Goal: Task Accomplishment & Management: Use online tool/utility

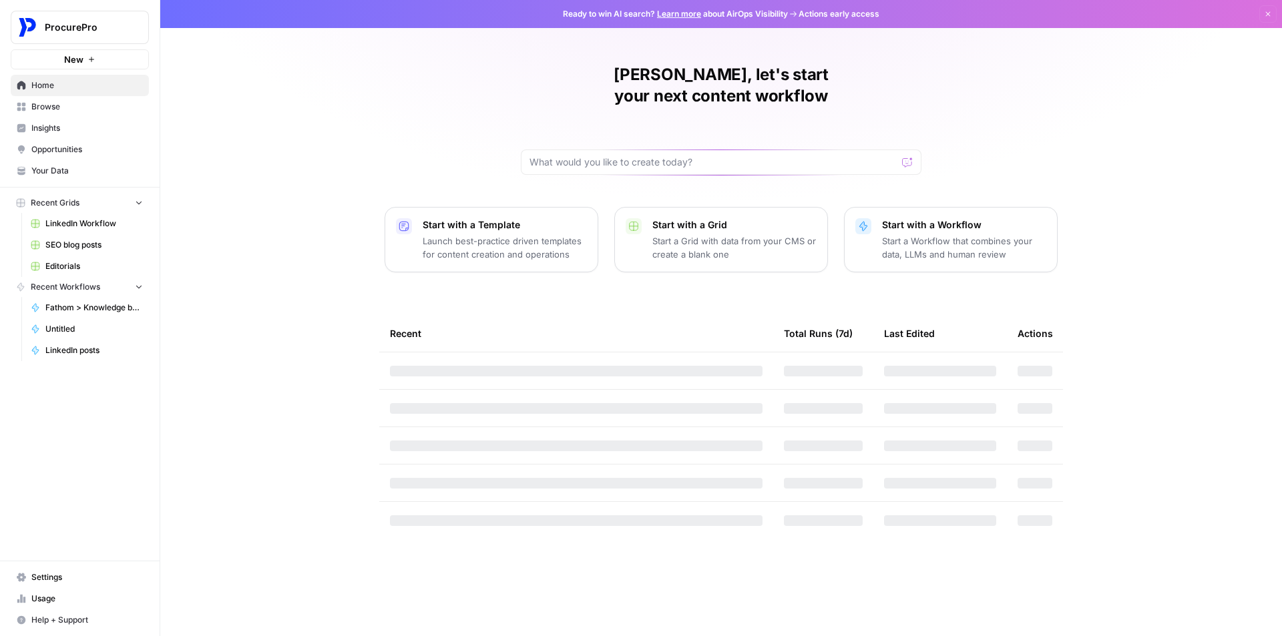
click at [109, 36] on button "ProcurePro" at bounding box center [80, 27] width 138 height 33
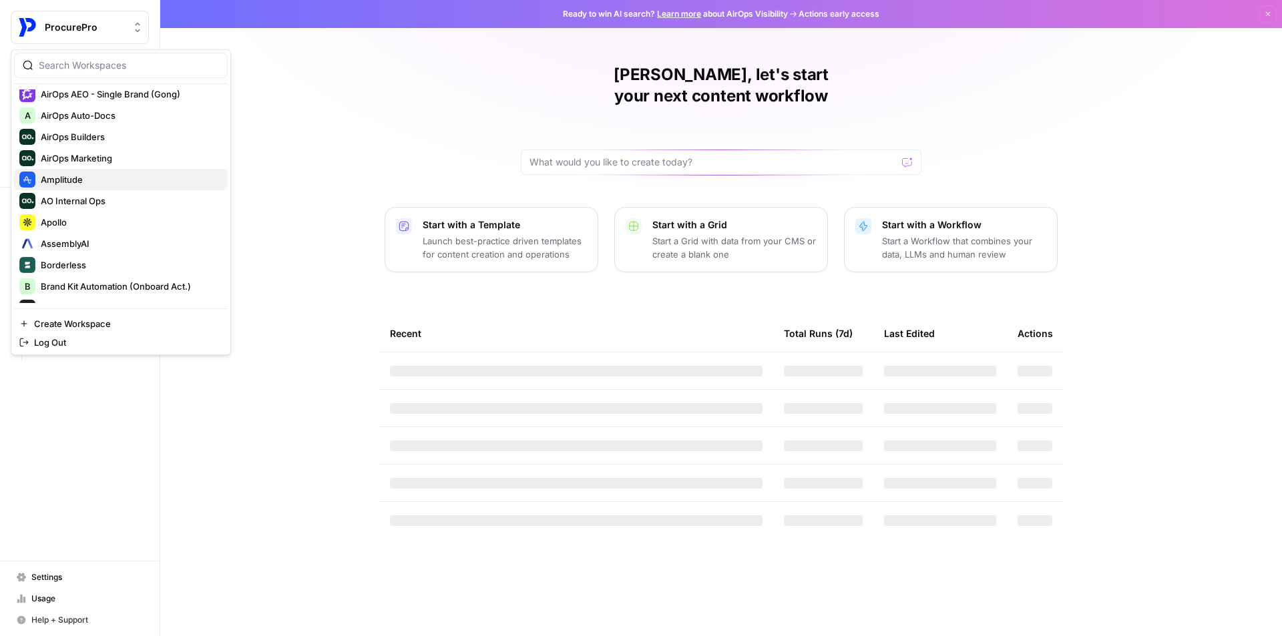
scroll to position [67, 0]
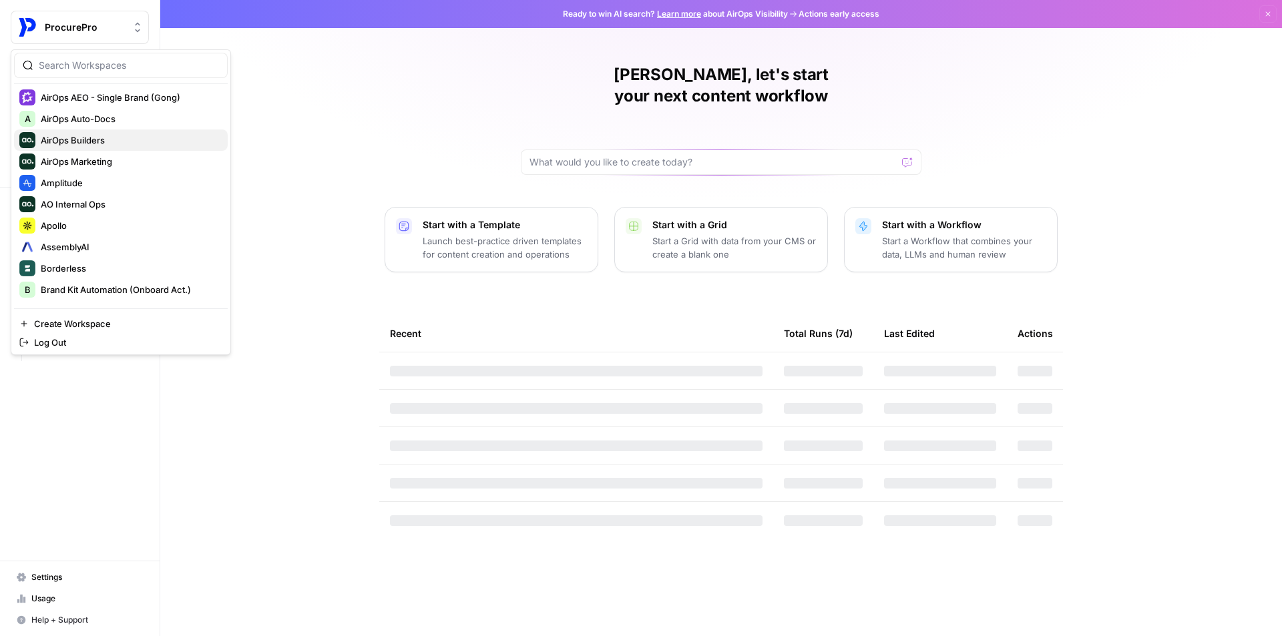
click at [104, 136] on span "AirOps Builders" at bounding box center [129, 140] width 176 height 13
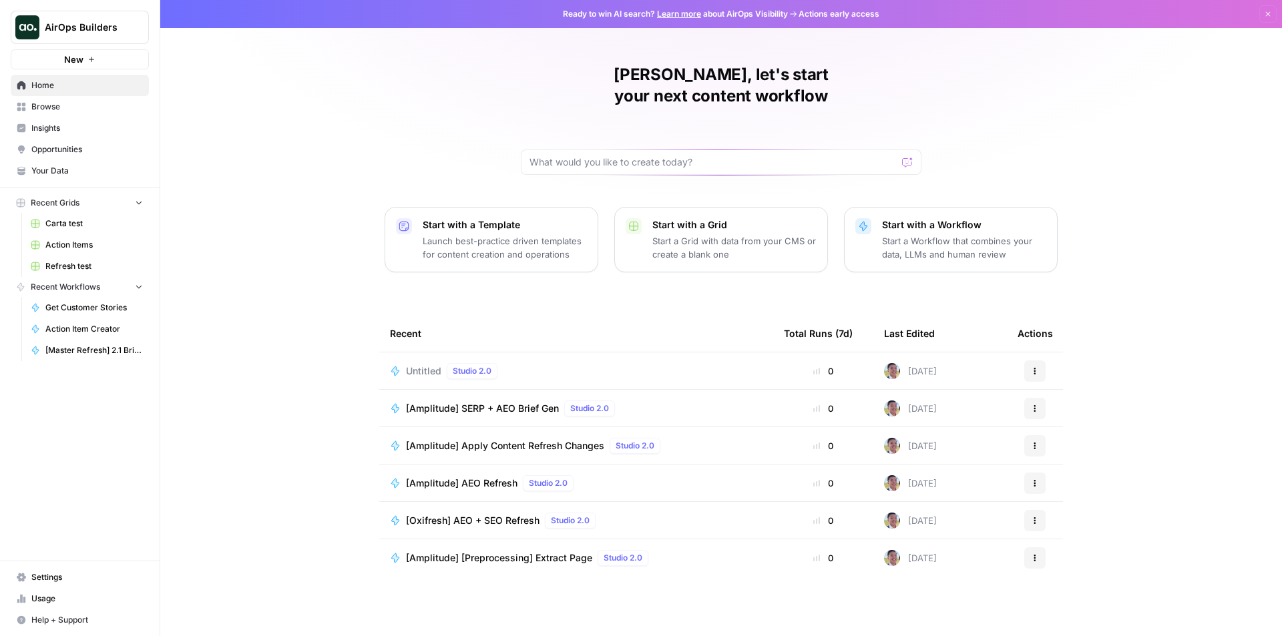
click at [95, 55] on icon "button" at bounding box center [91, 59] width 8 height 8
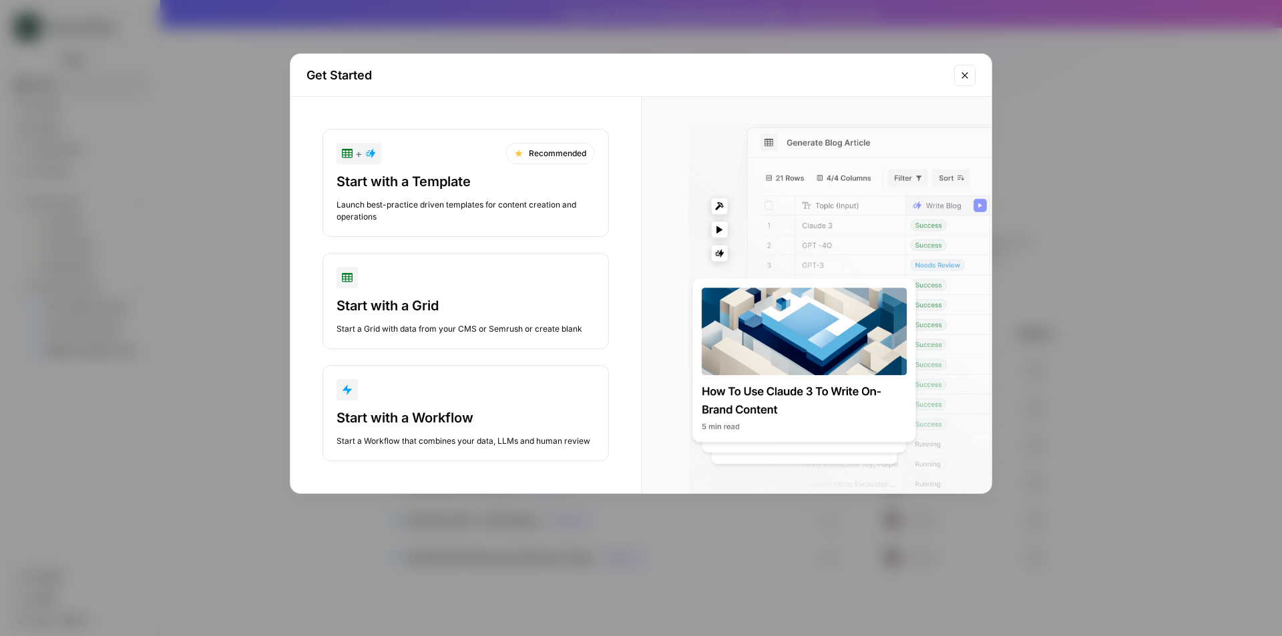
click at [211, 198] on div "Get Started + Recommended Start with a Template Launch best-practice driven tem…" at bounding box center [641, 318] width 1282 height 636
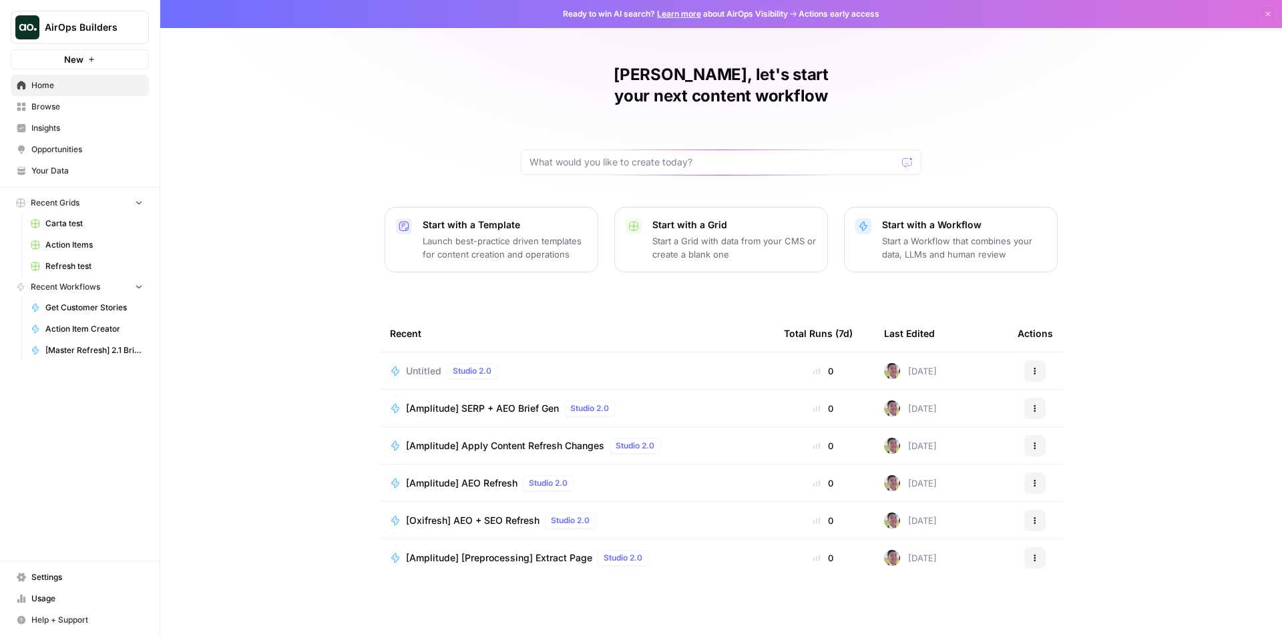
click at [90, 222] on span "Carta test" at bounding box center [93, 224] width 97 height 12
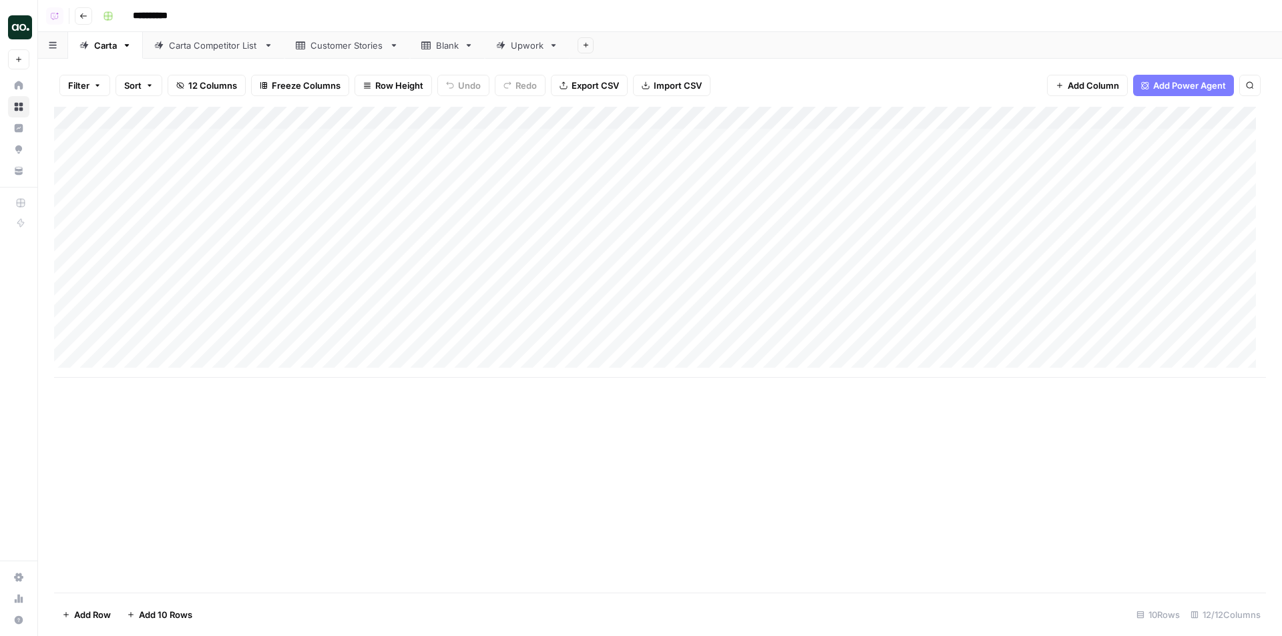
click at [82, 21] on button "Go back" at bounding box center [83, 15] width 17 height 17
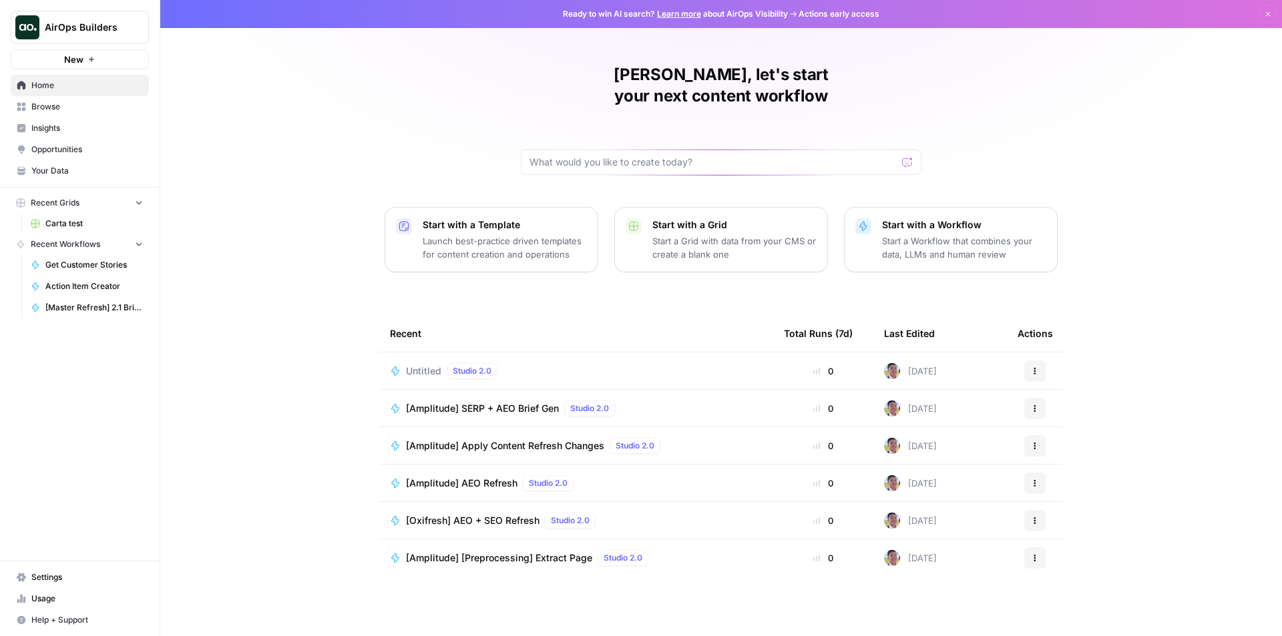
click at [76, 109] on span "Browse" at bounding box center [87, 107] width 112 height 12
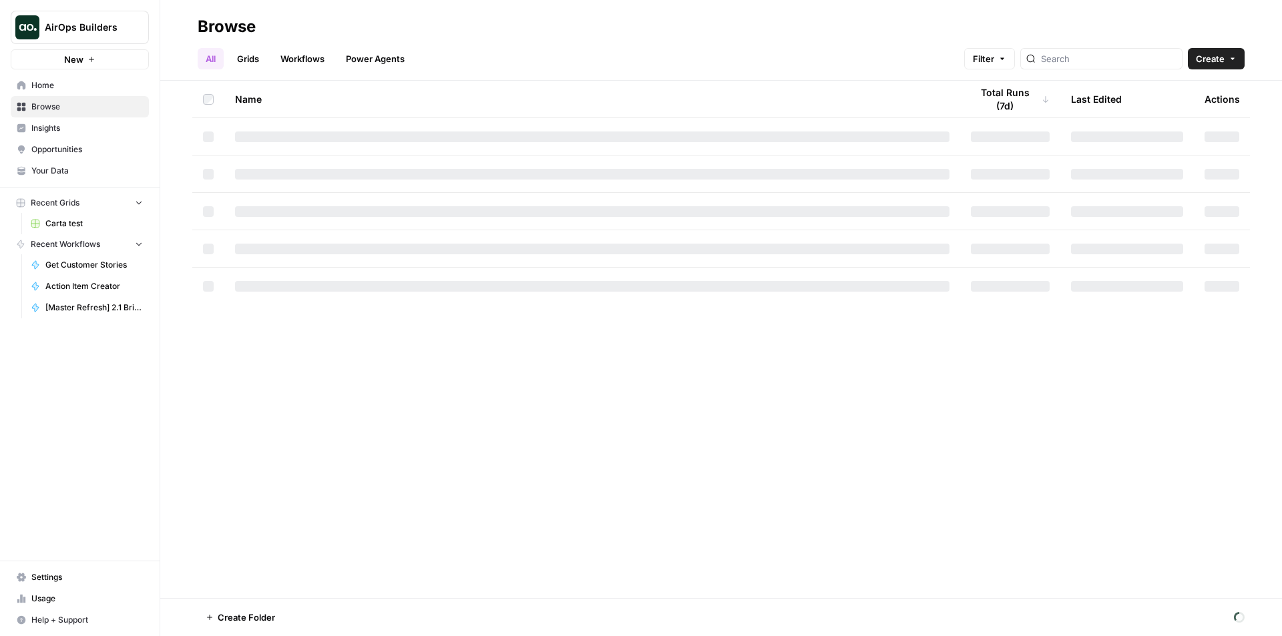
click at [251, 65] on link "Grids" at bounding box center [248, 58] width 38 height 21
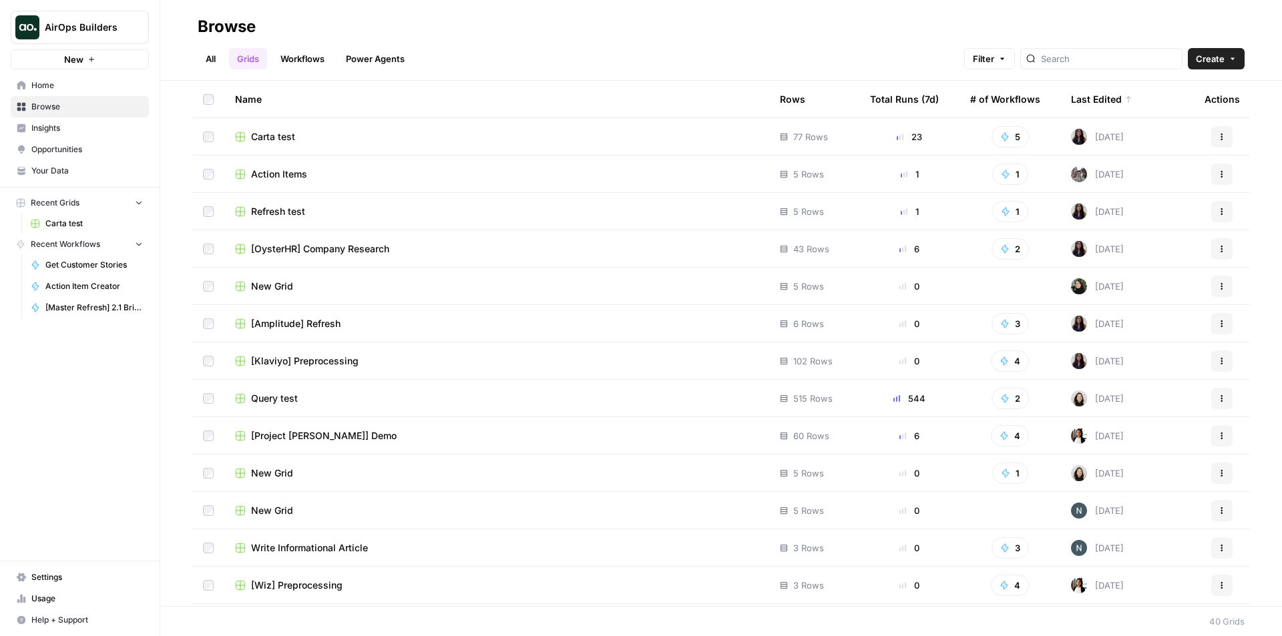
click at [1222, 135] on button "Actions" at bounding box center [1221, 136] width 21 height 21
click at [1115, 170] on span "Duplicate" at bounding box center [1152, 168] width 107 height 13
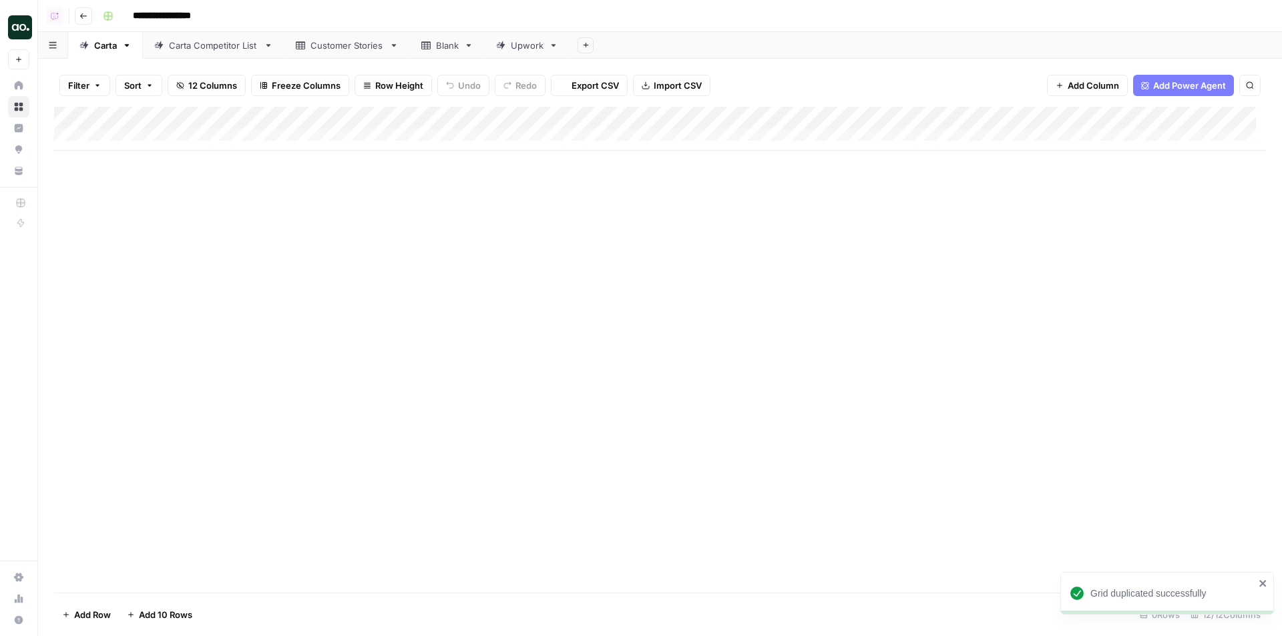
click at [173, 19] on input "**********" at bounding box center [171, 15] width 89 height 21
drag, startPoint x: 158, startPoint y: 17, endPoint x: 126, endPoint y: 16, distance: 32.1
click at [126, 16] on div "**********" at bounding box center [682, 15] width 1171 height 21
type input "**********"
click at [202, 38] on link "Carta Competitor List" at bounding box center [214, 45] width 142 height 27
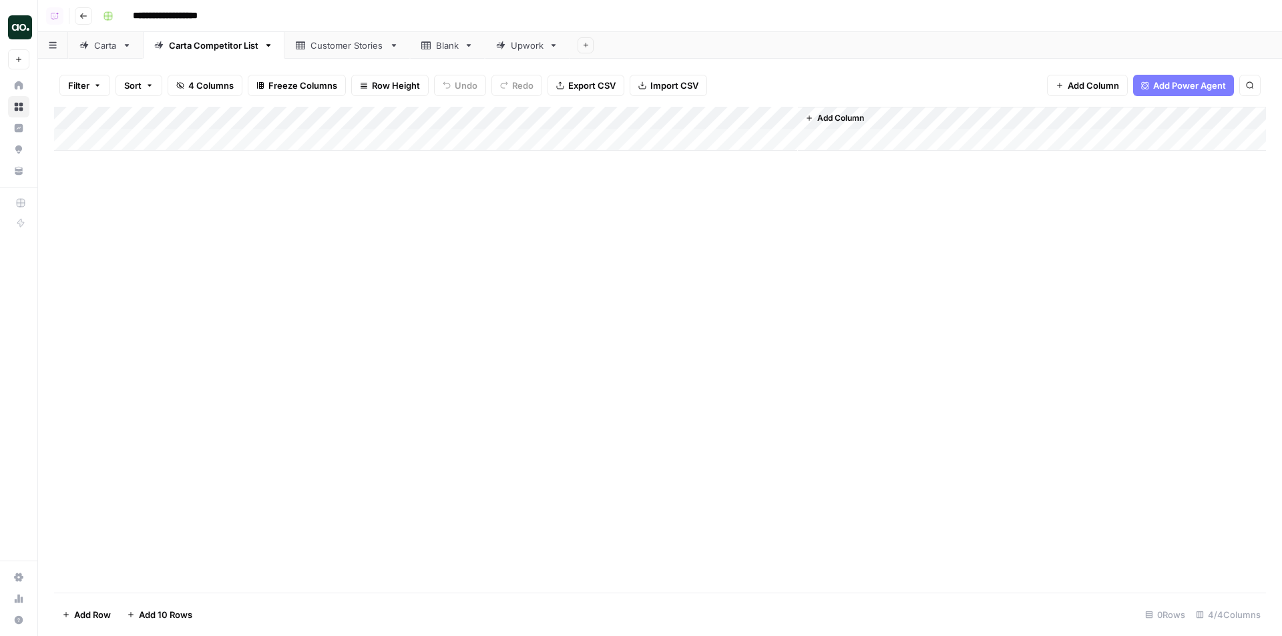
click at [108, 49] on div "Carta" at bounding box center [105, 45] width 23 height 13
click at [112, 49] on input "*****" at bounding box center [106, 45] width 25 height 17
type input "*******"
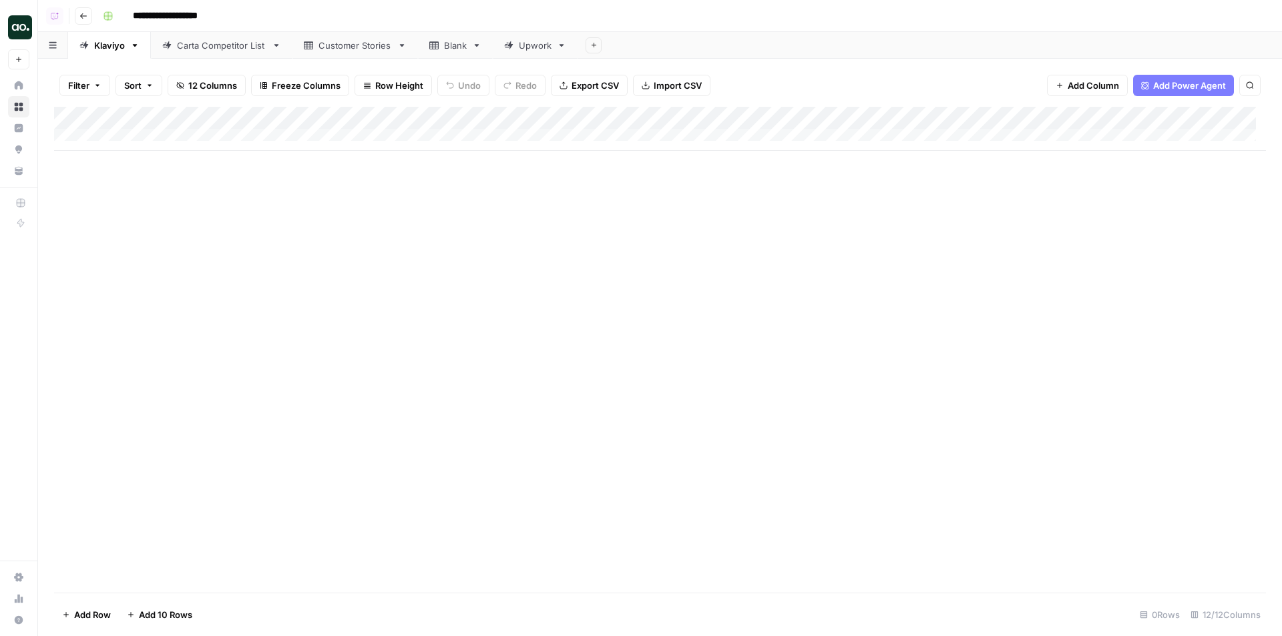
click at [188, 47] on div "Carta Competitor List" at bounding box center [221, 45] width 89 height 13
click at [190, 51] on div "Carta Competitor List" at bounding box center [221, 45] width 89 height 13
click at [190, 51] on input "**********" at bounding box center [222, 45] width 91 height 17
click at [194, 49] on input "**********" at bounding box center [222, 45] width 91 height 17
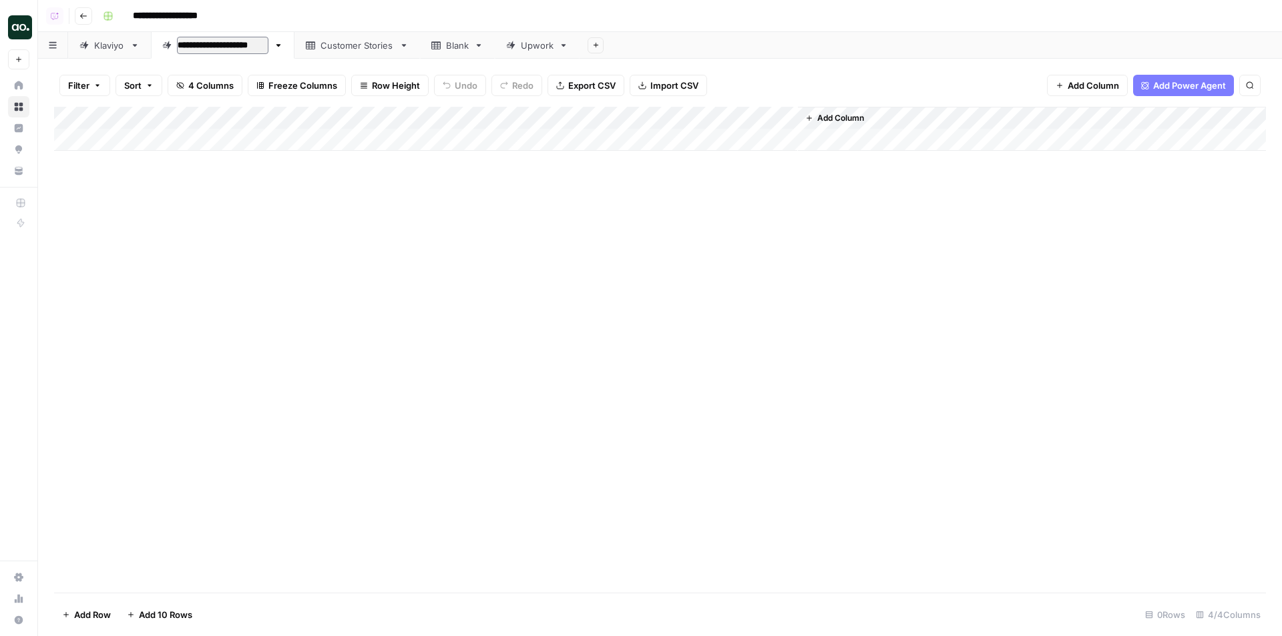
click at [199, 46] on input "**********" at bounding box center [222, 45] width 91 height 17
type input "**********"
click at [346, 49] on div "Customer Stories" at bounding box center [363, 45] width 73 height 13
click at [156, 143] on div "Add Column" at bounding box center [660, 129] width 1212 height 44
type textarea "*******"
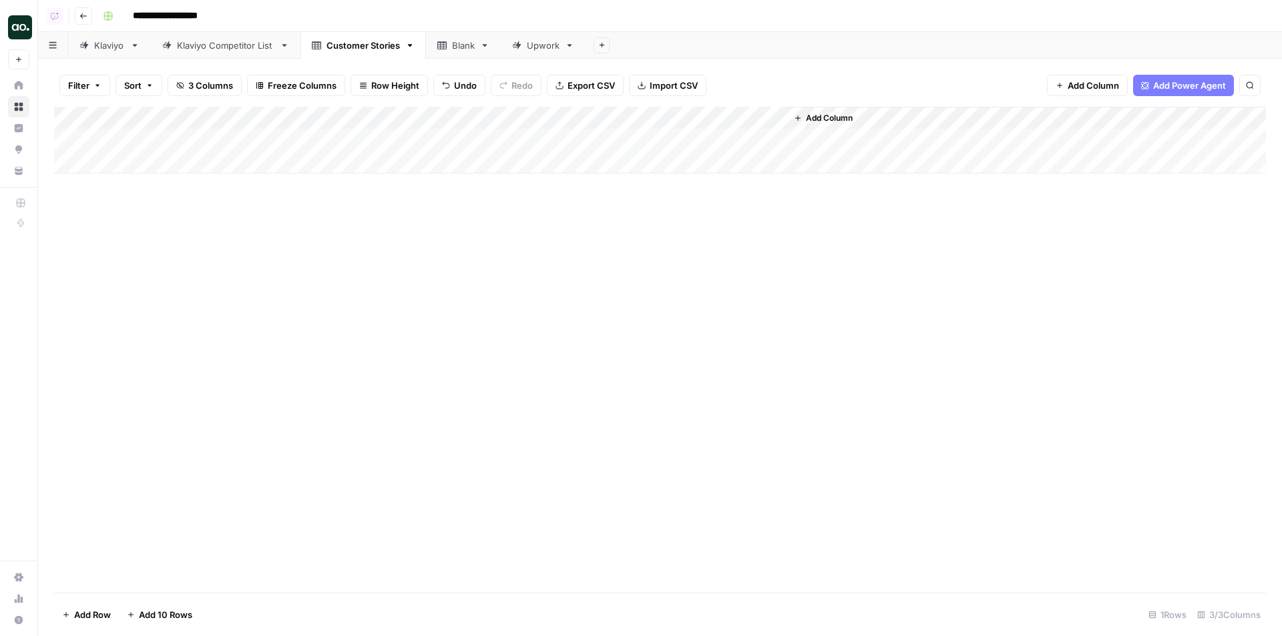
click at [456, 133] on div "Add Column" at bounding box center [660, 140] width 1212 height 67
click at [210, 40] on div "Klaviyo Competitor List" at bounding box center [225, 45] width 97 height 13
click at [181, 132] on div "Add Column" at bounding box center [660, 129] width 1212 height 44
click at [167, 164] on div "Add Column" at bounding box center [660, 140] width 1212 height 67
click at [156, 143] on div "Add Column" at bounding box center [660, 151] width 1212 height 89
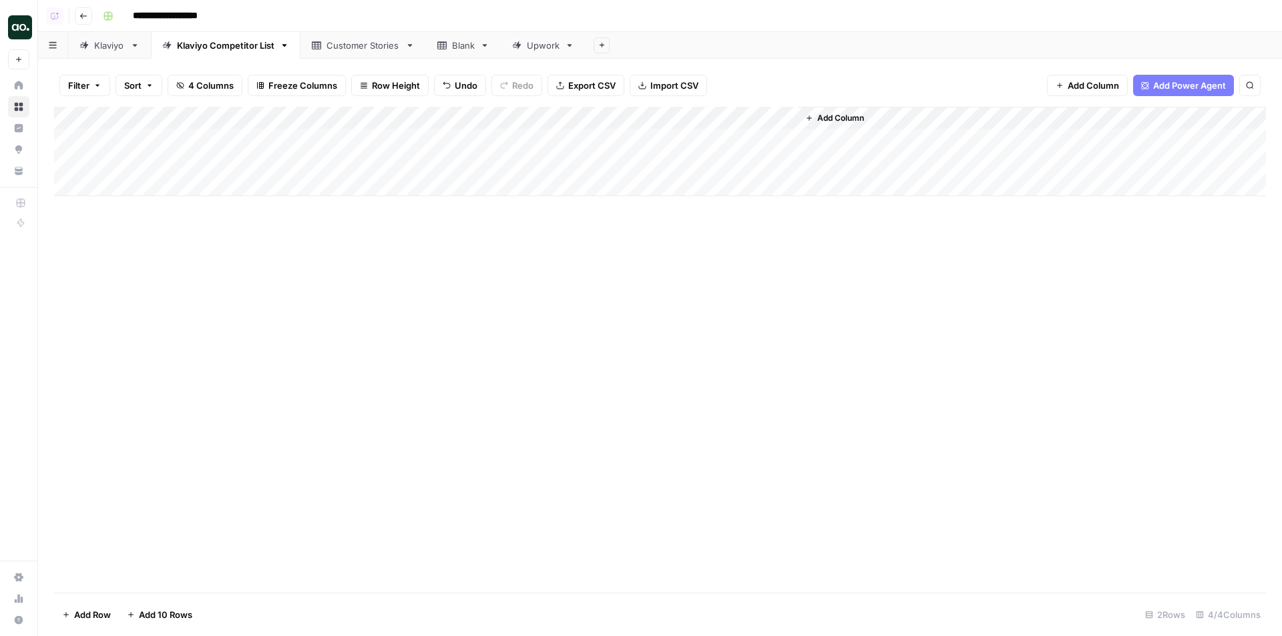
click at [156, 143] on div "Add Column" at bounding box center [660, 151] width 1212 height 89
drag, startPoint x: 253, startPoint y: 140, endPoint x: 77, endPoint y: 134, distance: 175.8
click at [89, 138] on body "**********" at bounding box center [641, 318] width 1282 height 636
type textarea "*******"
click at [379, 144] on div "Add Column" at bounding box center [660, 151] width 1212 height 89
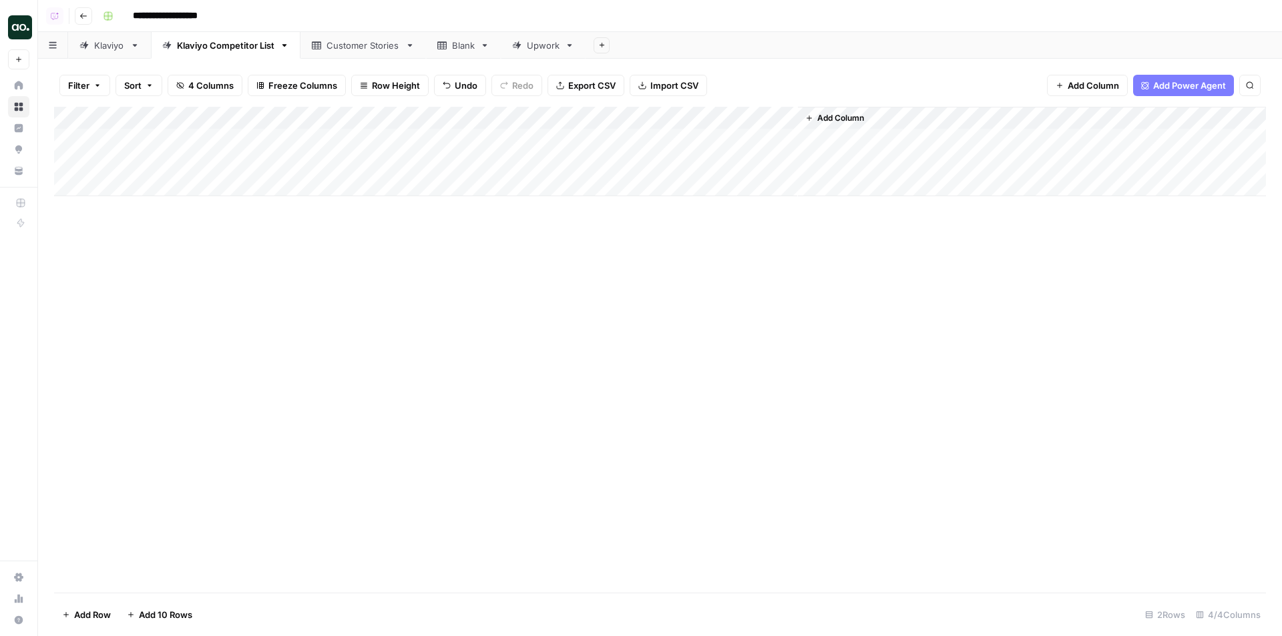
click at [379, 144] on div "Add Column" at bounding box center [660, 151] width 1212 height 89
type input "**********"
click at [228, 158] on div "Add Column" at bounding box center [660, 151] width 1212 height 89
type textarea "********"
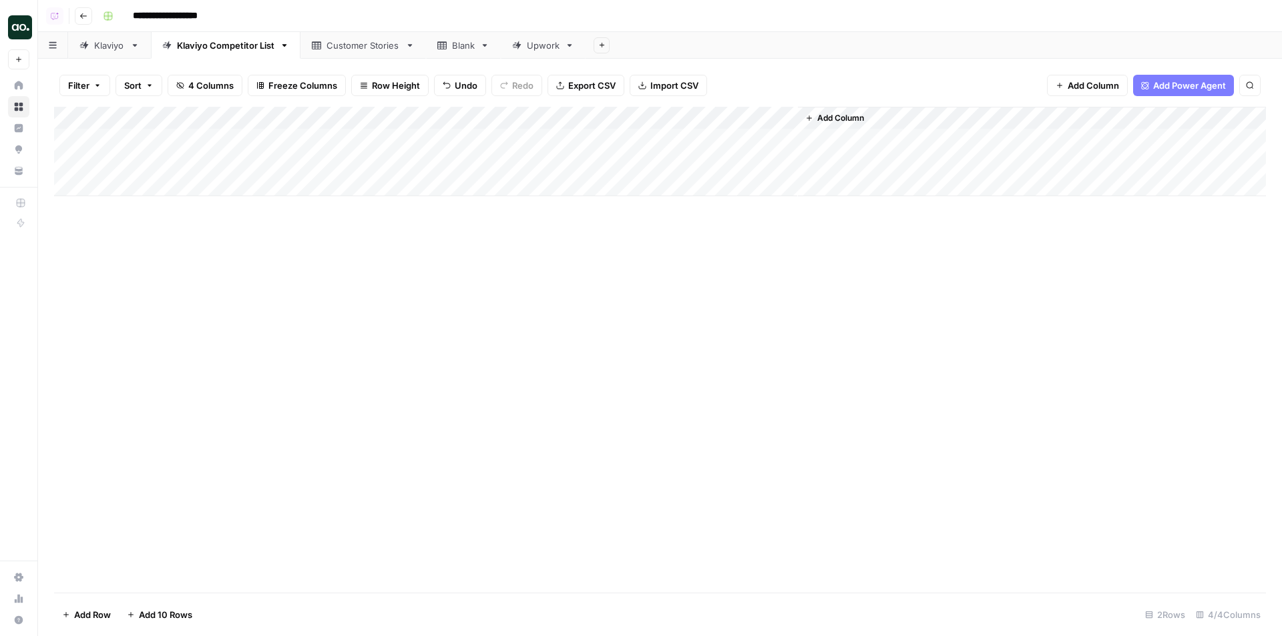
click at [377, 154] on div "Add Column" at bounding box center [660, 151] width 1212 height 89
click at [303, 165] on input "**********" at bounding box center [405, 166] width 214 height 16
type input "**********"
click at [501, 159] on div "Add Column" at bounding box center [660, 151] width 1212 height 89
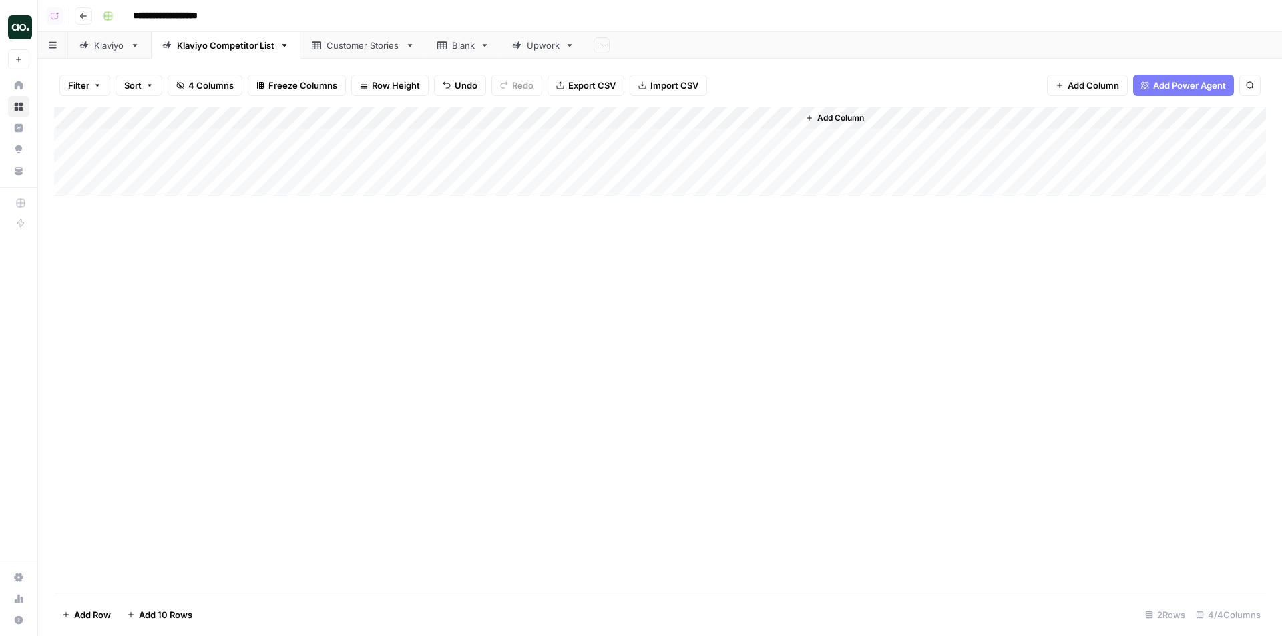
click at [183, 179] on div "Add Column" at bounding box center [660, 151] width 1212 height 89
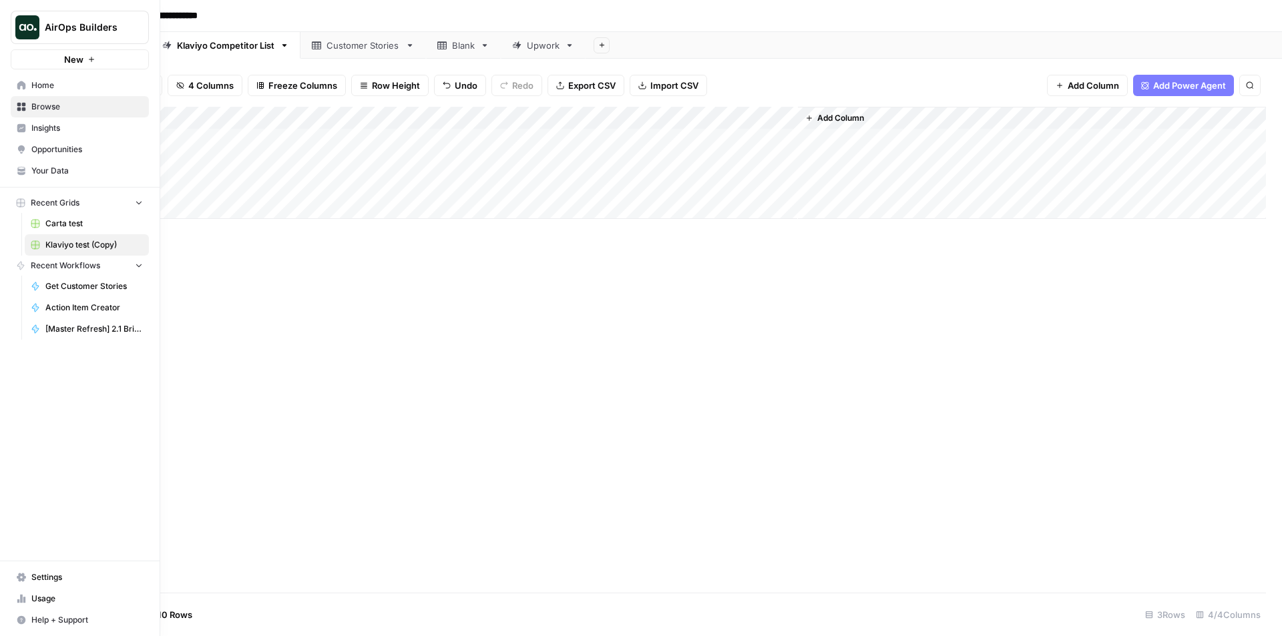
click at [49, 166] on span "Your Data" at bounding box center [87, 171] width 112 height 12
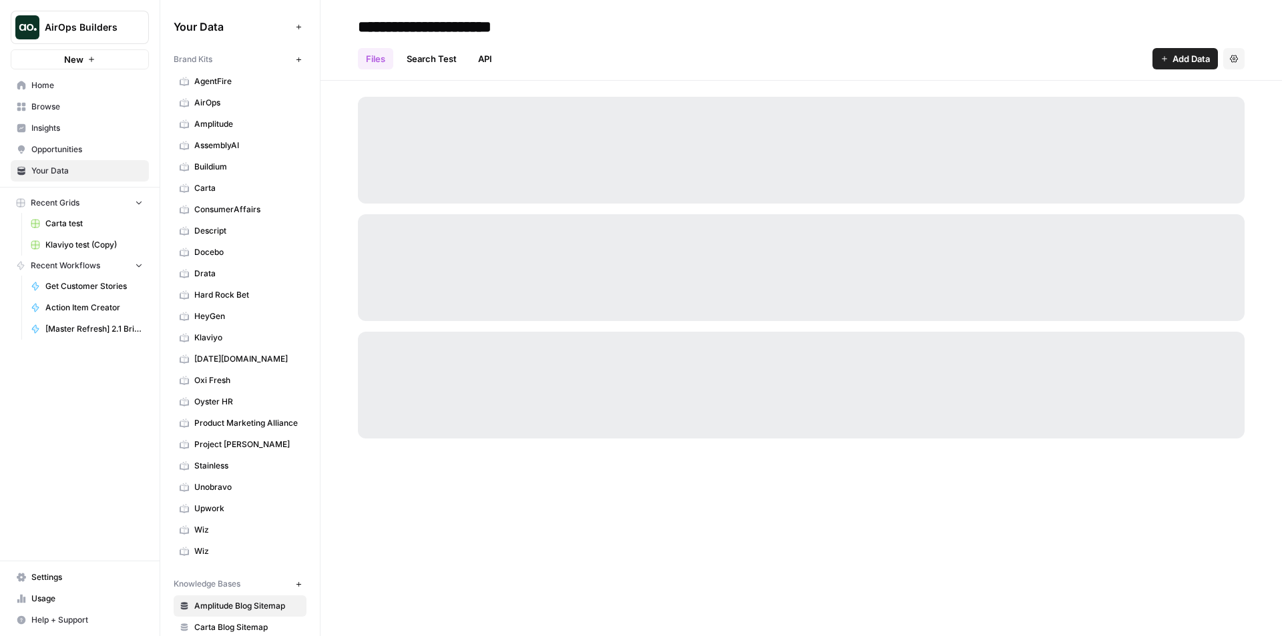
click at [202, 334] on span "Klaviyo" at bounding box center [247, 338] width 106 height 12
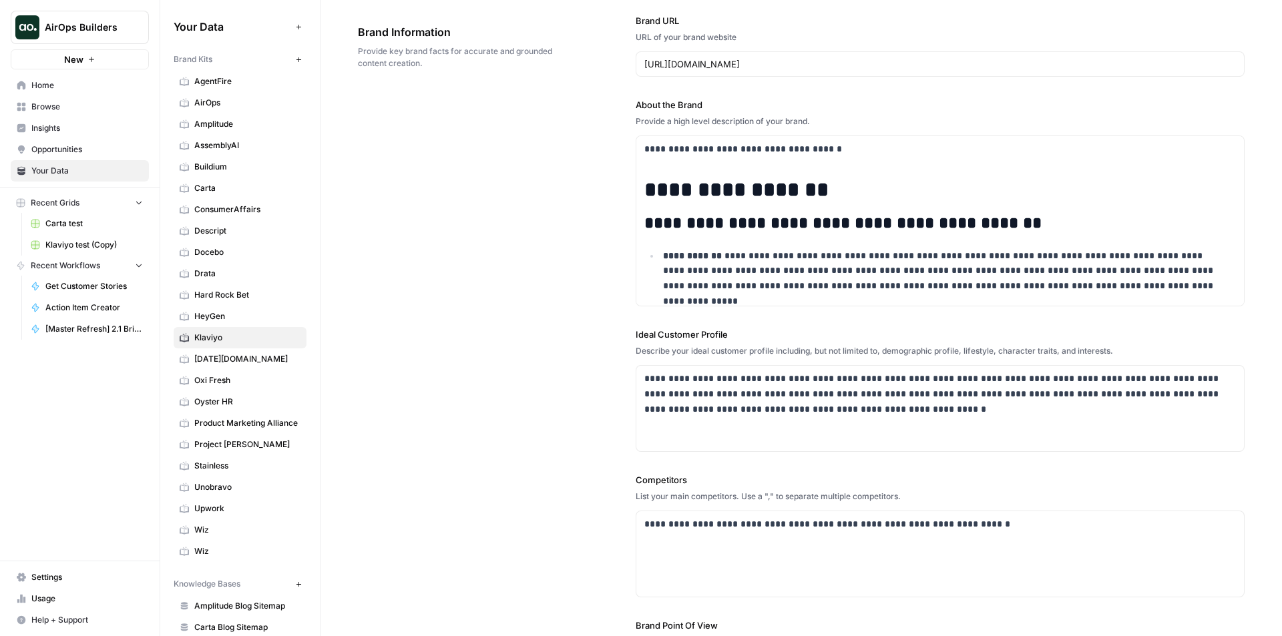
scroll to position [200, 0]
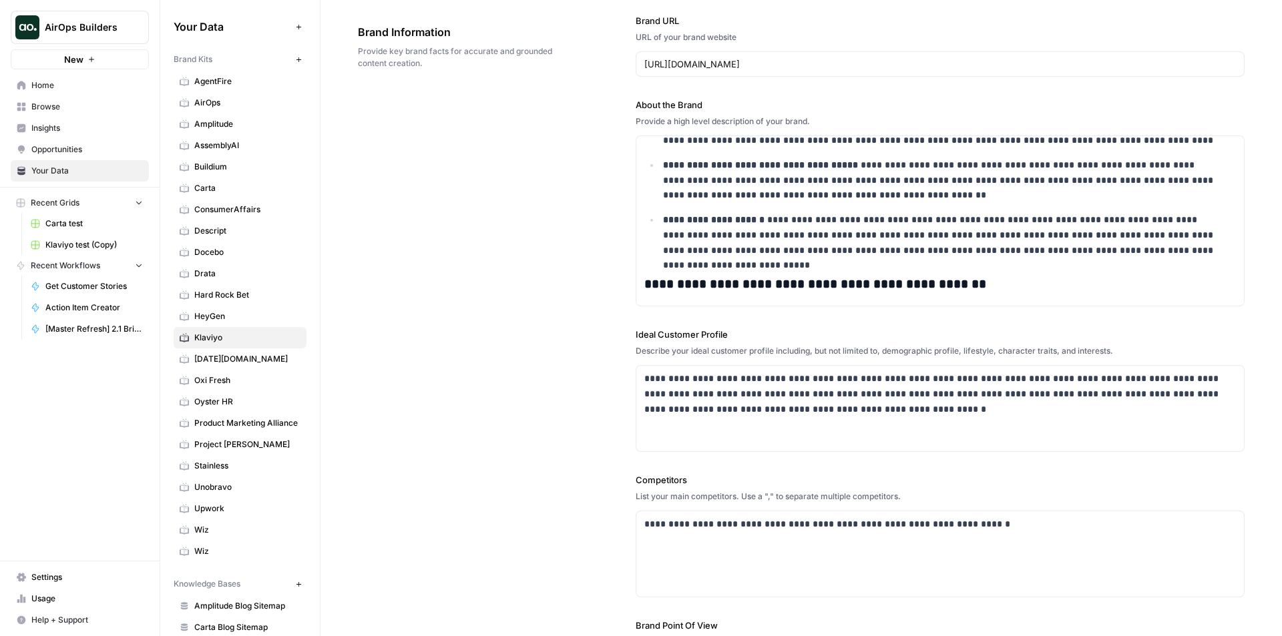
click at [79, 237] on link "Klaviyo test (Copy)" at bounding box center [87, 244] width 124 height 21
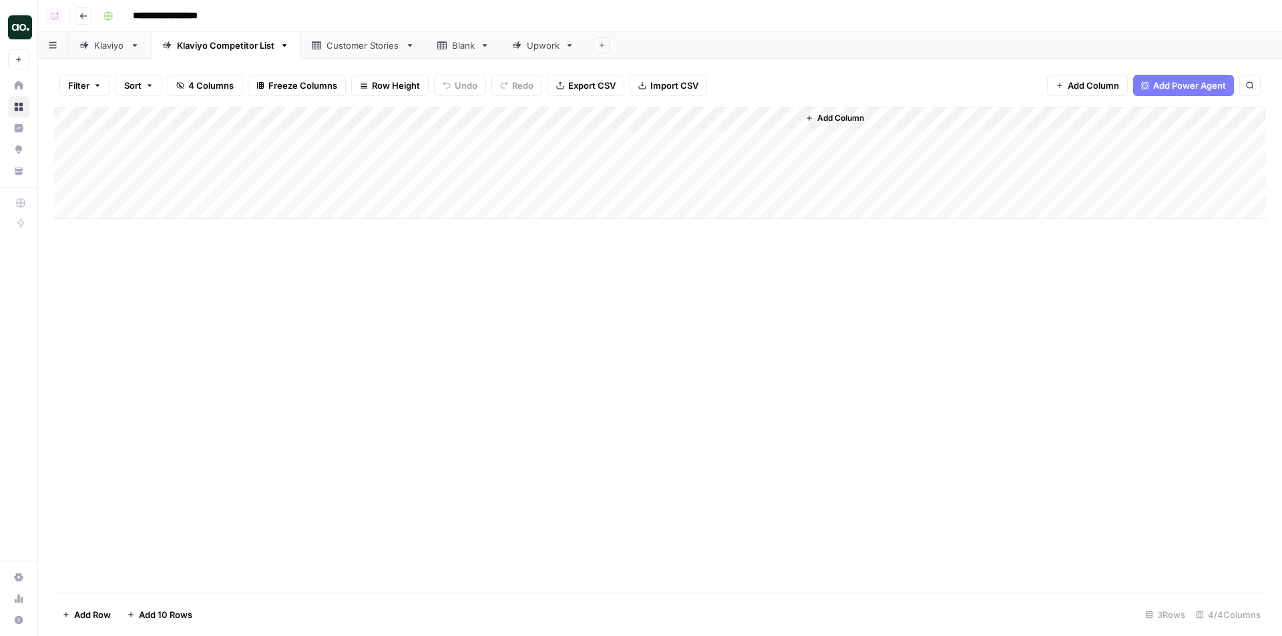
click at [182, 184] on div "Add Column" at bounding box center [660, 163] width 1212 height 112
type textarea "*********"
type textarea "**********"
type textarea "*****"
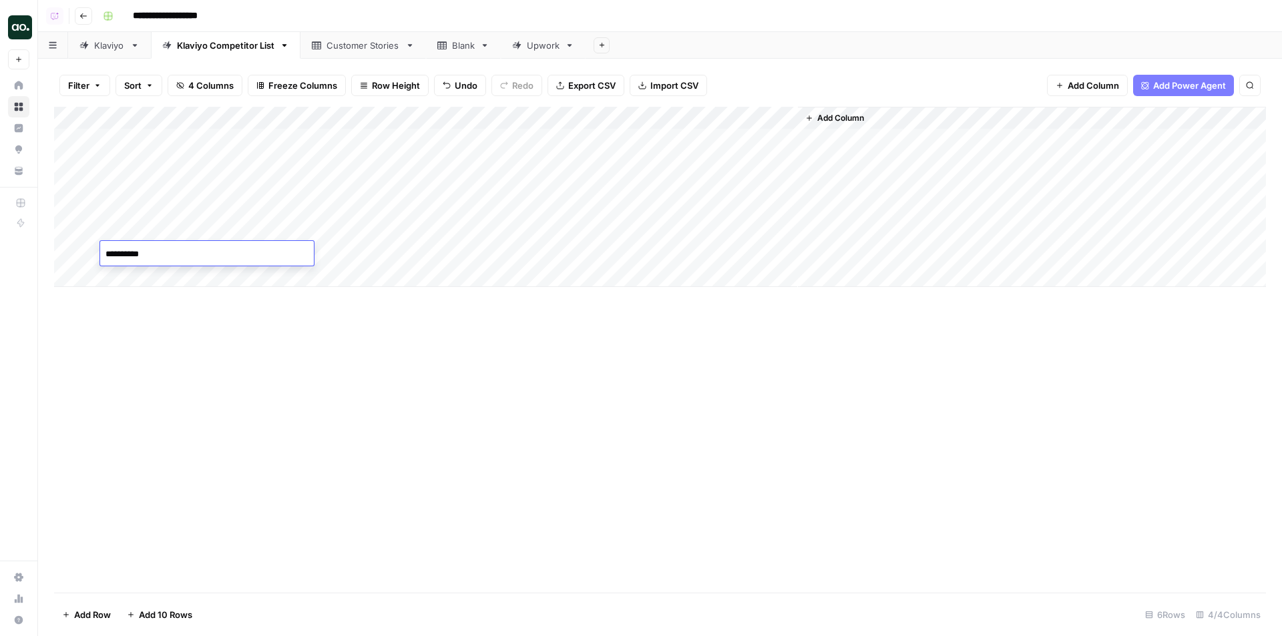
type textarea "**********"
type textarea "*******"
type textarea "******"
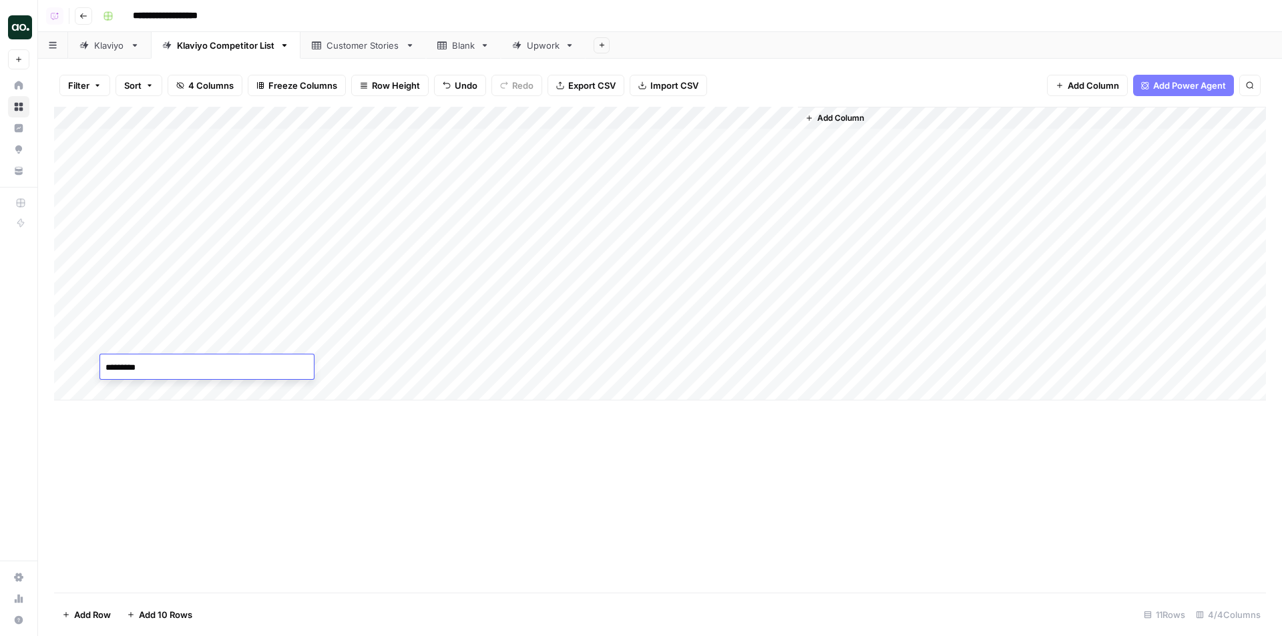
type textarea "**********"
type textarea "*********"
click at [360, 387] on div "Add Column" at bounding box center [660, 265] width 1212 height 317
type input "**********"
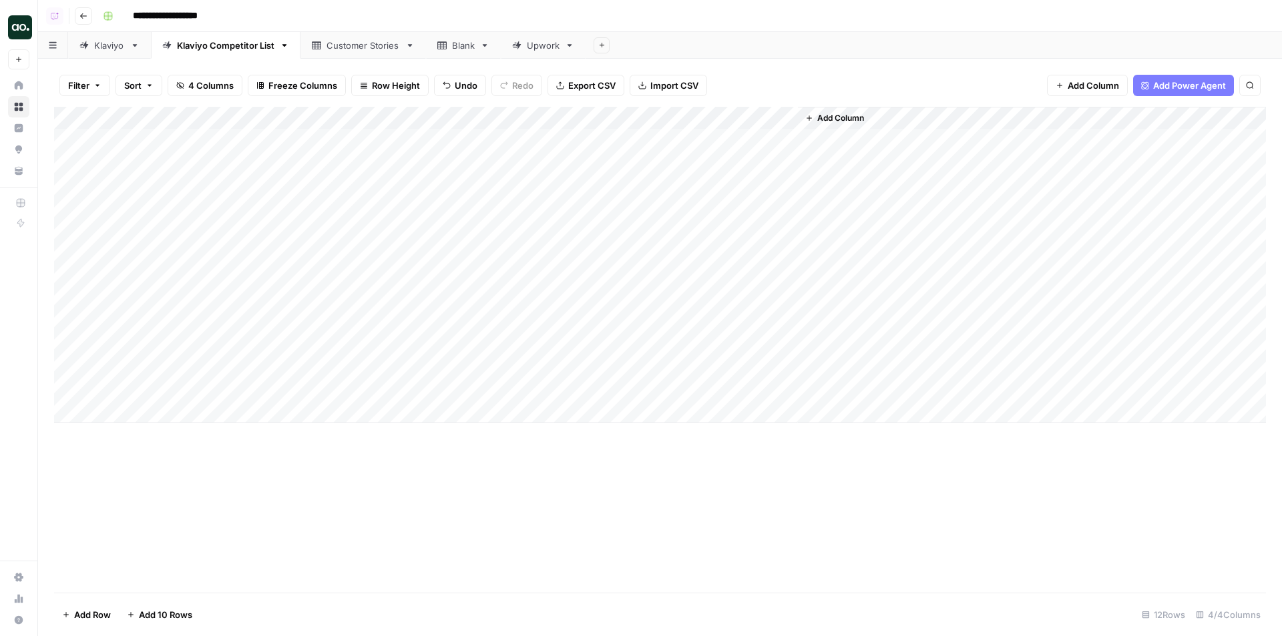
click at [378, 364] on div "Add Column" at bounding box center [660, 265] width 1212 height 317
type input "**********"
click at [368, 327] on div "Add Column" at bounding box center [660, 265] width 1212 height 317
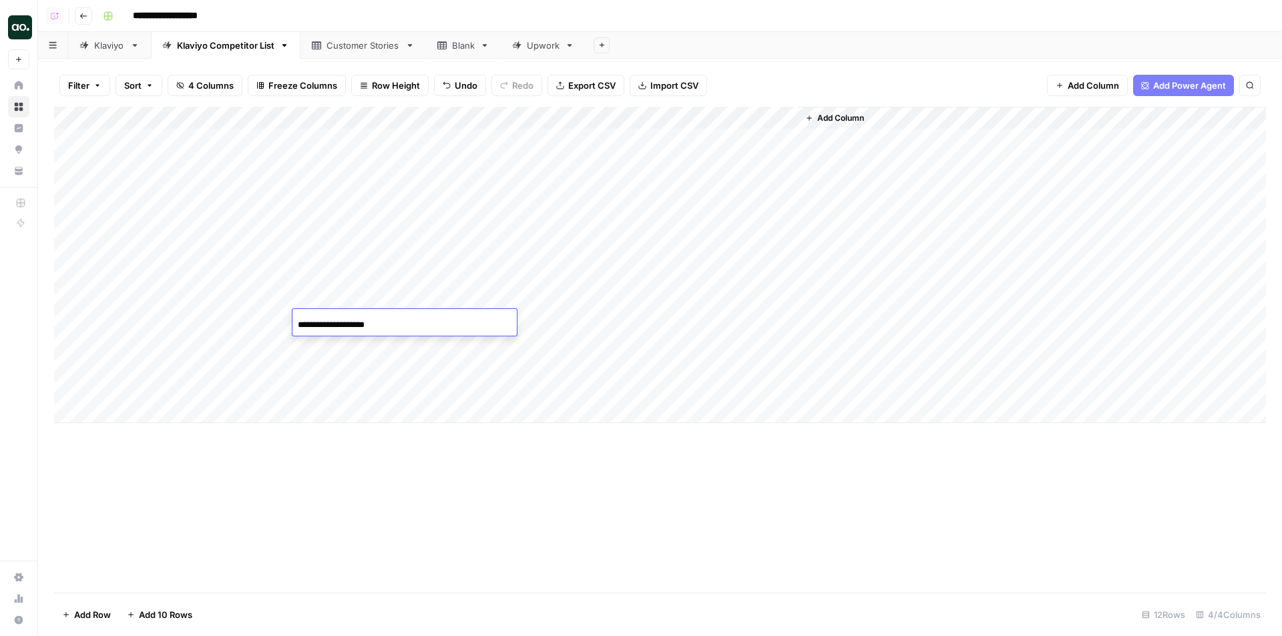
click at [328, 349] on div "Add Column" at bounding box center [660, 265] width 1212 height 317
click at [349, 345] on input at bounding box center [405, 348] width 214 height 16
paste input "**********"
type input "**********"
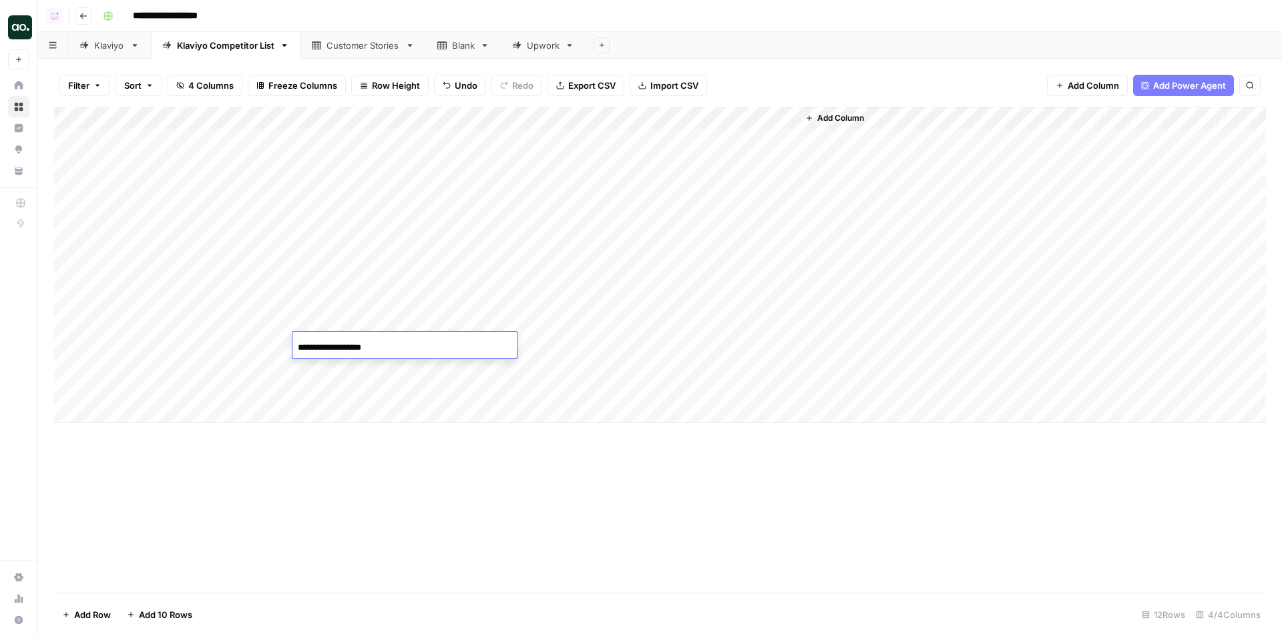
click at [440, 473] on div "Add Column" at bounding box center [660, 350] width 1212 height 486
click at [380, 294] on div "Add Column" at bounding box center [660, 265] width 1212 height 317
type input "**********"
click at [353, 283] on div "Add Column" at bounding box center [660, 265] width 1212 height 317
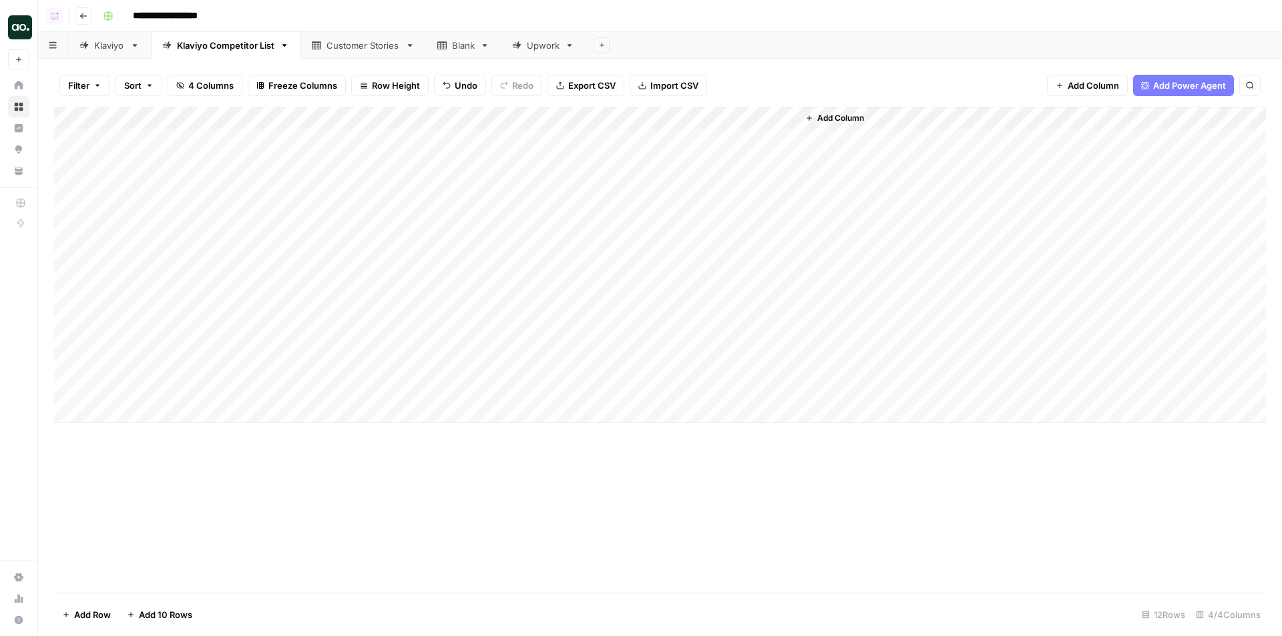
click at [353, 283] on div "Add Column" at bounding box center [660, 265] width 1212 height 317
type input "**********"
click at [348, 252] on div "Add Column" at bounding box center [660, 265] width 1212 height 317
type input "**********"
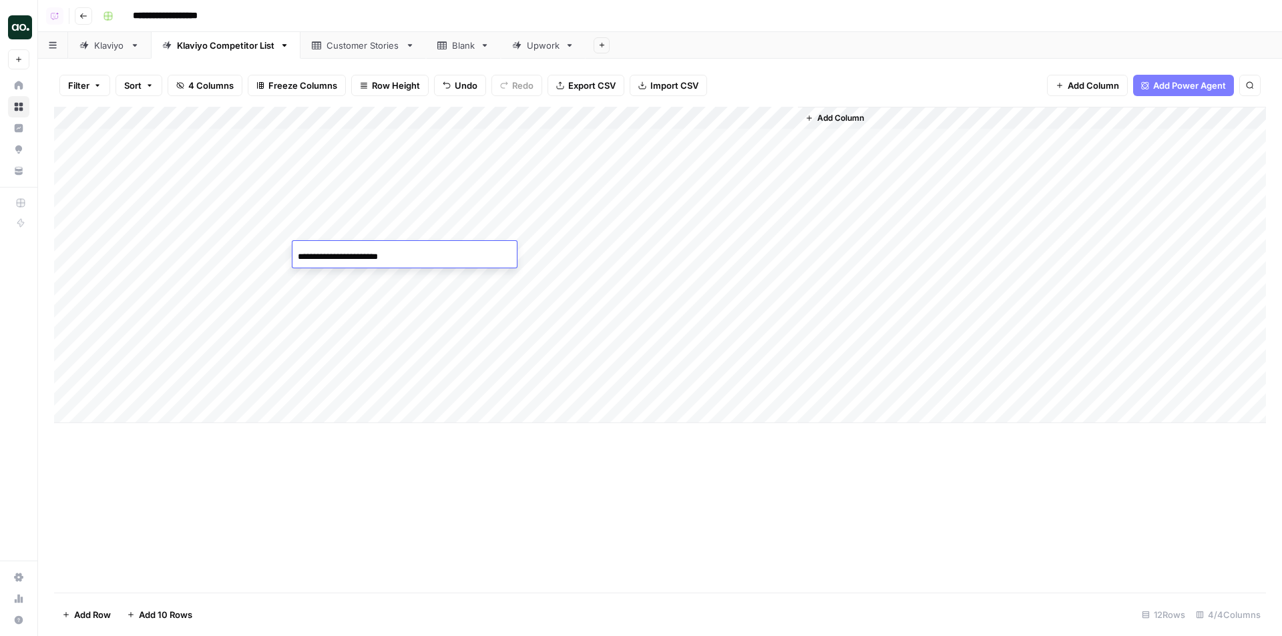
click at [346, 226] on div "Add Column" at bounding box center [660, 265] width 1212 height 317
type input "**********"
click at [345, 206] on div "Add Column" at bounding box center [660, 265] width 1212 height 317
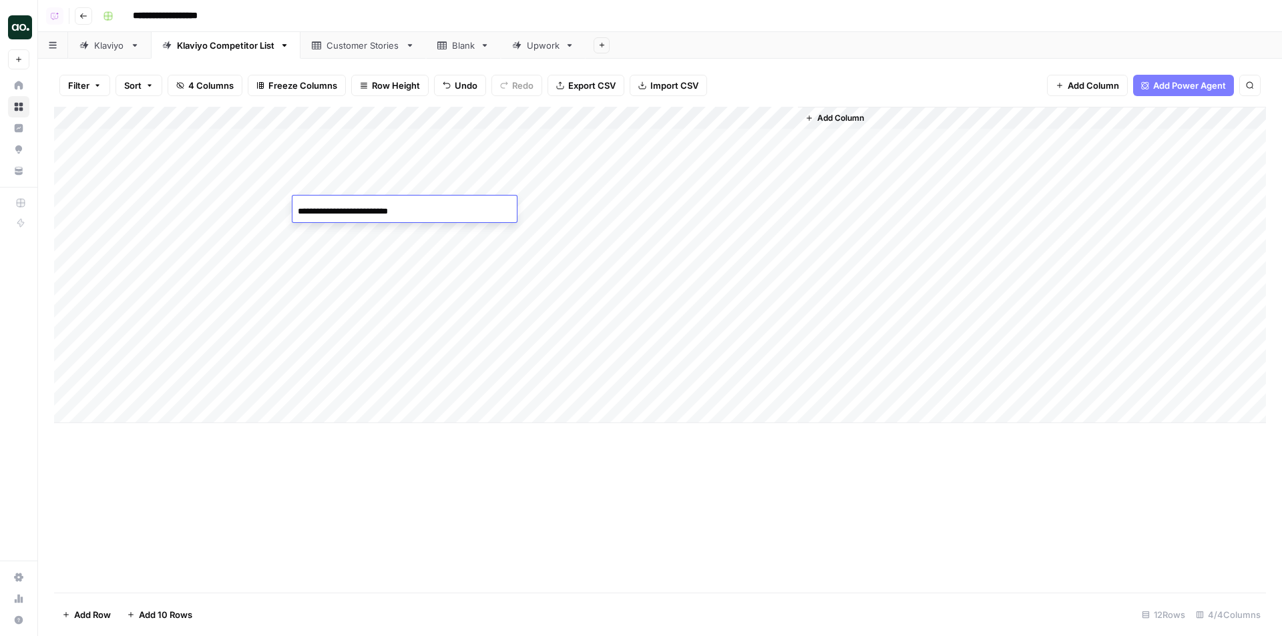
type input "**********"
click at [377, 186] on div "Add Column" at bounding box center [660, 265] width 1212 height 317
type input "**********"
click at [827, 207] on div "Add Column" at bounding box center [1032, 265] width 468 height 317
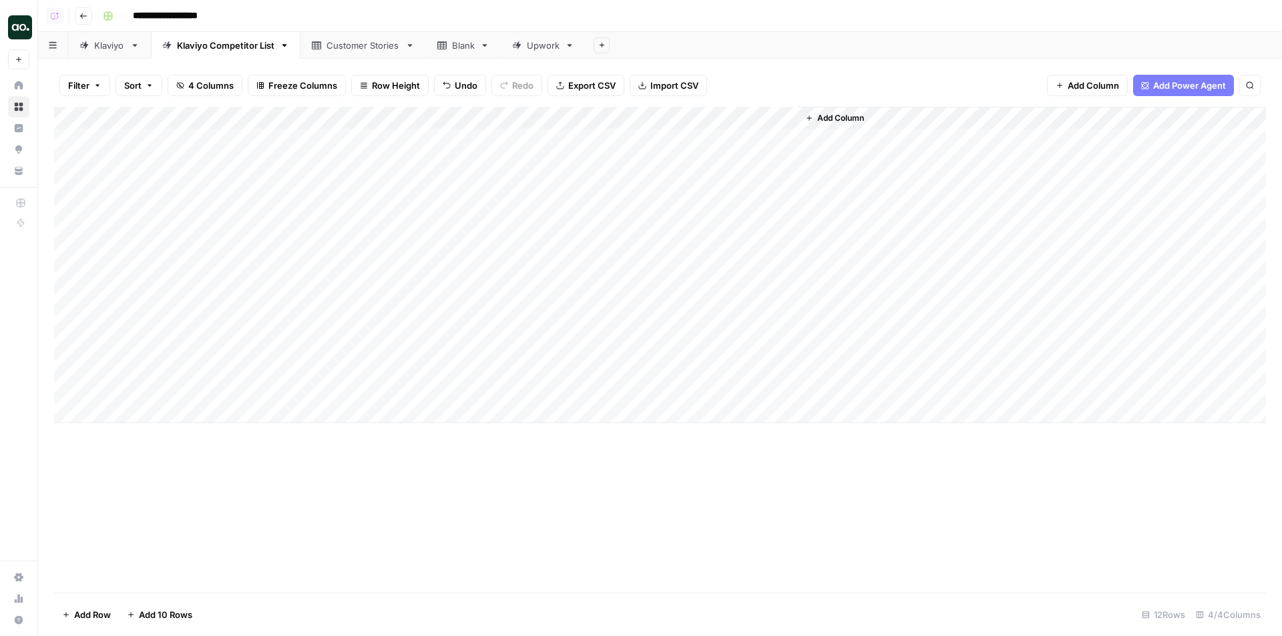
click at [666, 120] on div "Add Column" at bounding box center [660, 265] width 1212 height 317
click at [722, 149] on span "All Rows" at bounding box center [713, 148] width 84 height 13
click at [360, 51] on div "Customer Stories" at bounding box center [363, 45] width 73 height 13
click at [214, 48] on div "Klaviyo Competitor List" at bounding box center [225, 45] width 97 height 13
click at [335, 53] on link "Customer Stories" at bounding box center [364, 45] width 126 height 27
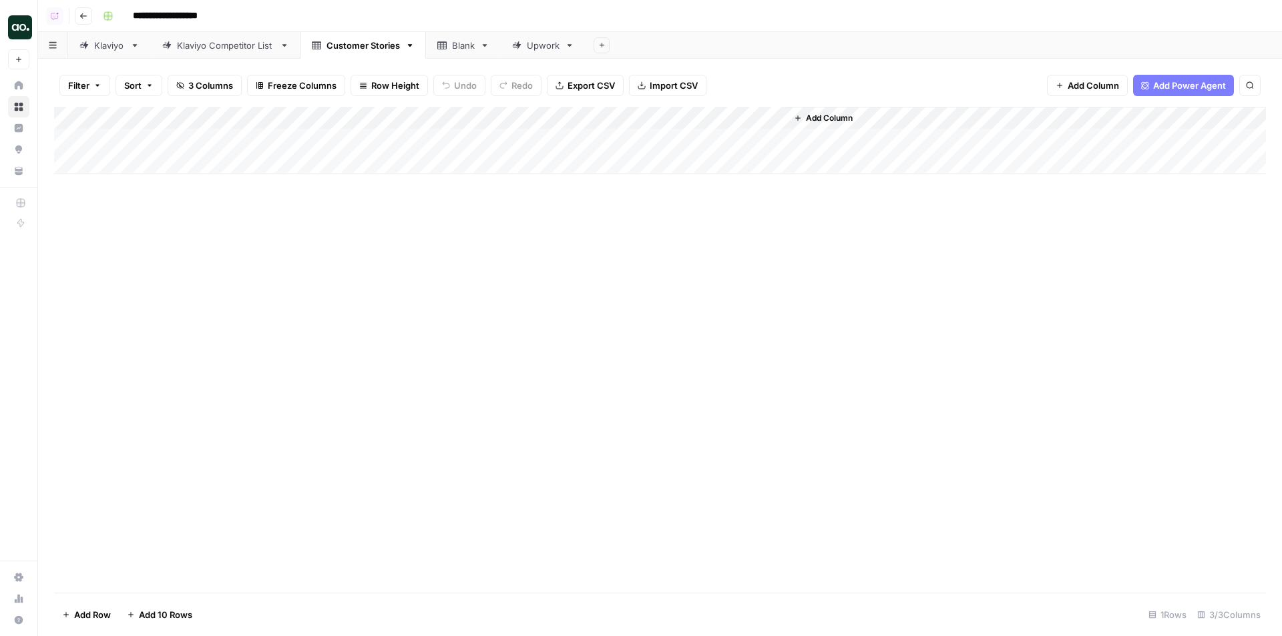
click at [202, 139] on div "Add Column" at bounding box center [660, 140] width 1212 height 67
drag, startPoint x: 202, startPoint y: 139, endPoint x: 104, endPoint y: 141, distance: 98.2
click at [104, 141] on textarea "*******" at bounding box center [251, 141] width 303 height 19
click at [426, 290] on div "Add Column" at bounding box center [660, 350] width 1212 height 486
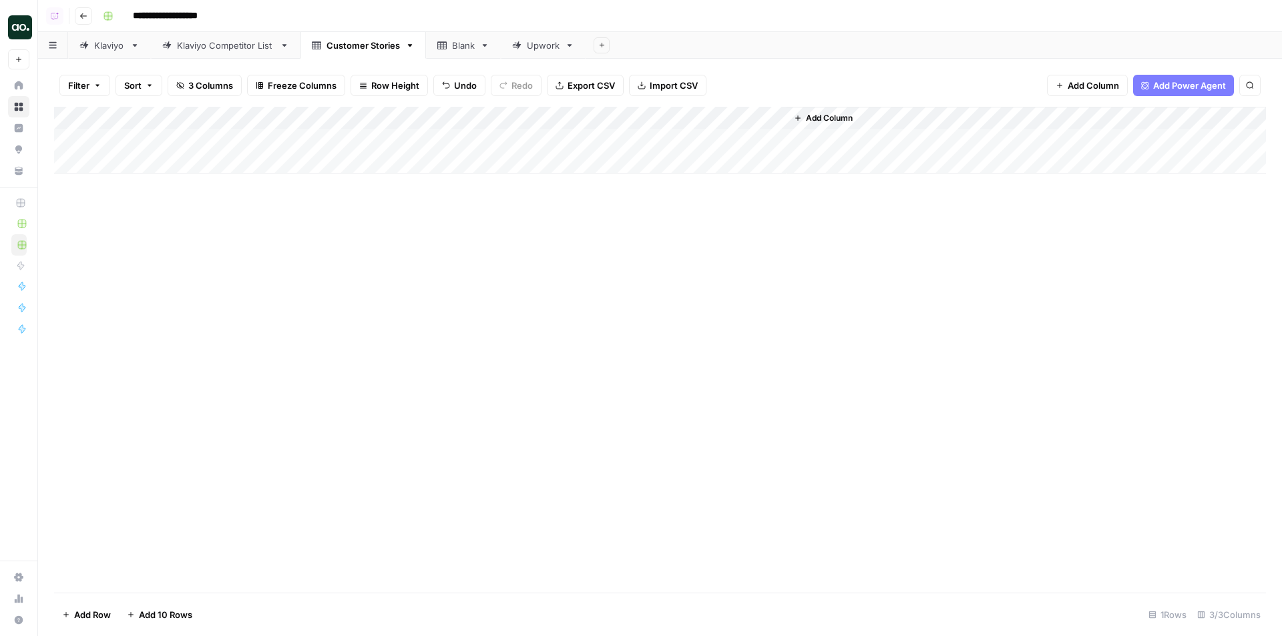
click at [114, 47] on div "Klaviyo" at bounding box center [109, 45] width 31 height 13
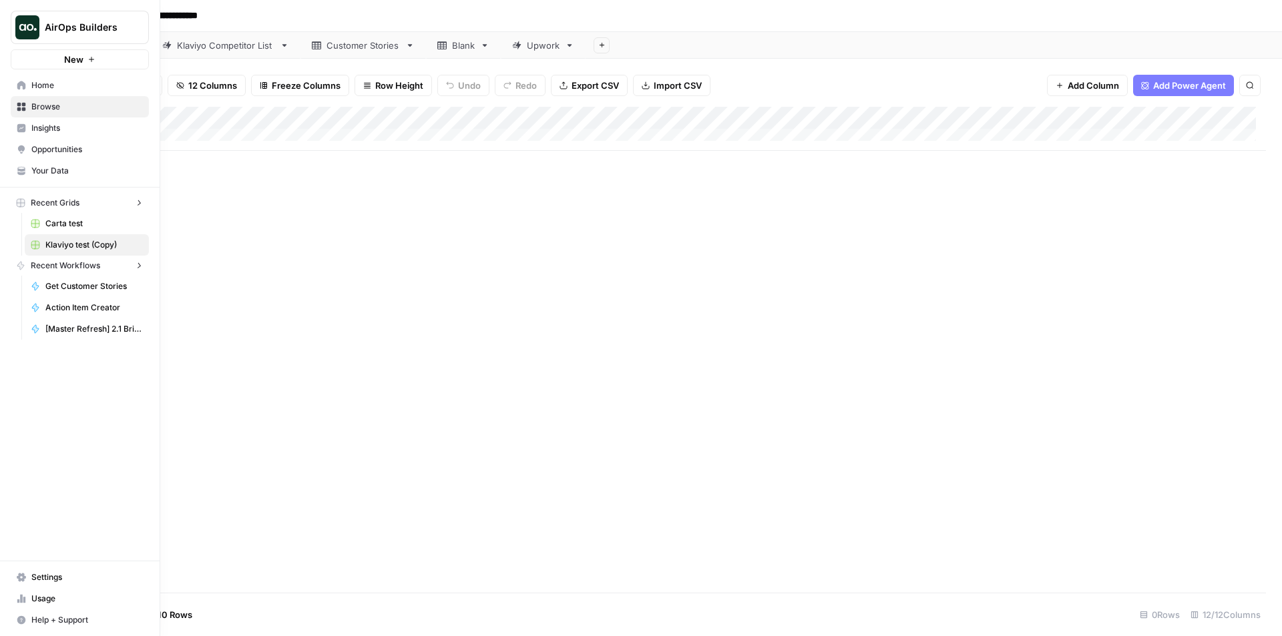
click at [24, 27] on img "Workspace: AirOps Builders" at bounding box center [27, 27] width 24 height 24
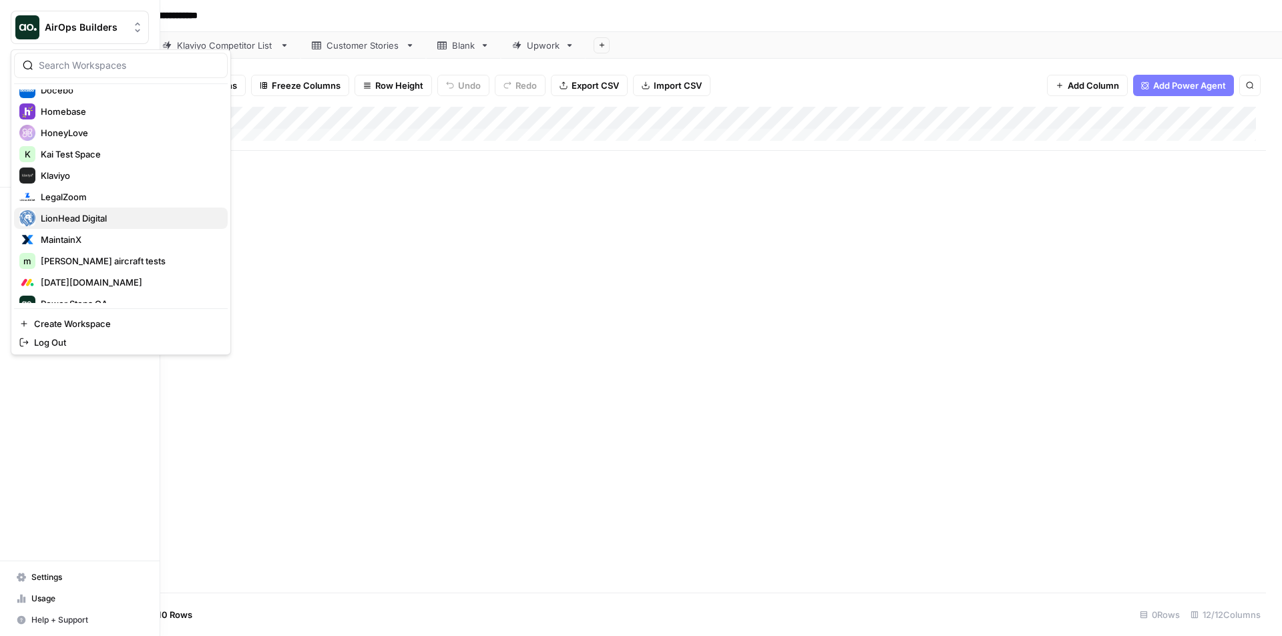
scroll to position [467, 0]
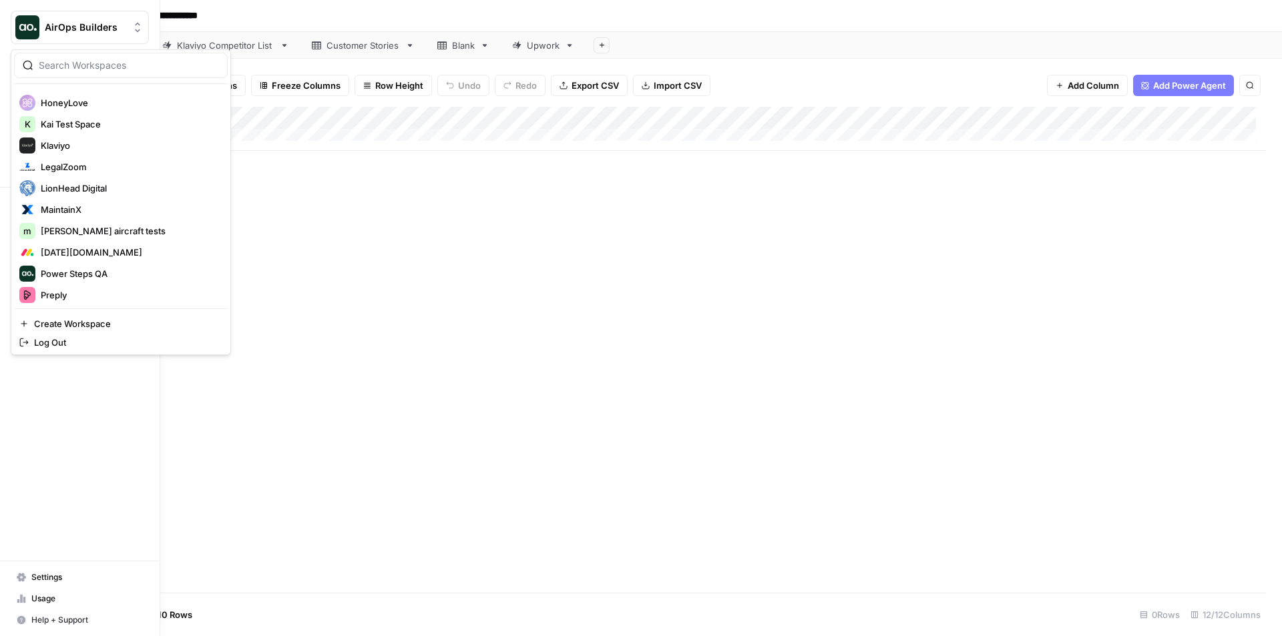
drag, startPoint x: 79, startPoint y: 143, endPoint x: 475, endPoint y: 215, distance: 402.5
click at [493, 266] on div "Add Column" at bounding box center [660, 350] width 1212 height 486
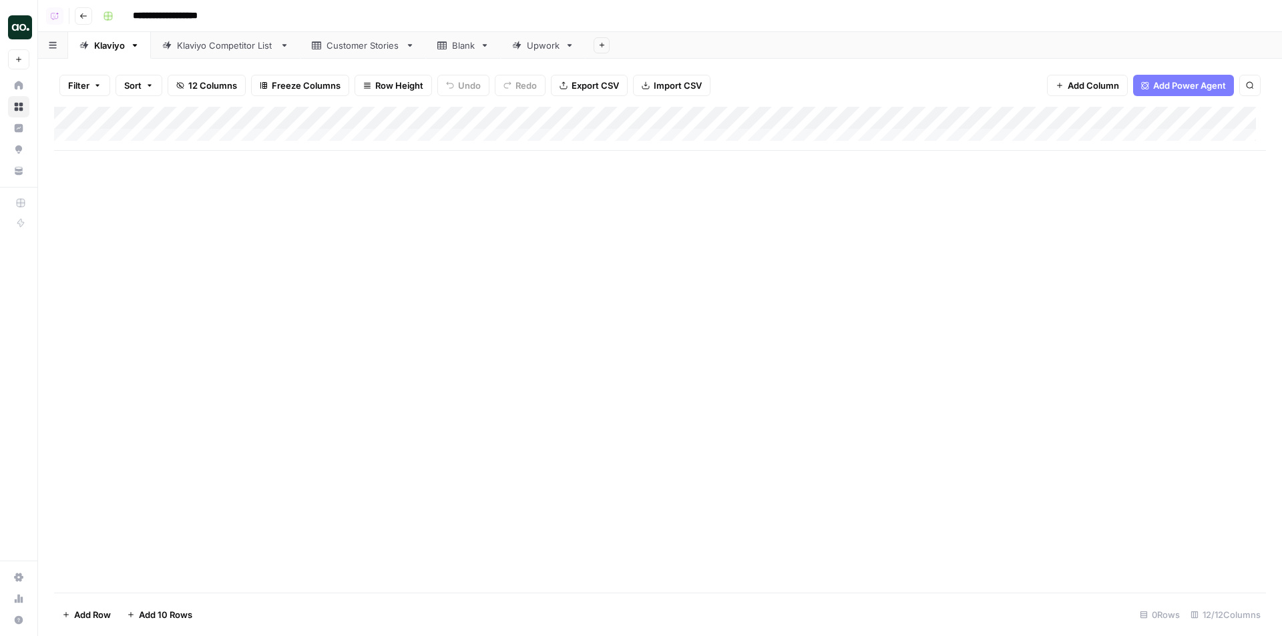
click at [342, 132] on div "Add Column" at bounding box center [660, 129] width 1212 height 44
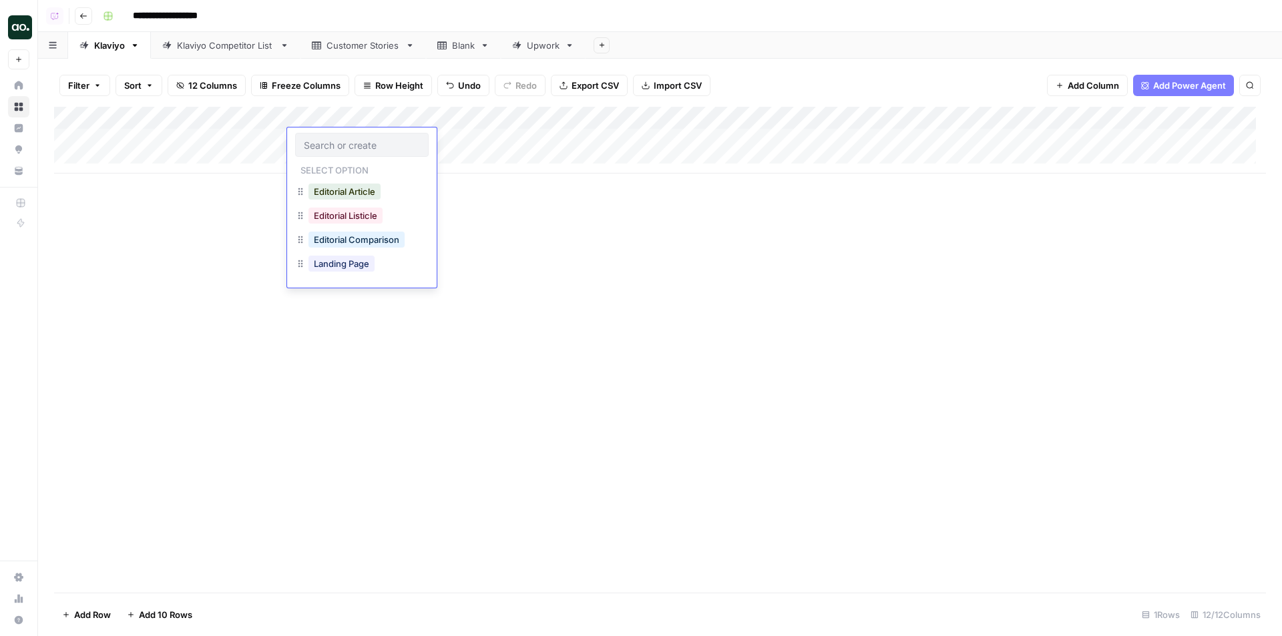
click at [342, 132] on body "**********" at bounding box center [641, 318] width 1282 height 636
click at [180, 150] on div "Add Column" at bounding box center [660, 140] width 1212 height 67
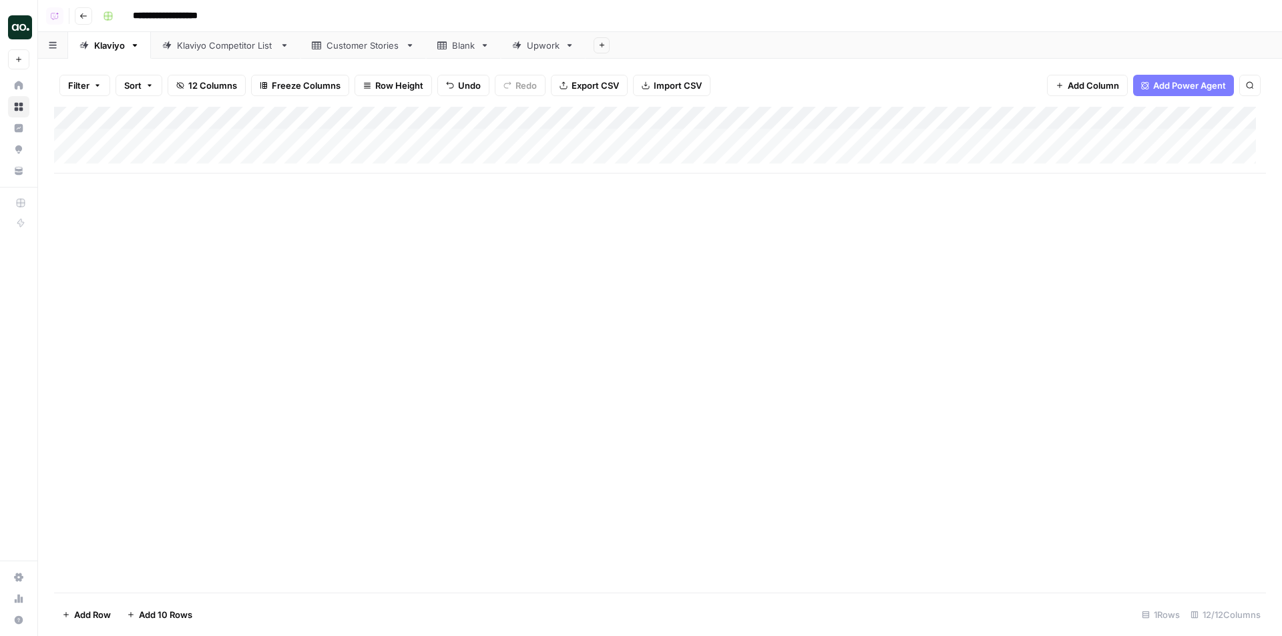
click at [180, 154] on div "Add Column" at bounding box center [660, 140] width 1212 height 67
click at [184, 132] on div "Add Column" at bounding box center [660, 151] width 1212 height 89
type textarea "**********"
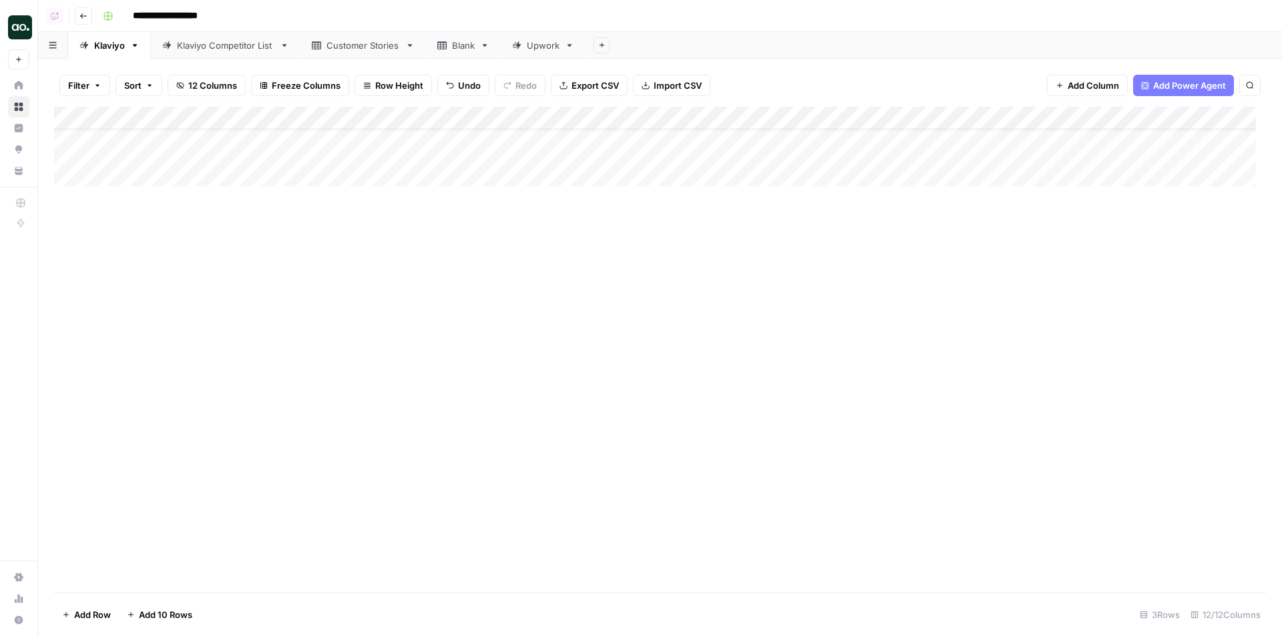
scroll to position [10, 0]
type textarea "*"
type textarea "**********"
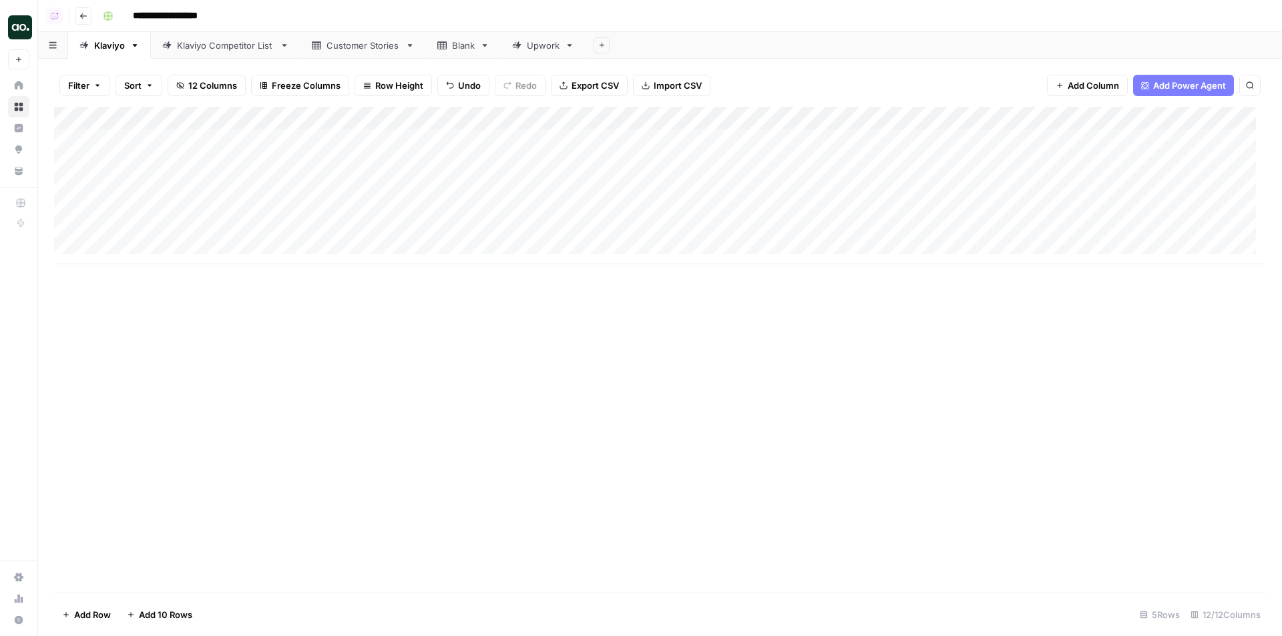
click at [341, 143] on div "Add Column" at bounding box center [660, 186] width 1212 height 158
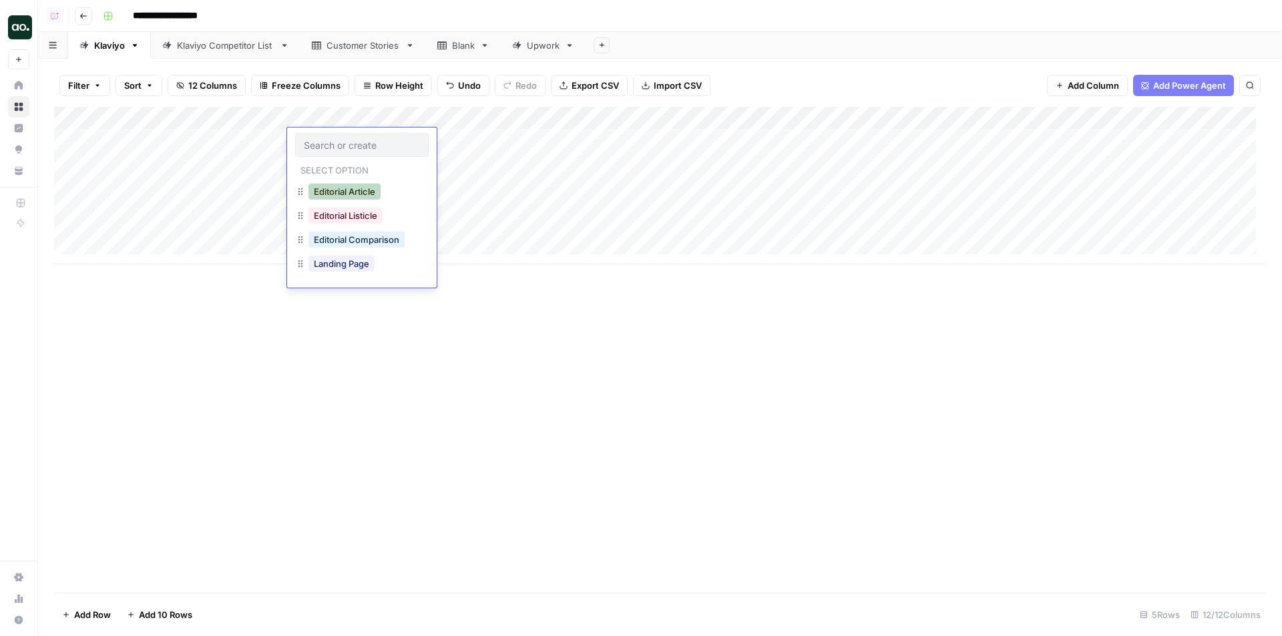
click at [351, 186] on button "Editorial Article" at bounding box center [345, 192] width 72 height 16
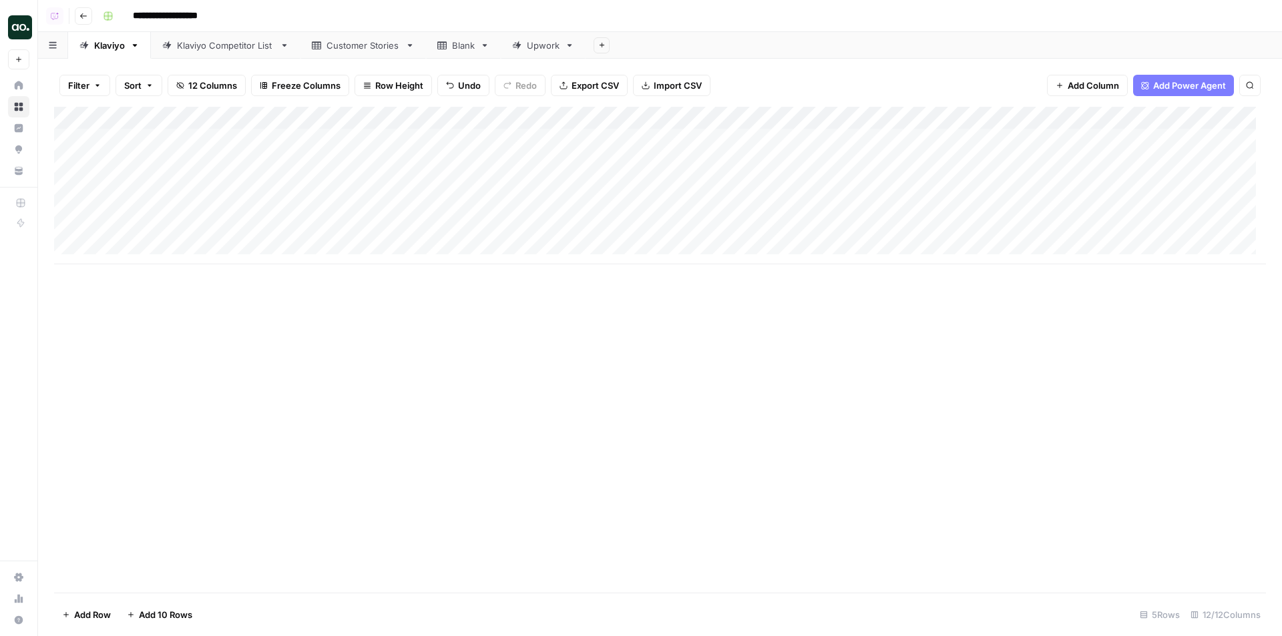
click at [338, 165] on div "Add Column" at bounding box center [660, 186] width 1212 height 158
click at [351, 214] on button "Editorial Article" at bounding box center [345, 214] width 72 height 16
click at [313, 187] on div "Add Column" at bounding box center [660, 186] width 1212 height 158
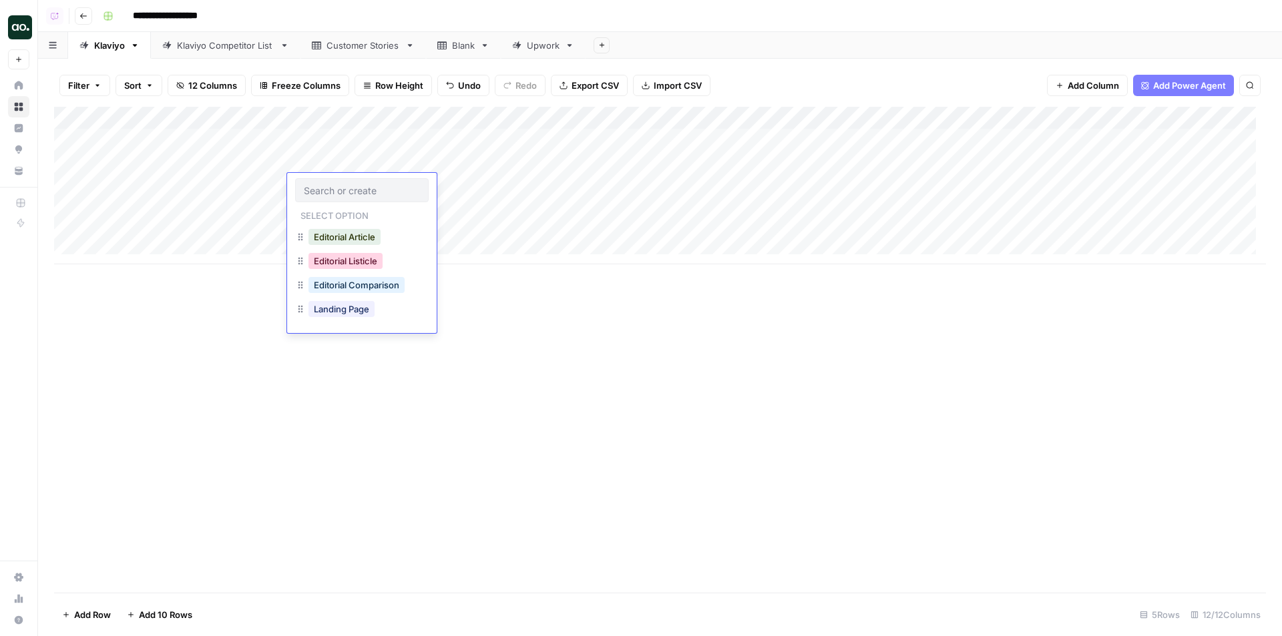
click at [341, 258] on button "Editorial Listicle" at bounding box center [346, 261] width 74 height 16
click at [309, 212] on div "Add Column" at bounding box center [660, 186] width 1212 height 158
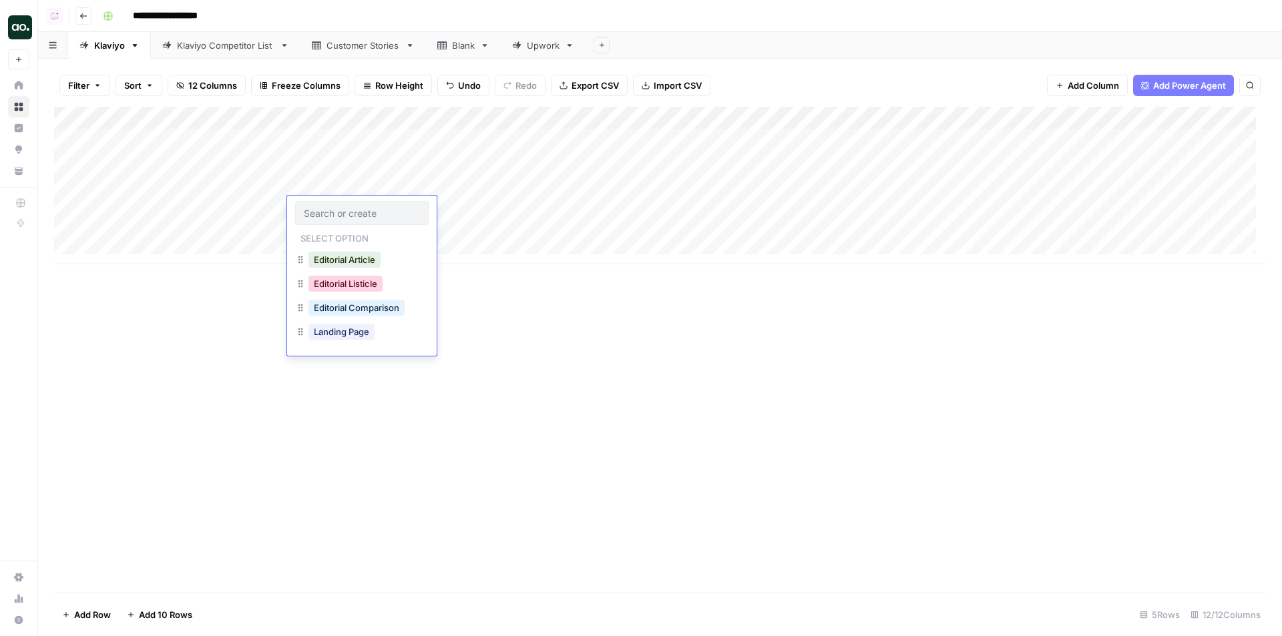
click at [355, 280] on button "Editorial Listicle" at bounding box center [346, 284] width 74 height 16
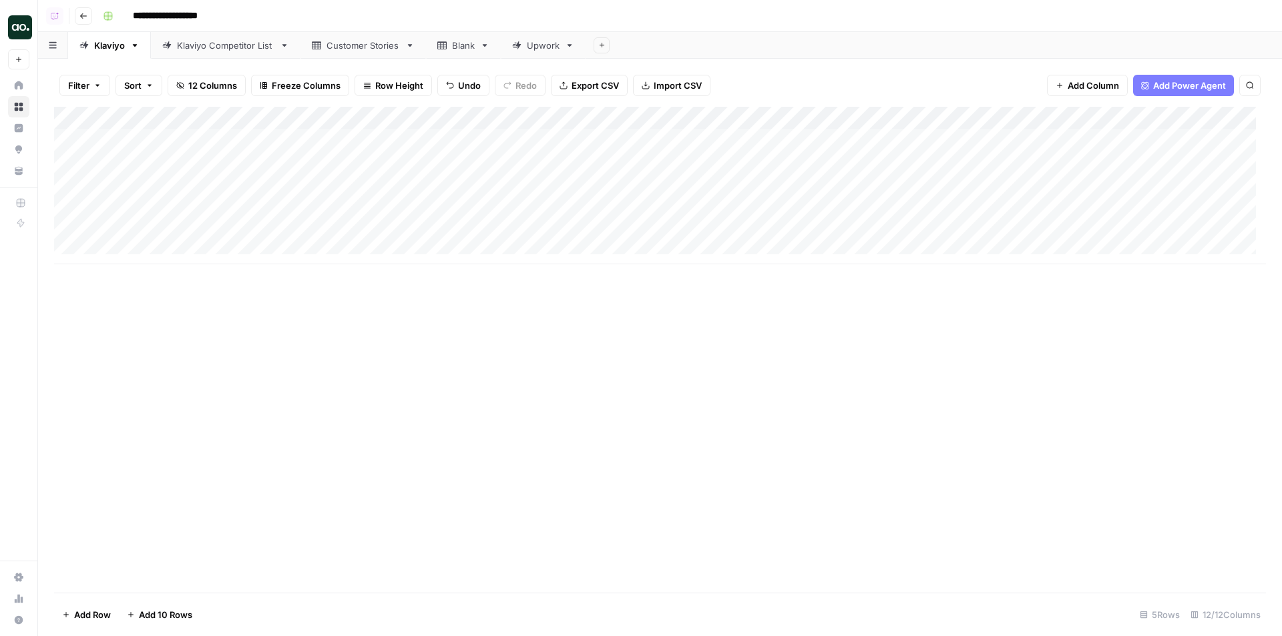
click at [184, 229] on div "Add Column" at bounding box center [660, 186] width 1212 height 158
type textarea "**********"
click at [335, 225] on div "Add Column" at bounding box center [660, 186] width 1212 height 158
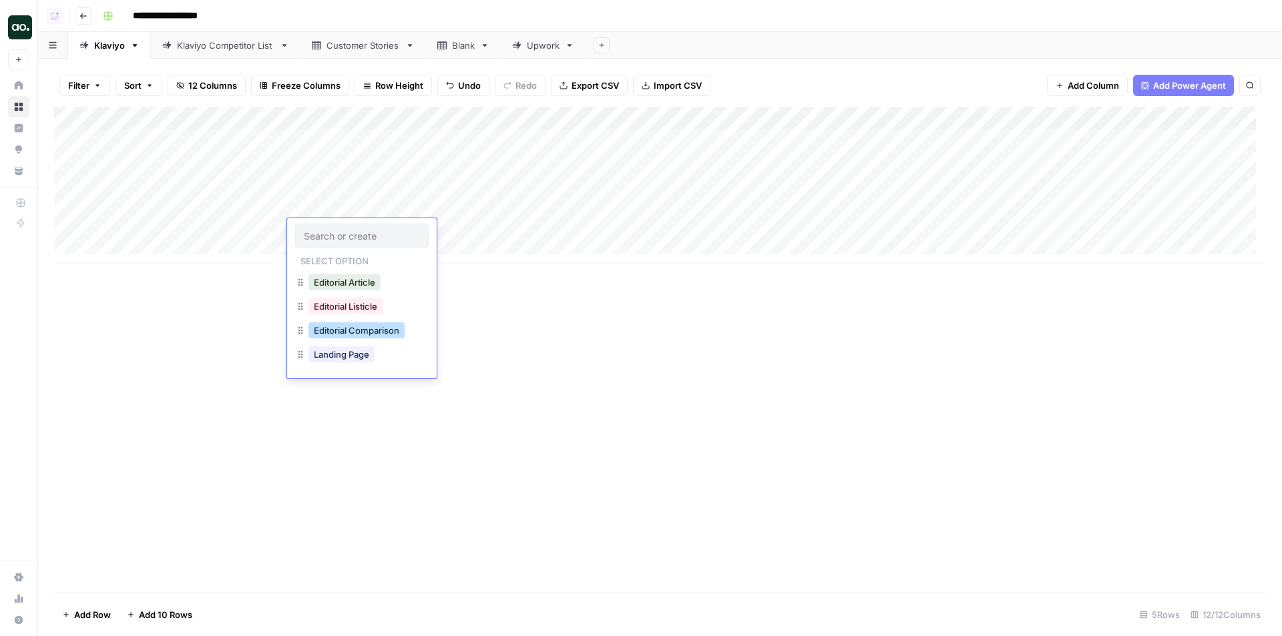
click at [369, 327] on button "Editorial Comparison" at bounding box center [357, 331] width 96 height 16
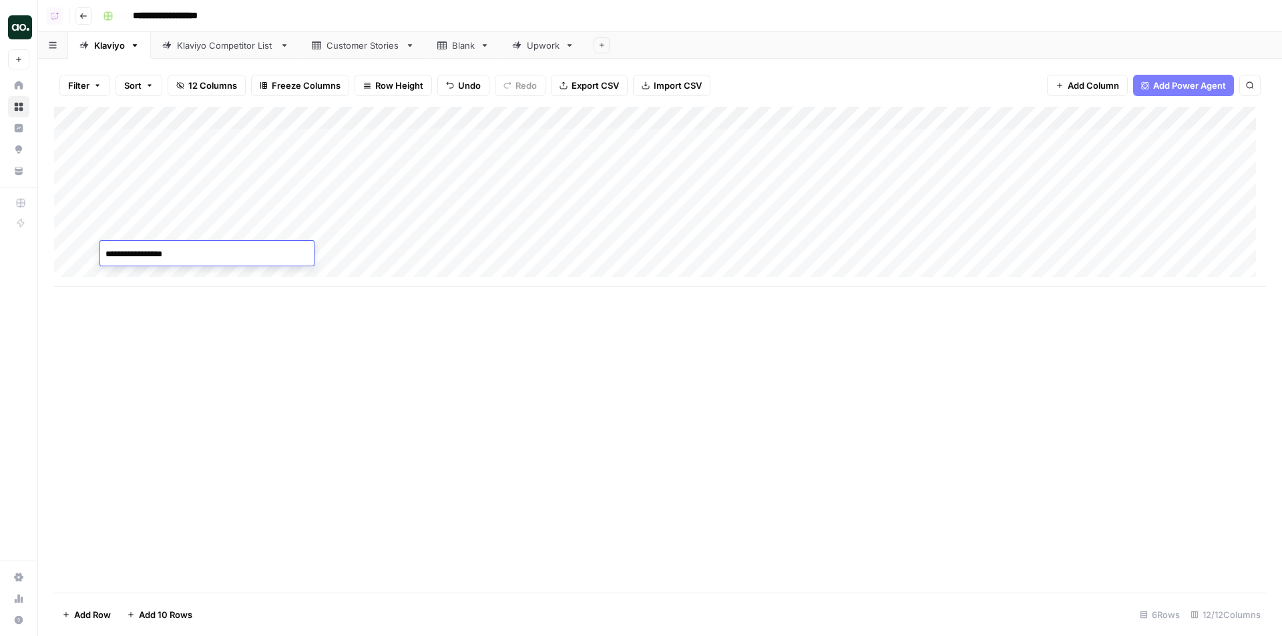
type textarea "**********"
click at [337, 258] on div "Add Column" at bounding box center [660, 197] width 1212 height 180
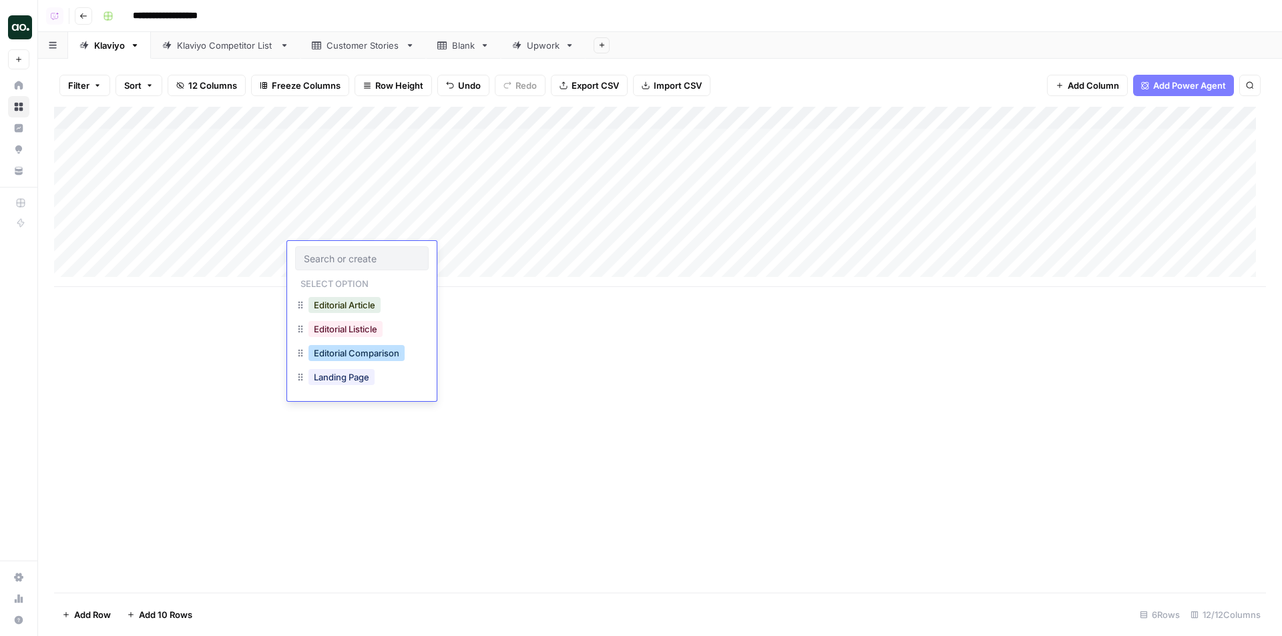
click at [358, 353] on button "Editorial Comparison" at bounding box center [357, 353] width 96 height 16
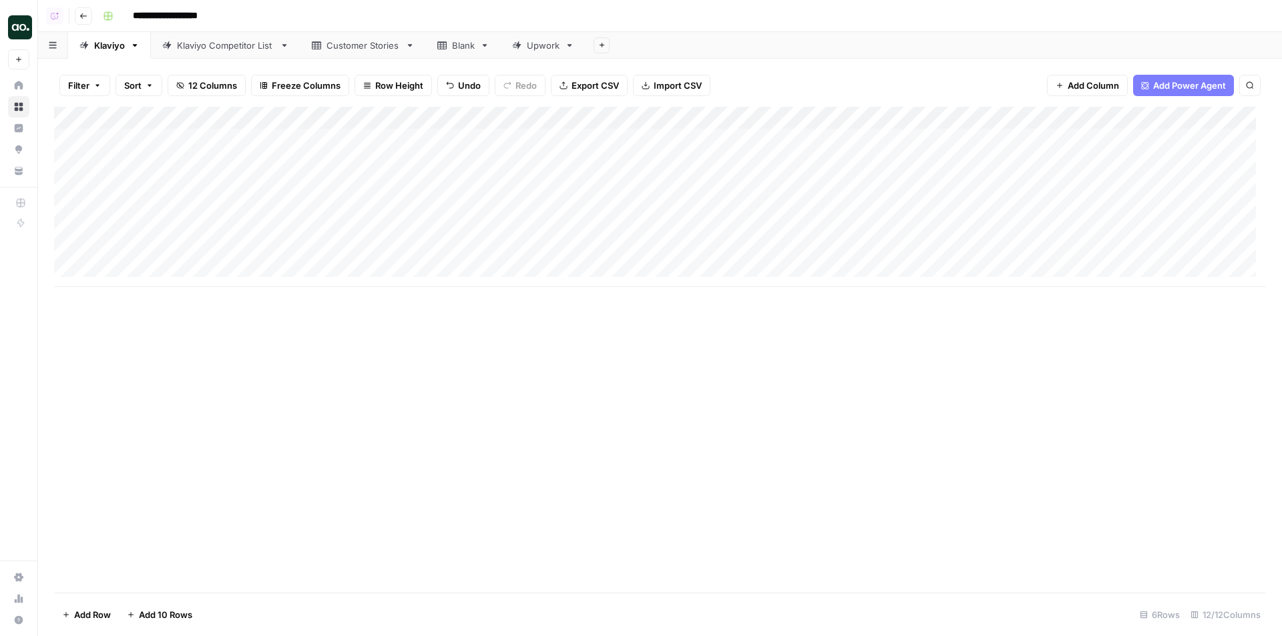
click at [488, 120] on div "Add Column" at bounding box center [660, 197] width 1212 height 180
type input "1.1 Brief"
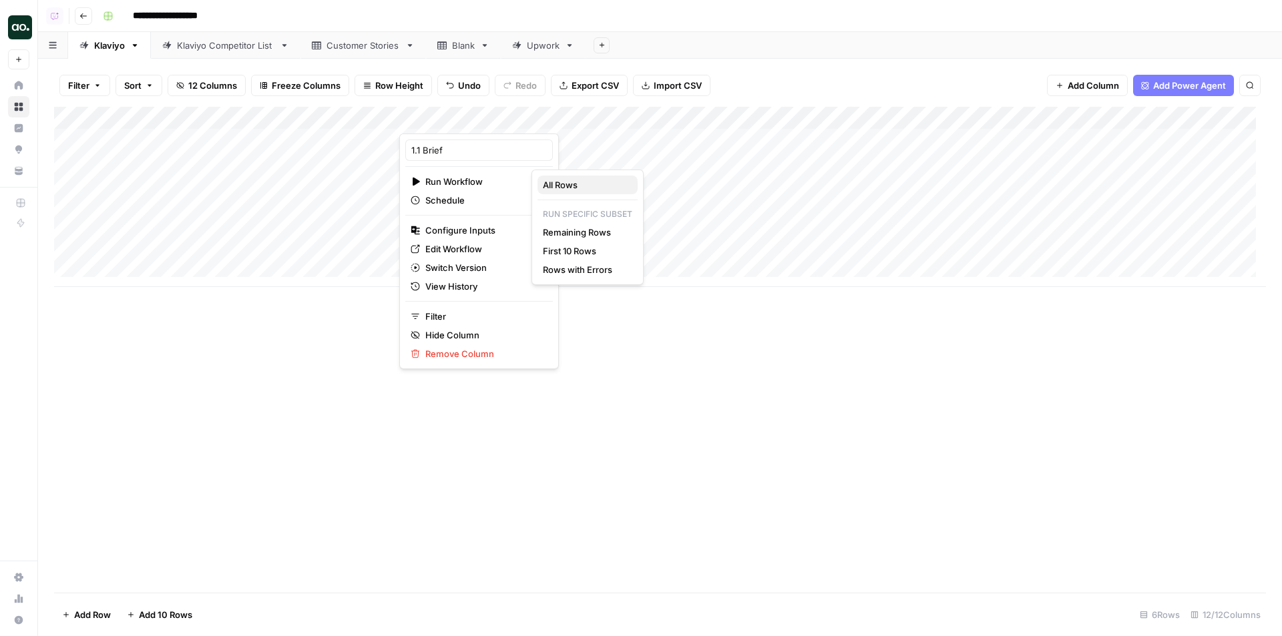
click at [582, 188] on span "All Rows" at bounding box center [585, 184] width 84 height 13
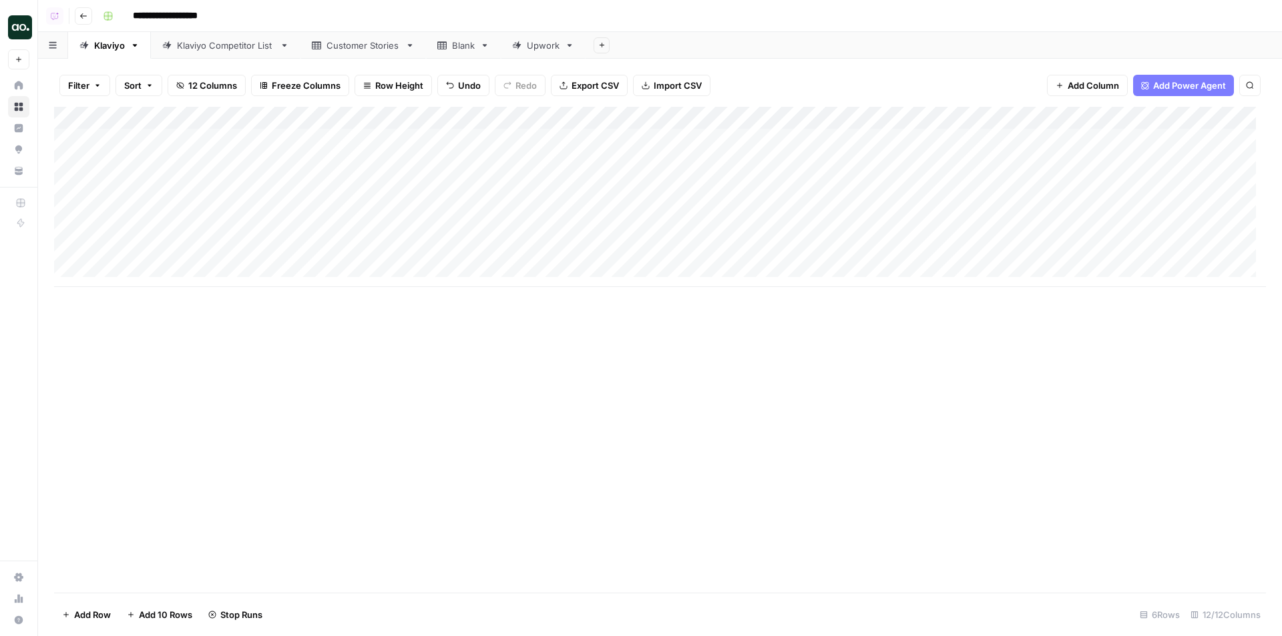
click at [486, 122] on div "Add Column" at bounding box center [660, 197] width 1212 height 180
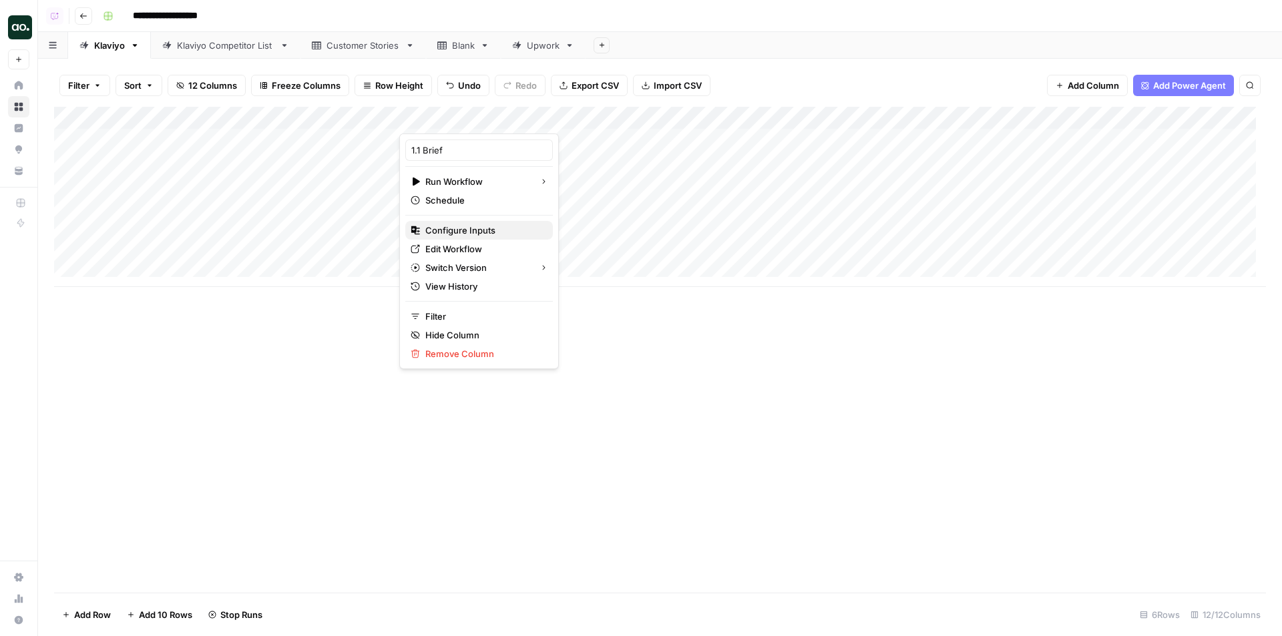
click at [466, 235] on span "Configure Inputs" at bounding box center [483, 230] width 117 height 13
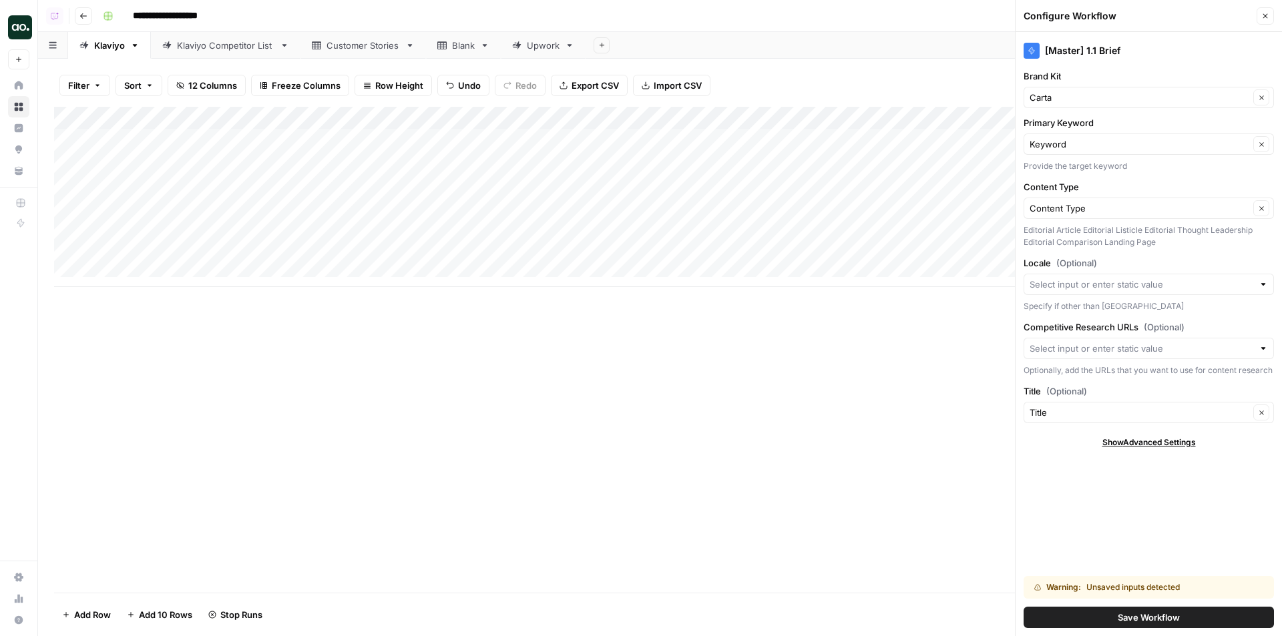
click at [513, 120] on div "Add Column" at bounding box center [660, 197] width 1212 height 180
click at [504, 119] on div at bounding box center [459, 120] width 121 height 27
click at [508, 115] on div at bounding box center [459, 120] width 121 height 27
click at [791, 44] on div "Add Sheet" at bounding box center [934, 45] width 697 height 27
click at [505, 140] on div "Add Column" at bounding box center [660, 197] width 1212 height 180
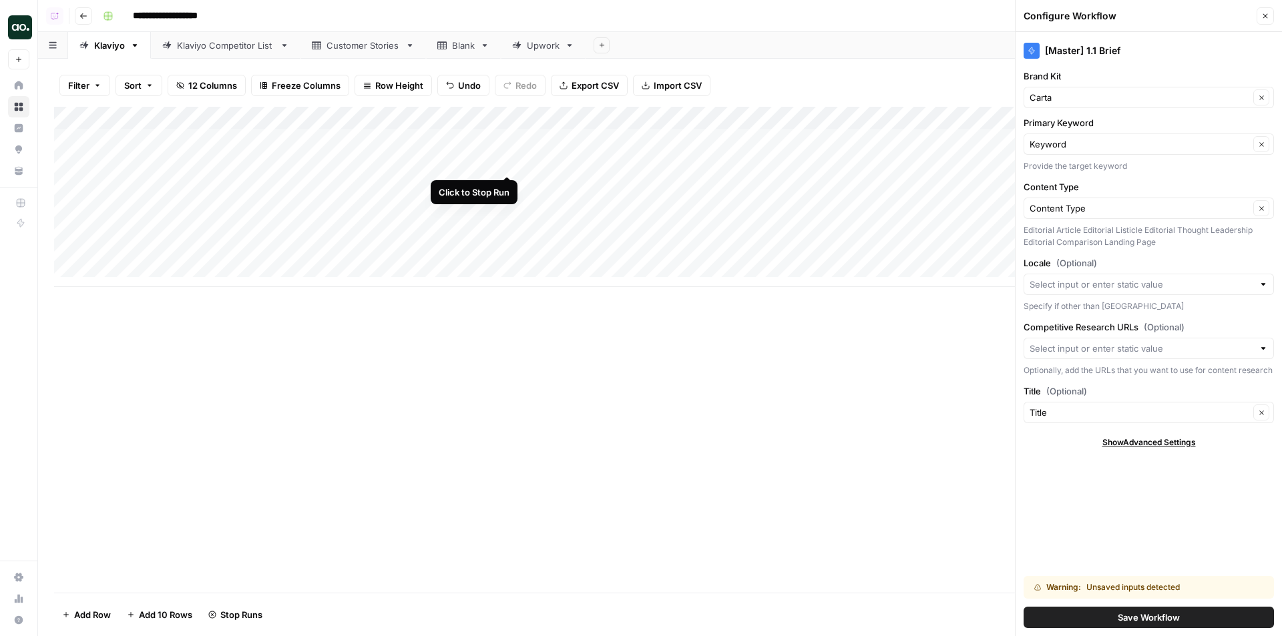
click at [507, 164] on div "Add Column" at bounding box center [660, 197] width 1212 height 180
click at [508, 184] on div "Add Column" at bounding box center [660, 197] width 1212 height 180
click at [509, 209] on div "Add Column" at bounding box center [660, 197] width 1212 height 180
click at [508, 232] on div "Add Column" at bounding box center [660, 197] width 1212 height 180
click at [508, 252] on div "Add Column" at bounding box center [660, 197] width 1212 height 180
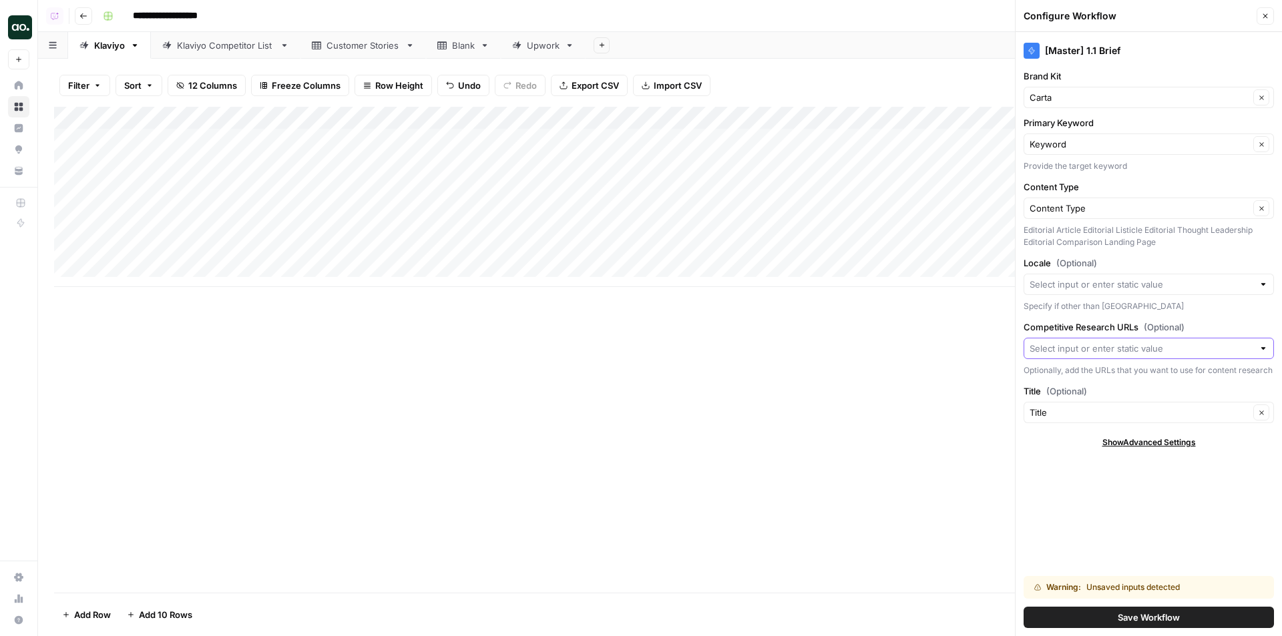
click at [1069, 347] on input "Competitive Research URLs (Optional)" at bounding box center [1142, 348] width 224 height 13
click at [227, 41] on div "Klaviyo Competitor List" at bounding box center [225, 45] width 97 height 13
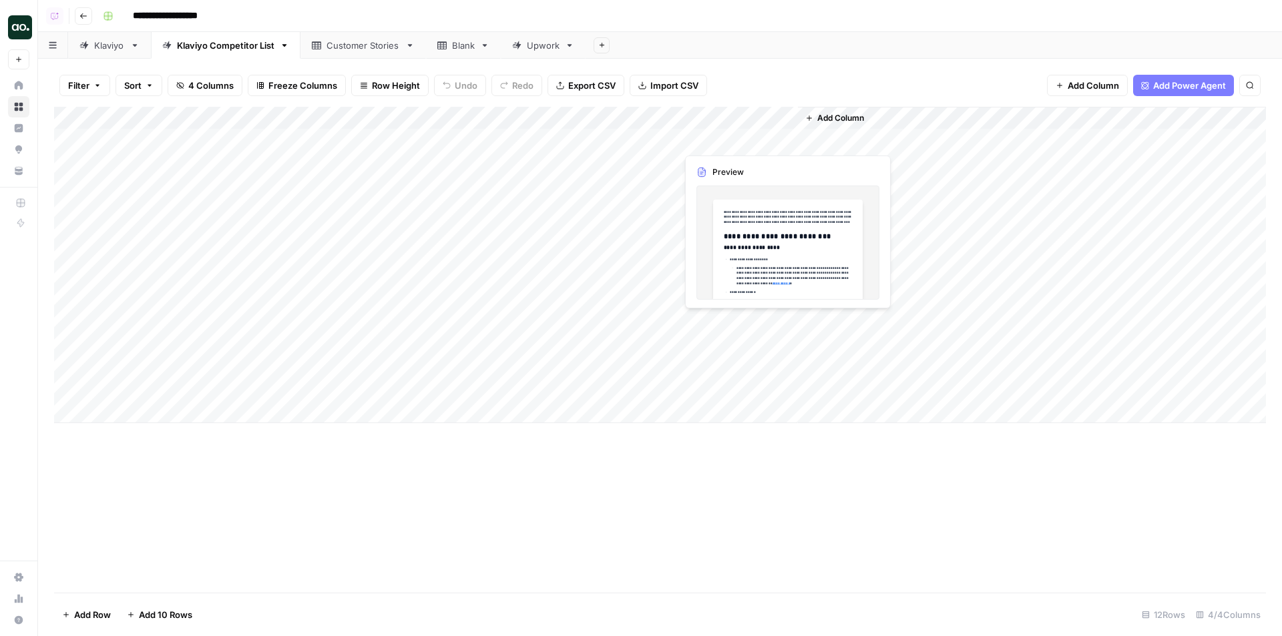
click at [719, 137] on div "Add Column" at bounding box center [660, 265] width 1212 height 317
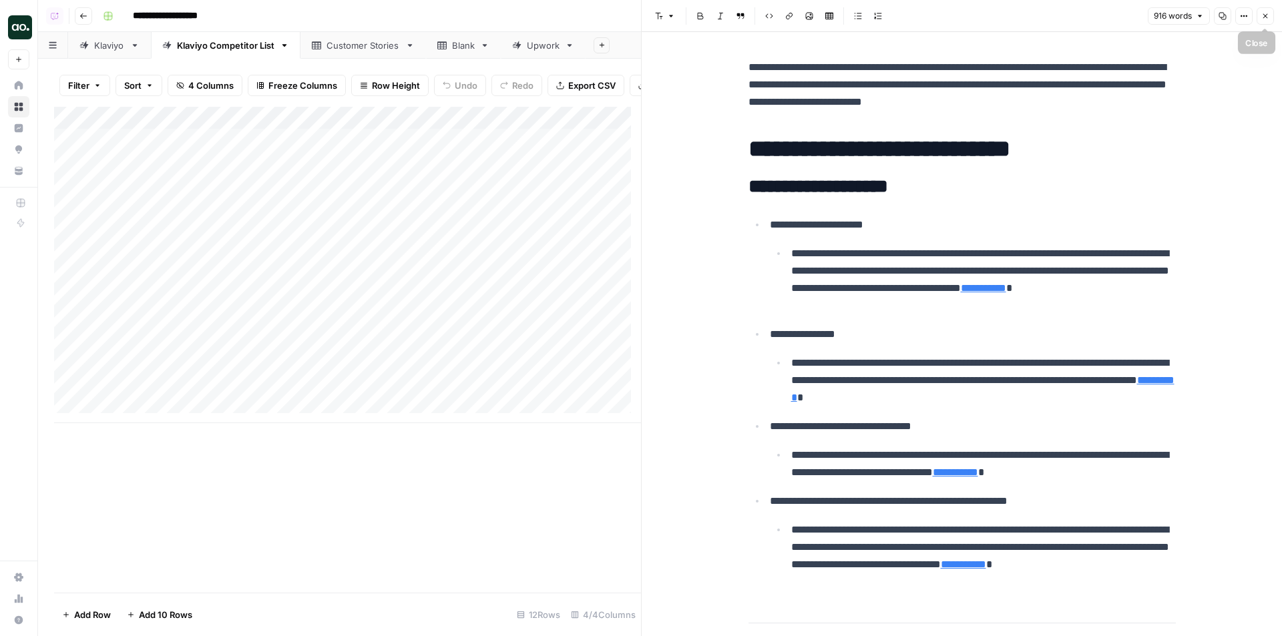
click at [1262, 15] on icon "button" at bounding box center [1265, 16] width 8 height 8
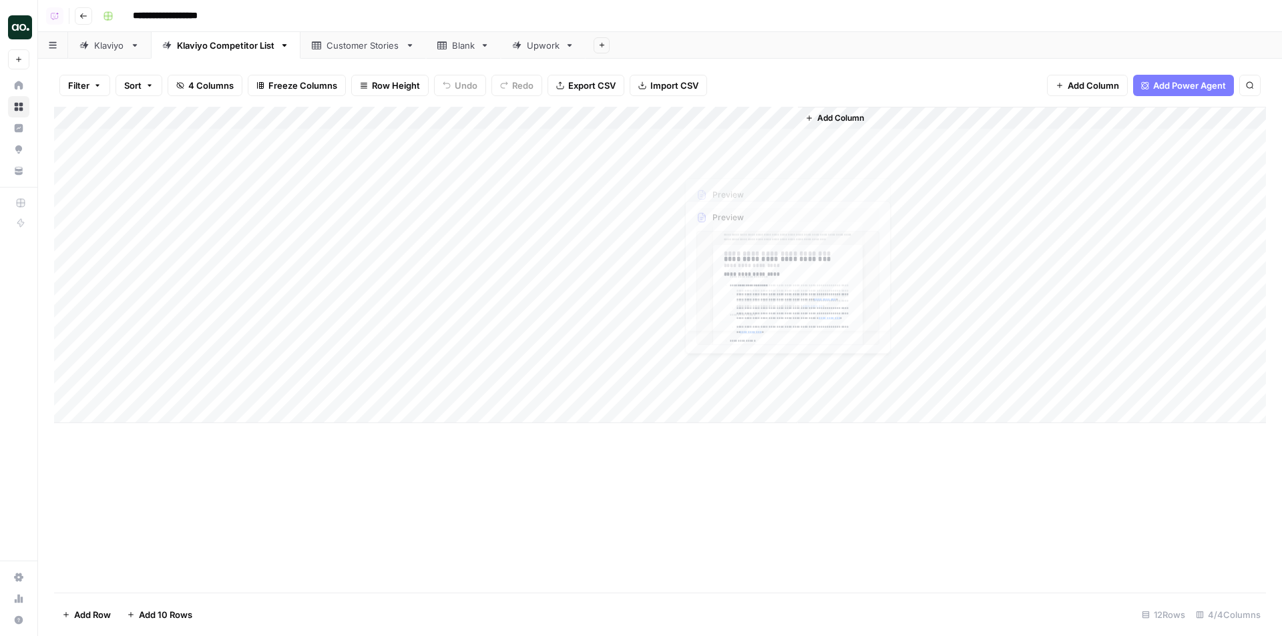
click at [717, 160] on div "Add Column" at bounding box center [660, 265] width 1212 height 317
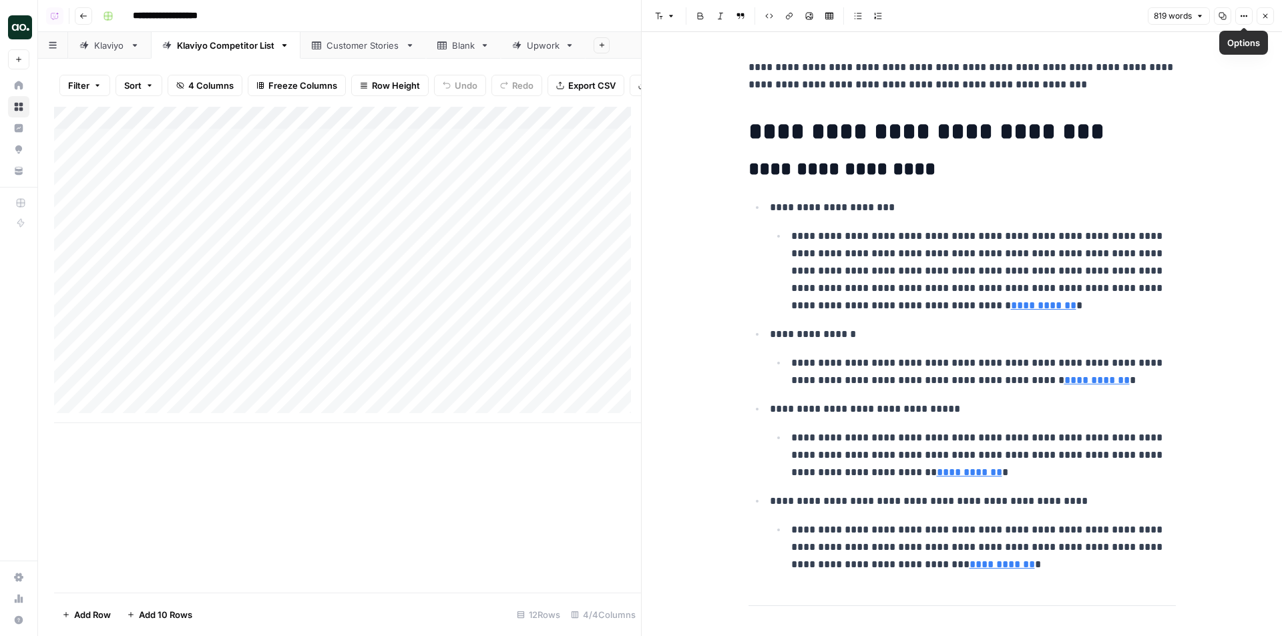
click at [1259, 18] on button "Close" at bounding box center [1265, 15] width 17 height 17
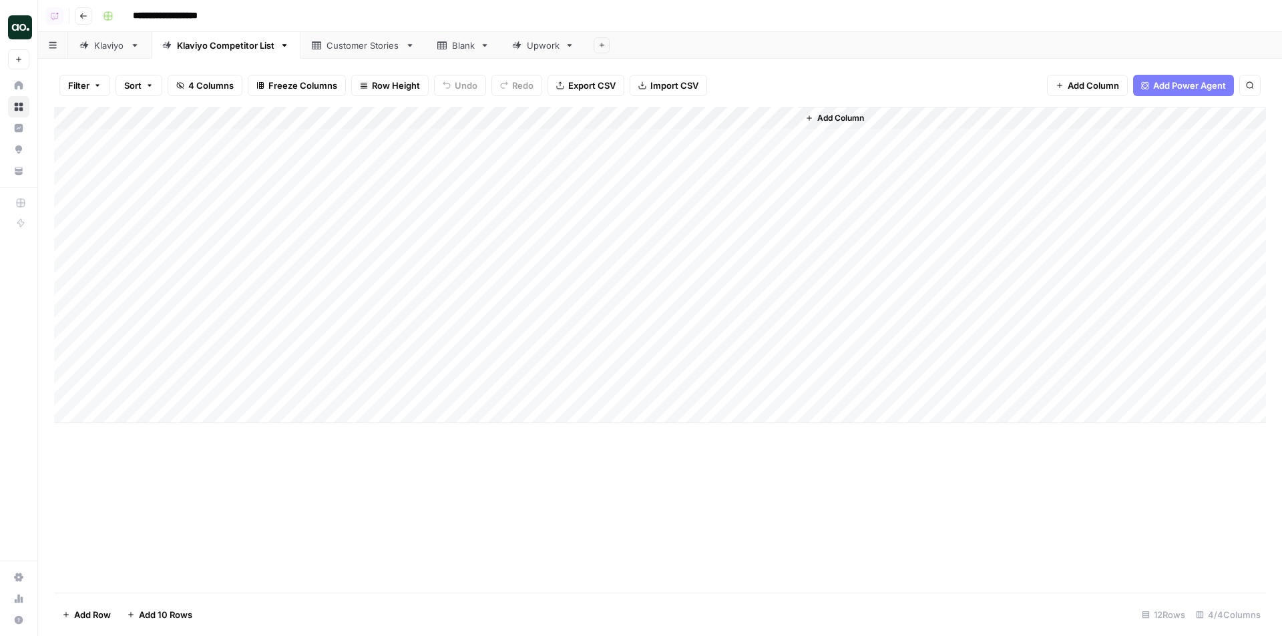
click at [102, 53] on link "Klaviyo" at bounding box center [109, 45] width 83 height 27
click at [490, 121] on div "Add Column" at bounding box center [660, 197] width 1212 height 180
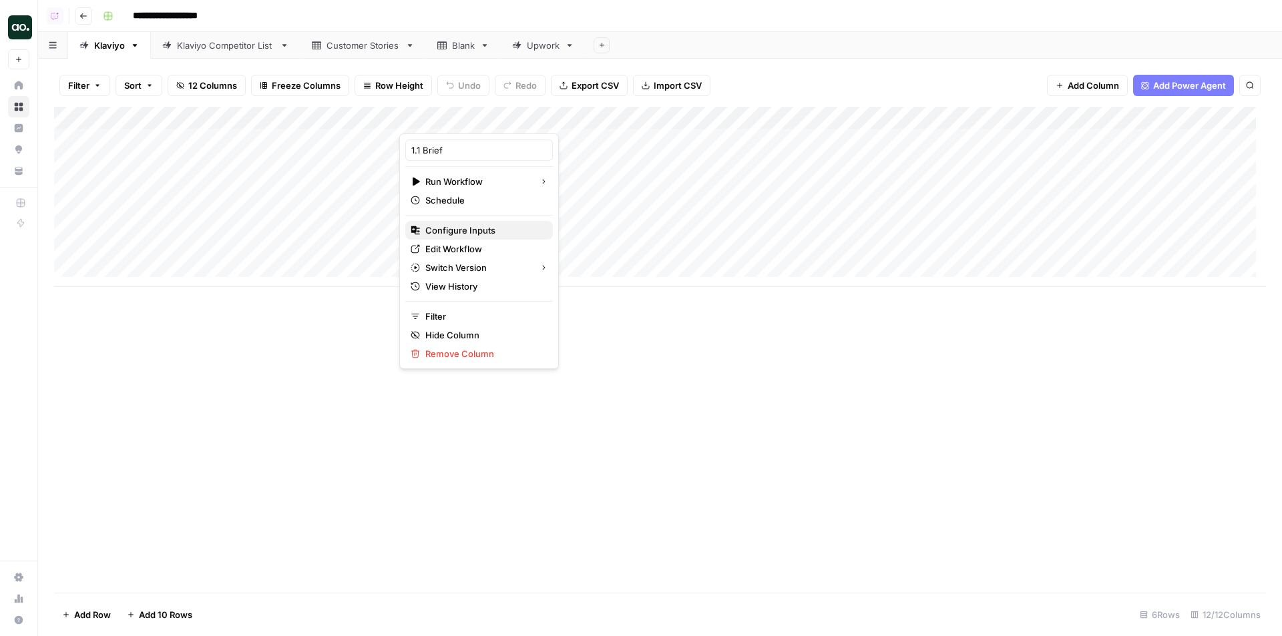
click at [464, 232] on span "Configure Inputs" at bounding box center [483, 230] width 117 height 13
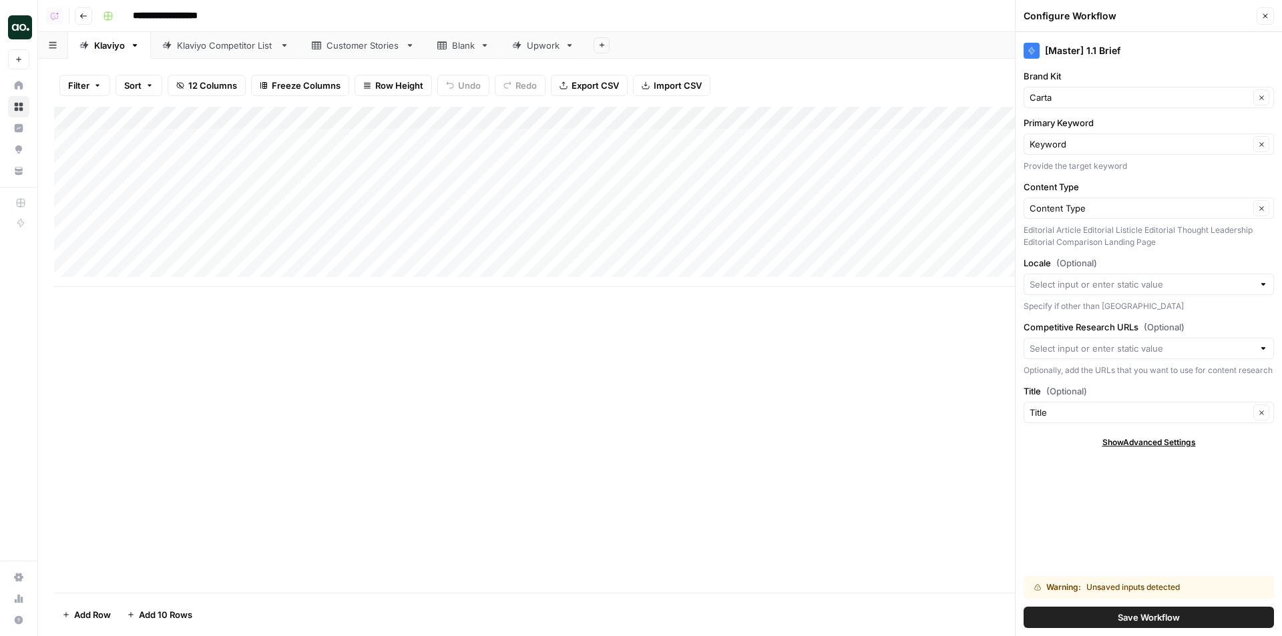
click at [1271, 17] on button "Close" at bounding box center [1265, 15] width 17 height 17
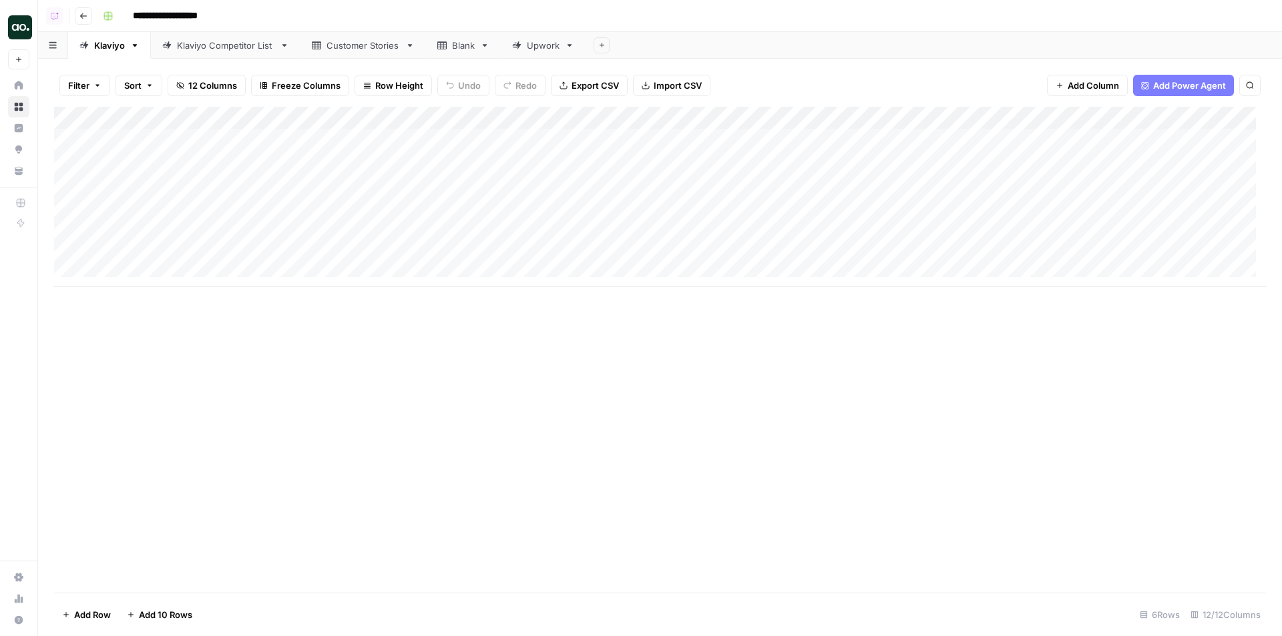
click at [507, 119] on div "Add Column" at bounding box center [660, 197] width 1212 height 180
click at [536, 152] on span "All Rows" at bounding box center [556, 148] width 84 height 13
click at [997, 114] on div "Add Column" at bounding box center [660, 197] width 1212 height 180
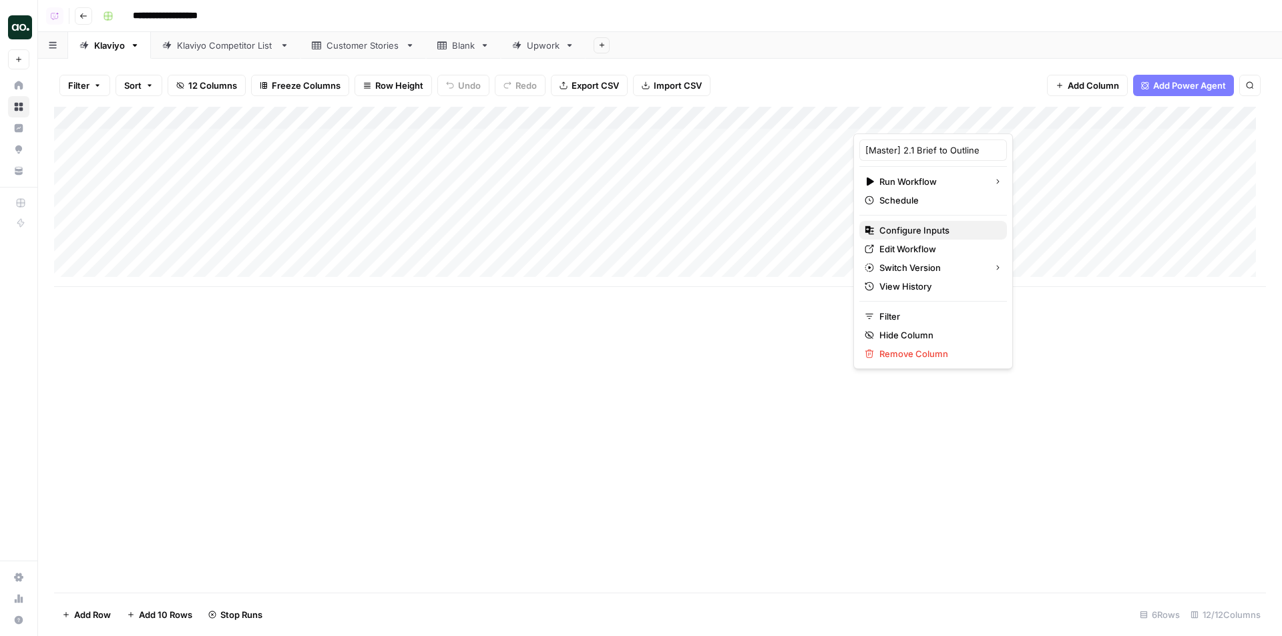
click at [913, 229] on span "Configure Inputs" at bounding box center [937, 230] width 117 height 13
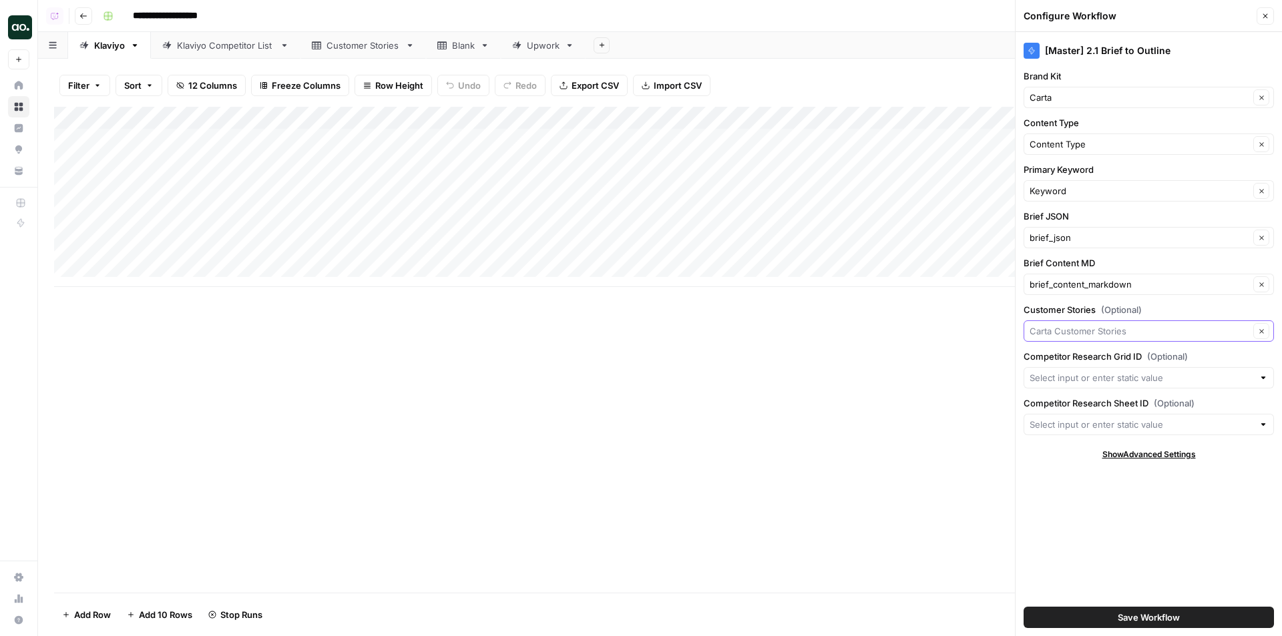
click at [1147, 330] on input "Customer Stories (Optional)" at bounding box center [1140, 331] width 220 height 13
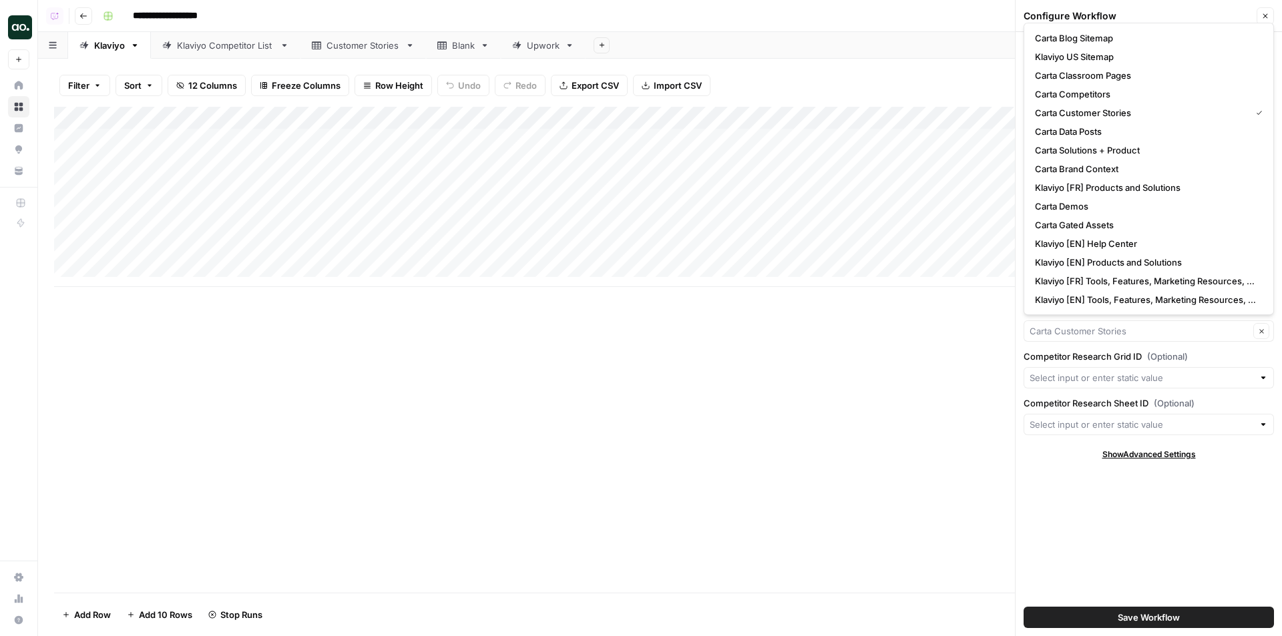
type input "Carta Customer Stories"
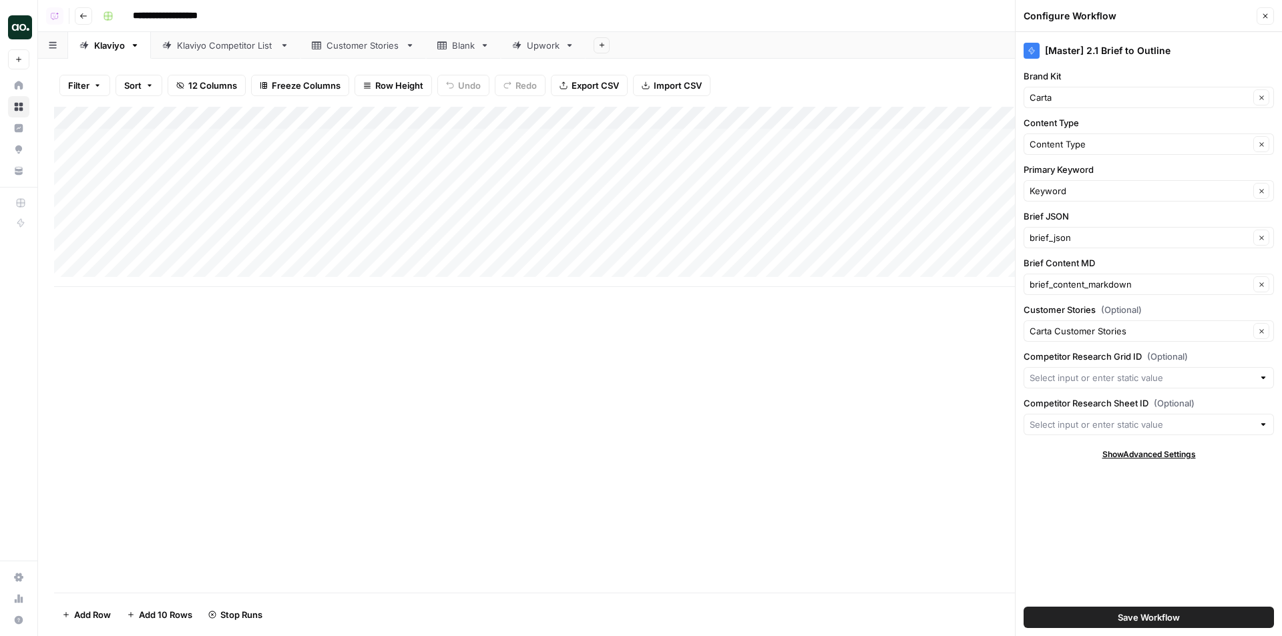
click at [1164, 354] on span "(Optional)" at bounding box center [1167, 356] width 41 height 13
click at [1164, 371] on input "Competitor Research Grid ID (Optional)" at bounding box center [1142, 377] width 224 height 13
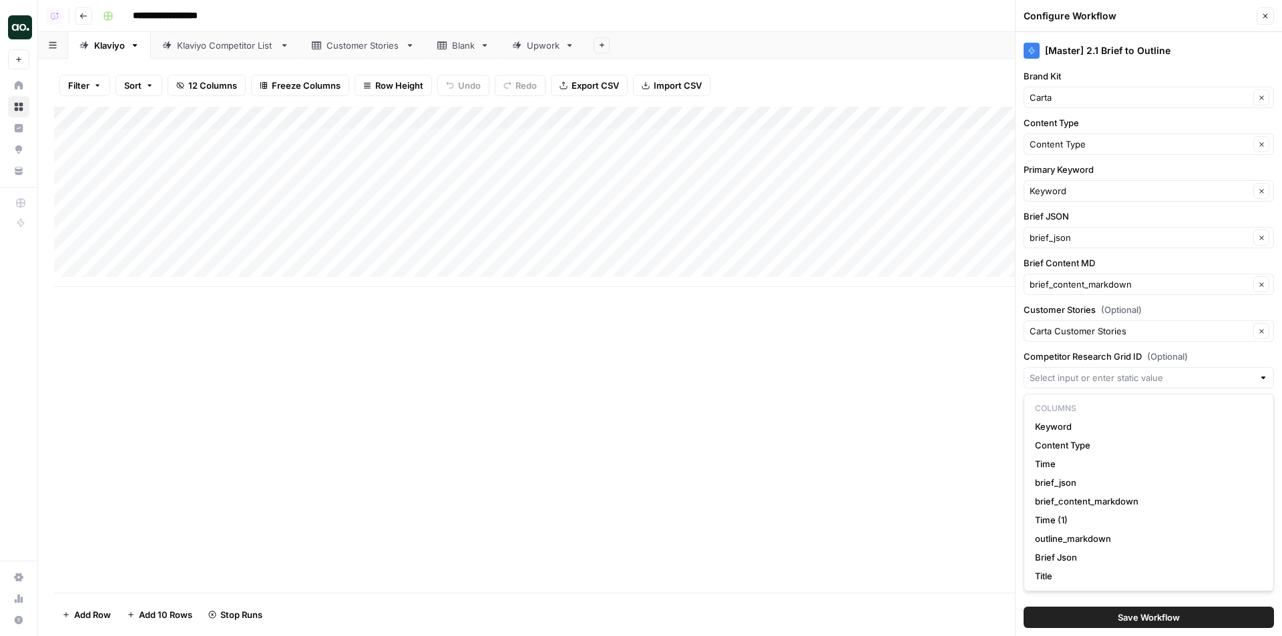
click at [914, 409] on div "Add Column" at bounding box center [660, 350] width 1212 height 486
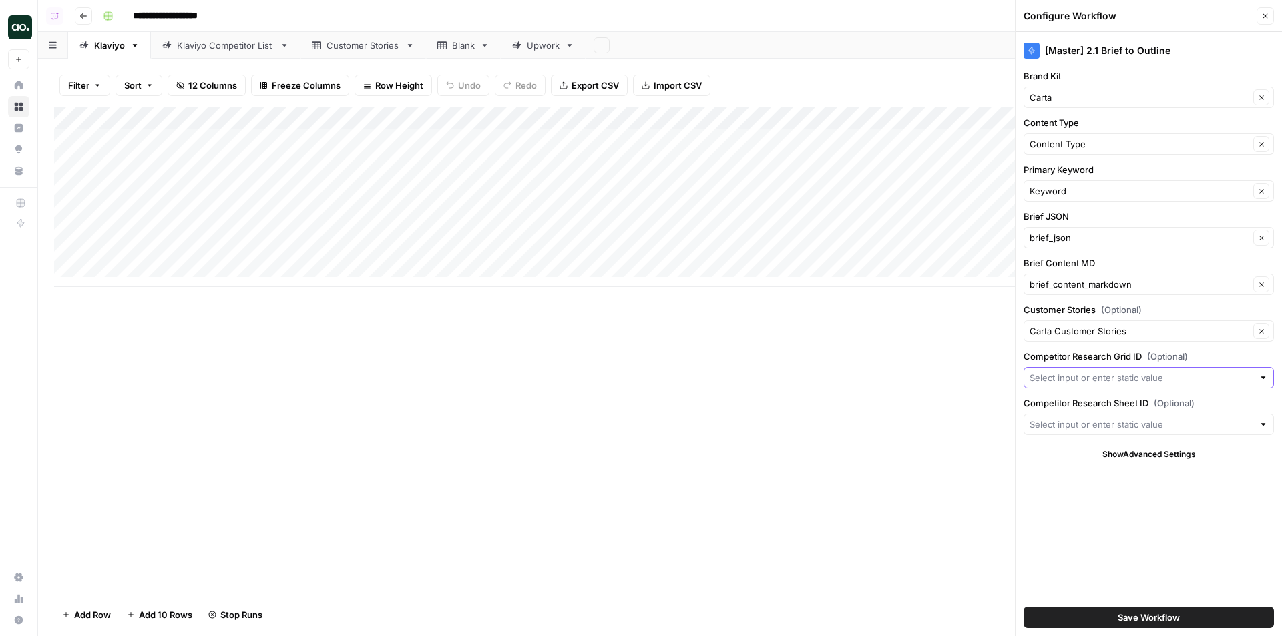
click at [1125, 376] on input "Competitor Research Grid ID (Optional)" at bounding box center [1142, 377] width 224 height 13
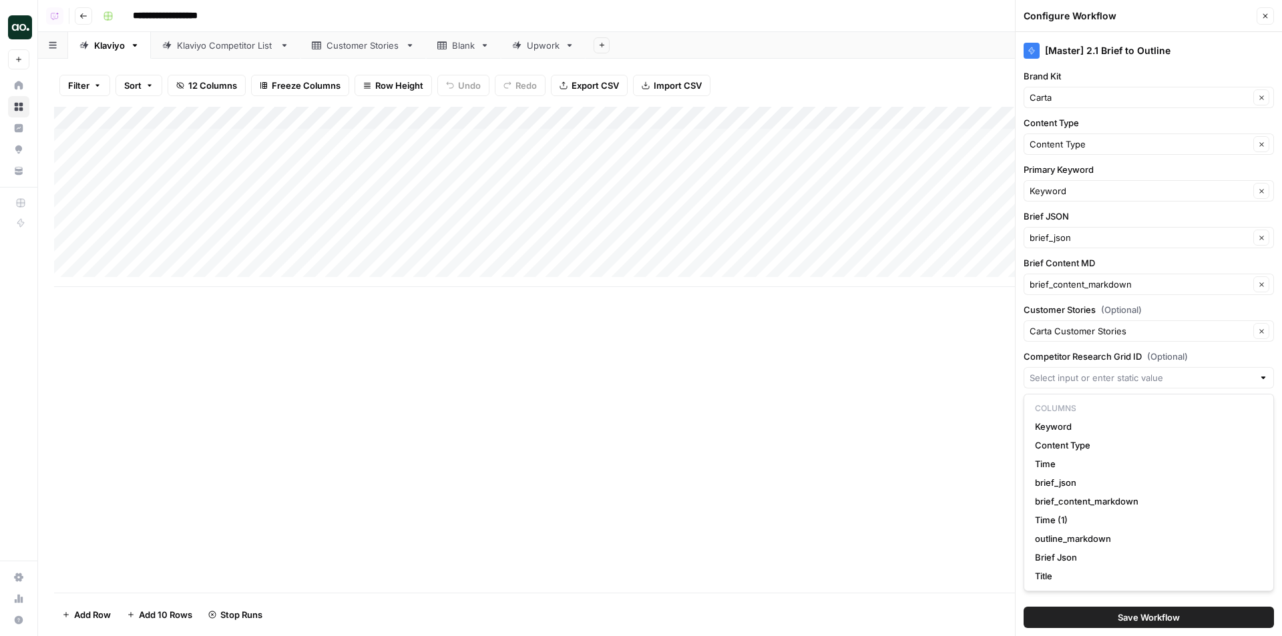
click at [968, 387] on div "Add Column" at bounding box center [660, 350] width 1212 height 486
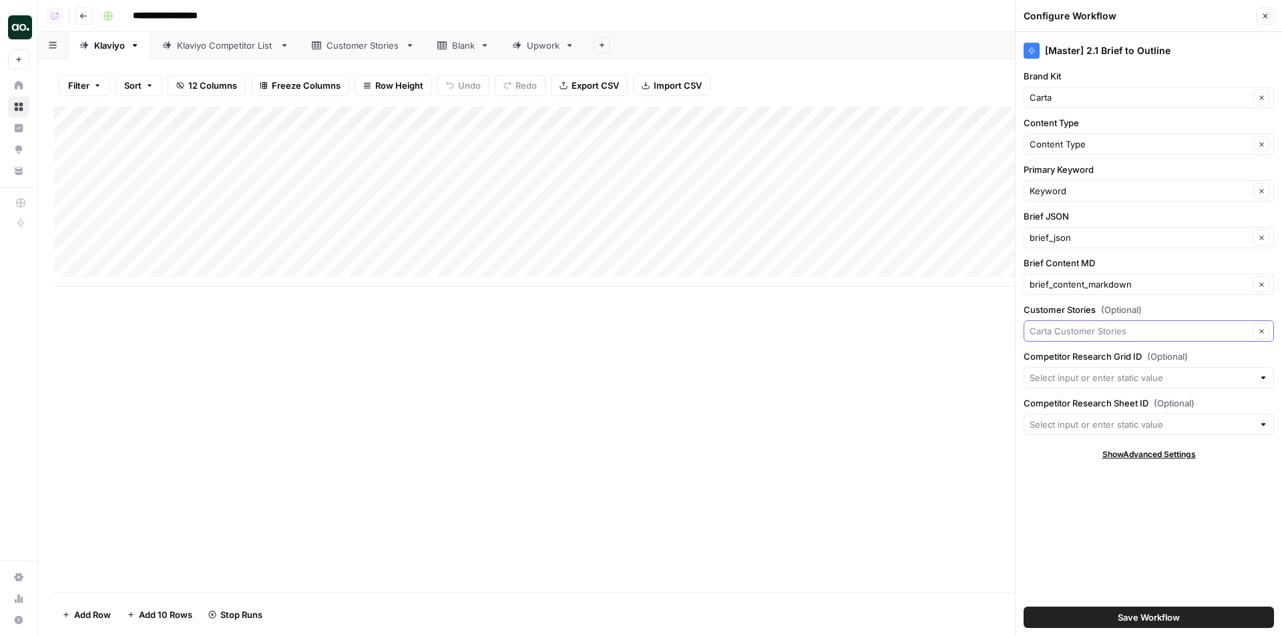
click at [1070, 336] on input "Customer Stories (Optional)" at bounding box center [1140, 331] width 220 height 13
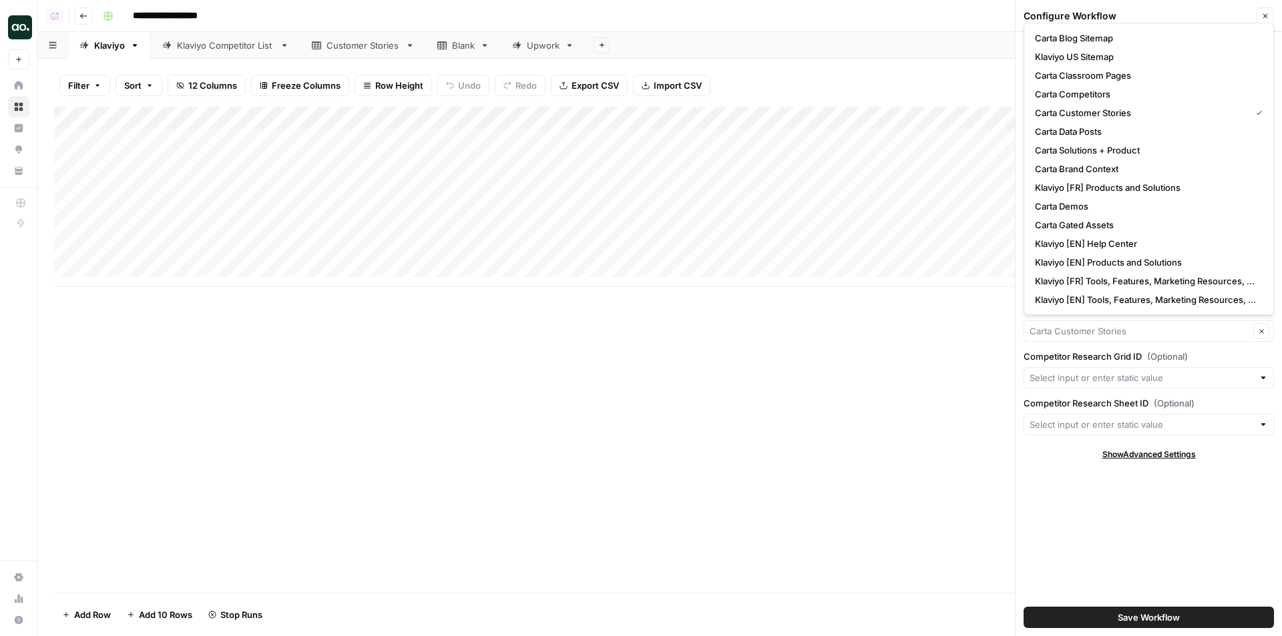
type input "Carta Customer Stories"
click at [1028, 360] on label "Competitor Research Grid ID (Optional)" at bounding box center [1149, 356] width 250 height 13
click at [1030, 371] on input "Competitor Research Grid ID (Optional)" at bounding box center [1142, 377] width 224 height 13
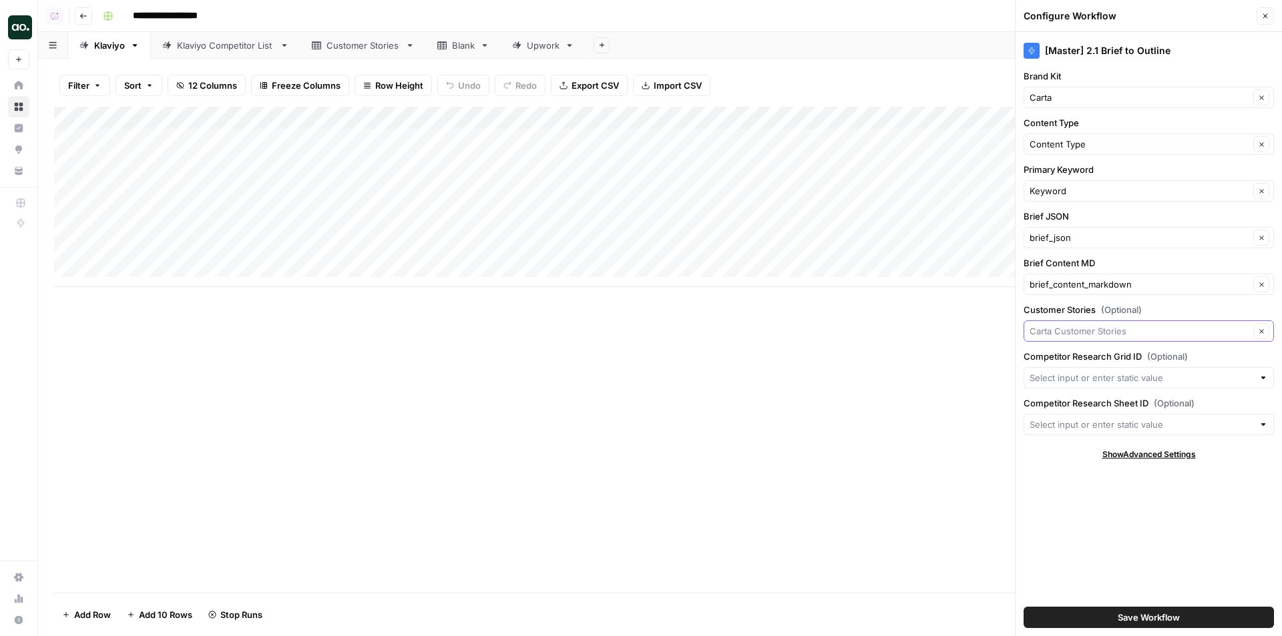
click at [1075, 336] on input "Customer Stories (Optional)" at bounding box center [1140, 331] width 220 height 13
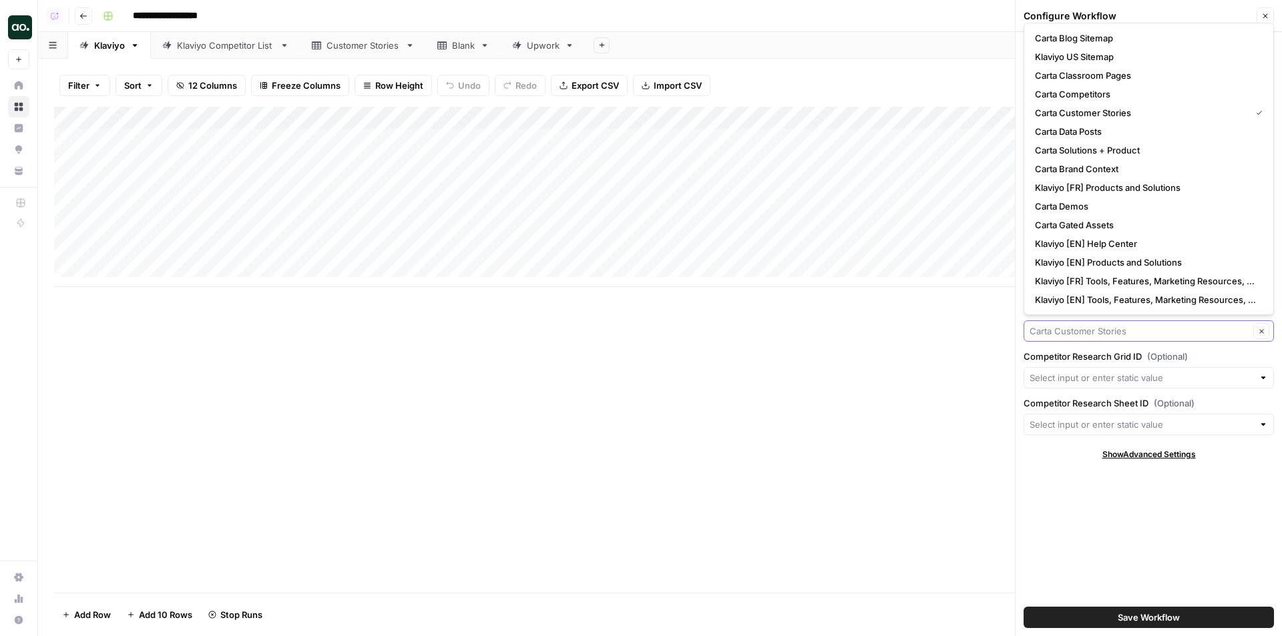
click at [1082, 336] on input "Customer Stories (Optional)" at bounding box center [1140, 331] width 220 height 13
click at [1082, 337] on input "Customer Stories (Optional)" at bounding box center [1140, 331] width 220 height 13
type input "Carta Customer Stories"
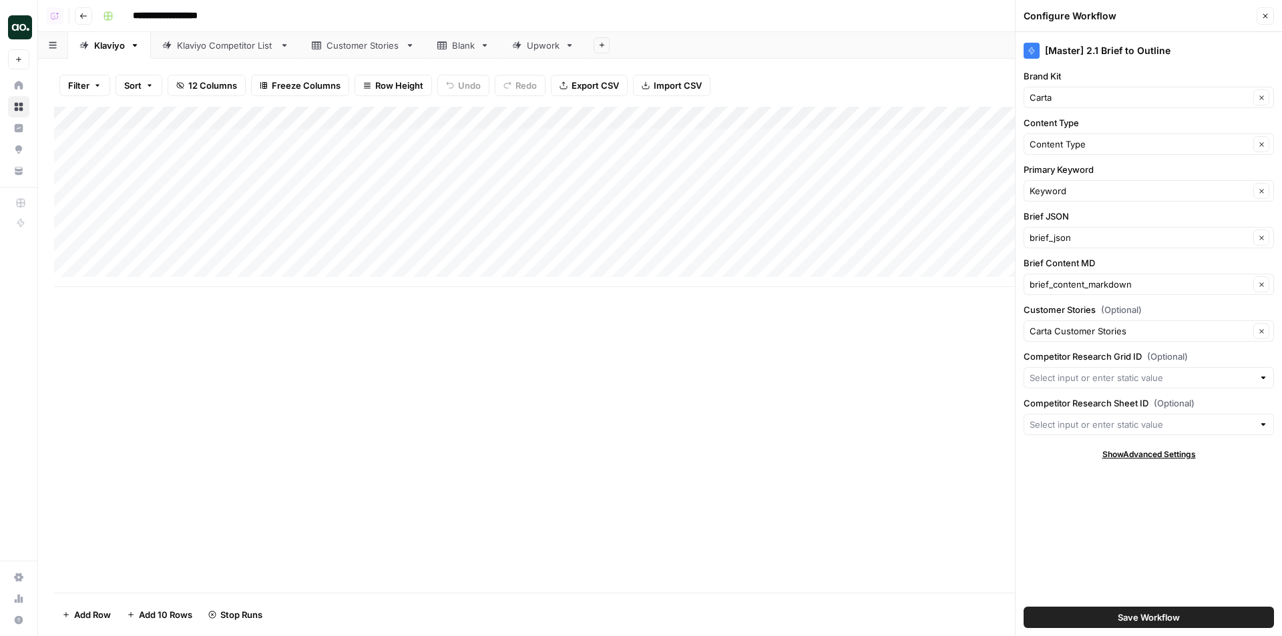
click at [912, 353] on div "Add Column" at bounding box center [660, 350] width 1212 height 486
click at [1265, 17] on icon "button" at bounding box center [1265, 16] width 8 height 8
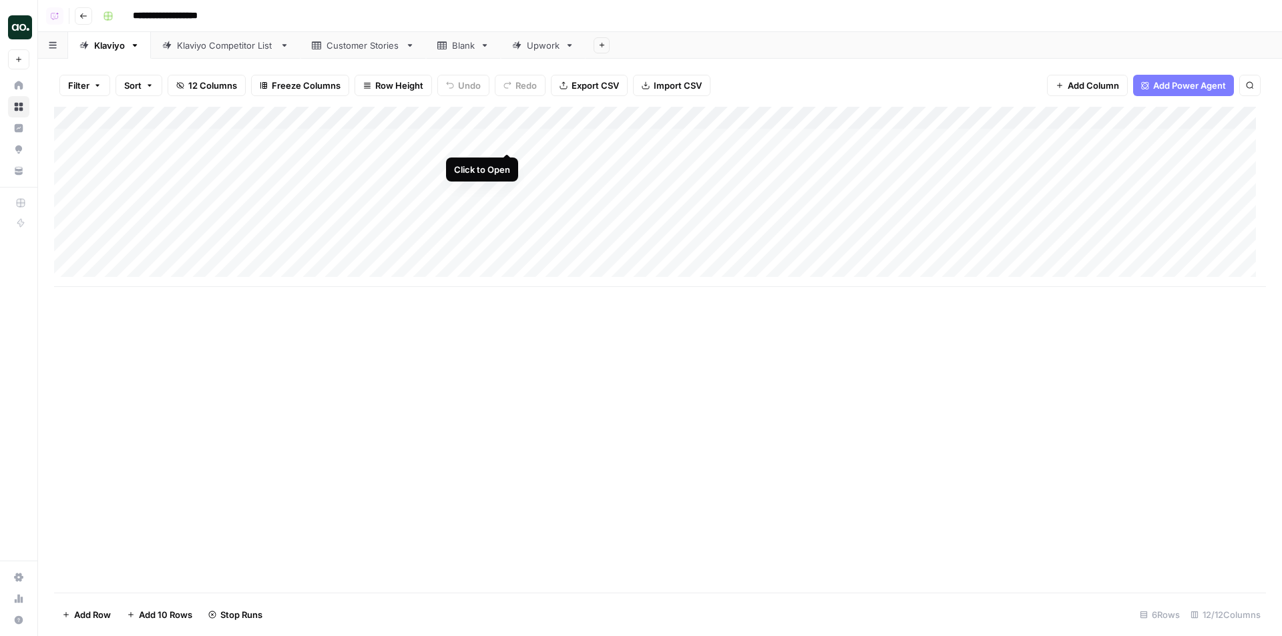
click at [503, 138] on div "Add Column" at bounding box center [660, 197] width 1212 height 180
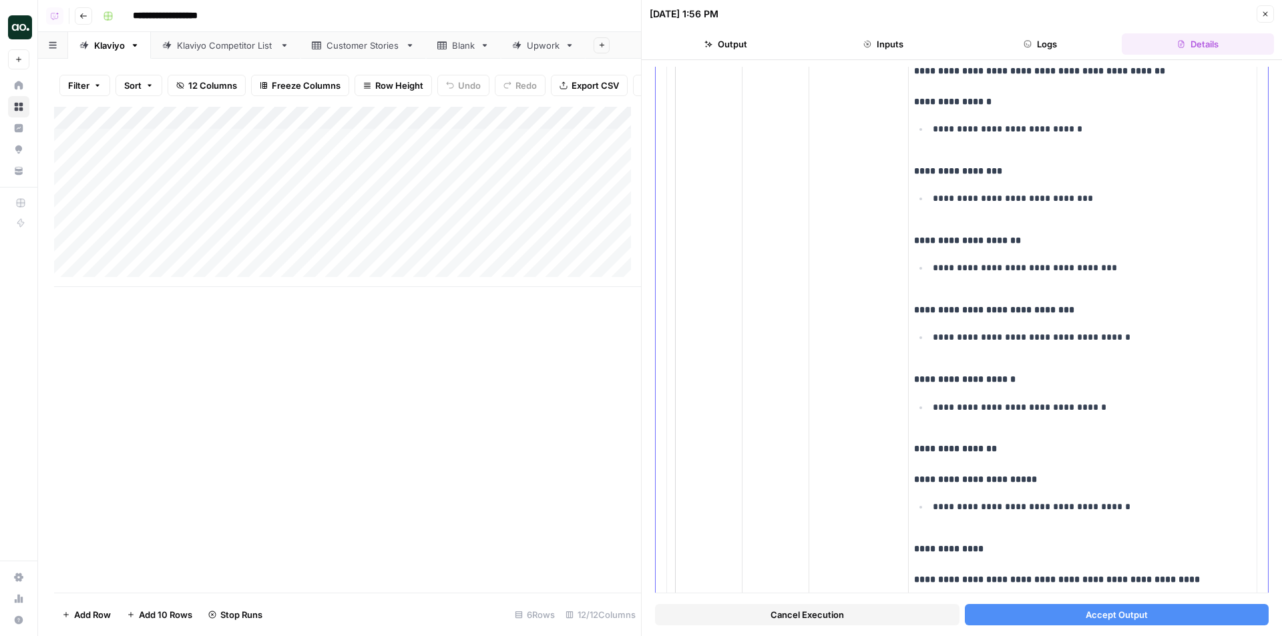
scroll to position [735, 0]
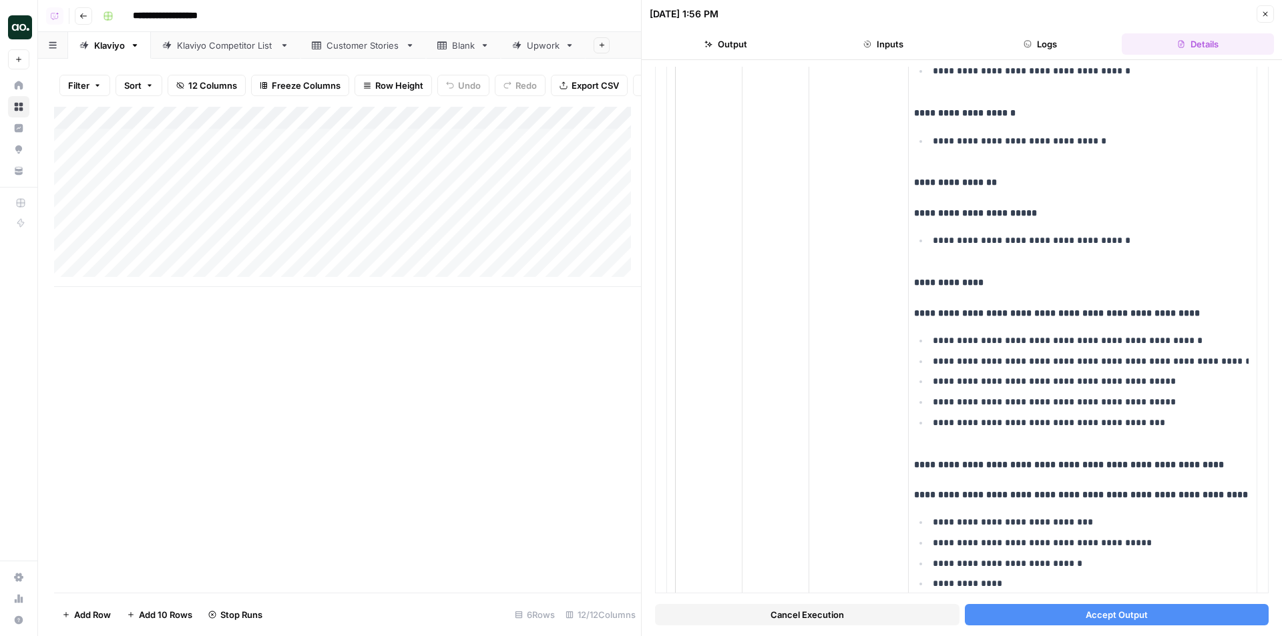
click at [1109, 618] on span "Accept Output" at bounding box center [1117, 614] width 62 height 13
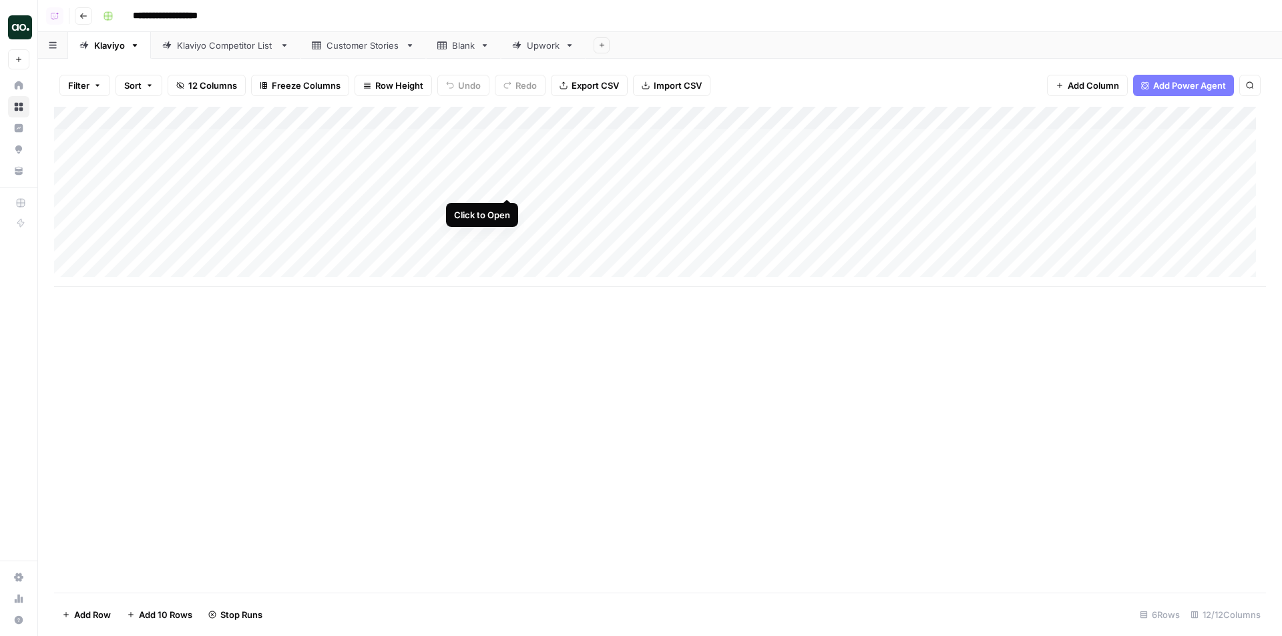
click at [504, 187] on div "Add Column" at bounding box center [660, 197] width 1212 height 180
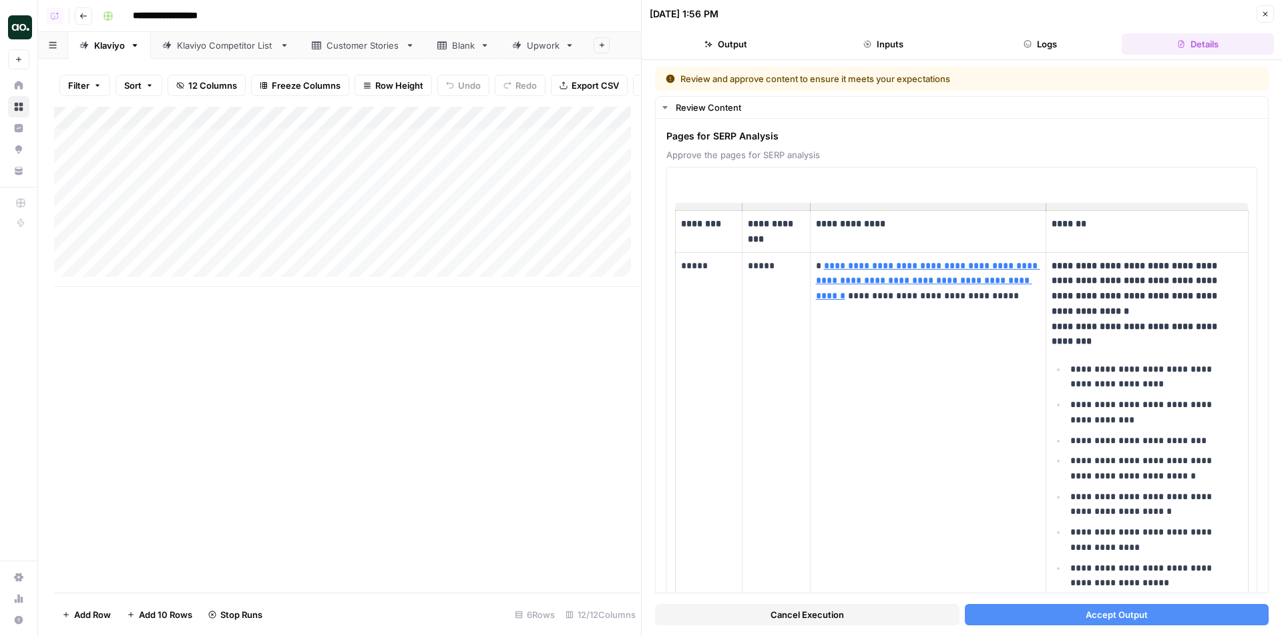
click at [1107, 612] on span "Accept Output" at bounding box center [1117, 614] width 62 height 13
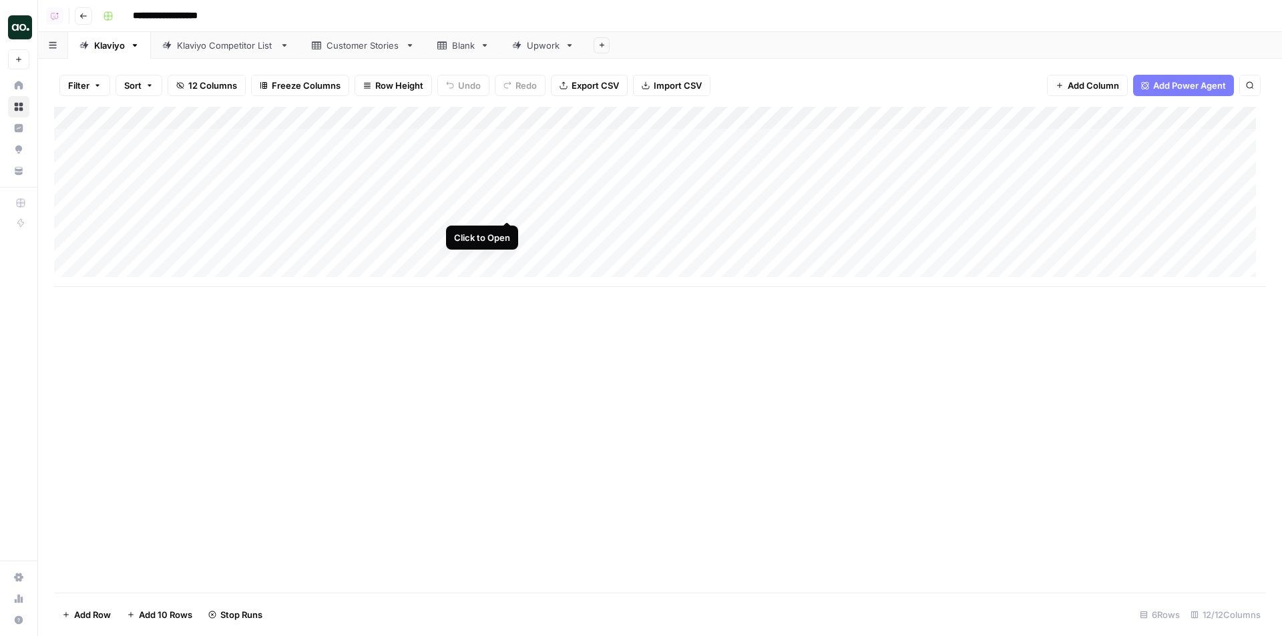
click at [502, 203] on div "Add Column" at bounding box center [660, 197] width 1212 height 180
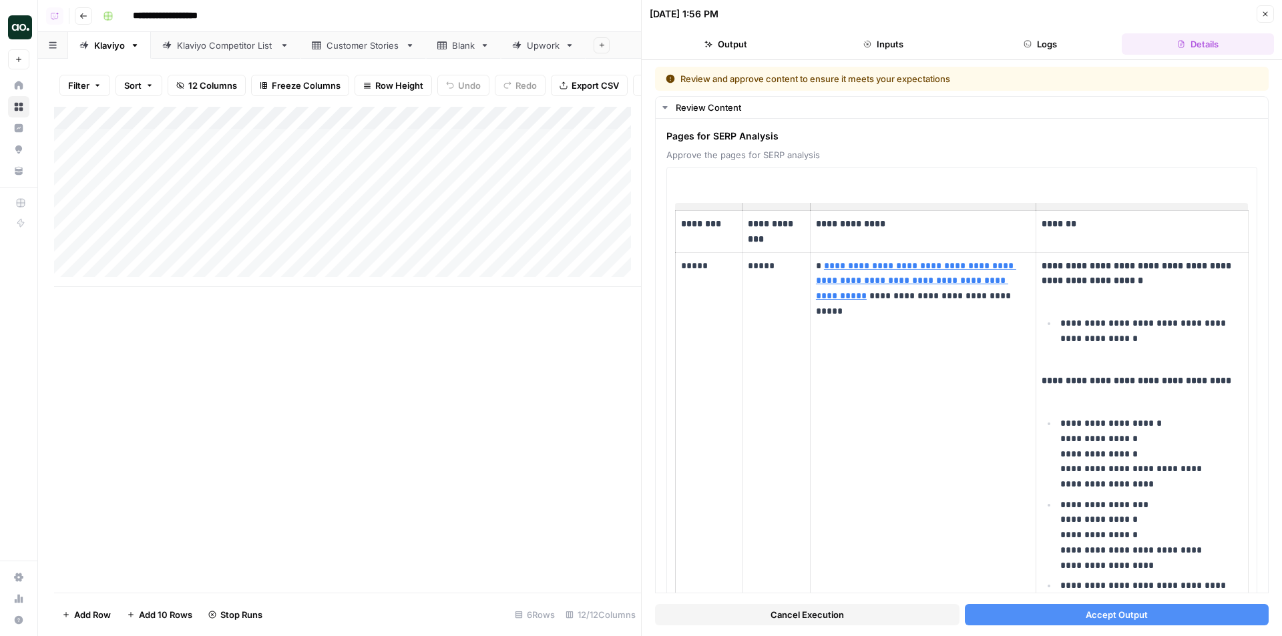
click at [1032, 620] on button "Accept Output" at bounding box center [1117, 614] width 305 height 21
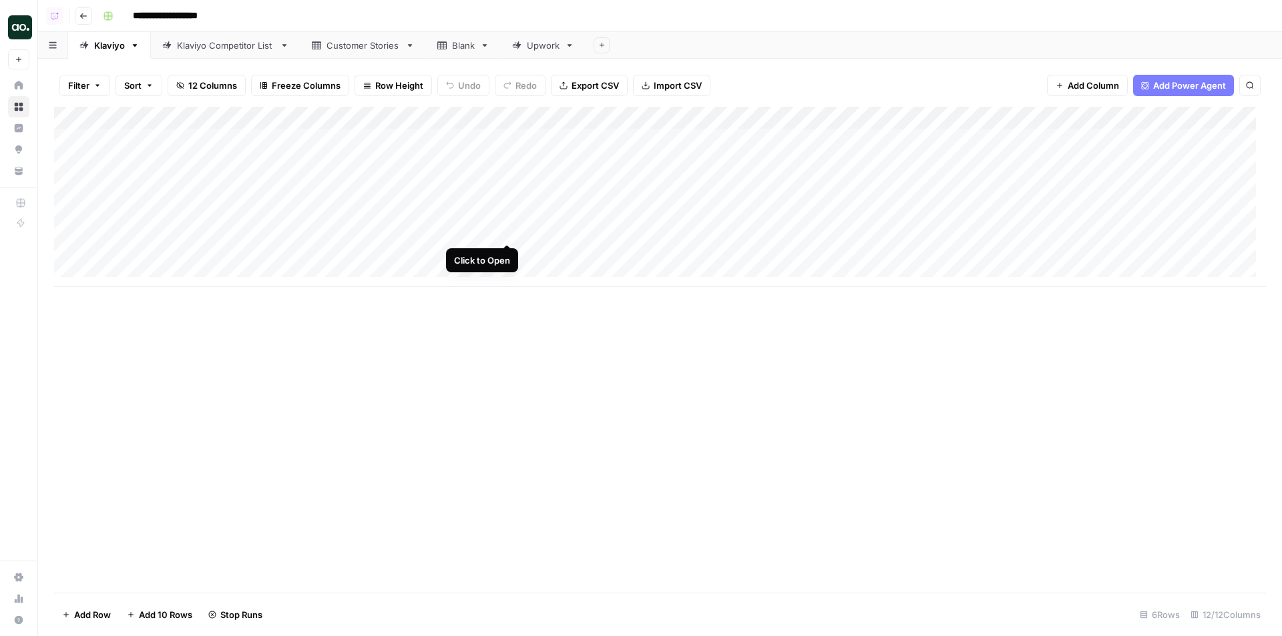
click at [503, 230] on div "Add Column" at bounding box center [660, 197] width 1212 height 180
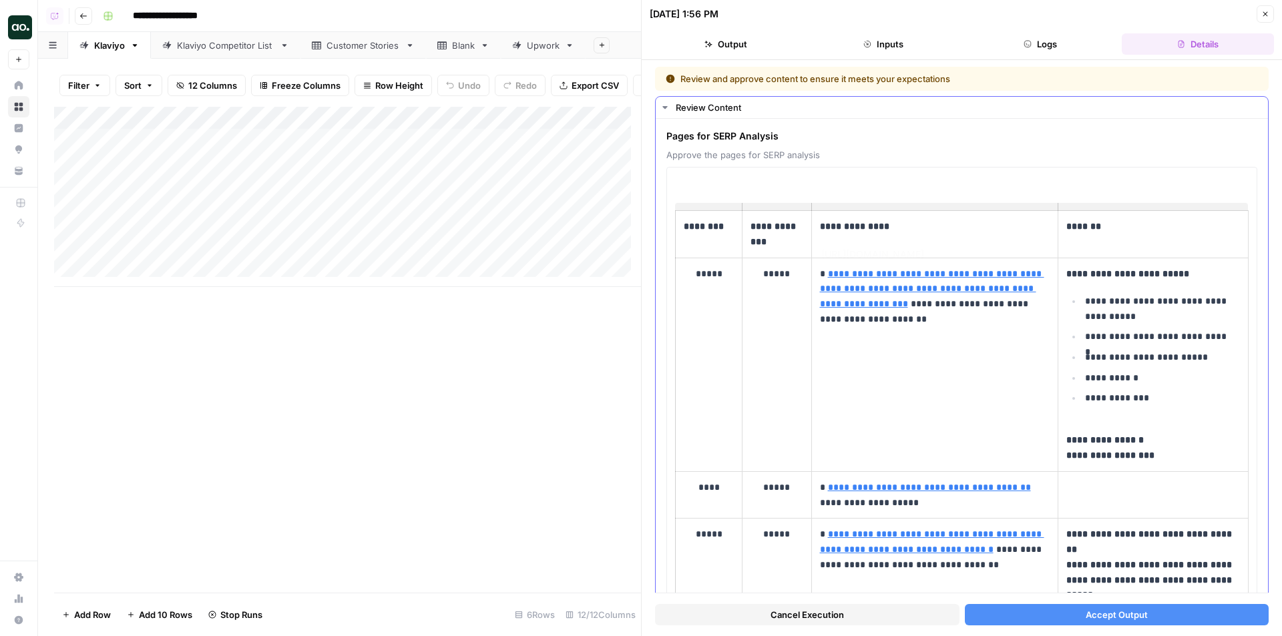
type input "https://www.reddit.com/r/Klaviyo/comments/1avhutr/klaviyo_vs_mailchimp/"
click at [1105, 618] on span "Accept Output" at bounding box center [1117, 614] width 62 height 13
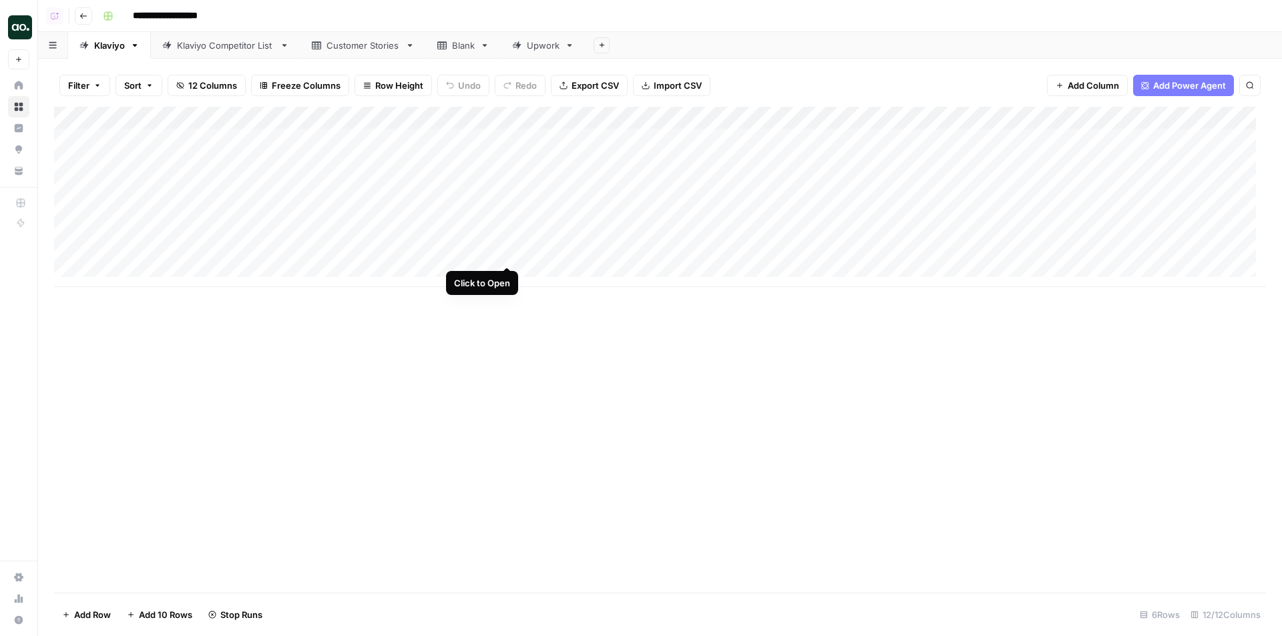
click at [506, 254] on div "Add Column" at bounding box center [660, 197] width 1212 height 180
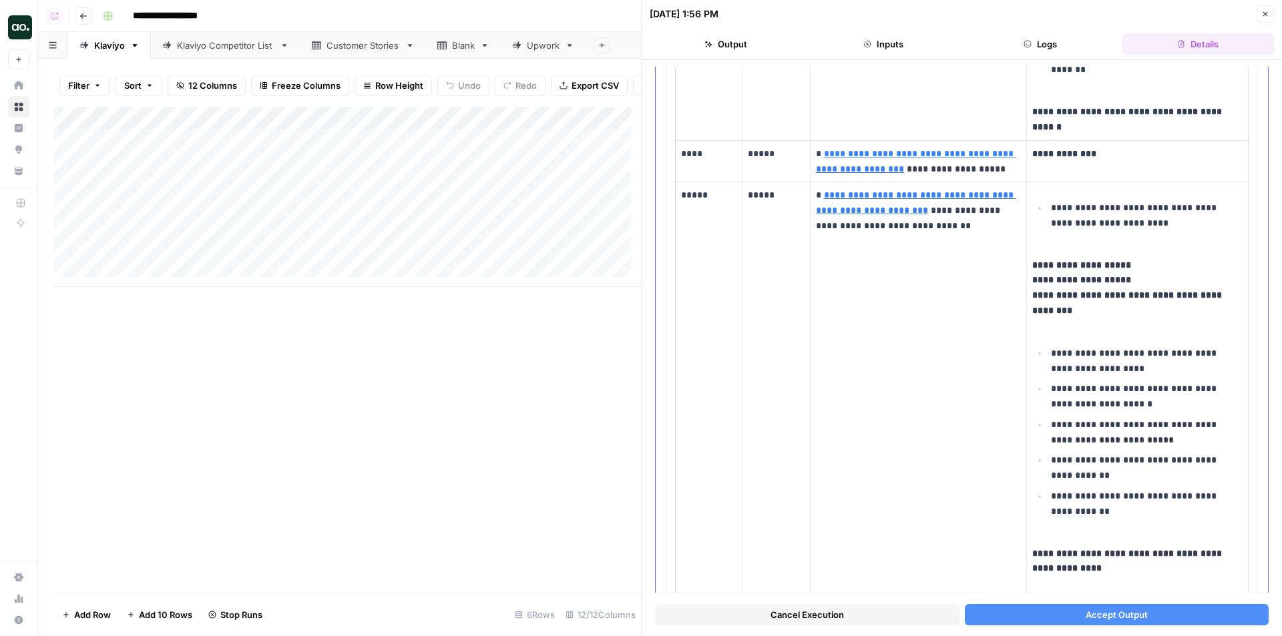
scroll to position [467, 0]
click at [1106, 607] on button "Accept Output" at bounding box center [1117, 614] width 305 height 21
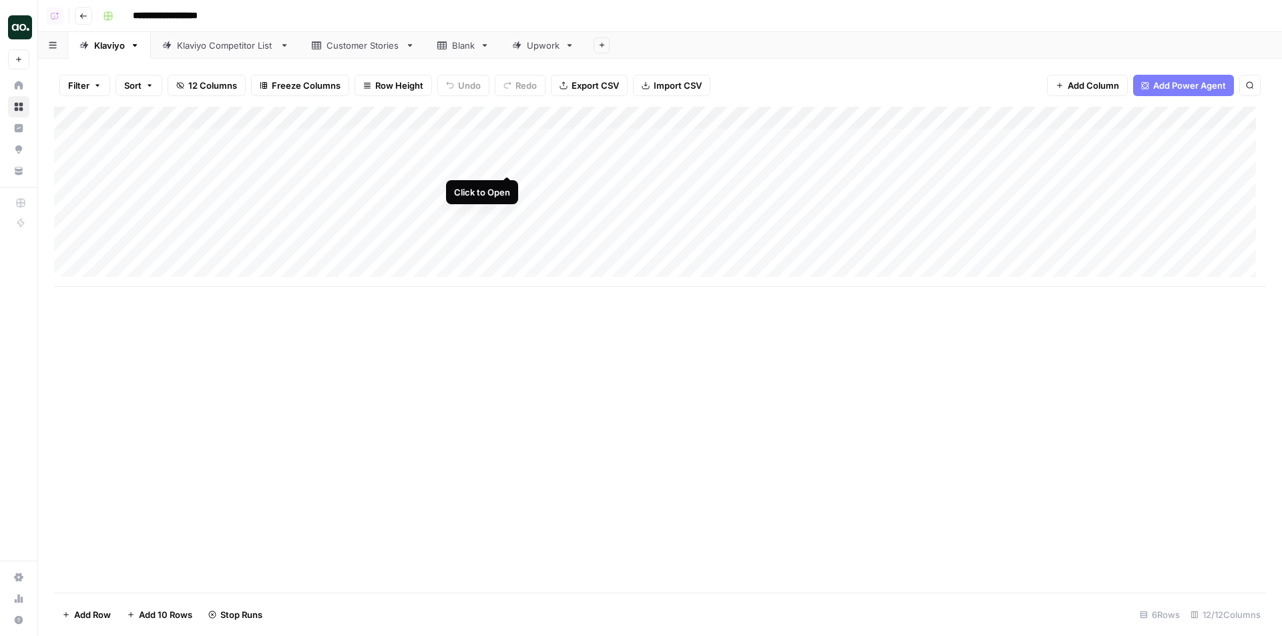
click at [502, 161] on div "Add Column" at bounding box center [660, 197] width 1212 height 180
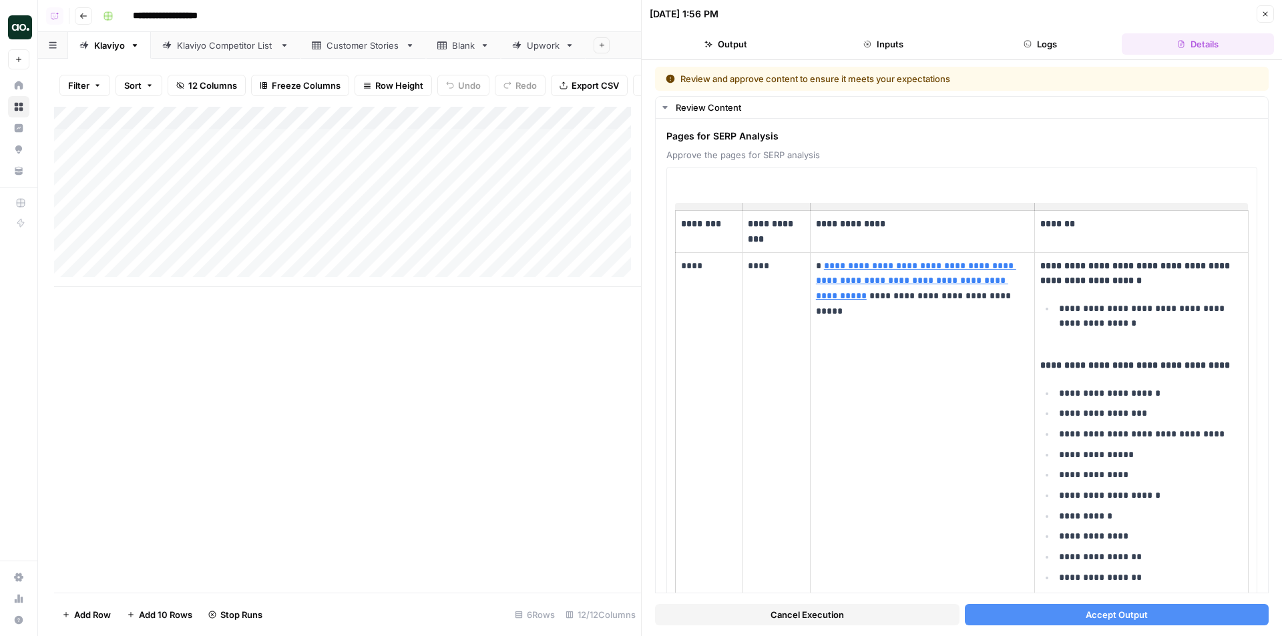
click at [1015, 614] on button "Accept Output" at bounding box center [1117, 614] width 305 height 21
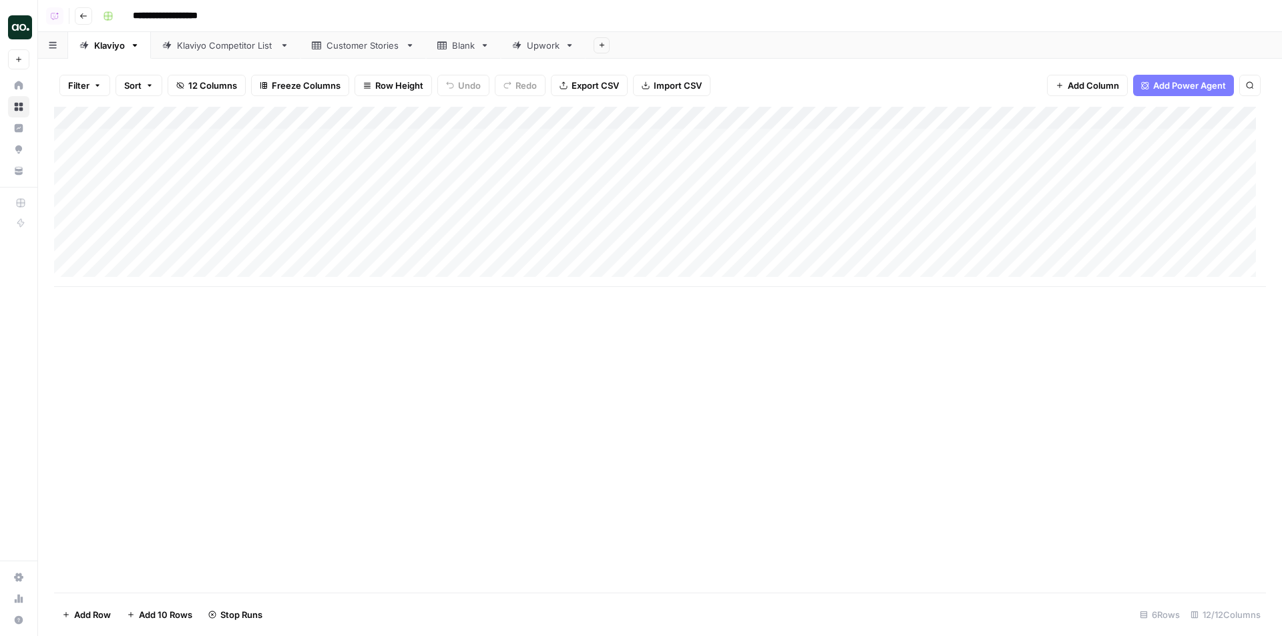
click at [237, 44] on div "Klaviyo Competitor List" at bounding box center [225, 45] width 97 height 13
click at [108, 53] on link "Klaviyo" at bounding box center [109, 45] width 83 height 27
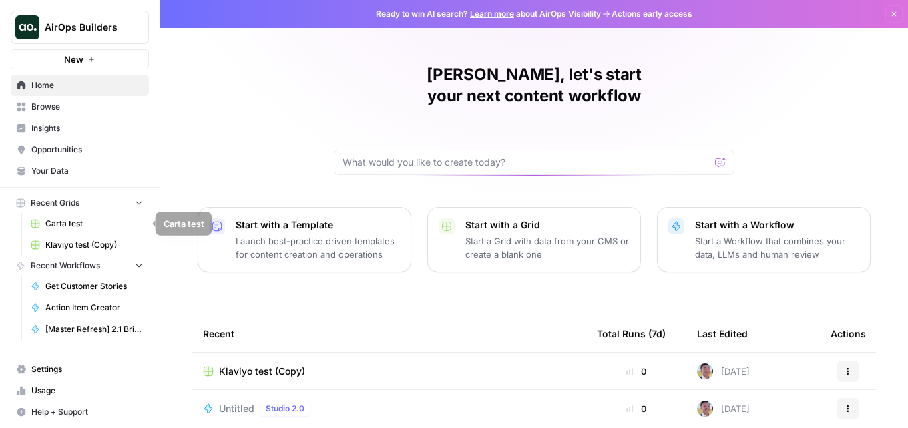
click at [93, 228] on span "Carta test" at bounding box center [93, 224] width 97 height 12
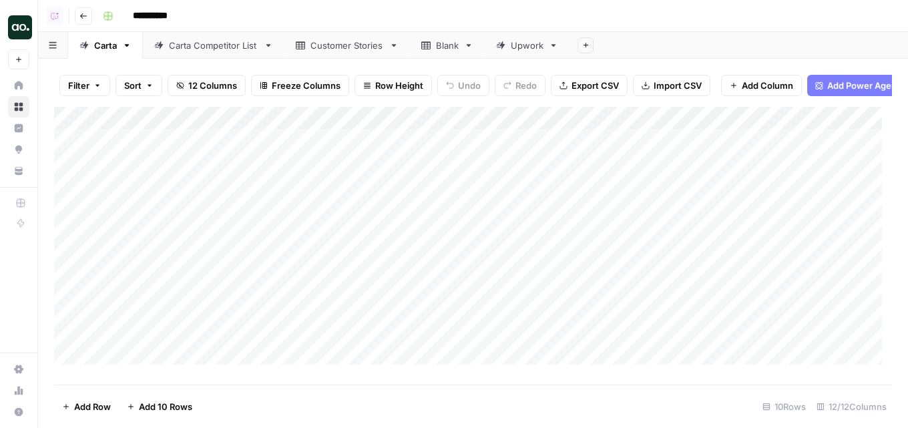
click at [208, 51] on div "Carta Competitor List" at bounding box center [213, 45] width 89 height 13
click at [332, 50] on div "Customer Stories" at bounding box center [347, 45] width 73 height 13
click at [208, 48] on div "Carta Competitor List" at bounding box center [213, 45] width 89 height 13
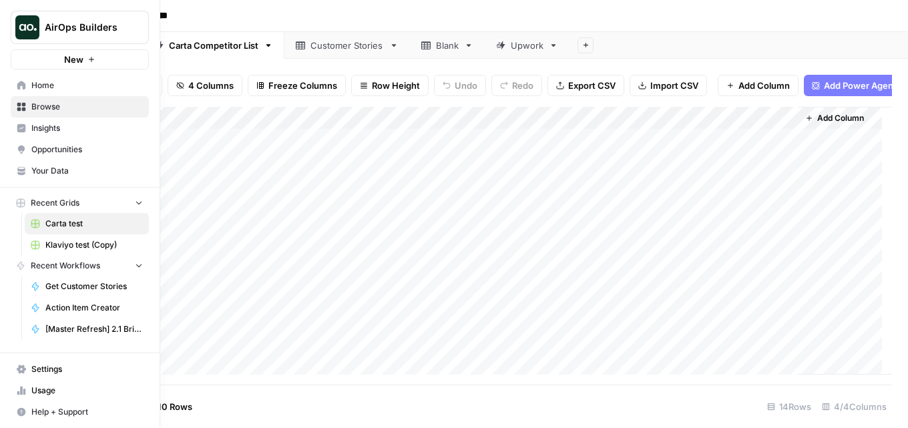
click at [75, 91] on span "Home" at bounding box center [87, 85] width 112 height 12
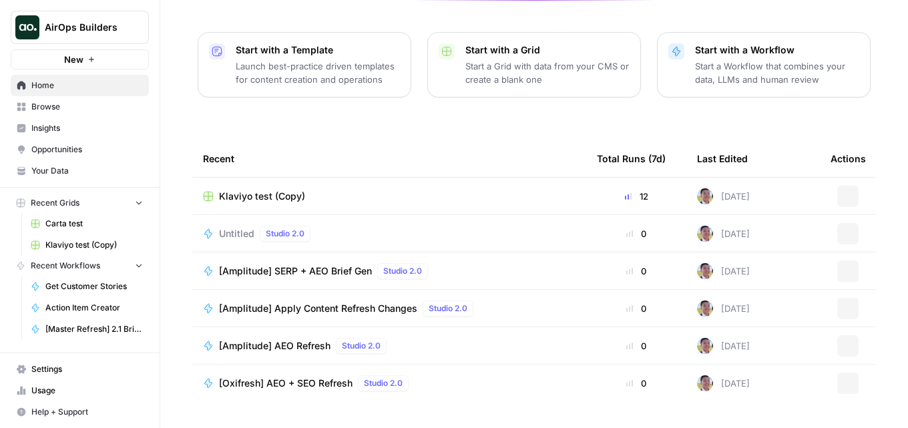
scroll to position [186, 0]
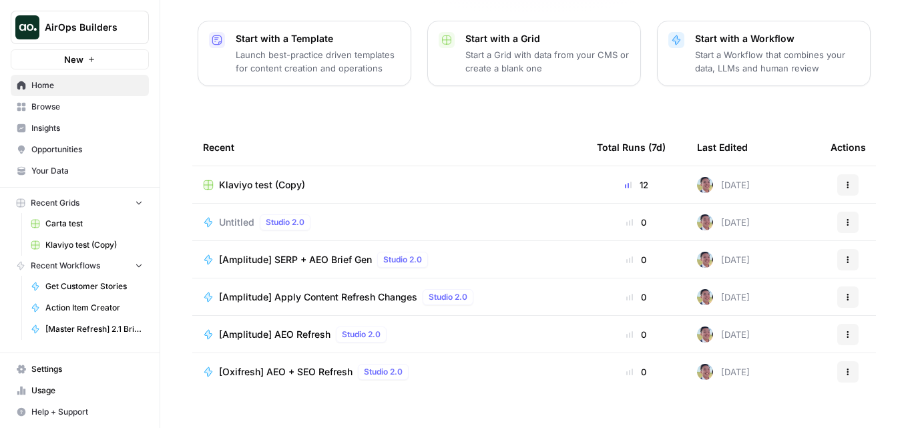
click at [77, 110] on span "Browse" at bounding box center [87, 107] width 112 height 12
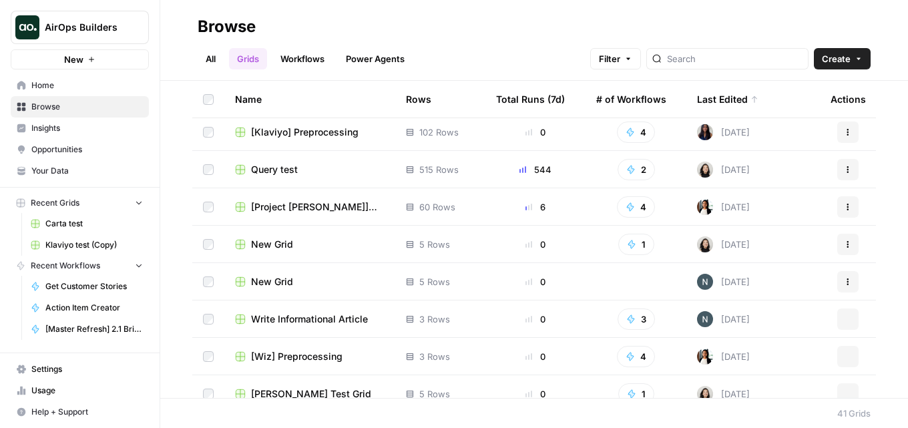
scroll to position [334, 0]
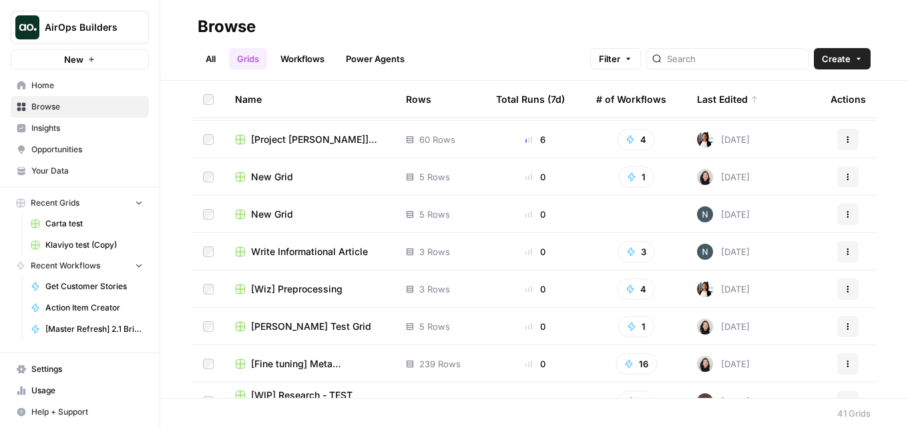
click at [297, 59] on link "Workflows" at bounding box center [302, 58] width 60 height 21
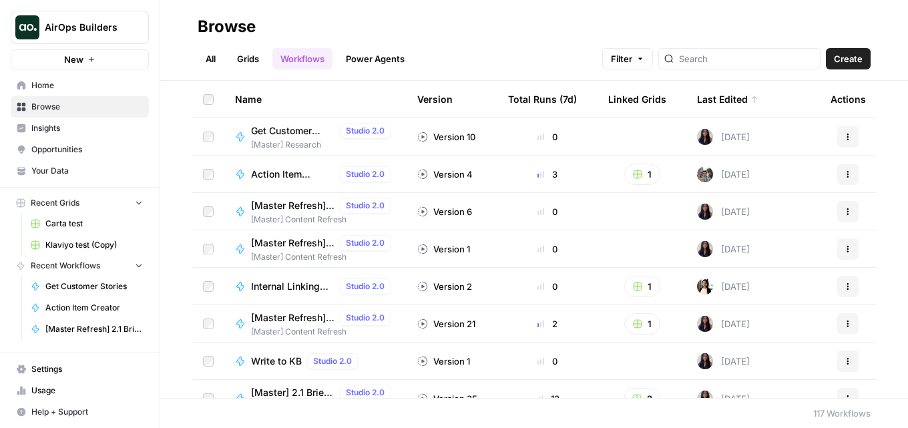
click at [208, 63] on link "All" at bounding box center [211, 58] width 26 height 21
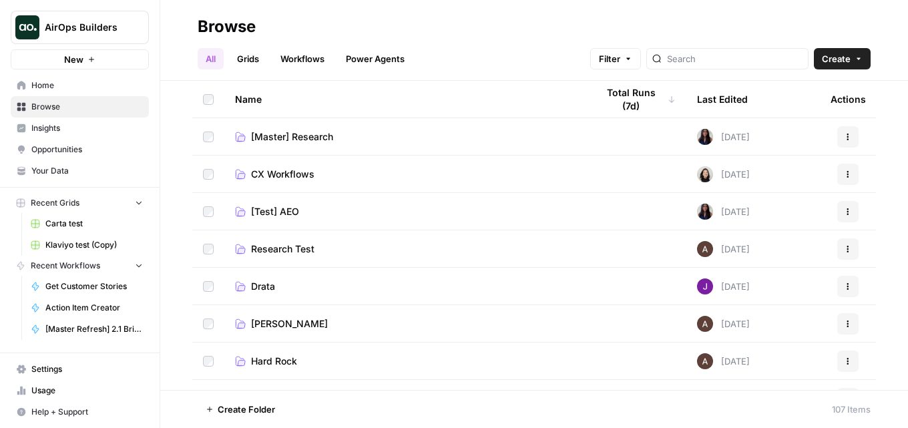
click at [314, 135] on span "[Master] Research" at bounding box center [292, 136] width 82 height 13
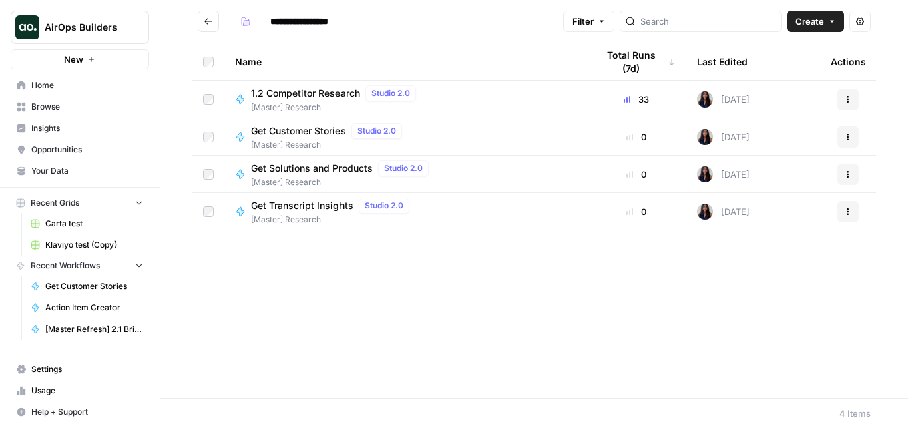
click at [313, 129] on span "Get Customer Stories" at bounding box center [298, 130] width 95 height 13
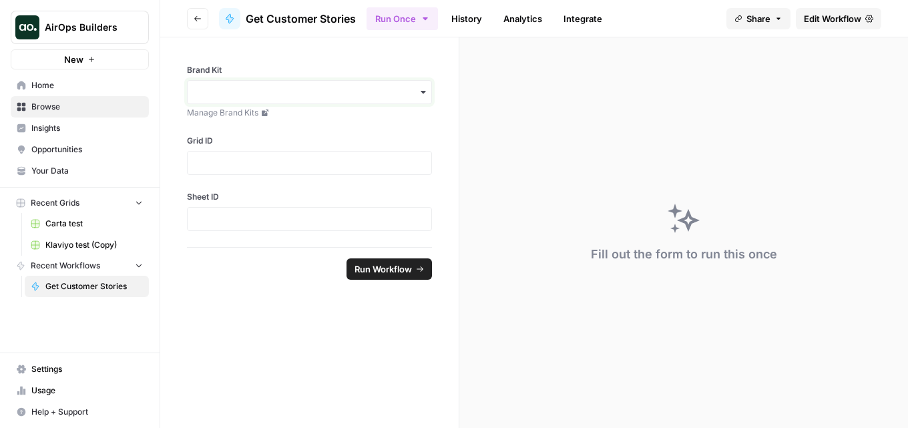
click at [387, 91] on input "Brand Kit" at bounding box center [310, 91] width 228 height 13
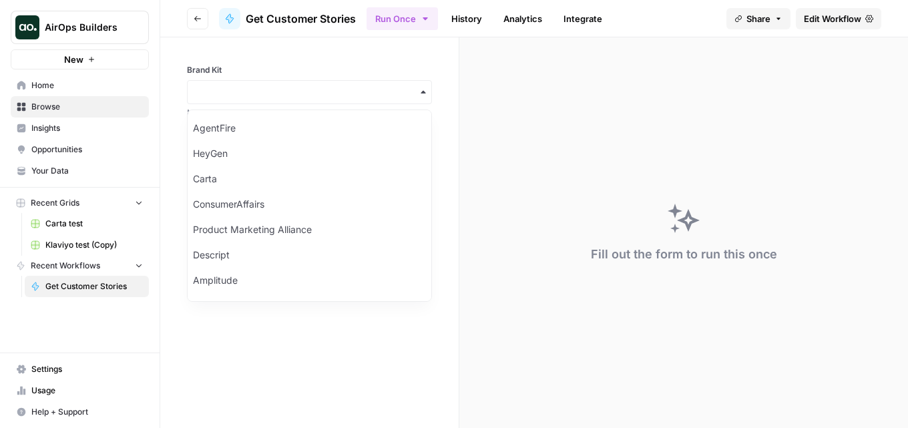
click at [313, 70] on label "Brand Kit" at bounding box center [309, 70] width 245 height 12
click at [313, 85] on input "Brand Kit" at bounding box center [310, 91] width 228 height 13
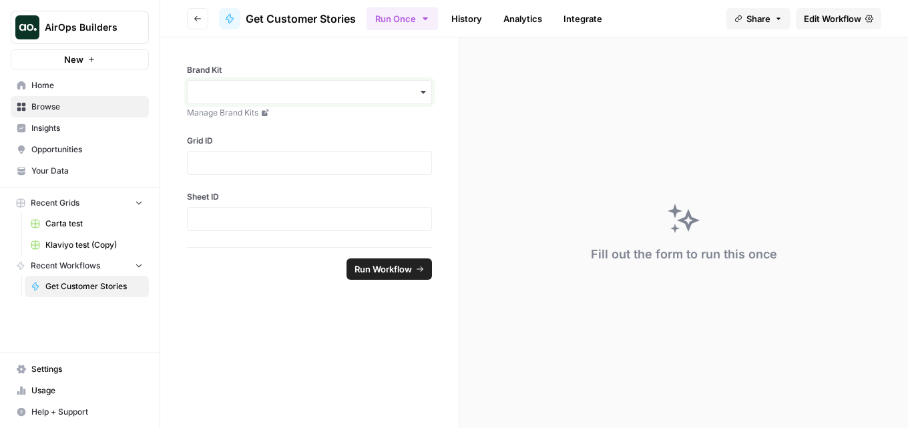
click at [365, 87] on input "Brand Kit" at bounding box center [310, 91] width 228 height 13
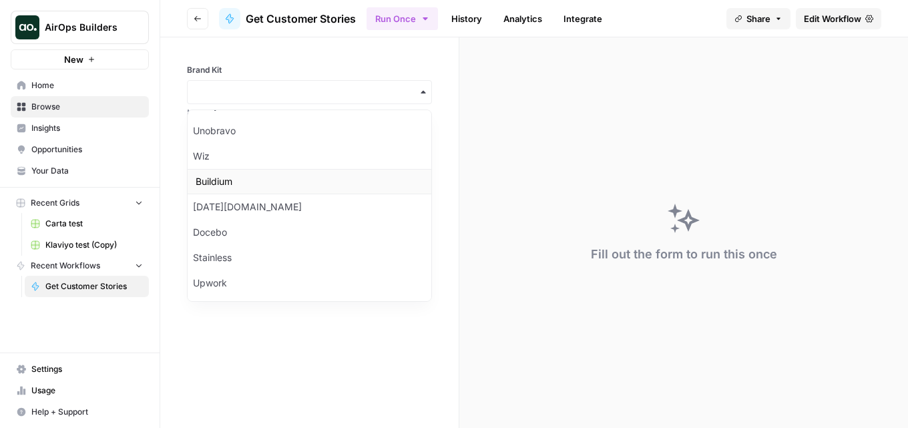
scroll to position [134, 0]
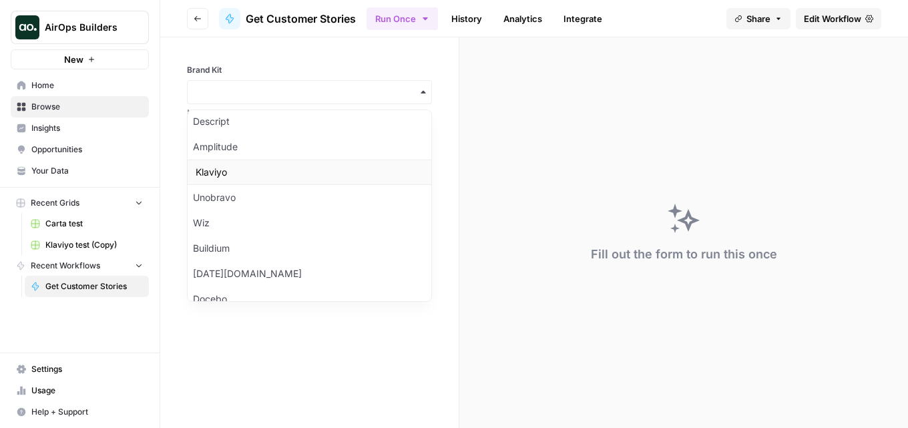
click at [238, 178] on div "Klaviyo" at bounding box center [310, 172] width 244 height 25
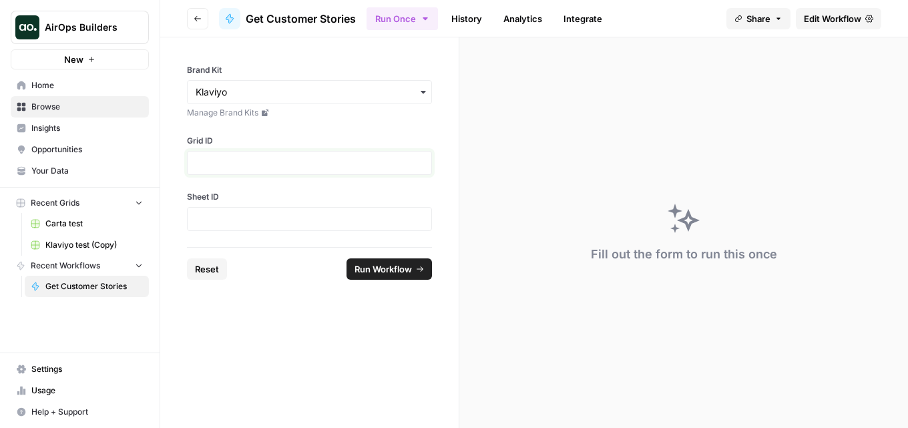
click at [322, 167] on input "Grid ID" at bounding box center [310, 163] width 228 height 12
click at [293, 154] on div at bounding box center [309, 163] width 245 height 24
click at [296, 161] on input "Grid ID" at bounding box center [310, 163] width 228 height 12
type input "31407"
click at [260, 219] on input "Sheet ID" at bounding box center [310, 219] width 228 height 12
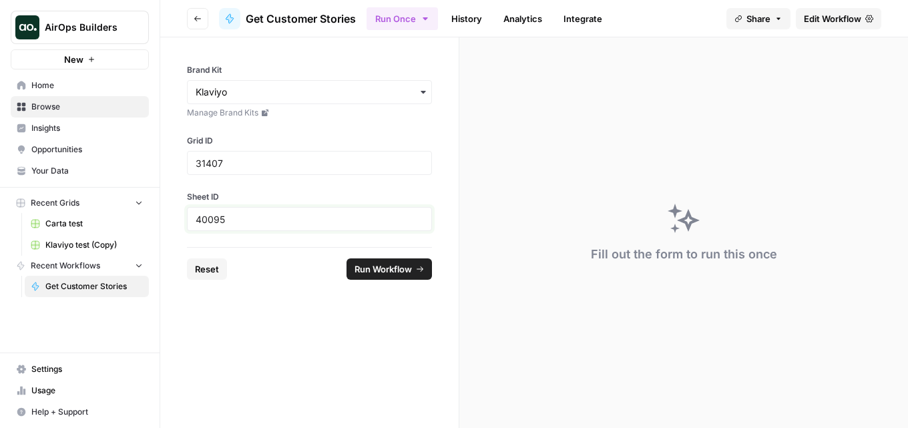
type input "40095"
click at [411, 269] on span "Run Workflow" at bounding box center [383, 268] width 57 height 13
click at [825, 15] on span "Edit Workflow" at bounding box center [832, 18] width 57 height 13
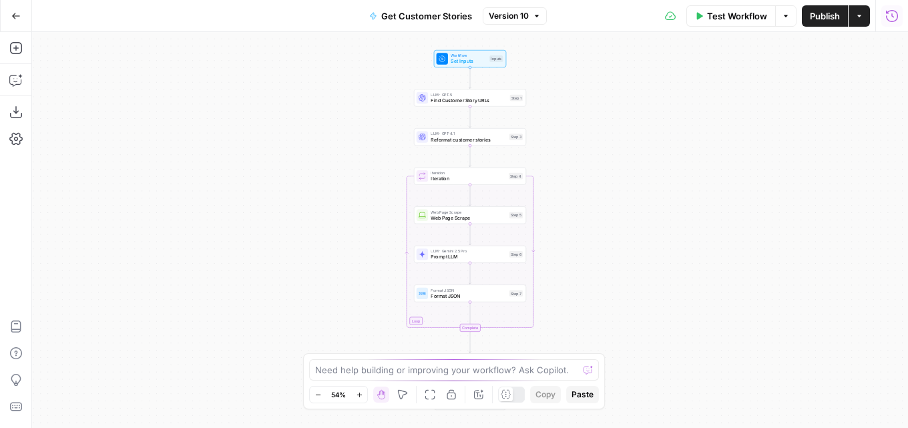
click at [887, 16] on icon "button" at bounding box center [891, 15] width 13 height 13
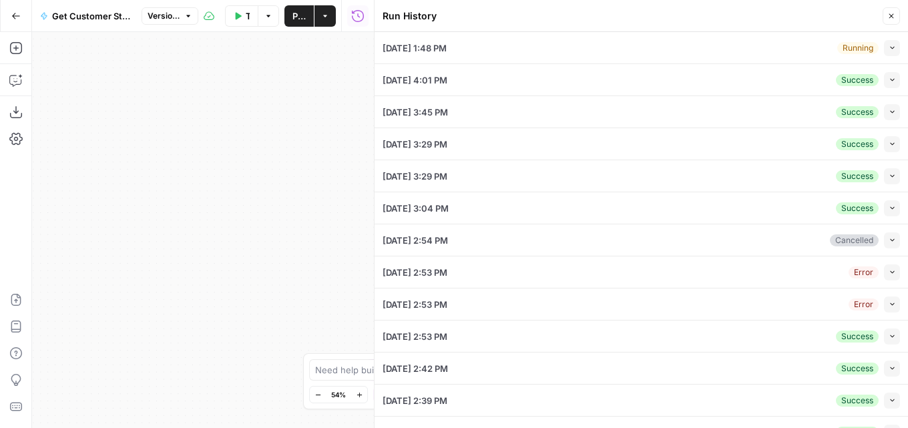
click at [884, 52] on button "Collapse" at bounding box center [892, 48] width 16 height 16
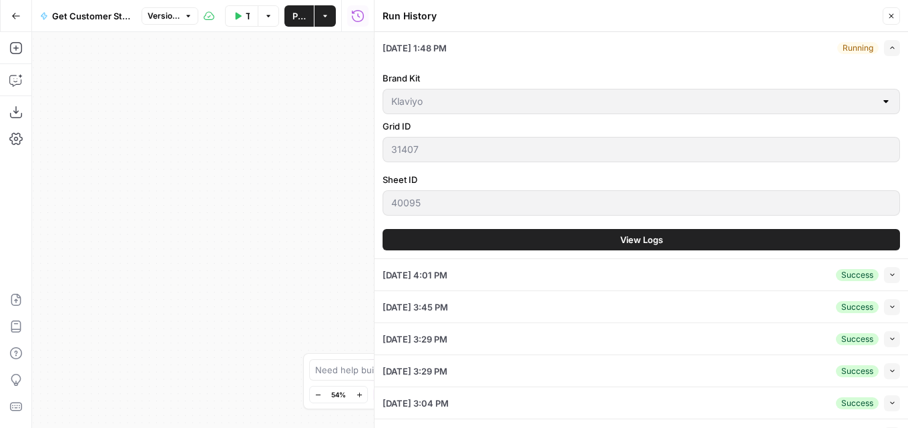
click at [637, 242] on span "View Logs" at bounding box center [641, 239] width 43 height 13
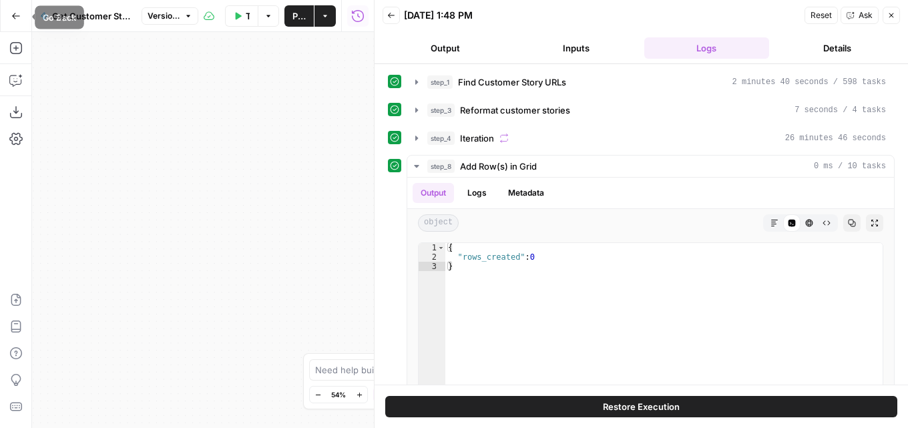
click at [16, 13] on icon "button" at bounding box center [15, 15] width 9 height 9
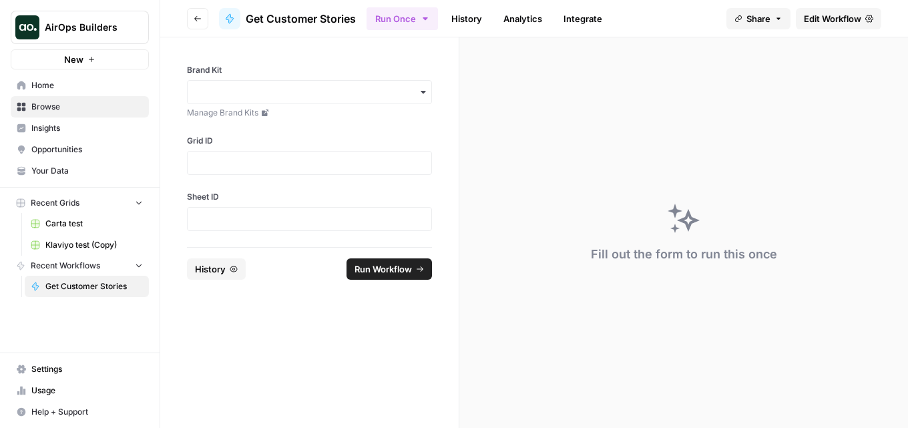
click at [94, 92] on link "Home" at bounding box center [80, 85] width 138 height 21
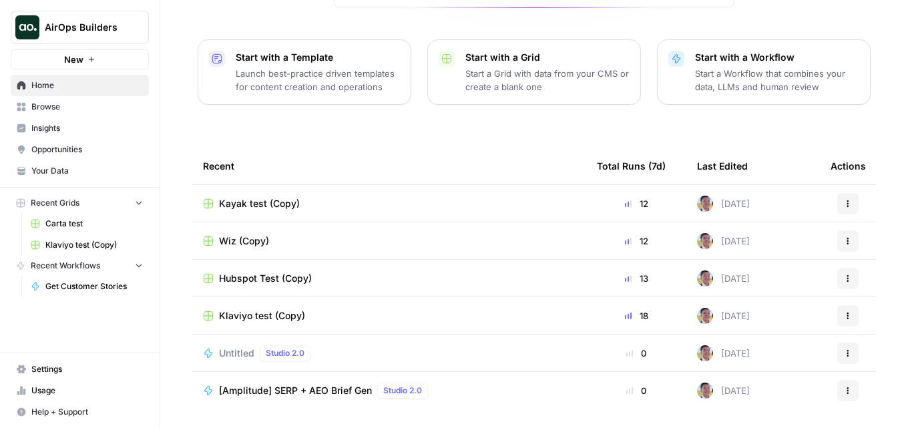
scroll to position [186, 0]
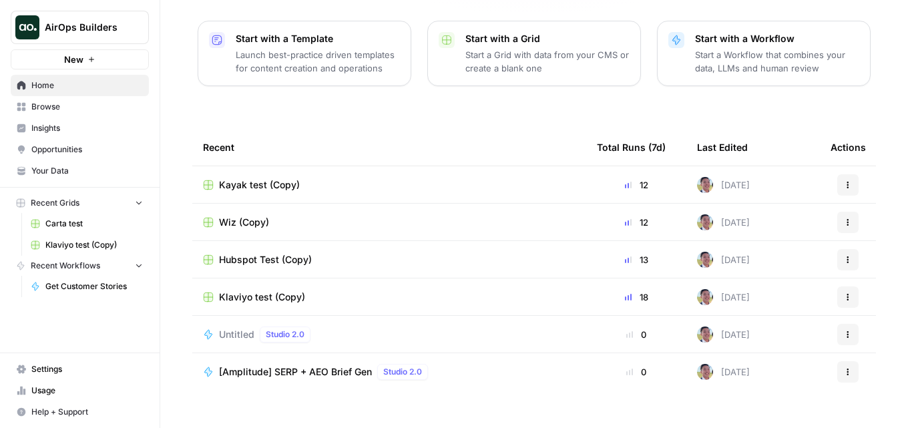
click at [85, 224] on span "Carta test" at bounding box center [93, 224] width 97 height 12
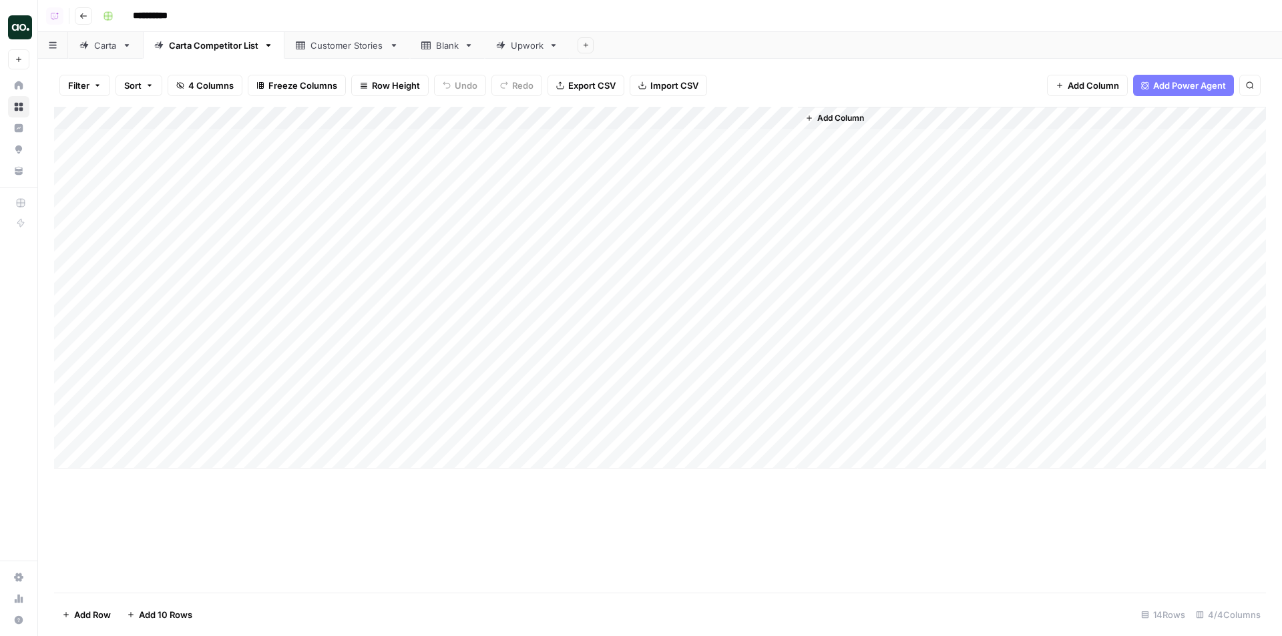
click at [102, 52] on link "Carta" at bounding box center [105, 45] width 75 height 27
click at [999, 113] on div "Add Column" at bounding box center [660, 242] width 1212 height 271
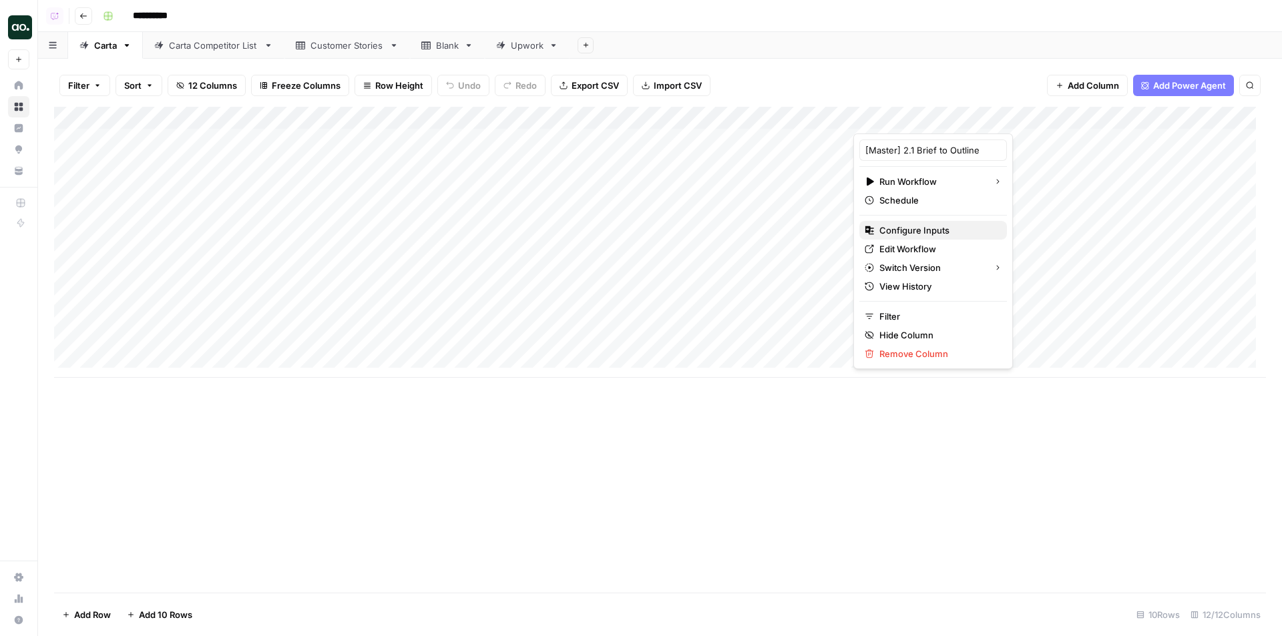
click at [930, 230] on span "Configure Inputs" at bounding box center [937, 230] width 117 height 13
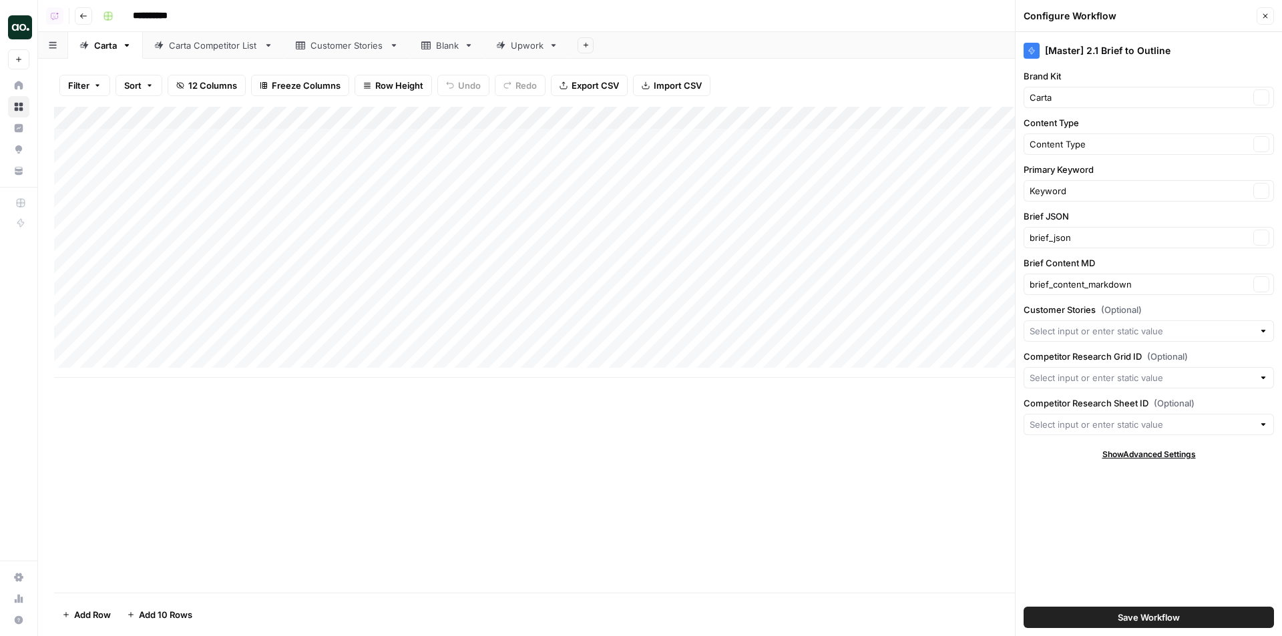
type input "Carta Customer Stories"
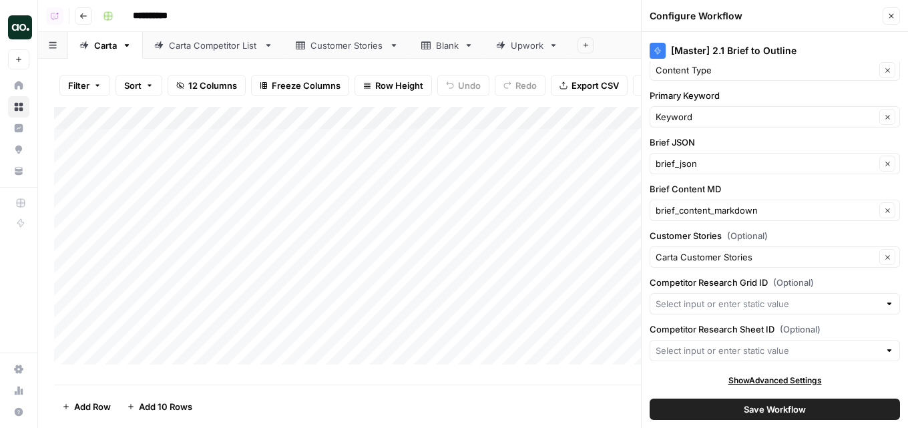
scroll to position [75, 0]
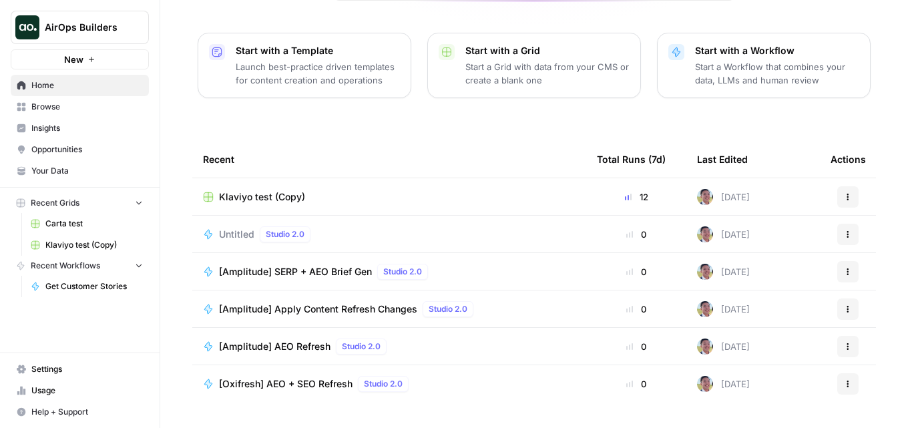
scroll to position [186, 0]
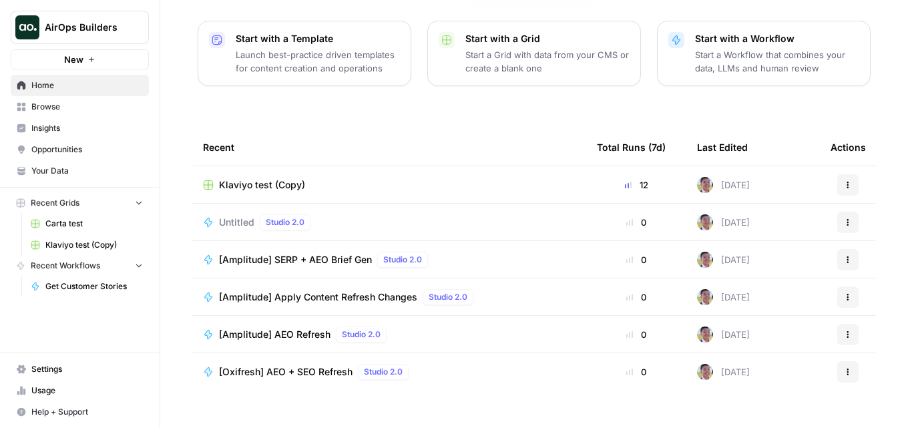
click at [87, 218] on span "Carta test" at bounding box center [93, 224] width 97 height 12
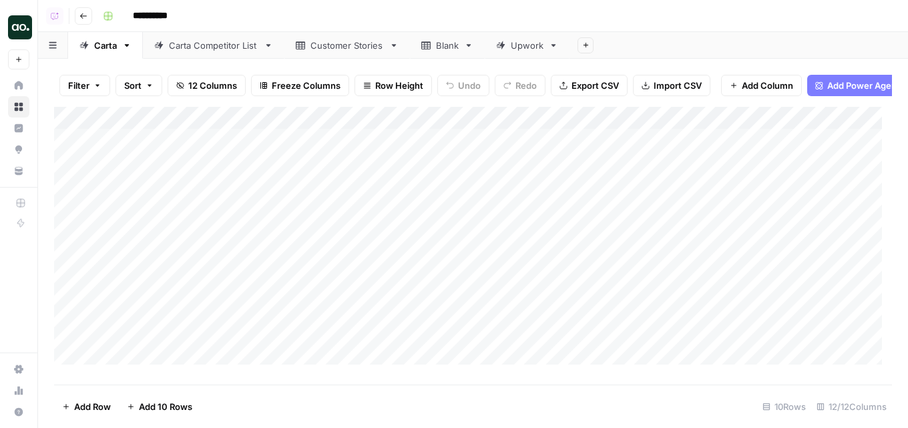
click at [491, 128] on div "Add Column" at bounding box center [473, 241] width 838 height 268
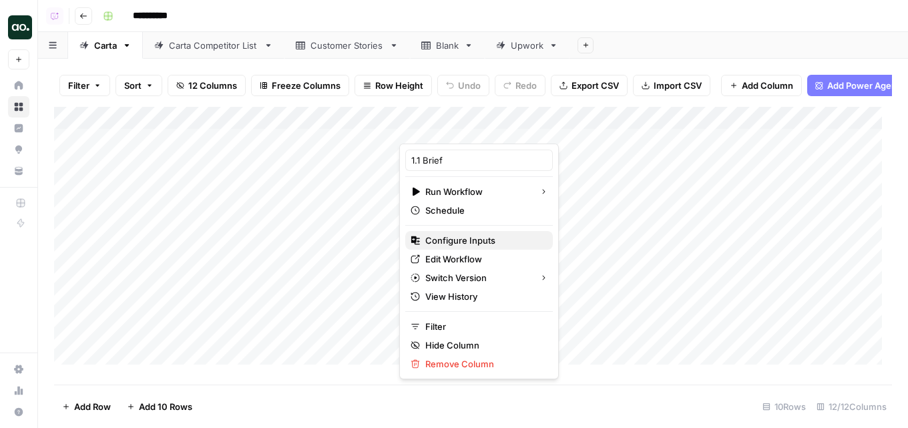
click at [477, 242] on span "Configure Inputs" at bounding box center [483, 240] width 117 height 13
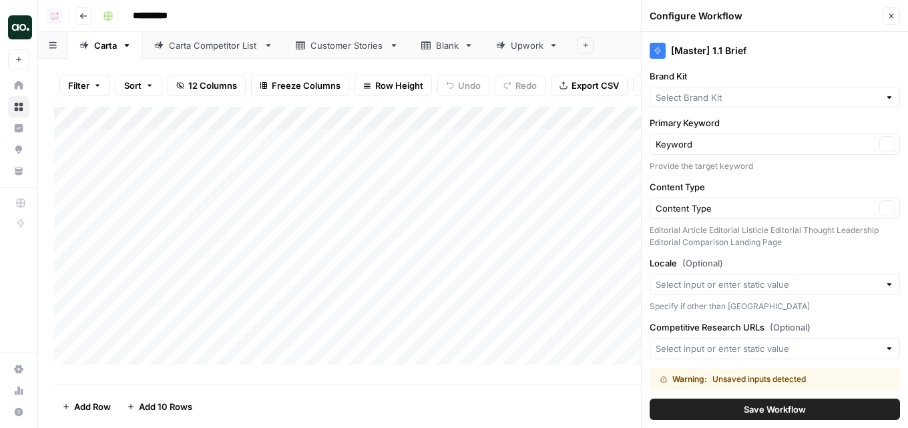
type input "Carta"
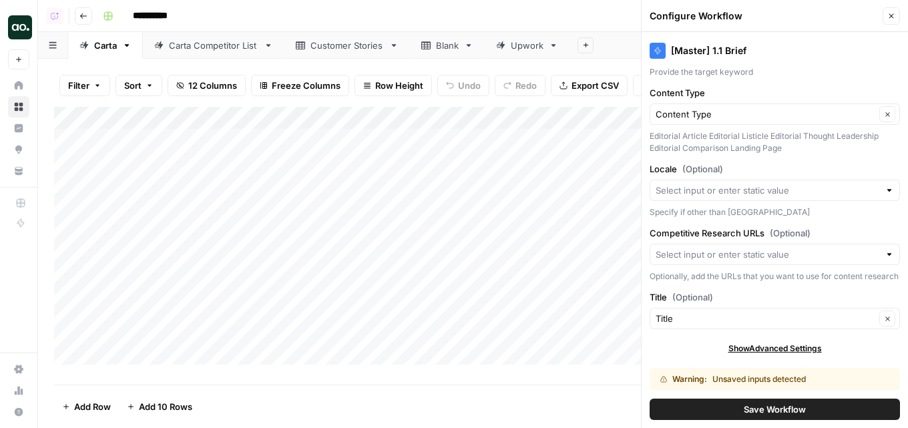
scroll to position [106, 0]
click at [894, 9] on button "Close" at bounding box center [891, 15] width 17 height 17
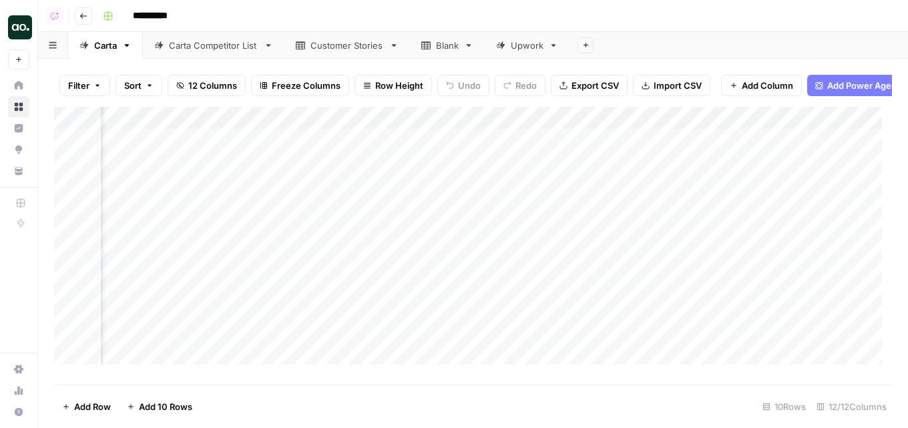
scroll to position [0, 396]
click at [606, 132] on div "Add Column" at bounding box center [473, 241] width 838 height 268
click at [74, 14] on header "**********" at bounding box center [473, 16] width 870 height 32
click at [77, 14] on button "Go back" at bounding box center [83, 15] width 17 height 17
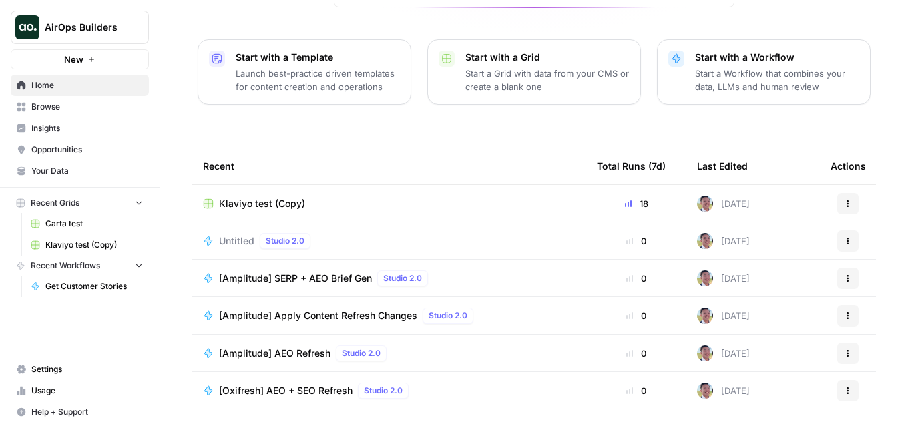
scroll to position [186, 0]
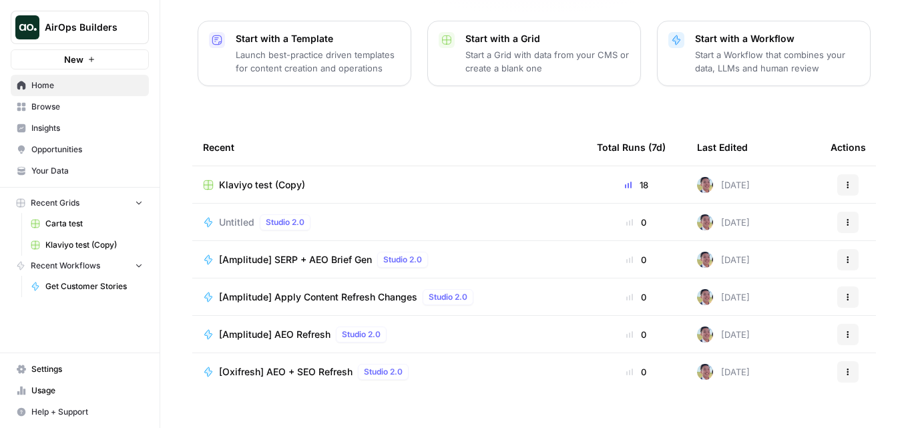
click at [93, 106] on span "Browse" at bounding box center [87, 107] width 112 height 12
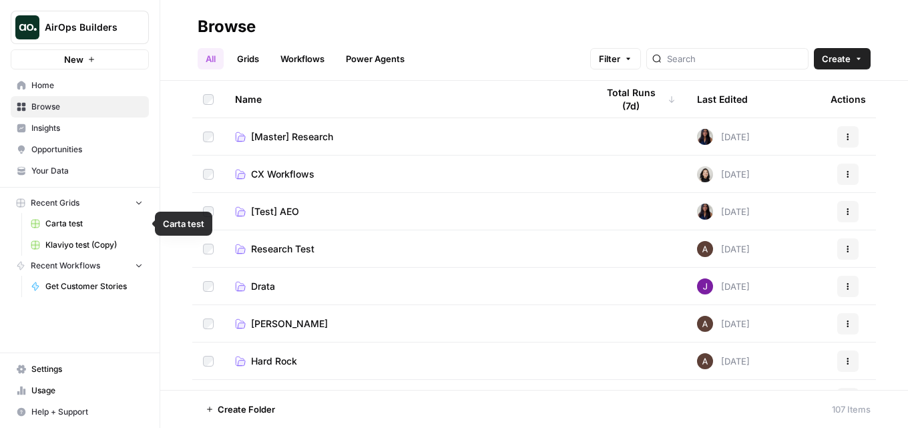
scroll to position [401, 0]
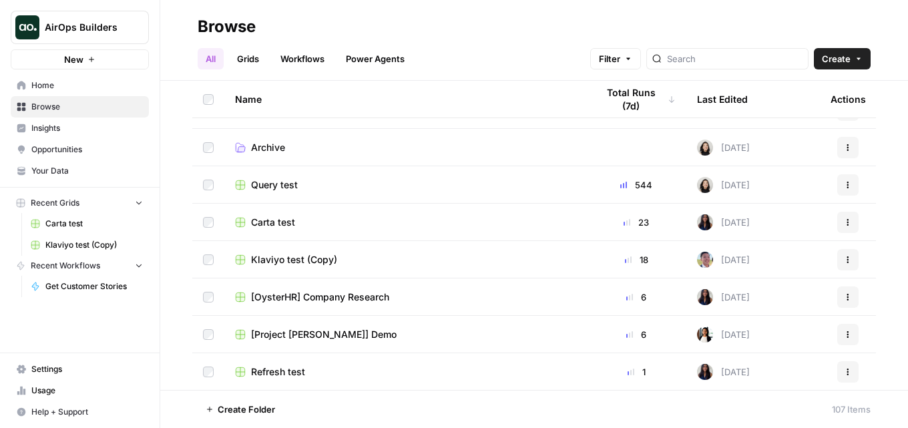
click at [837, 224] on button "Actions" at bounding box center [847, 222] width 21 height 21
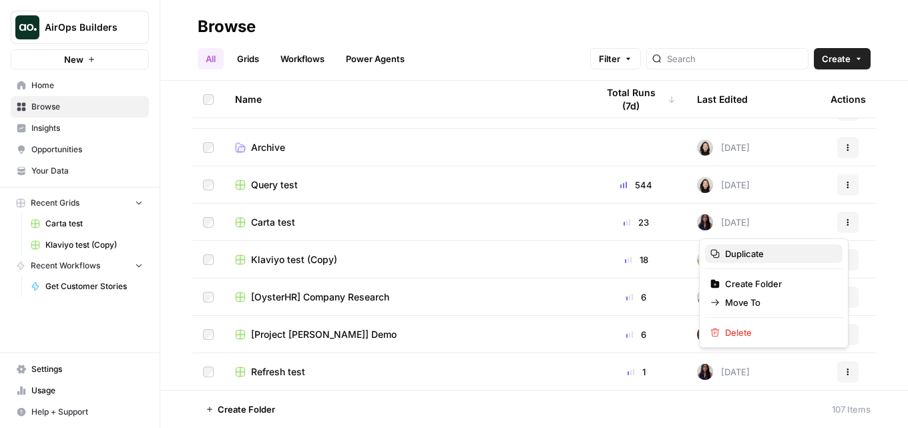
click at [733, 254] on span "Duplicate" at bounding box center [778, 253] width 107 height 13
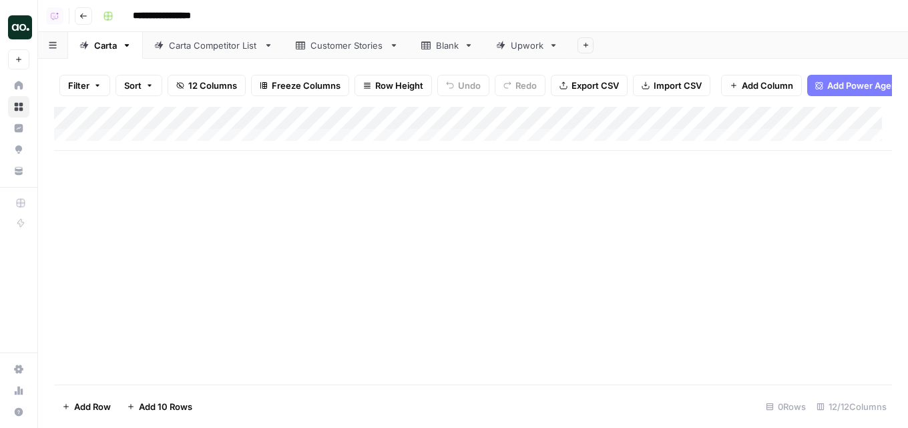
click at [136, 10] on input "**********" at bounding box center [171, 15] width 89 height 21
drag, startPoint x: 158, startPoint y: 16, endPoint x: 129, endPoint y: 12, distance: 29.0
click at [129, 12] on input "**********" at bounding box center [171, 15] width 89 height 21
type input "**********"
click at [78, 12] on button "Go back" at bounding box center [83, 15] width 17 height 17
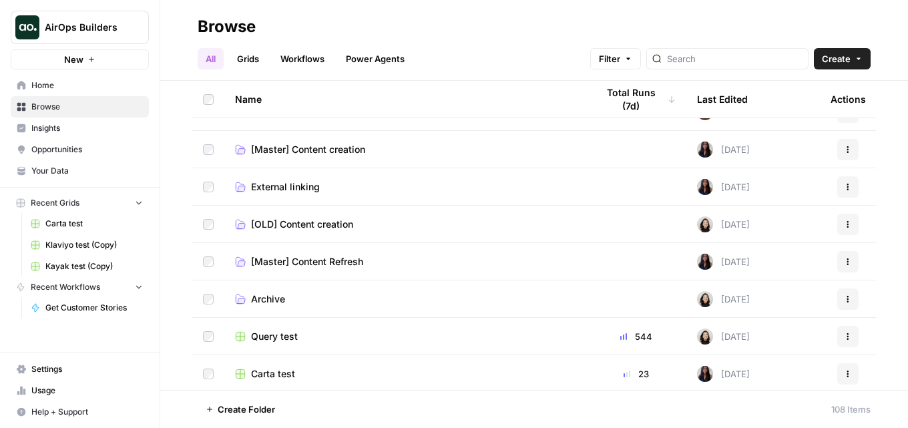
scroll to position [467, 0]
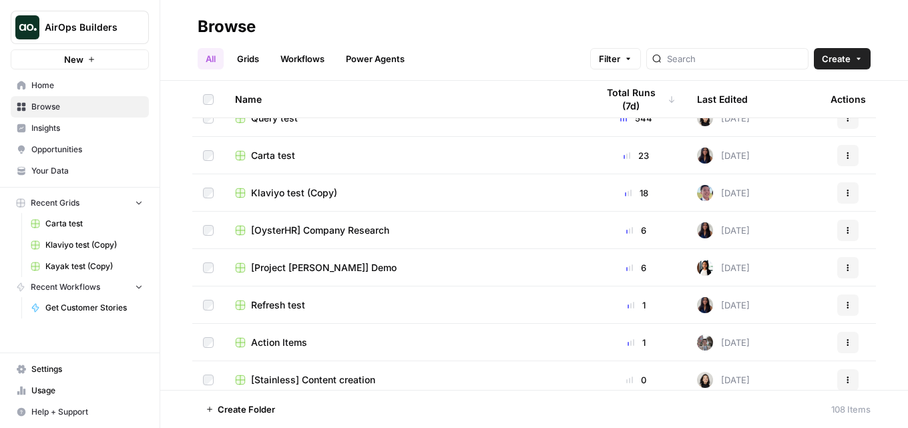
click at [79, 93] on link "Home" at bounding box center [80, 85] width 138 height 21
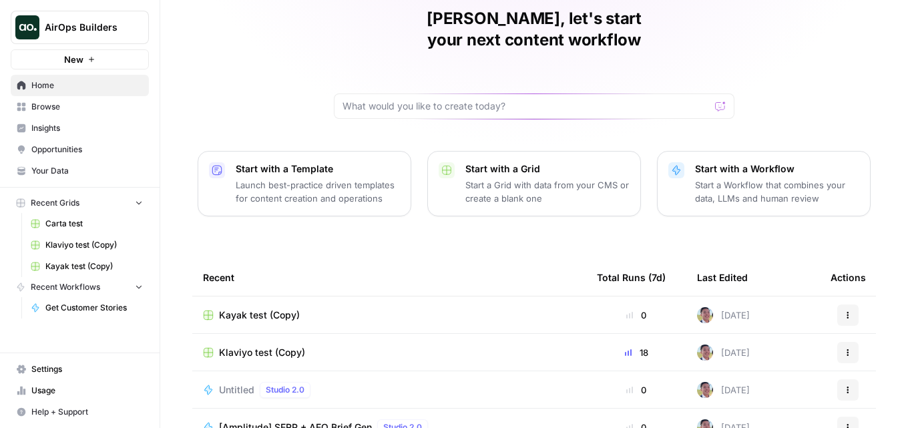
scroll to position [186, 0]
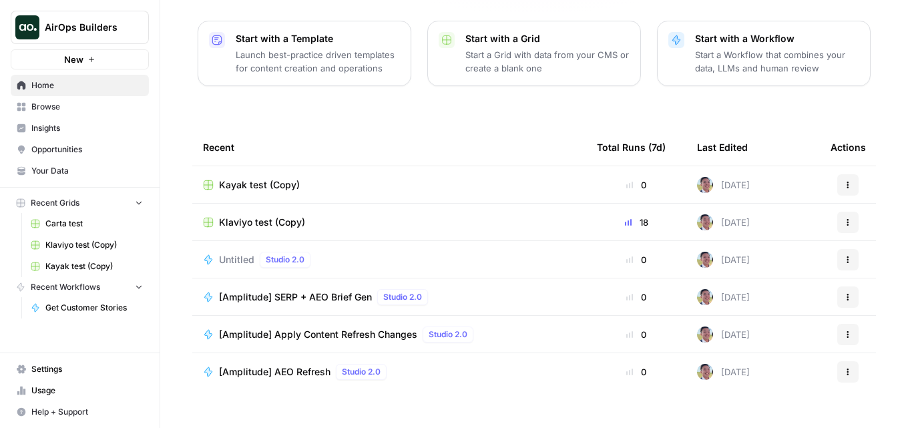
click at [842, 166] on td "Actions" at bounding box center [848, 184] width 56 height 37
click at [842, 174] on button "Actions" at bounding box center [847, 184] width 21 height 21
click at [748, 196] on span "Duplicate" at bounding box center [784, 194] width 107 height 13
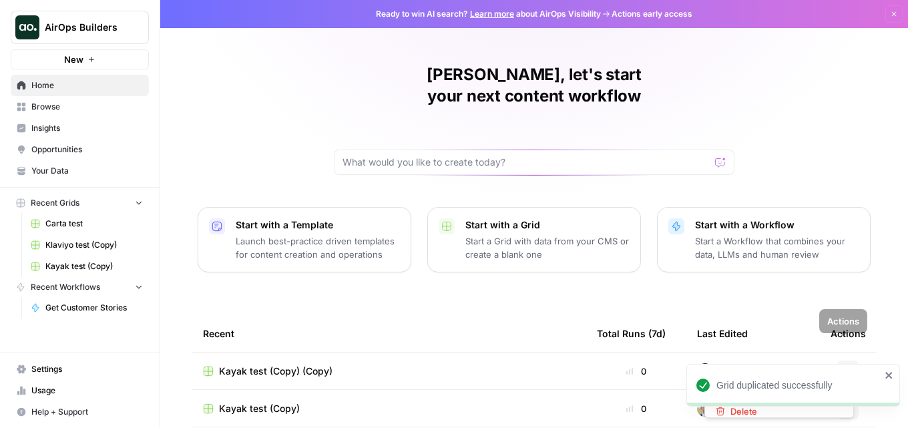
click at [837, 361] on button "Actions" at bounding box center [847, 371] width 21 height 21
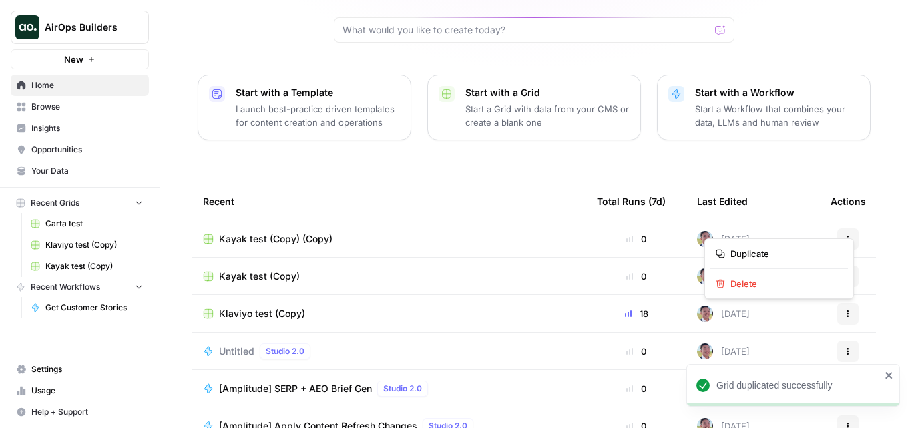
scroll to position [134, 0]
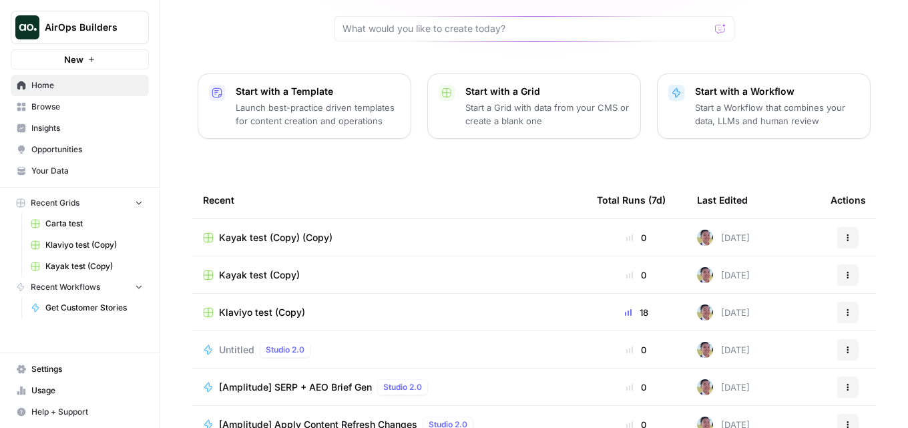
click at [483, 182] on div "Recent" at bounding box center [389, 200] width 373 height 37
click at [304, 231] on span "Kayak test (Copy) (Copy)" at bounding box center [276, 237] width 114 height 13
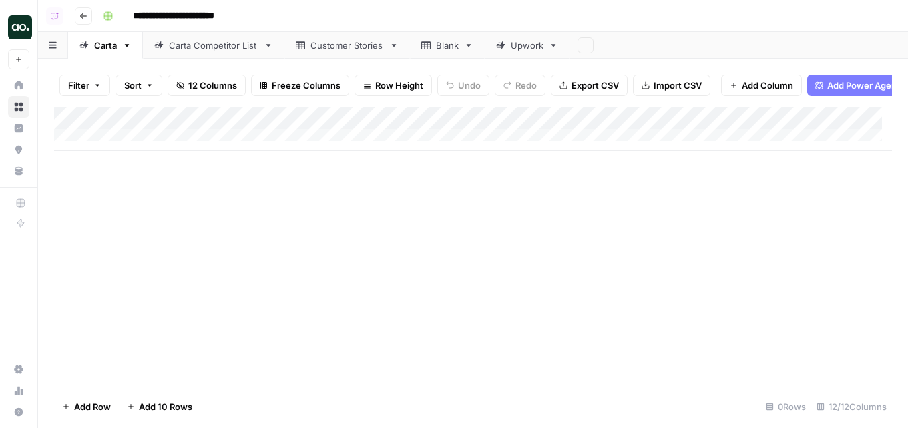
click at [216, 16] on input "**********" at bounding box center [190, 15] width 126 height 21
drag, startPoint x: 214, startPoint y: 15, endPoint x: 128, endPoint y: 17, distance: 86.9
click at [128, 17] on input "**********" at bounding box center [190, 15] width 126 height 21
type input "**********"
click at [83, 17] on icon "button" at bounding box center [83, 16] width 8 height 8
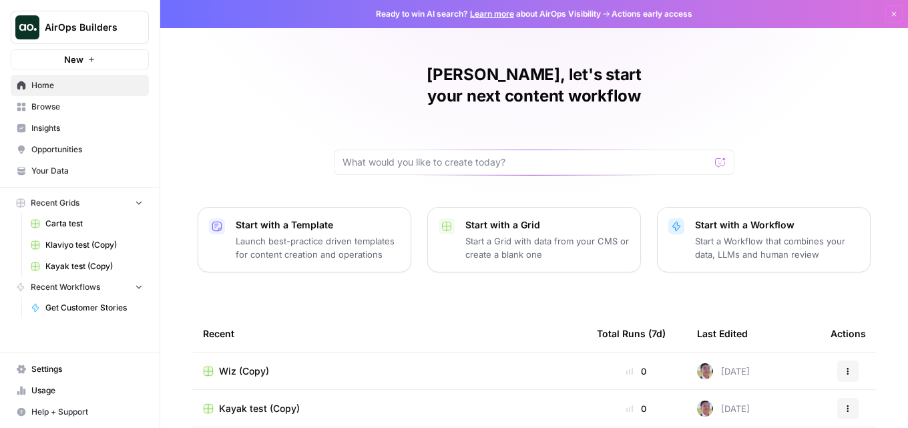
click at [838, 361] on button "Actions" at bounding box center [847, 371] width 21 height 21
click at [803, 379] on span "Duplicate" at bounding box center [784, 381] width 107 height 13
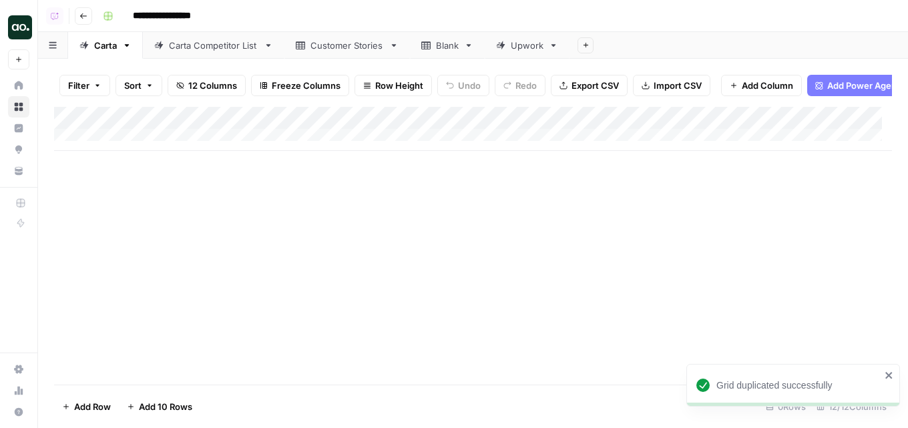
click at [182, 12] on input "**********" at bounding box center [174, 15] width 95 height 21
drag, startPoint x: 184, startPoint y: 17, endPoint x: 126, endPoint y: 3, distance: 60.6
click at [126, 3] on header "**********" at bounding box center [473, 16] width 870 height 32
type input "**********"
click at [270, 19] on div "**********" at bounding box center [495, 15] width 797 height 21
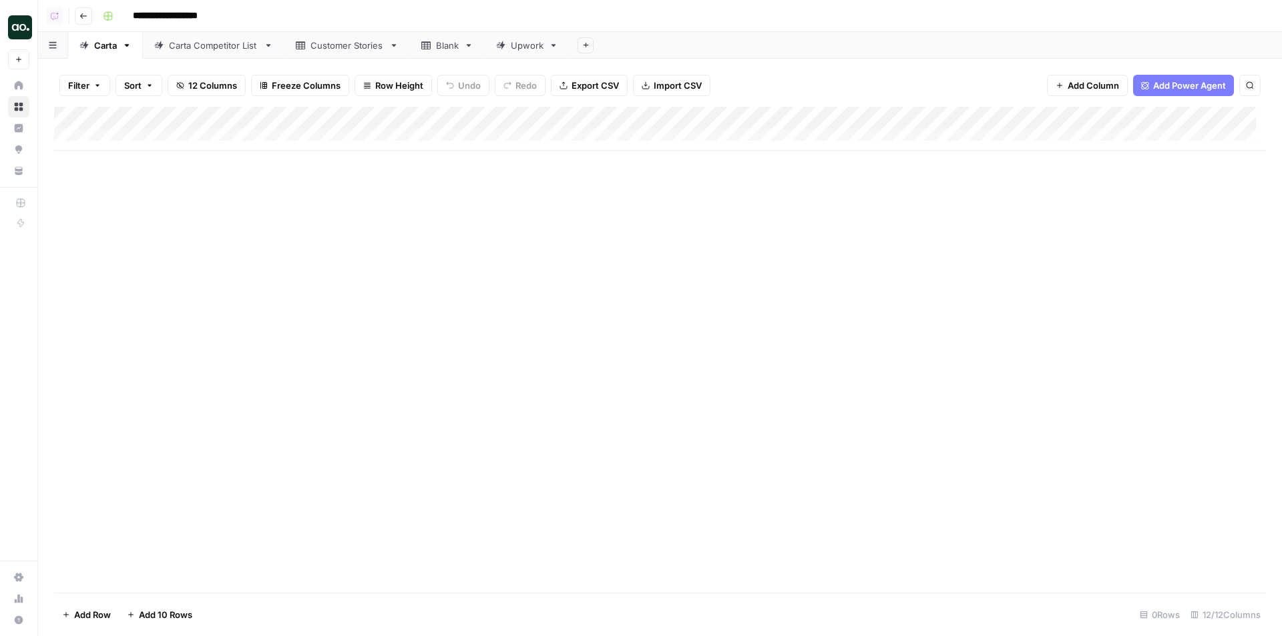
click at [104, 49] on div "Carta" at bounding box center [105, 45] width 23 height 13
click at [103, 49] on div "Carta" at bounding box center [105, 45] width 23 height 13
click at [103, 49] on input "*****" at bounding box center [106, 45] width 25 height 17
type input "*******"
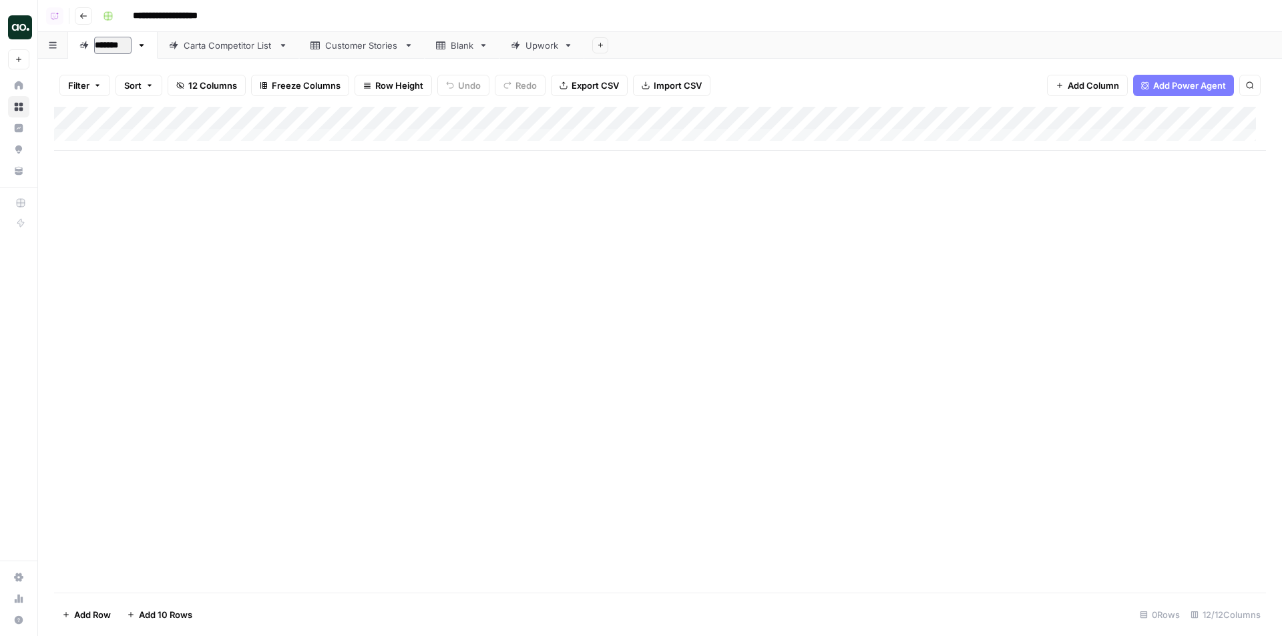
click at [216, 45] on div "Carta Competitor List" at bounding box center [228, 45] width 89 height 13
click at [194, 48] on input "**********" at bounding box center [214, 45] width 91 height 17
drag, startPoint x: 191, startPoint y: 46, endPoint x: 150, endPoint y: 49, distance: 41.5
click at [150, 49] on link "**********" at bounding box center [215, 45] width 144 height 27
type input "**********"
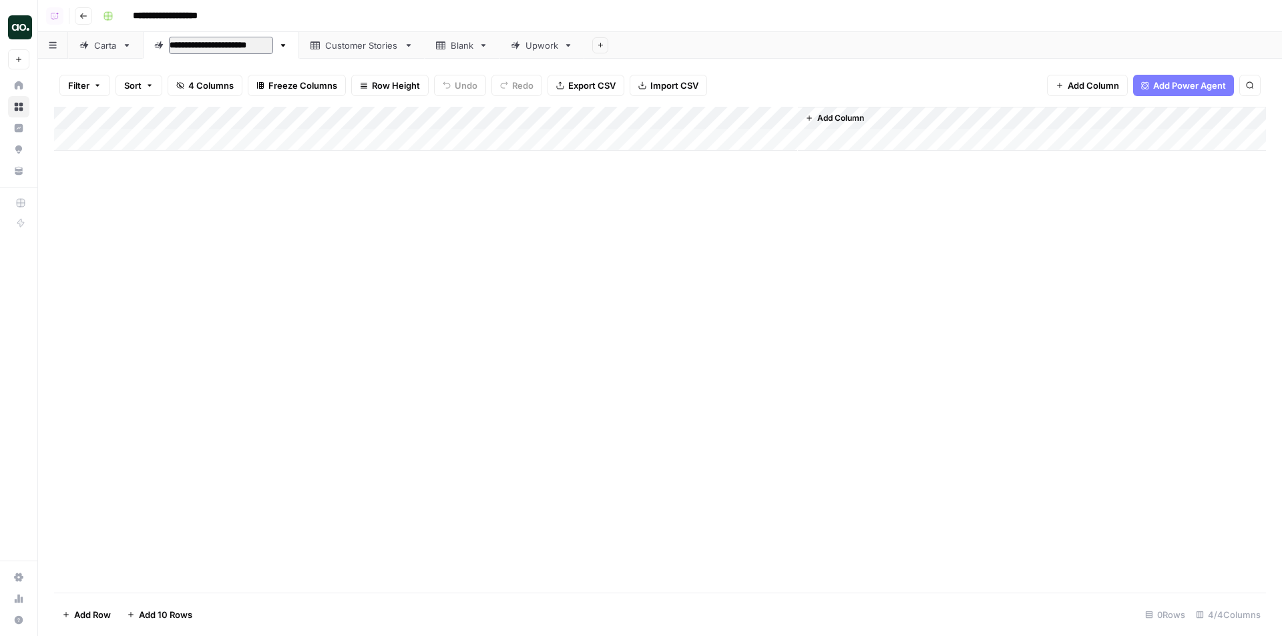
click at [347, 54] on link "Customer Stories" at bounding box center [362, 45] width 126 height 27
click at [142, 55] on link "Hubspot" at bounding box center [112, 45] width 88 height 27
click at [227, 49] on div "Hubspot Competitor List" at bounding box center [233, 45] width 103 height 13
click at [181, 130] on div "Add Column" at bounding box center [660, 129] width 1212 height 44
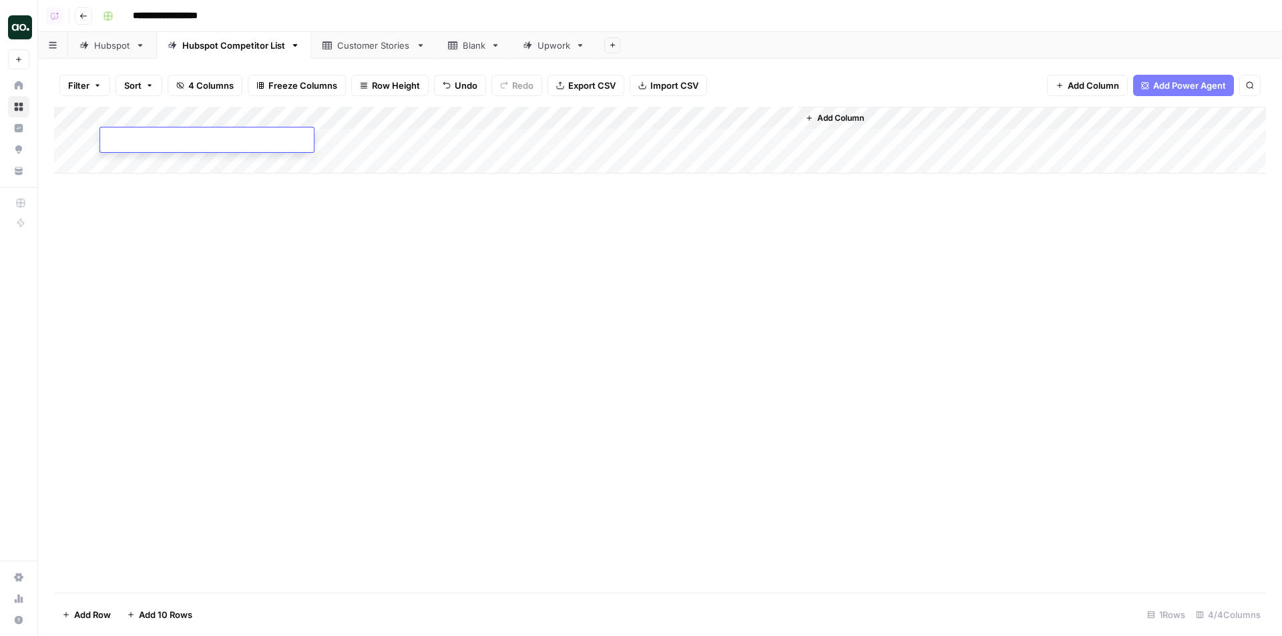
click at [181, 134] on textarea at bounding box center [207, 141] width 214 height 19
type textarea "*******"
click at [155, 156] on div "Add Column" at bounding box center [660, 140] width 1212 height 67
click at [148, 164] on textarea at bounding box center [207, 163] width 214 height 19
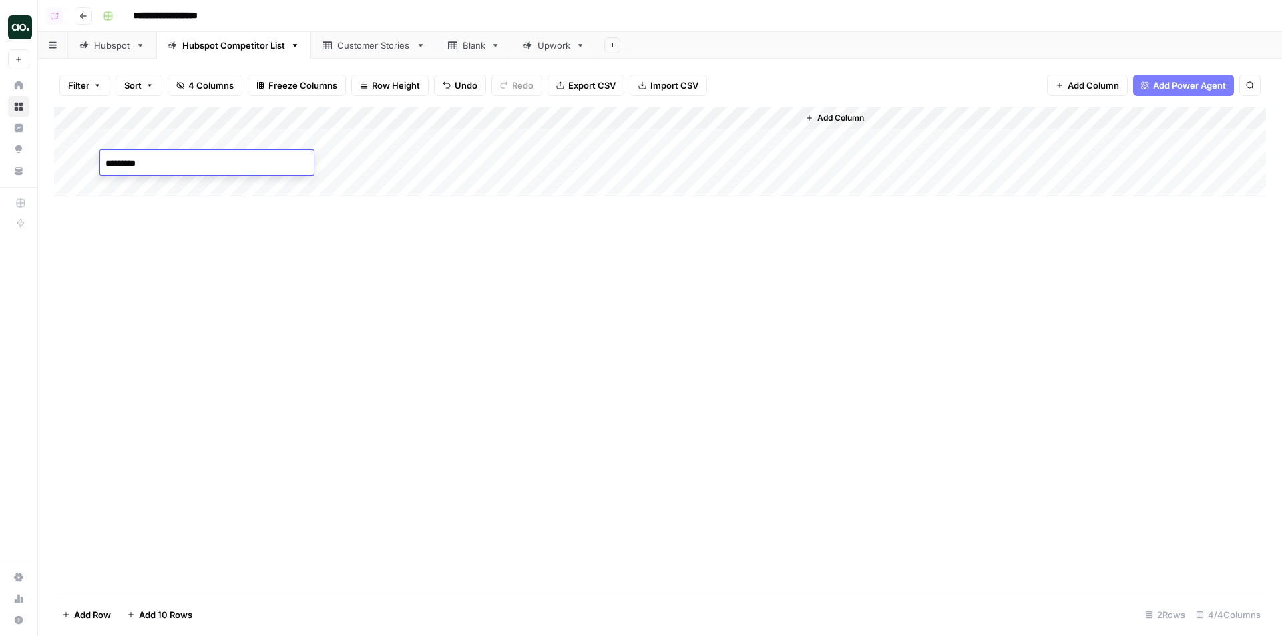
type textarea "**********"
type textarea "*******"
type textarea "*"
type textarea "*********"
click at [136, 180] on div "Add Column" at bounding box center [660, 174] width 1212 height 135
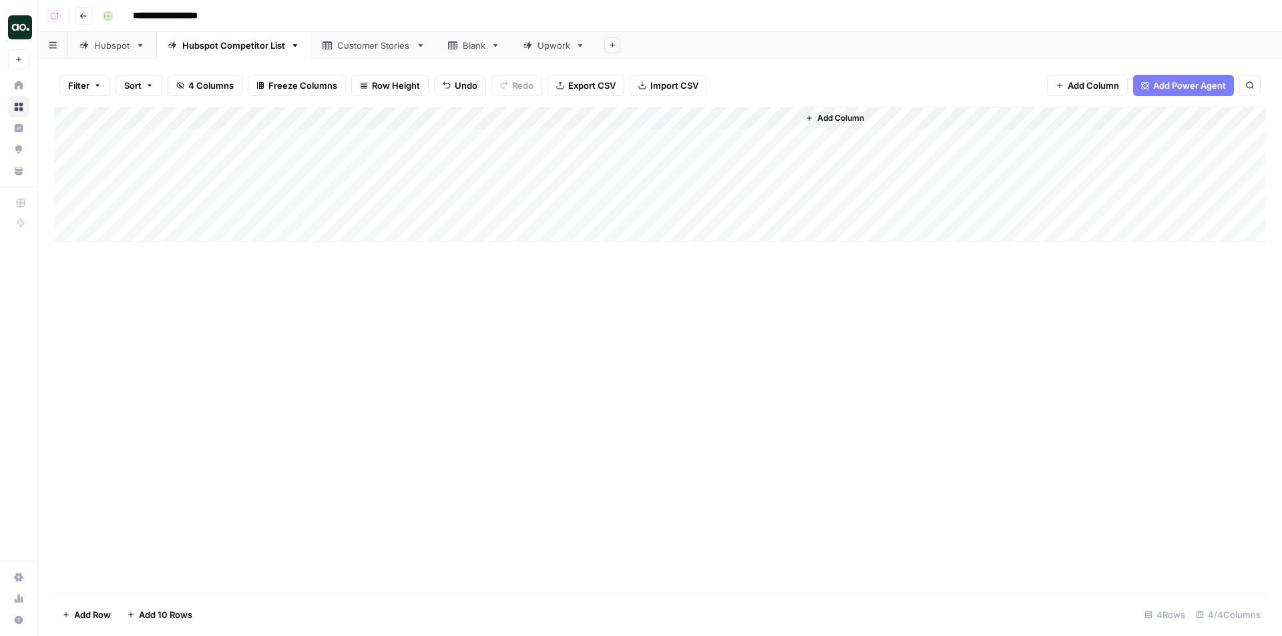
click at [136, 180] on div "Add Column" at bounding box center [660, 174] width 1212 height 135
drag, startPoint x: 146, startPoint y: 186, endPoint x: 99, endPoint y: 182, distance: 47.6
click at [99, 182] on body "**********" at bounding box center [641, 318] width 1282 height 636
type textarea "**********"
click at [152, 242] on div "Add Column" at bounding box center [660, 350] width 1212 height 486
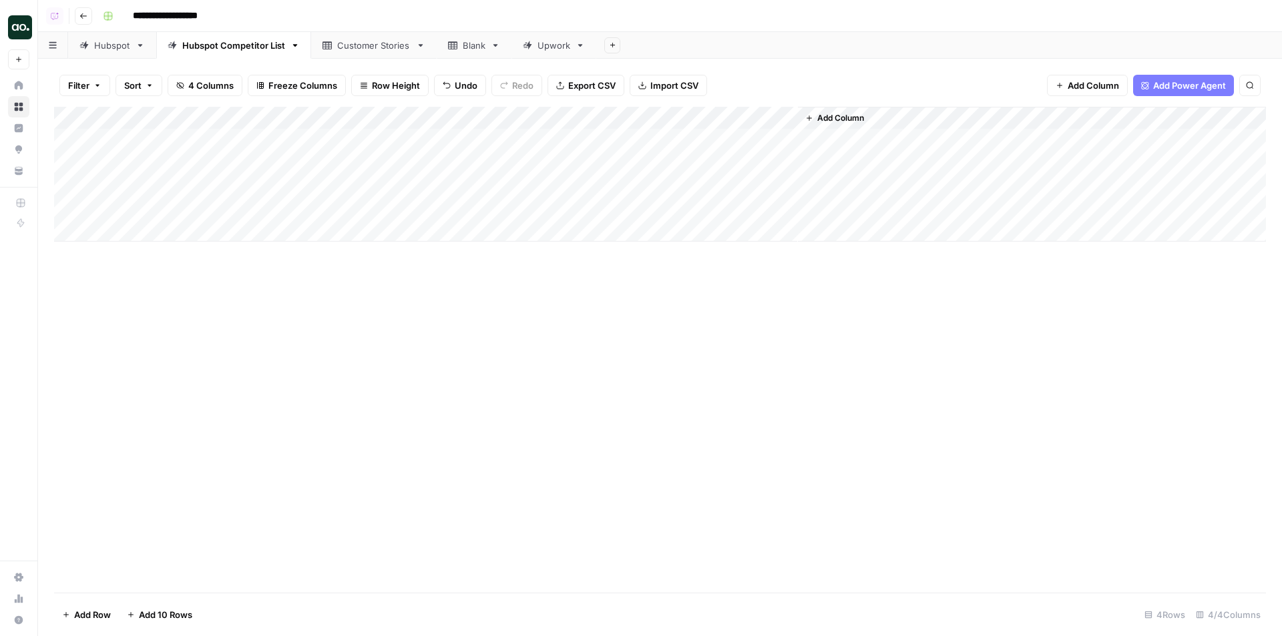
click at [152, 234] on div "Add Column" at bounding box center [660, 174] width 1212 height 135
click at [154, 225] on textarea at bounding box center [207, 231] width 214 height 19
type textarea "**********"
type textarea "****"
type textarea "**********"
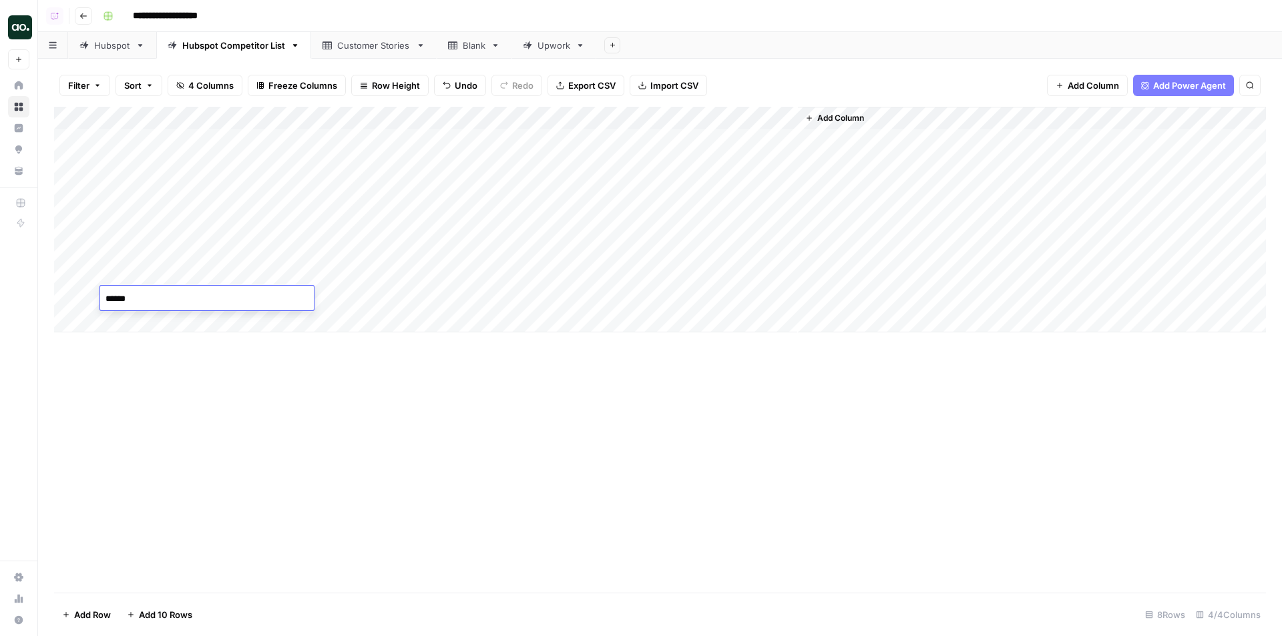
type textarea "*******"
type textarea "*********"
type textarea "**********"
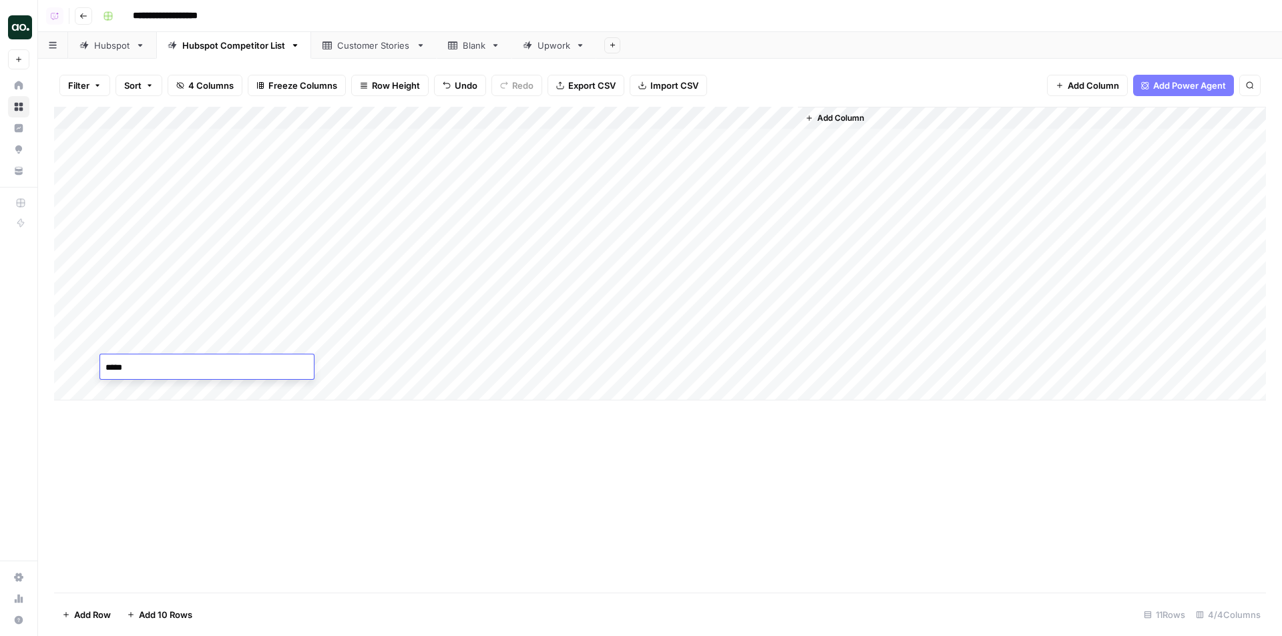
type textarea "******"
type textarea "*********"
click at [375, 391] on div "Add Column" at bounding box center [660, 276] width 1212 height 339
type input "**********"
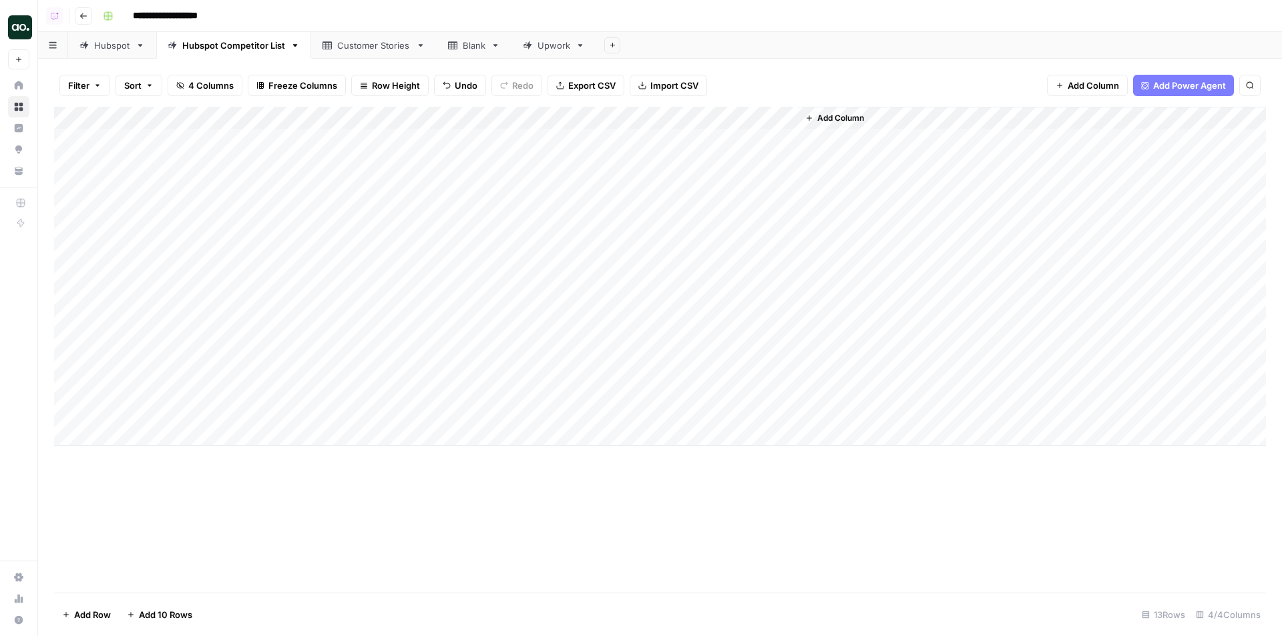
click at [397, 363] on div "Add Column" at bounding box center [660, 276] width 1212 height 339
type input "**********"
click at [399, 348] on div "Add Column" at bounding box center [660, 276] width 1212 height 339
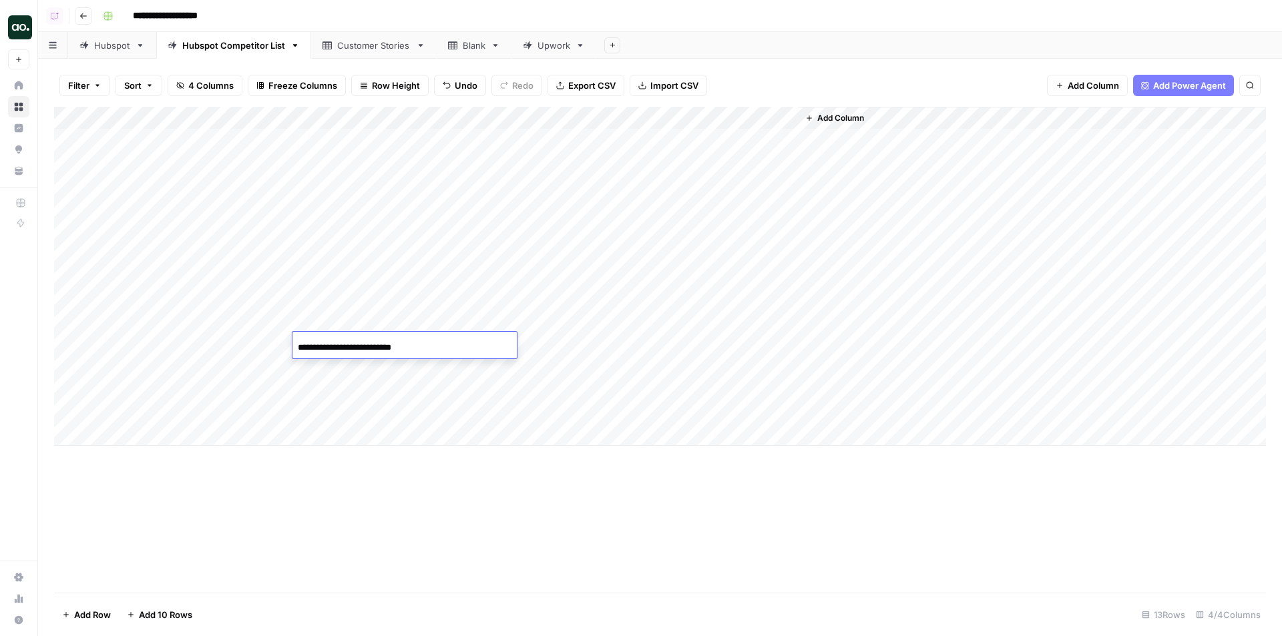
type input "**********"
click at [334, 320] on div "Add Column" at bounding box center [660, 276] width 1212 height 339
type input "**********"
click at [367, 303] on div "Add Column" at bounding box center [660, 276] width 1212 height 339
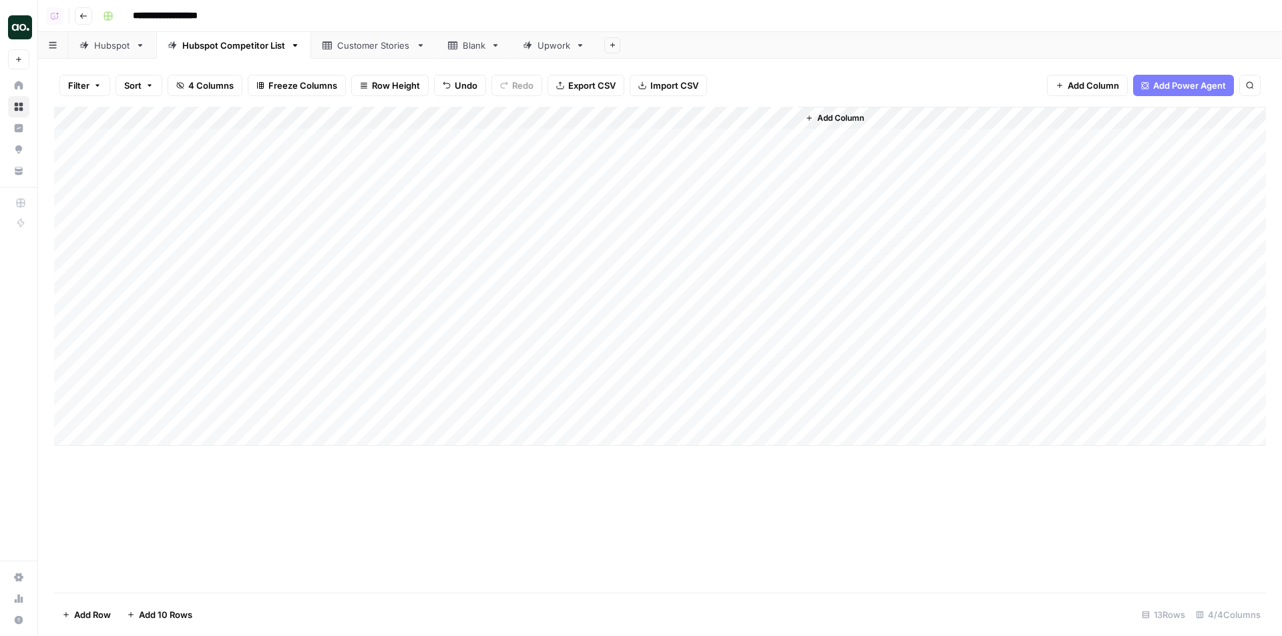
click at [367, 303] on div "Add Column" at bounding box center [660, 276] width 1212 height 339
type input "**********"
click at [355, 279] on div "Add Column" at bounding box center [660, 276] width 1212 height 339
type input "**********"
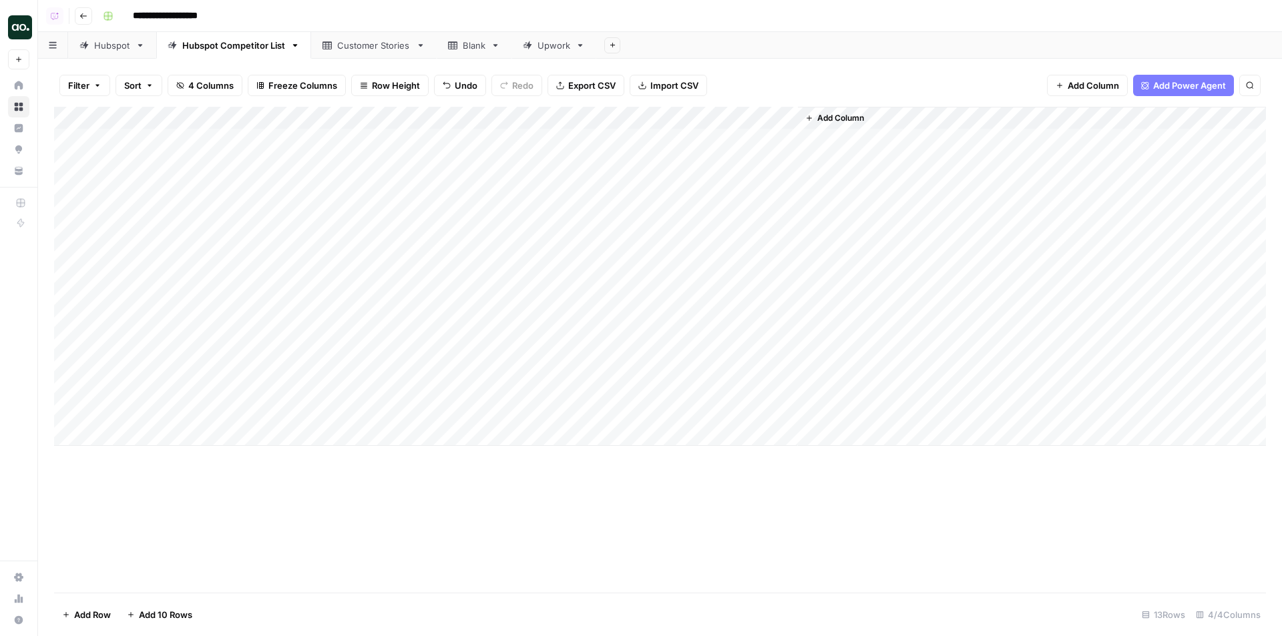
click at [322, 254] on div "Add Column" at bounding box center [660, 276] width 1212 height 339
click at [323, 254] on div "Add Column" at bounding box center [660, 276] width 1212 height 339
type input "**********"
click at [412, 231] on div "Add Column" at bounding box center [660, 276] width 1212 height 339
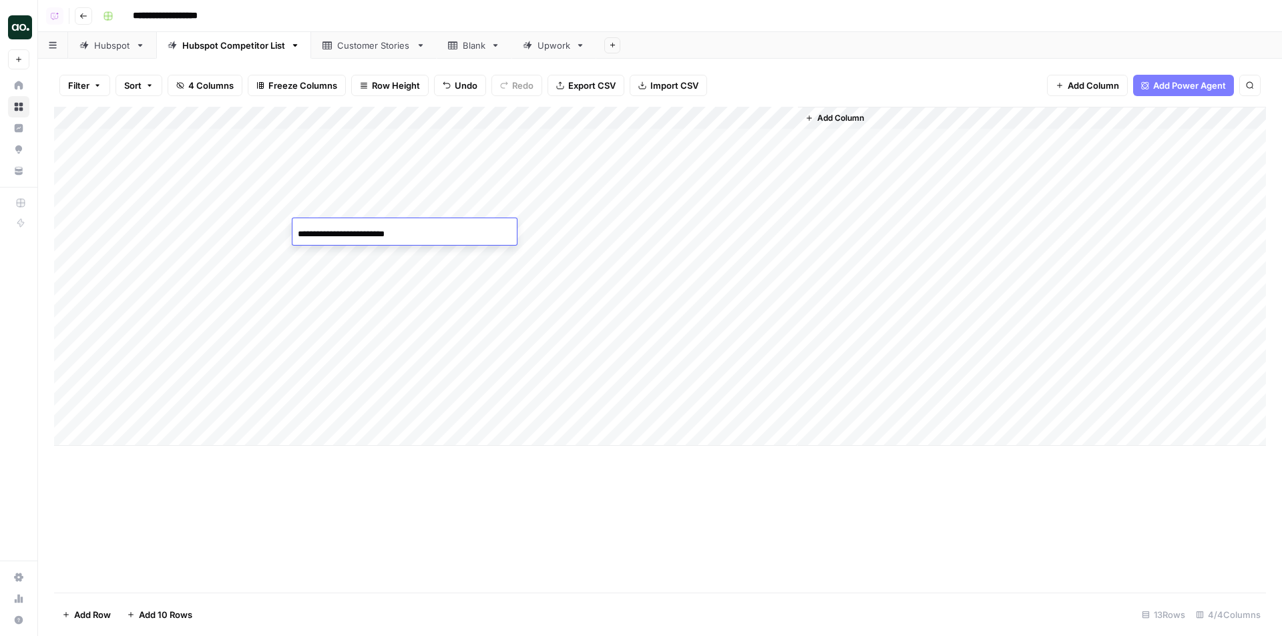
type input "**********"
click at [198, 226] on div "Add Column" at bounding box center [660, 276] width 1212 height 339
type textarea "**********"
click at [356, 201] on div "Add Column" at bounding box center [660, 276] width 1212 height 339
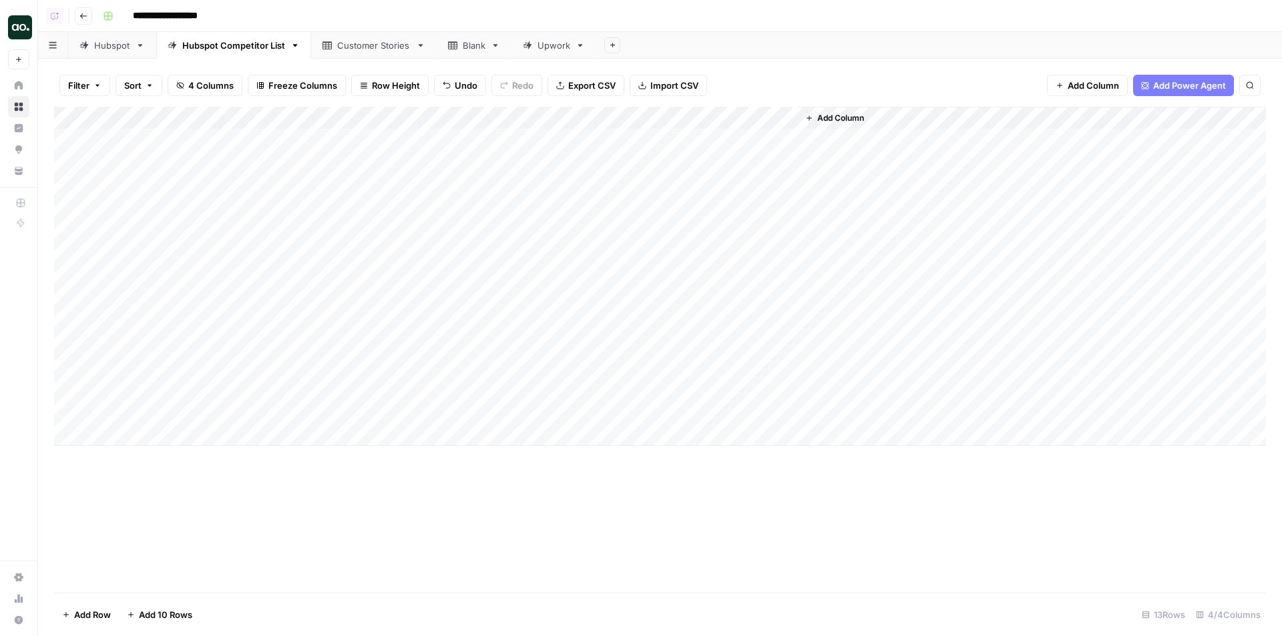
click at [356, 201] on div "Add Column" at bounding box center [660, 276] width 1212 height 339
type input "**********"
click at [395, 186] on div "Add Column" at bounding box center [660, 276] width 1212 height 339
type input "**********"
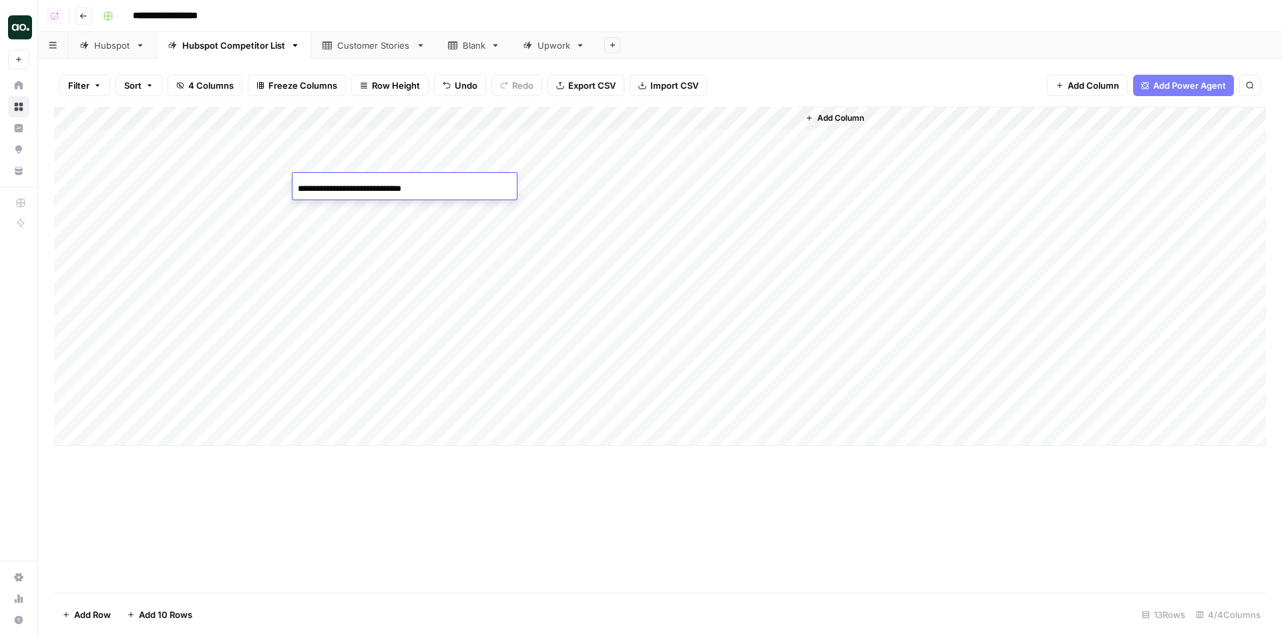
click at [353, 160] on div "Add Column" at bounding box center [660, 276] width 1212 height 339
type input "**********"
click at [367, 132] on div "Add Column" at bounding box center [660, 276] width 1212 height 339
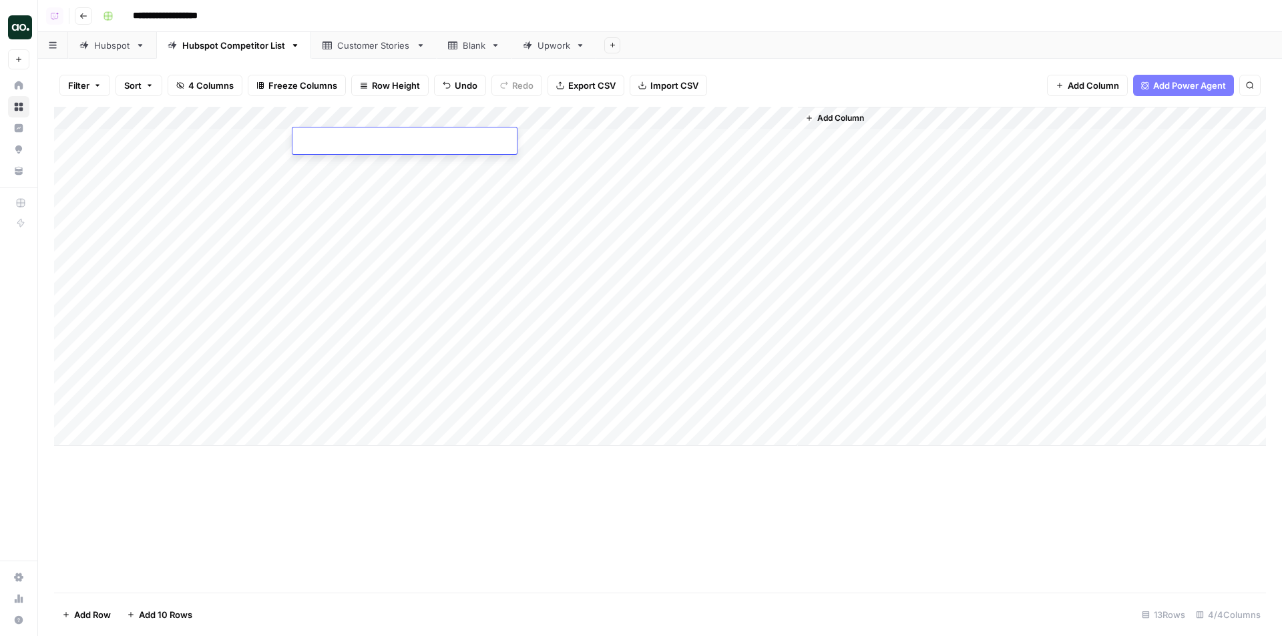
type input "**********"
click at [650, 115] on div "Add Column" at bounding box center [660, 276] width 1212 height 339
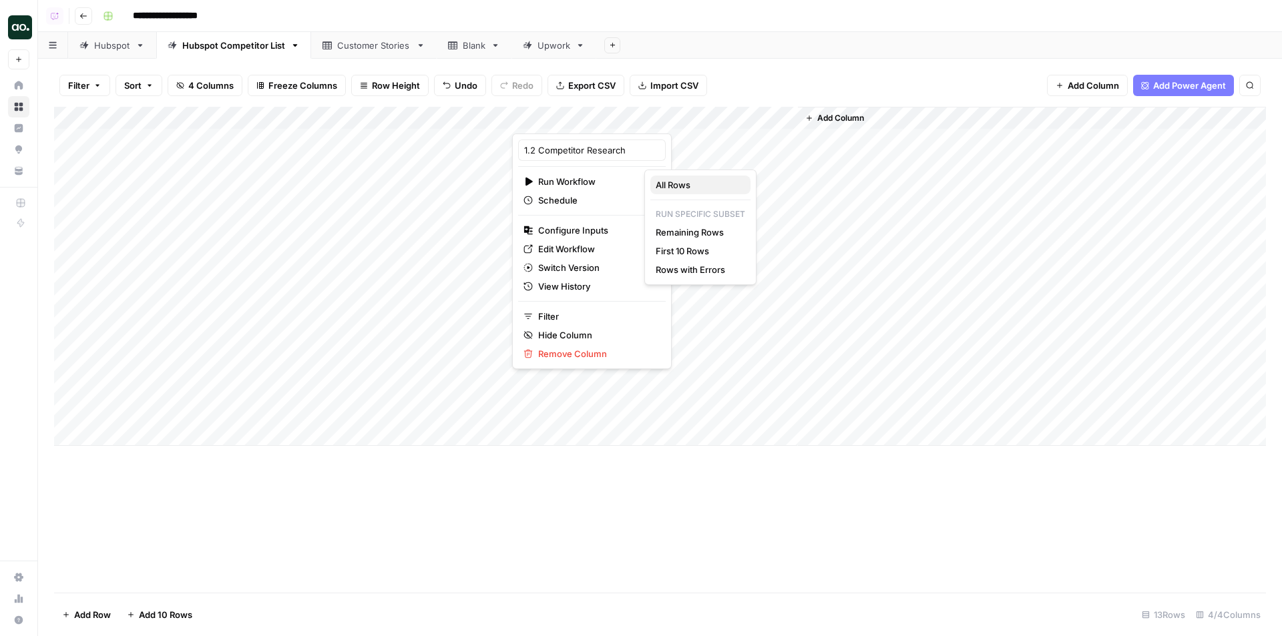
click at [713, 181] on span "All Rows" at bounding box center [698, 184] width 84 height 13
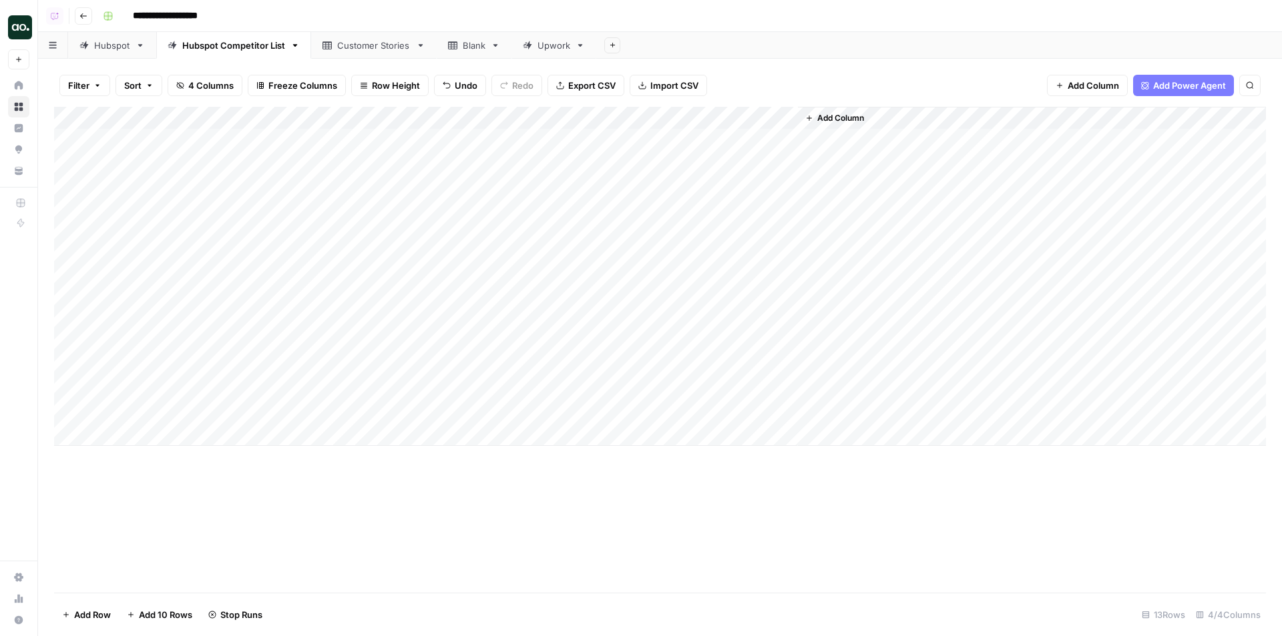
click at [70, 409] on div "Add Column" at bounding box center [660, 276] width 1212 height 339
click at [108, 427] on span "Delete 1 Row" at bounding box center [88, 614] width 53 height 13
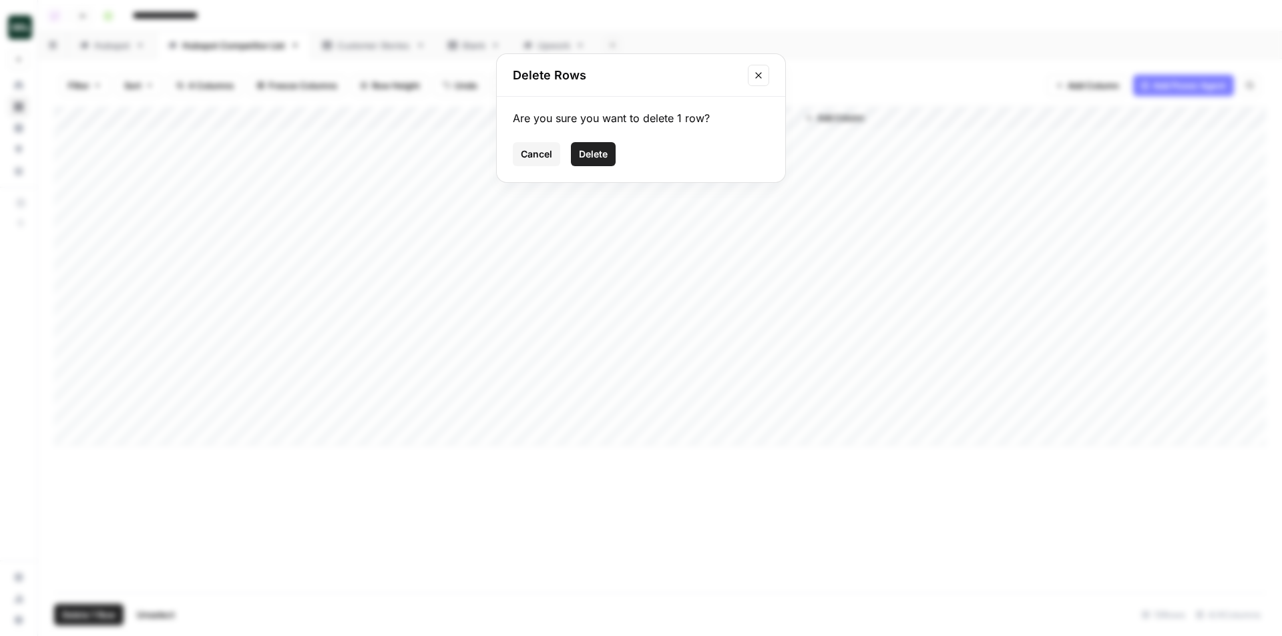
click at [591, 164] on button "Delete" at bounding box center [593, 154] width 45 height 24
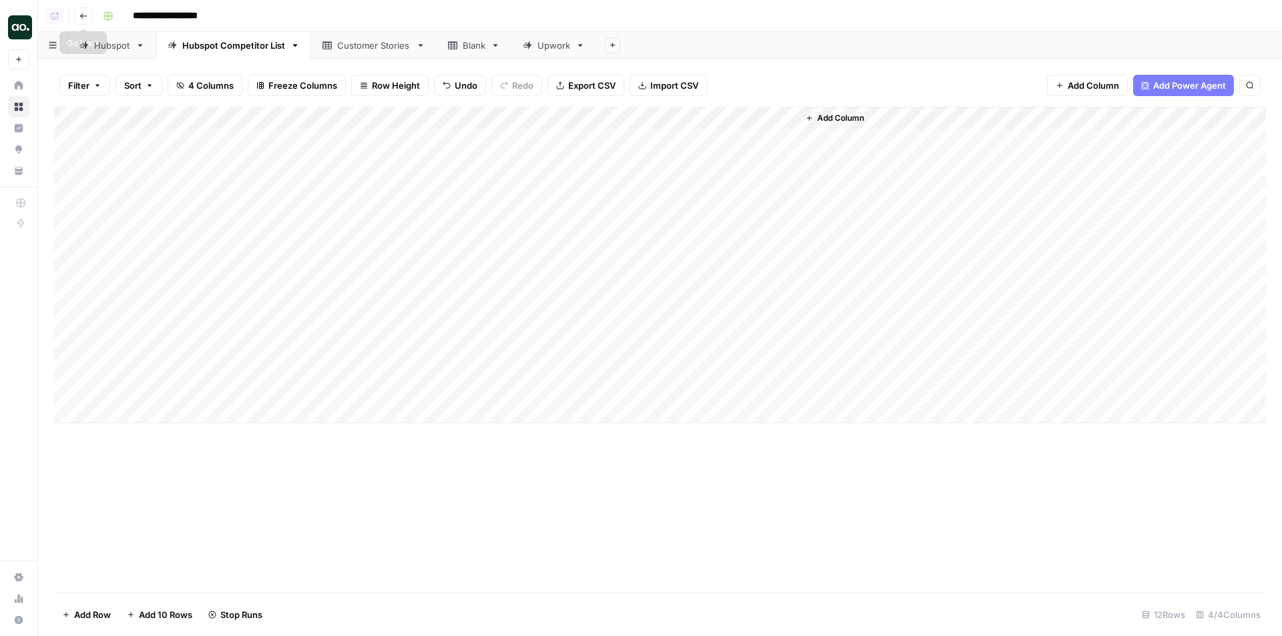
click at [79, 13] on button "Go back" at bounding box center [83, 15] width 17 height 17
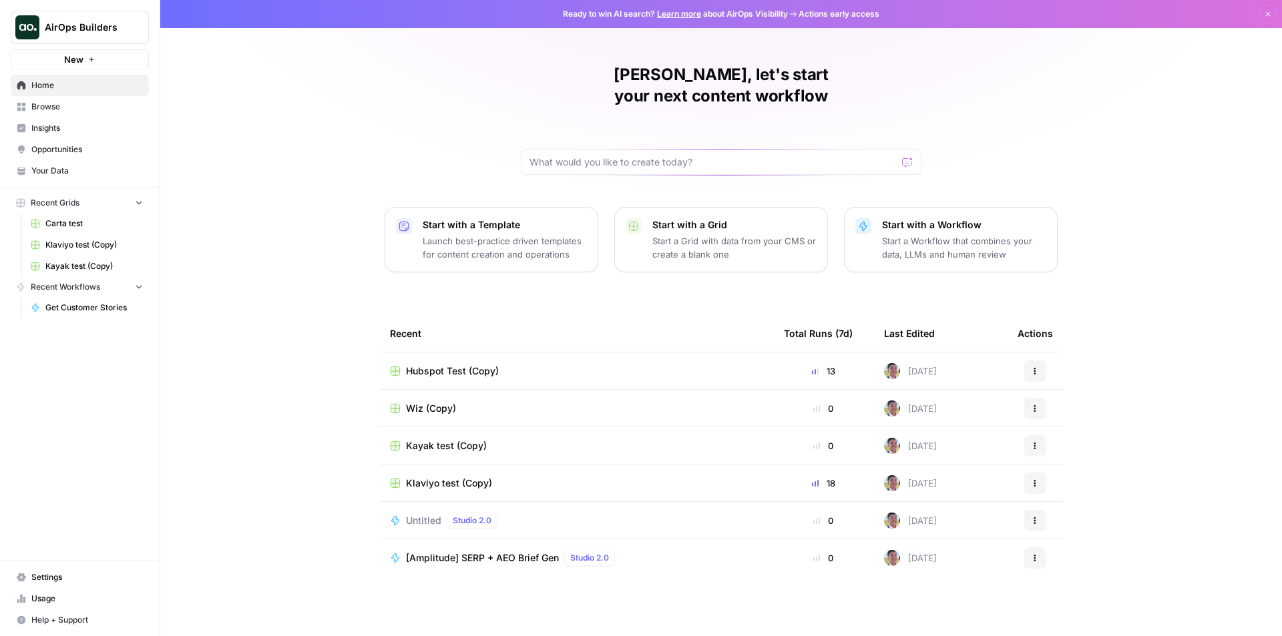
click at [443, 402] on span "Wiz (Copy)" at bounding box center [431, 408] width 50 height 13
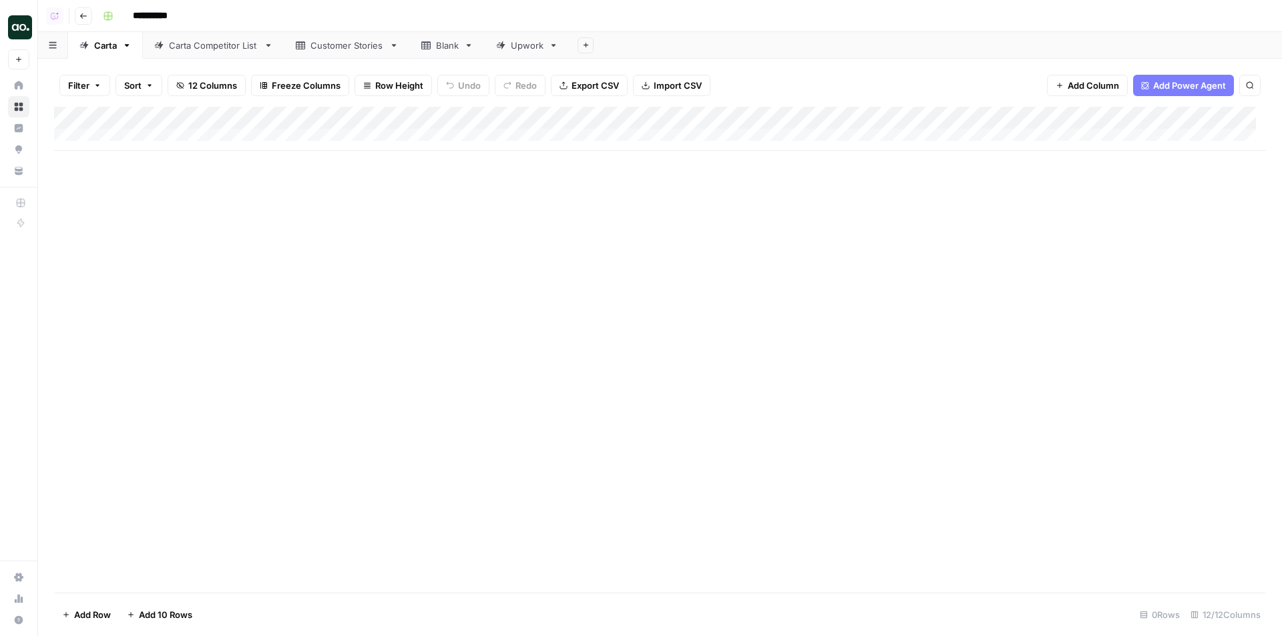
click at [220, 52] on link "Carta Competitor List" at bounding box center [214, 45] width 142 height 27
click at [108, 49] on div "Carta" at bounding box center [105, 45] width 23 height 13
type input "*"
type input "***"
click at [182, 44] on div "Carta Competitor List" at bounding box center [206, 45] width 89 height 13
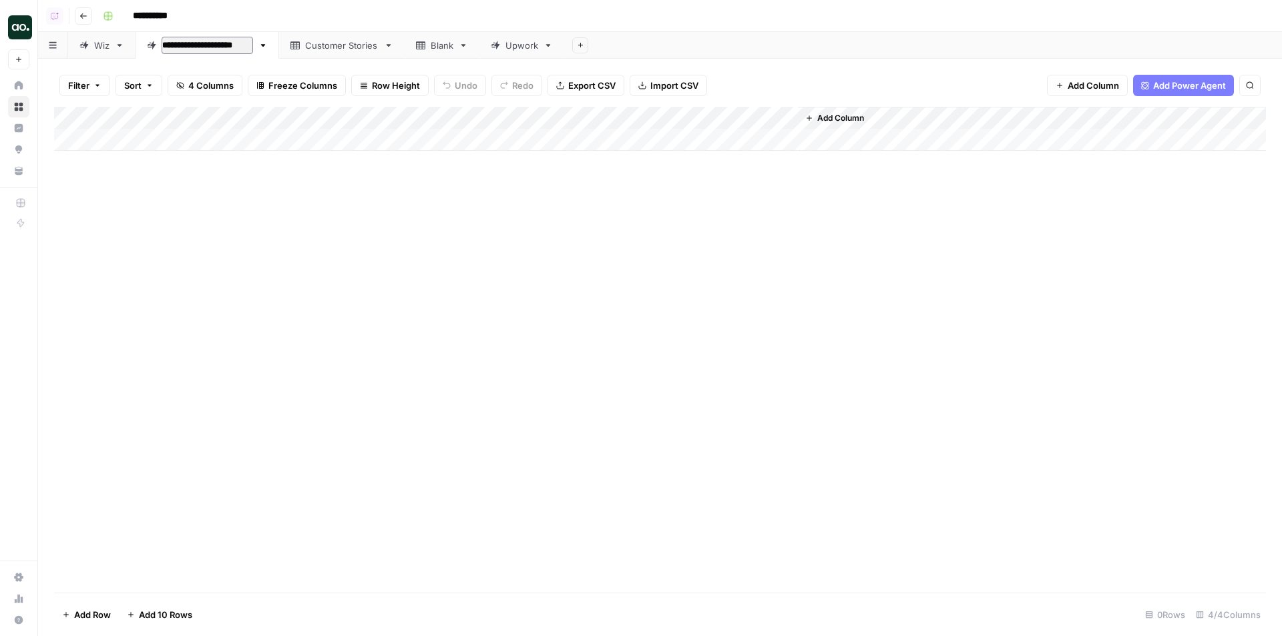
click at [186, 46] on input "**********" at bounding box center [207, 45] width 91 height 17
type input "**********"
click at [190, 134] on div "Add Column" at bounding box center [660, 129] width 1212 height 44
type textarea "***"
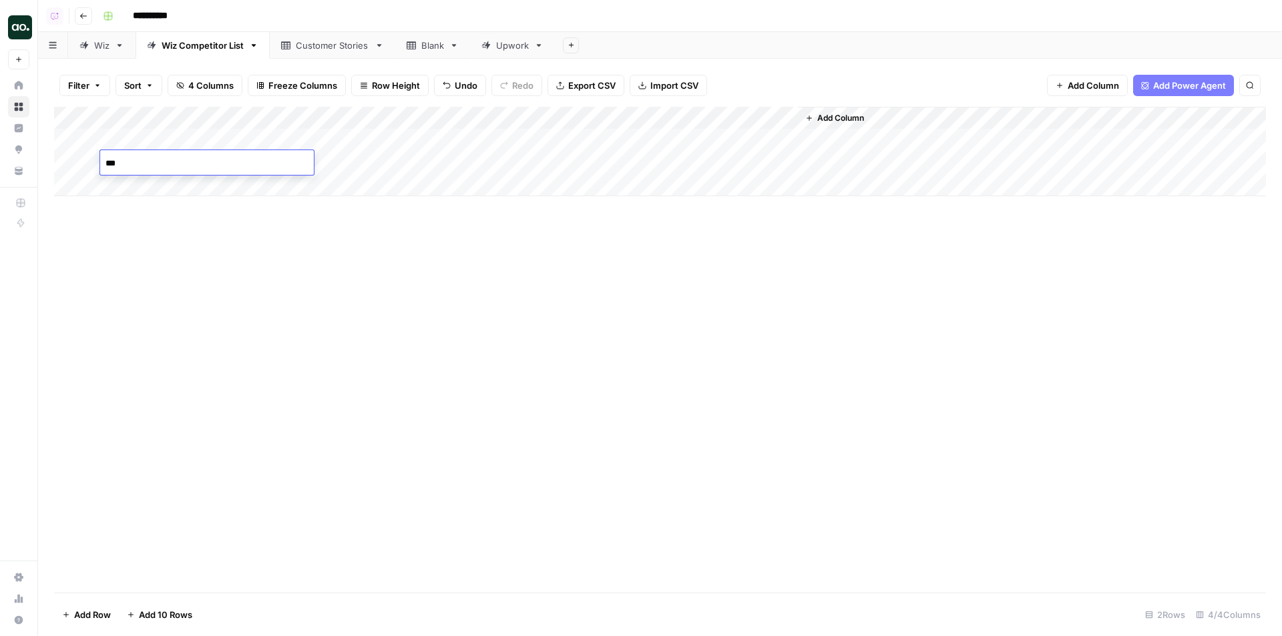
type textarea "****"
type textarea "**********"
type textarea "********"
type textarea "**********"
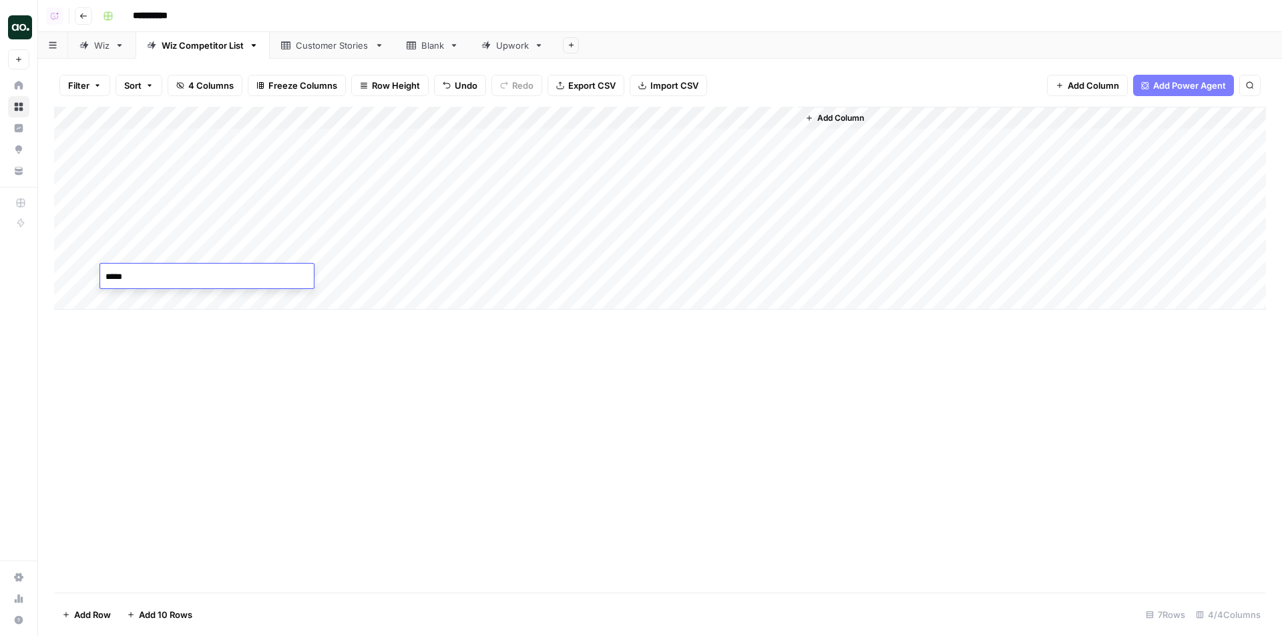
type textarea "******"
type textarea "****"
type textarea "*******"
type textarea "******"
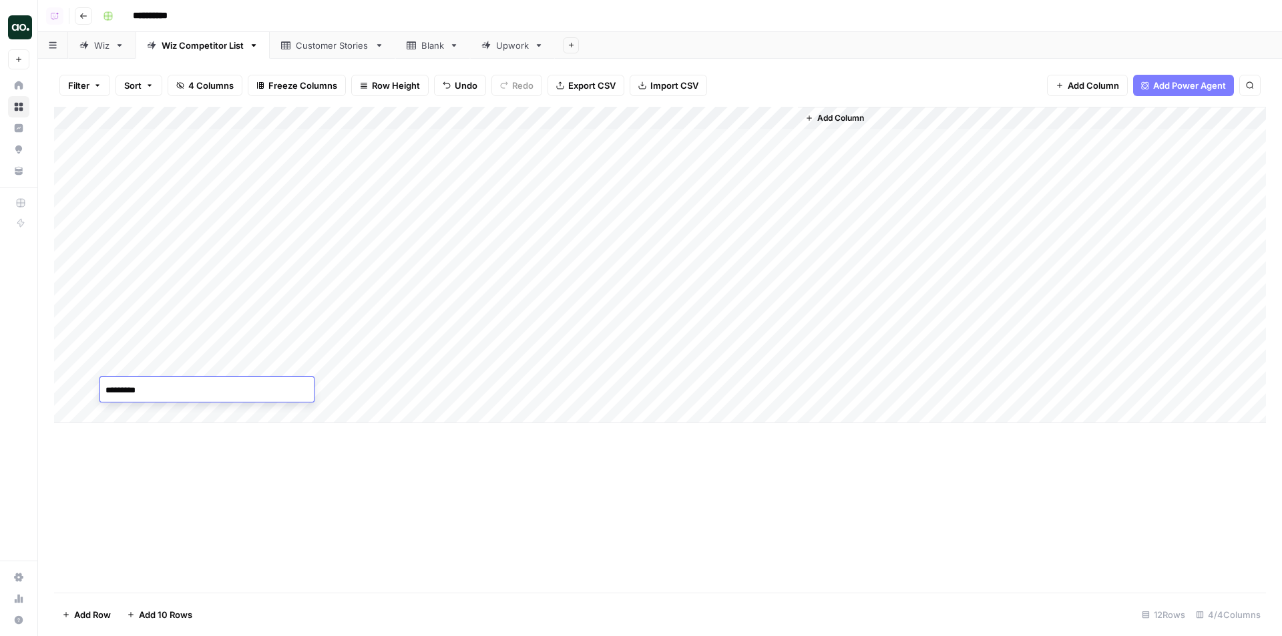
type textarea "*********"
click at [392, 383] on div "Add Column" at bounding box center [660, 265] width 1212 height 317
type input "**********"
click at [344, 362] on div "Add Column" at bounding box center [660, 265] width 1212 height 317
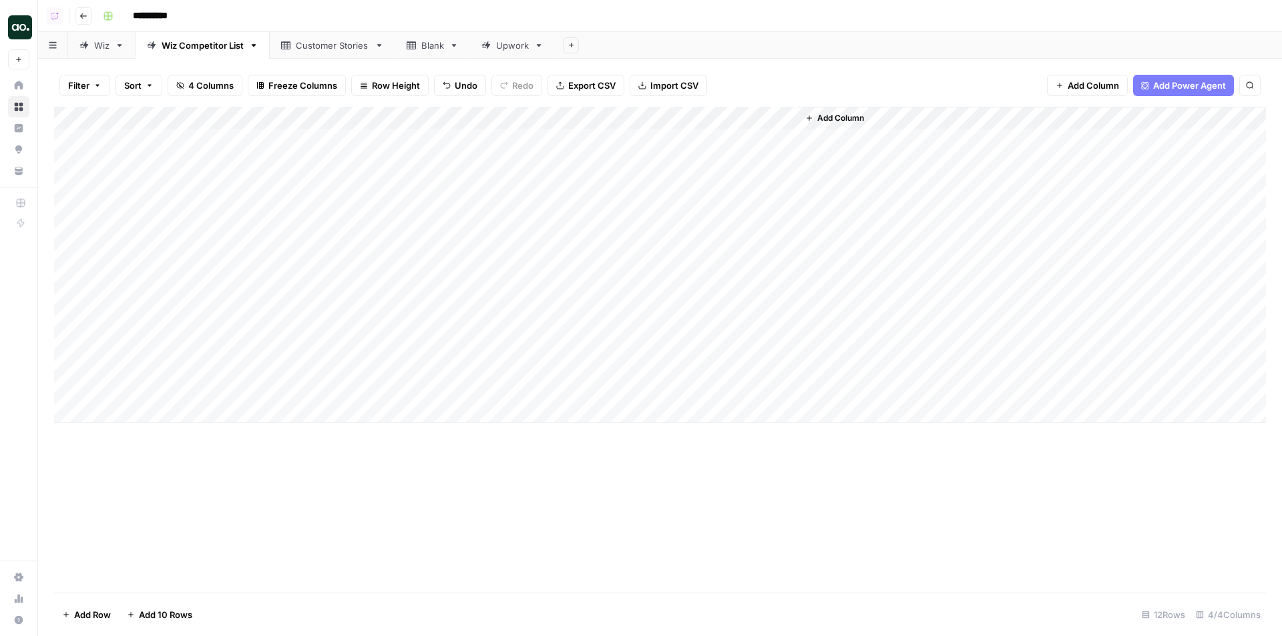
click at [344, 362] on div "Add Column" at bounding box center [660, 265] width 1212 height 317
type input "**********"
click at [357, 348] on div "Add Column" at bounding box center [660, 265] width 1212 height 317
type input "**********"
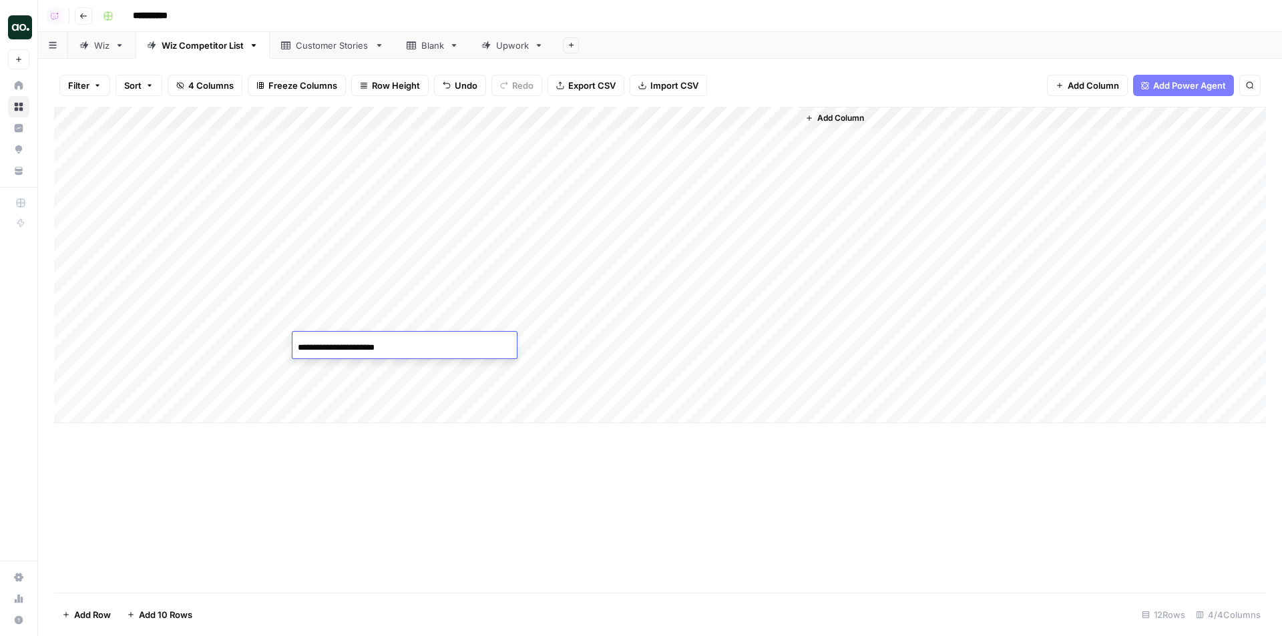
click at [323, 319] on div "Add Column" at bounding box center [660, 265] width 1212 height 317
type input "**********"
click at [347, 299] on div "Add Column" at bounding box center [660, 265] width 1212 height 317
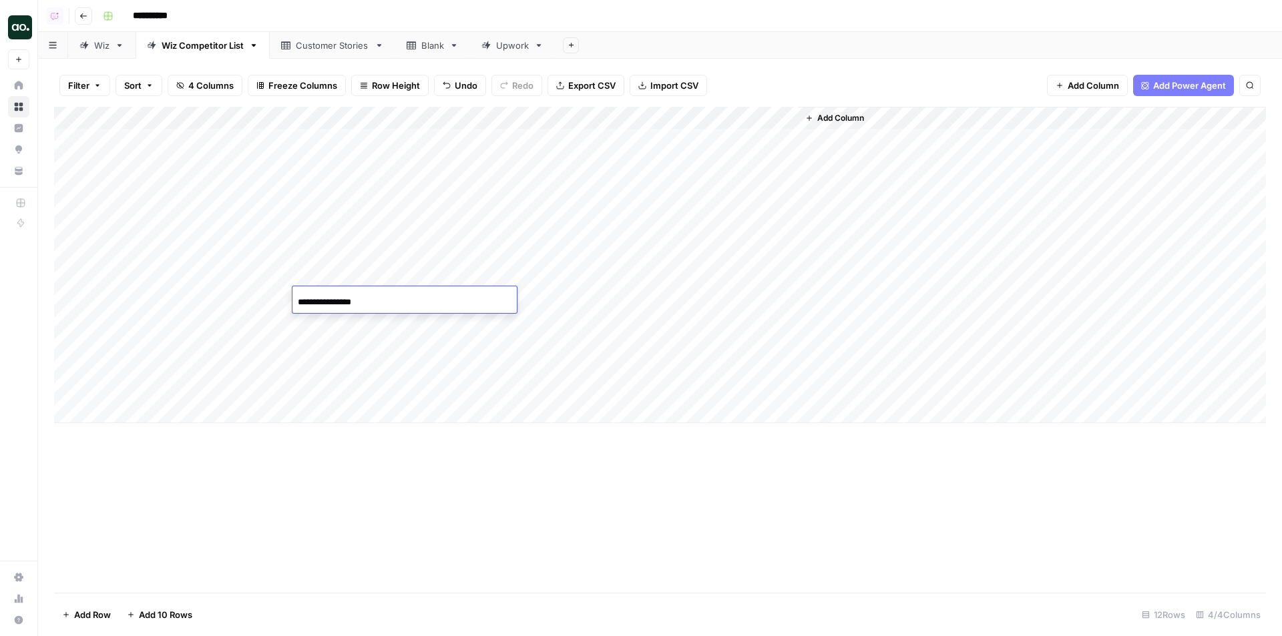
type input "**********"
click at [333, 272] on div "Add Column" at bounding box center [660, 265] width 1212 height 317
type input "**********"
click at [345, 255] on div "Add Column" at bounding box center [660, 265] width 1212 height 317
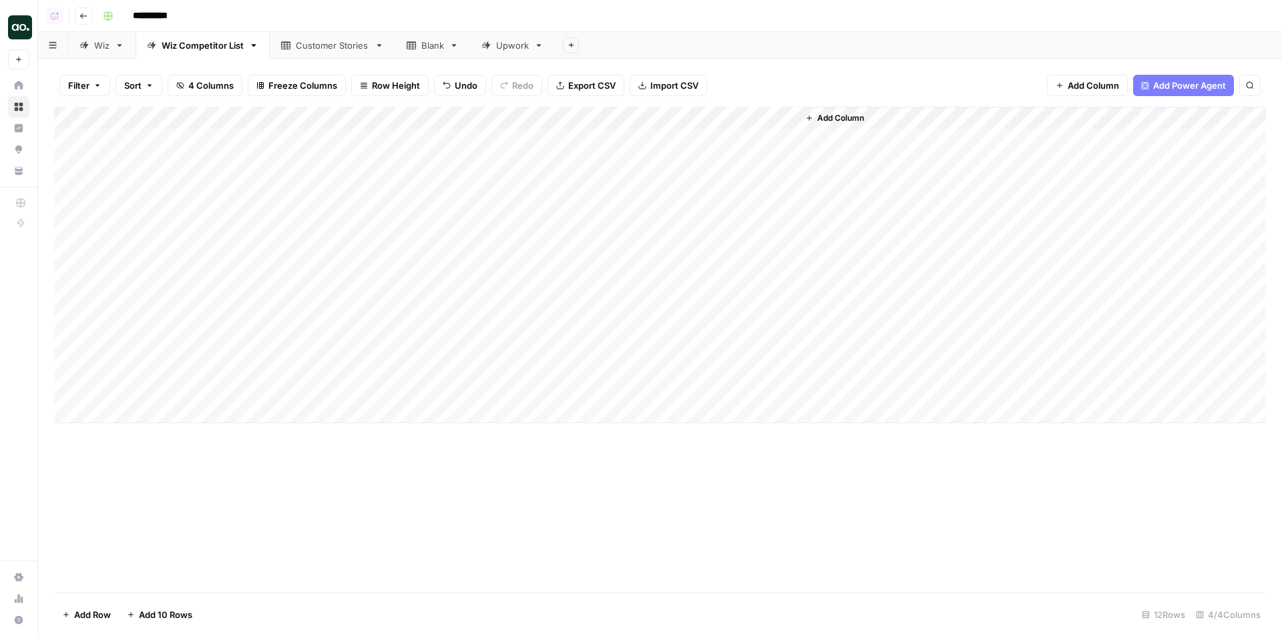
click at [344, 256] on div "Add Column" at bounding box center [660, 265] width 1212 height 317
type input "**********"
click at [367, 226] on div "Add Column" at bounding box center [660, 265] width 1212 height 317
type input "**********"
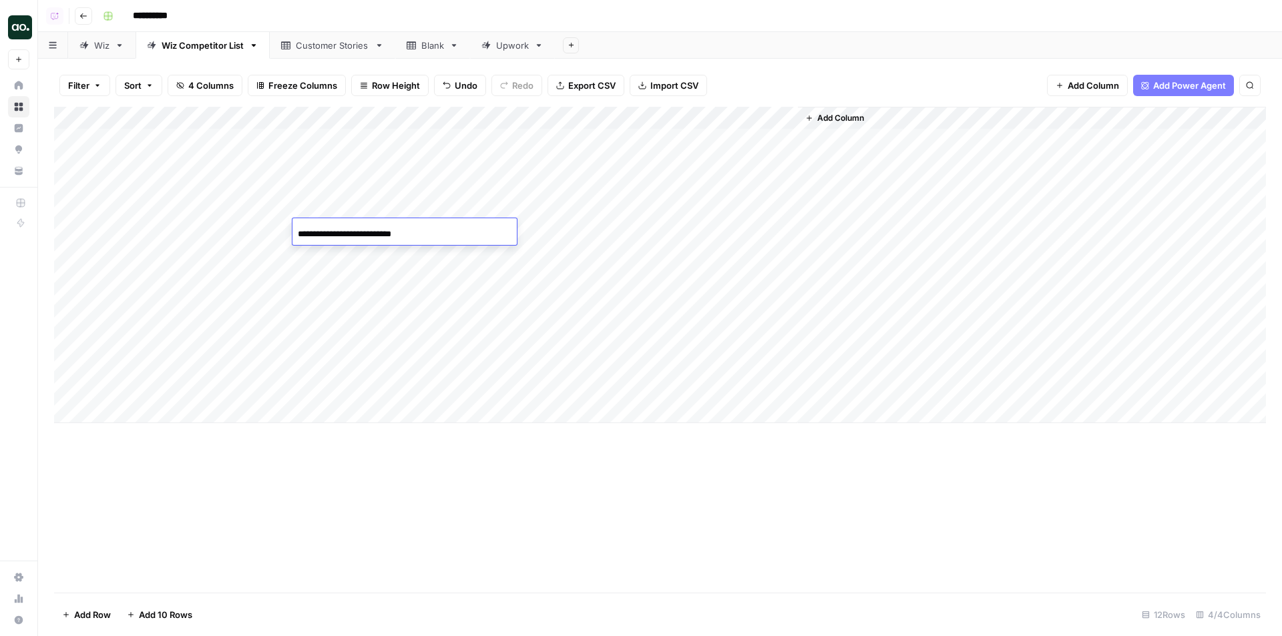
click at [369, 206] on div "Add Column" at bounding box center [660, 265] width 1212 height 317
type input "**********"
click at [371, 186] on div "Add Column" at bounding box center [660, 265] width 1212 height 317
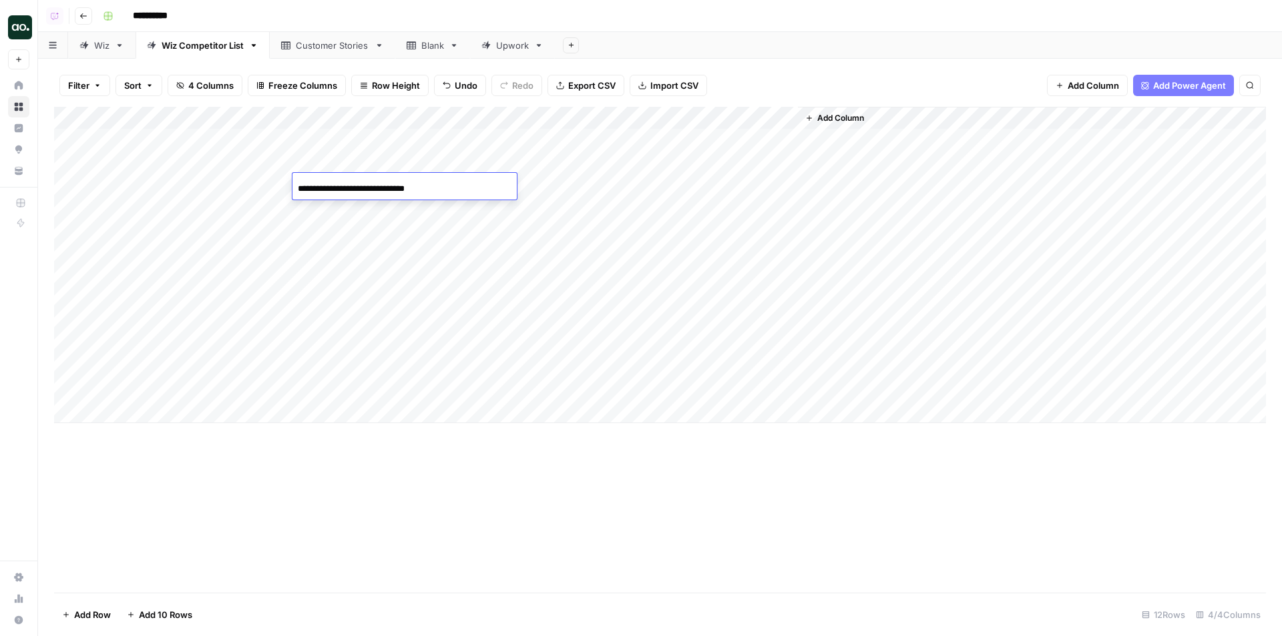
type input "**********"
click at [337, 156] on div "Add Column" at bounding box center [660, 265] width 1212 height 317
type input "**********"
click at [385, 136] on div "Add Column" at bounding box center [660, 265] width 1212 height 317
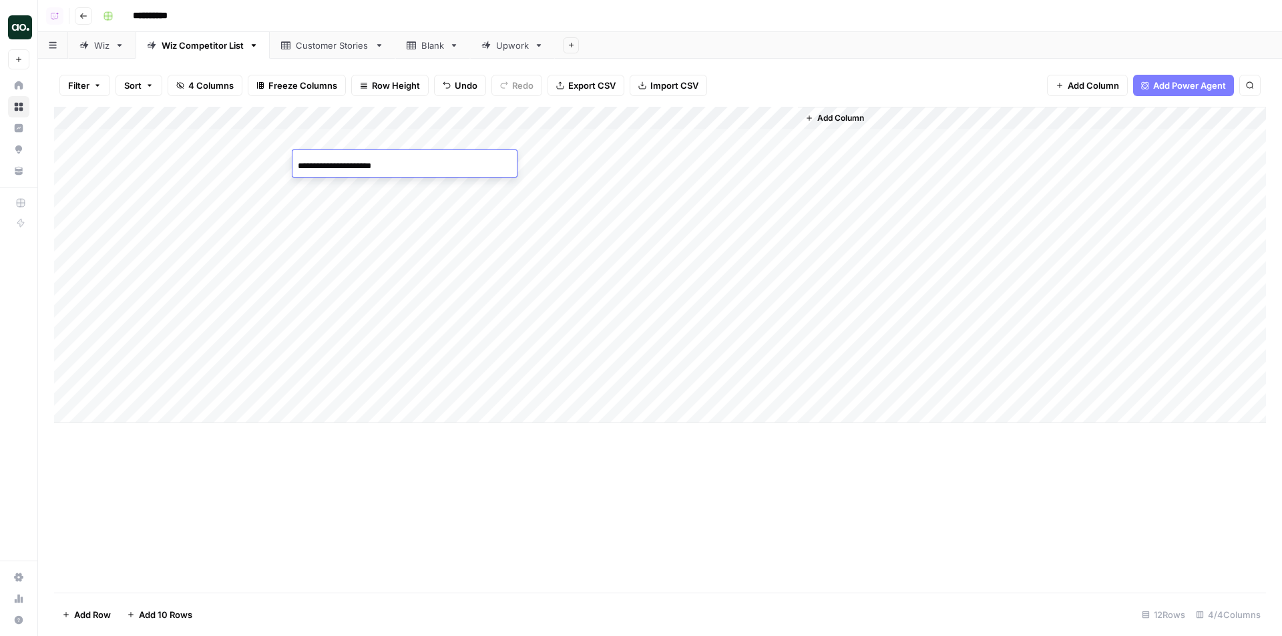
click at [385, 136] on div "Add Column" at bounding box center [660, 265] width 1212 height 317
type input "**********"
click at [667, 116] on div "Add Column" at bounding box center [660, 265] width 1212 height 317
click at [719, 154] on span "All Rows" at bounding box center [713, 148] width 84 height 13
click at [101, 58] on link "Wiz" at bounding box center [101, 45] width 67 height 27
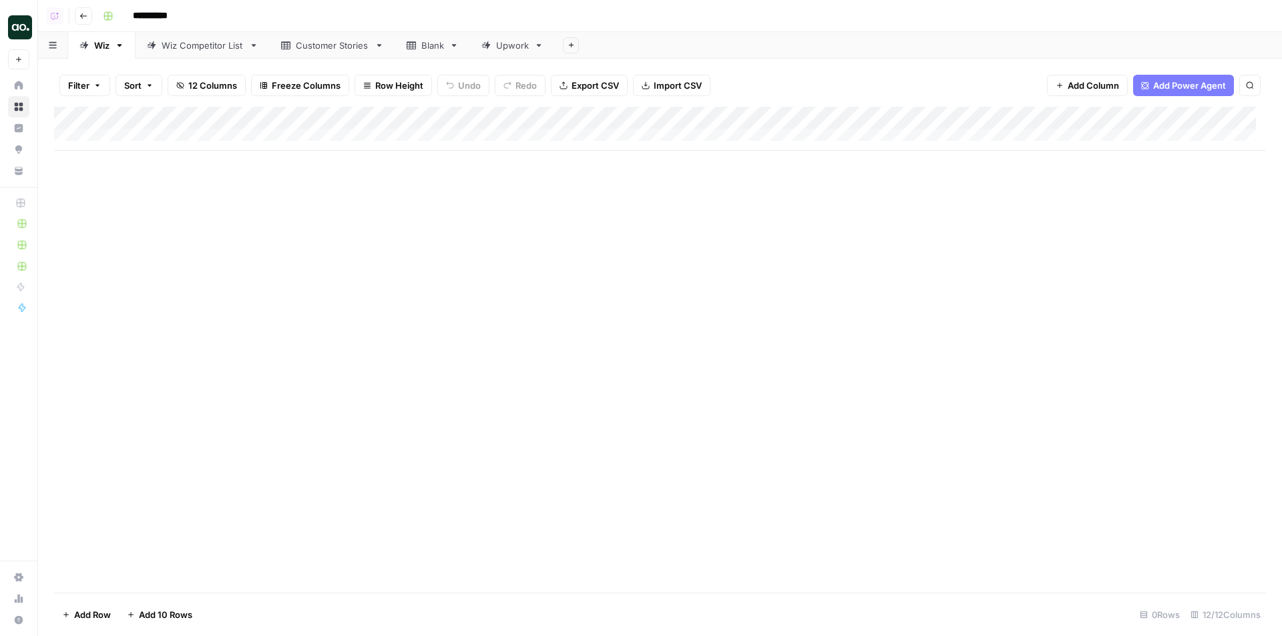
click at [194, 37] on link "Wiz Competitor List" at bounding box center [203, 45] width 134 height 27
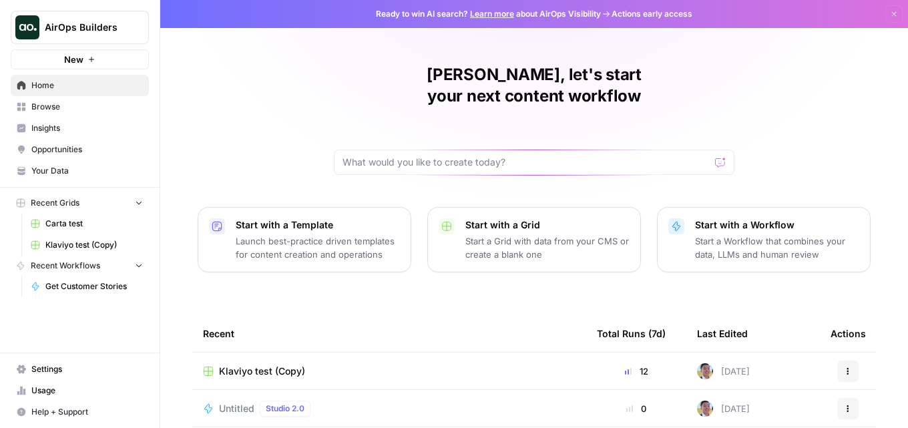
click at [59, 109] on span "Browse" at bounding box center [87, 107] width 112 height 12
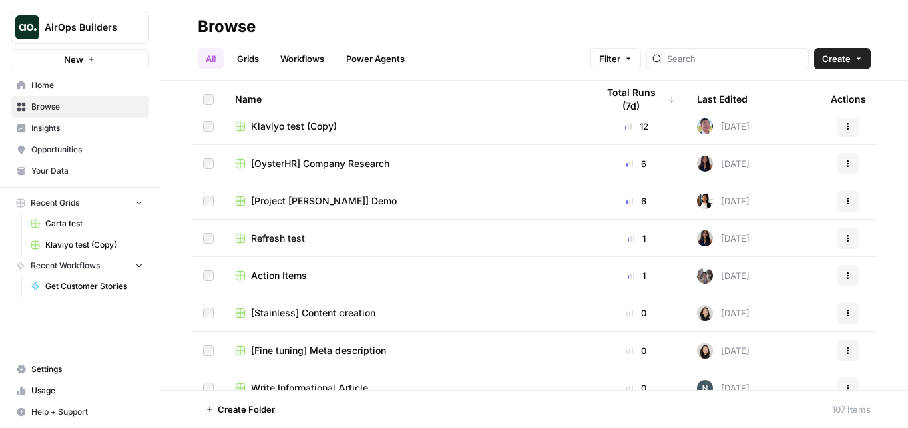
scroll to position [401, 0]
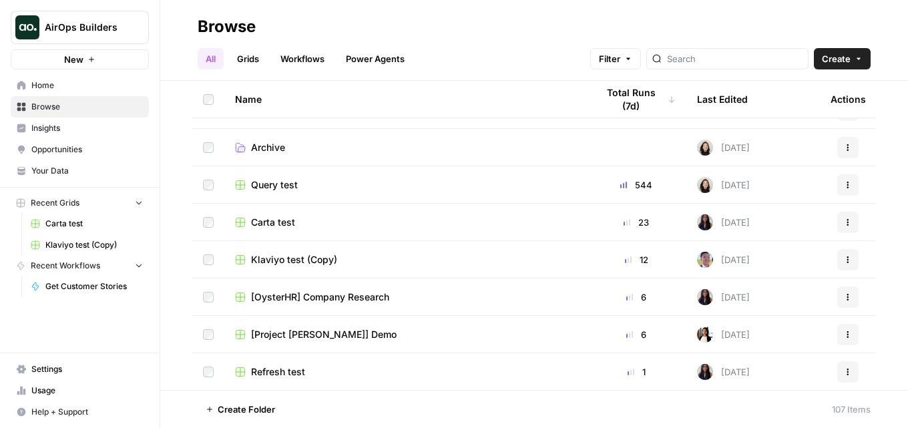
click at [88, 26] on span "AirOps Builders" at bounding box center [85, 27] width 81 height 13
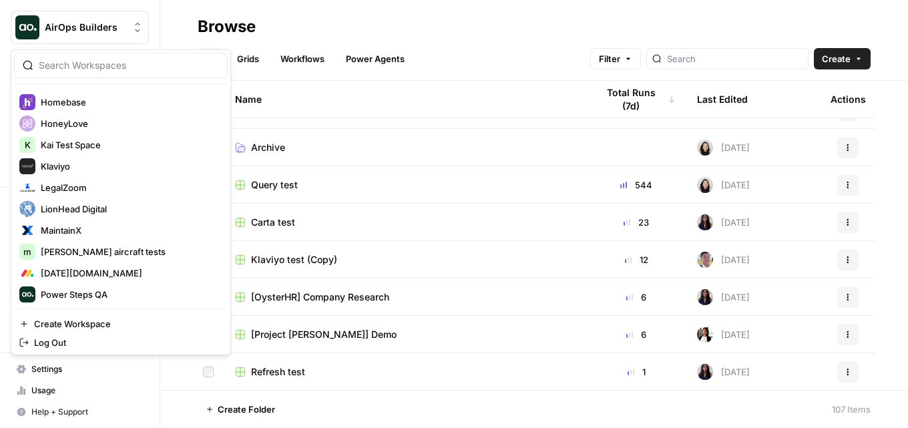
scroll to position [467, 0]
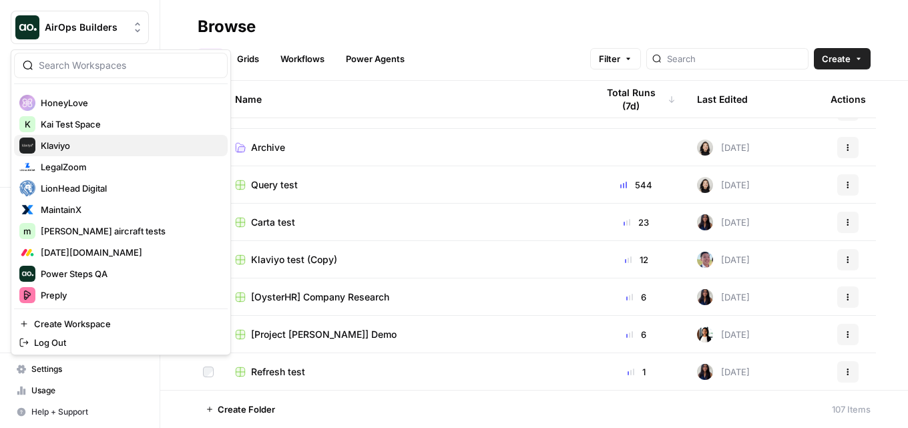
click at [99, 146] on span "Klaviyo" at bounding box center [129, 145] width 176 height 13
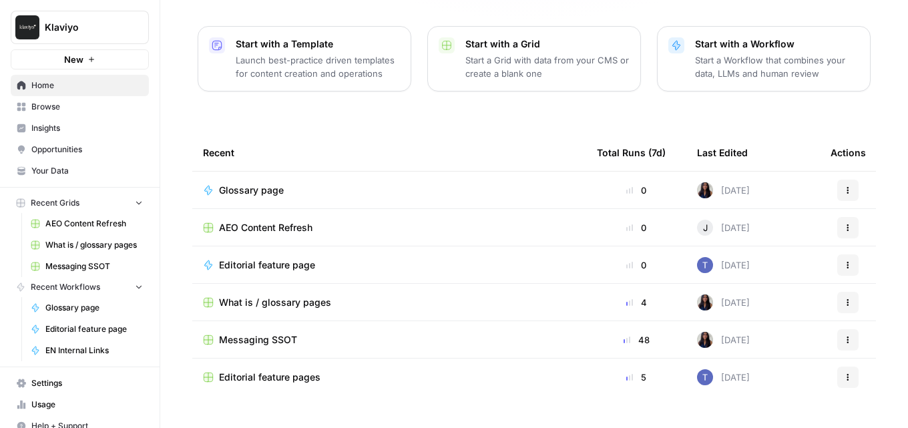
scroll to position [186, 0]
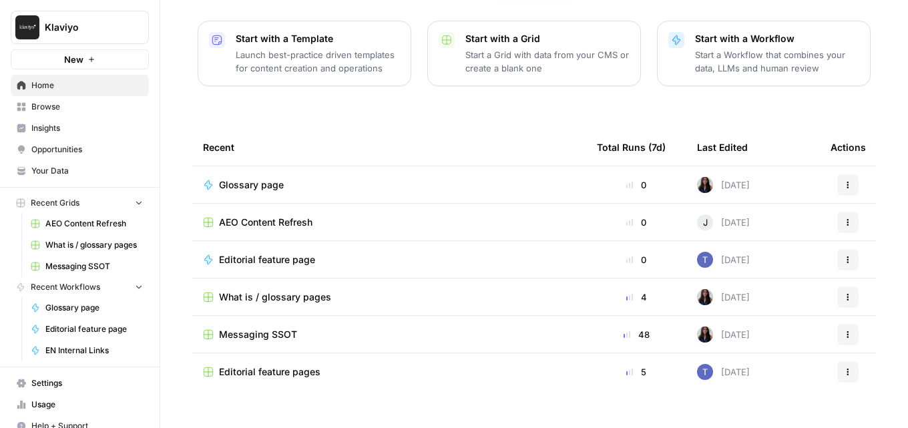
click at [266, 365] on span "Editorial feature pages" at bounding box center [270, 371] width 102 height 13
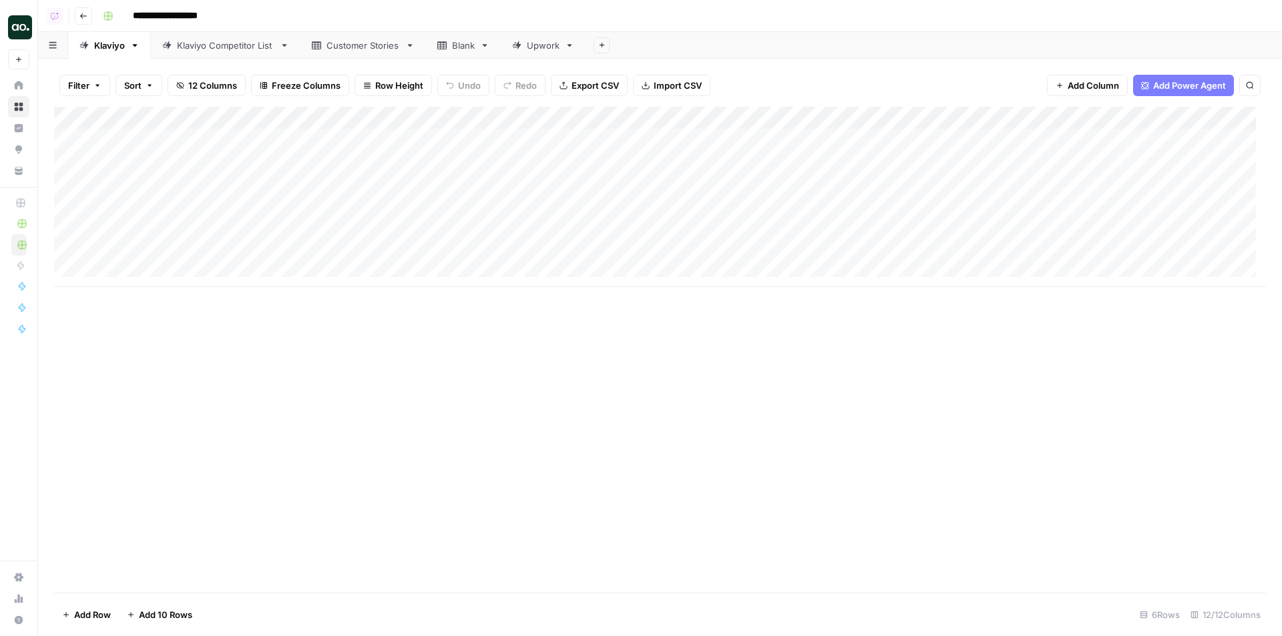
click at [338, 40] on div "Customer Stories" at bounding box center [363, 45] width 73 height 13
click at [114, 51] on div "Klaviyo" at bounding box center [109, 45] width 31 height 13
click at [506, 139] on div "Add Column" at bounding box center [660, 197] width 1212 height 180
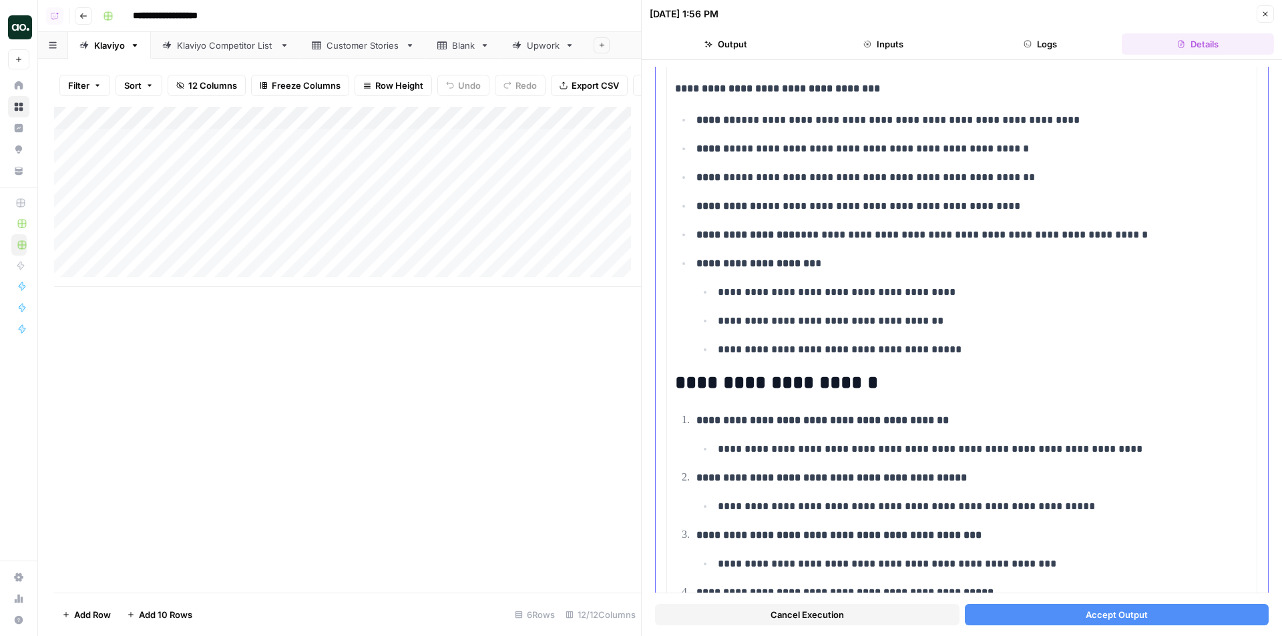
scroll to position [985, 0]
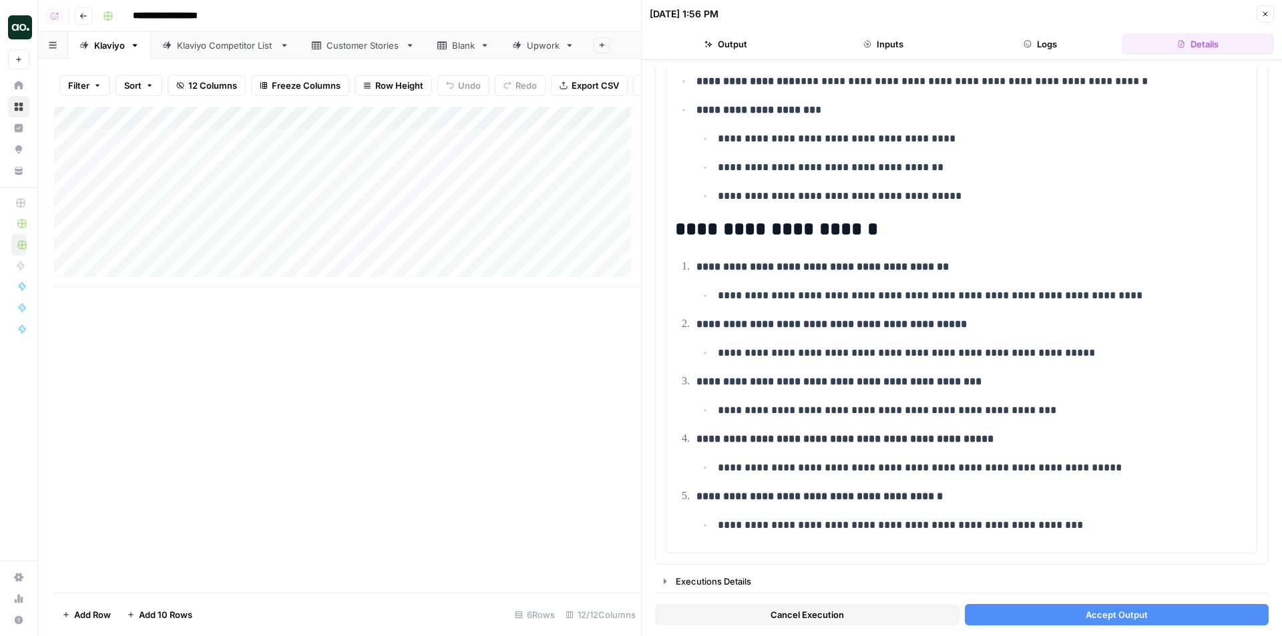
click at [1054, 617] on button "Accept Output" at bounding box center [1117, 614] width 305 height 21
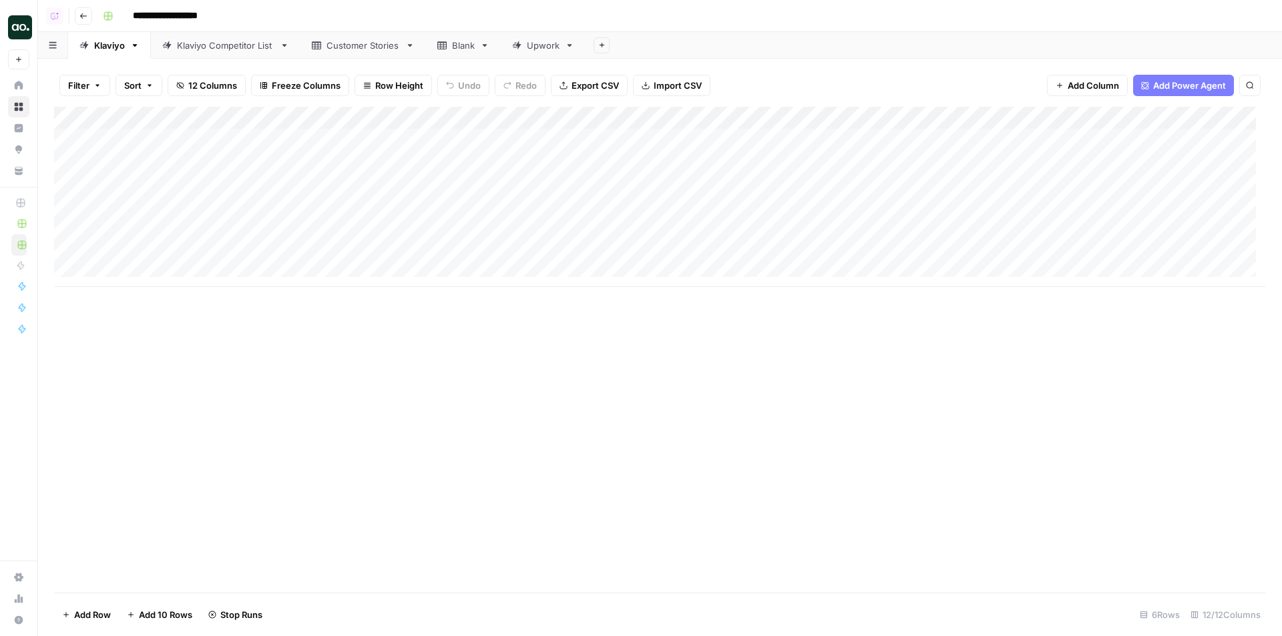
click at [506, 160] on div "Add Column" at bounding box center [660, 197] width 1212 height 180
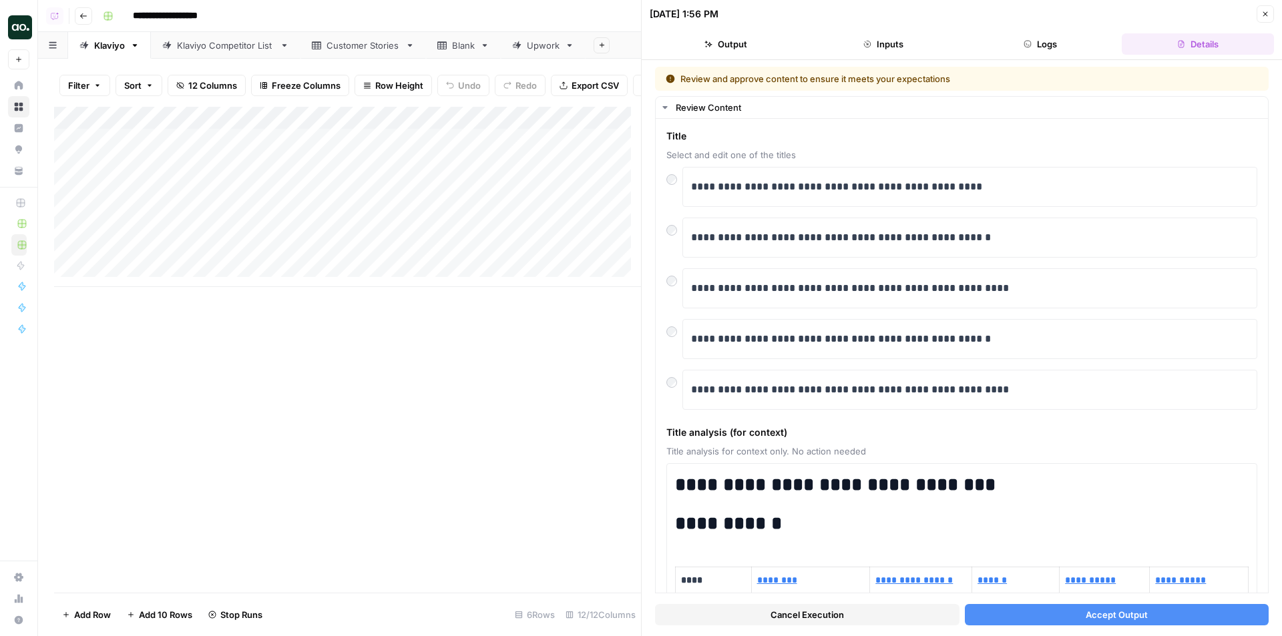
click at [1004, 618] on button "Accept Output" at bounding box center [1117, 614] width 305 height 21
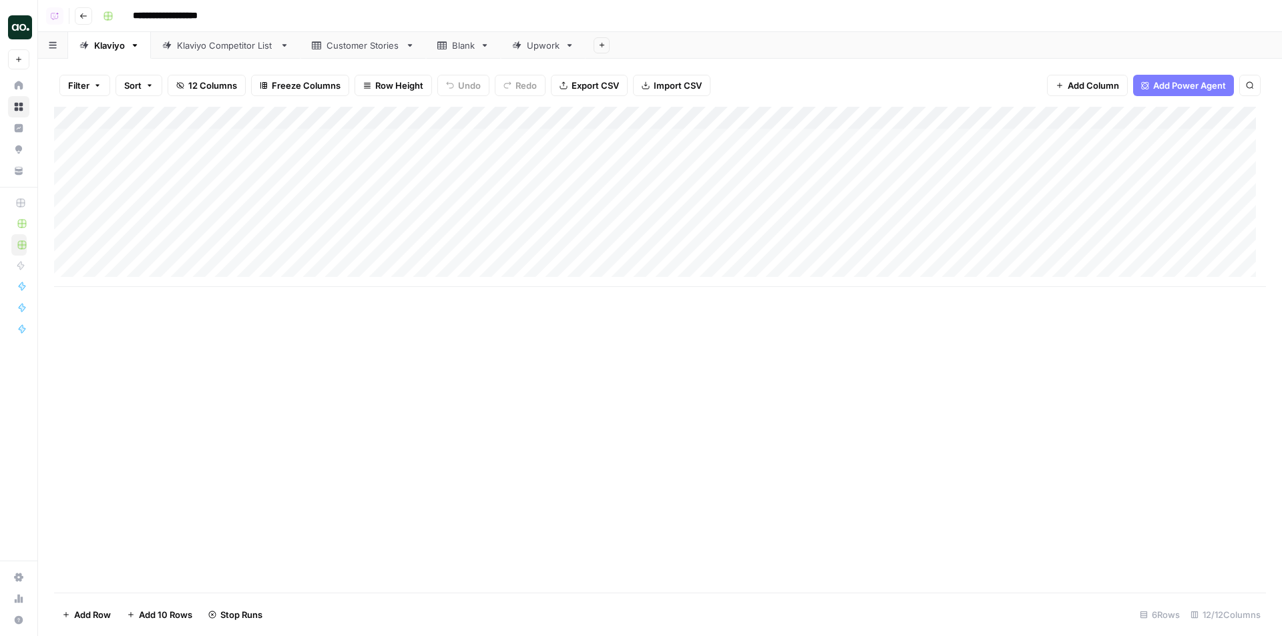
click at [504, 187] on div "Add Column" at bounding box center [660, 197] width 1212 height 180
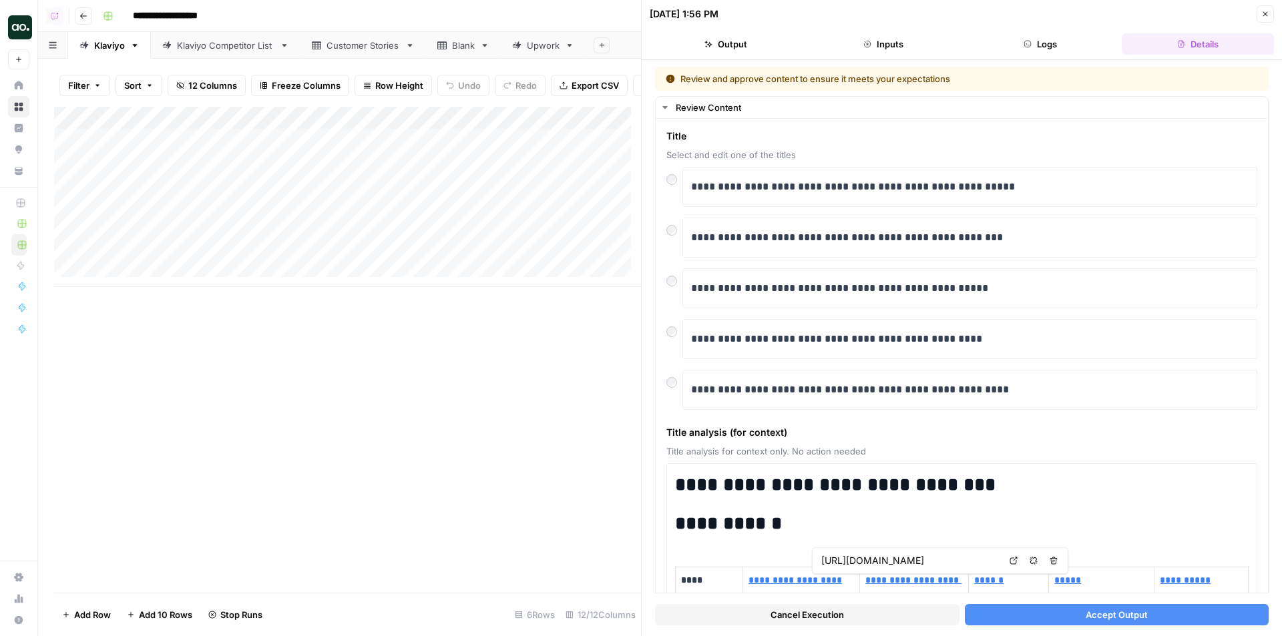
click at [1048, 616] on button "Accept Output" at bounding box center [1117, 614] width 305 height 21
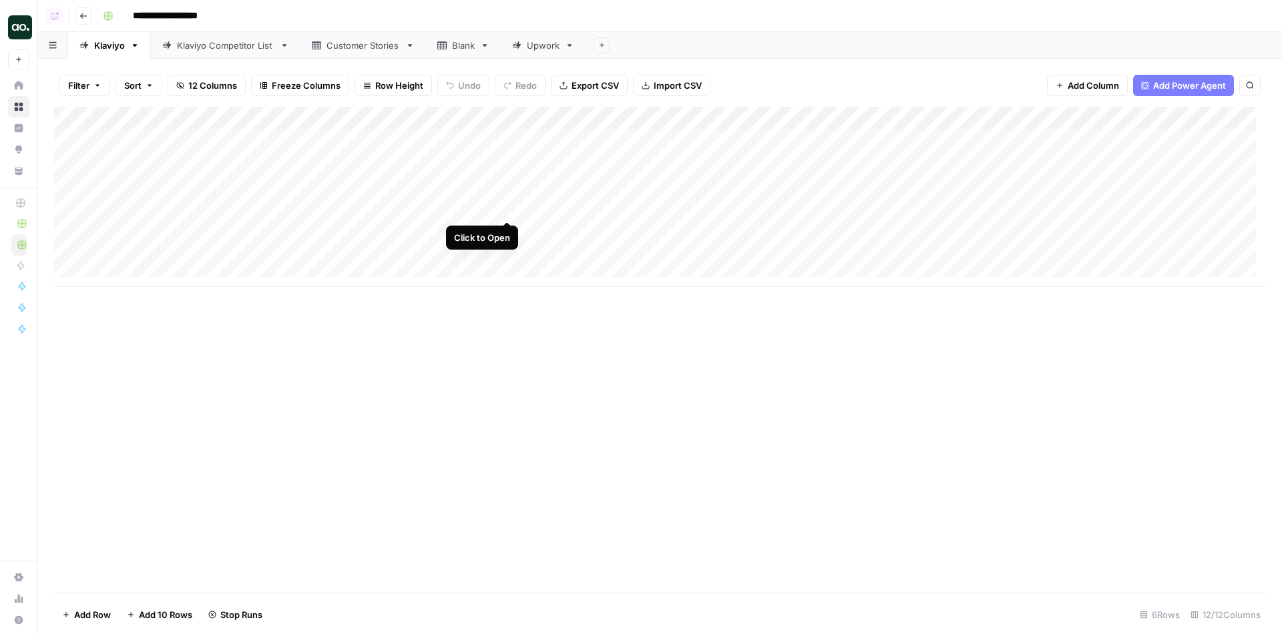
click at [510, 208] on div "Add Column" at bounding box center [660, 197] width 1212 height 180
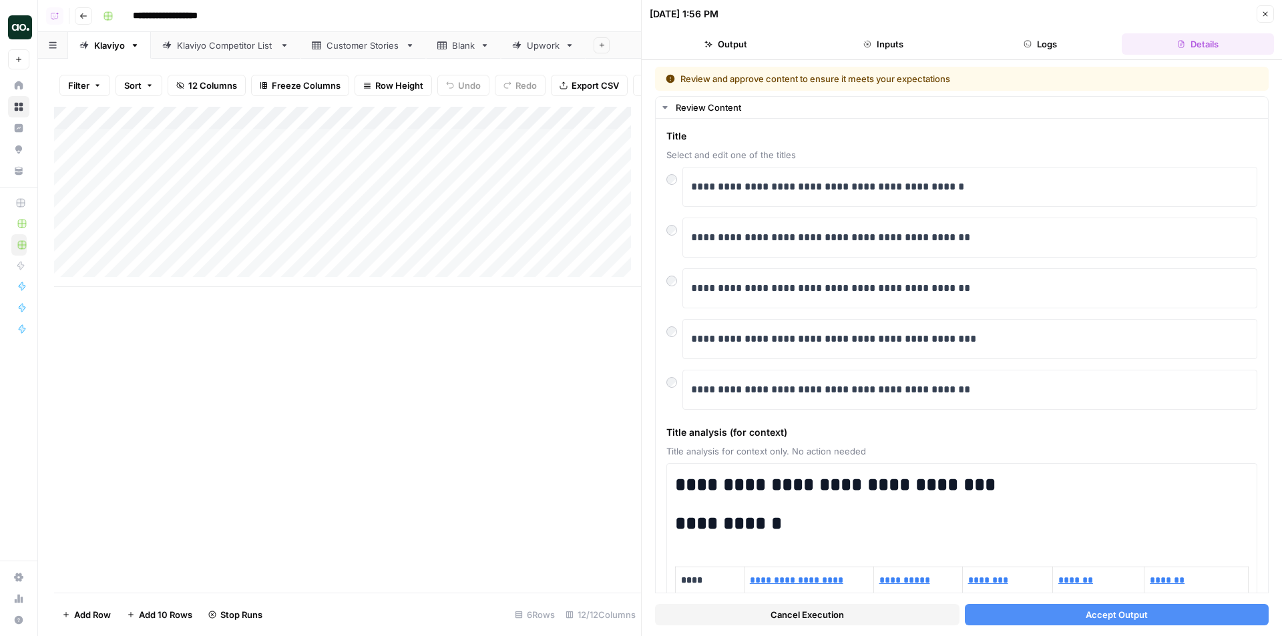
click at [1054, 620] on button "Accept Output" at bounding box center [1117, 614] width 305 height 21
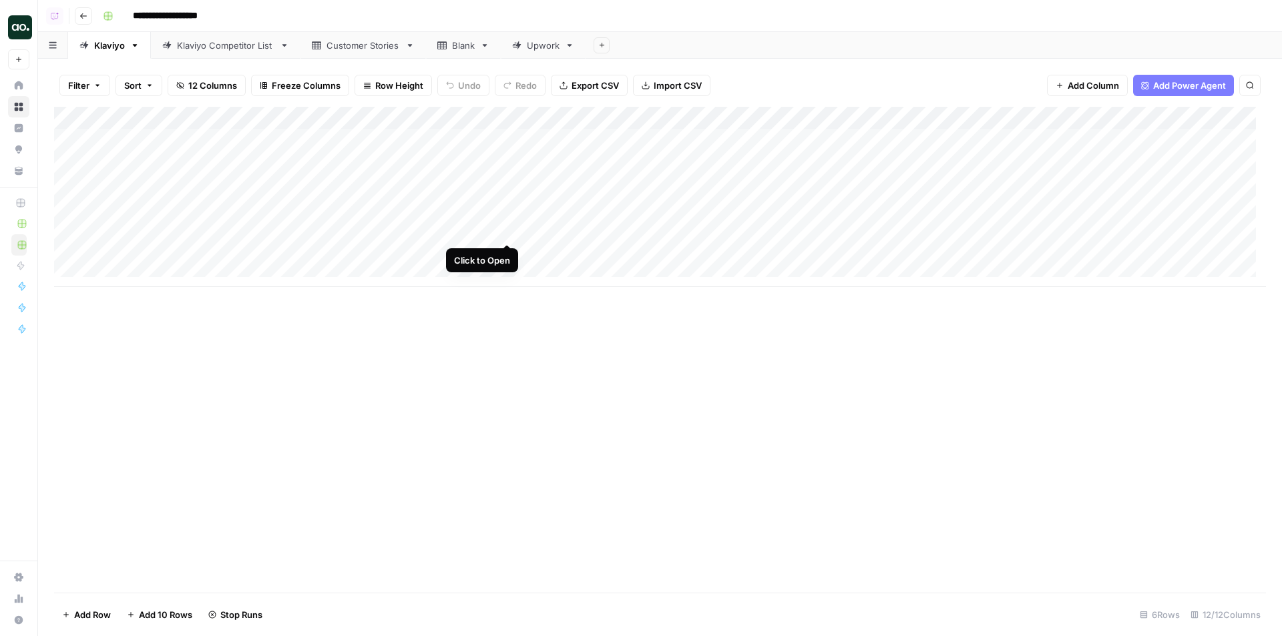
click at [504, 230] on div "Add Column" at bounding box center [660, 197] width 1212 height 180
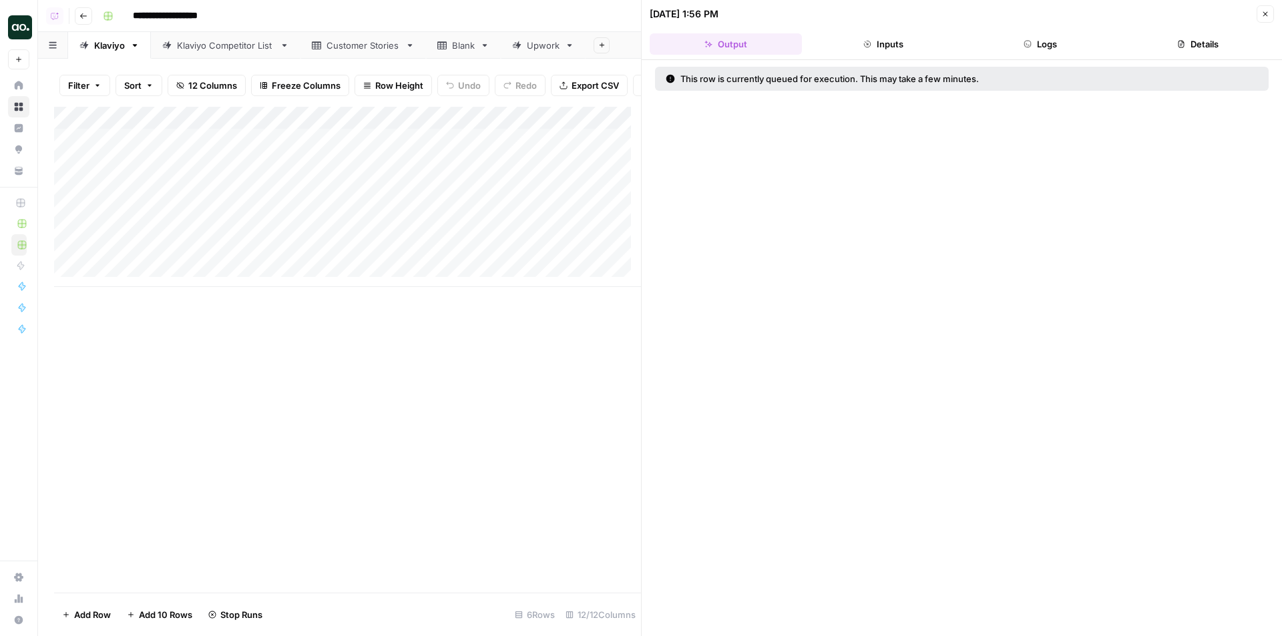
click at [1027, 41] on icon "button" at bounding box center [1028, 44] width 8 height 8
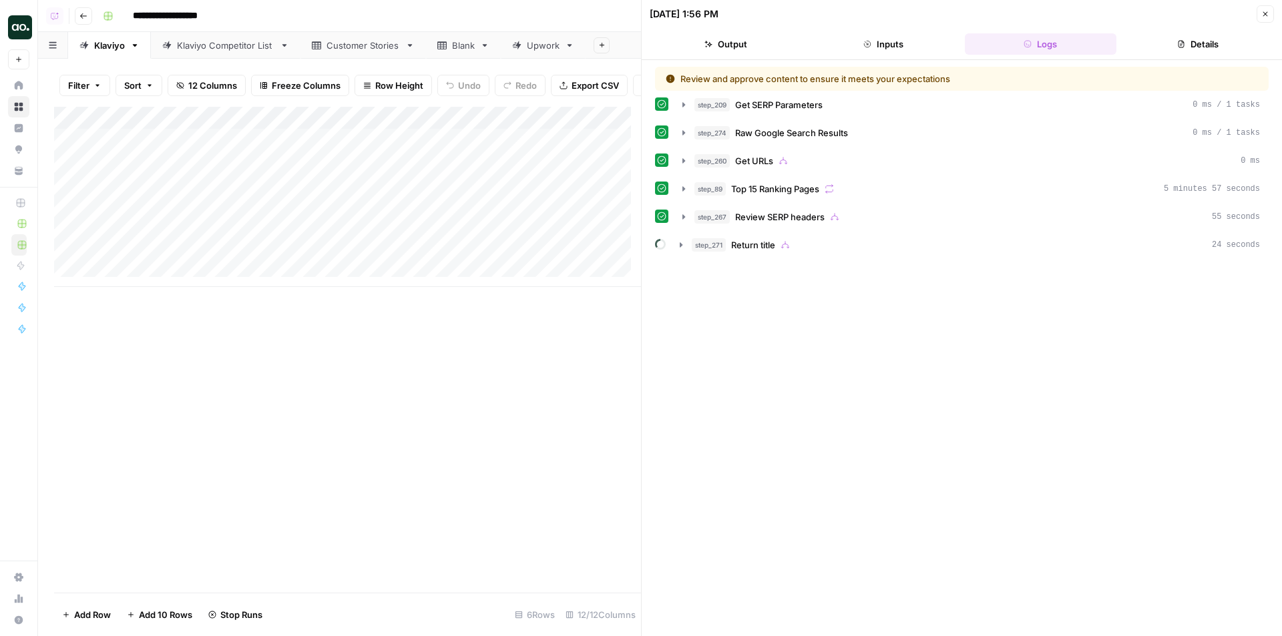
click at [757, 45] on button "Output" at bounding box center [726, 43] width 152 height 21
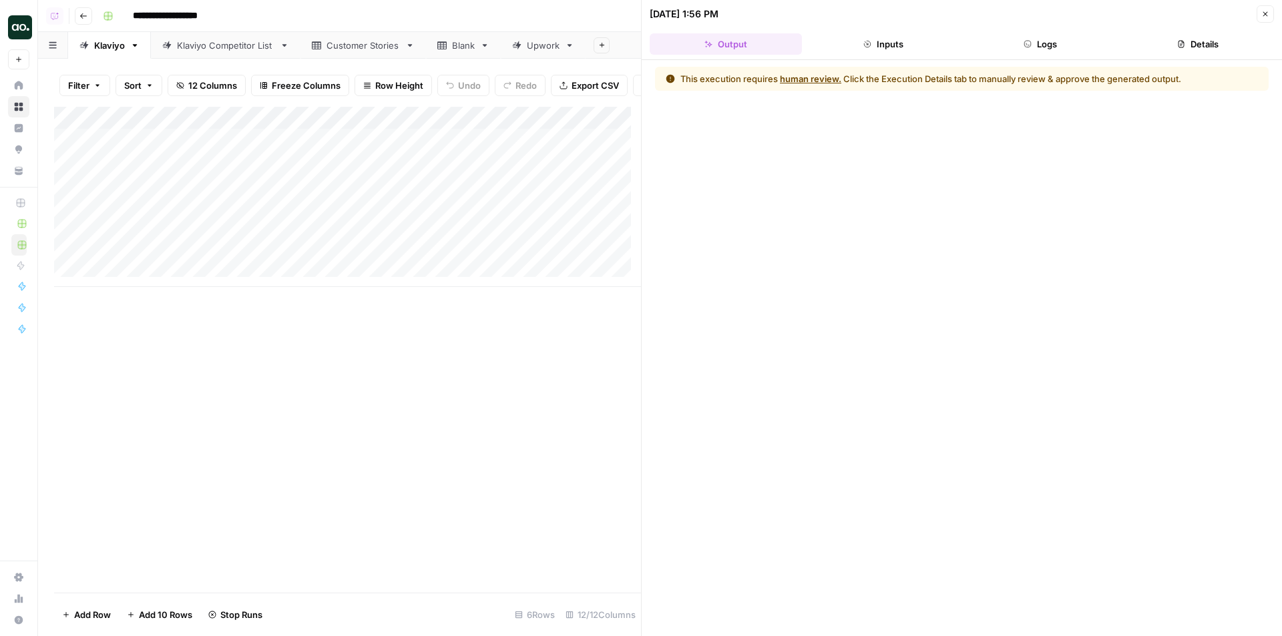
click at [1206, 51] on button "Details" at bounding box center [1198, 43] width 152 height 21
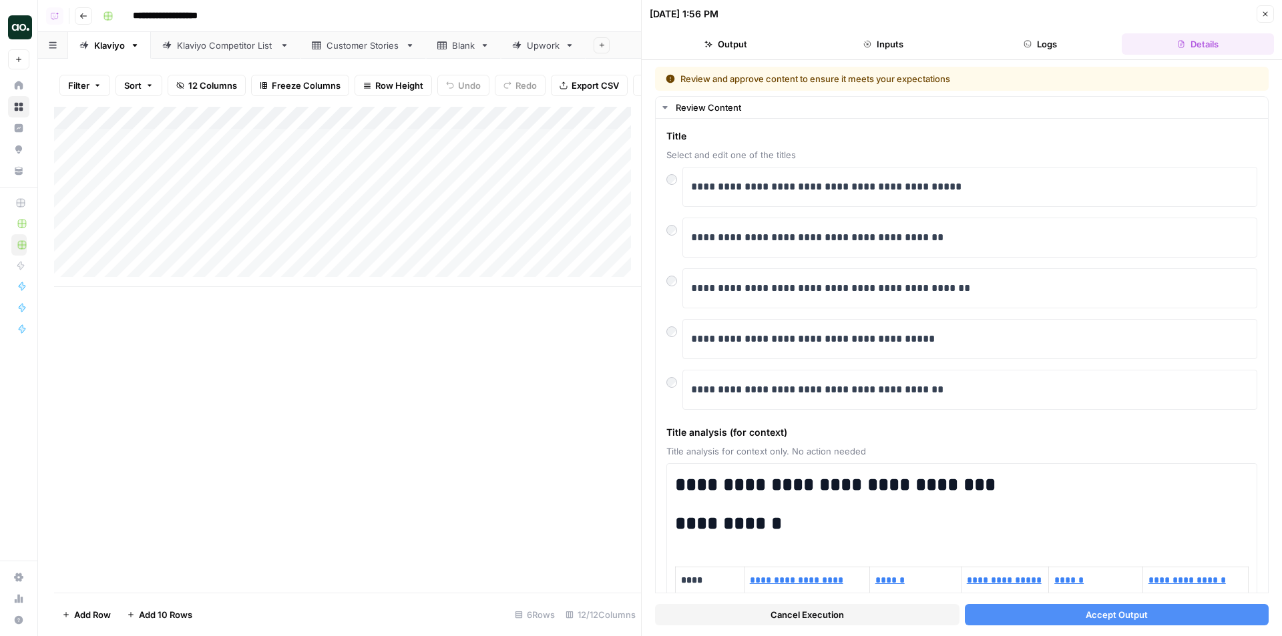
click at [1061, 616] on button "Accept Output" at bounding box center [1117, 614] width 305 height 21
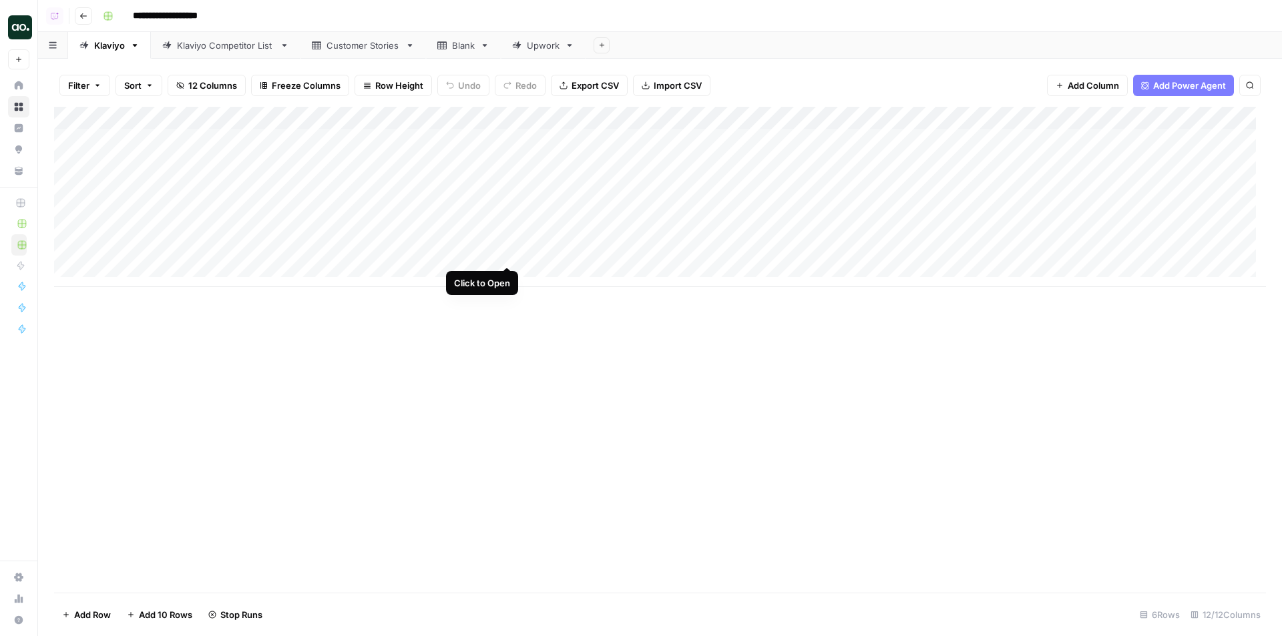
click at [507, 254] on div "Add Column" at bounding box center [660, 197] width 1212 height 180
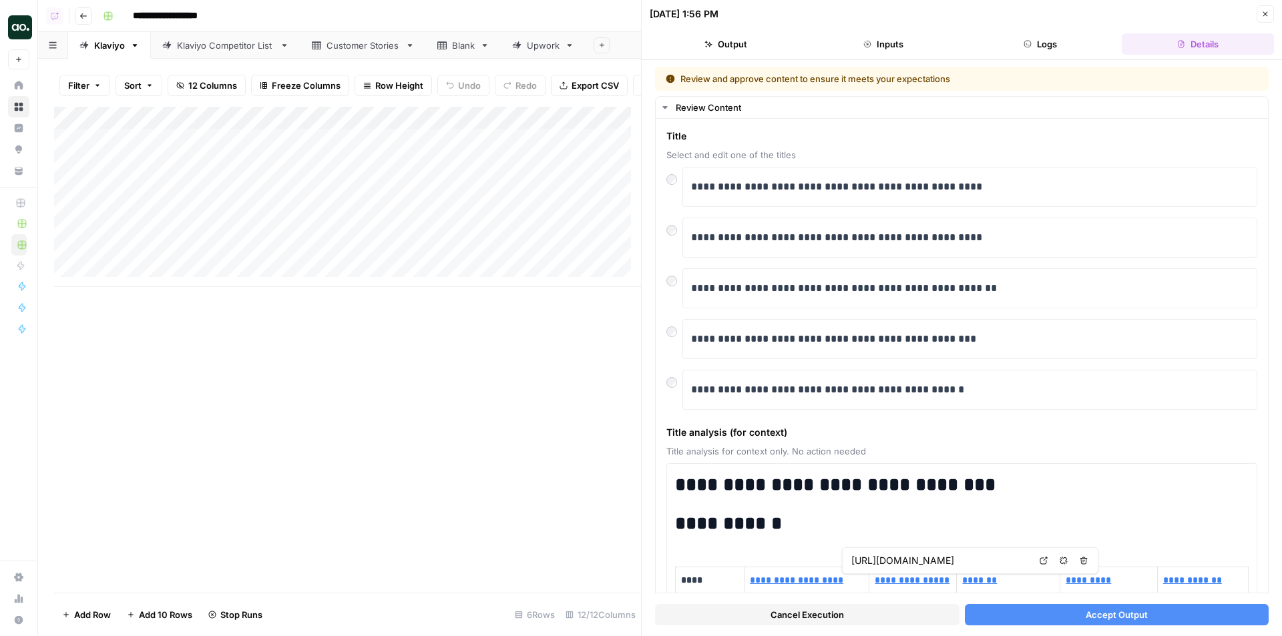
click at [1074, 614] on button "Accept Output" at bounding box center [1117, 614] width 305 height 21
type input "[URL][DOMAIN_NAME]"
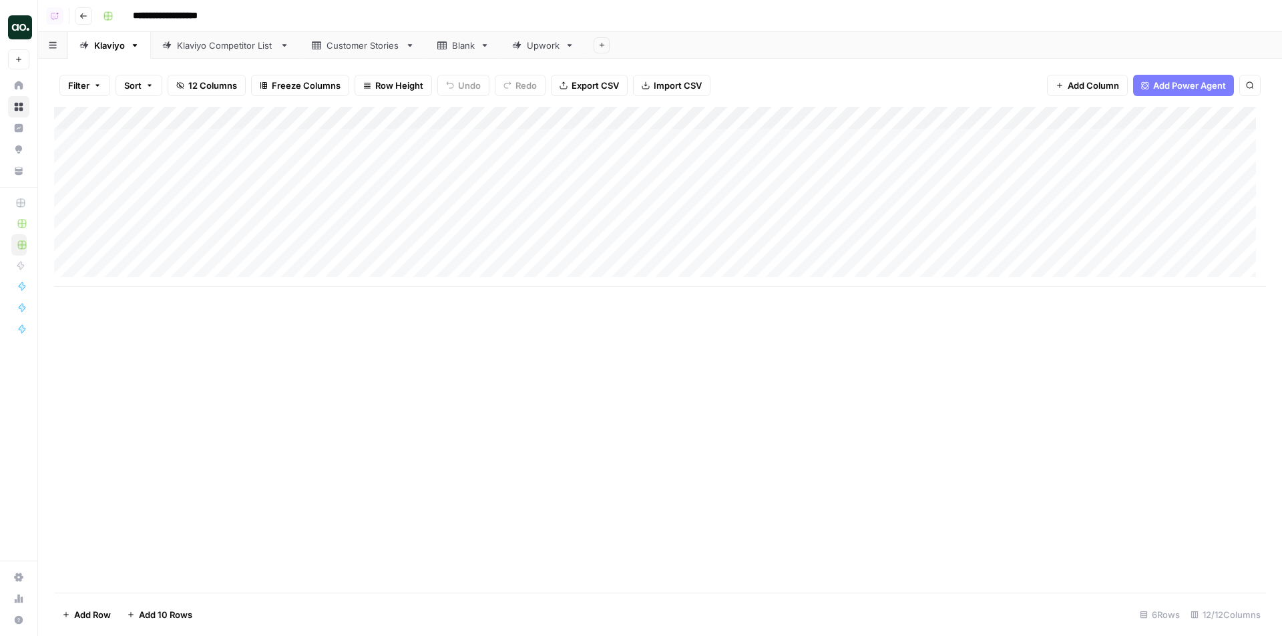
click at [242, 50] on div "Klaviyo Competitor List" at bounding box center [225, 45] width 97 height 13
click at [100, 45] on div "Klaviyo" at bounding box center [109, 45] width 31 height 13
click at [792, 118] on div "Add Column" at bounding box center [660, 197] width 1212 height 180
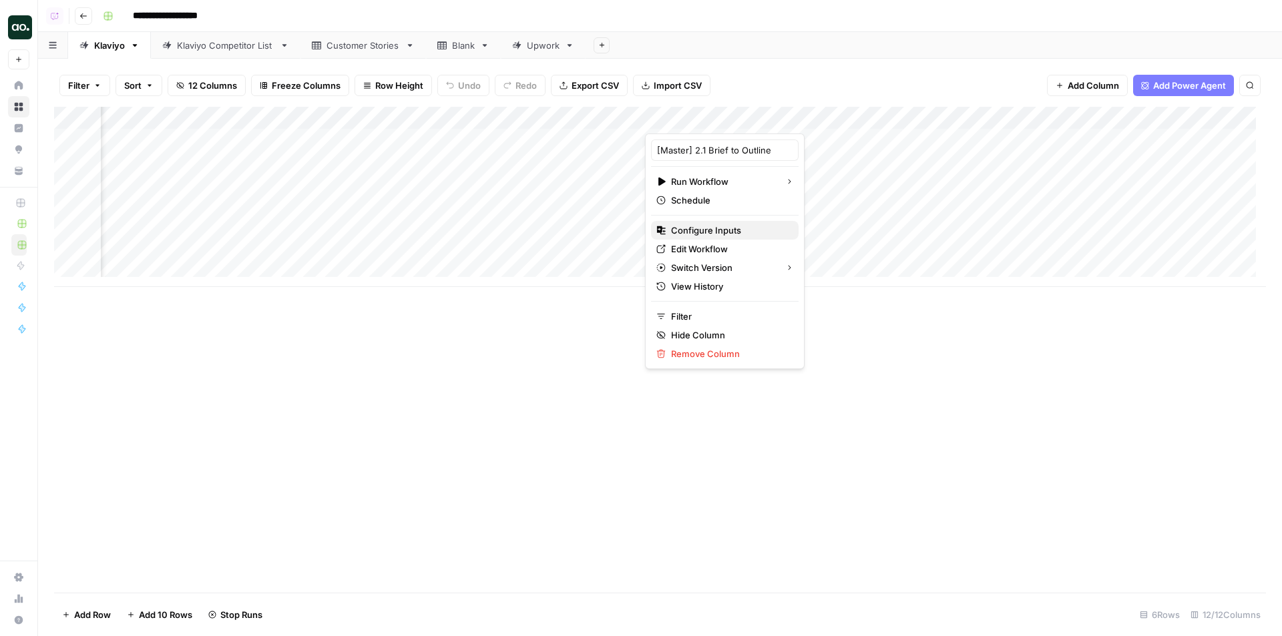
click at [717, 231] on span "Configure Inputs" at bounding box center [729, 230] width 117 height 13
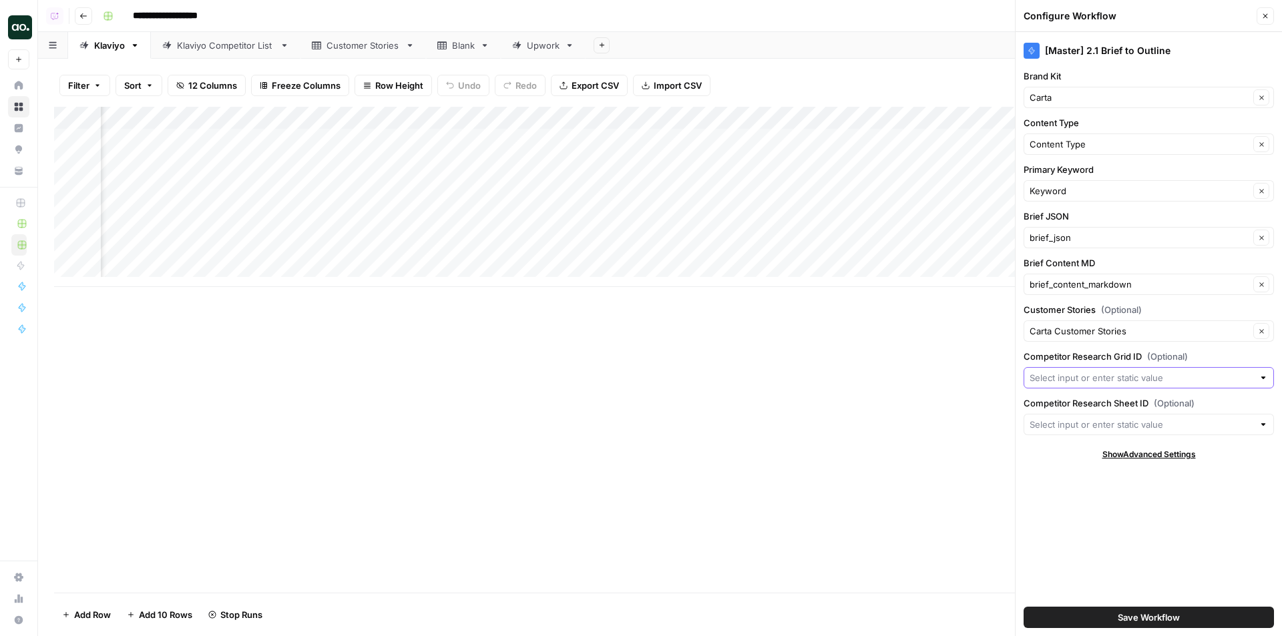
click at [1071, 377] on input "Competitor Research Grid ID (Optional)" at bounding box center [1142, 377] width 224 height 13
type input "31407"
click at [209, 45] on div "Klaviyo Competitor List" at bounding box center [225, 45] width 97 height 13
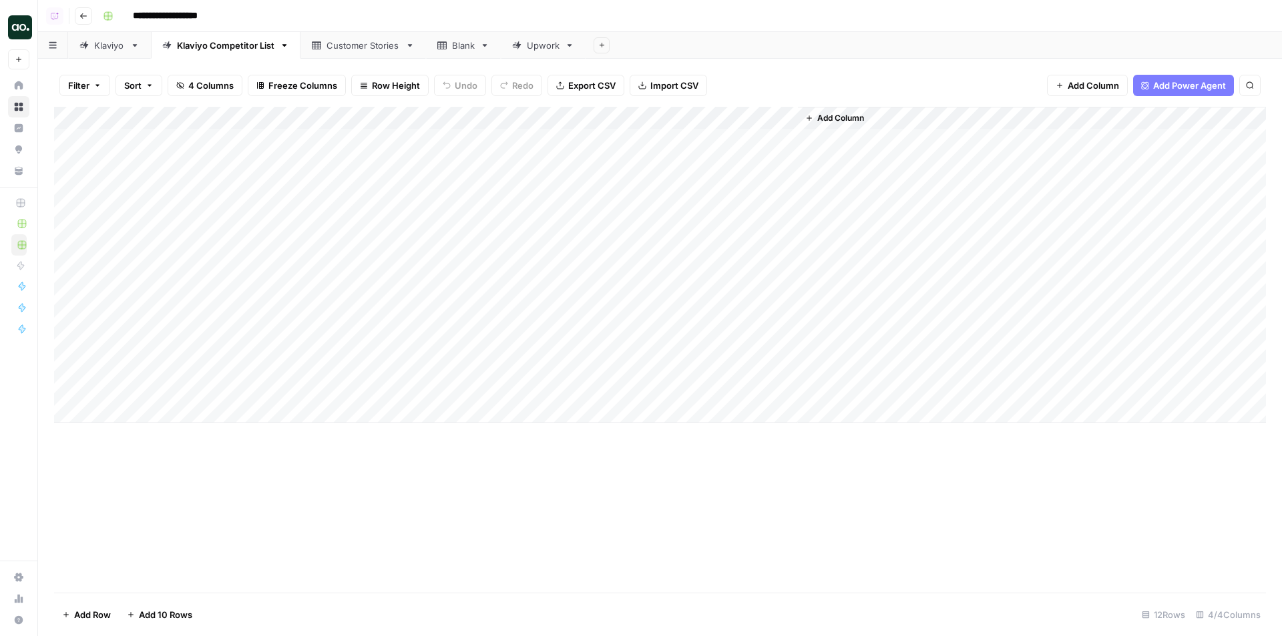
click at [118, 47] on div "Klaviyo" at bounding box center [109, 45] width 31 height 13
click at [992, 118] on div "Add Column" at bounding box center [660, 197] width 1212 height 180
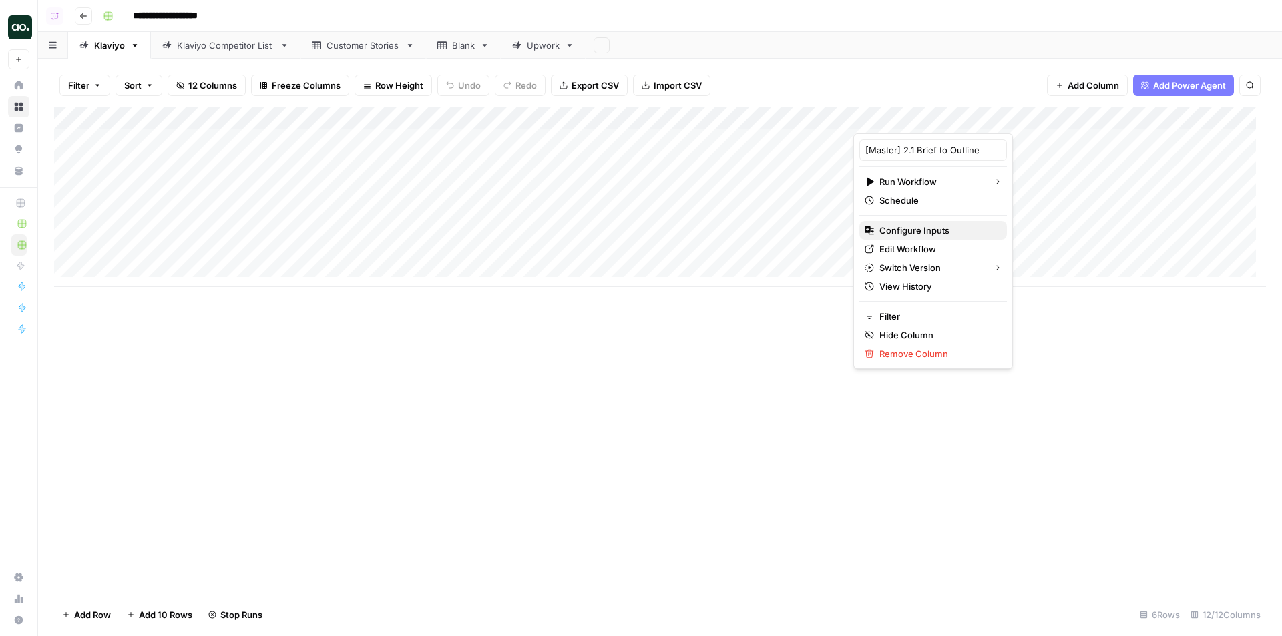
click at [924, 227] on span "Configure Inputs" at bounding box center [937, 230] width 117 height 13
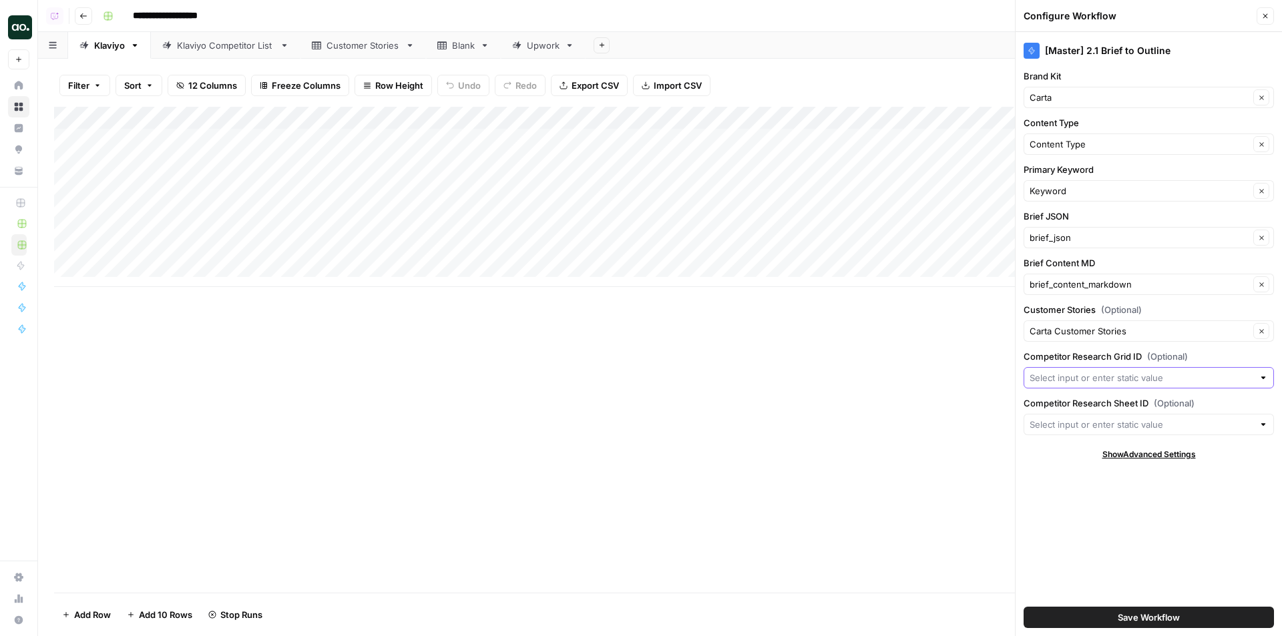
click at [1086, 383] on input "Competitor Research Grid ID (Optional)" at bounding box center [1142, 377] width 224 height 13
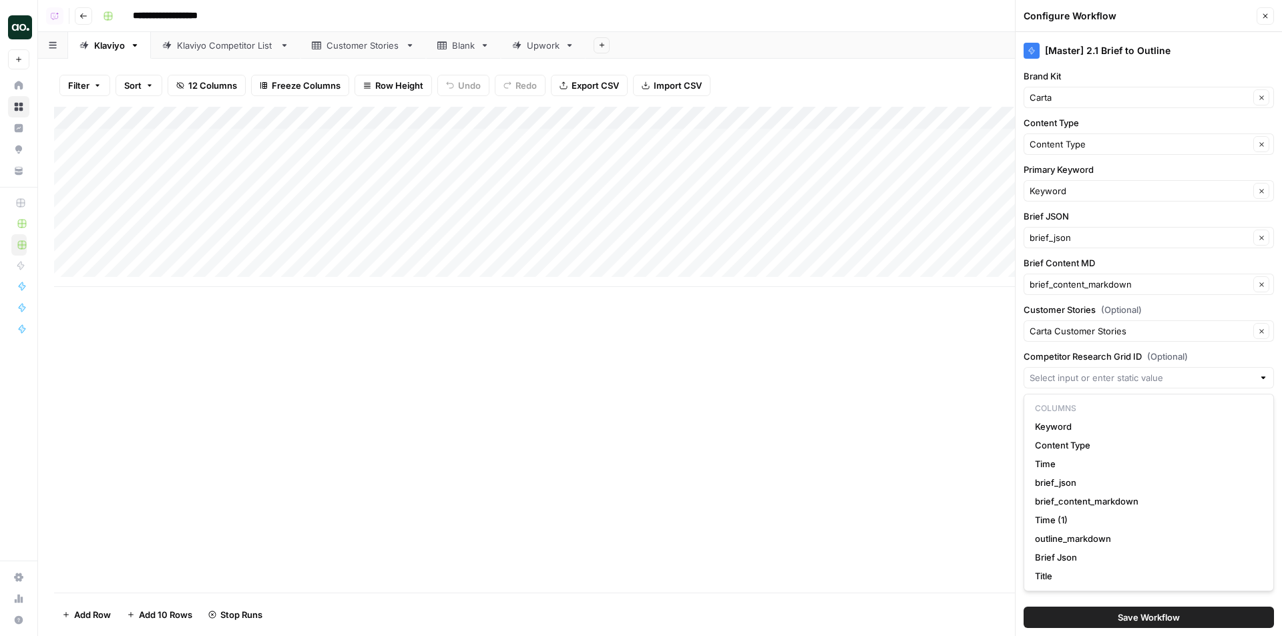
click at [1111, 351] on label "Competitor Research Grid ID (Optional)" at bounding box center [1149, 356] width 250 height 13
click at [1111, 371] on input "Competitor Research Grid ID (Optional)" at bounding box center [1142, 377] width 224 height 13
click at [1185, 355] on span "(Optional)" at bounding box center [1167, 356] width 41 height 13
click at [1185, 371] on input "Competitor Research Grid ID (Optional)" at bounding box center [1142, 377] width 224 height 13
click at [1157, 373] on input "Competitor Research Grid ID (Optional)" at bounding box center [1142, 377] width 224 height 13
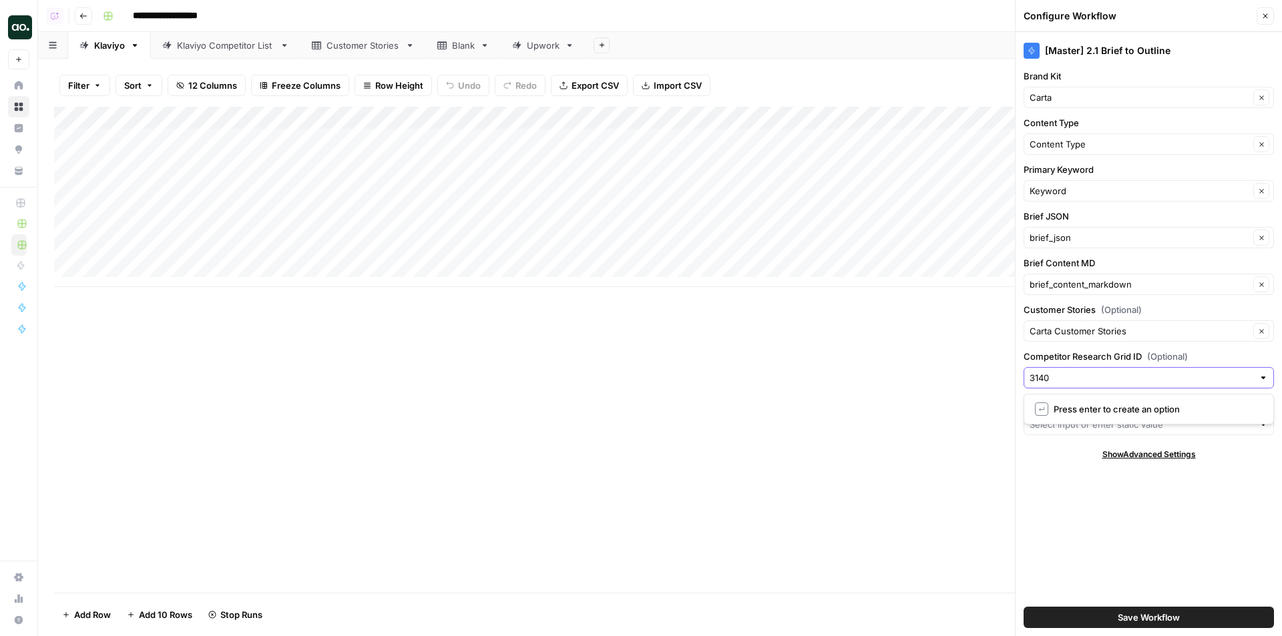
type input "31407"
drag, startPoint x: 1143, startPoint y: 415, endPoint x: 1144, endPoint y: 425, distance: 10.1
click at [1143, 417] on div at bounding box center [1149, 424] width 250 height 21
type input "40094"
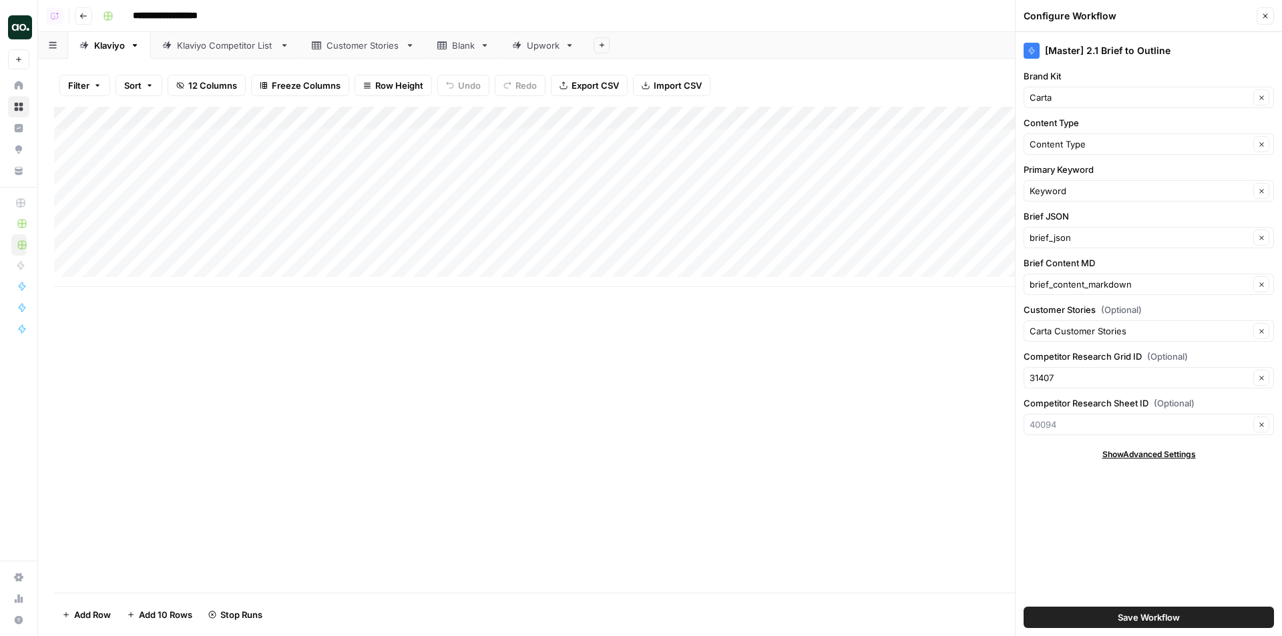
click at [1156, 616] on span "Save Workflow" at bounding box center [1149, 617] width 62 height 13
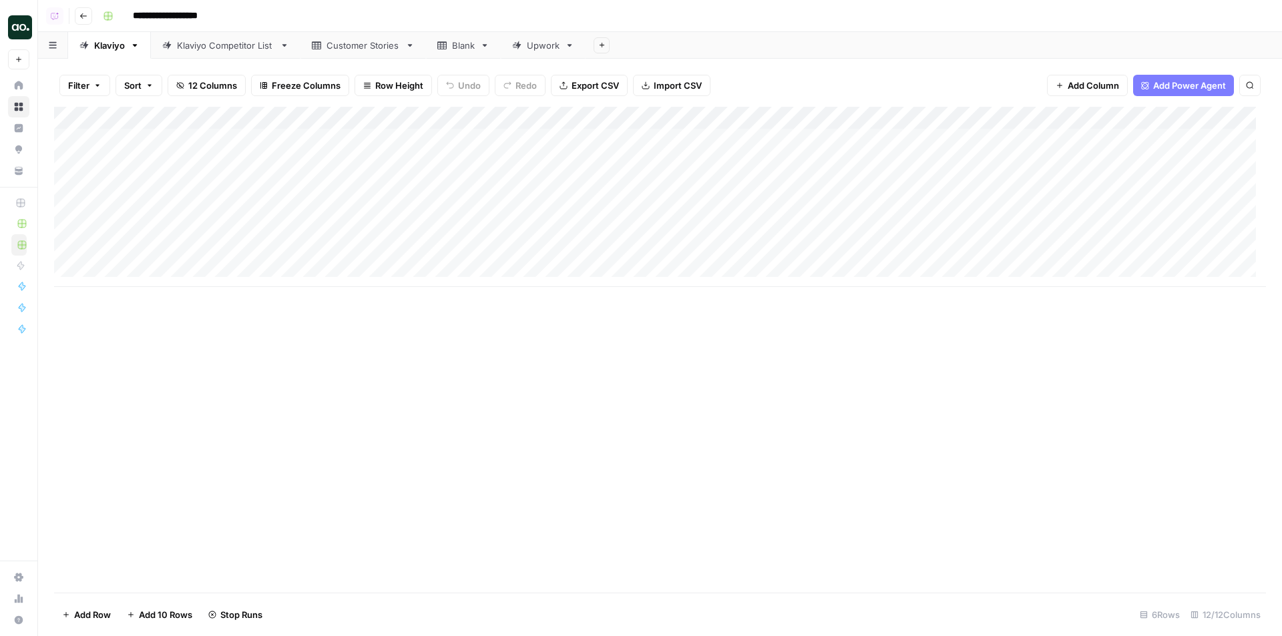
click at [924, 249] on div "Add Column" at bounding box center [660, 197] width 1212 height 180
click at [920, 230] on div "Add Column" at bounding box center [660, 197] width 1212 height 180
click at [467, 202] on div "Add Column" at bounding box center [660, 197] width 1212 height 180
click at [473, 180] on div "Add Column" at bounding box center [660, 197] width 1212 height 180
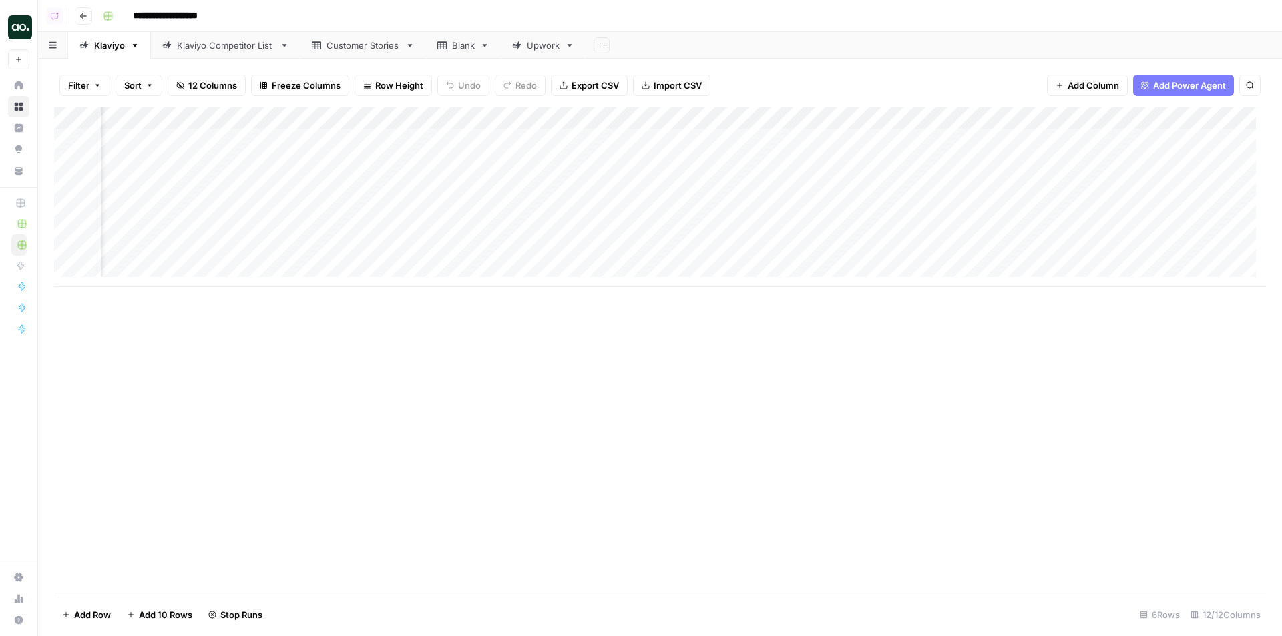
click at [485, 184] on div "Add Column" at bounding box center [660, 197] width 1212 height 180
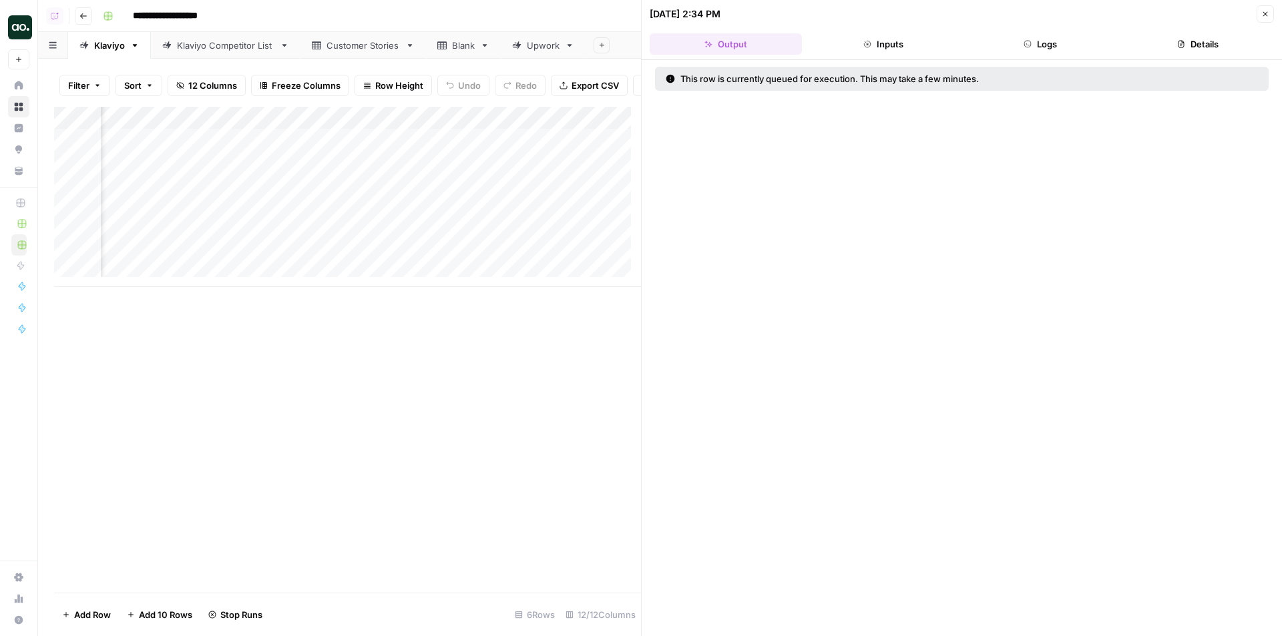
click at [1267, 9] on button "Close" at bounding box center [1265, 13] width 17 height 17
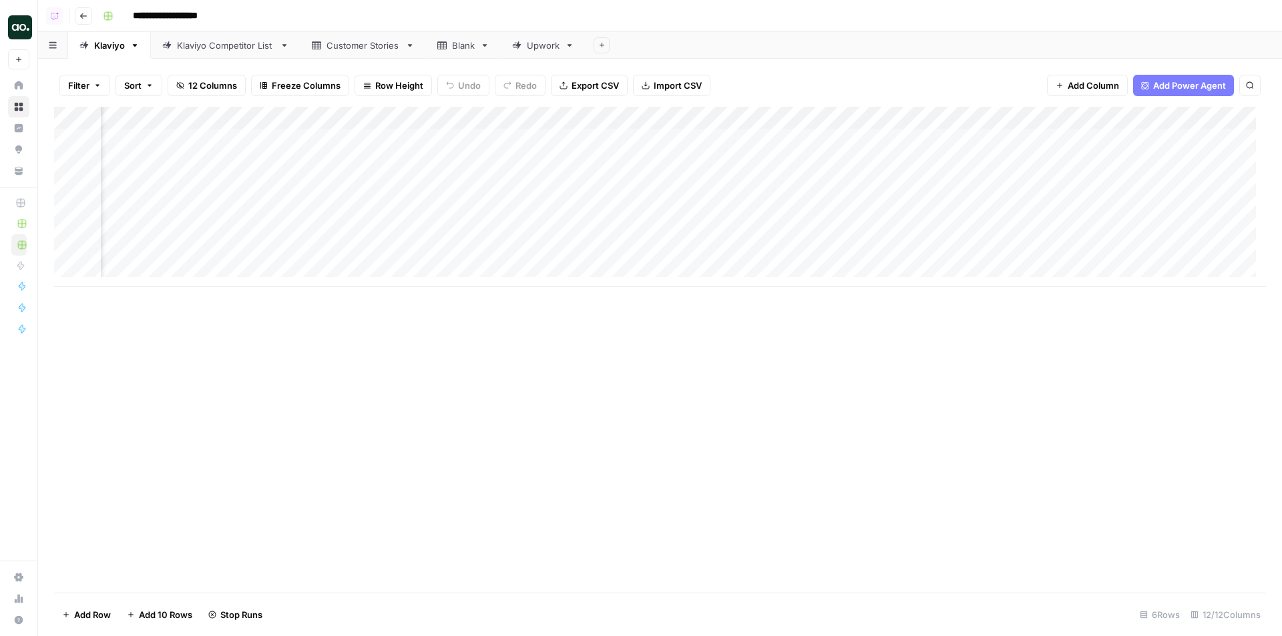
click at [495, 208] on div "Add Column" at bounding box center [660, 197] width 1212 height 180
click at [285, 210] on div "Add Column" at bounding box center [660, 197] width 1212 height 180
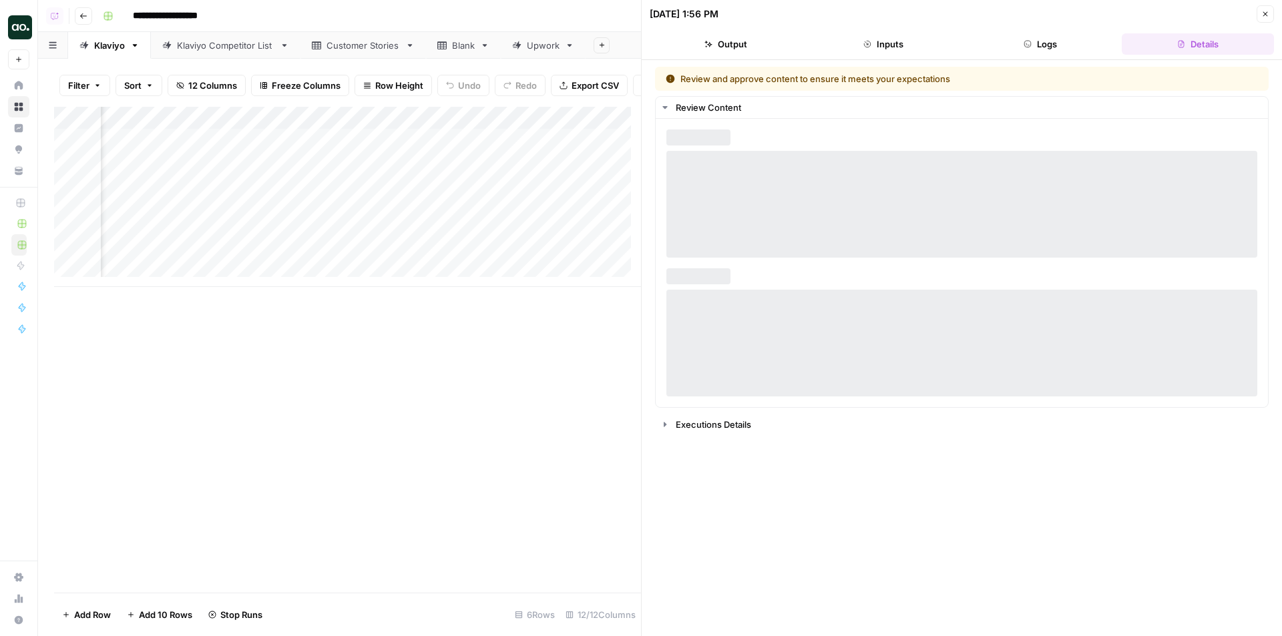
click at [1036, 38] on button "Logs" at bounding box center [1041, 43] width 152 height 21
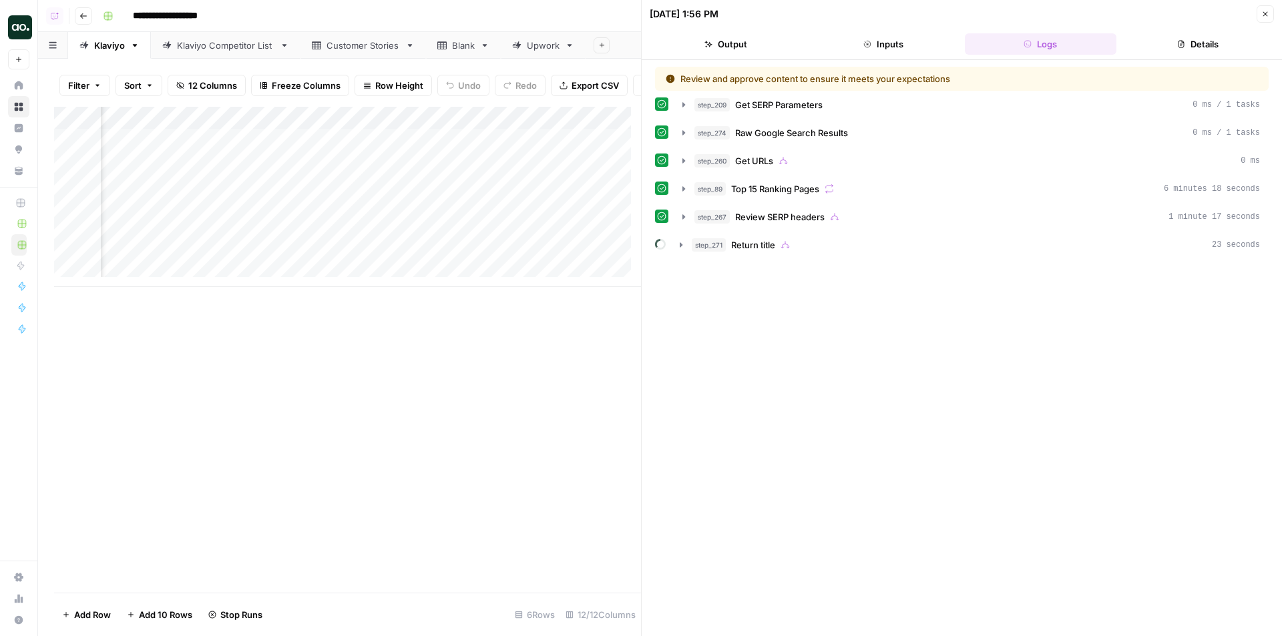
click at [883, 35] on button "Inputs" at bounding box center [883, 43] width 152 height 21
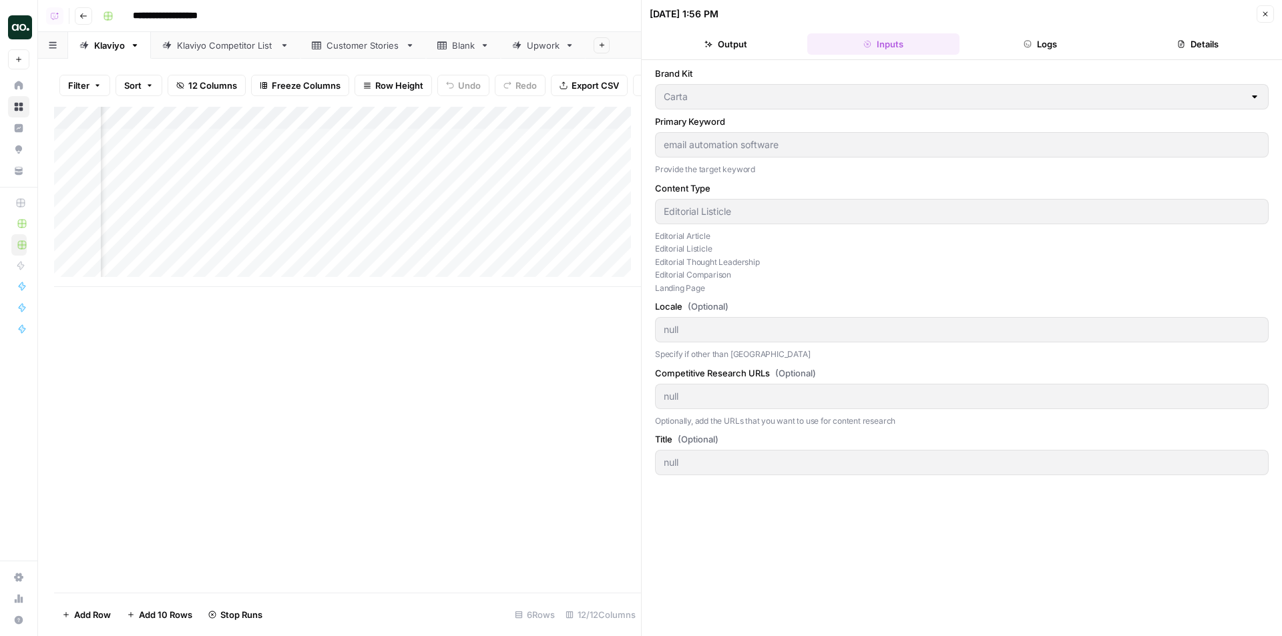
click at [717, 41] on button "Output" at bounding box center [726, 43] width 152 height 21
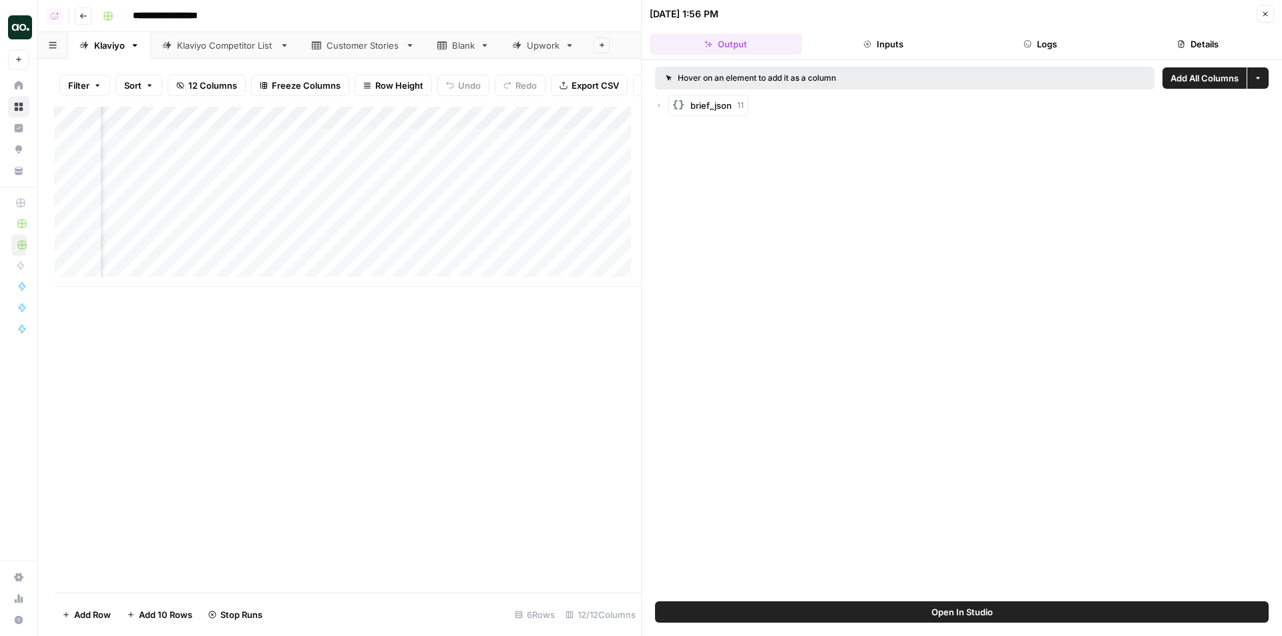
click at [663, 112] on div "brief_json 11" at bounding box center [962, 105] width 614 height 21
click at [660, 107] on icon "button" at bounding box center [659, 106] width 8 height 8
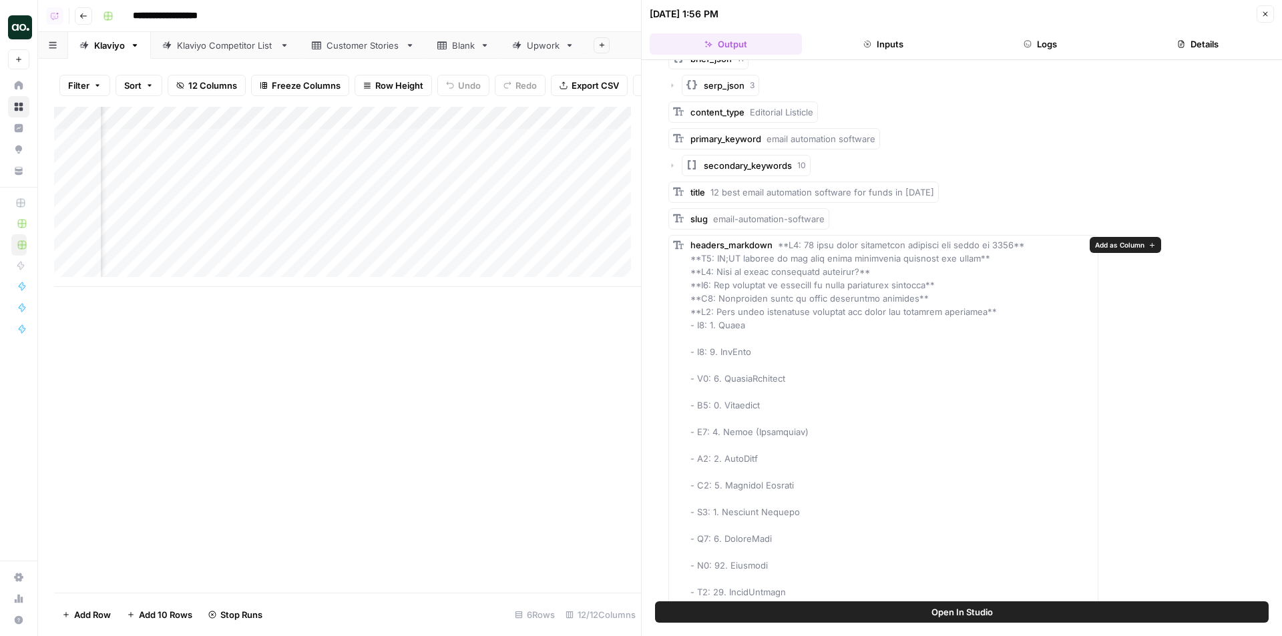
scroll to position [134, 0]
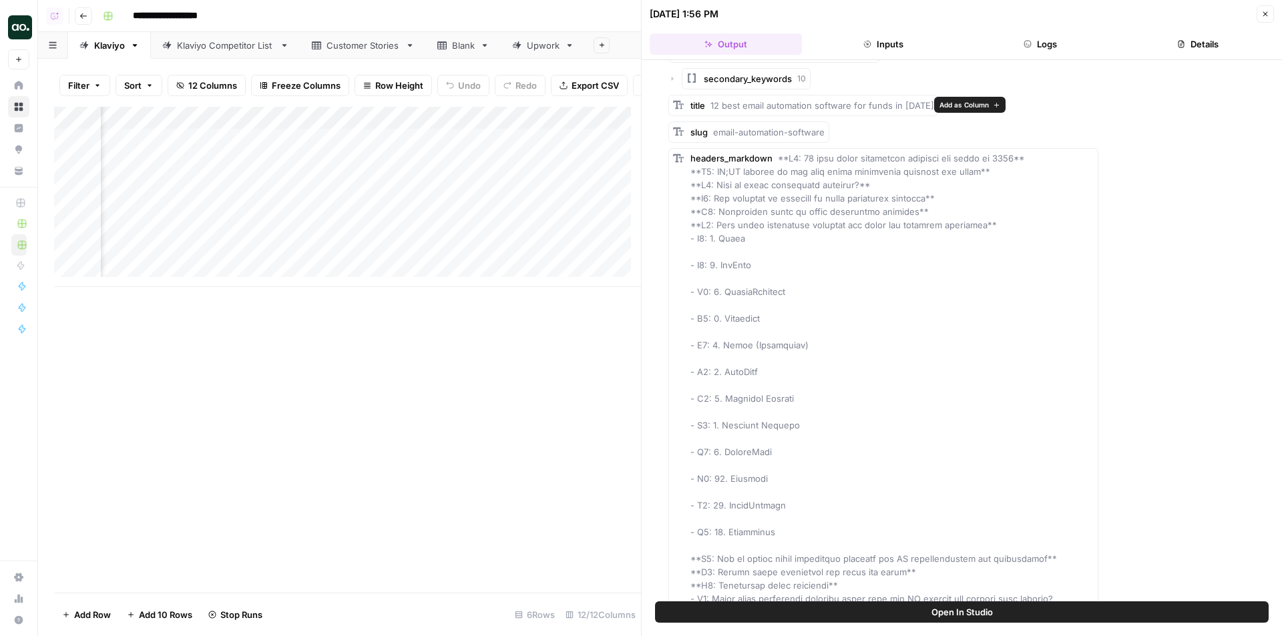
click at [943, 104] on span "Add as Column" at bounding box center [964, 105] width 49 height 11
click at [1265, 14] on icon "button" at bounding box center [1265, 14] width 5 height 5
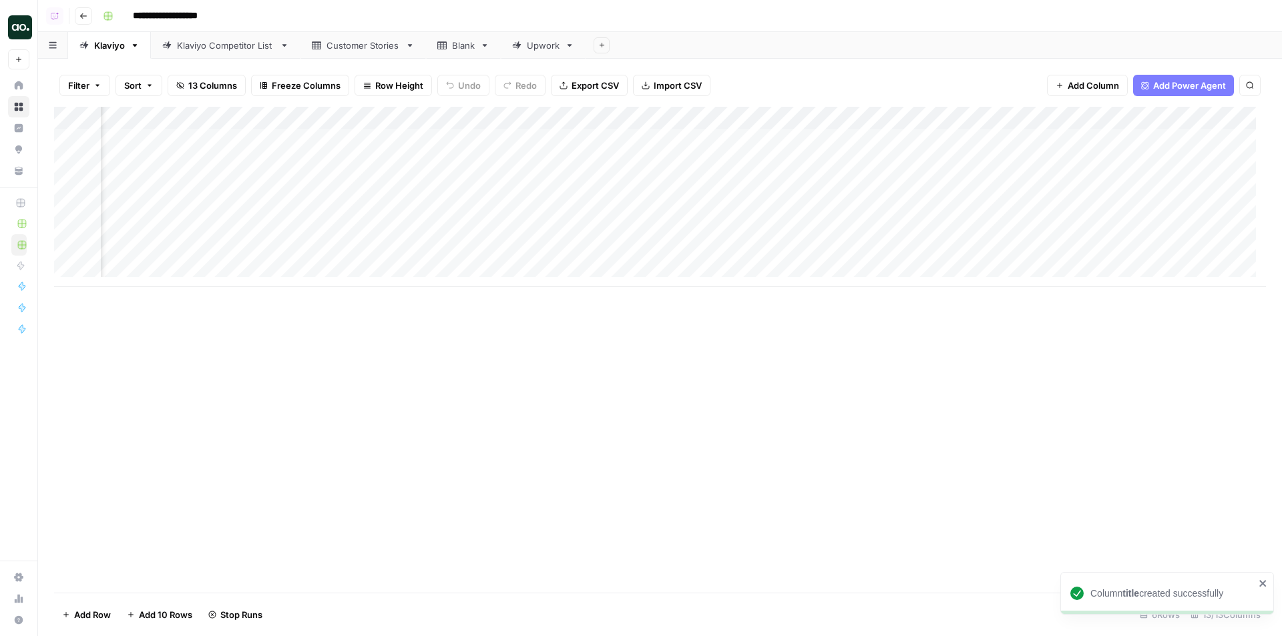
drag, startPoint x: 367, startPoint y: 122, endPoint x: 735, endPoint y: 134, distance: 368.8
click at [735, 134] on div "Add Column" at bounding box center [660, 197] width 1212 height 180
click at [914, 230] on div "Add Column" at bounding box center [660, 197] width 1212 height 180
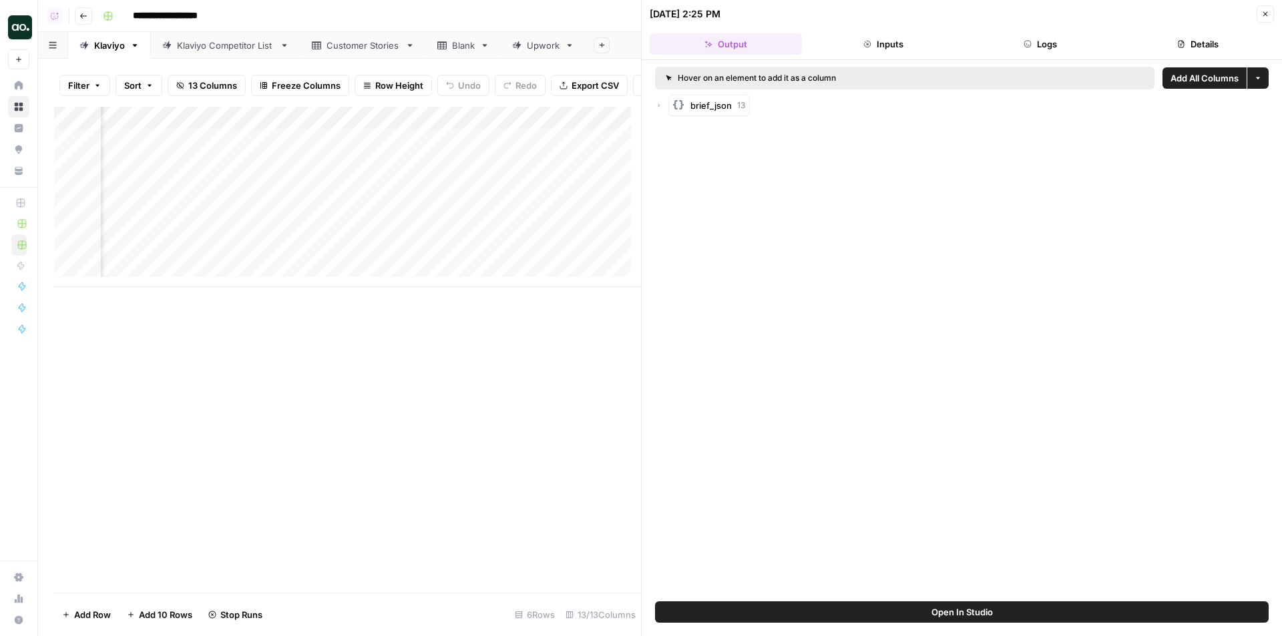
click at [655, 109] on icon "button" at bounding box center [659, 106] width 8 height 8
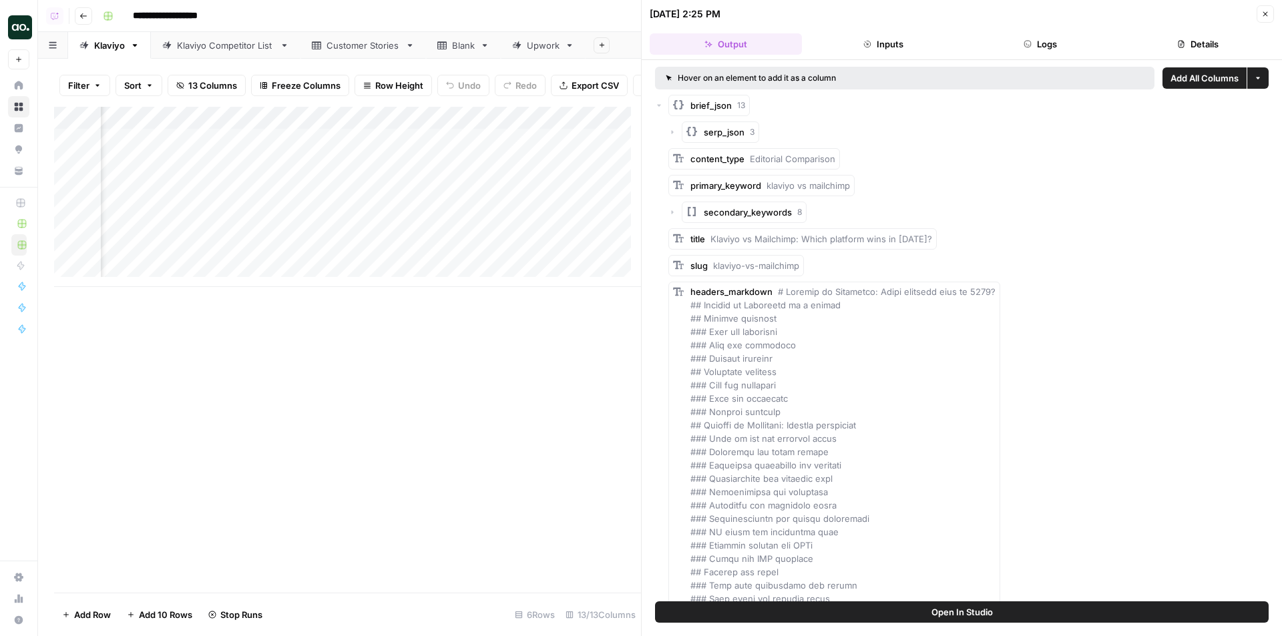
click at [1259, 13] on button "Close" at bounding box center [1265, 13] width 17 height 17
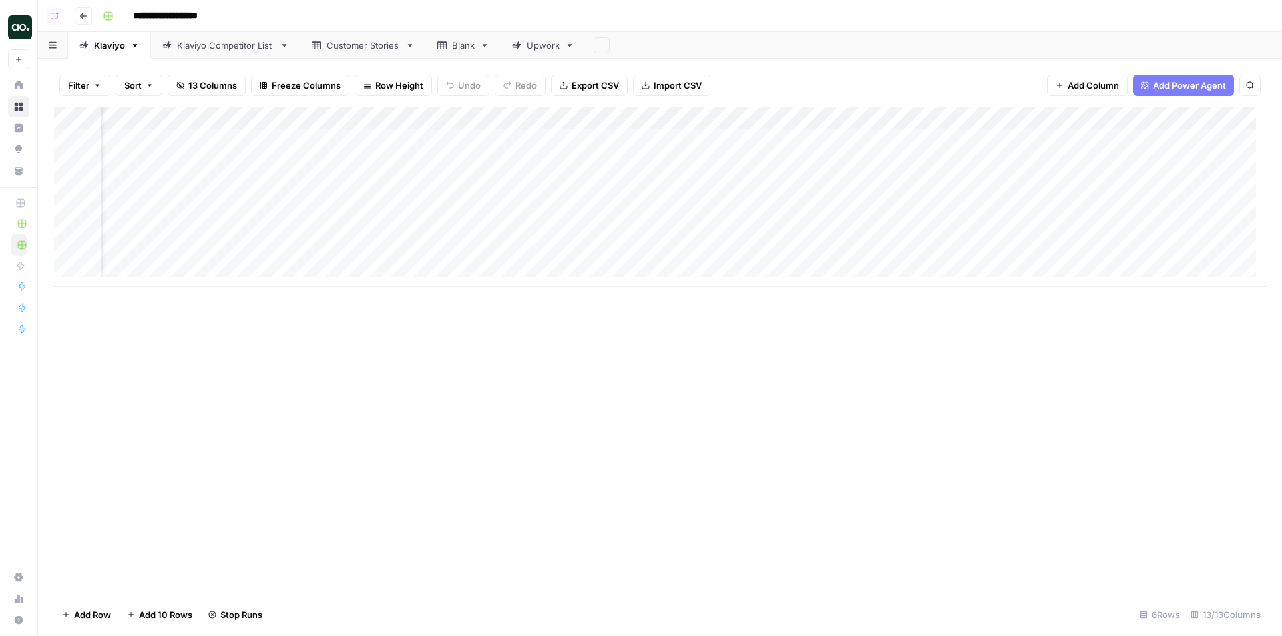
click at [765, 118] on div "Add Column" at bounding box center [660, 197] width 1212 height 180
click at [701, 252] on span "Remove Column" at bounding box center [734, 248] width 117 height 13
click at [591, 134] on span "Delete" at bounding box center [593, 138] width 29 height 13
click at [760, 115] on div "Add Column" at bounding box center [660, 197] width 1212 height 180
click at [711, 223] on button "Hide Column" at bounding box center [730, 230] width 148 height 19
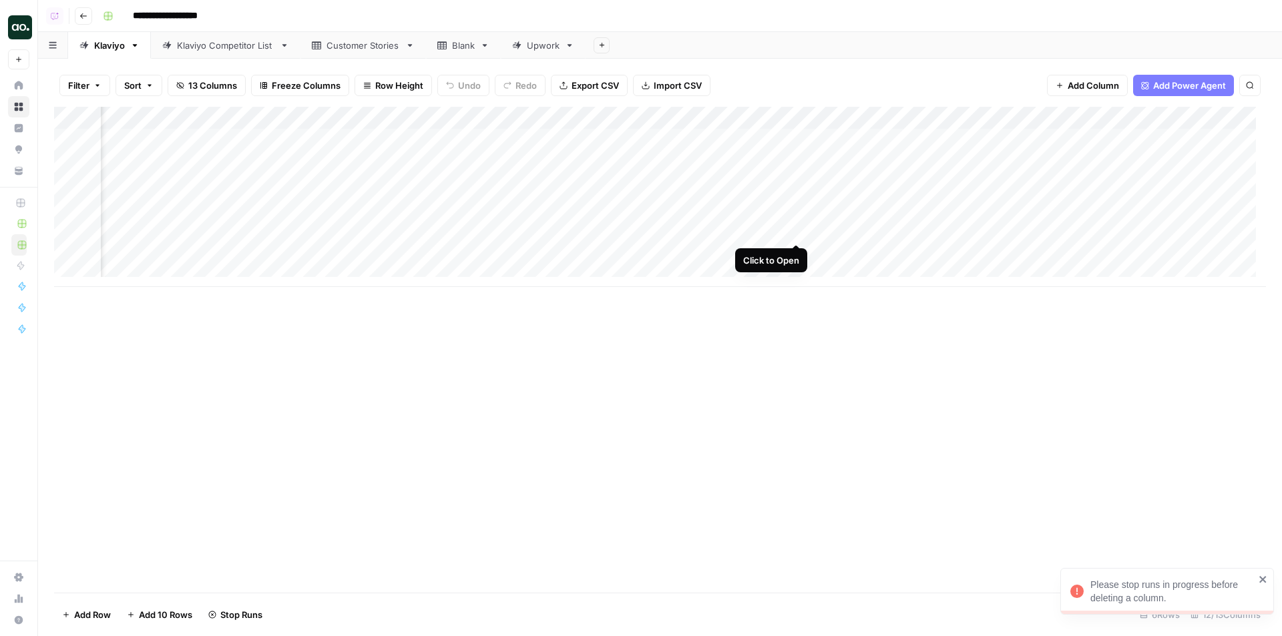
click at [797, 232] on div "Add Column" at bounding box center [660, 197] width 1212 height 180
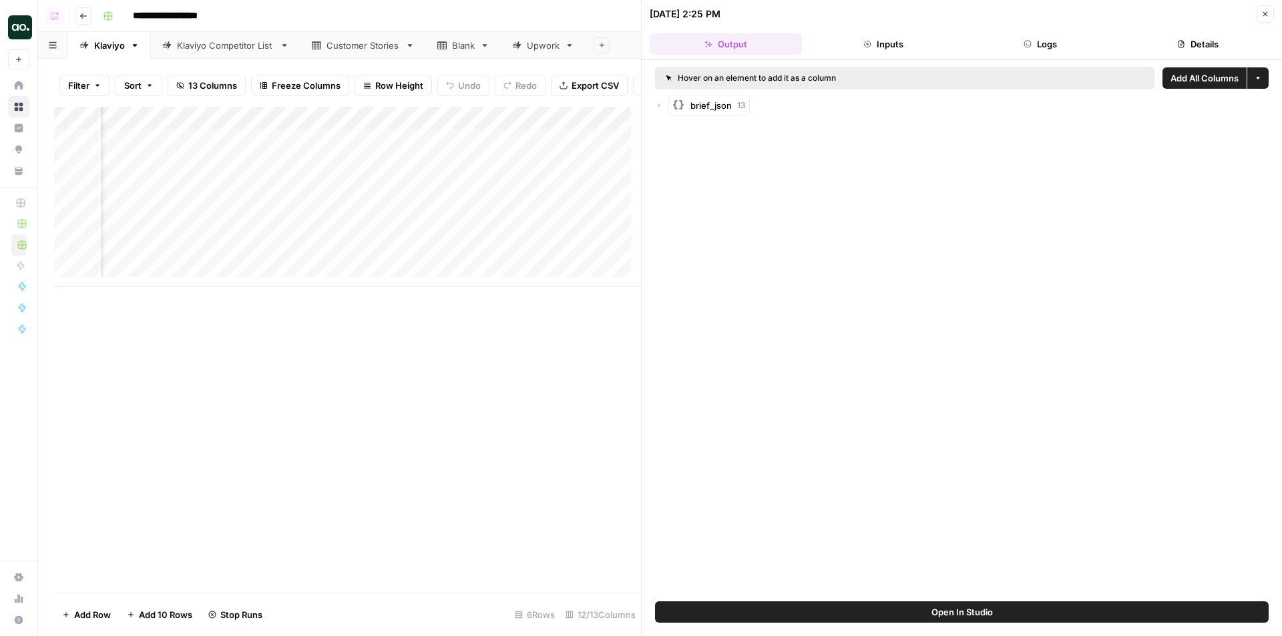
click at [659, 106] on icon "button" at bounding box center [659, 106] width 2 height 4
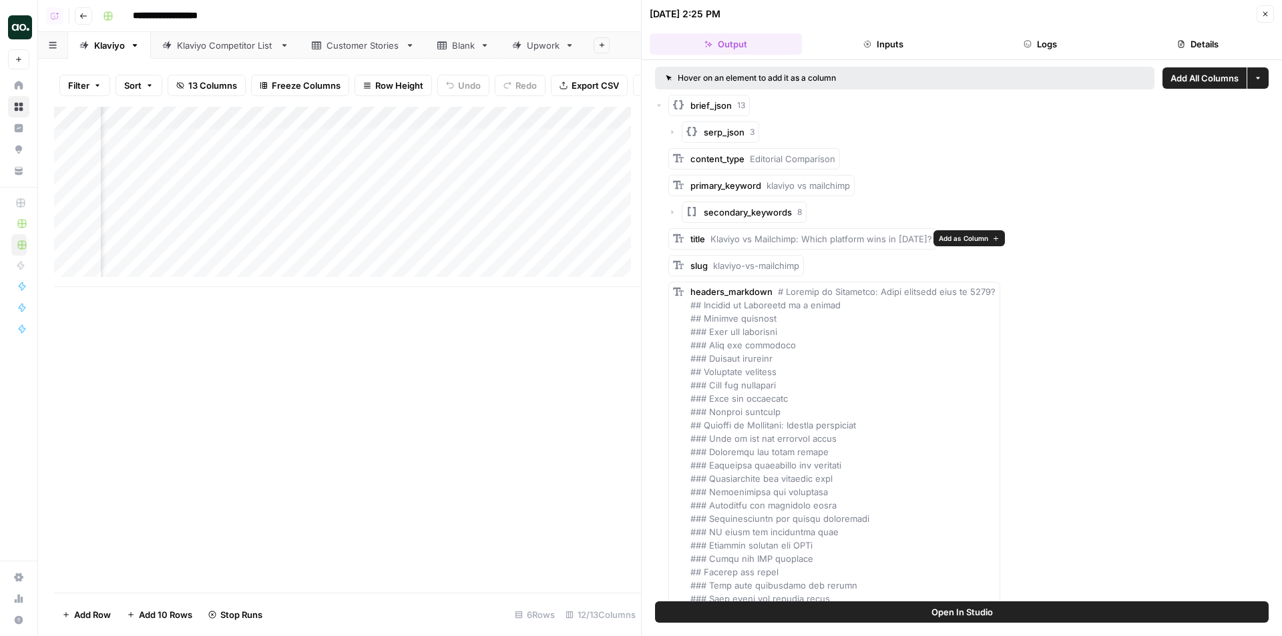
click at [944, 237] on span "Add as Column" at bounding box center [963, 238] width 49 height 11
click at [1263, 14] on icon "button" at bounding box center [1265, 14] width 8 height 8
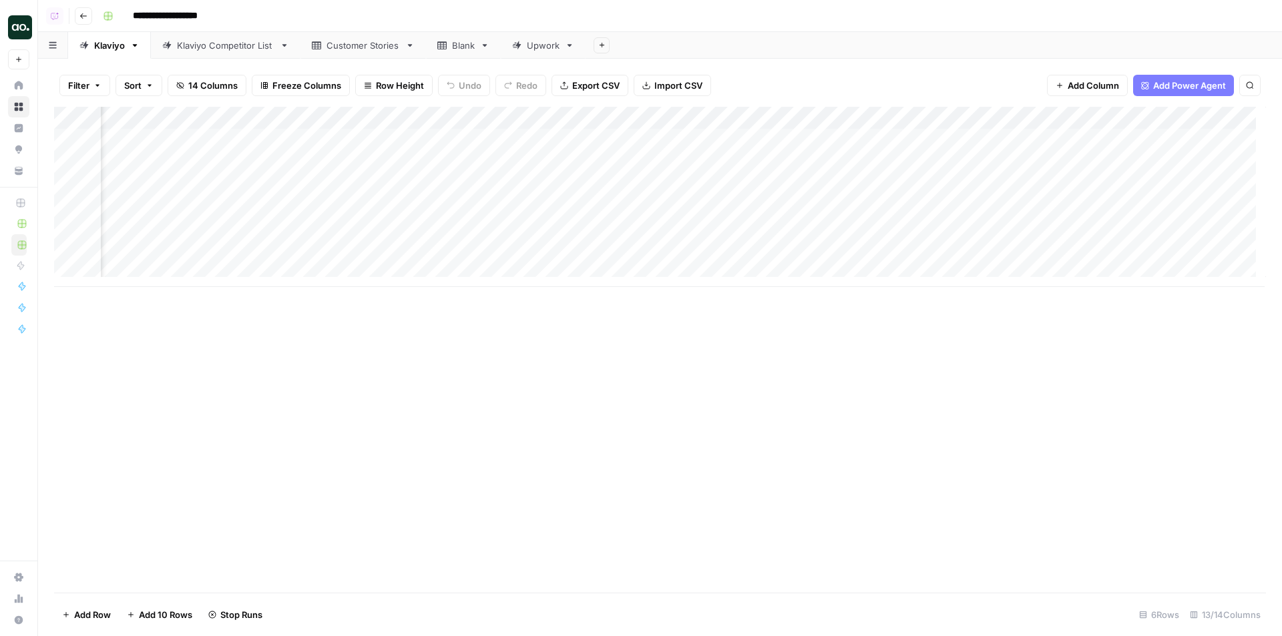
drag, startPoint x: 463, startPoint y: 114, endPoint x: 837, endPoint y: 119, distance: 374.7
click at [837, 119] on div "Add Column" at bounding box center [660, 197] width 1212 height 180
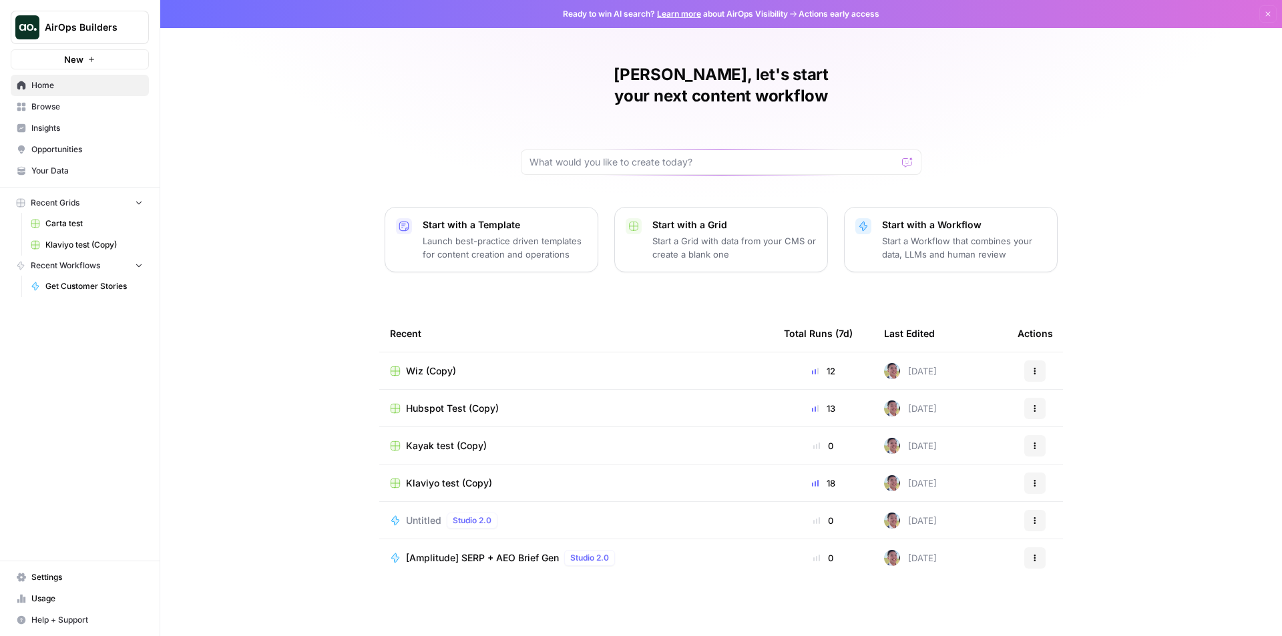
click at [451, 439] on span "Kayak test (Copy)" at bounding box center [446, 445] width 81 height 13
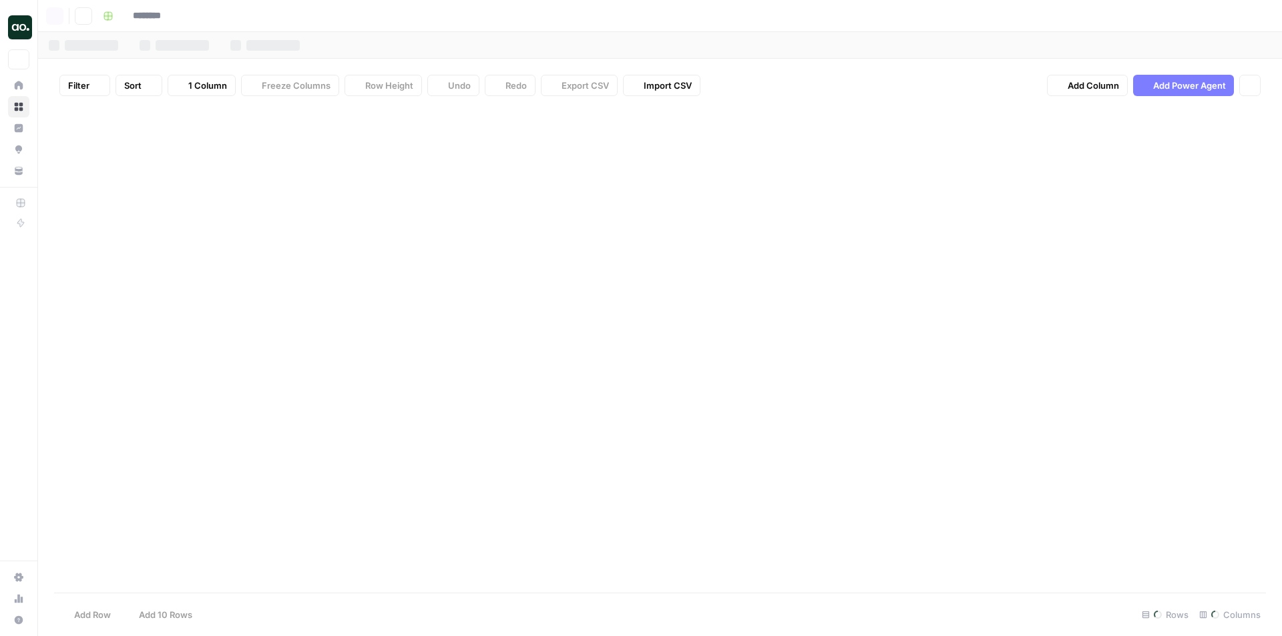
type input "**********"
click at [173, 55] on link "Carta Competitor List" at bounding box center [214, 45] width 142 height 27
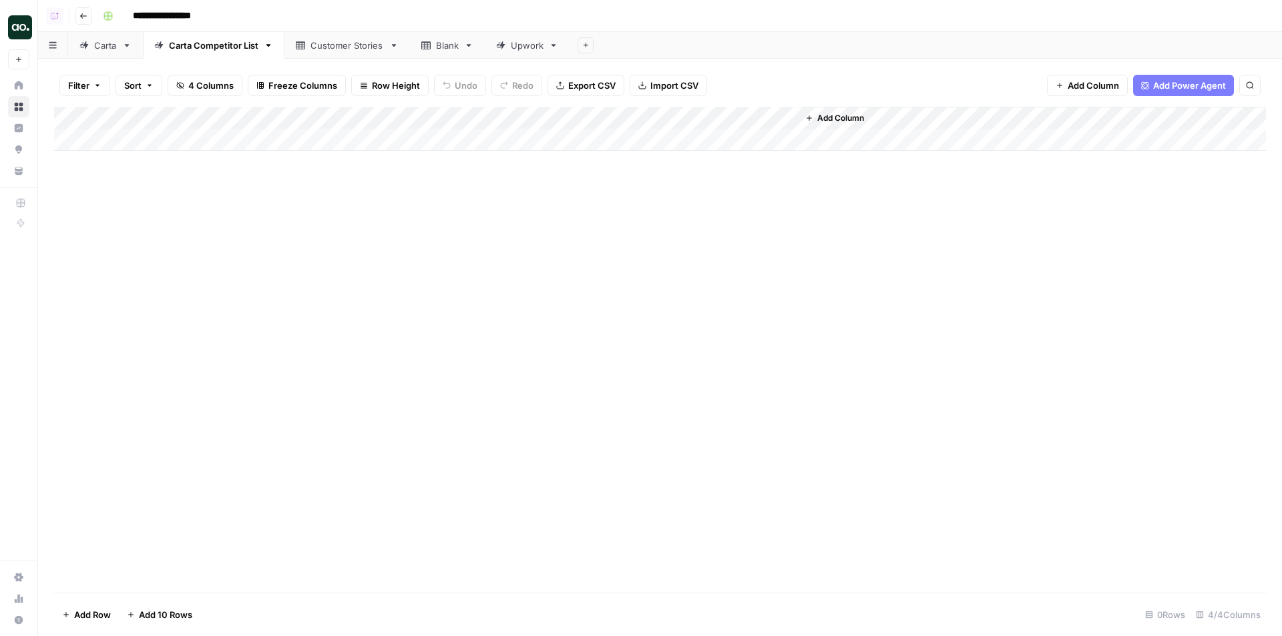
click at [188, 139] on div "Add Column" at bounding box center [660, 129] width 1212 height 44
type textarea "*****"
click at [380, 146] on div "Add Column" at bounding box center [660, 151] width 1212 height 89
type input "**********"
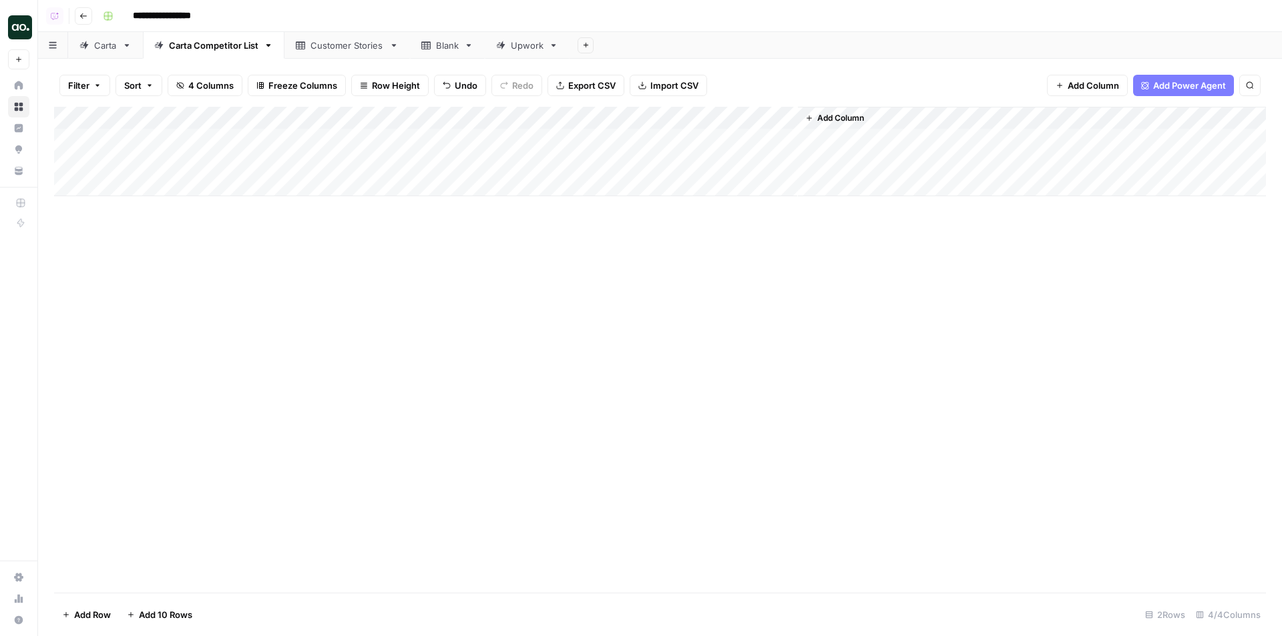
click at [219, 170] on div "Add Column" at bounding box center [660, 151] width 1212 height 89
type textarea "**********"
type textarea "*******"
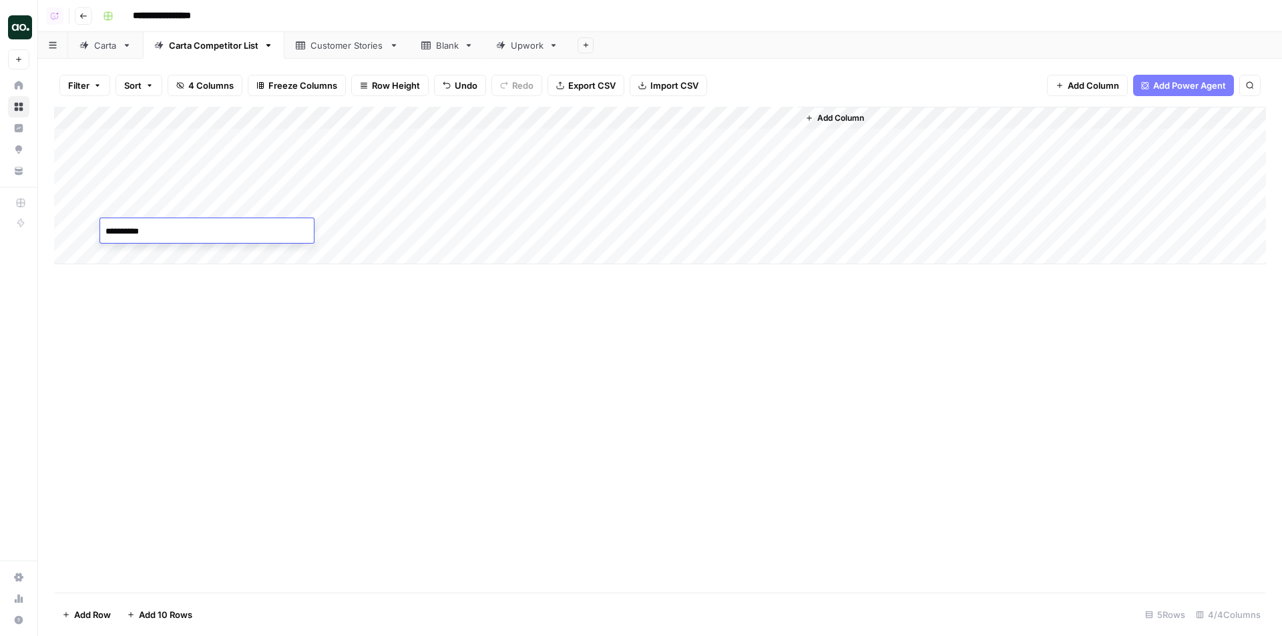
type textarea "**********"
type textarea "*********"
type textarea "******"
type textarea "**********"
type textarea "*******"
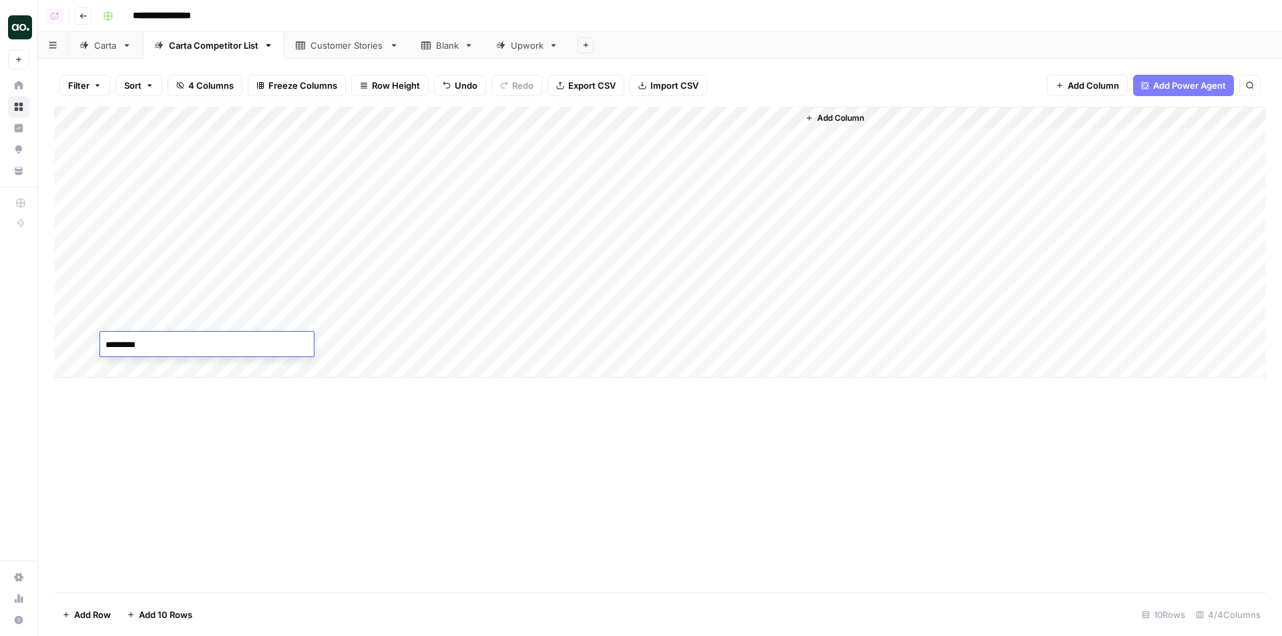
type textarea "**********"
type textarea "*********"
type textarea "******"
click at [359, 393] on div "Add Column" at bounding box center [660, 265] width 1212 height 317
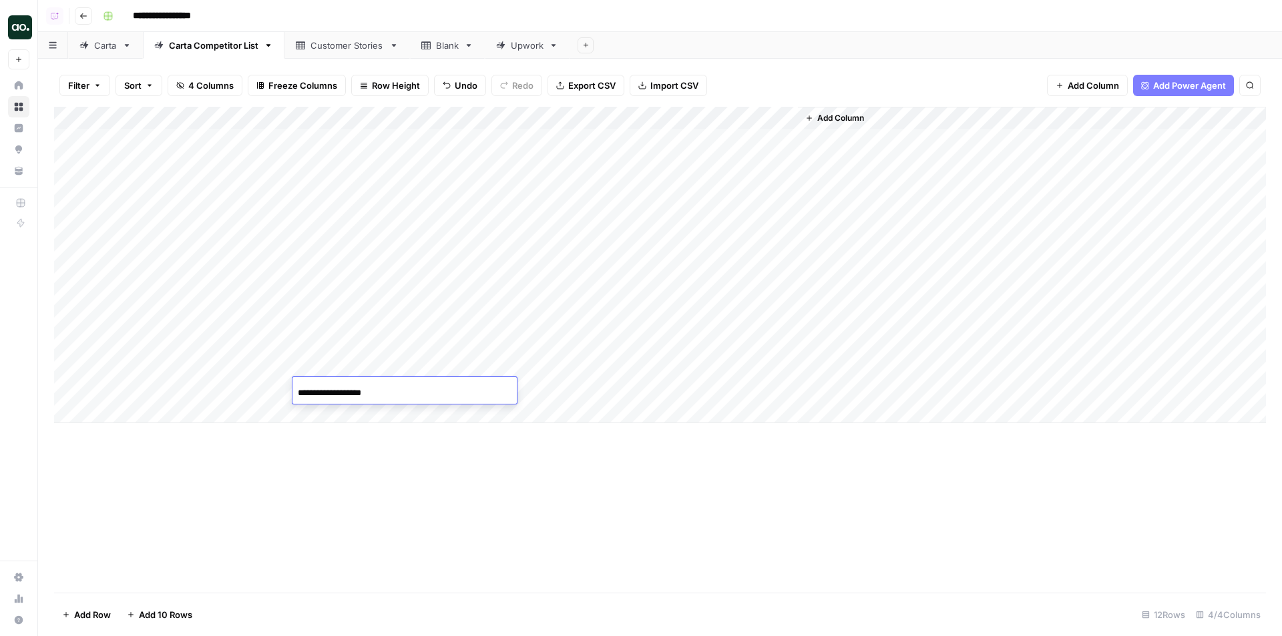
type input "**********"
click at [309, 363] on div "Add Column" at bounding box center [660, 265] width 1212 height 317
type input "**********"
click at [359, 347] on div "Add Column" at bounding box center [660, 265] width 1212 height 317
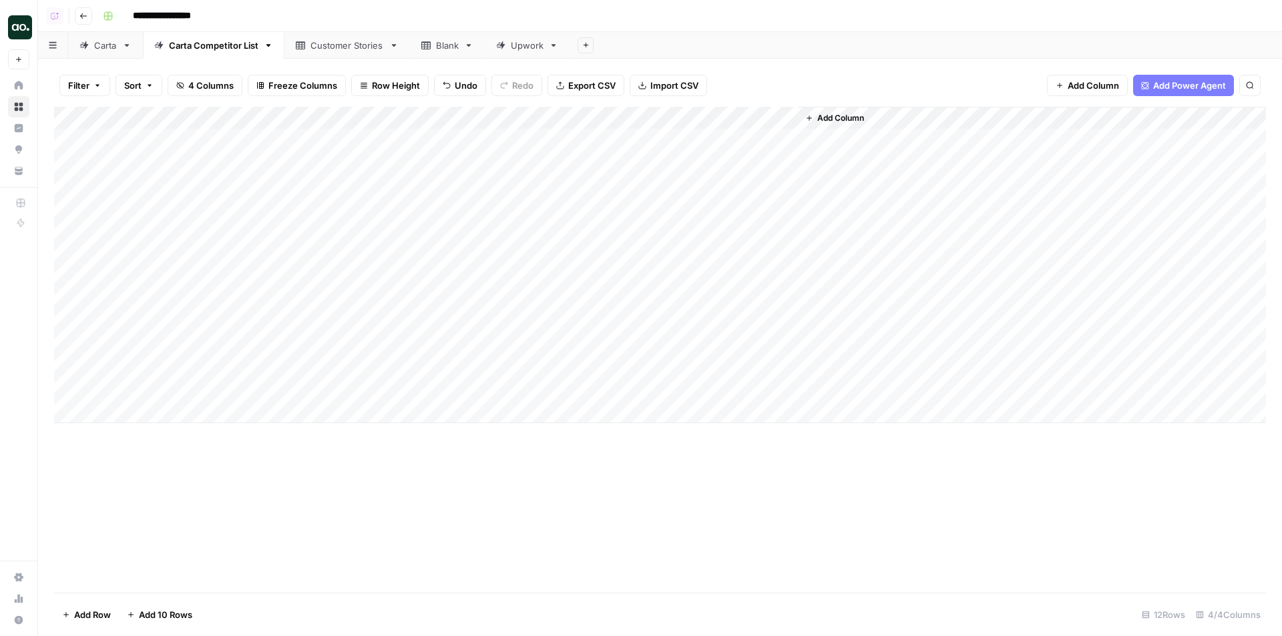
click at [359, 347] on div "Add Column" at bounding box center [660, 265] width 1212 height 317
type input "**********"
click at [338, 321] on div "Add Column" at bounding box center [660, 265] width 1212 height 317
type input "**********"
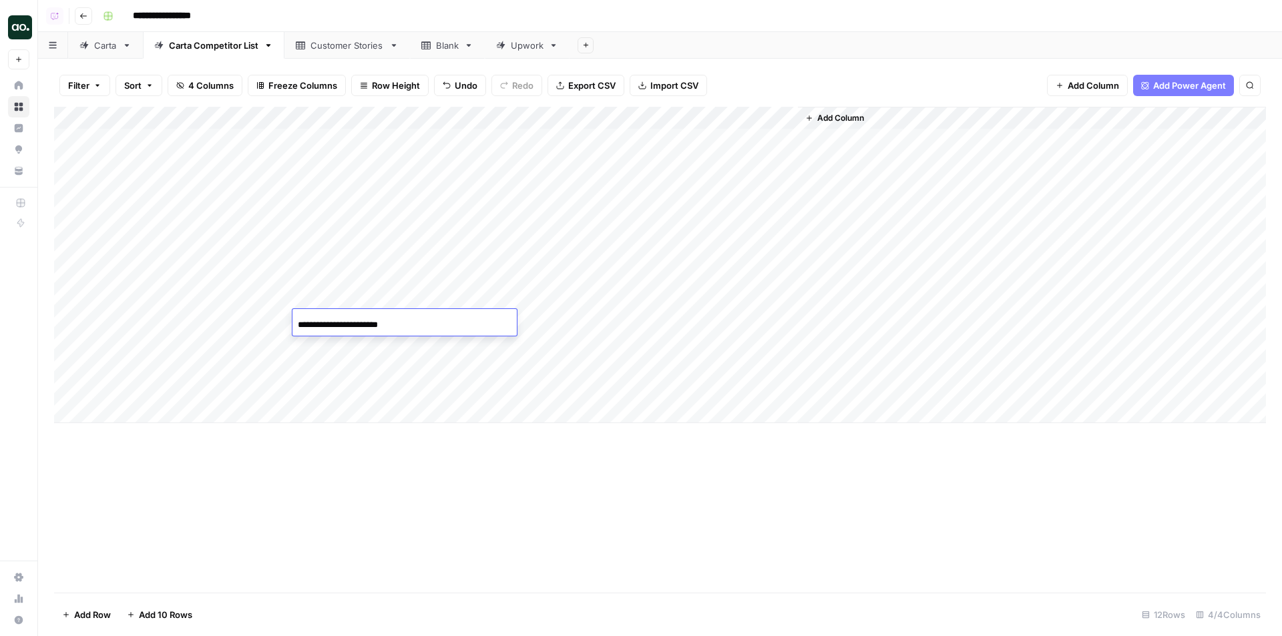
click at [345, 286] on div "Add Column" at bounding box center [660, 265] width 1212 height 317
click at [344, 296] on div "Add Column" at bounding box center [660, 265] width 1212 height 317
type input "**********"
click at [357, 278] on div "Add Column" at bounding box center [660, 265] width 1212 height 317
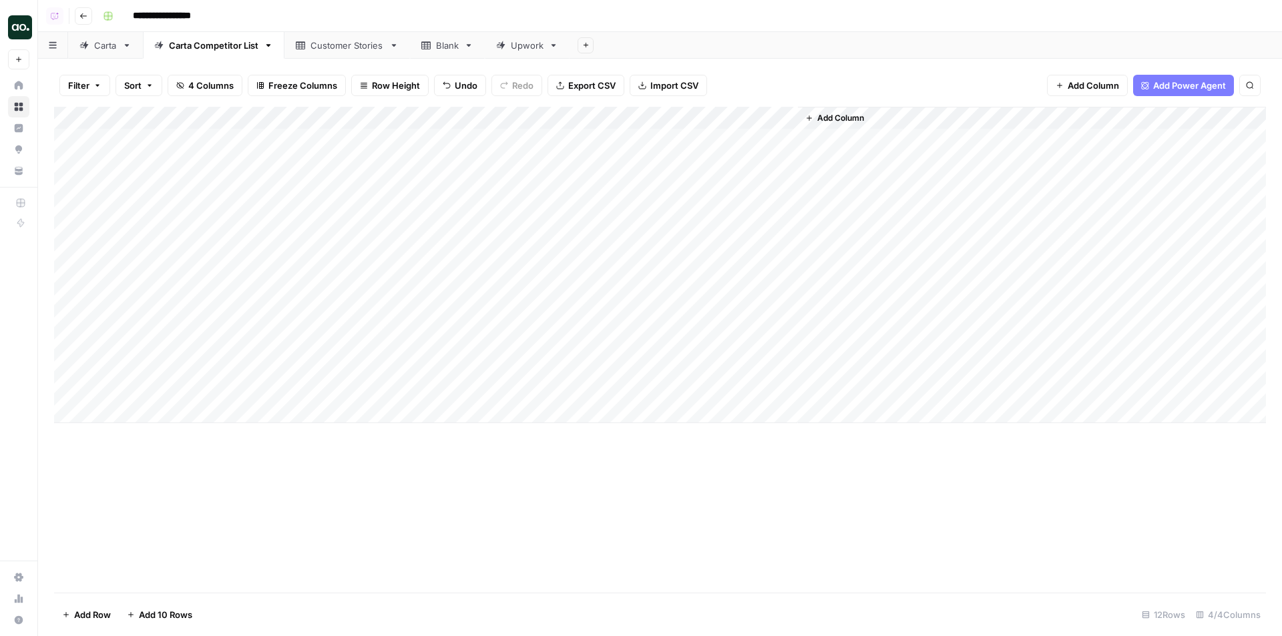
click at [357, 278] on div "Add Column" at bounding box center [660, 265] width 1212 height 317
type input "**********"
click at [352, 253] on div "Add Column" at bounding box center [660, 265] width 1212 height 317
type input "**********"
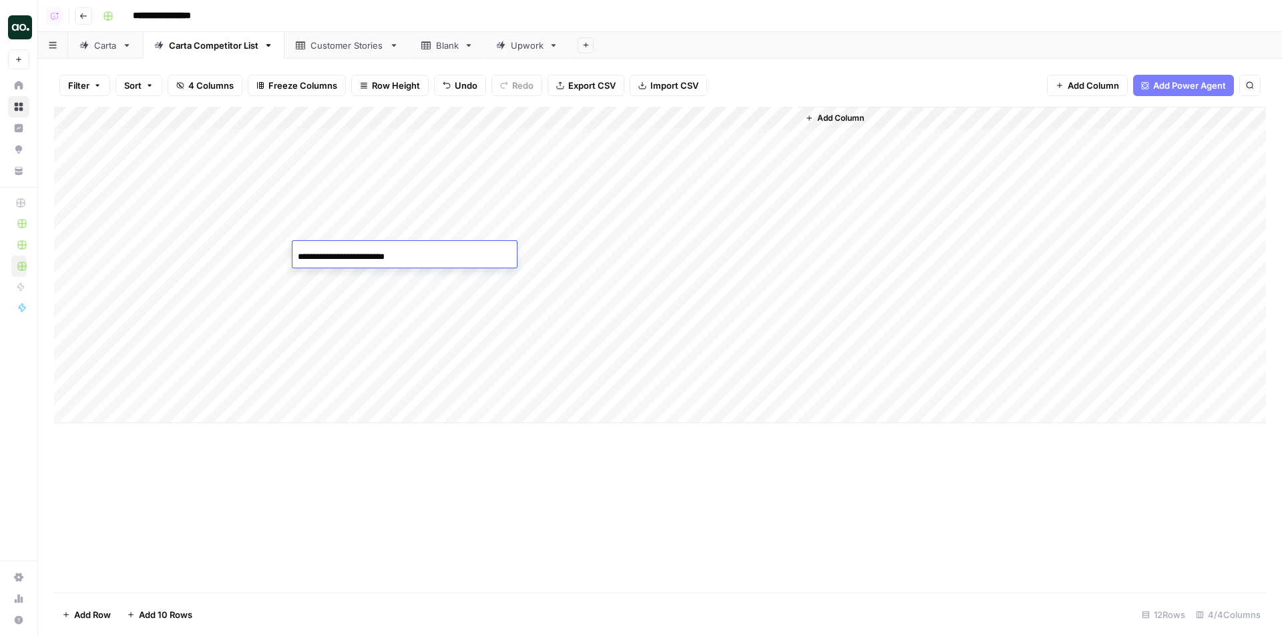
click at [387, 234] on div "Add Column" at bounding box center [660, 265] width 1212 height 317
type input "**********"
click at [335, 204] on div "Add Column" at bounding box center [660, 265] width 1212 height 317
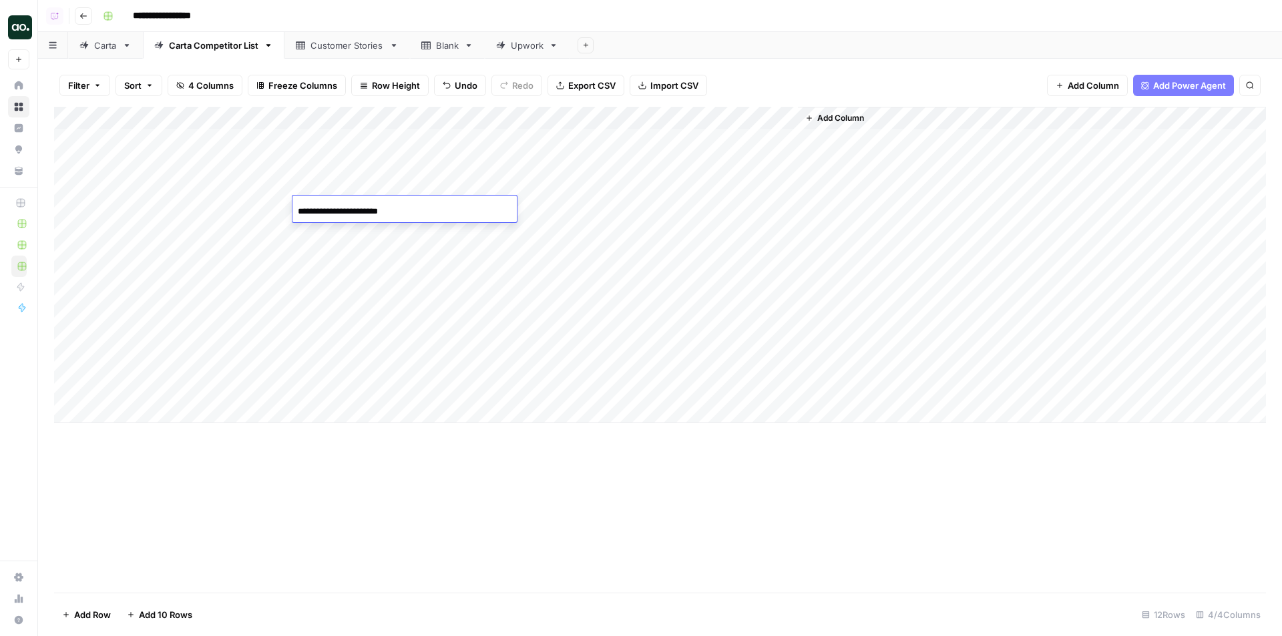
type input "**********"
click at [327, 180] on div "Add Column" at bounding box center [660, 265] width 1212 height 317
type input "**********"
click at [343, 158] on div "Add Column" at bounding box center [660, 265] width 1212 height 317
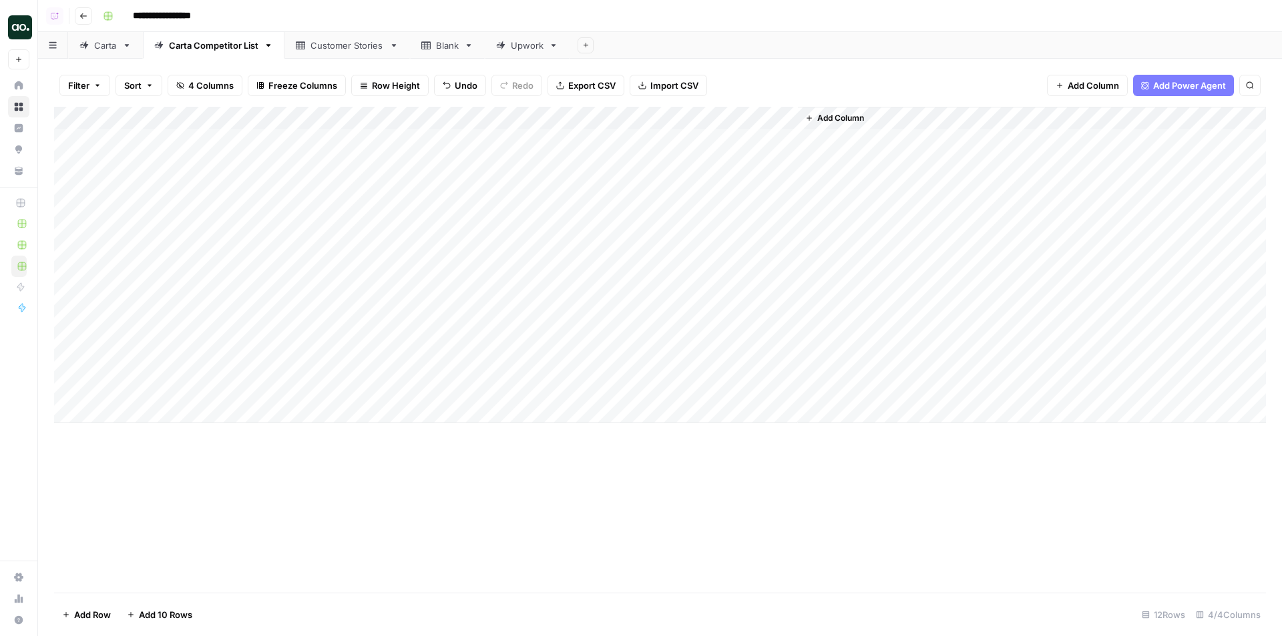
click at [342, 158] on div "Add Column" at bounding box center [660, 265] width 1212 height 317
click at [666, 116] on div "Add Column" at bounding box center [660, 265] width 1212 height 317
click at [701, 150] on span "All Rows" at bounding box center [713, 148] width 84 height 13
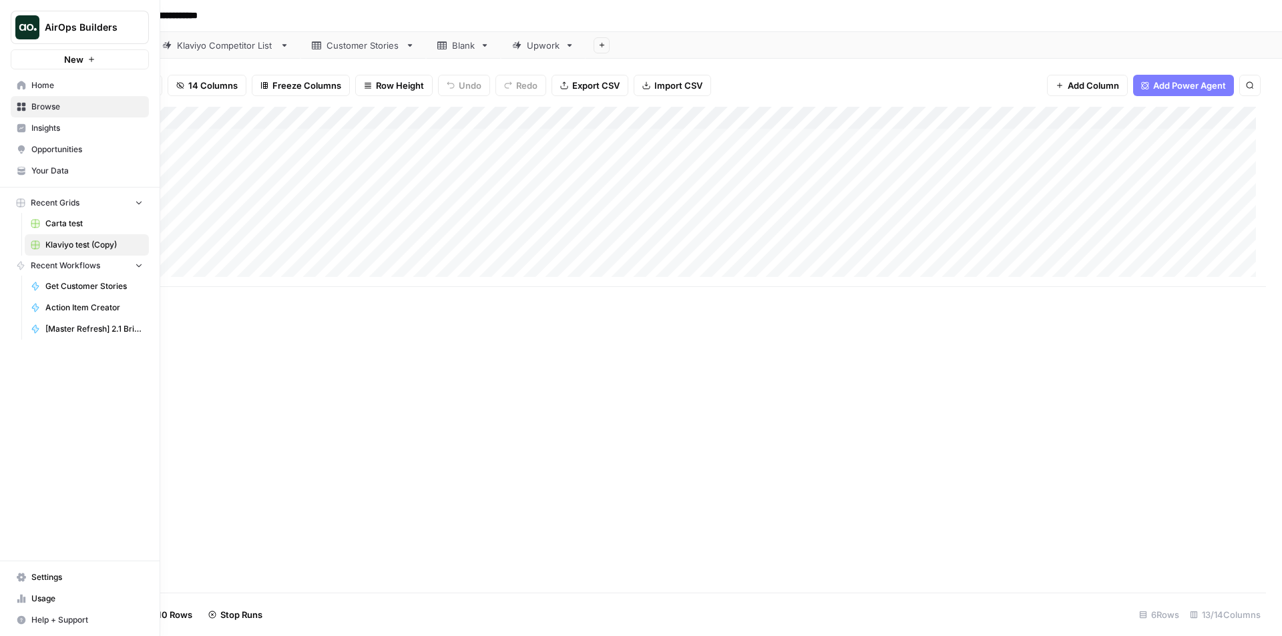
scroll to position [0, 703]
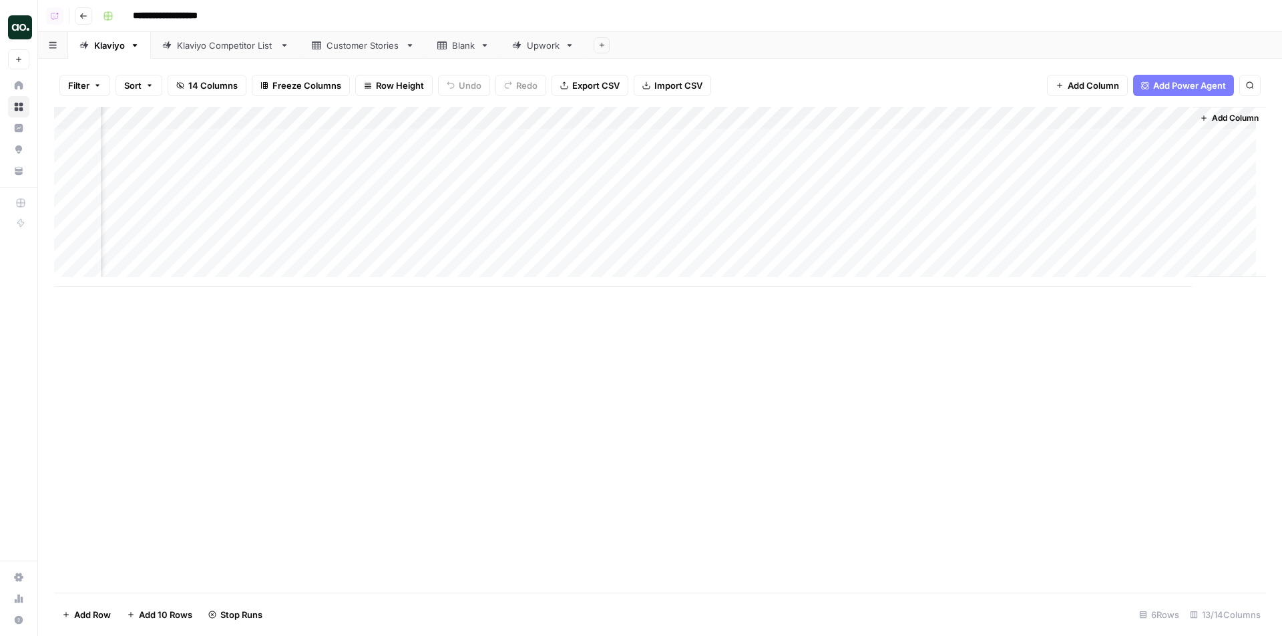
click at [220, 46] on div "Klaviyo Competitor List" at bounding box center [225, 45] width 97 height 13
click at [350, 53] on link "Customer Stories" at bounding box center [364, 45] width 126 height 27
click at [97, 49] on div "Klaviyo" at bounding box center [109, 45] width 31 height 13
click at [550, 161] on div "Add Column" at bounding box center [660, 197] width 1212 height 180
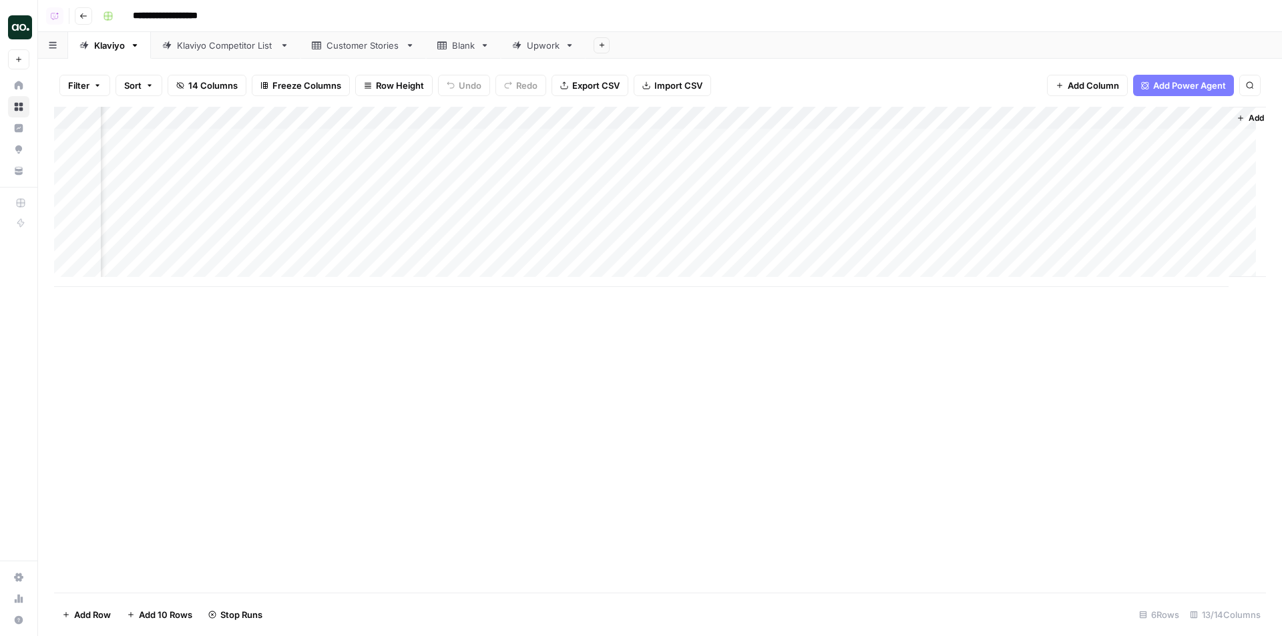
scroll to position [0, 703]
click at [1151, 112] on div "Add Column" at bounding box center [660, 197] width 1212 height 180
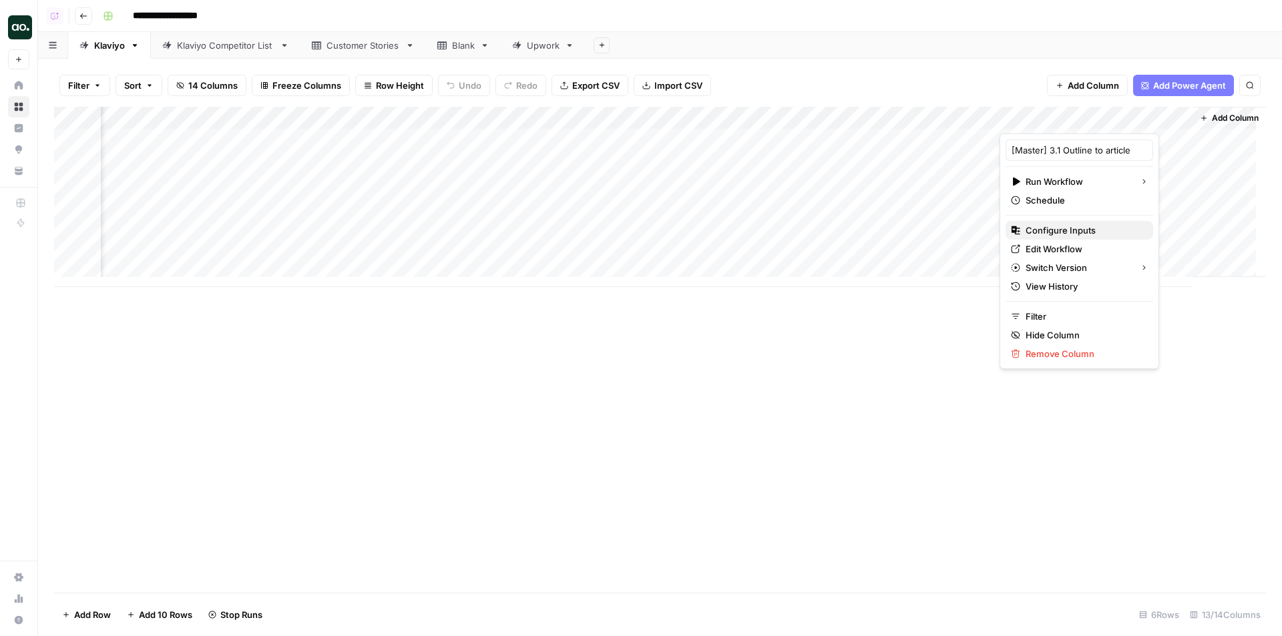
click at [1054, 229] on span "Configure Inputs" at bounding box center [1084, 230] width 117 height 13
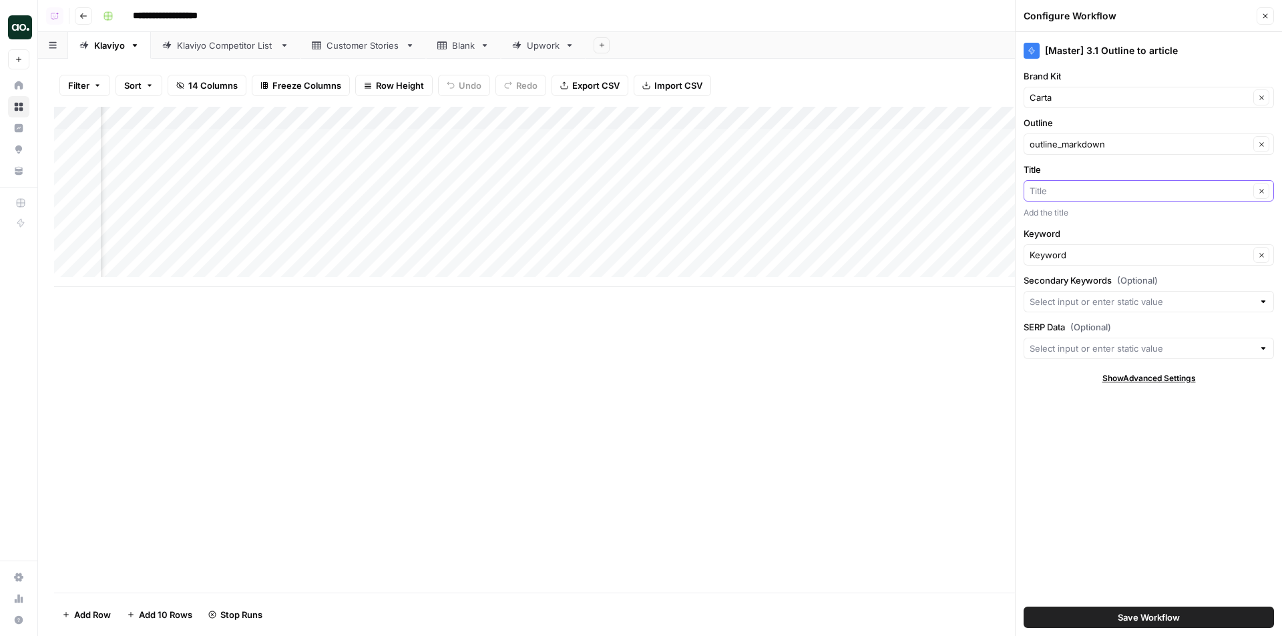
click at [1060, 187] on input "Title" at bounding box center [1140, 190] width 220 height 13
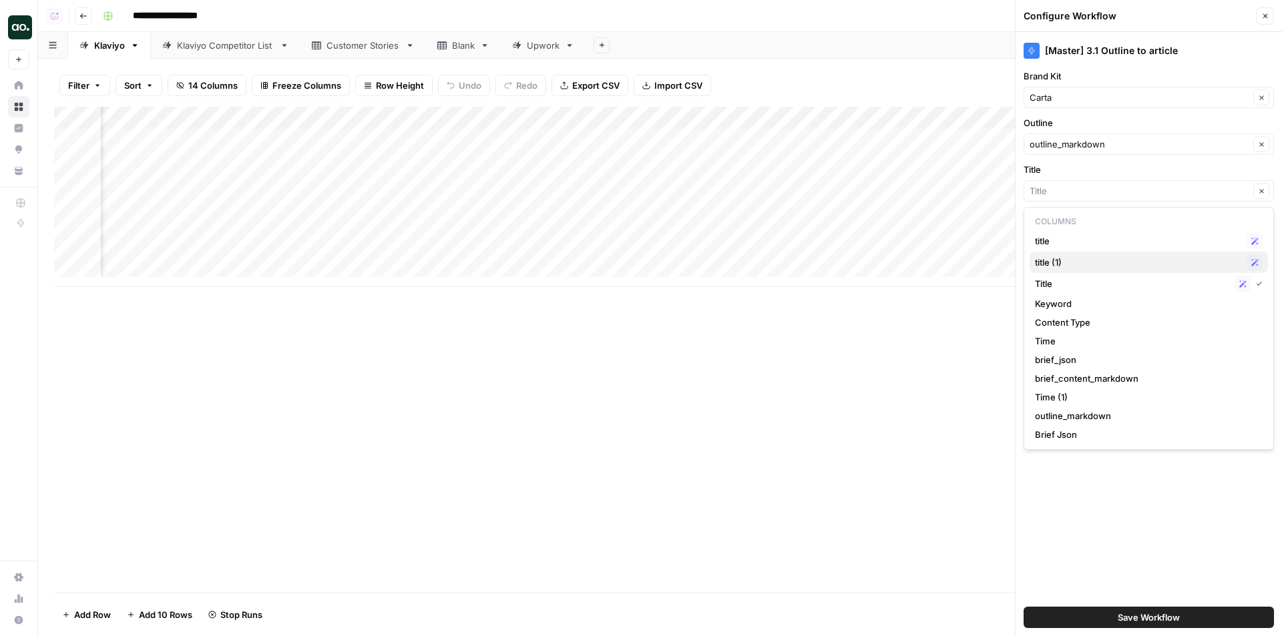
click at [1066, 266] on span "title (1)" at bounding box center [1138, 262] width 206 height 13
type input "title (1)"
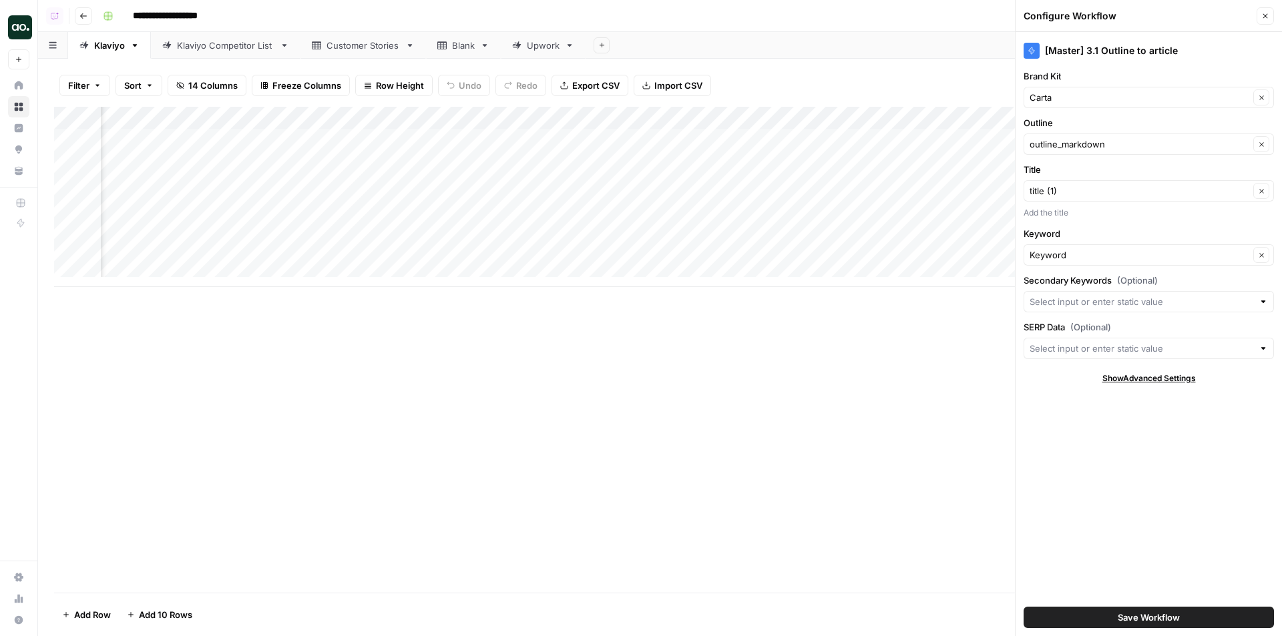
click at [644, 371] on div "Add Column" at bounding box center [660, 350] width 1212 height 486
click at [988, 114] on div "Add Column" at bounding box center [660, 197] width 1212 height 180
click at [866, 276] on span "Hide Column" at bounding box center [891, 278] width 117 height 13
click at [802, 117] on div "Add Column" at bounding box center [660, 197] width 1212 height 180
drag, startPoint x: 741, startPoint y: 155, endPoint x: 679, endPoint y: 152, distance: 61.5
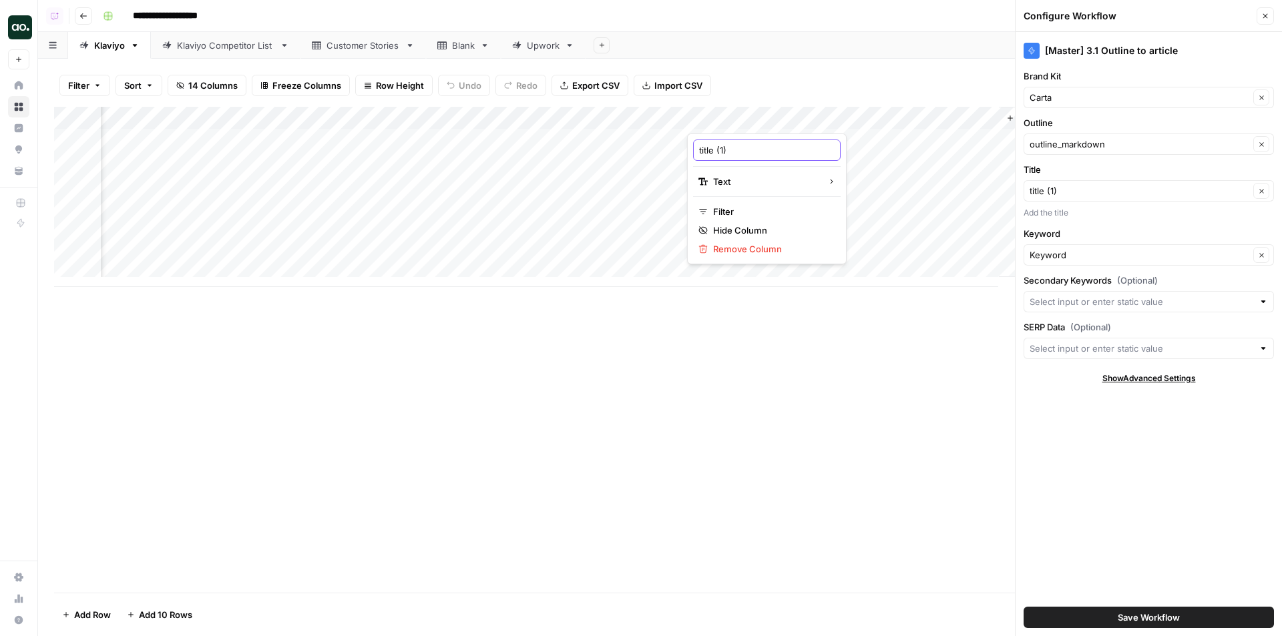
click at [679, 152] on body "**********" at bounding box center [641, 318] width 1282 height 636
drag, startPoint x: 732, startPoint y: 153, endPoint x: 696, endPoint y: 150, distance: 36.2
click at [696, 150] on div "title (1)" at bounding box center [767, 150] width 148 height 21
type input "Title"
type input "Title (1)"
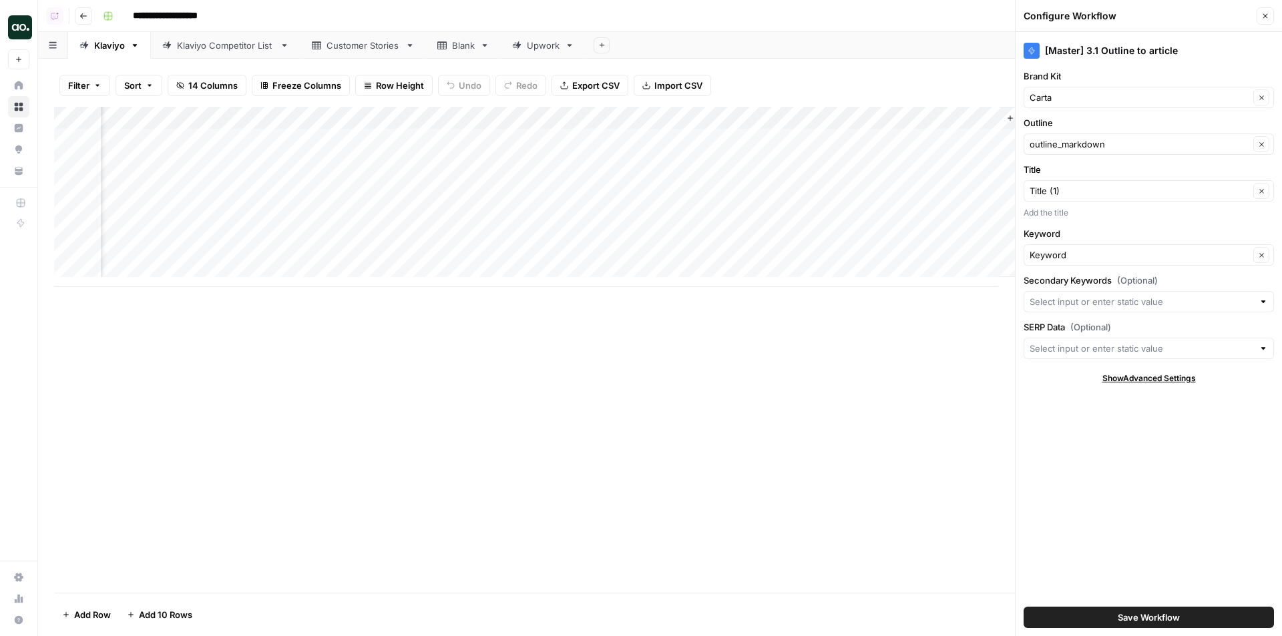
click at [286, 142] on div "Add Column" at bounding box center [660, 197] width 1212 height 180
click at [1267, 15] on icon "button" at bounding box center [1265, 16] width 8 height 8
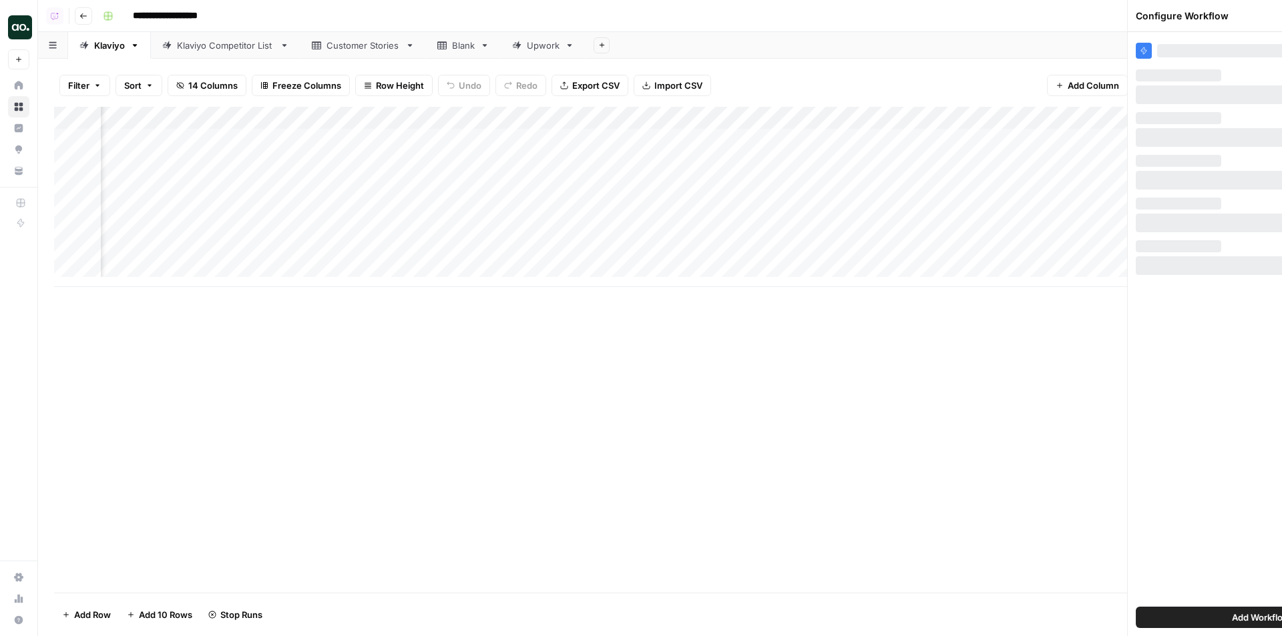
scroll to position [0, 510]
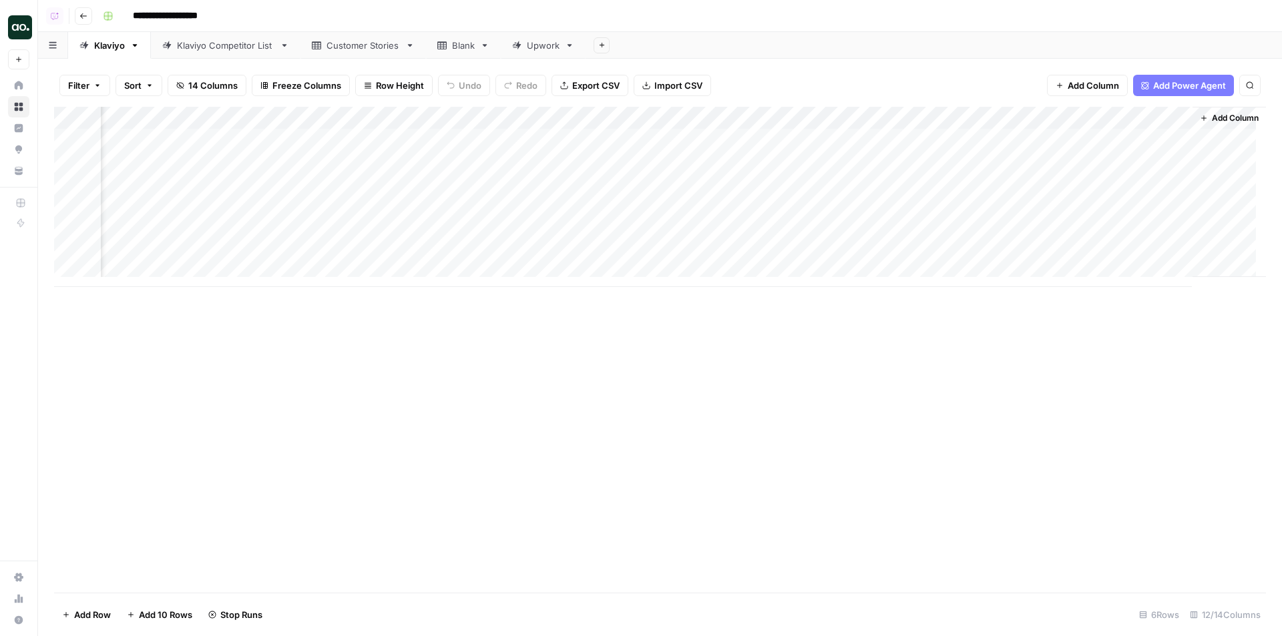
click at [1076, 248] on div "Add Column" at bounding box center [660, 197] width 1212 height 180
click at [1074, 228] on div "Add Column" at bounding box center [660, 197] width 1212 height 180
click at [1152, 114] on div "Add Column" at bounding box center [660, 197] width 1212 height 180
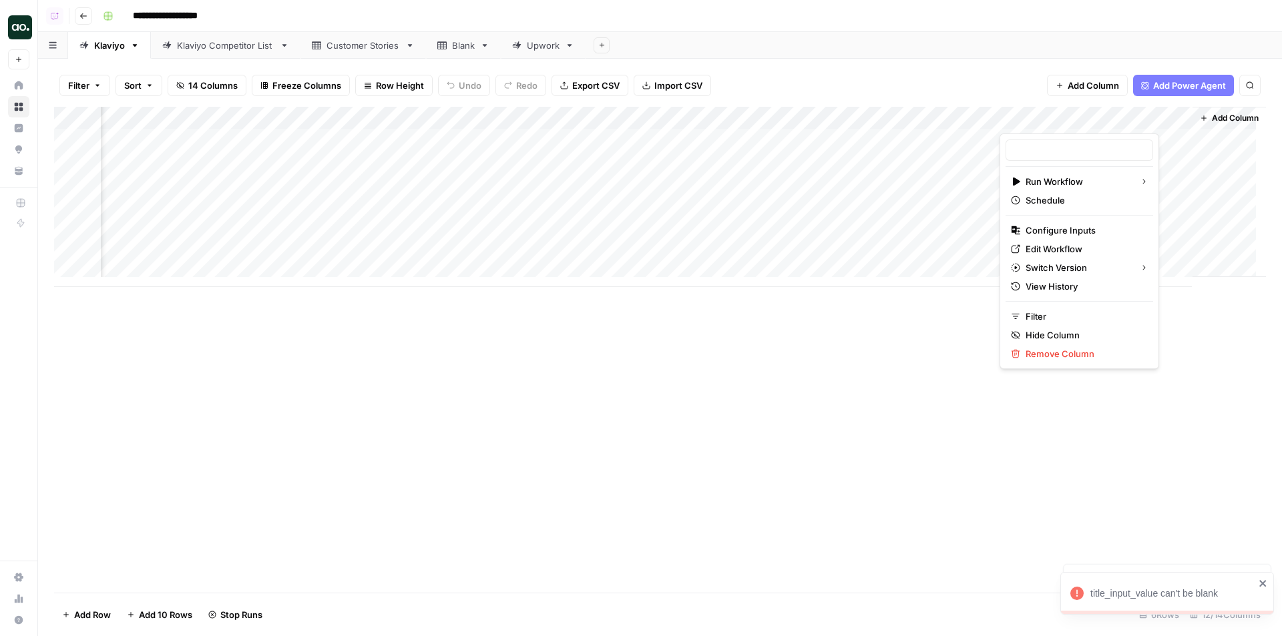
type input "[Master] 3.1 Outline to article"
click at [1066, 230] on span "Configure Inputs" at bounding box center [1084, 230] width 117 height 13
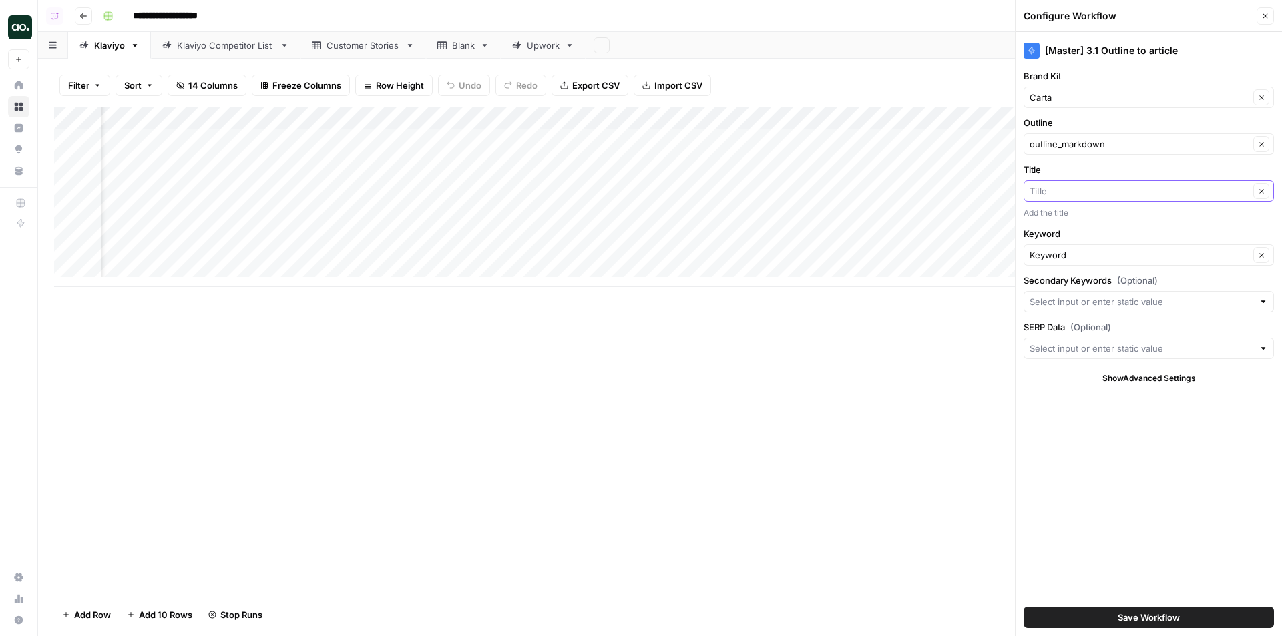
click at [1072, 194] on input "Title" at bounding box center [1140, 190] width 220 height 13
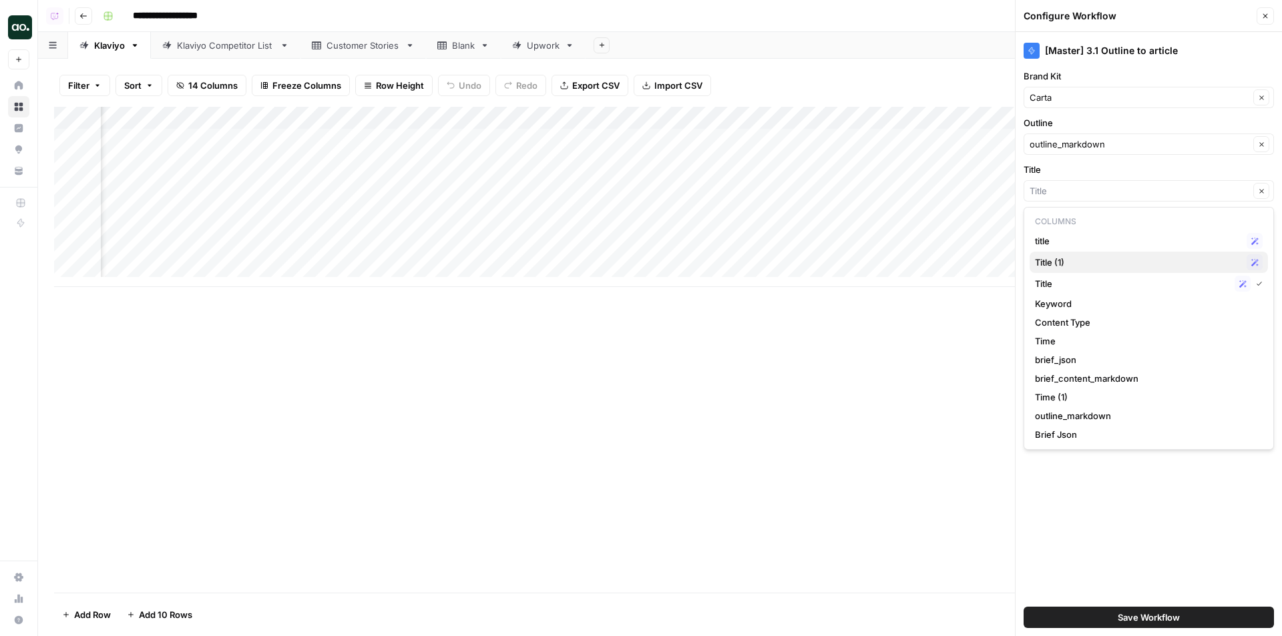
click at [1061, 255] on div "Title (1) Possible Match" at bounding box center [1149, 262] width 228 height 16
type input "Title (1)"
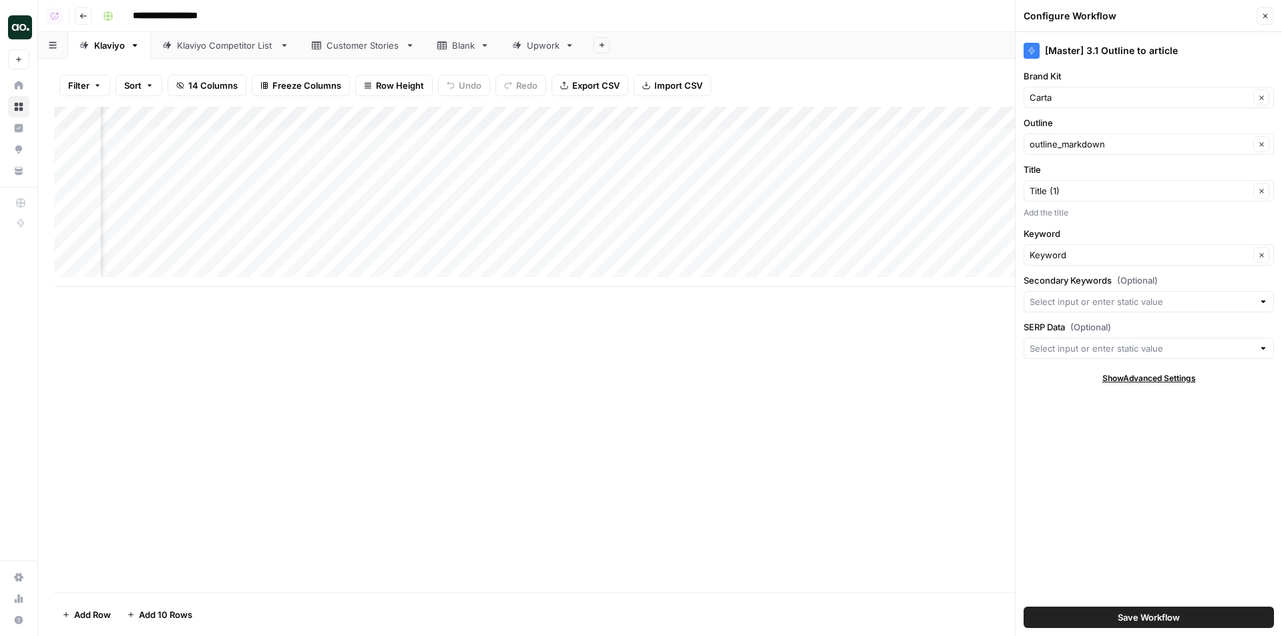
click at [1119, 616] on span "Save Workflow" at bounding box center [1149, 617] width 62 height 13
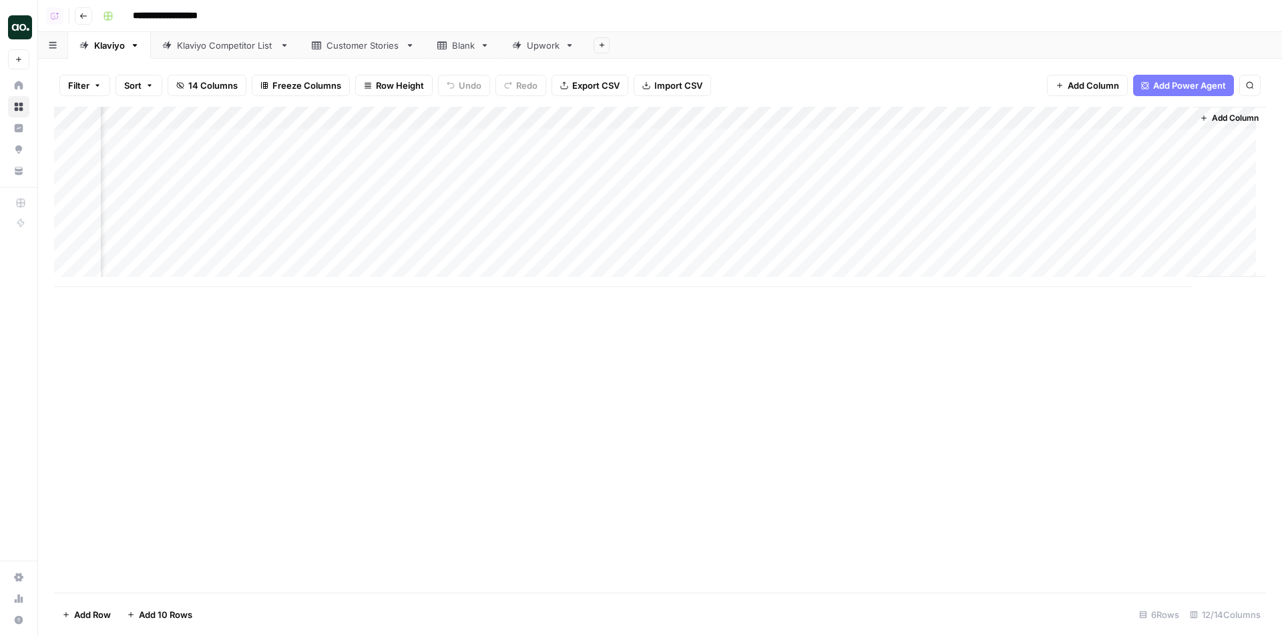
click at [1068, 254] on div "Add Column" at bounding box center [660, 197] width 1212 height 180
click at [1064, 228] on div "Add Column" at bounding box center [660, 197] width 1212 height 180
click at [1064, 197] on div "Add Column" at bounding box center [660, 197] width 1212 height 180
click at [1062, 226] on div "Add Column" at bounding box center [660, 197] width 1212 height 180
click at [1063, 188] on div "Add Column" at bounding box center [660, 197] width 1212 height 180
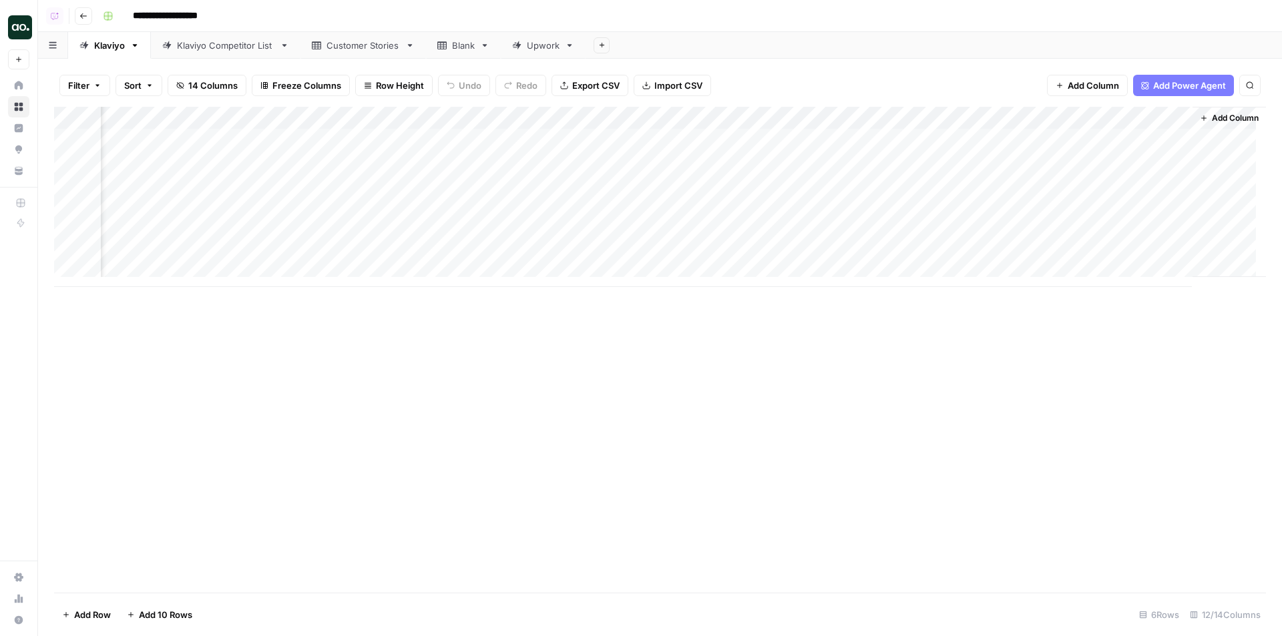
click at [1153, 255] on div "Add Column" at bounding box center [660, 197] width 1212 height 180
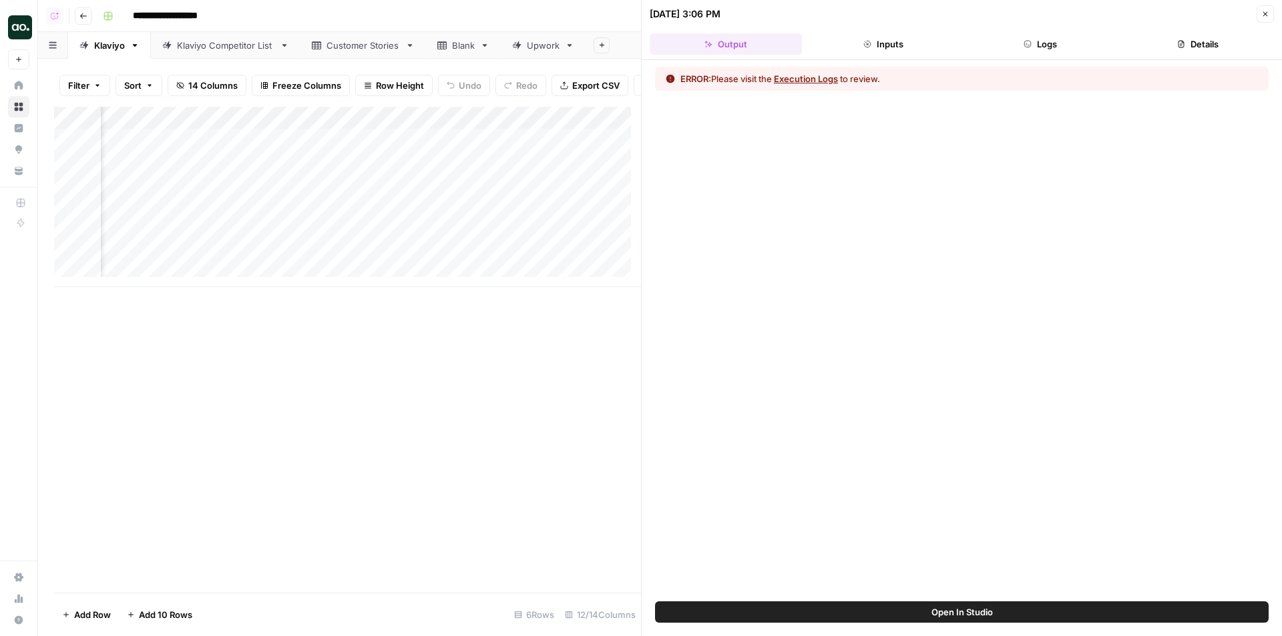
click at [1026, 40] on button "Logs" at bounding box center [1041, 43] width 152 height 21
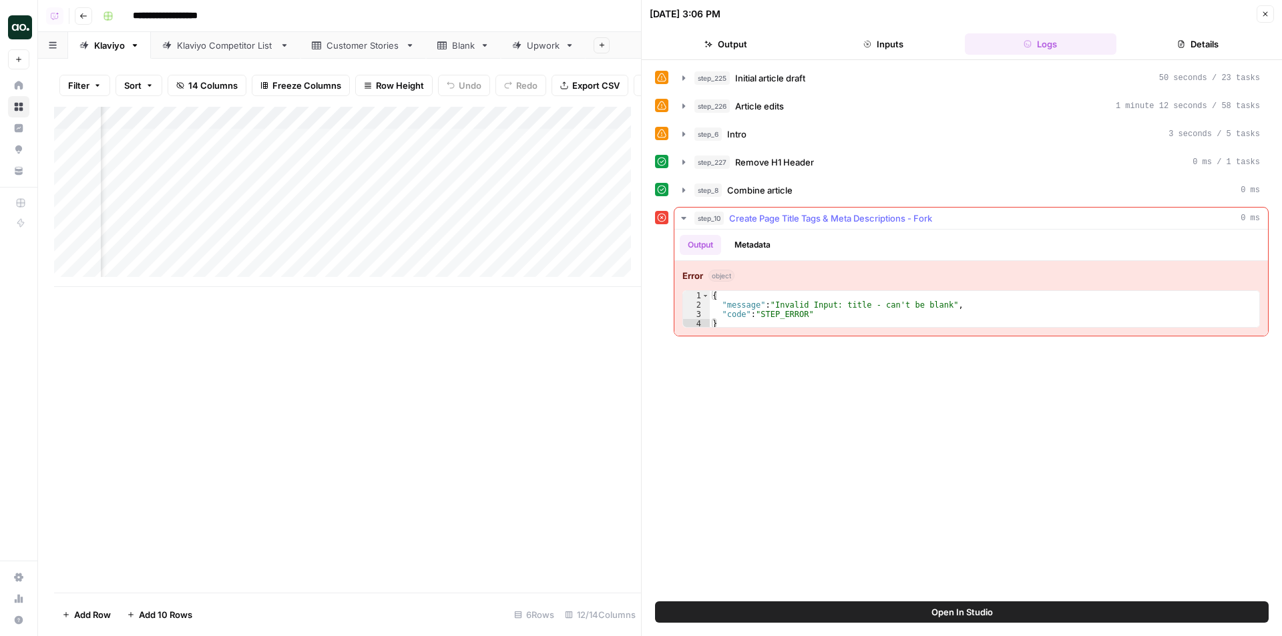
click at [892, 218] on span "Create Page Title Tags & Meta Descriptions - Fork" at bounding box center [830, 218] width 203 height 13
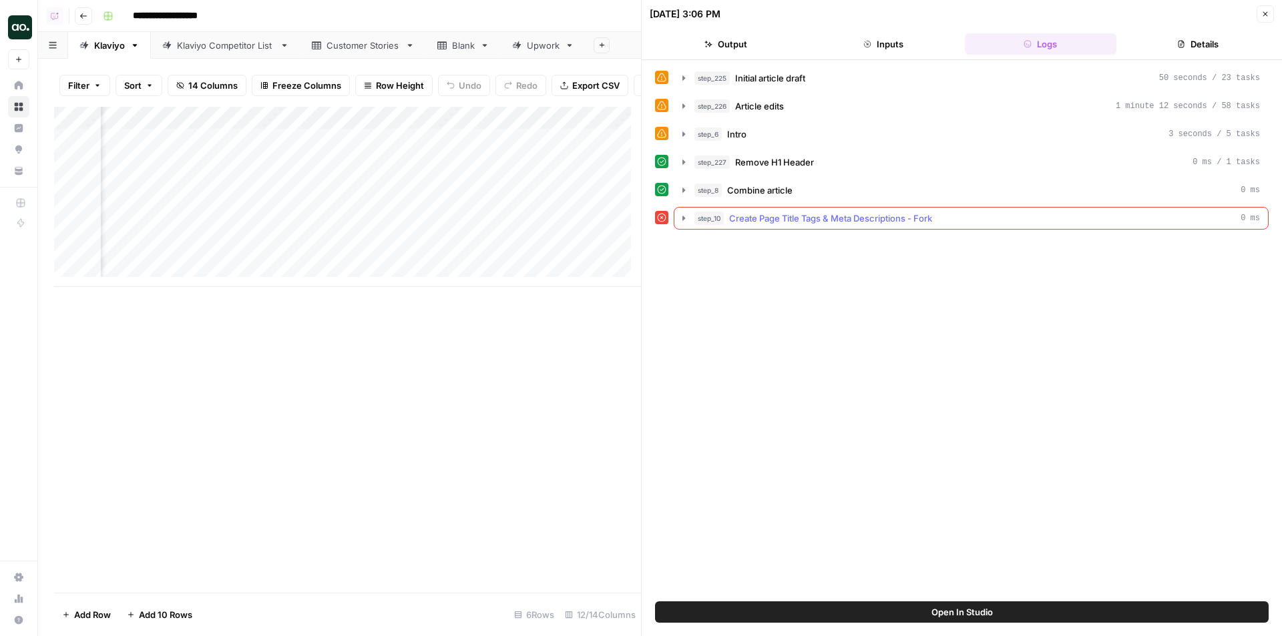
click at [892, 218] on span "Create Page Title Tags & Meta Descriptions - Fork" at bounding box center [830, 218] width 203 height 13
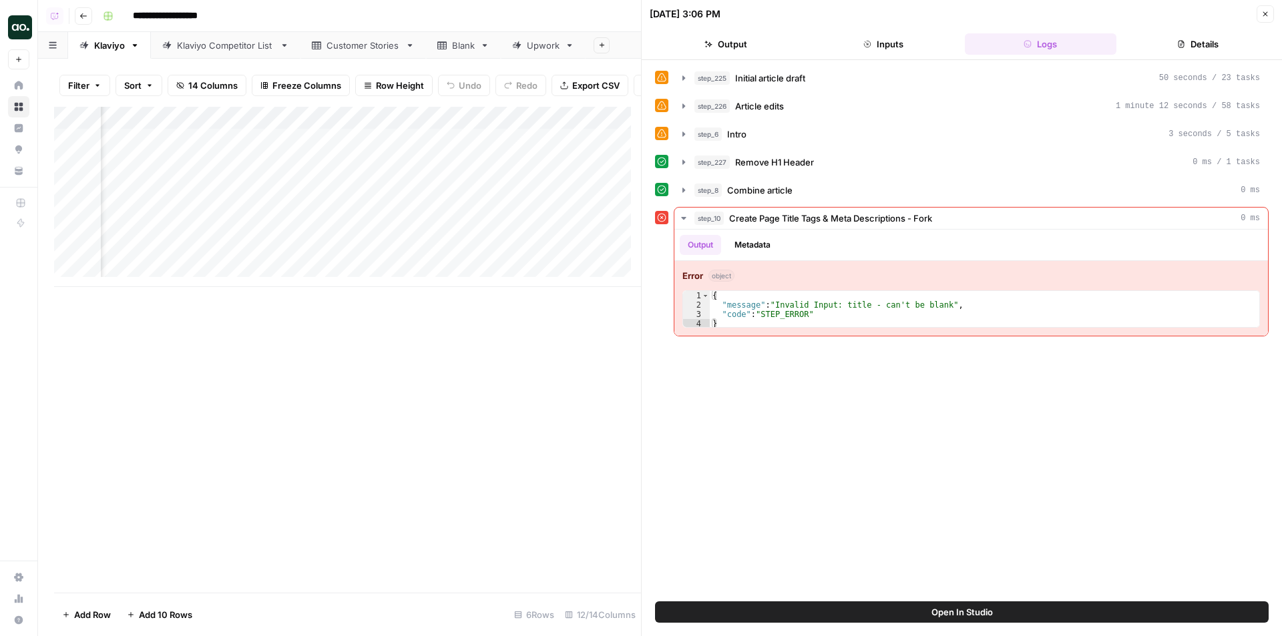
click at [975, 606] on span "Open In Studio" at bounding box center [962, 612] width 61 height 13
click at [532, 126] on div "Add Column" at bounding box center [347, 197] width 587 height 180
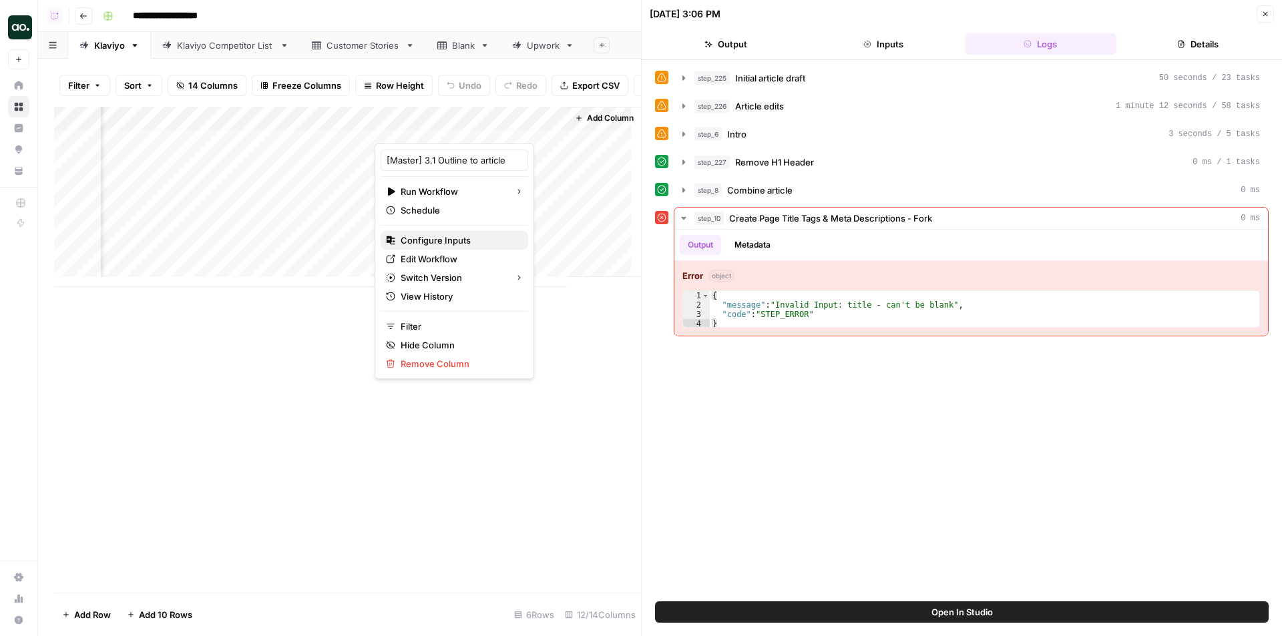
click at [449, 238] on span "Configure Inputs" at bounding box center [459, 240] width 117 height 13
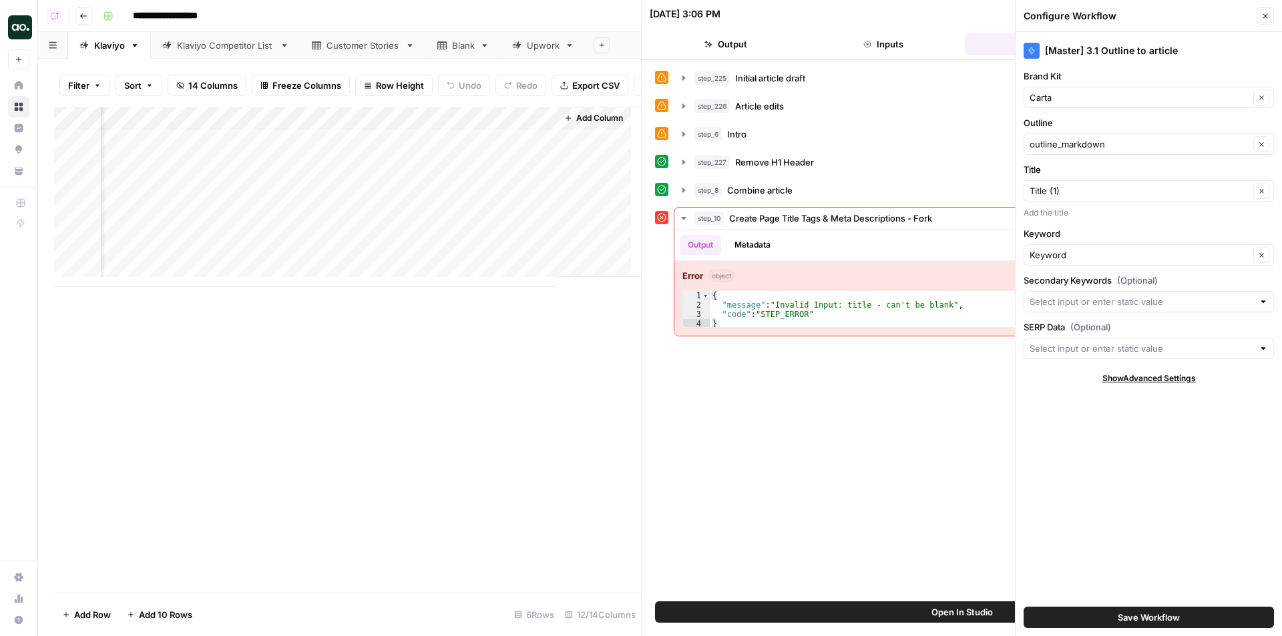
click at [529, 132] on div "Add Column" at bounding box center [347, 197] width 587 height 180
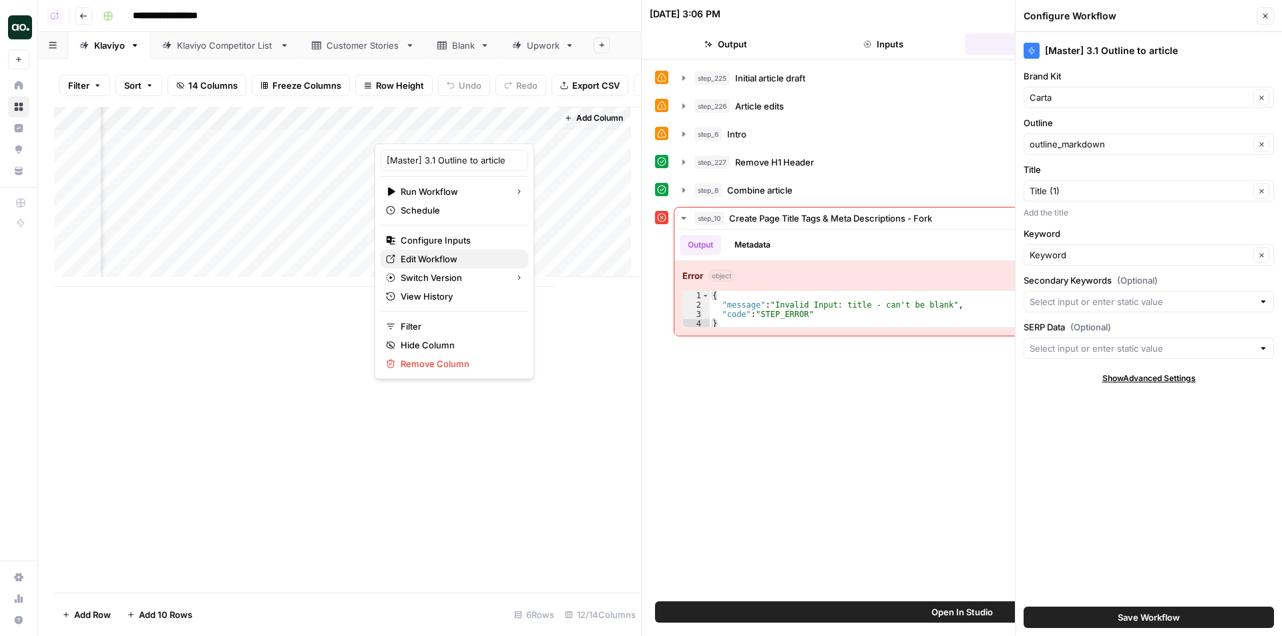
click at [443, 259] on span "Edit Workflow" at bounding box center [459, 258] width 117 height 13
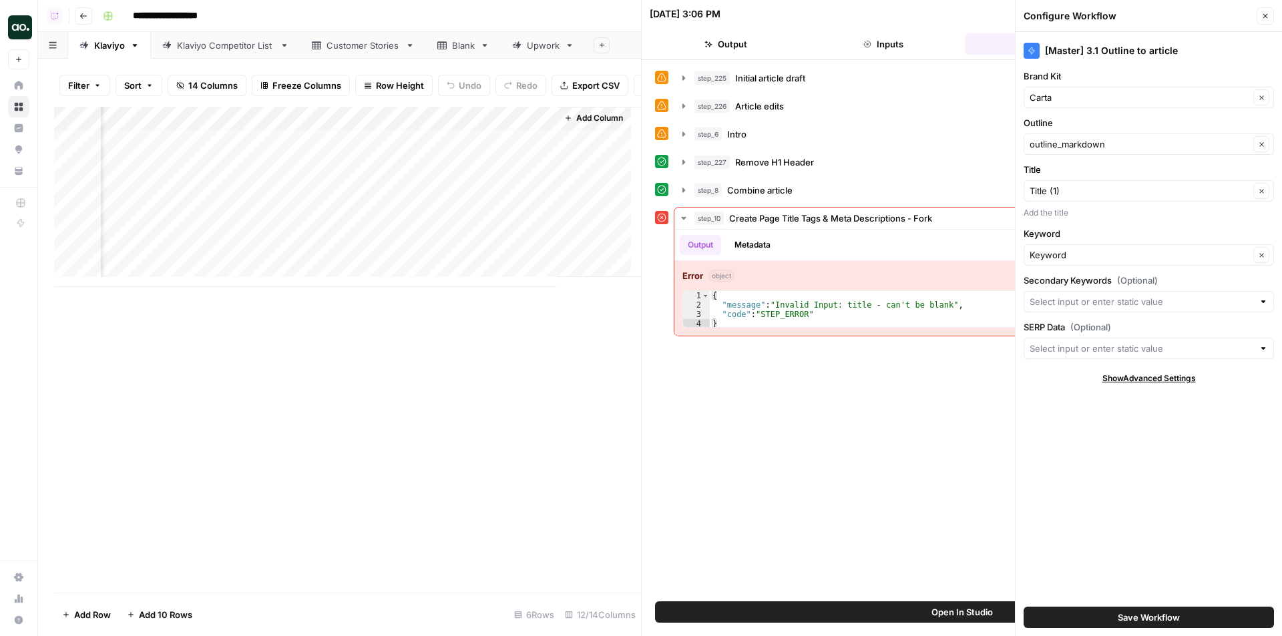
click at [525, 123] on div "Add Column" at bounding box center [347, 197] width 587 height 180
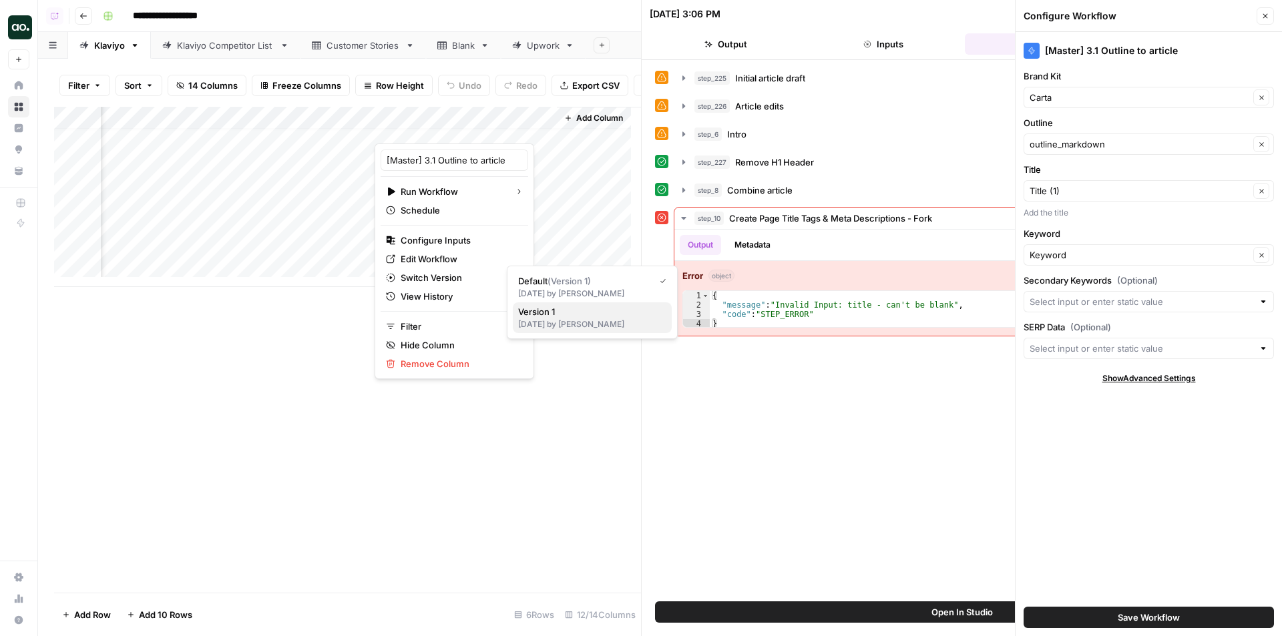
click at [573, 319] on div "1 day ago by Cindy Ouyang" at bounding box center [592, 325] width 148 height 12
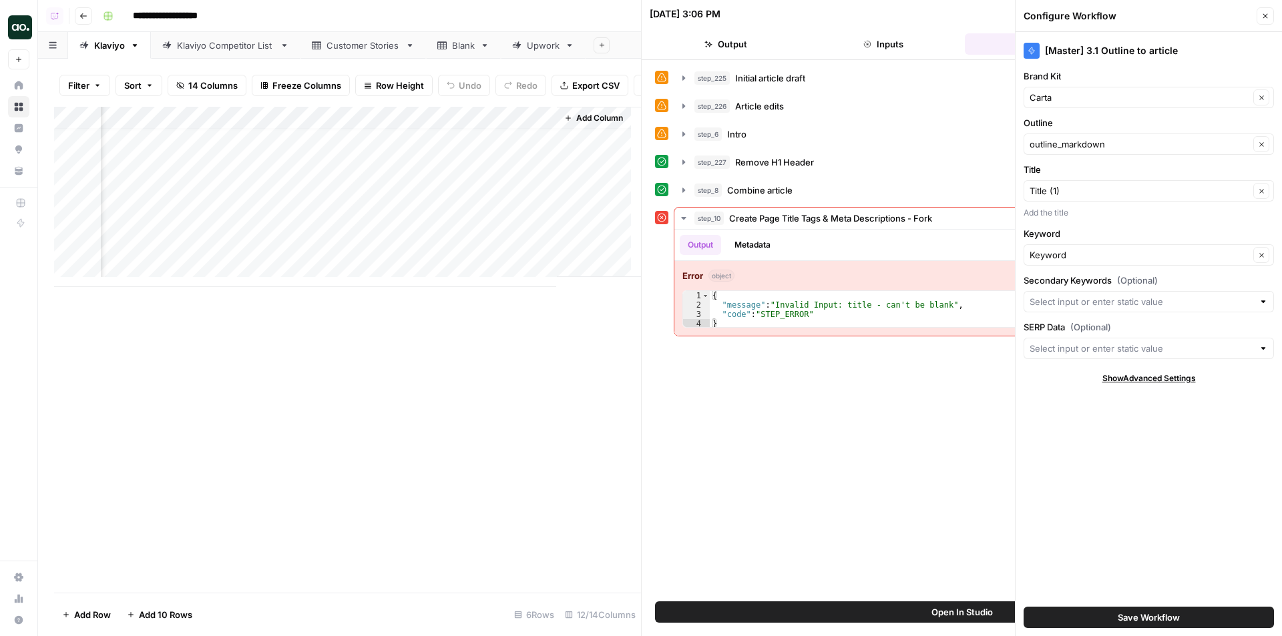
click at [523, 127] on div "Add Column" at bounding box center [347, 197] width 587 height 180
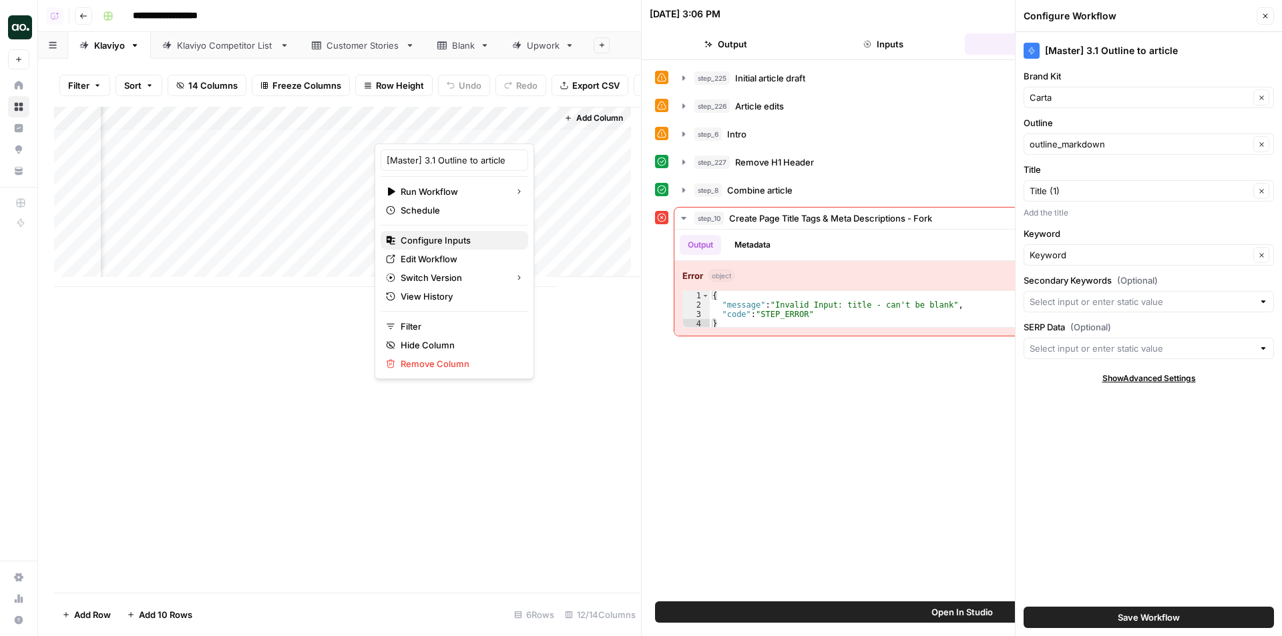
click at [442, 245] on span "Configure Inputs" at bounding box center [459, 240] width 117 height 13
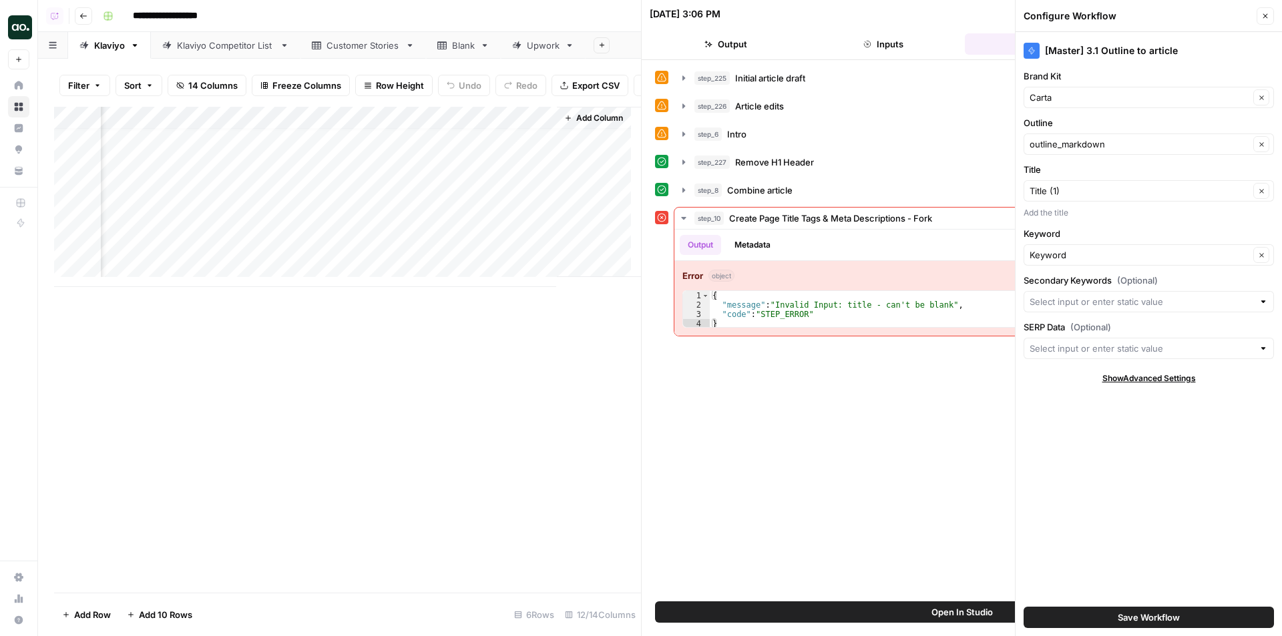
click at [528, 125] on div "Add Column" at bounding box center [347, 197] width 587 height 180
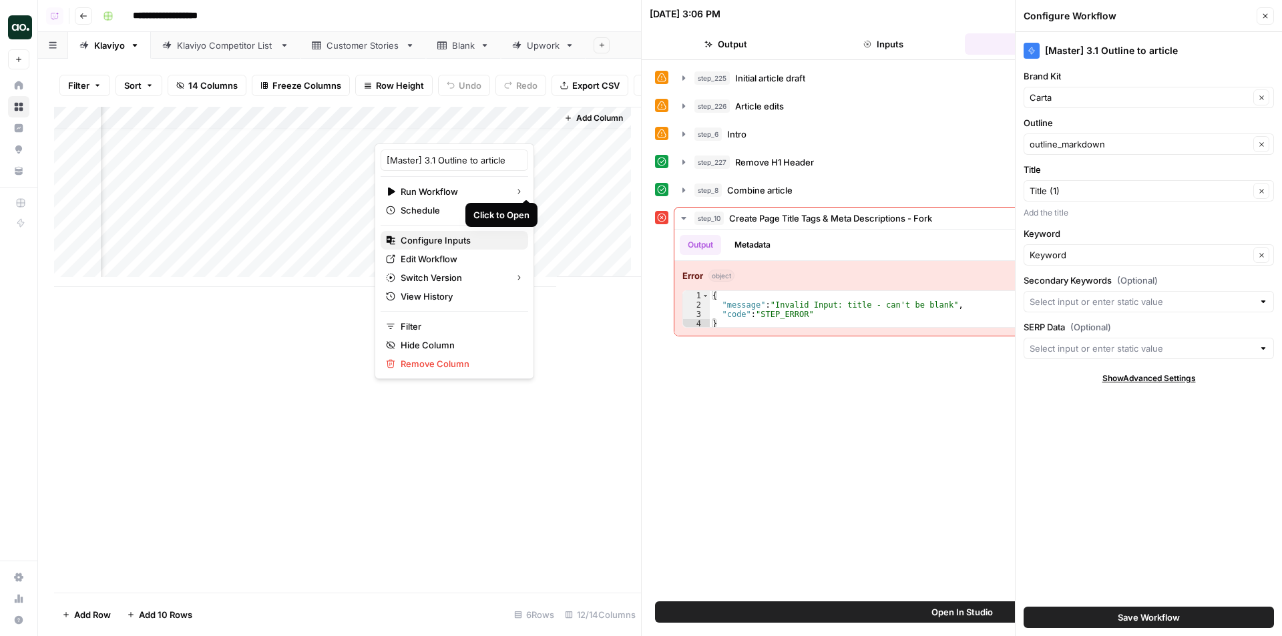
click at [465, 244] on span "Configure Inputs" at bounding box center [459, 240] width 117 height 13
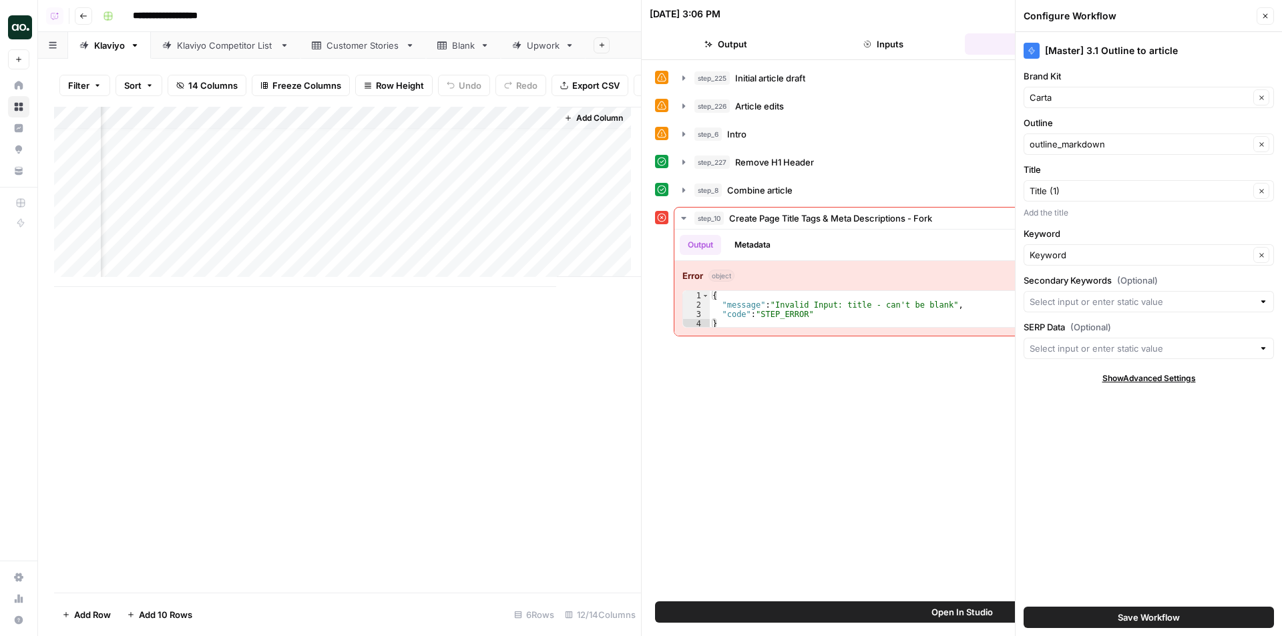
click at [528, 126] on div "Add Column" at bounding box center [347, 197] width 587 height 180
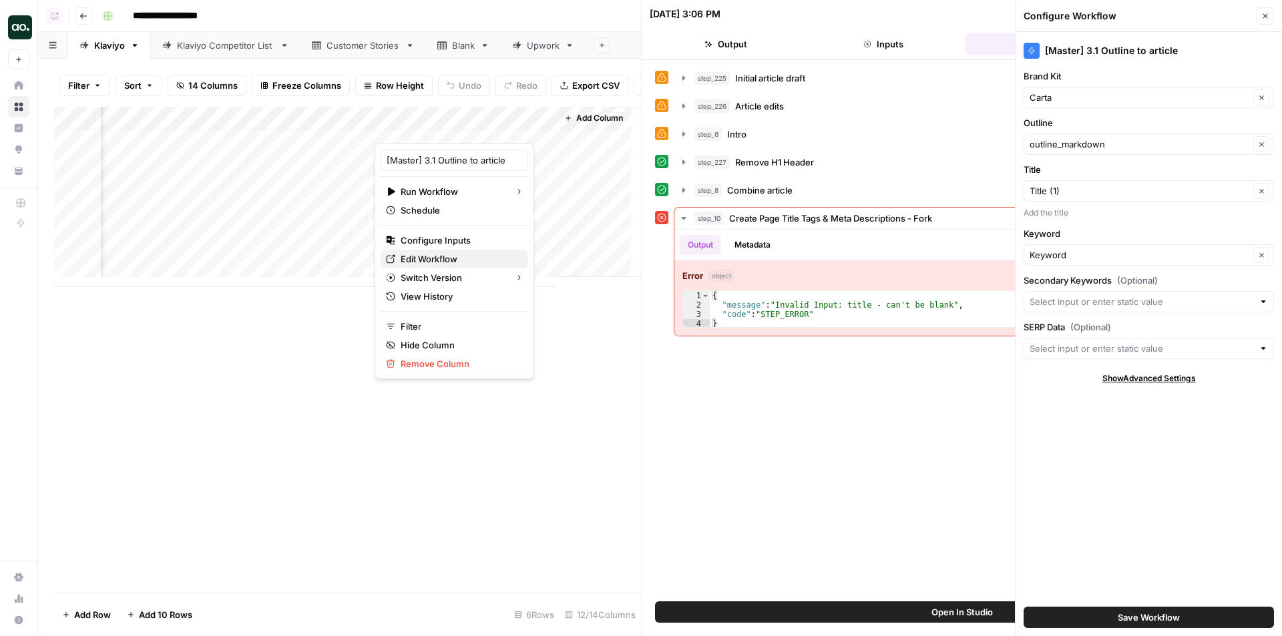
click at [445, 258] on span "Edit Workflow" at bounding box center [459, 258] width 117 height 13
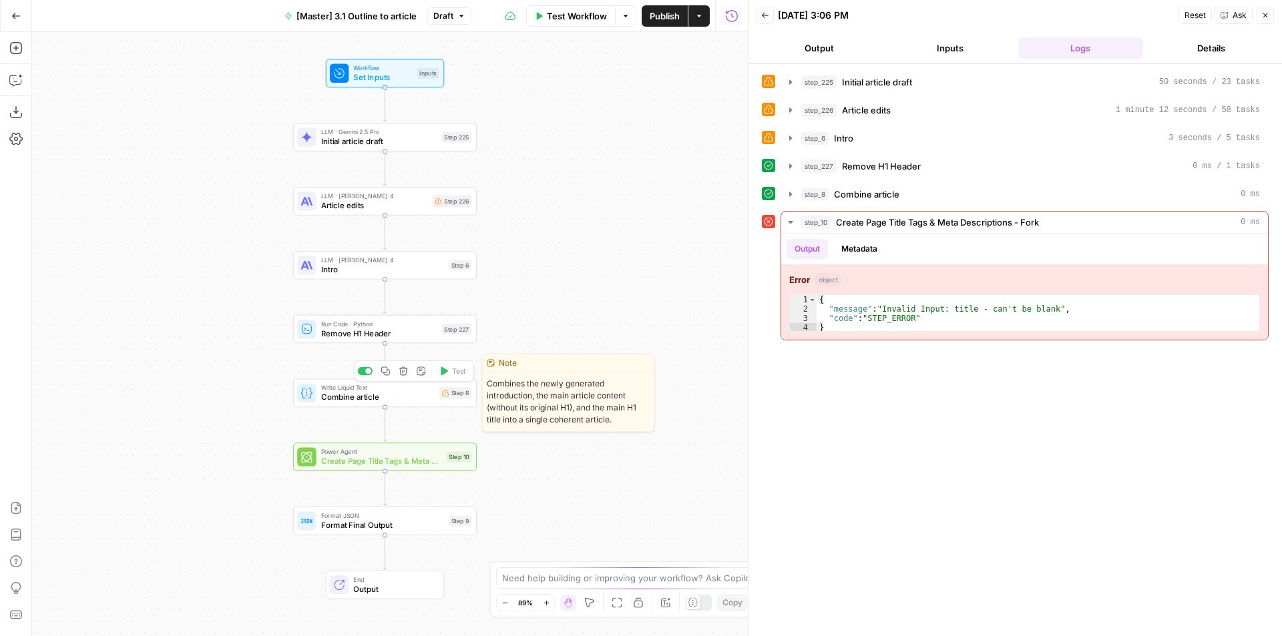
click at [409, 403] on span "Combine article" at bounding box center [378, 397] width 114 height 12
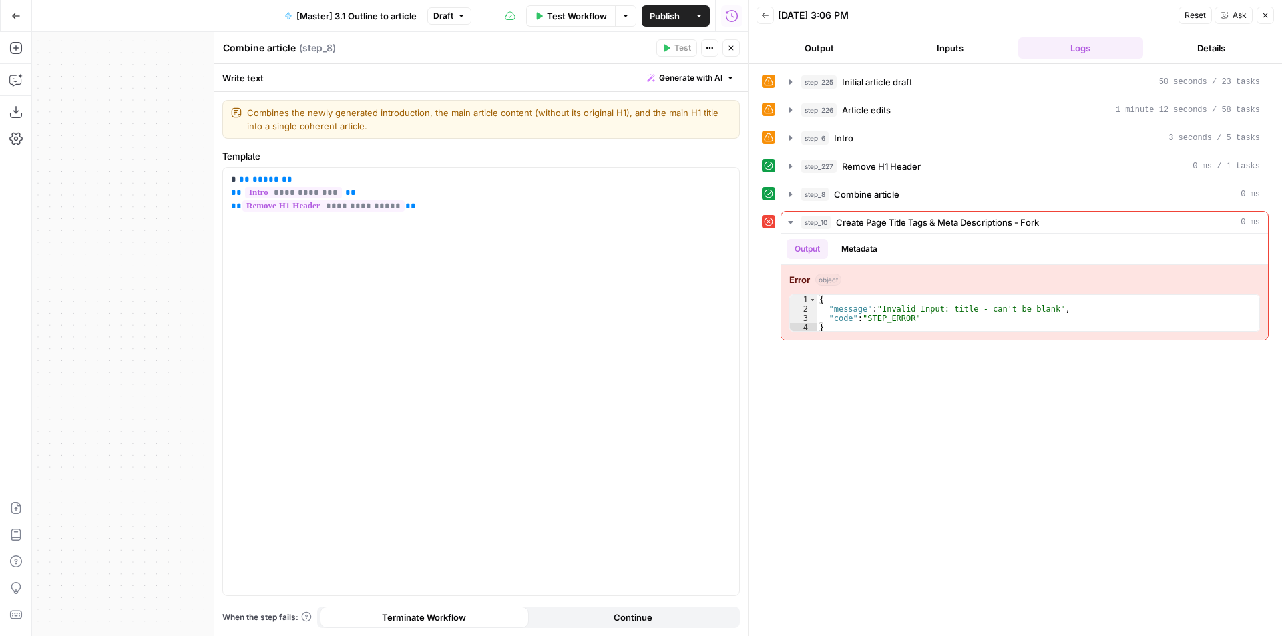
click at [735, 47] on button "Close" at bounding box center [731, 47] width 17 height 17
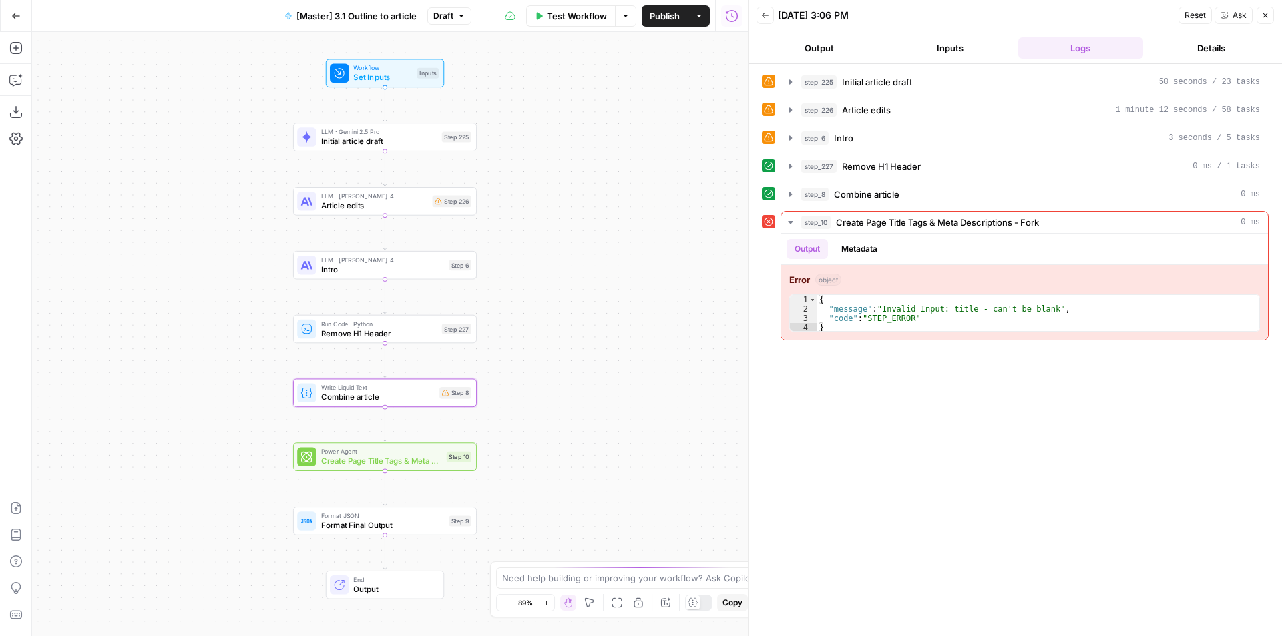
click at [421, 79] on div "Workflow Set Inputs Inputs Test Step" at bounding box center [384, 73] width 109 height 20
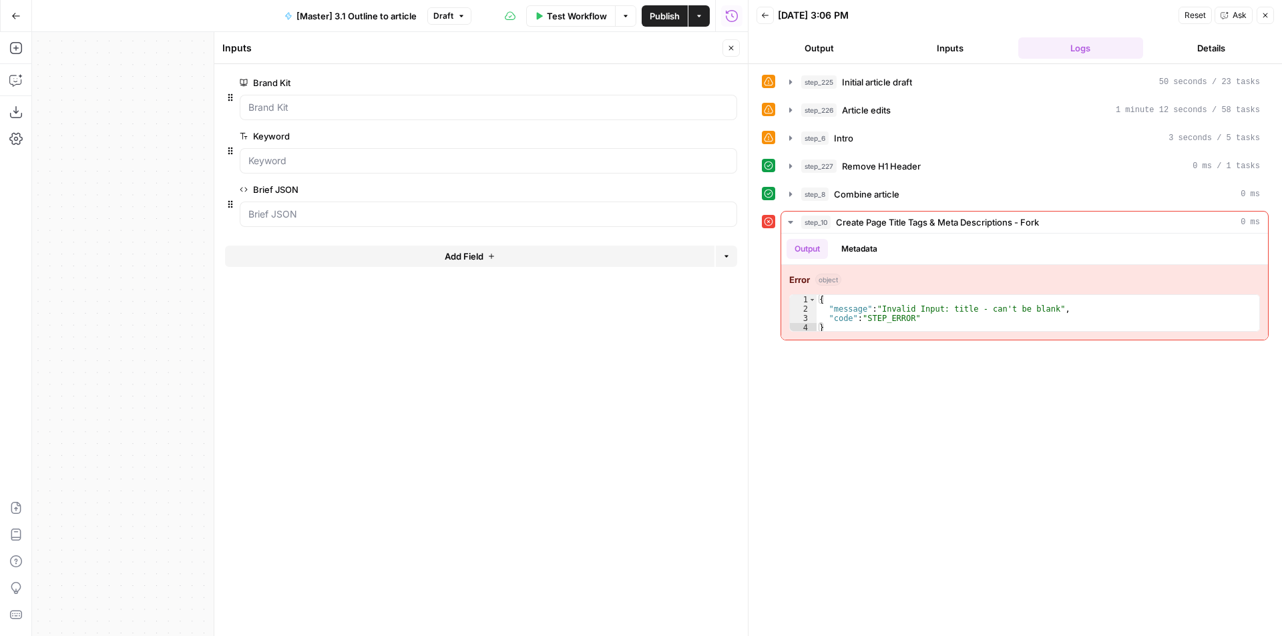
click at [465, 9] on button "Draft" at bounding box center [449, 15] width 44 height 17
click at [465, 12] on span "button" at bounding box center [461, 16] width 8 height 8
click at [731, 47] on icon "button" at bounding box center [731, 48] width 8 height 8
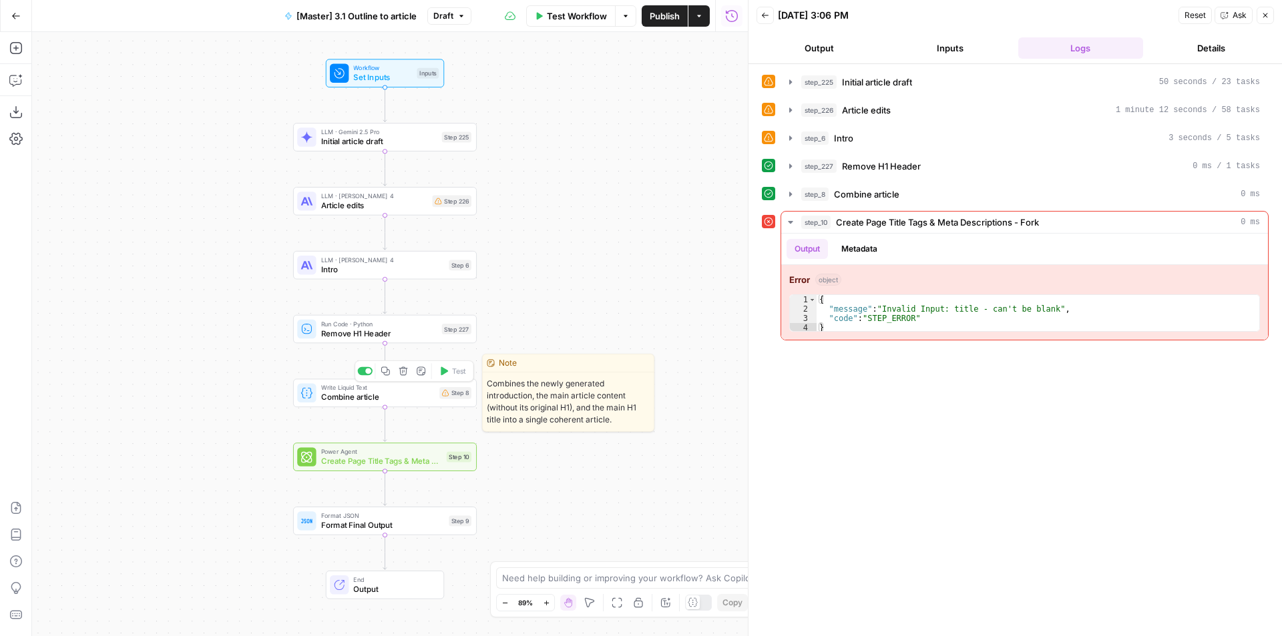
click at [384, 398] on span "Combine article" at bounding box center [378, 397] width 114 height 12
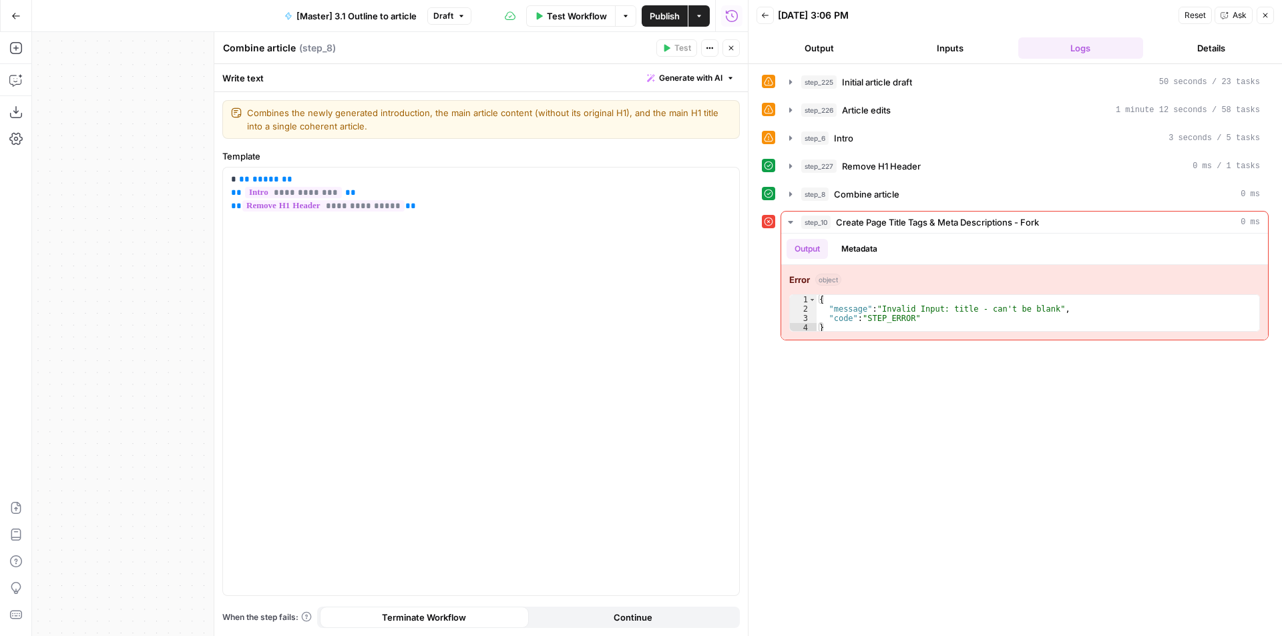
click at [730, 48] on icon "button" at bounding box center [731, 48] width 8 height 8
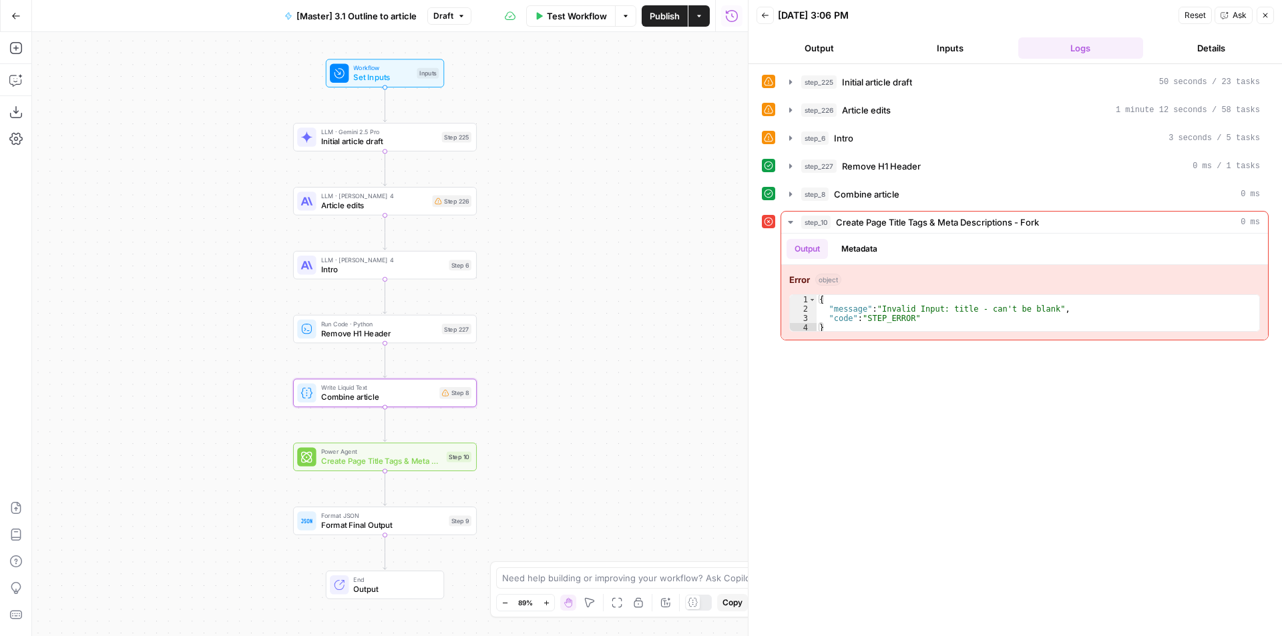
click at [437, 11] on span "Draft" at bounding box center [443, 16] width 20 height 12
click at [468, 81] on span "Version 1" at bounding box center [518, 78] width 159 height 13
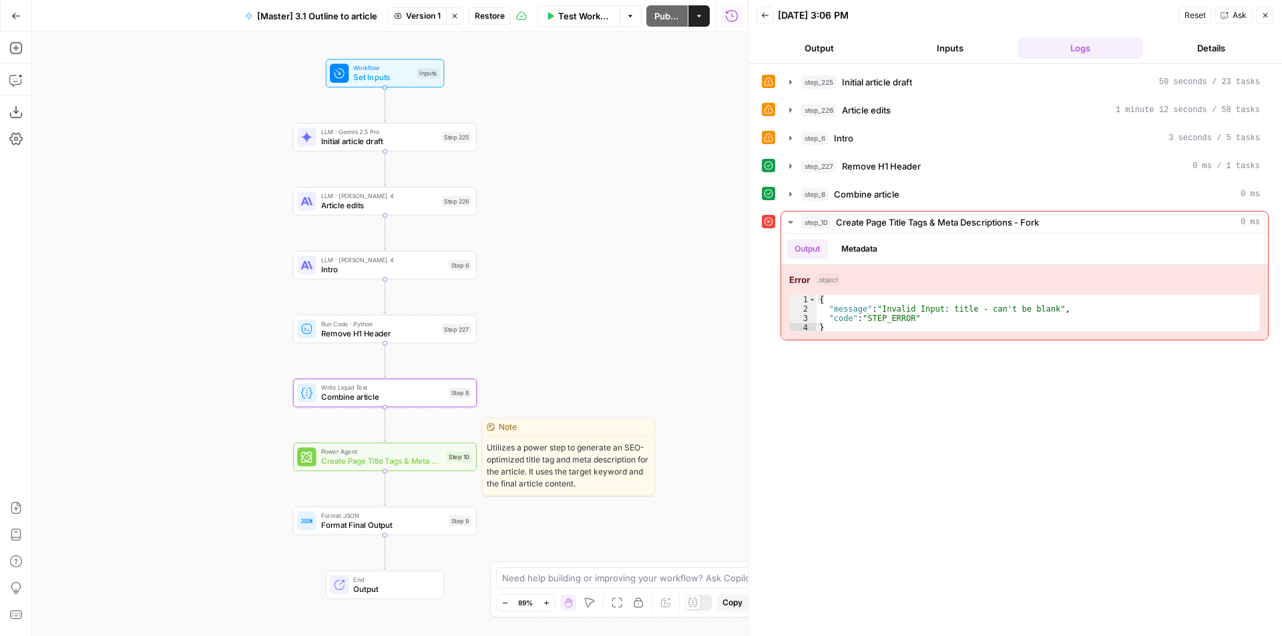
click at [409, 465] on span "Create Page Title Tags & Meta Descriptions - Fork" at bounding box center [381, 461] width 121 height 12
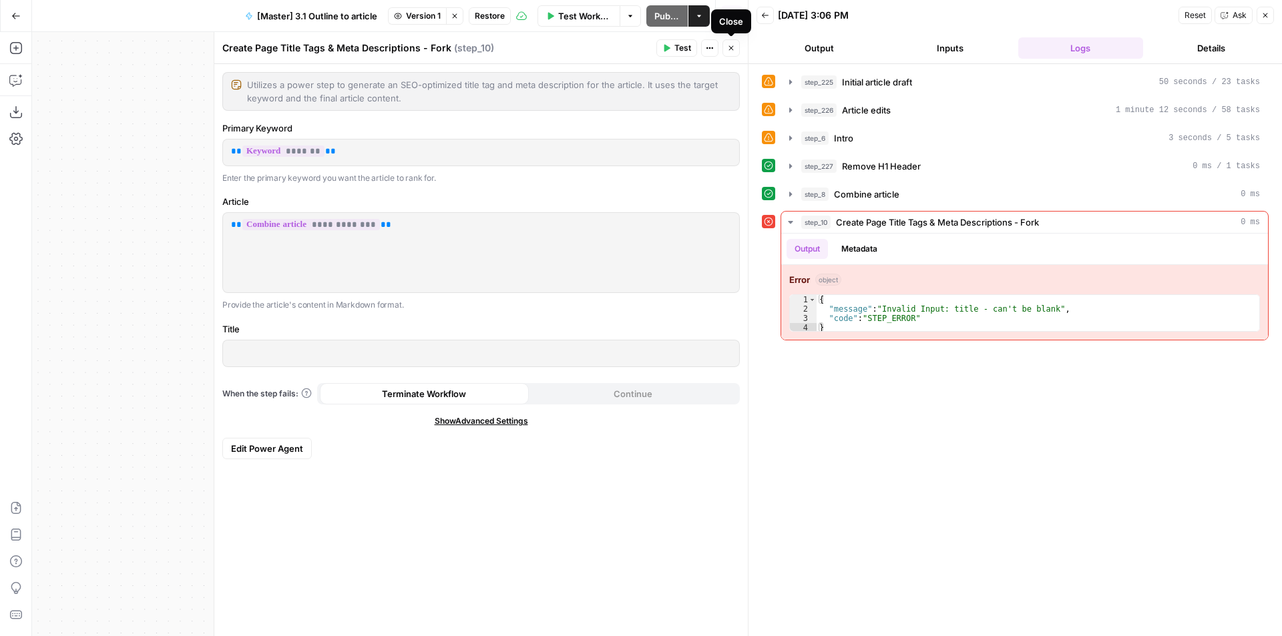
click at [735, 47] on icon "button" at bounding box center [731, 48] width 8 height 8
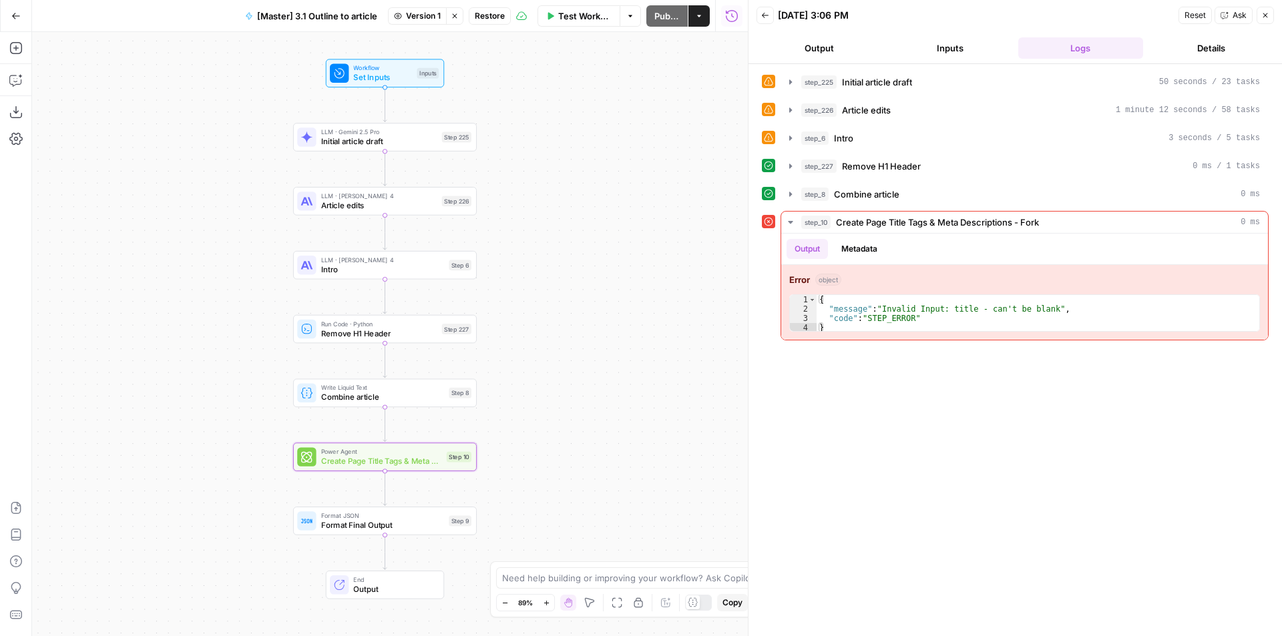
click at [459, 21] on button "Stop viewing" at bounding box center [454, 15] width 17 height 17
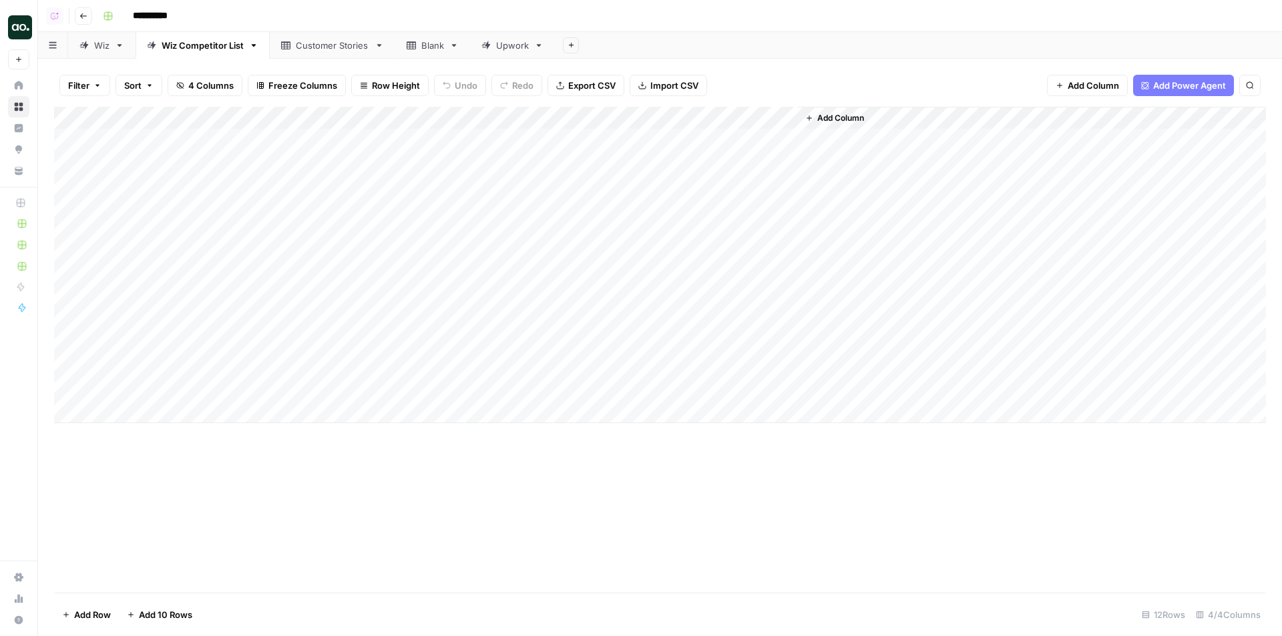
click at [105, 53] on link "Wiz" at bounding box center [101, 45] width 67 height 27
click at [144, 134] on div "Add Column" at bounding box center [660, 129] width 1212 height 44
type textarea "**********"
click at [125, 153] on textarea "**********" at bounding box center [207, 153] width 214 height 19
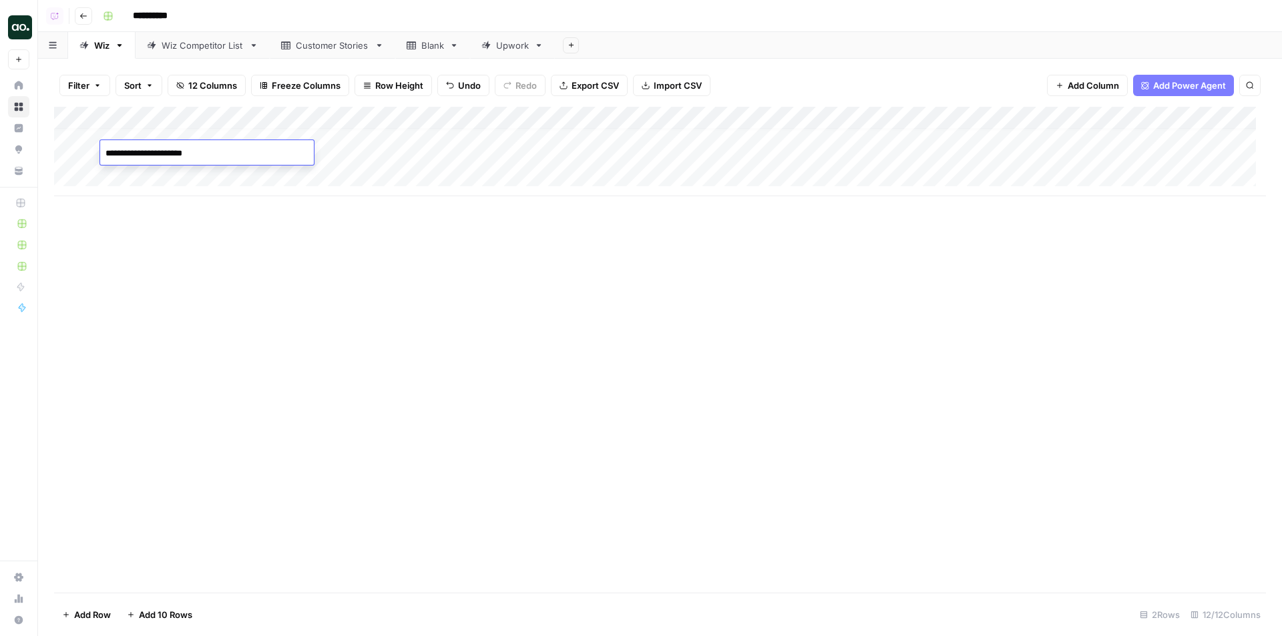
type textarea "**********"
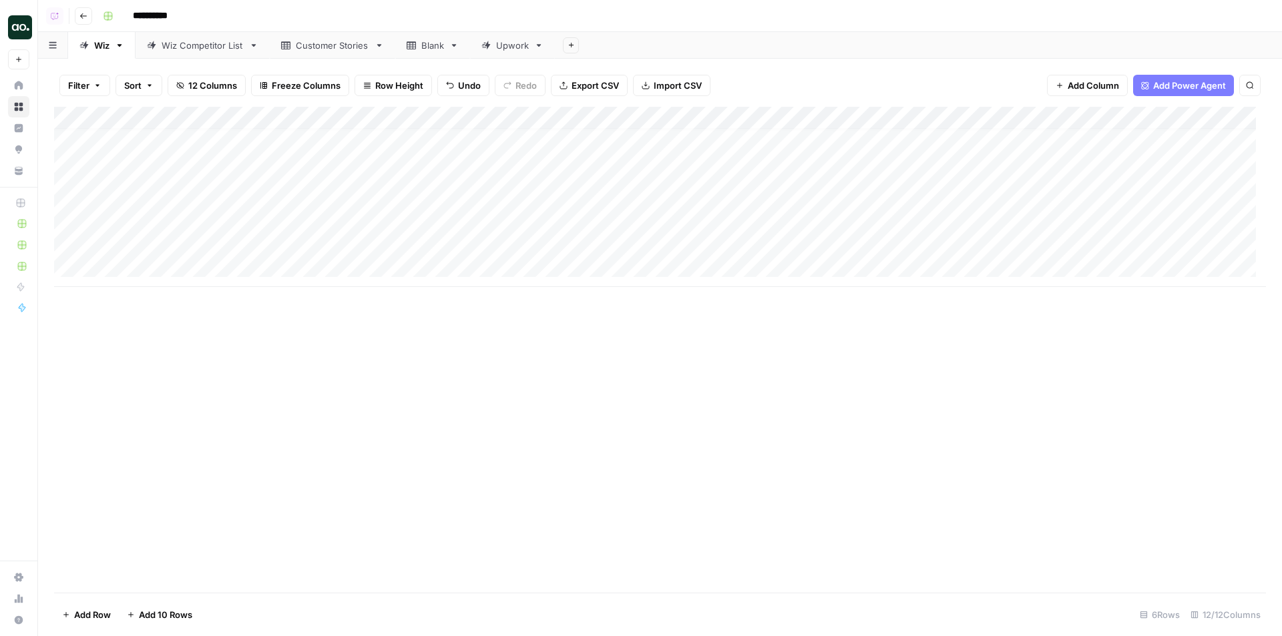
click at [363, 242] on div "Add Column" at bounding box center [660, 197] width 1212 height 180
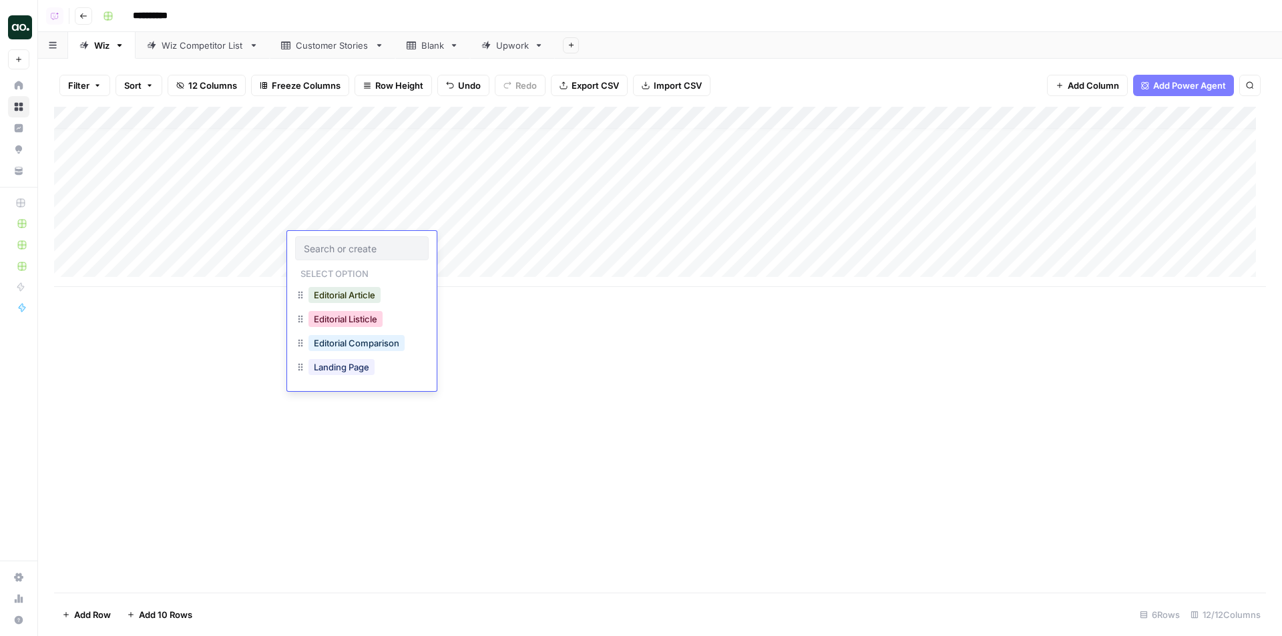
click at [356, 321] on button "Editorial Listicle" at bounding box center [346, 319] width 74 height 16
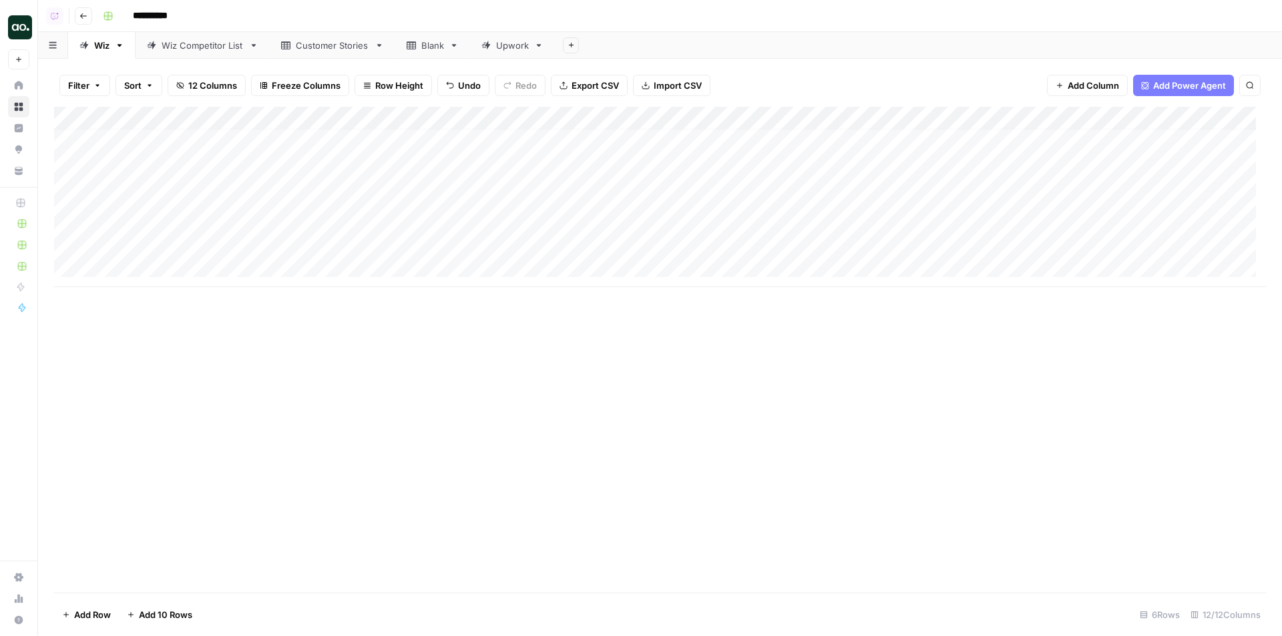
click at [333, 220] on div "Add Column" at bounding box center [660, 197] width 1212 height 180
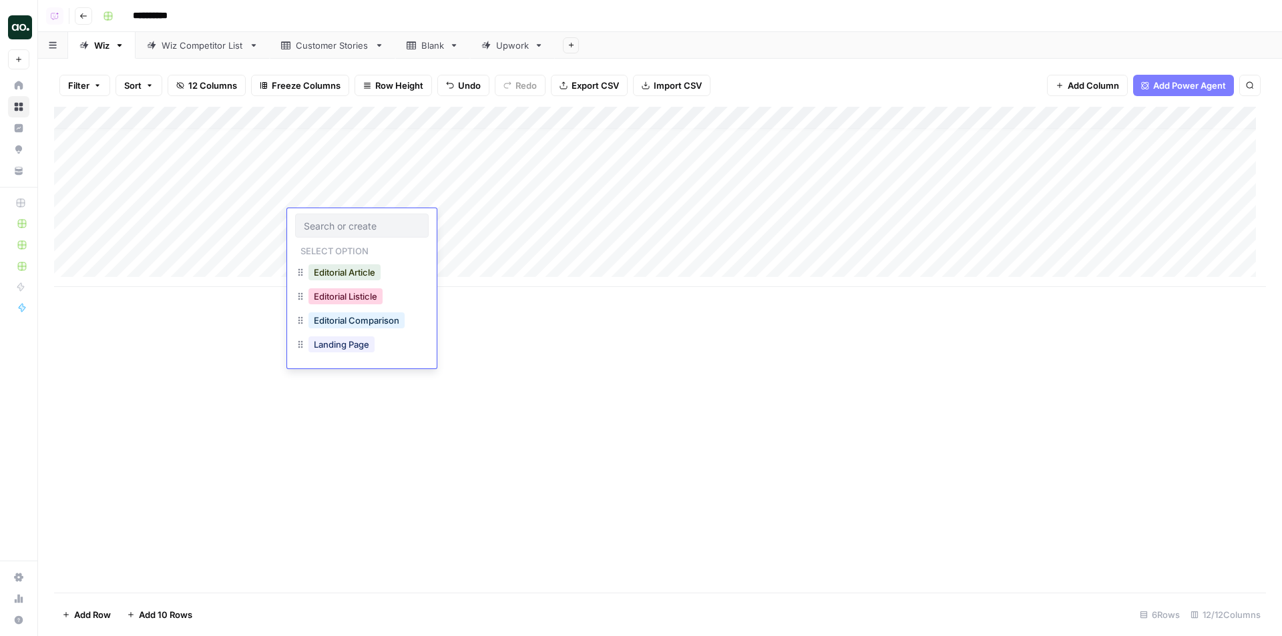
click at [359, 296] on button "Editorial Listicle" at bounding box center [346, 296] width 74 height 16
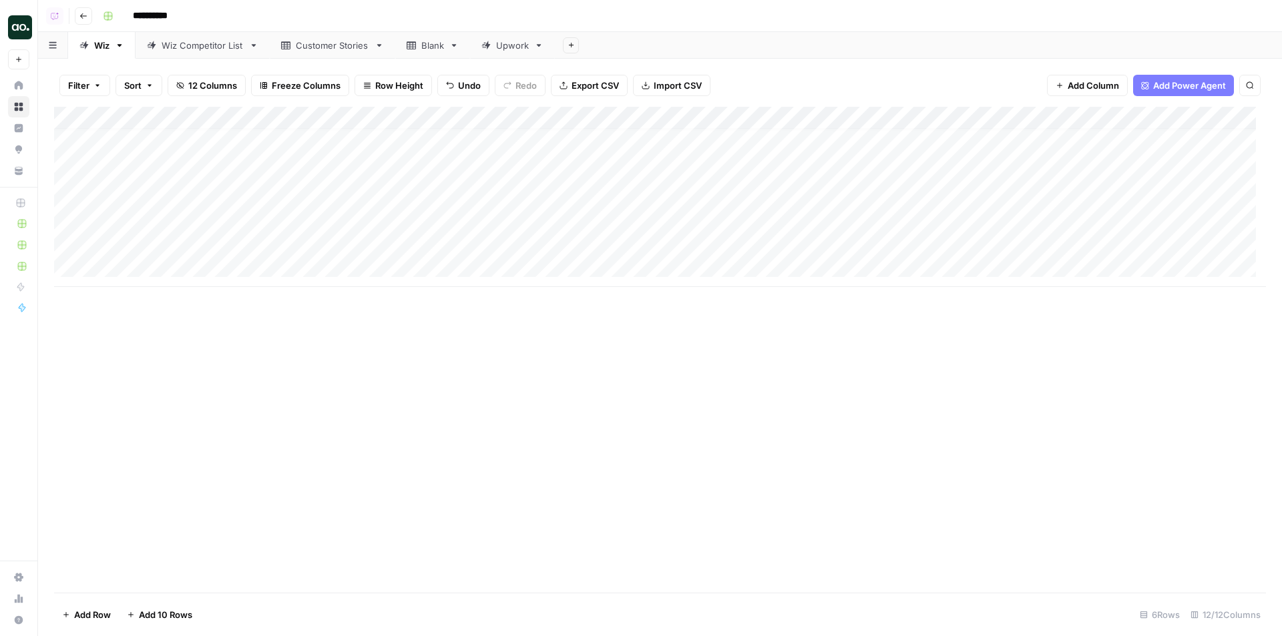
click at [324, 196] on div "Add Column" at bounding box center [660, 197] width 1212 height 180
click at [356, 292] on button "Editorial Comparison" at bounding box center [357, 298] width 96 height 16
click at [329, 171] on div "Add Column" at bounding box center [660, 197] width 1212 height 180
click at [329, 172] on div "Add Column" at bounding box center [660, 197] width 1212 height 180
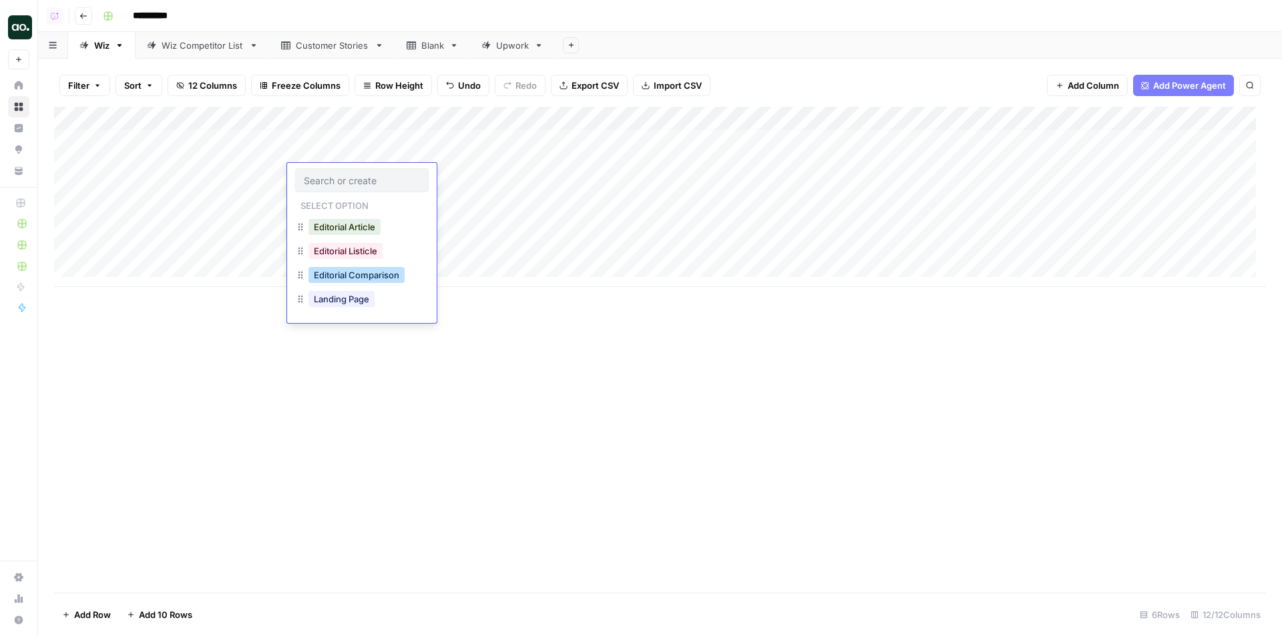
click at [366, 276] on button "Editorial Comparison" at bounding box center [357, 275] width 96 height 16
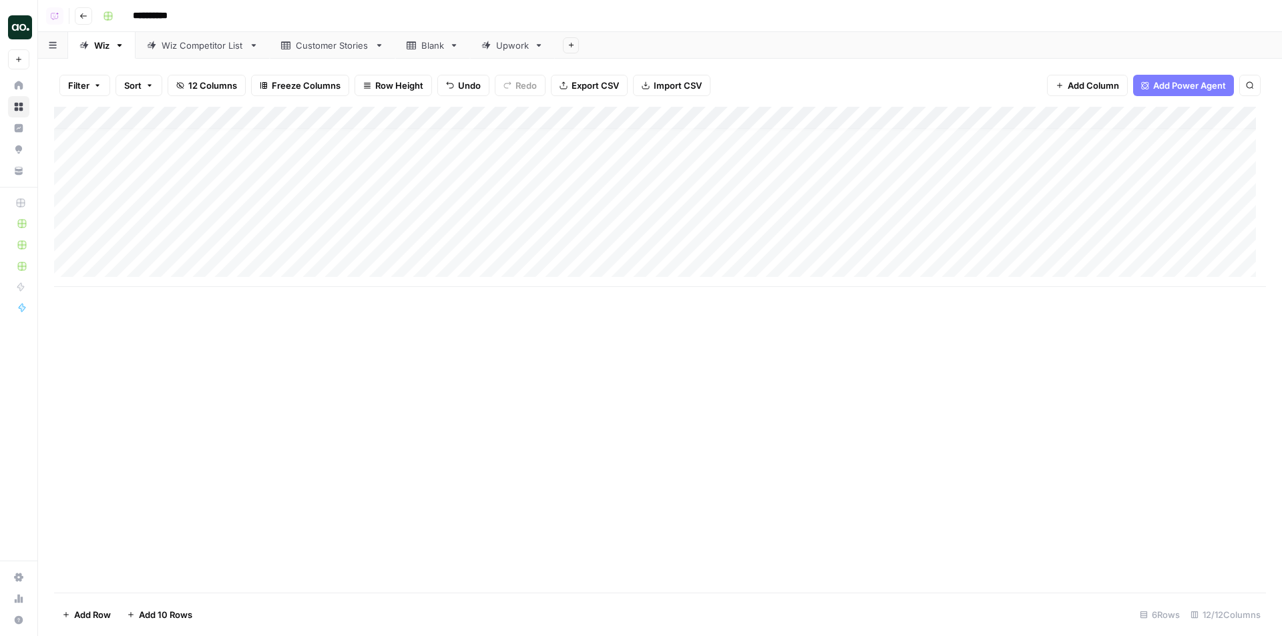
click at [349, 139] on div "Add Column" at bounding box center [660, 197] width 1212 height 180
click at [349, 150] on div "Add Column" at bounding box center [660, 197] width 1212 height 180
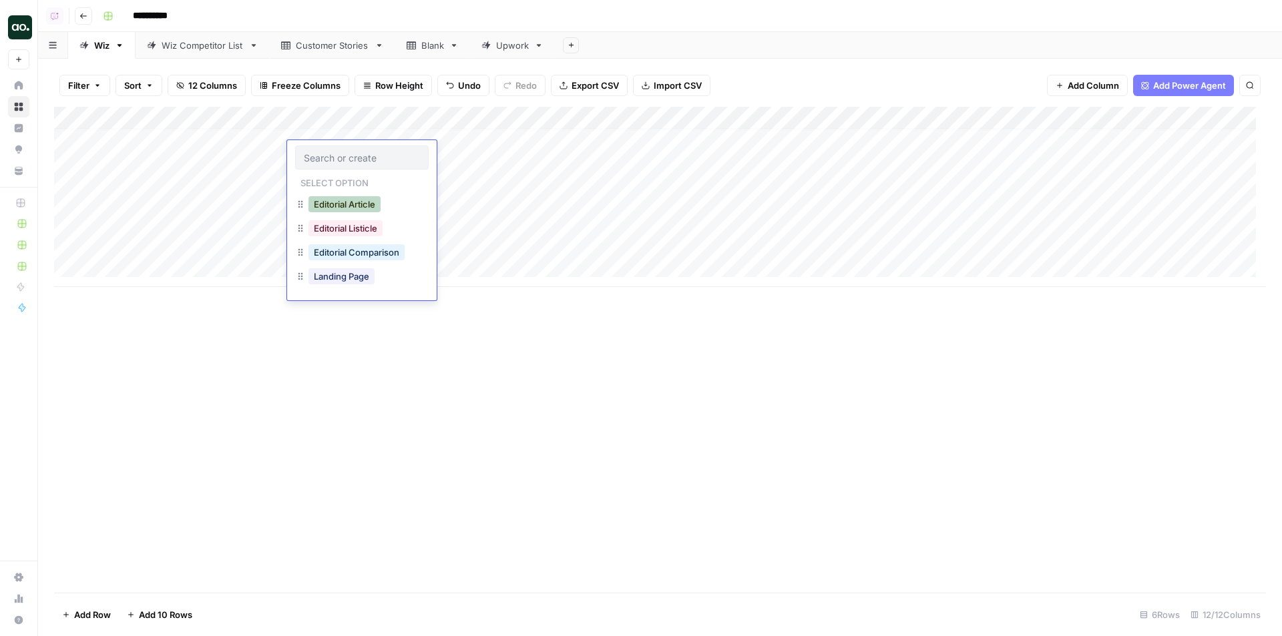
click at [365, 203] on button "Editorial Article" at bounding box center [345, 204] width 72 height 16
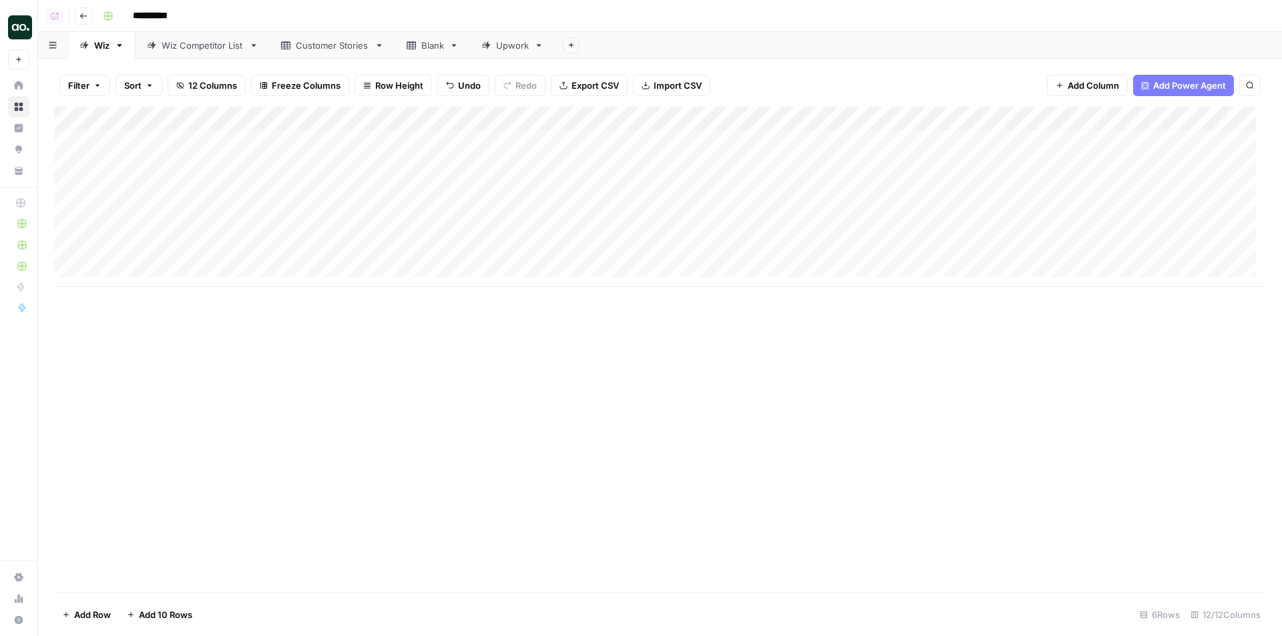
click at [349, 136] on div "Add Column" at bounding box center [660, 197] width 1212 height 180
click at [360, 178] on button "Editorial Article" at bounding box center [345, 182] width 72 height 16
click at [493, 120] on div "Add Column" at bounding box center [660, 197] width 1212 height 180
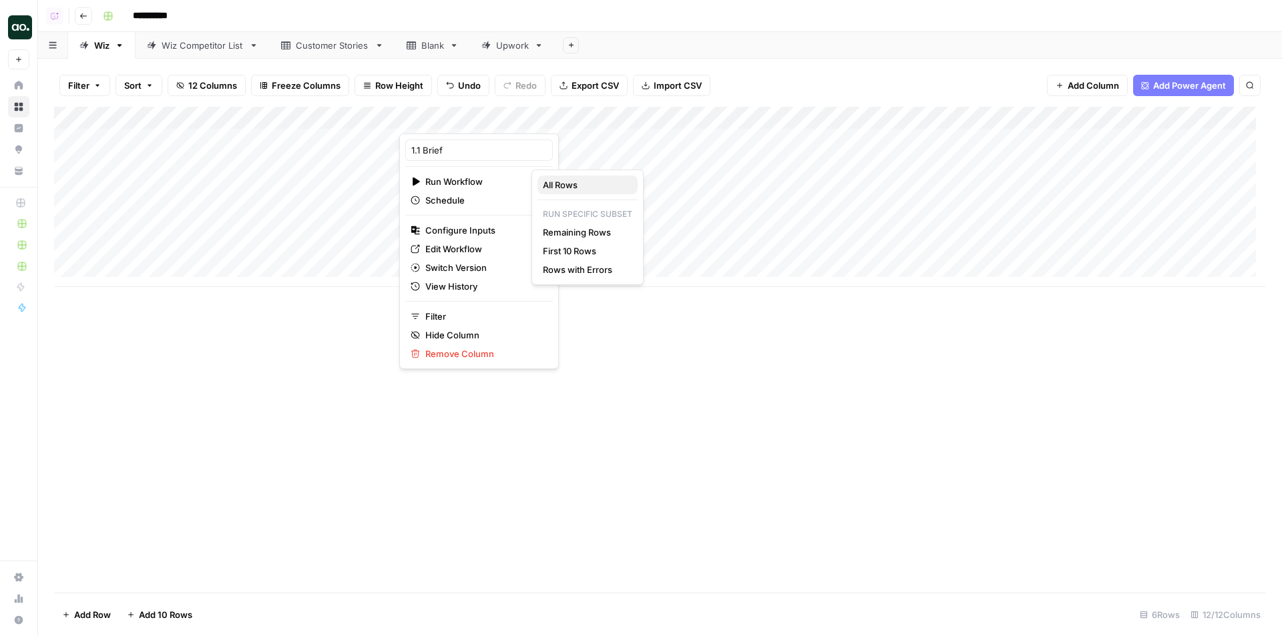
click at [565, 182] on span "All Rows" at bounding box center [585, 184] width 84 height 13
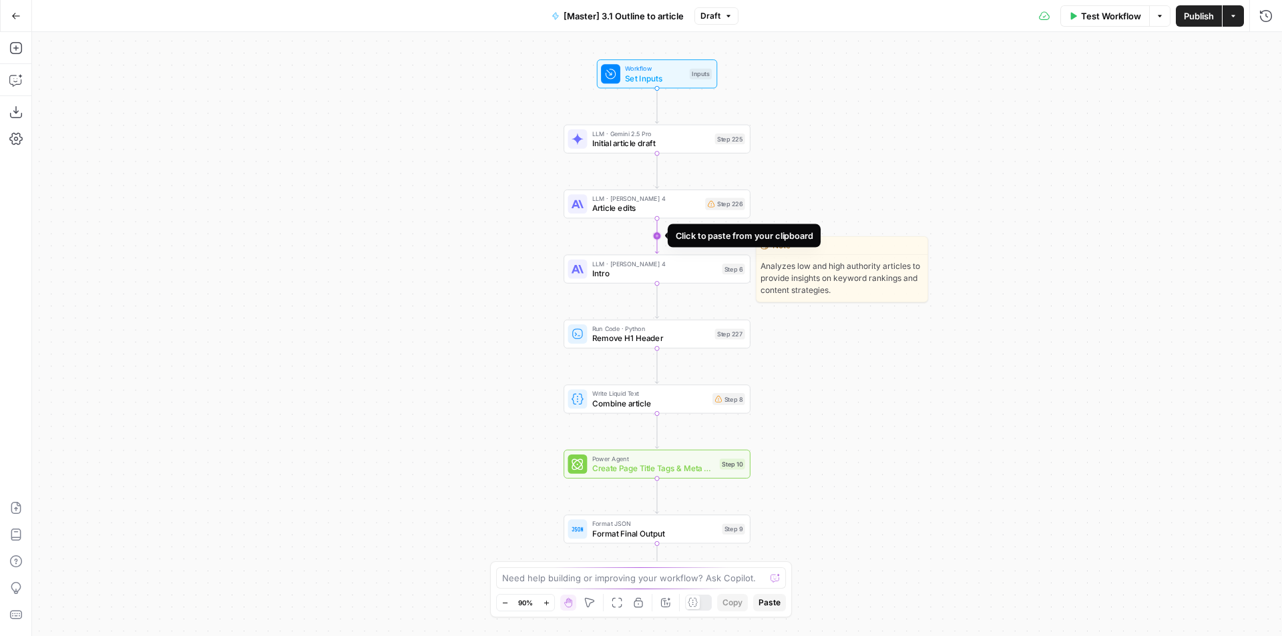
click at [657, 220] on icon "Edge from step_226 to step_6" at bounding box center [656, 235] width 3 height 35
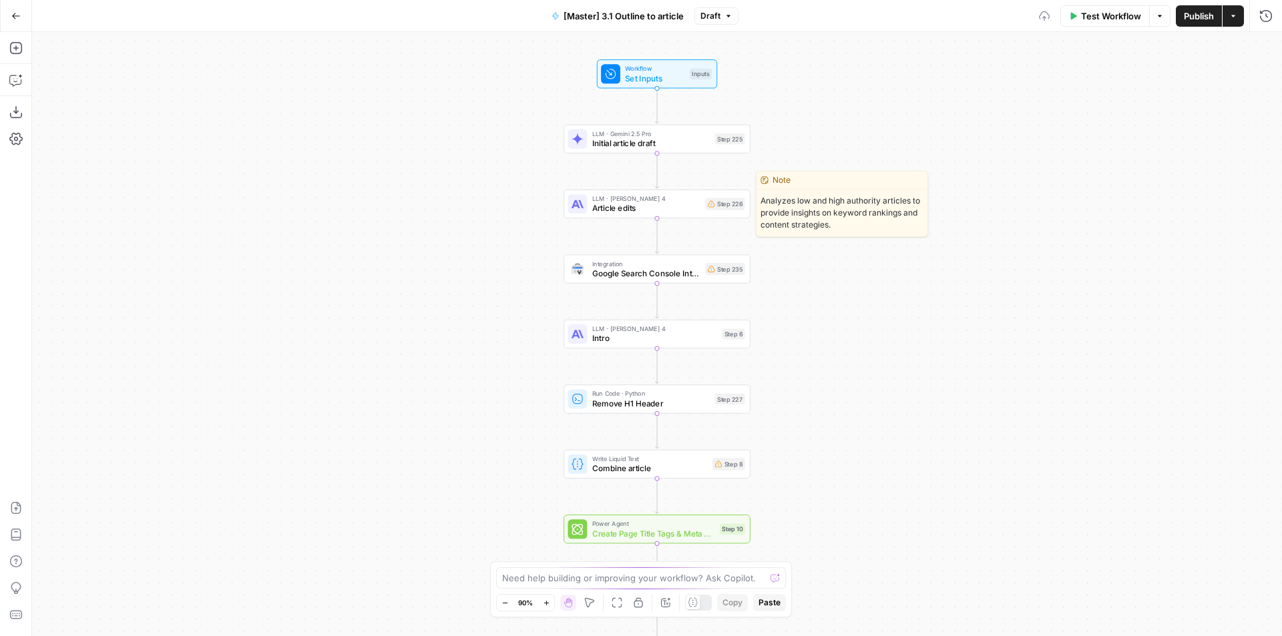
click at [651, 209] on span "Article edits" at bounding box center [646, 208] width 108 height 12
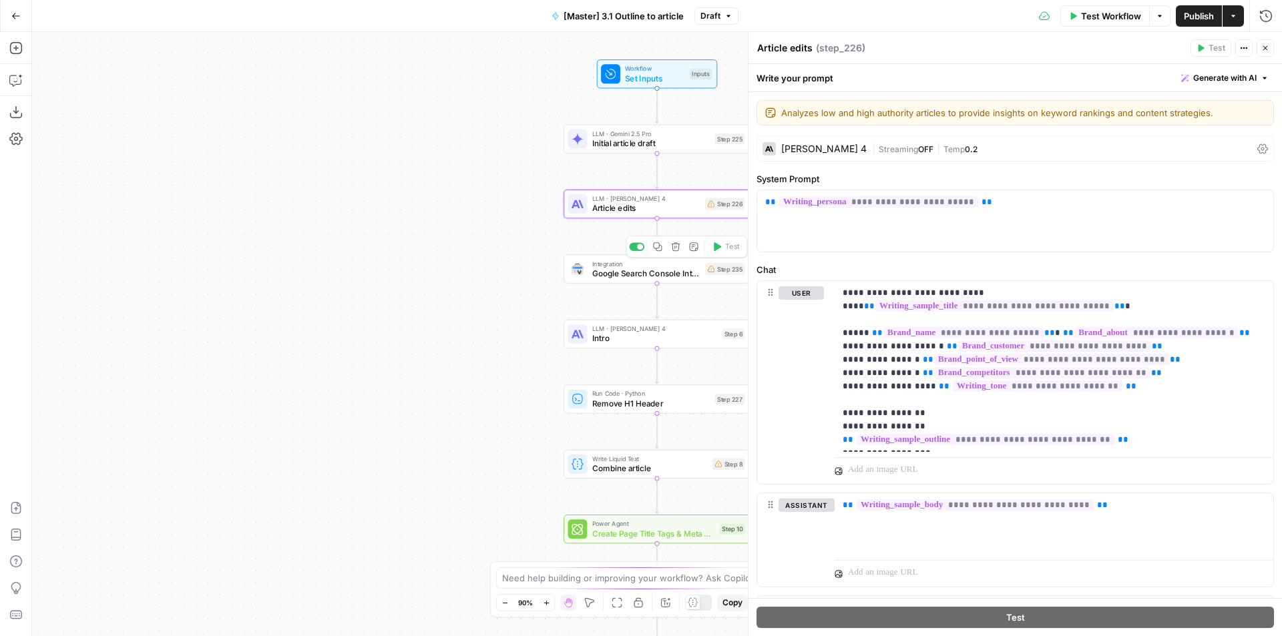
click at [678, 248] on icon "button" at bounding box center [675, 246] width 9 height 9
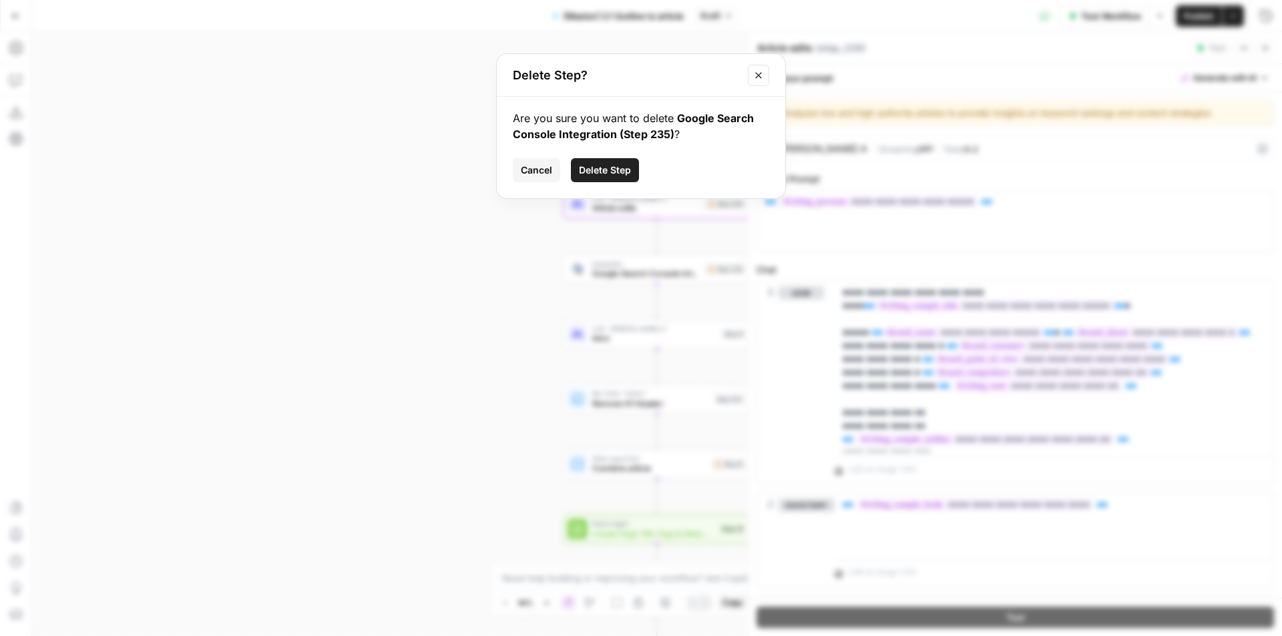
click at [606, 169] on span "Delete Step" at bounding box center [605, 170] width 52 height 13
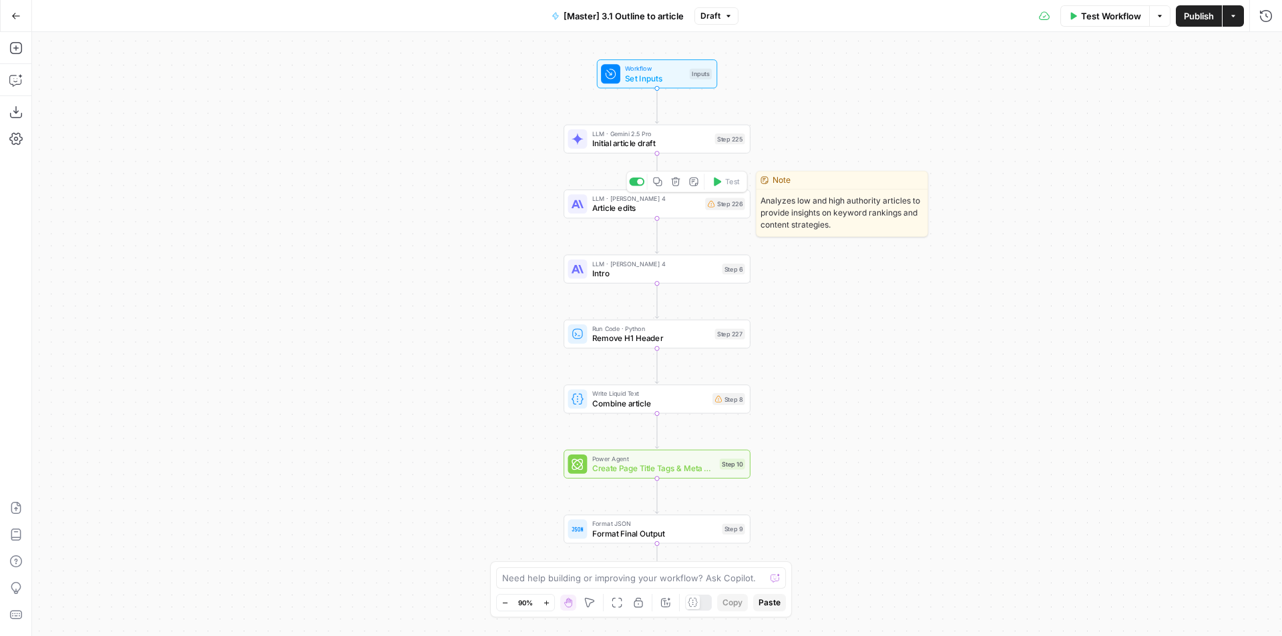
click at [664, 207] on span "Article edits" at bounding box center [646, 208] width 108 height 12
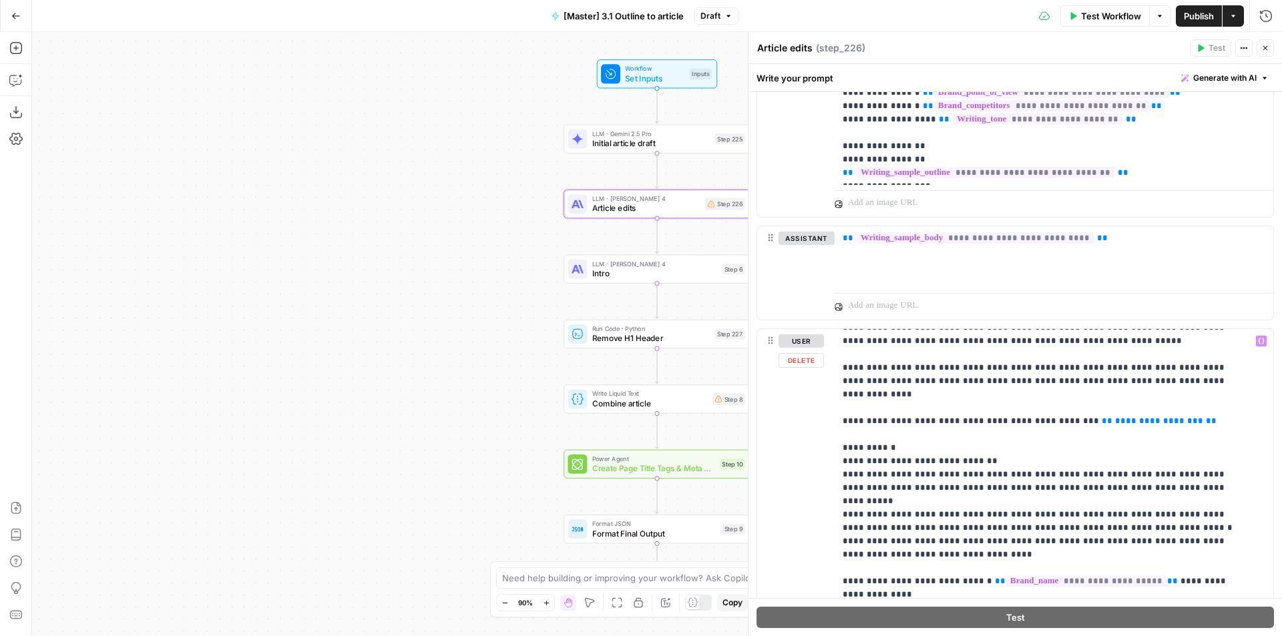
scroll to position [1724, 0]
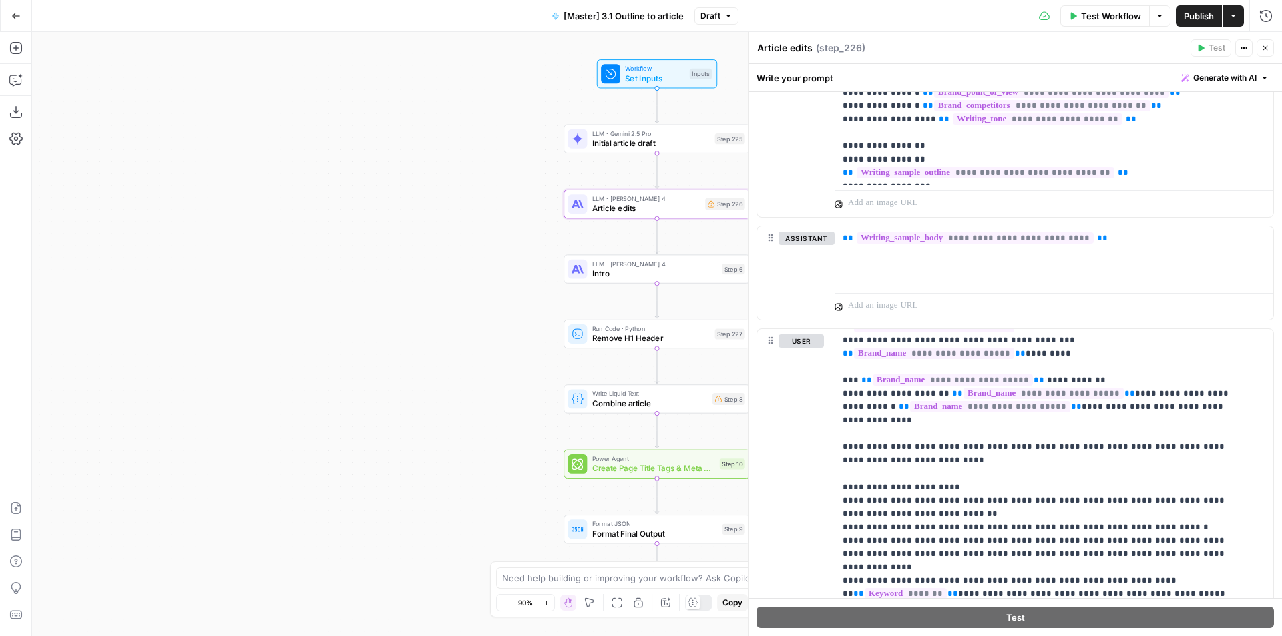
click at [717, 23] on button "Draft" at bounding box center [716, 15] width 44 height 17
click at [716, 84] on span "Version 1" at bounding box center [786, 78] width 159 height 13
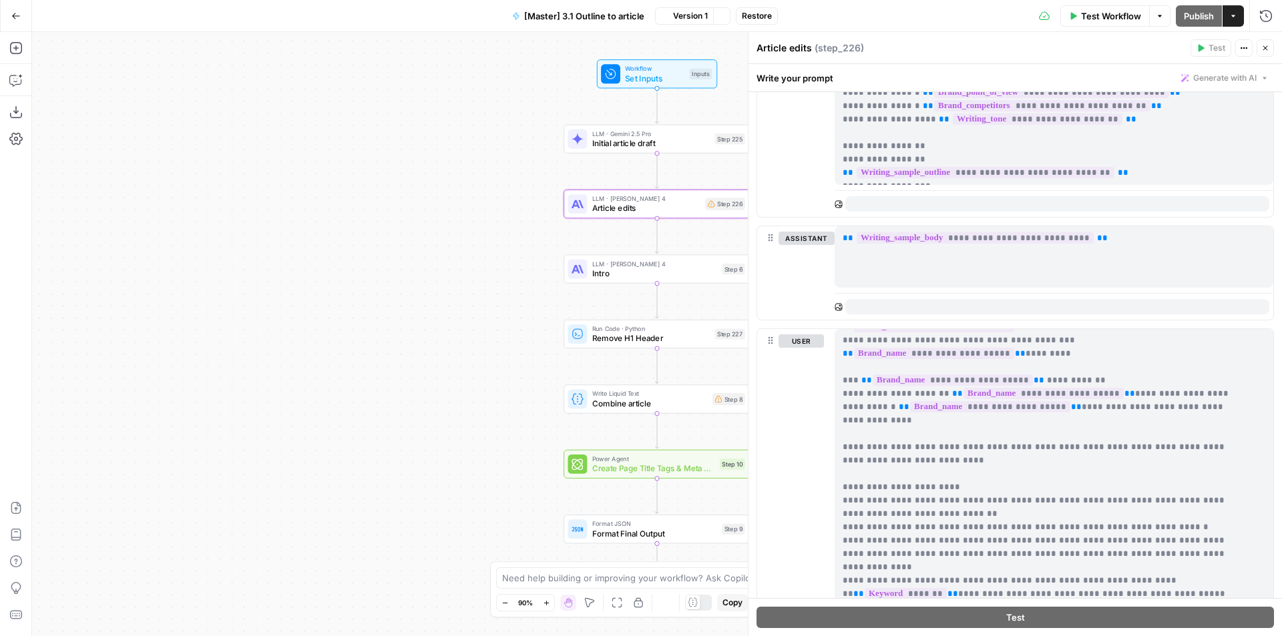
click at [639, 72] on span "Set Inputs" at bounding box center [654, 78] width 59 height 12
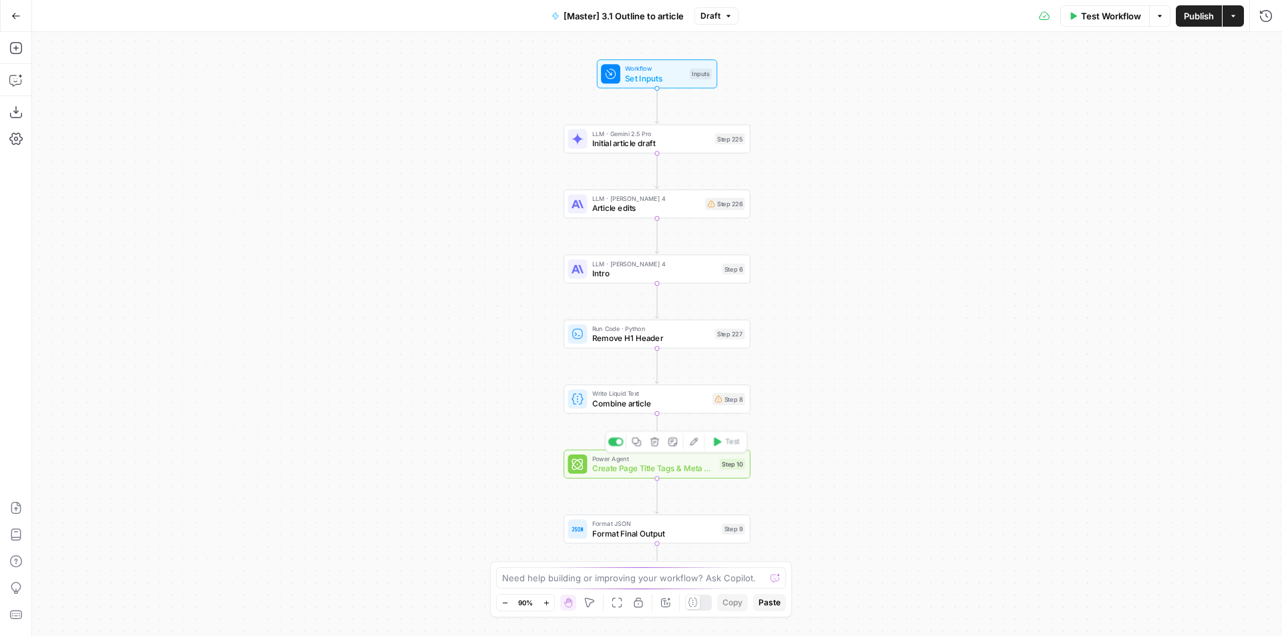
click at [728, 462] on div "Step 10" at bounding box center [732, 464] width 25 height 11
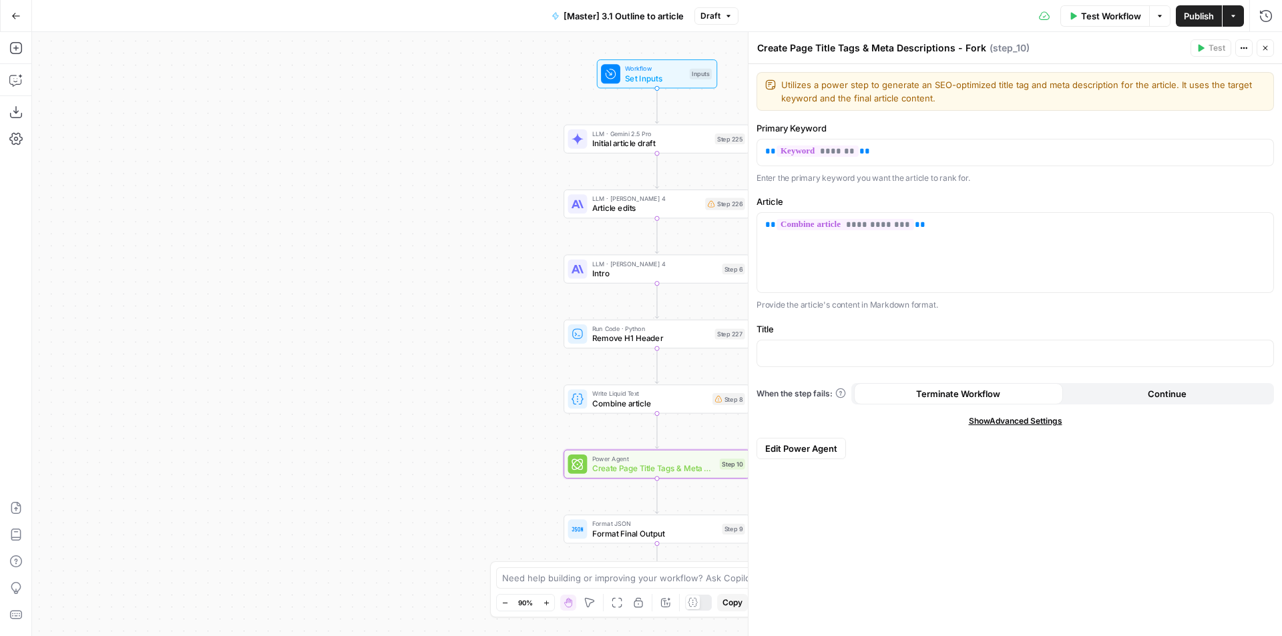
click at [701, 5] on div "[Master] 3.1 Outline to article Draft" at bounding box center [641, 15] width 195 height 21
click at [703, 13] on span "Draft" at bounding box center [711, 16] width 20 height 12
click at [733, 81] on span "Version 1" at bounding box center [786, 78] width 159 height 13
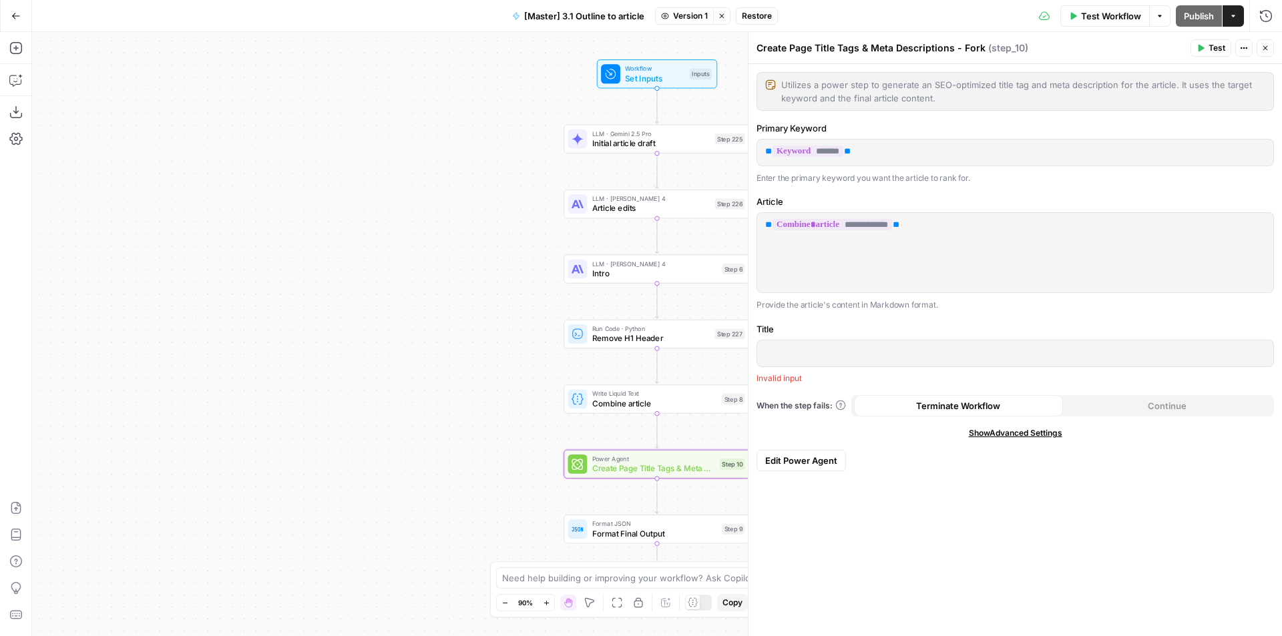
click at [654, 473] on span "Create Page Title Tags & Meta Descriptions - Fork" at bounding box center [653, 469] width 123 height 12
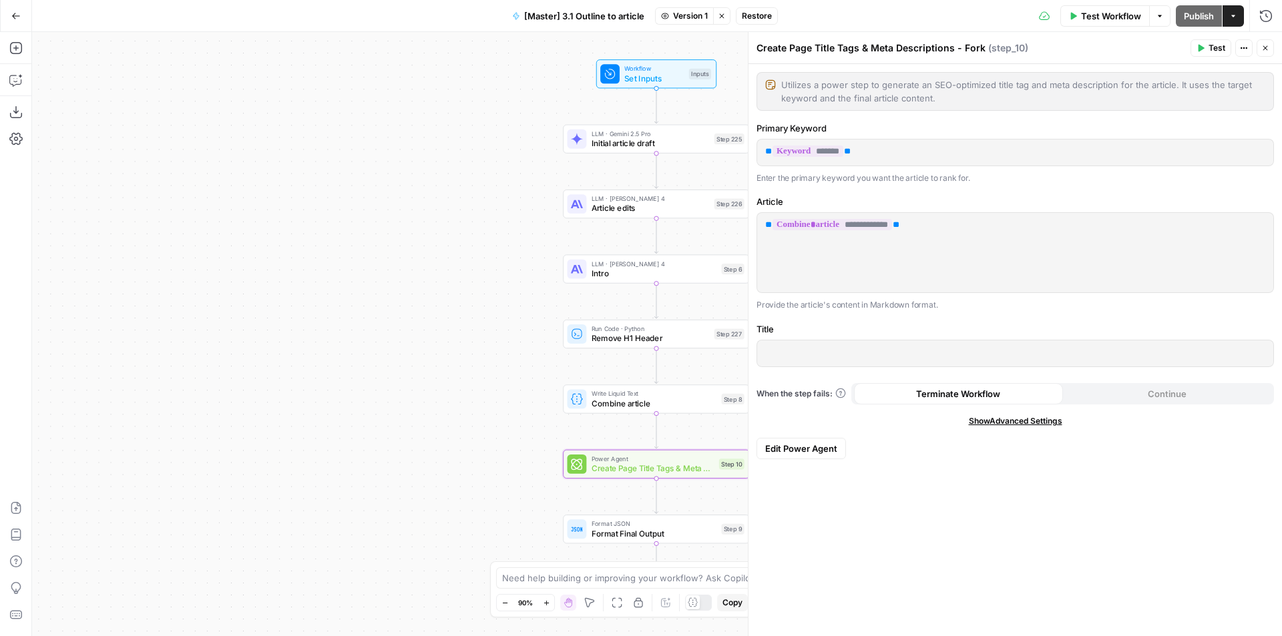
click at [565, 49] on div "Workflow Set Inputs Inputs LLM · Gemini 2.5 Pro Initial article draft Step 225 …" at bounding box center [657, 334] width 1250 height 604
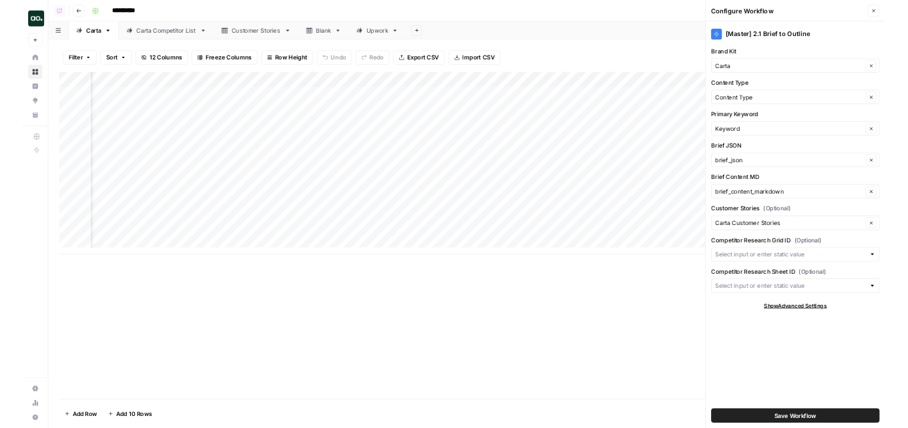
scroll to position [0, 126]
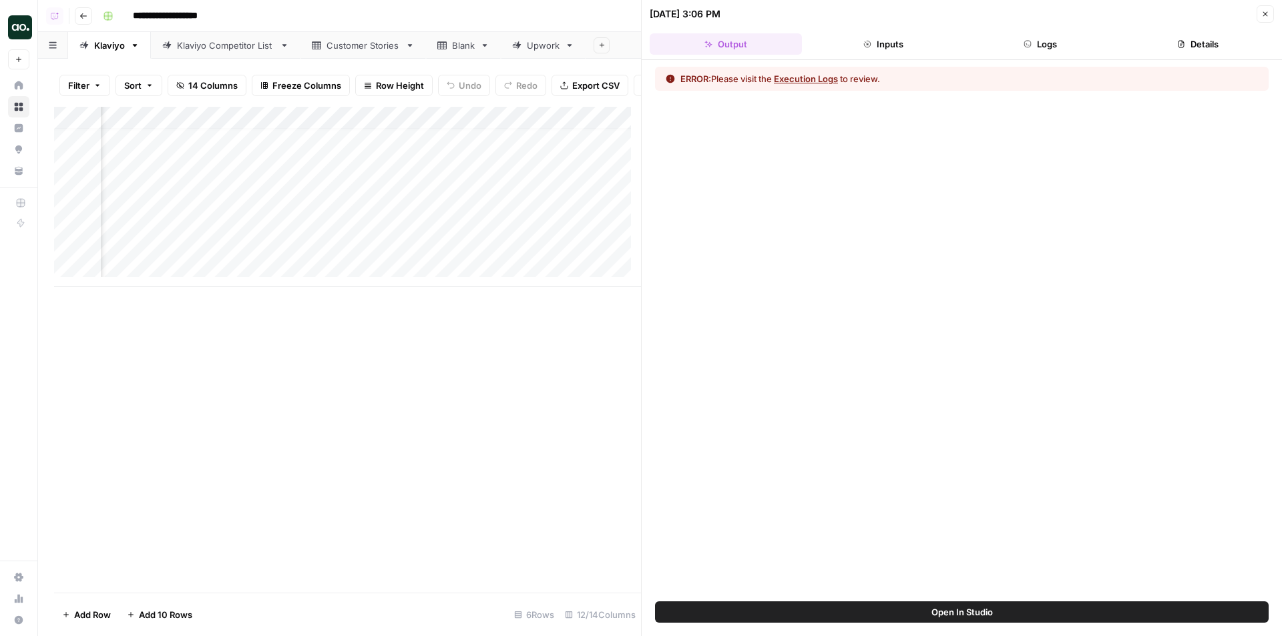
click at [1267, 9] on button "Close" at bounding box center [1265, 13] width 17 height 17
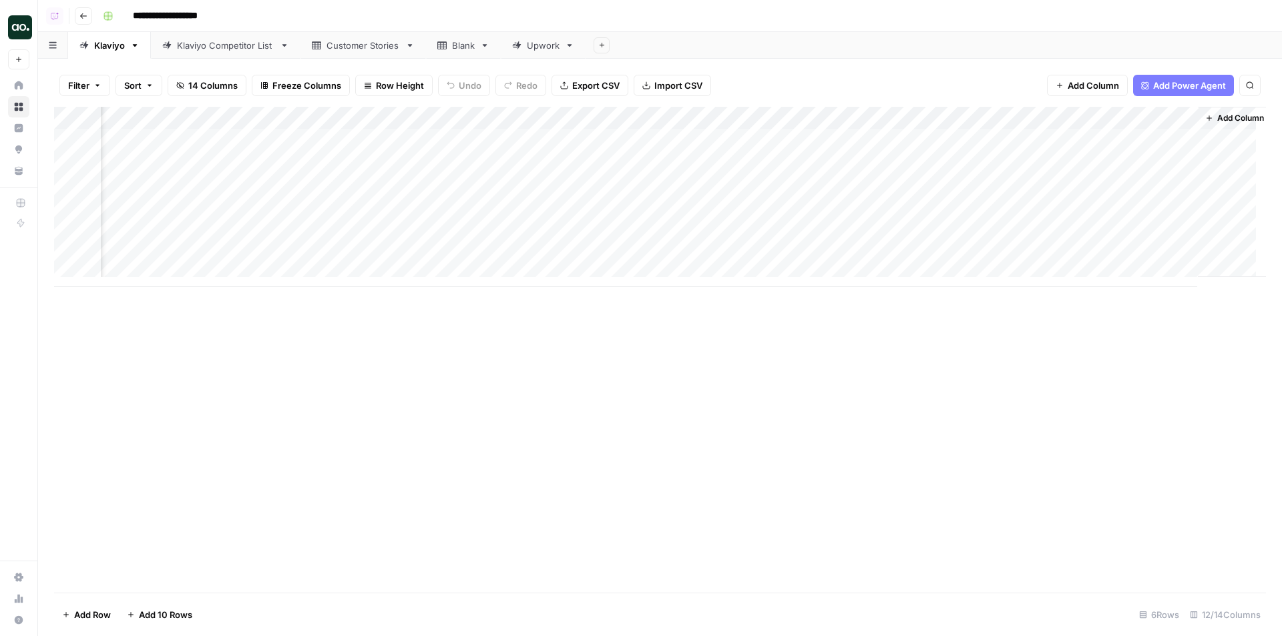
scroll to position [0, 494]
click at [1162, 139] on div "Add Column" at bounding box center [660, 197] width 1212 height 180
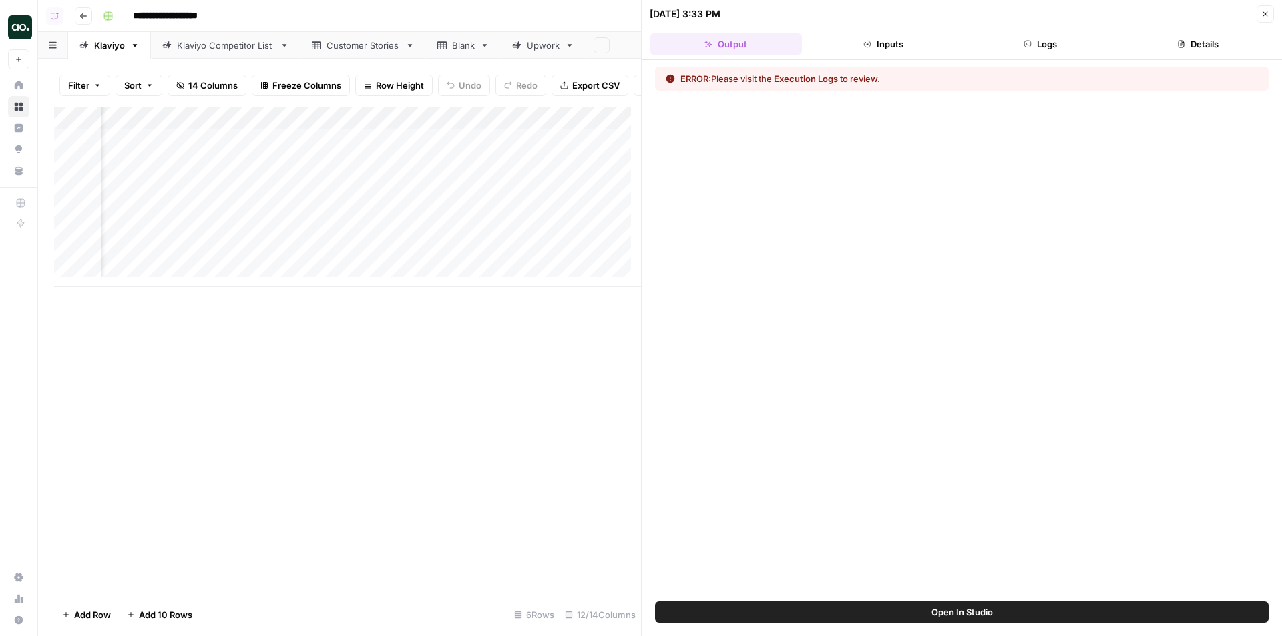
click at [1079, 60] on div "ERROR: Please visit the Execution Logs to review." at bounding box center [962, 331] width 640 height 542
click at [1076, 49] on button "Logs" at bounding box center [1041, 43] width 152 height 21
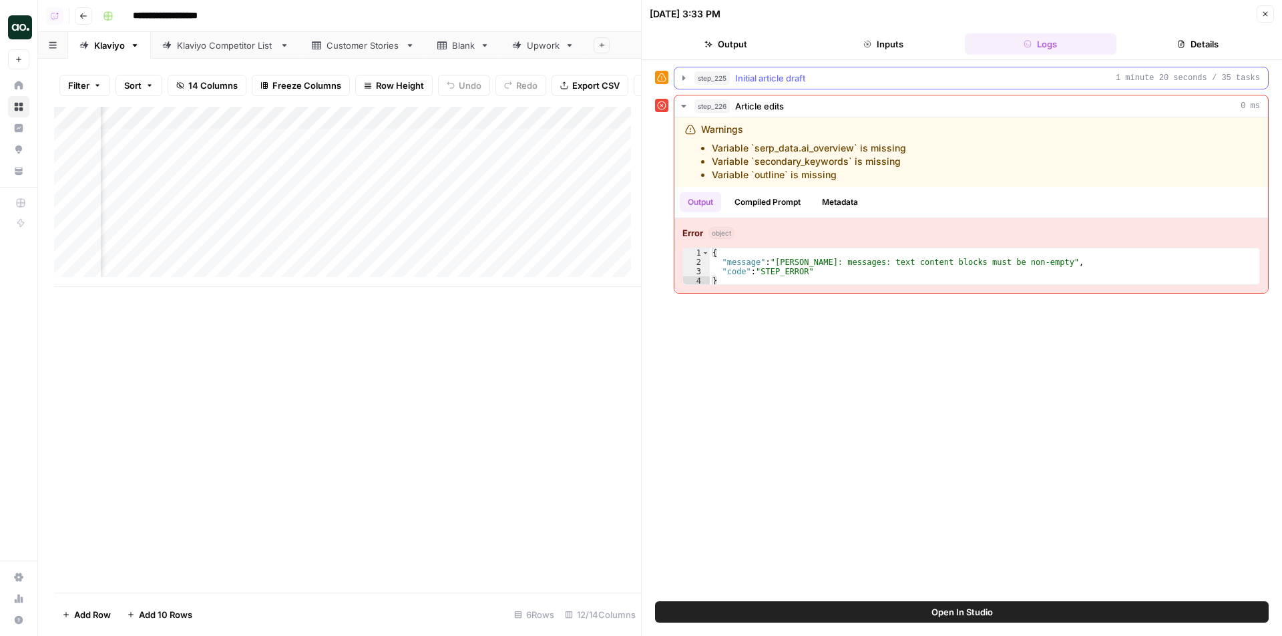
click at [803, 79] on span "Initial article draft" at bounding box center [770, 77] width 70 height 13
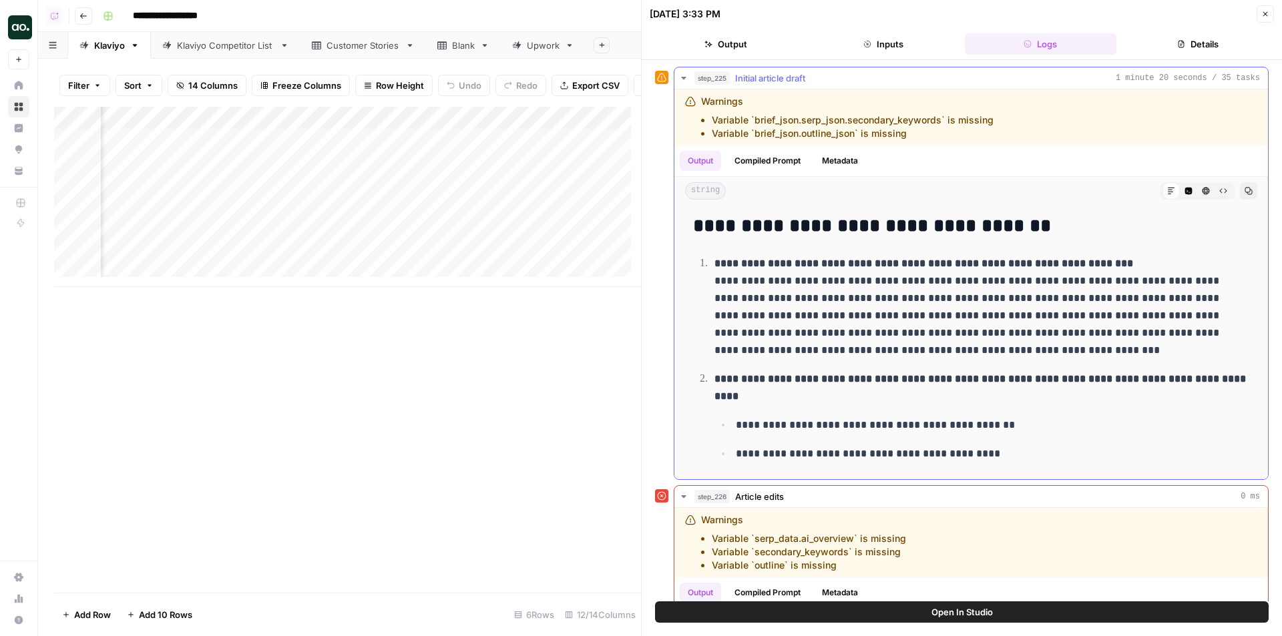
click at [803, 79] on span "Initial article draft" at bounding box center [770, 77] width 70 height 13
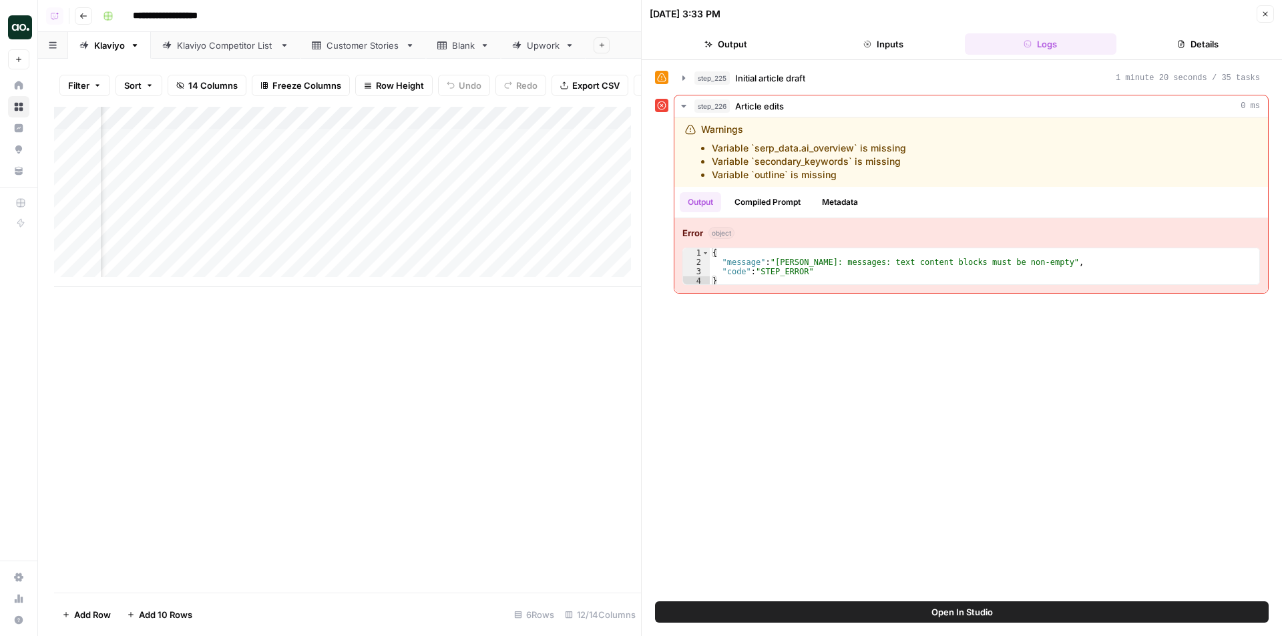
click at [1263, 15] on icon "button" at bounding box center [1265, 14] width 8 height 8
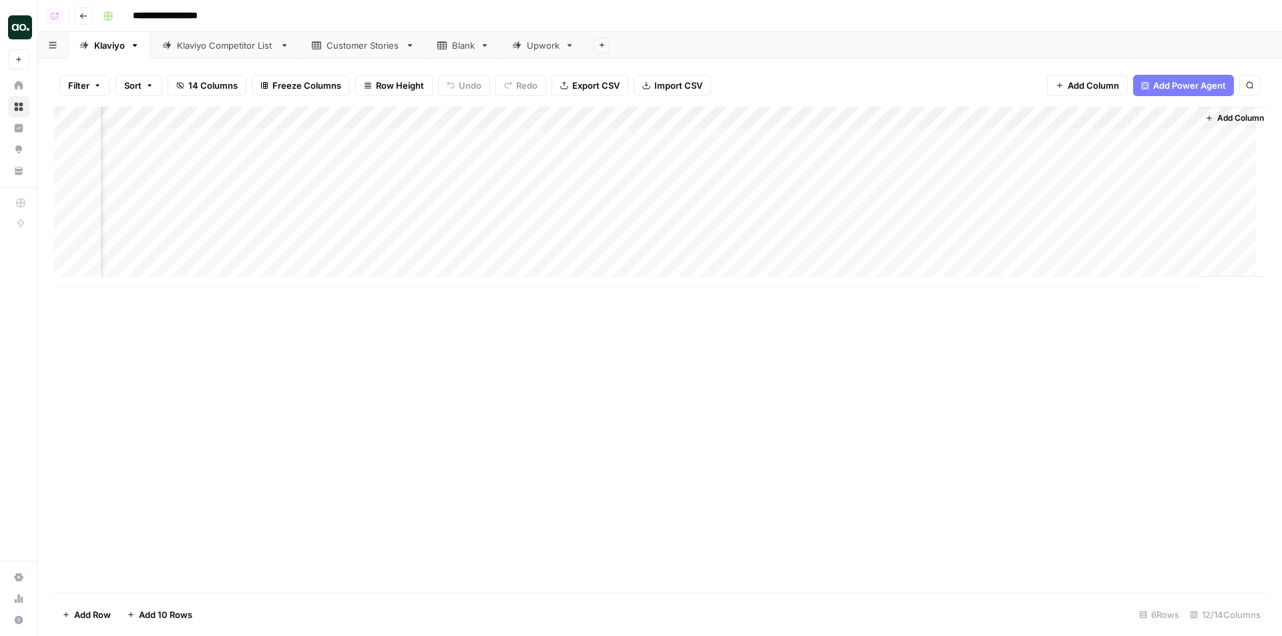
click at [1170, 138] on div "Add Column" at bounding box center [660, 197] width 1212 height 180
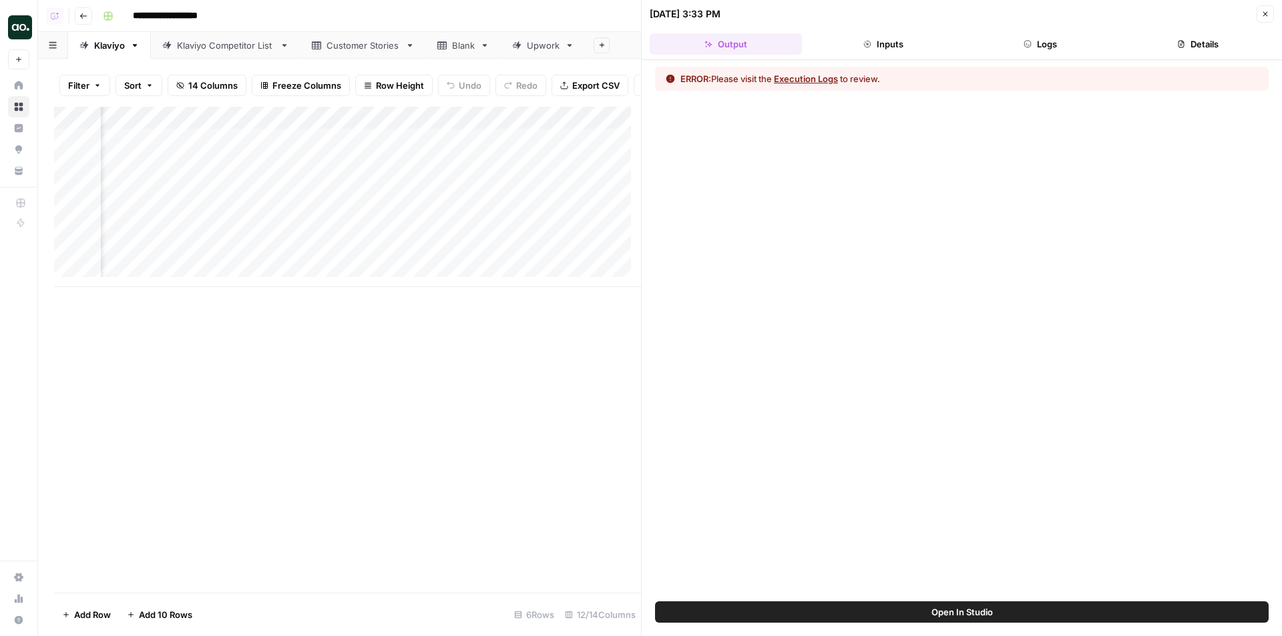
click at [924, 608] on button "Open In Studio" at bounding box center [962, 612] width 614 height 21
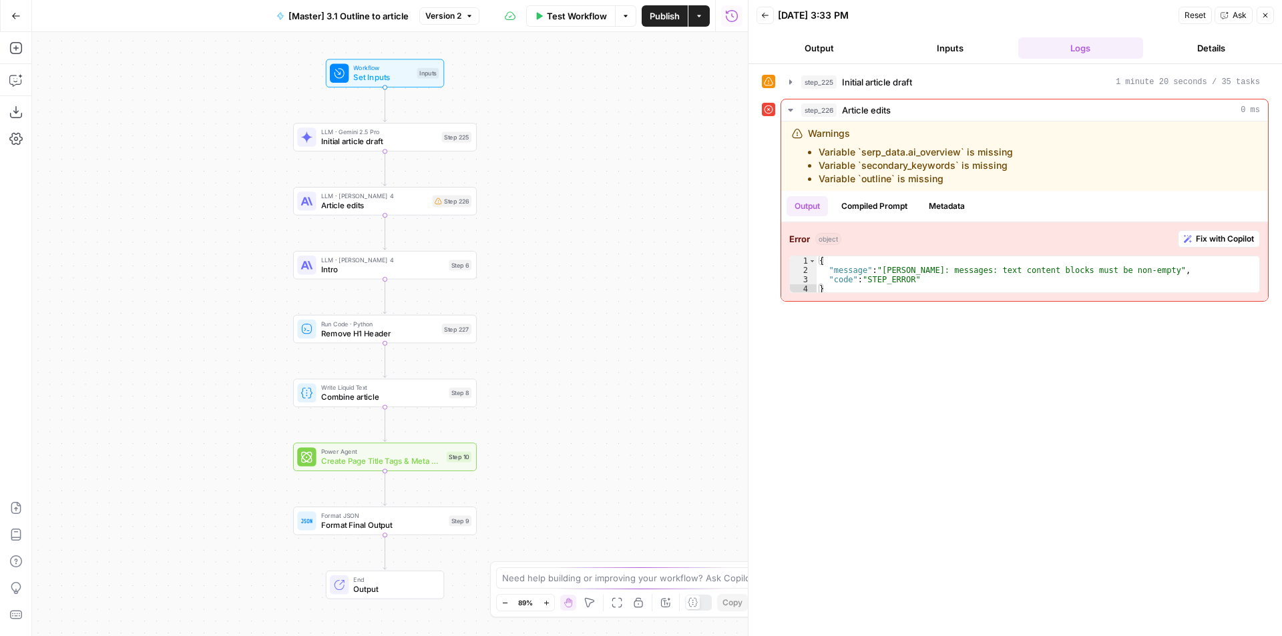
drag, startPoint x: 976, startPoint y: 51, endPoint x: 944, endPoint y: 49, distance: 32.1
click at [975, 51] on button "Inputs" at bounding box center [950, 47] width 126 height 21
click at [944, 49] on button "Inputs" at bounding box center [950, 47] width 126 height 21
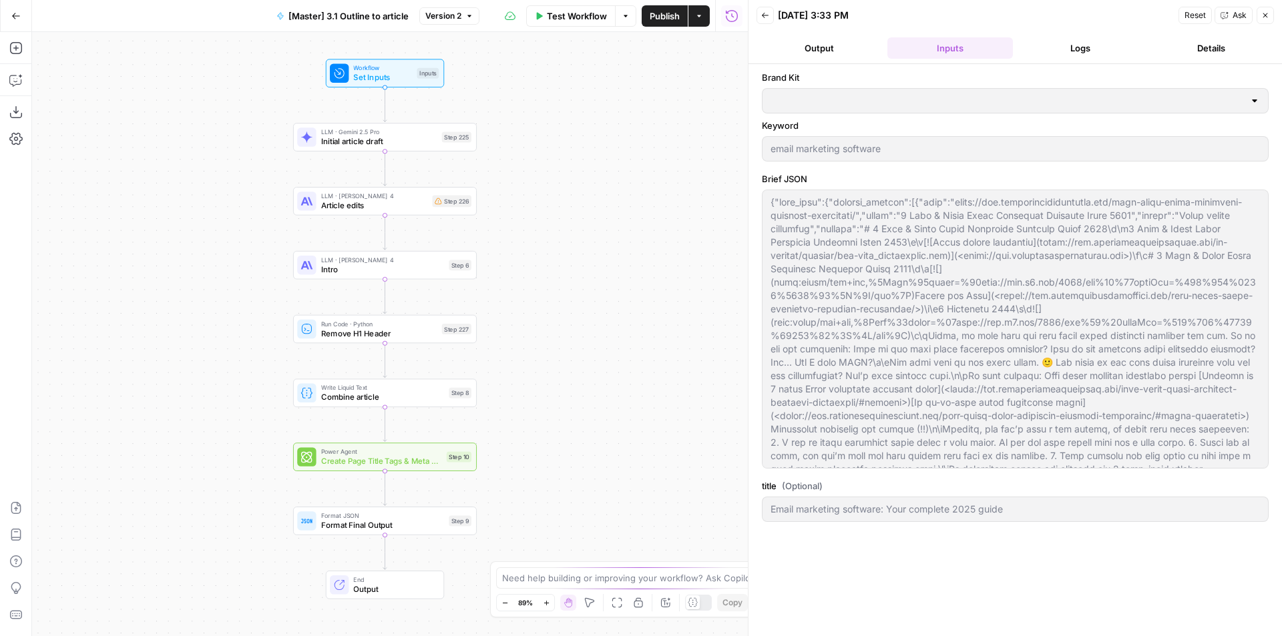
type input "Carta"
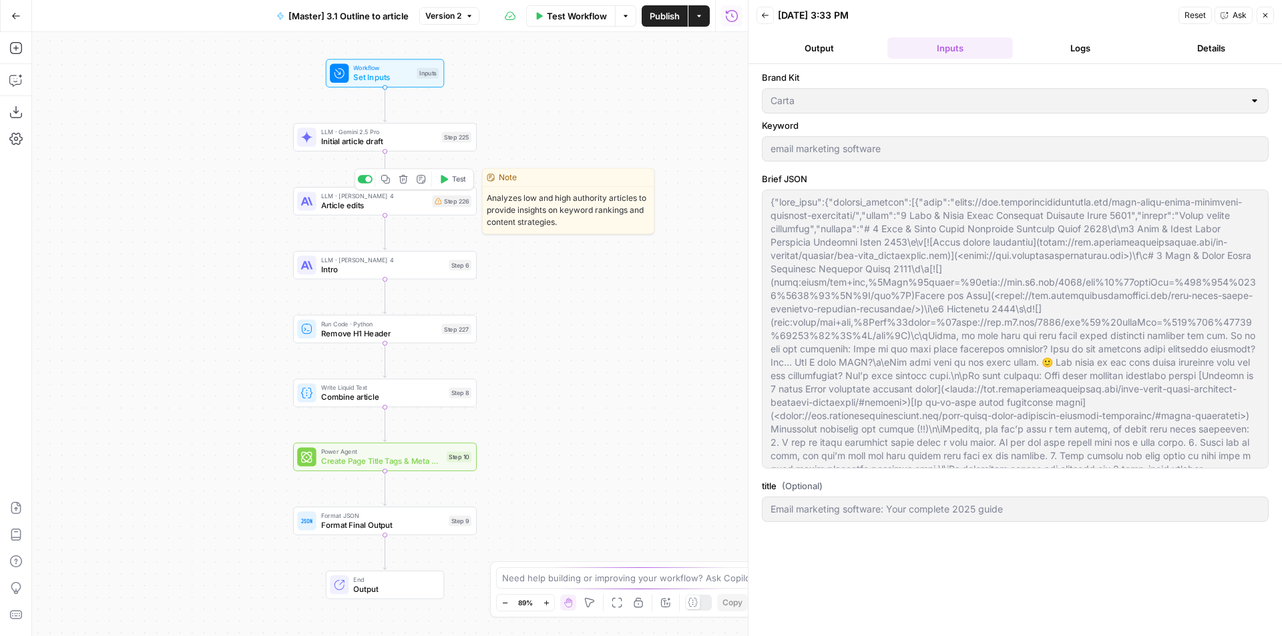
click at [436, 210] on div "LLM · [PERSON_NAME] 4 Article edits Step 226 Copy step Delete step Edit Note Te…" at bounding box center [384, 201] width 174 height 20
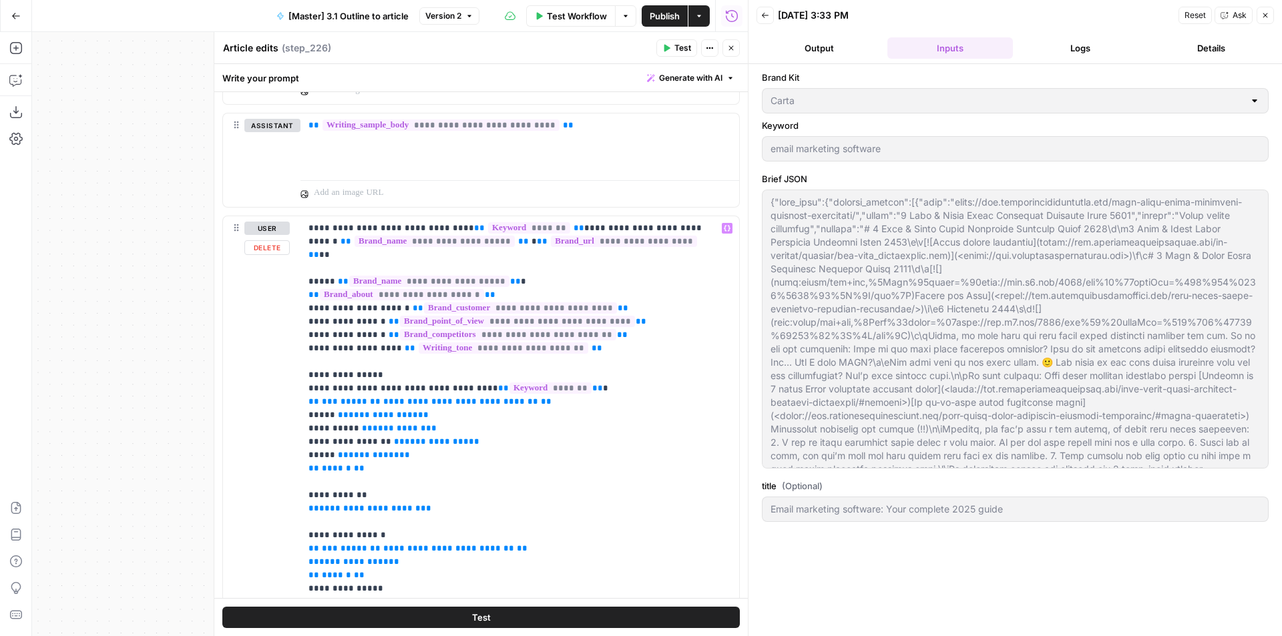
scroll to position [401, 0]
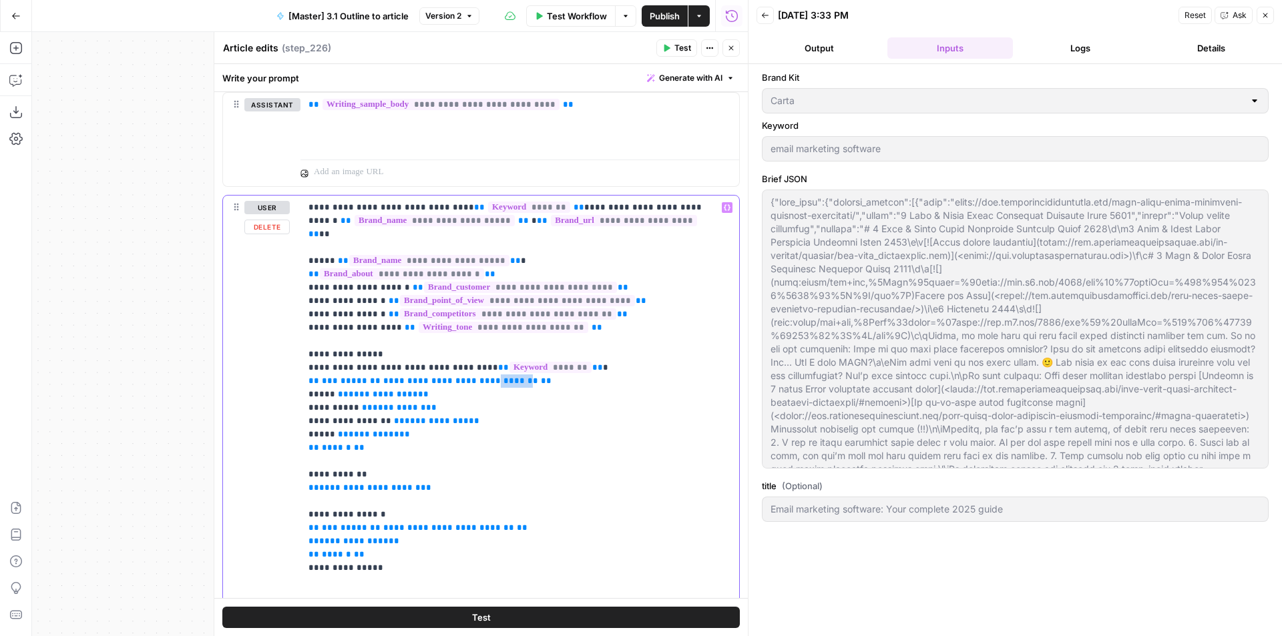
drag, startPoint x: 506, startPoint y: 357, endPoint x: 476, endPoint y: 355, distance: 29.5
click at [476, 377] on span "**********" at bounding box center [460, 381] width 155 height 9
drag, startPoint x: 508, startPoint y: 355, endPoint x: 373, endPoint y: 361, distance: 135.0
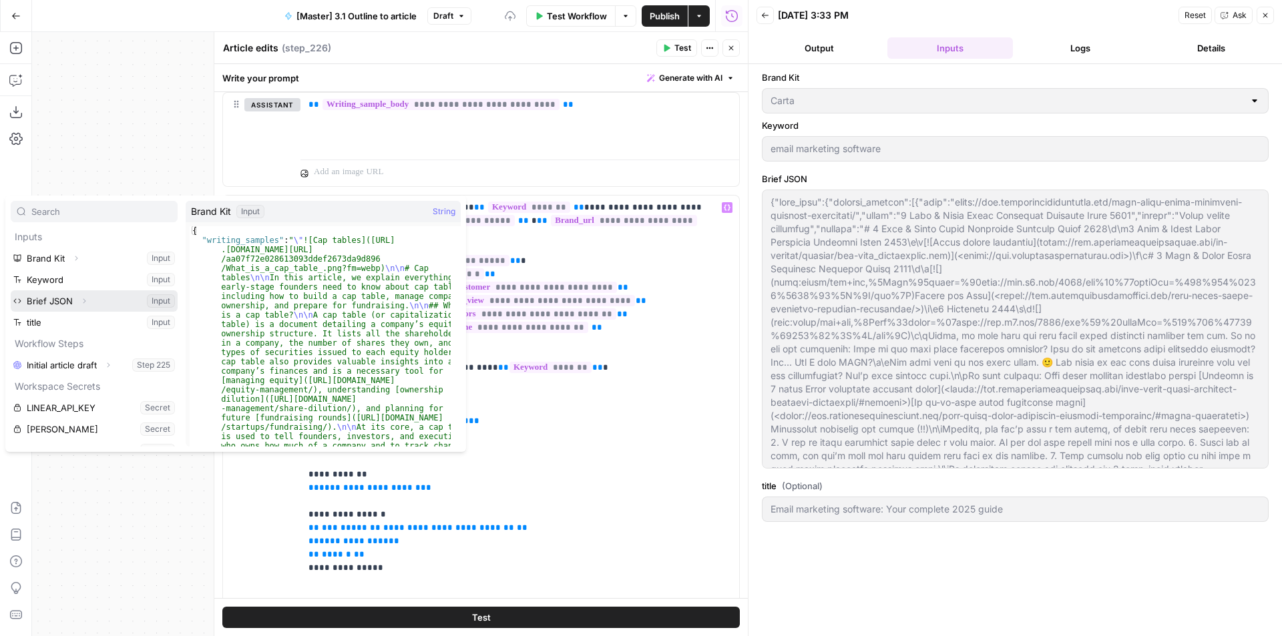
click at [76, 301] on button "Expand" at bounding box center [83, 300] width 17 height 17
click at [79, 323] on icon "button" at bounding box center [79, 323] width 8 height 8
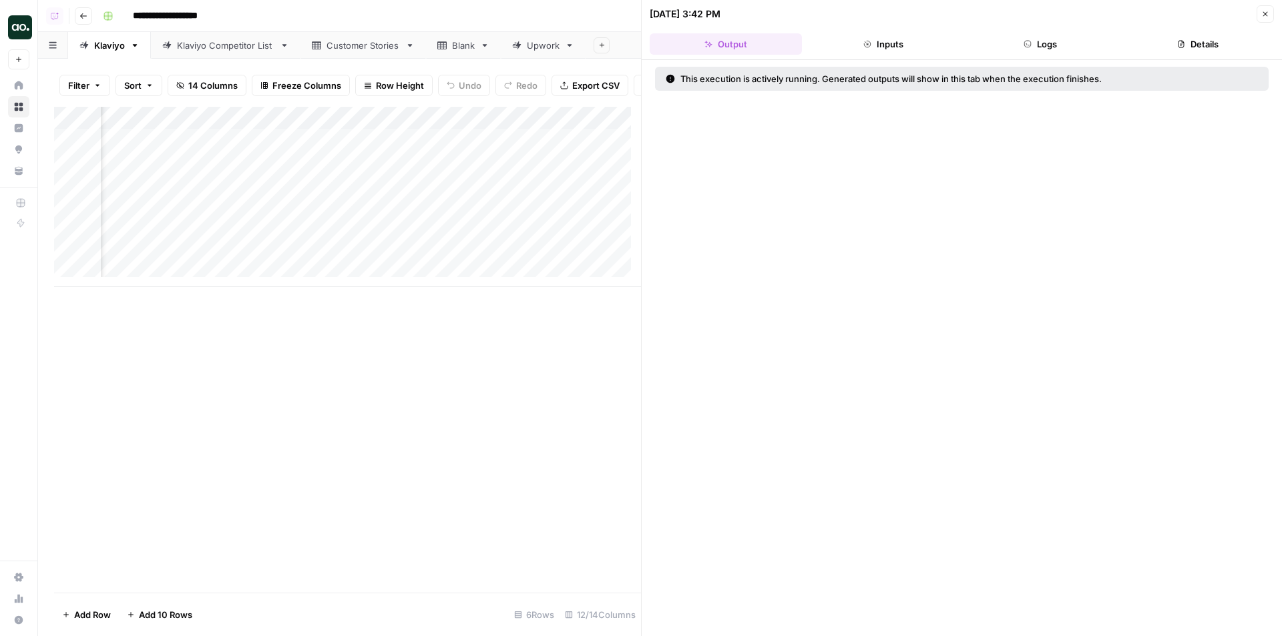
scroll to position [0, 1135]
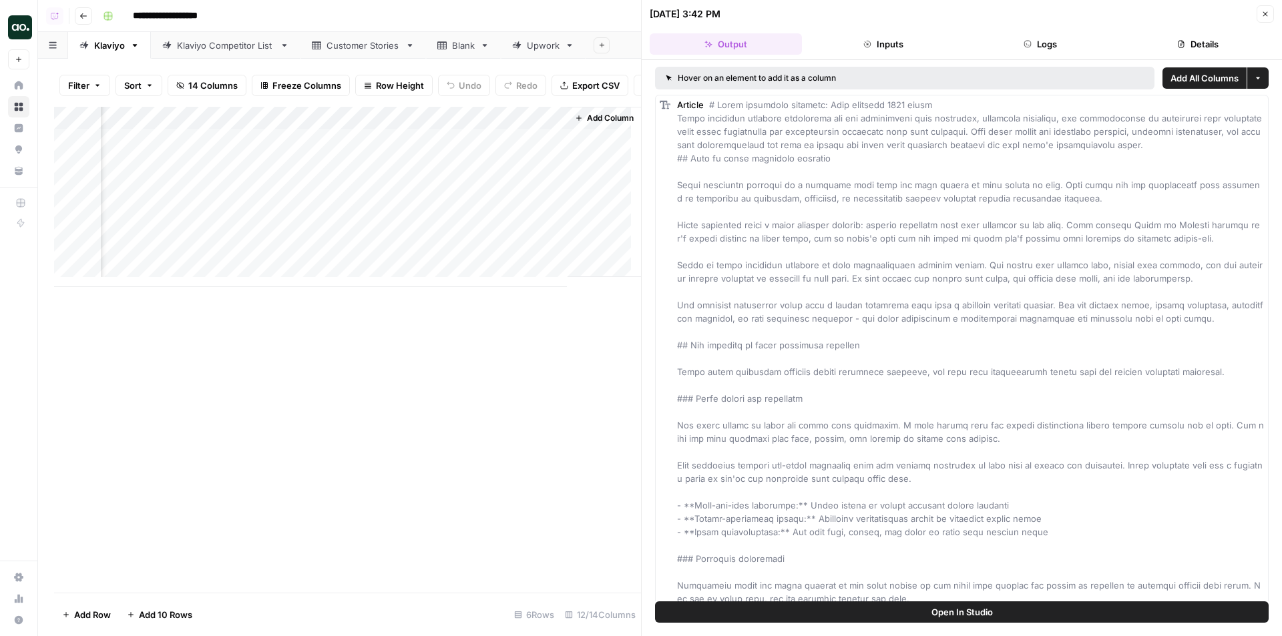
click at [1263, 17] on icon "button" at bounding box center [1265, 14] width 8 height 8
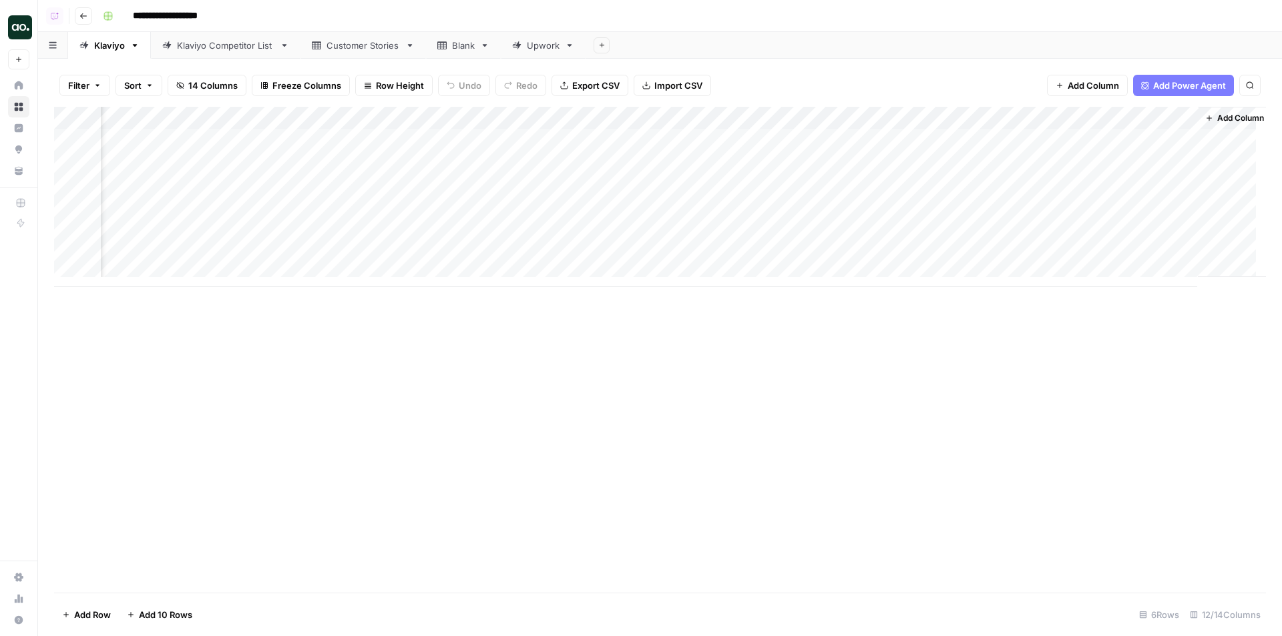
scroll to position [0, 510]
click at [1153, 141] on div "Add Column" at bounding box center [660, 197] width 1212 height 180
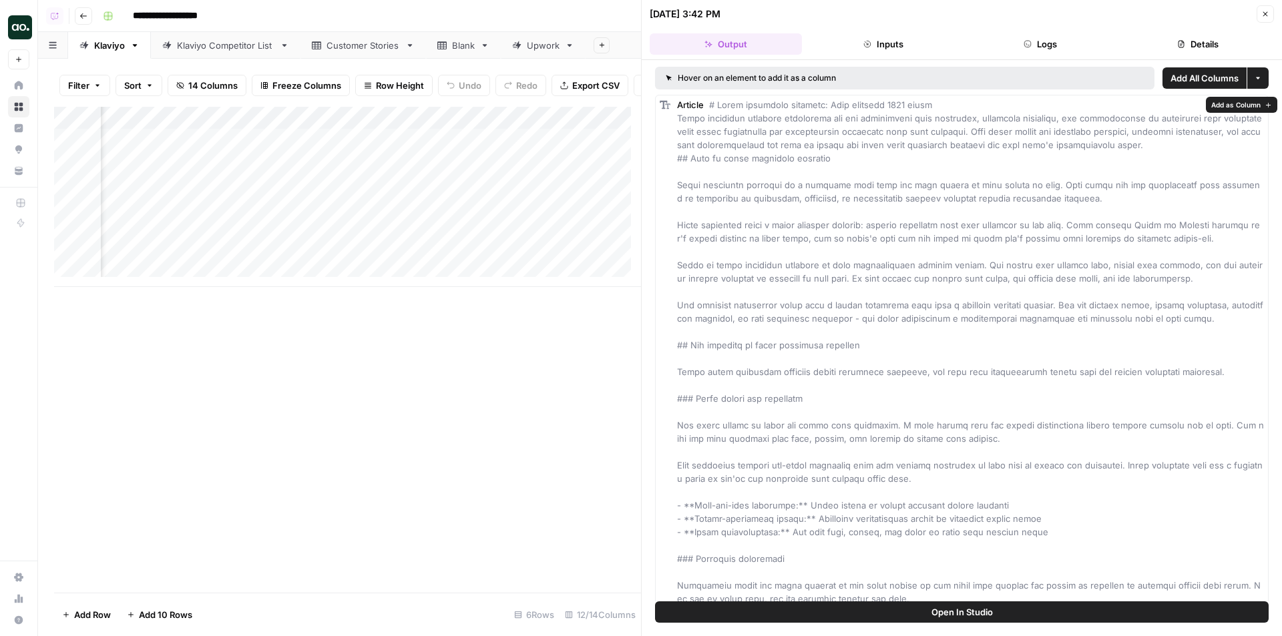
click at [1230, 104] on span "Add as Column" at bounding box center [1235, 105] width 49 height 11
click at [1264, 17] on icon "button" at bounding box center [1265, 14] width 8 height 8
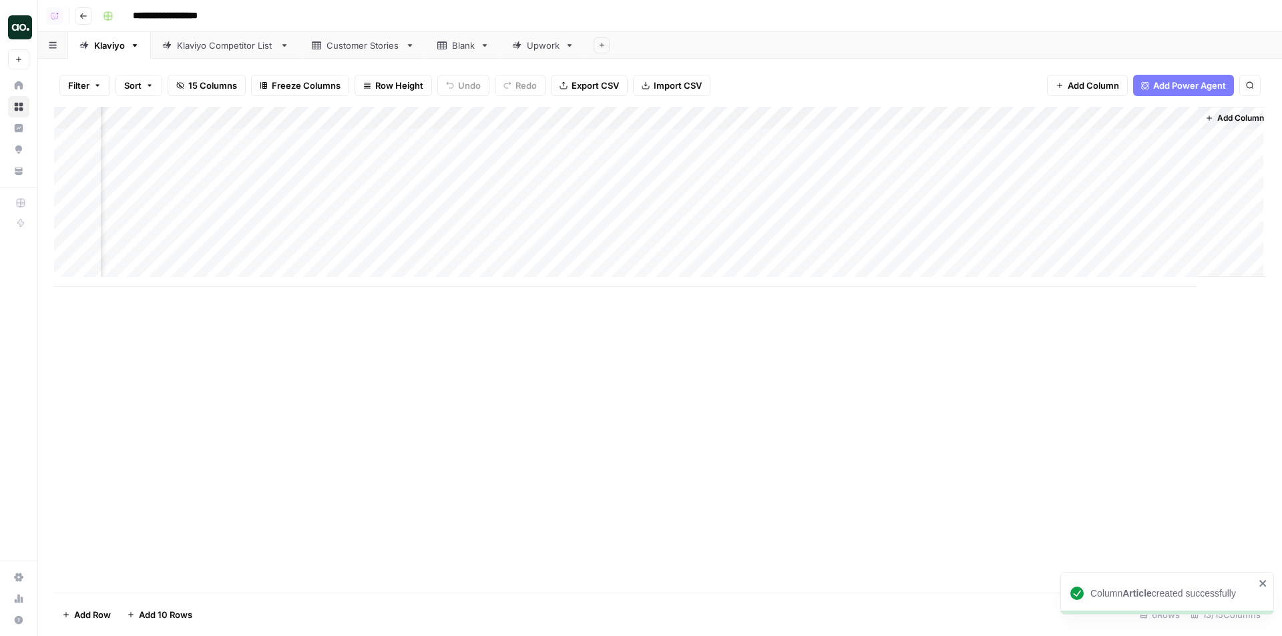
scroll to position [0, 614]
click at [1046, 115] on div "Add Column" at bounding box center [660, 197] width 1212 height 180
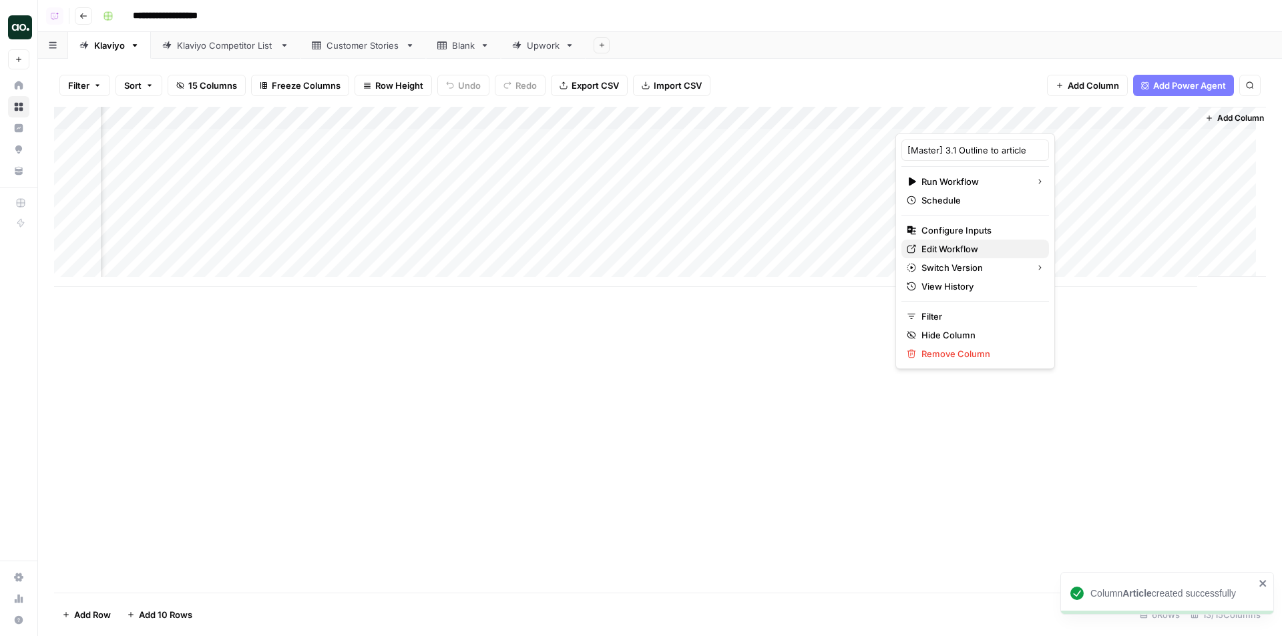
click at [954, 253] on span "Edit Workflow" at bounding box center [980, 248] width 117 height 13
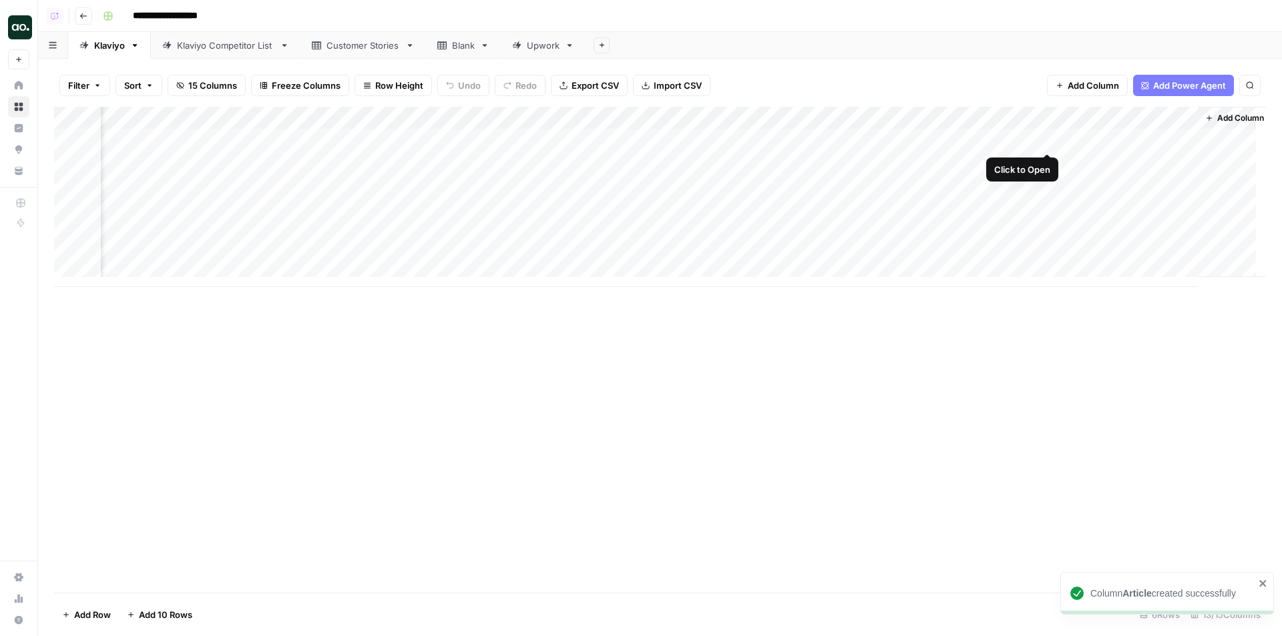
click at [1040, 139] on div "Add Column" at bounding box center [660, 197] width 1212 height 180
click at [1049, 140] on div "Add Column" at bounding box center [660, 197] width 1212 height 180
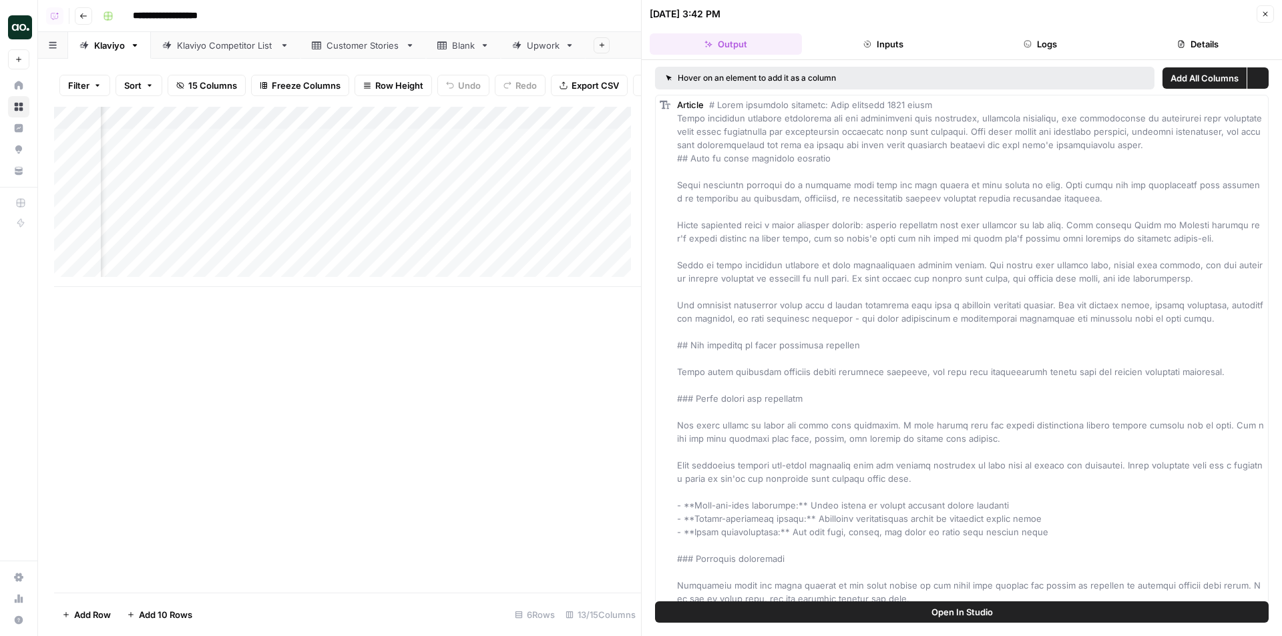
click at [1080, 43] on button "Logs" at bounding box center [1041, 43] width 152 height 21
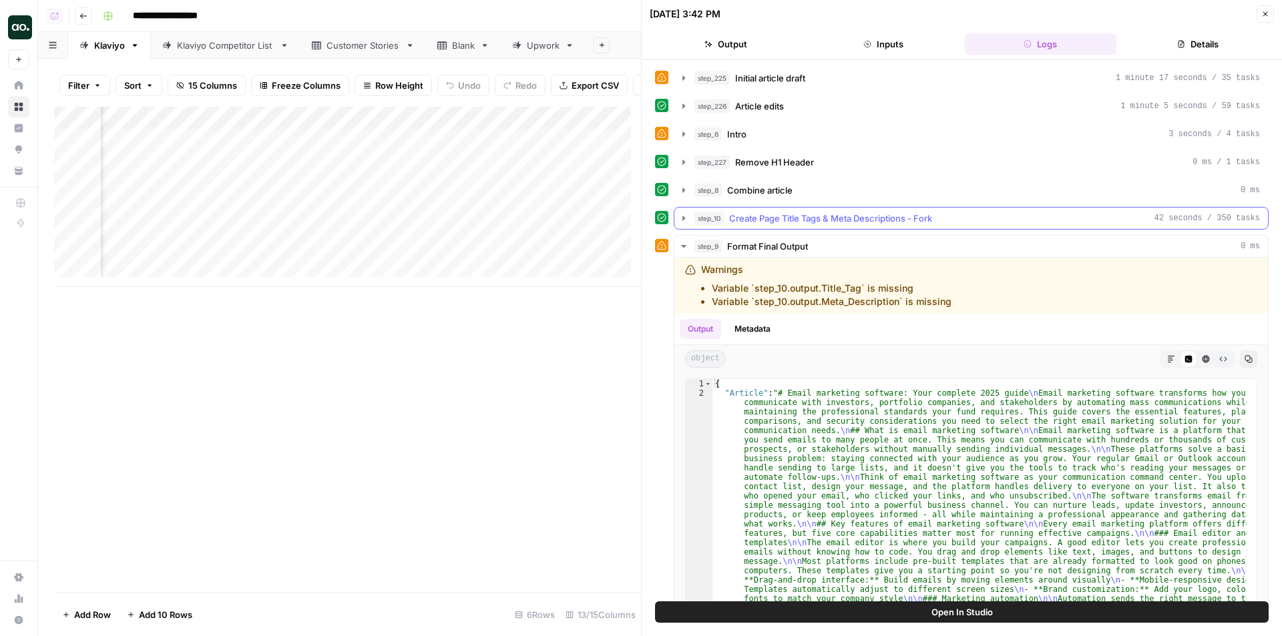
click at [870, 220] on span "Create Page Title Tags & Meta Descriptions - Fork" at bounding box center [830, 218] width 203 height 13
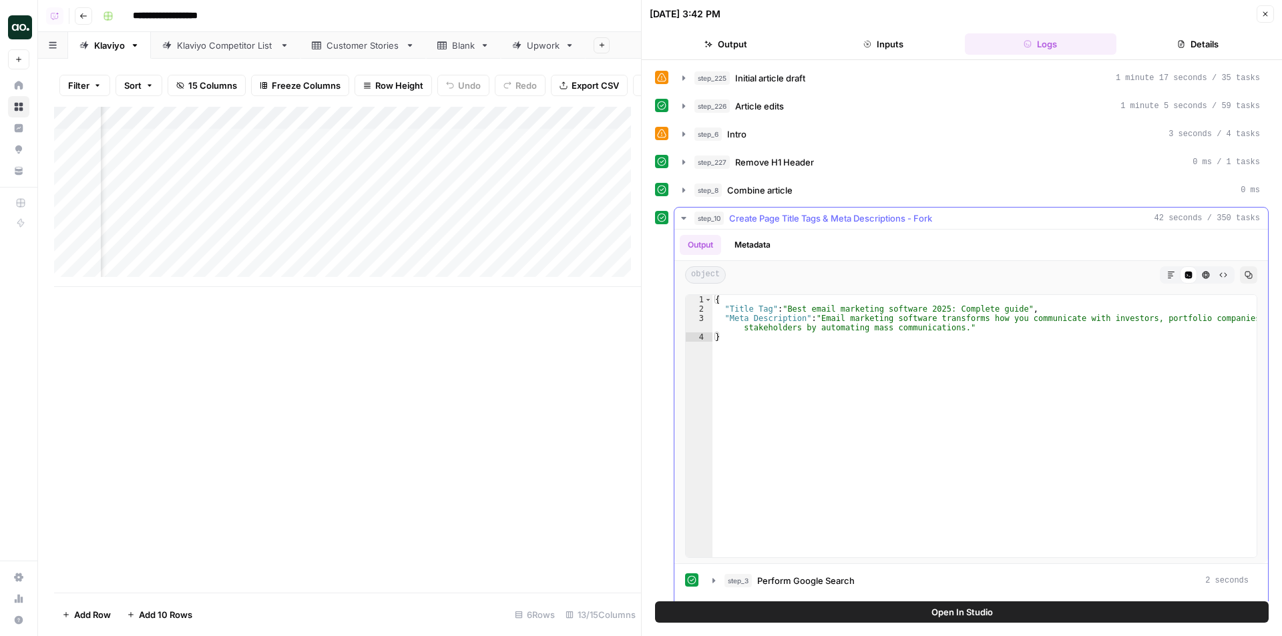
click at [898, 212] on span "Create Page Title Tags & Meta Descriptions - Fork" at bounding box center [830, 218] width 203 height 13
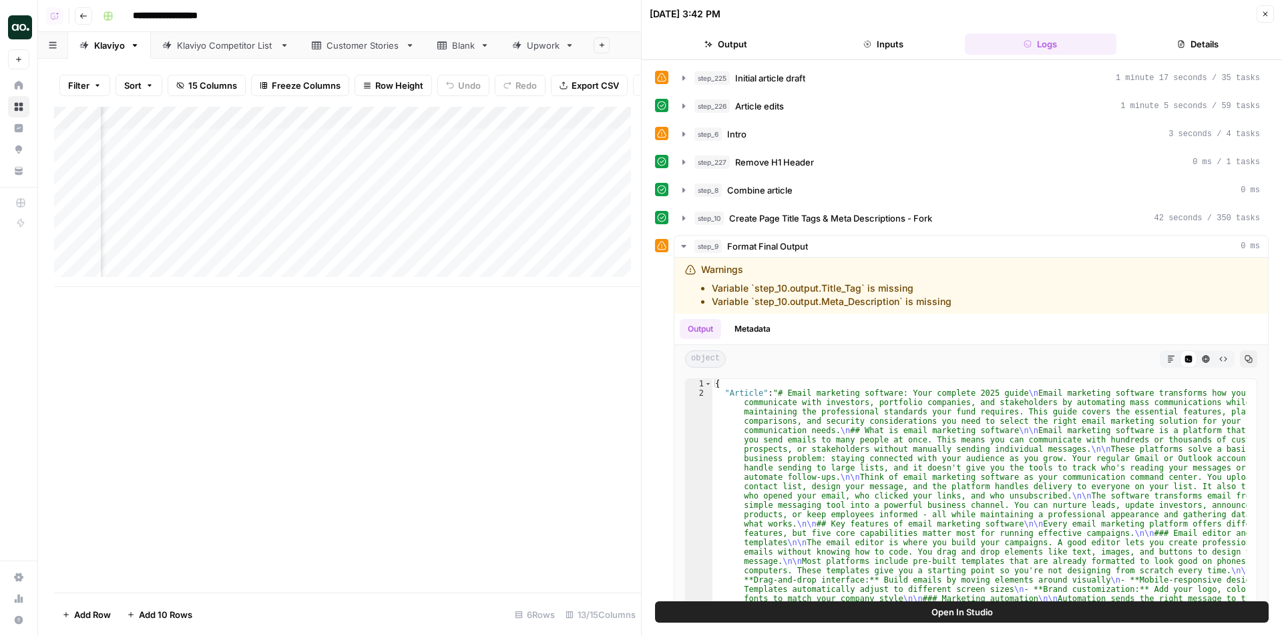
click at [729, 39] on button "Output" at bounding box center [726, 43] width 152 height 21
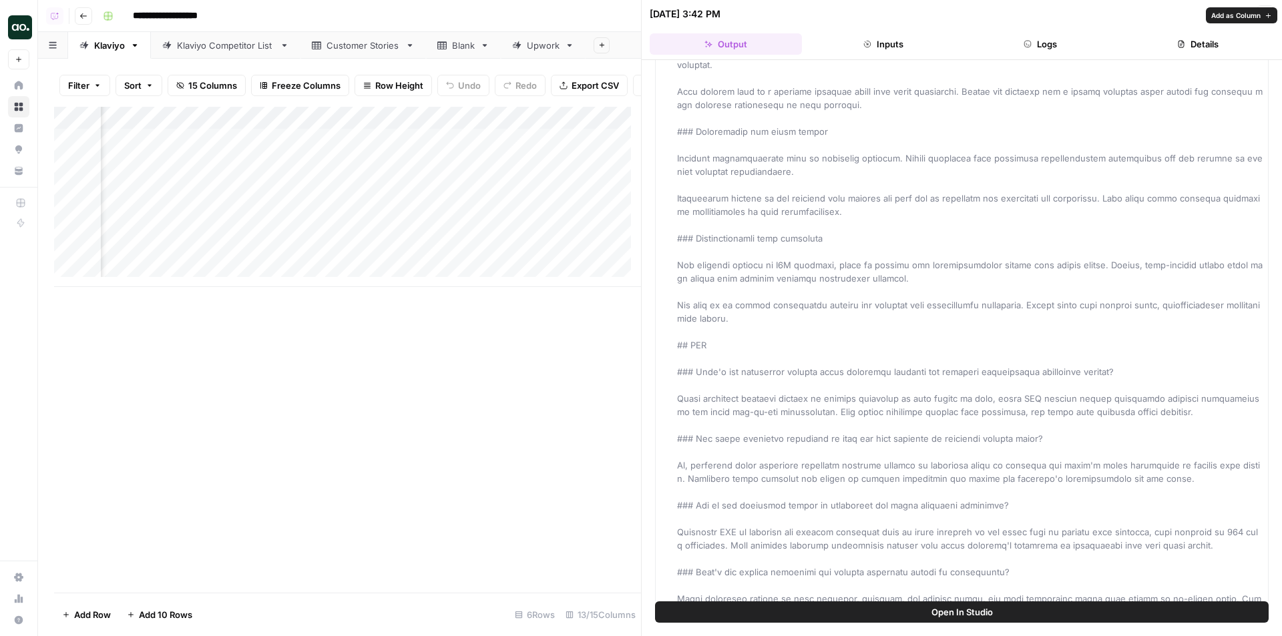
scroll to position [2899, 0]
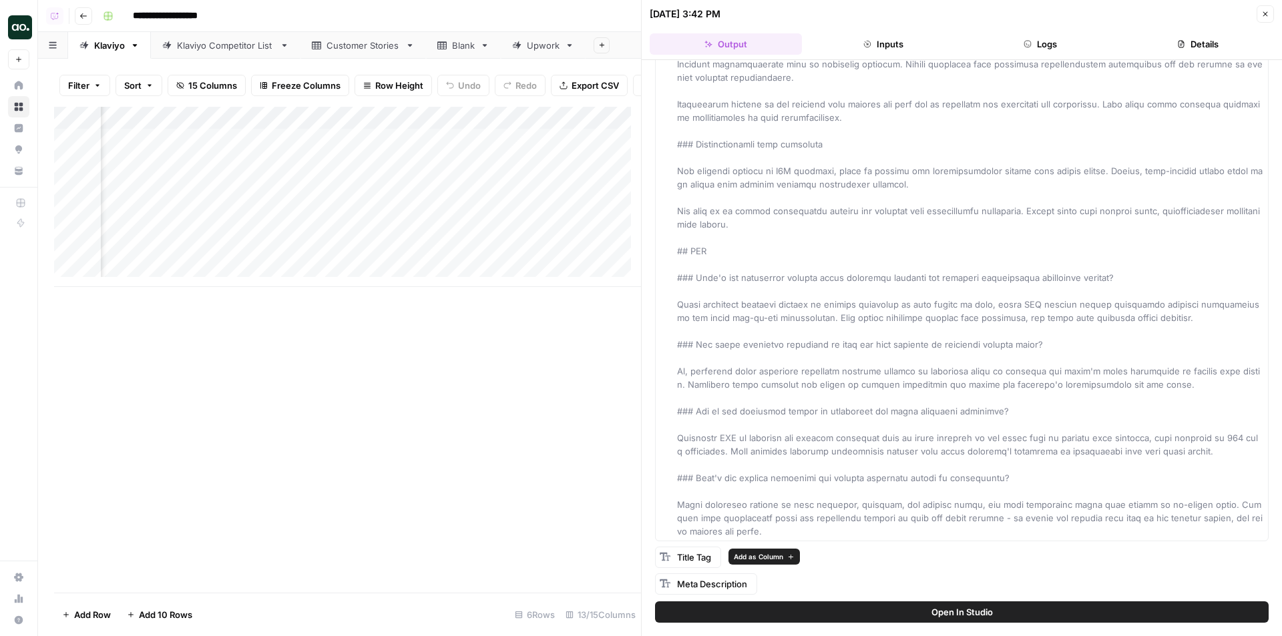
click at [761, 553] on span "Add as Column" at bounding box center [758, 557] width 49 height 11
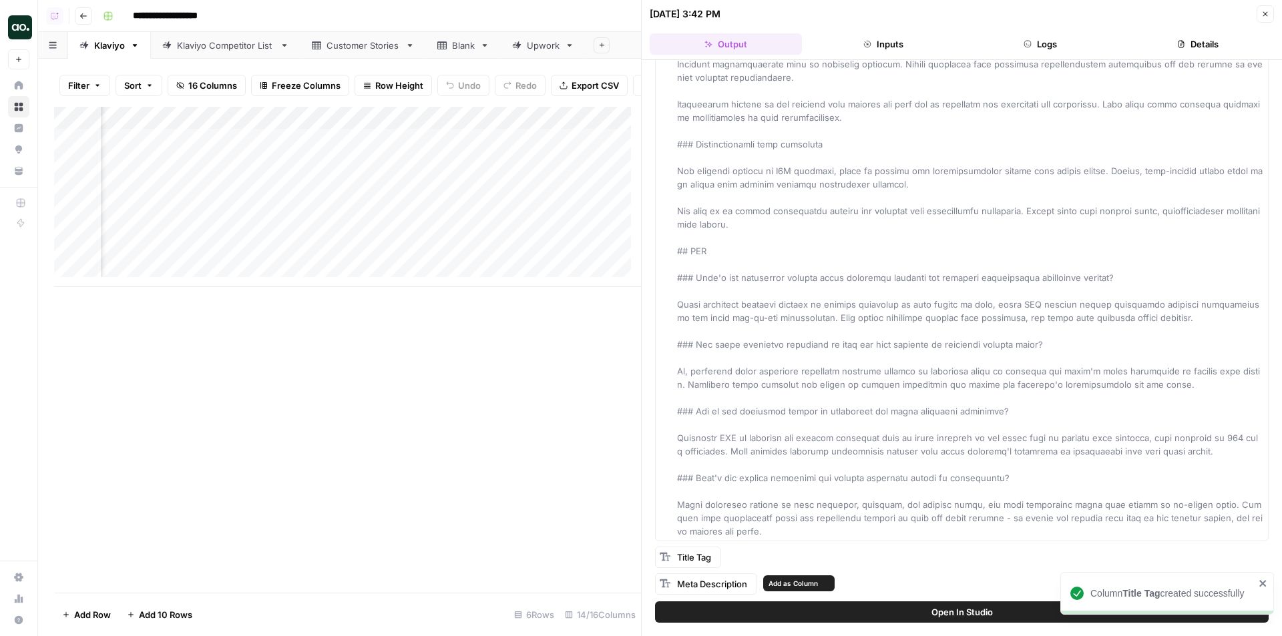
click at [789, 581] on span "Add as Column" at bounding box center [793, 583] width 49 height 11
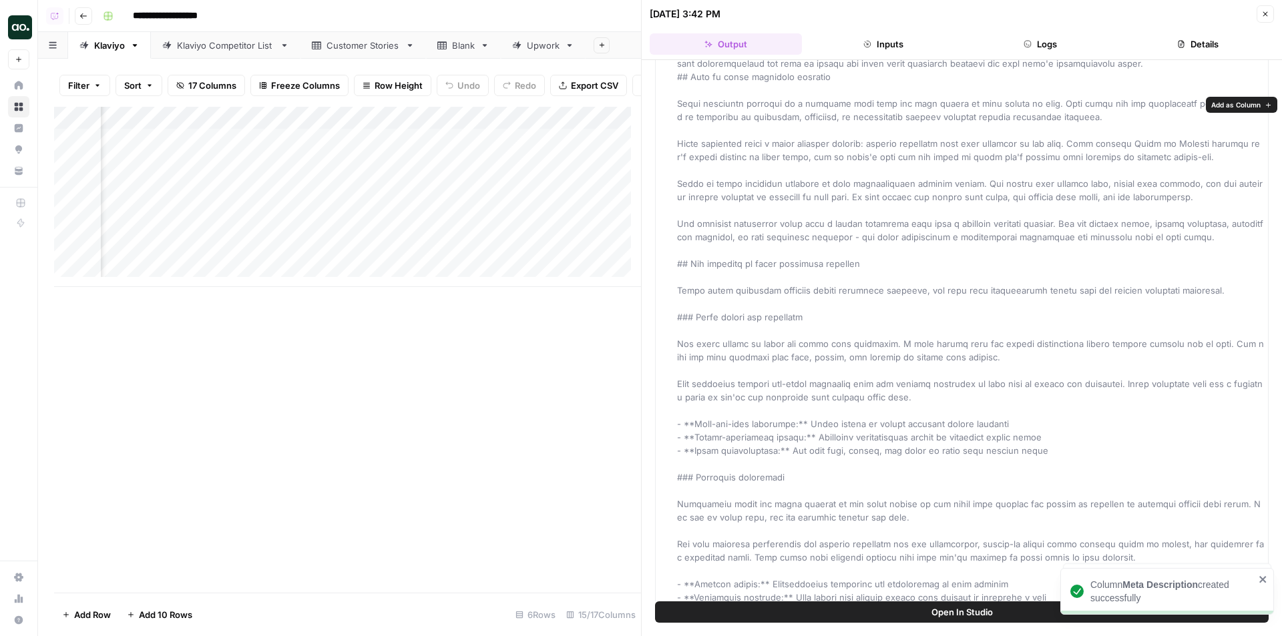
scroll to position [0, 0]
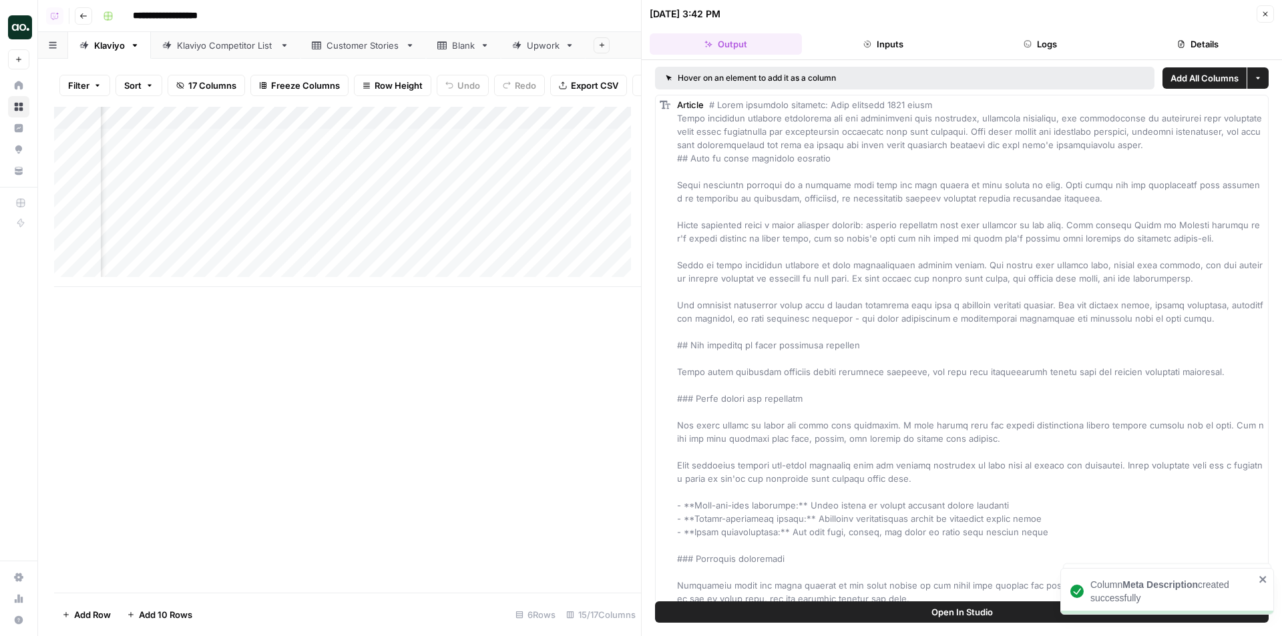
click at [1045, 30] on header "[DATE] 3:42 PM Close Output Inputs Logs Details" at bounding box center [962, 30] width 640 height 60
click at [1045, 37] on button "Logs" at bounding box center [1041, 43] width 152 height 21
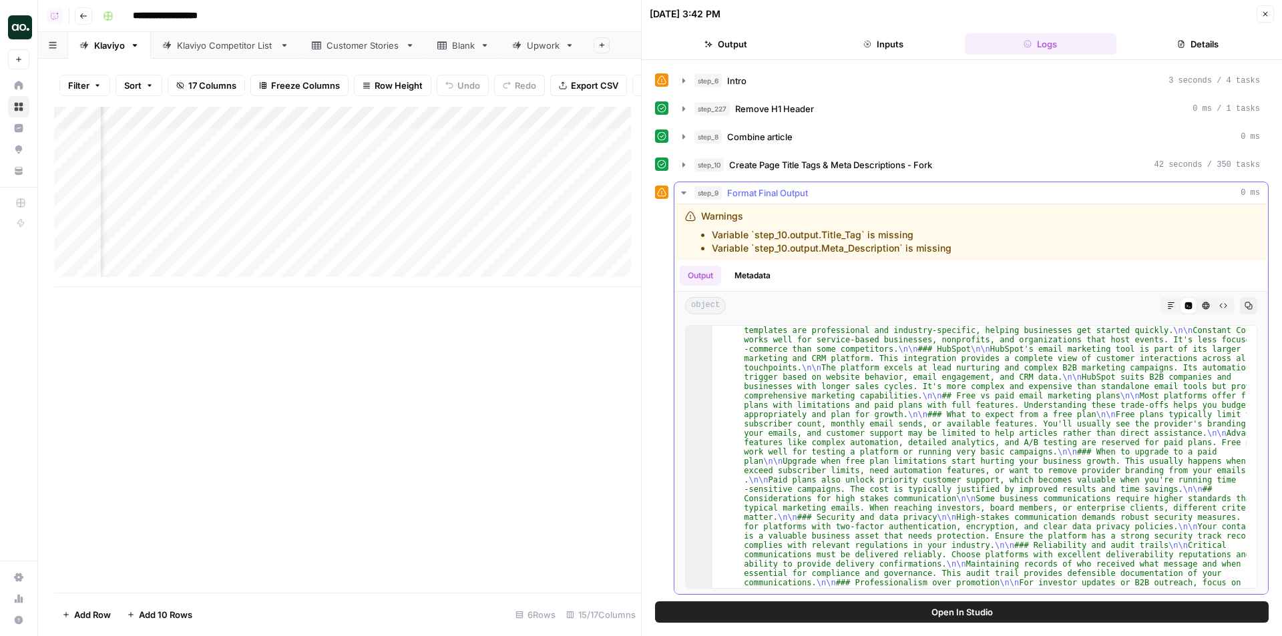
scroll to position [1028, 0]
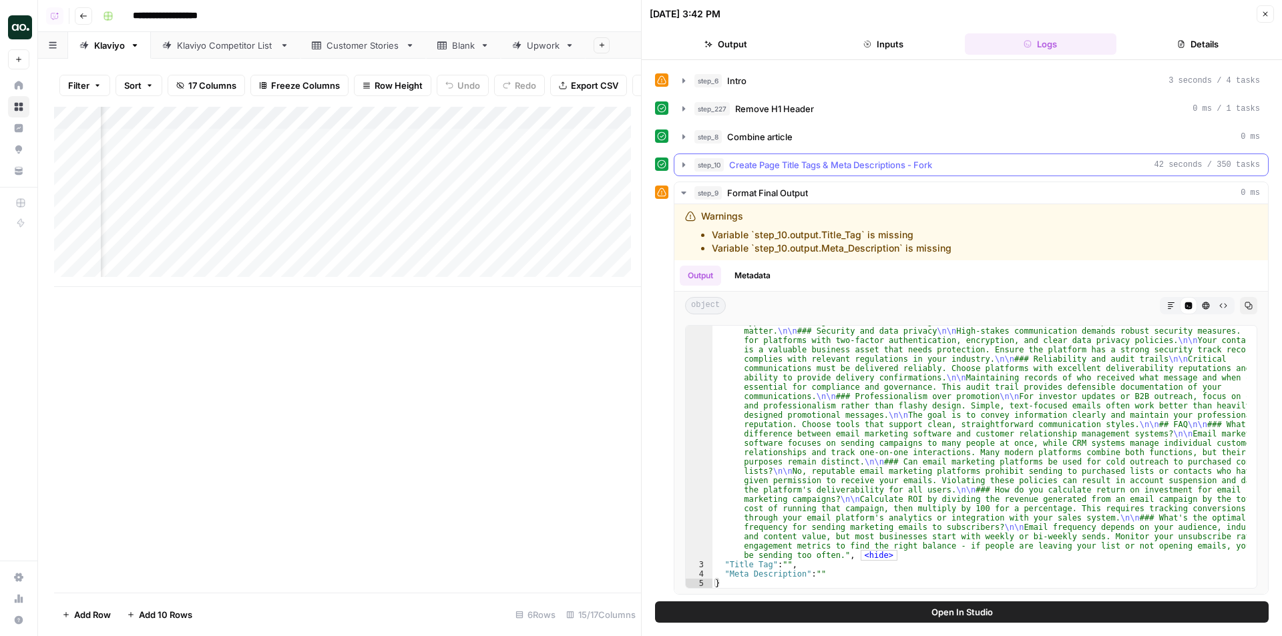
click at [803, 168] on span "Create Page Title Tags & Meta Descriptions - Fork" at bounding box center [830, 164] width 203 height 13
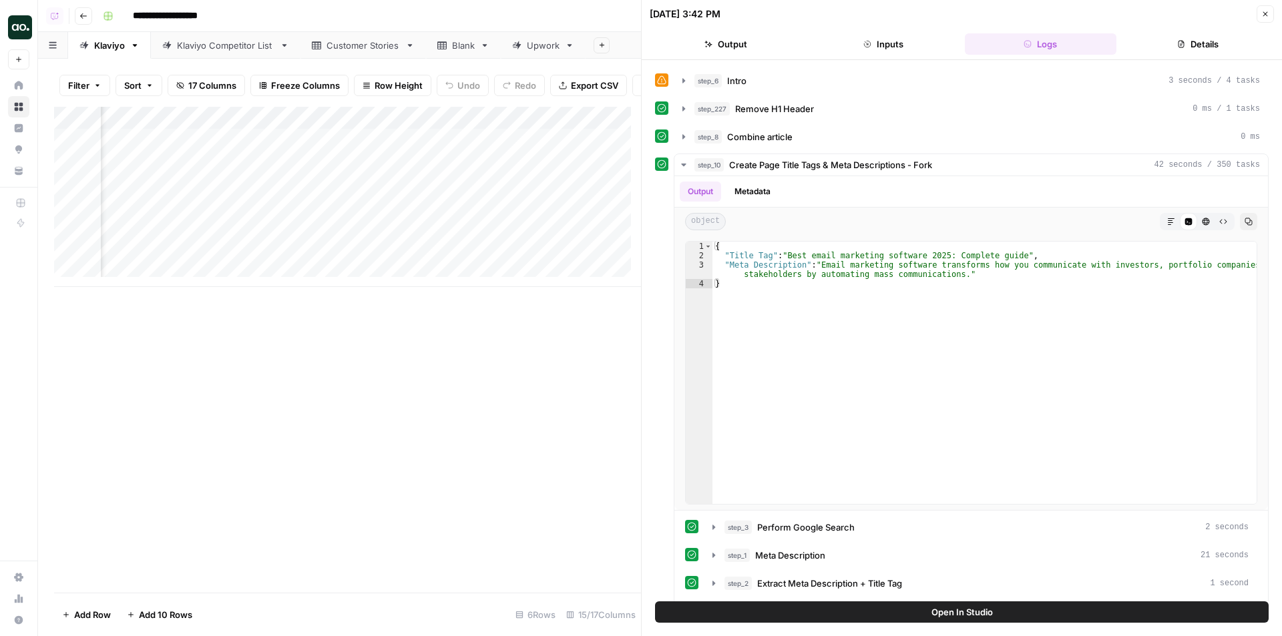
click at [381, 149] on div "Add Column" at bounding box center [347, 197] width 587 height 180
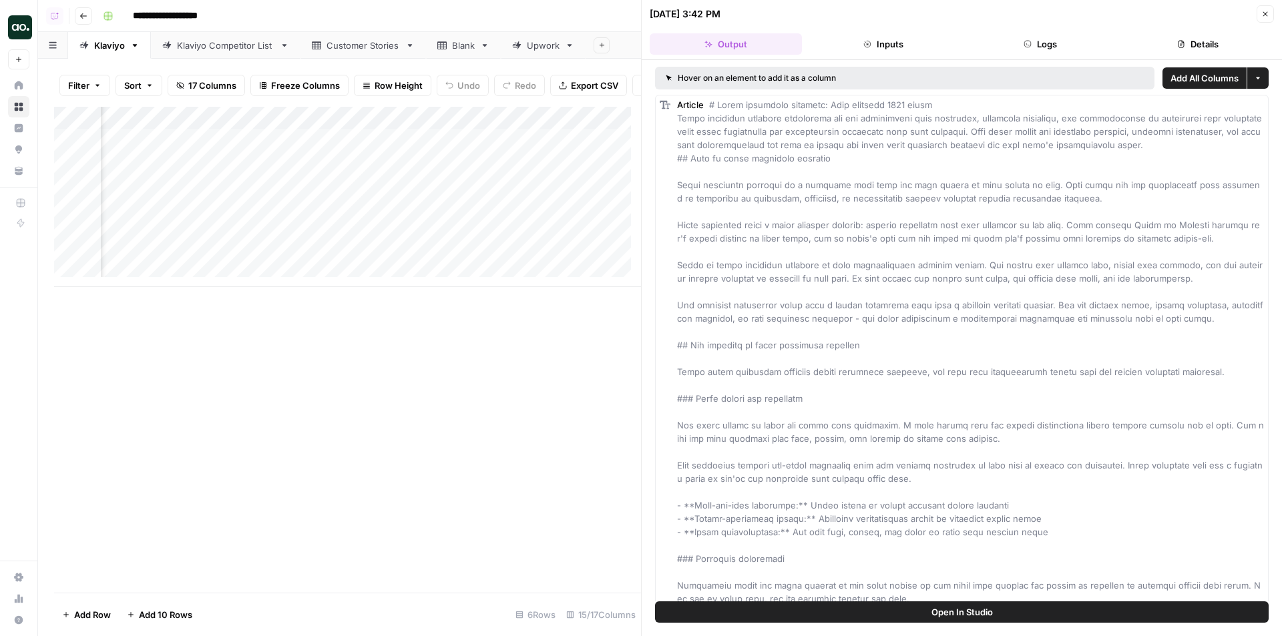
click at [929, 606] on button "Open In Studio" at bounding box center [962, 612] width 614 height 21
click at [399, 148] on div "Add Column" at bounding box center [347, 197] width 587 height 180
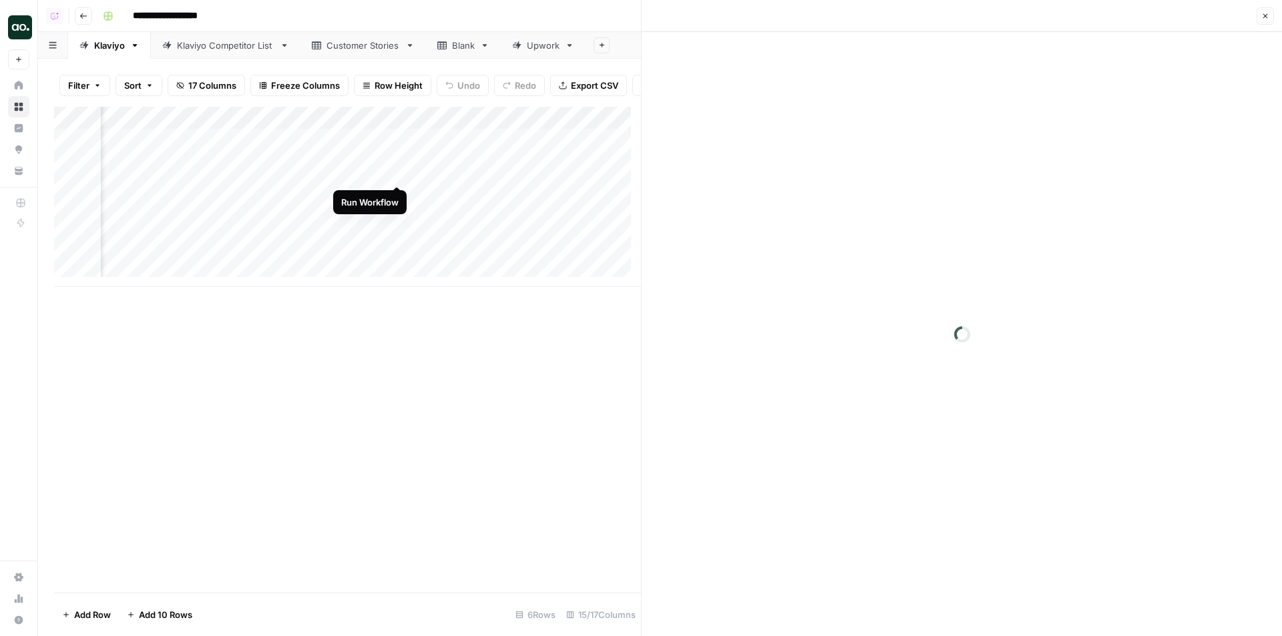
click at [397, 170] on div "Add Column" at bounding box center [347, 197] width 587 height 180
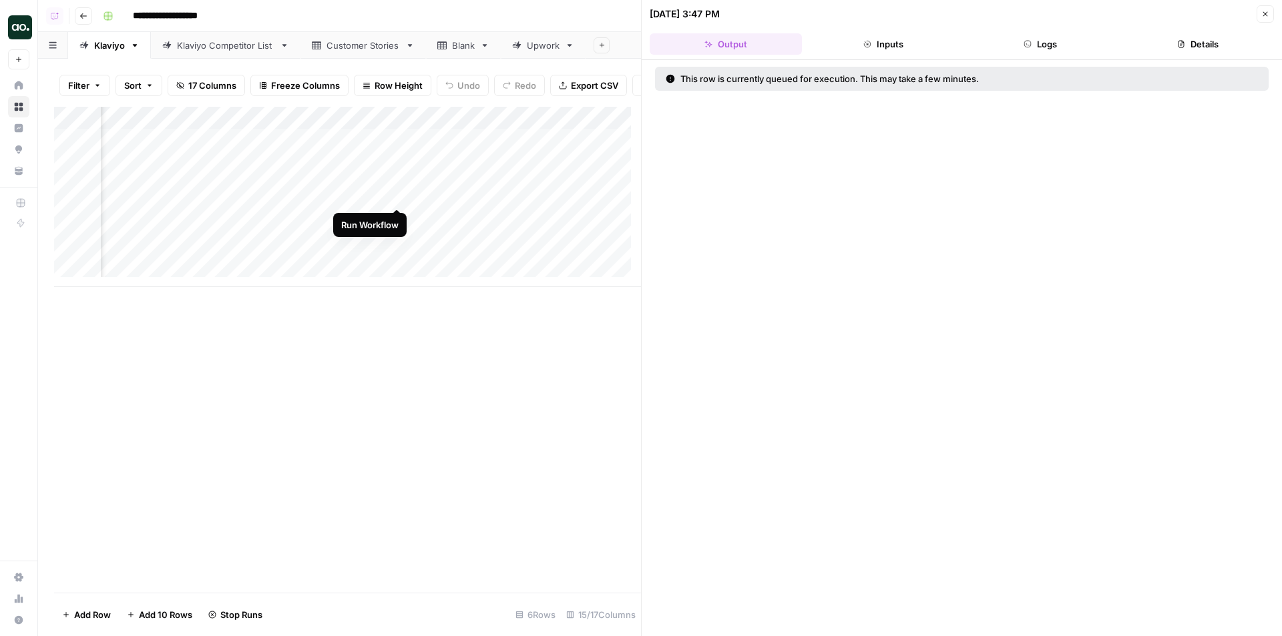
click at [393, 195] on div "Add Column" at bounding box center [347, 197] width 587 height 180
click at [398, 217] on div "Add Column" at bounding box center [347, 197] width 587 height 180
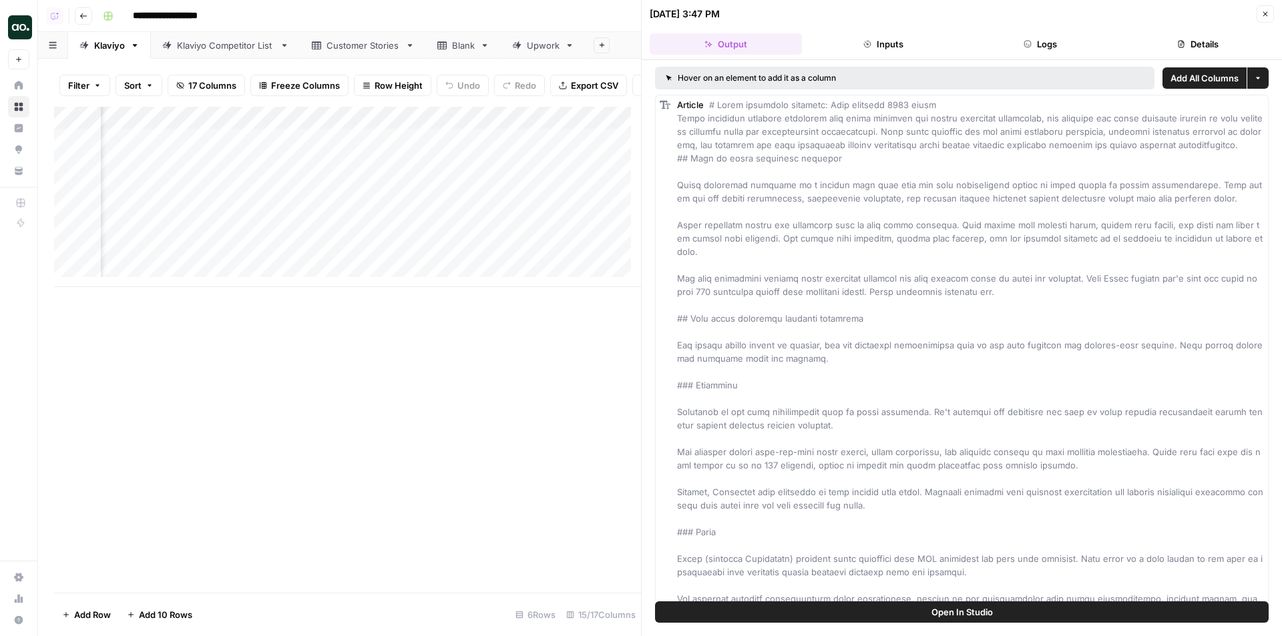
scroll to position [0, 1496]
drag, startPoint x: 491, startPoint y: 128, endPoint x: 266, endPoint y: 128, distance: 224.4
click at [263, 128] on div "Add Column" at bounding box center [347, 197] width 587 height 180
click at [235, 148] on div "Add Column" at bounding box center [347, 197] width 587 height 180
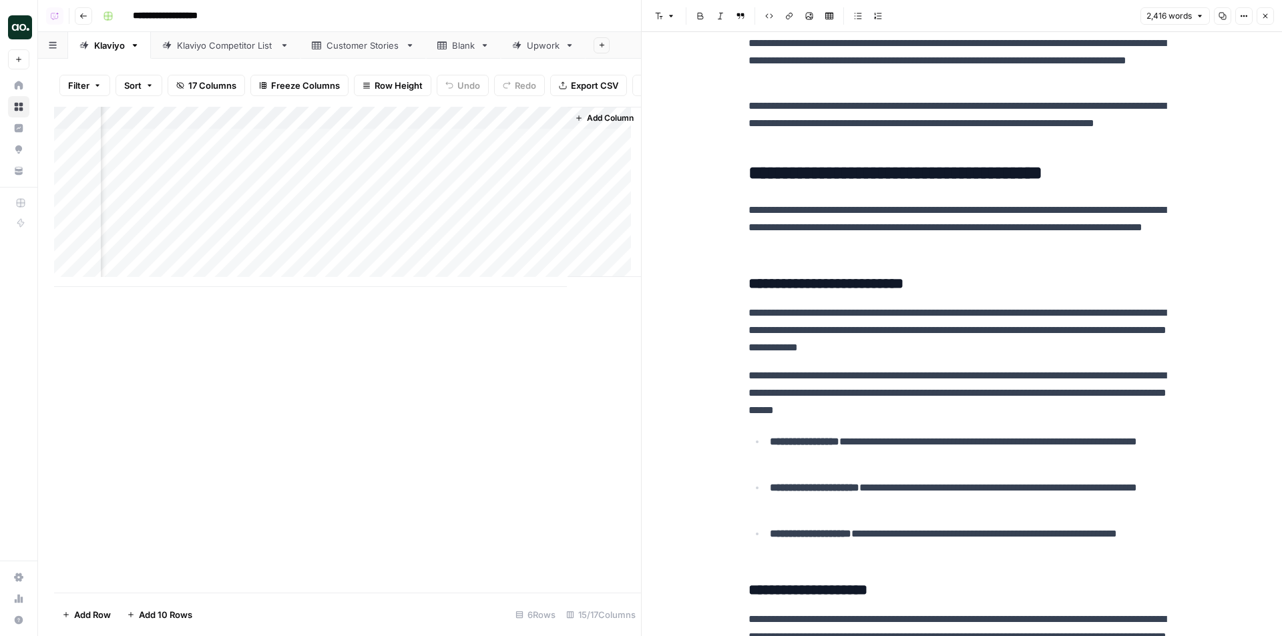
scroll to position [1803, 0]
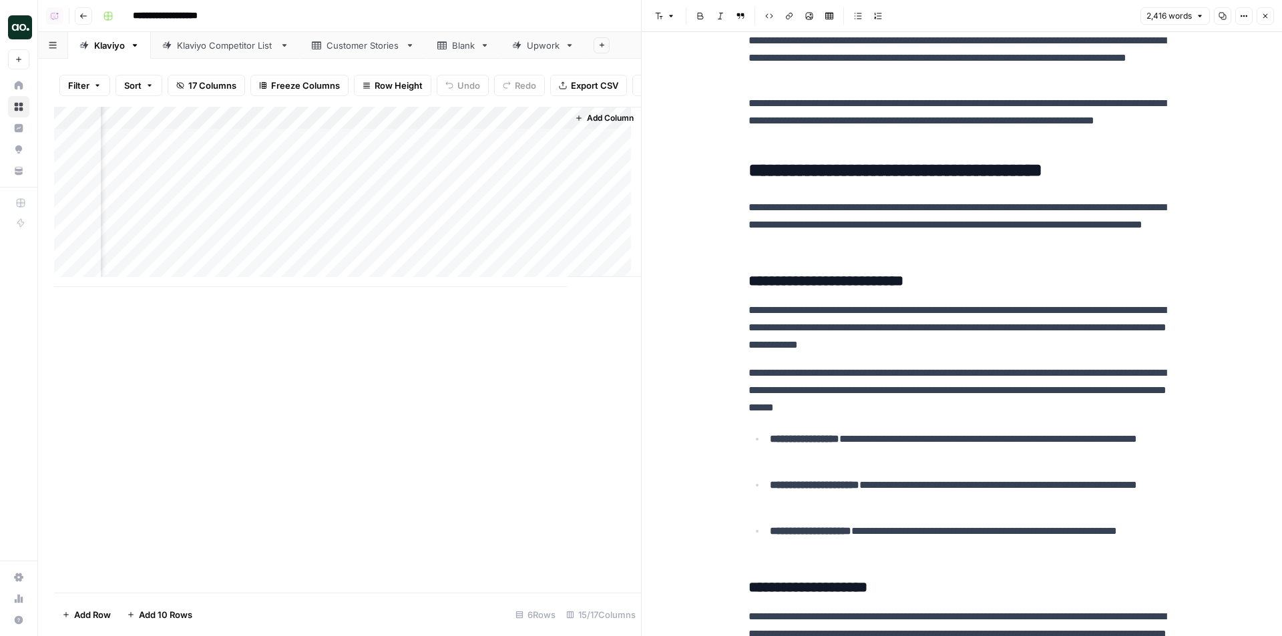
click at [244, 167] on div "Add Column" at bounding box center [347, 197] width 587 height 180
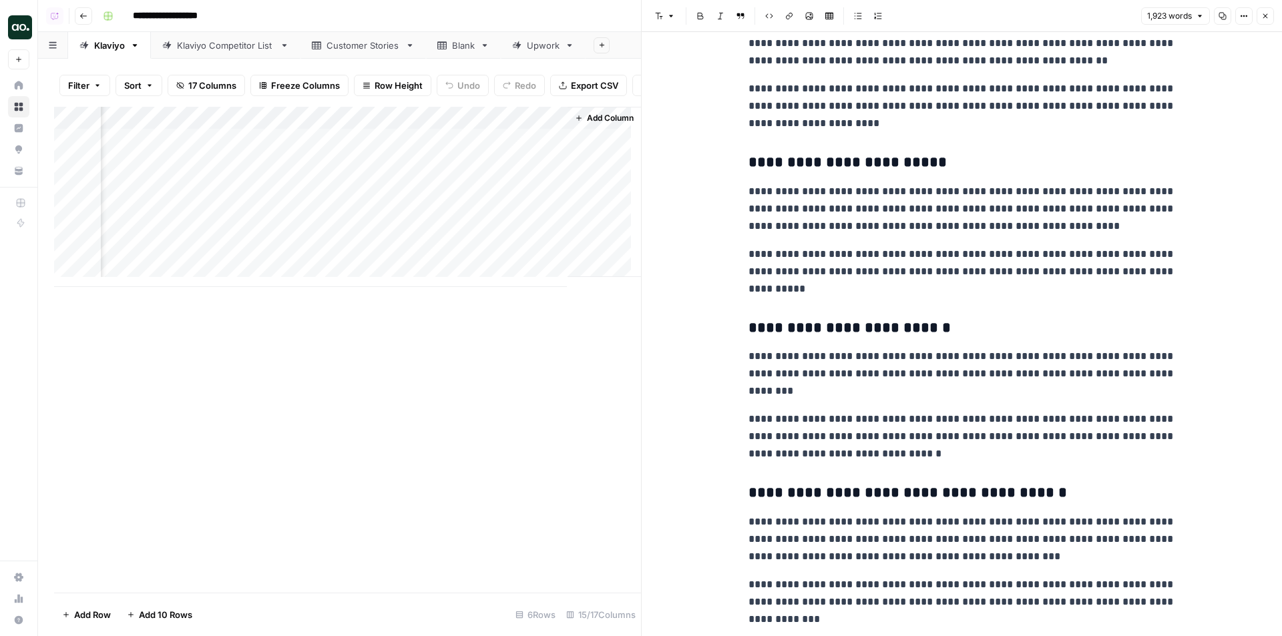
scroll to position [3873, 0]
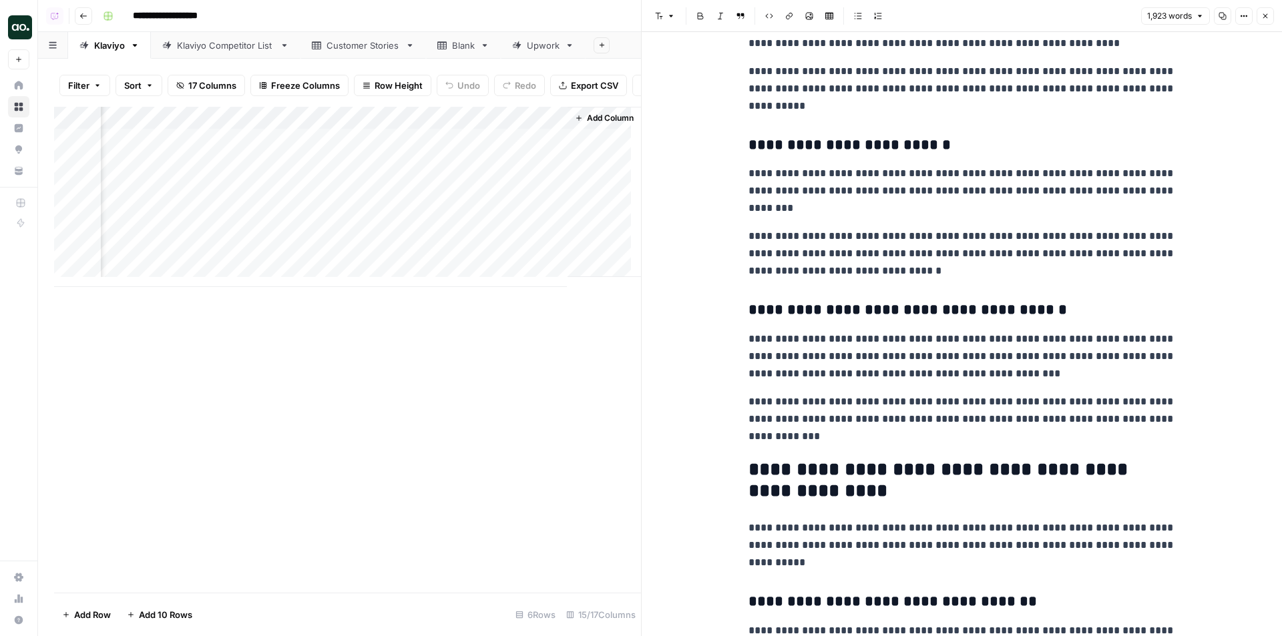
click at [218, 199] on div "Add Column" at bounding box center [347, 197] width 587 height 180
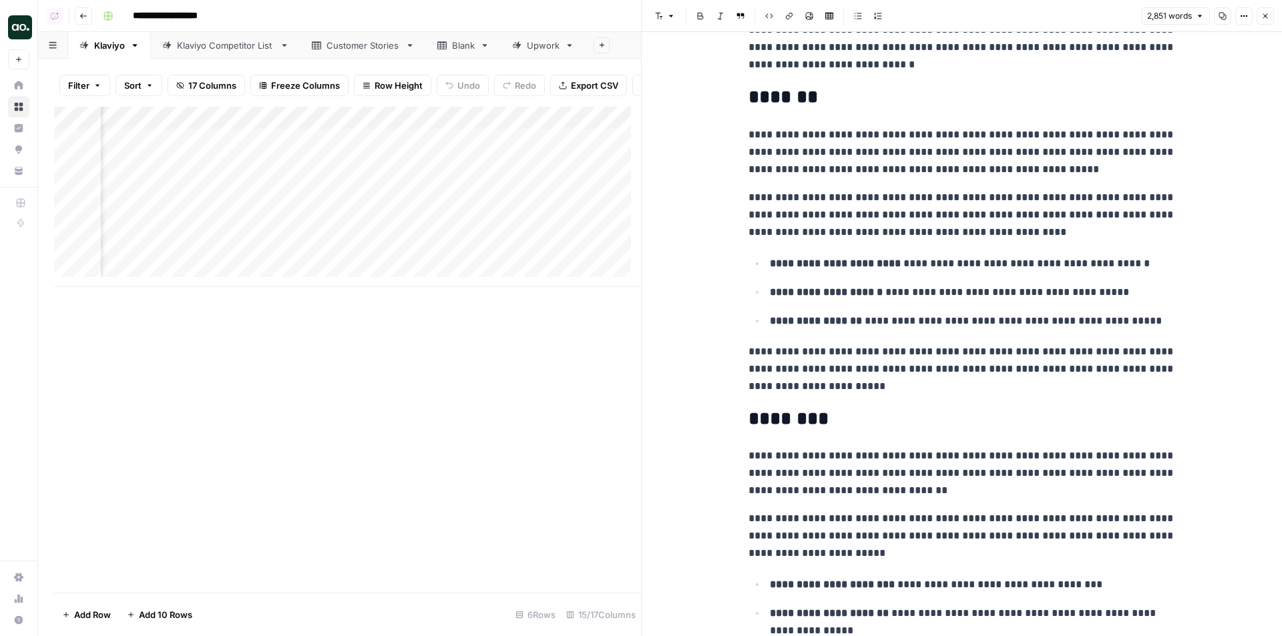
scroll to position [0, 1126]
click at [558, 236] on div "Add Column" at bounding box center [347, 197] width 587 height 180
click at [555, 259] on div "Add Column" at bounding box center [347, 197] width 587 height 180
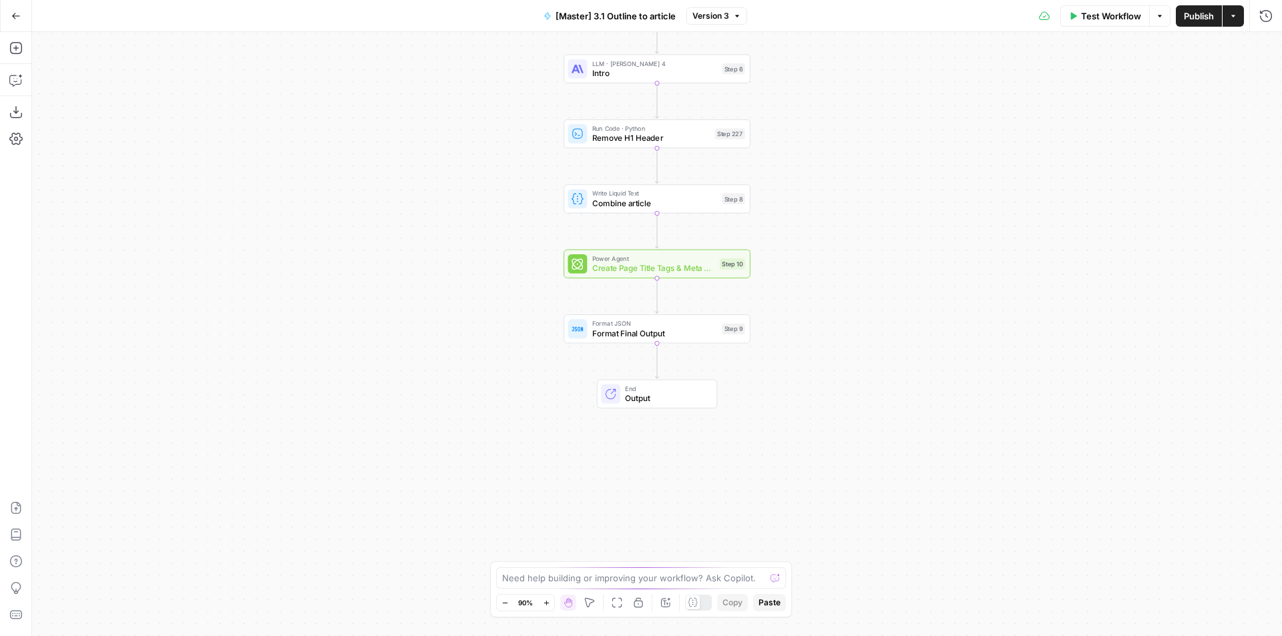
click at [666, 346] on div "Workflow Set Inputs Inputs LLM · Gemini 2.5 Pro Initial article draft Step 225 …" at bounding box center [657, 334] width 1250 height 604
click at [666, 335] on span "Format Final Output" at bounding box center [655, 333] width 126 height 12
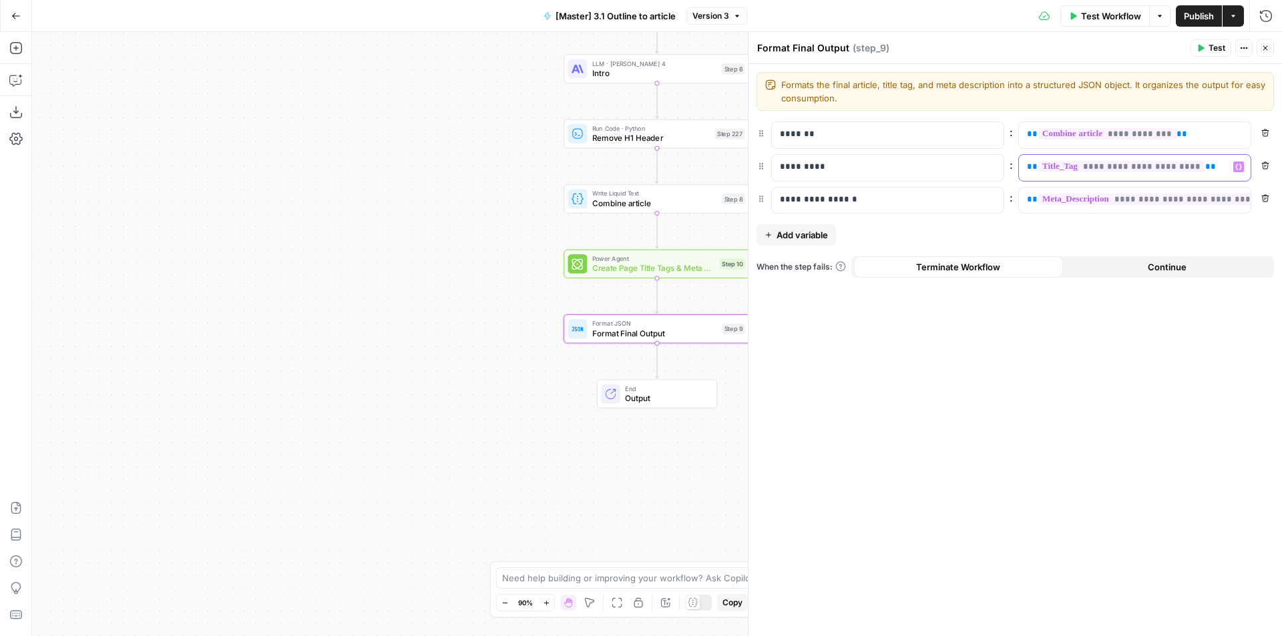
click at [1107, 168] on span "**********" at bounding box center [1121, 166] width 166 height 11
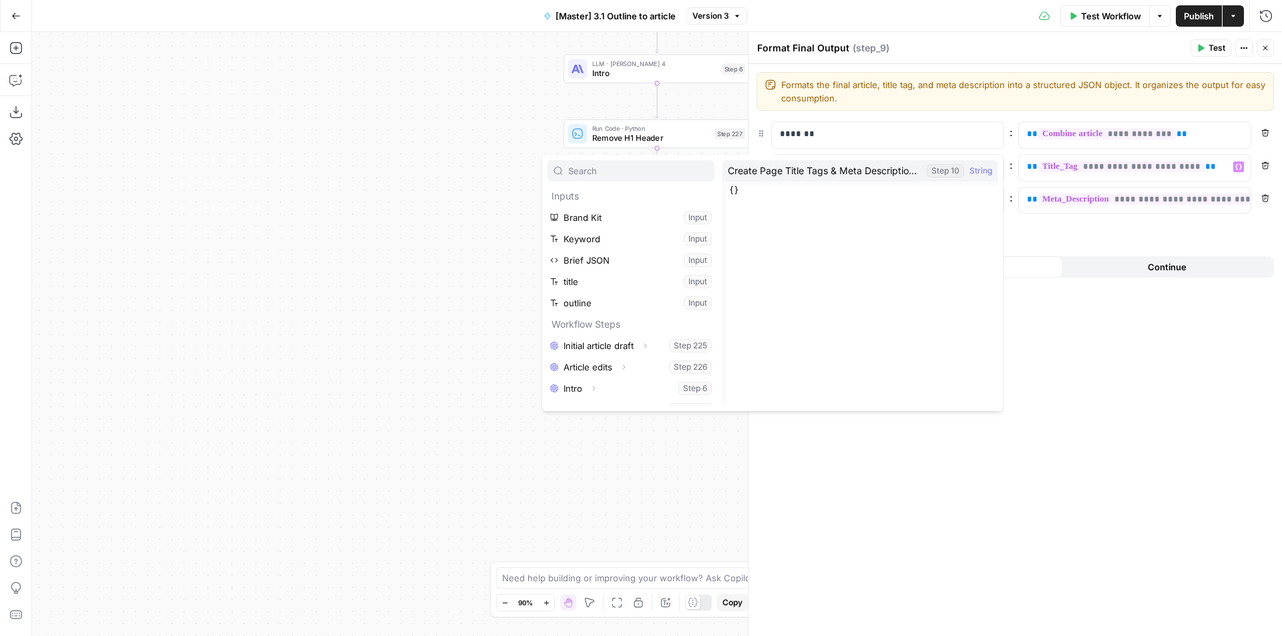
scroll to position [143, 0]
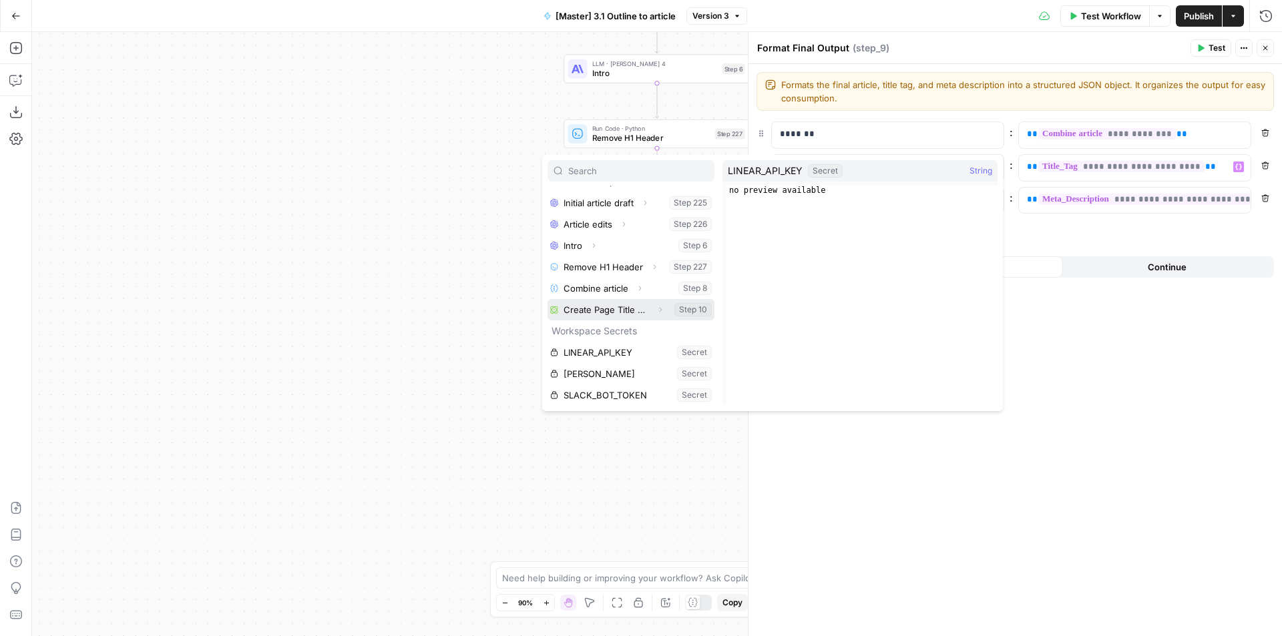
click at [656, 309] on icon "button" at bounding box center [660, 310] width 8 height 8
click at [960, 499] on div "**********" at bounding box center [1016, 350] width 534 height 572
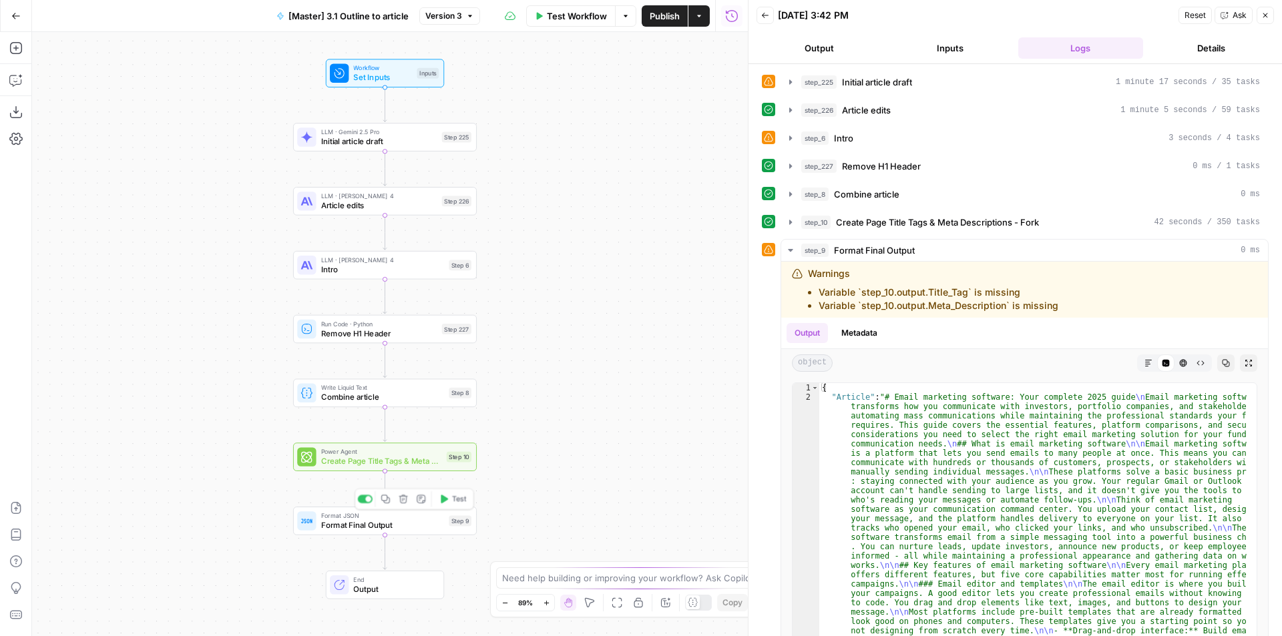
click at [359, 528] on span "Format Final Output" at bounding box center [383, 526] width 124 height 12
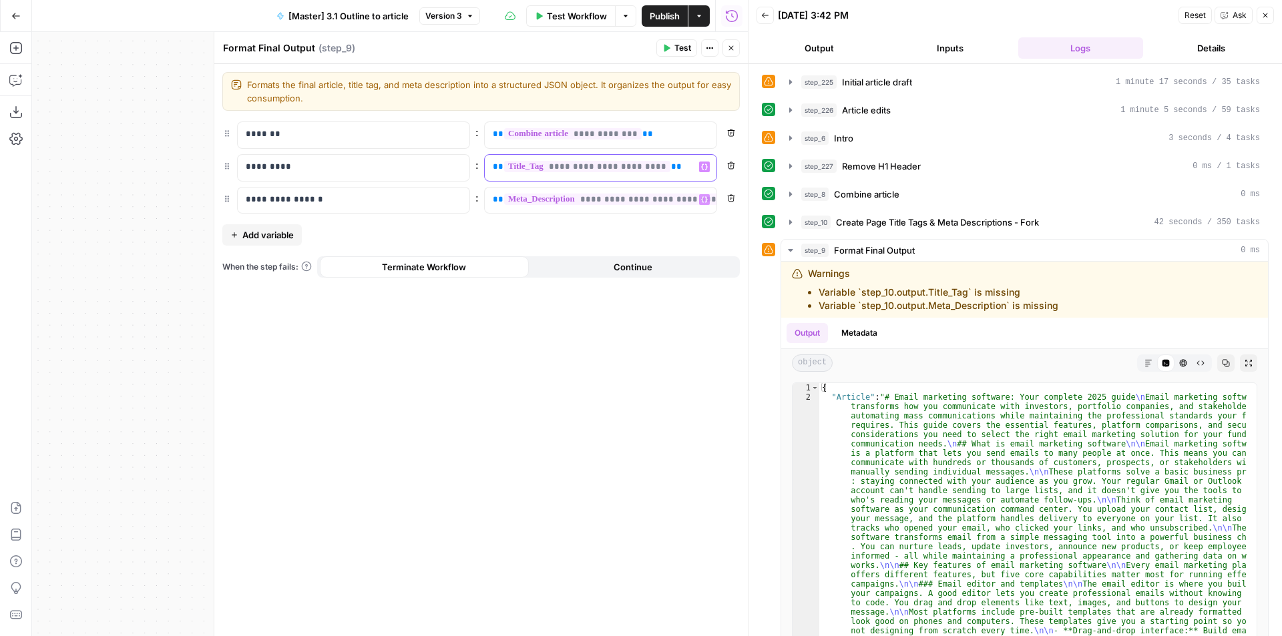
click at [588, 165] on span "**********" at bounding box center [587, 166] width 166 height 11
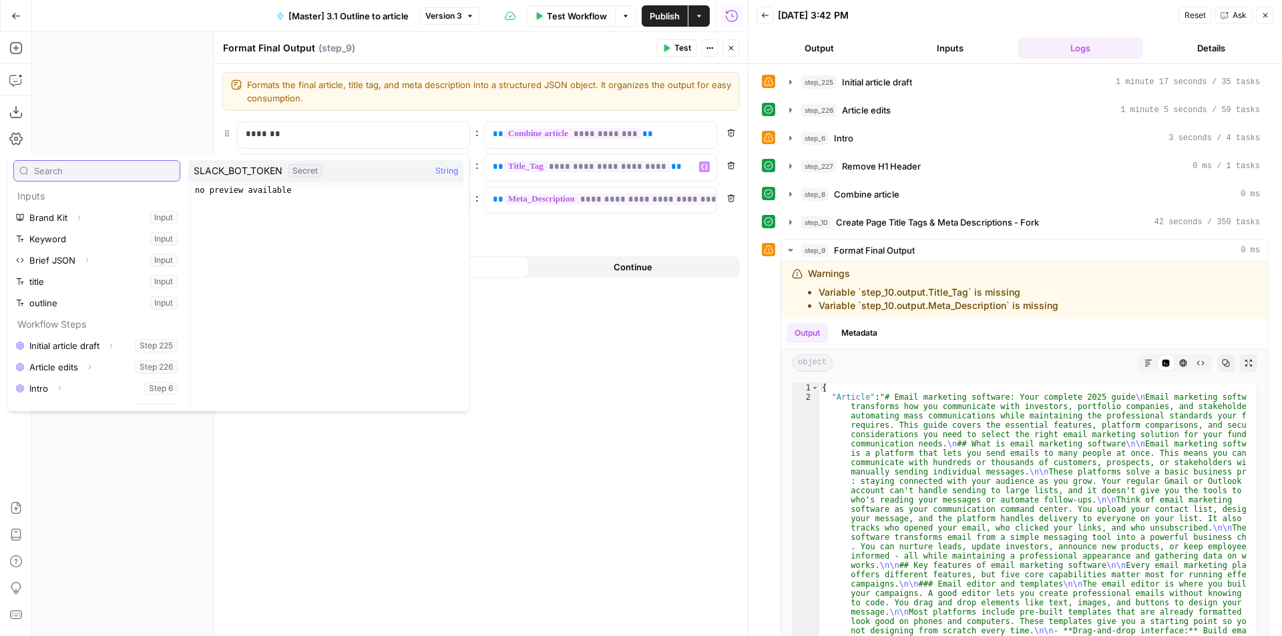
scroll to position [143, 0]
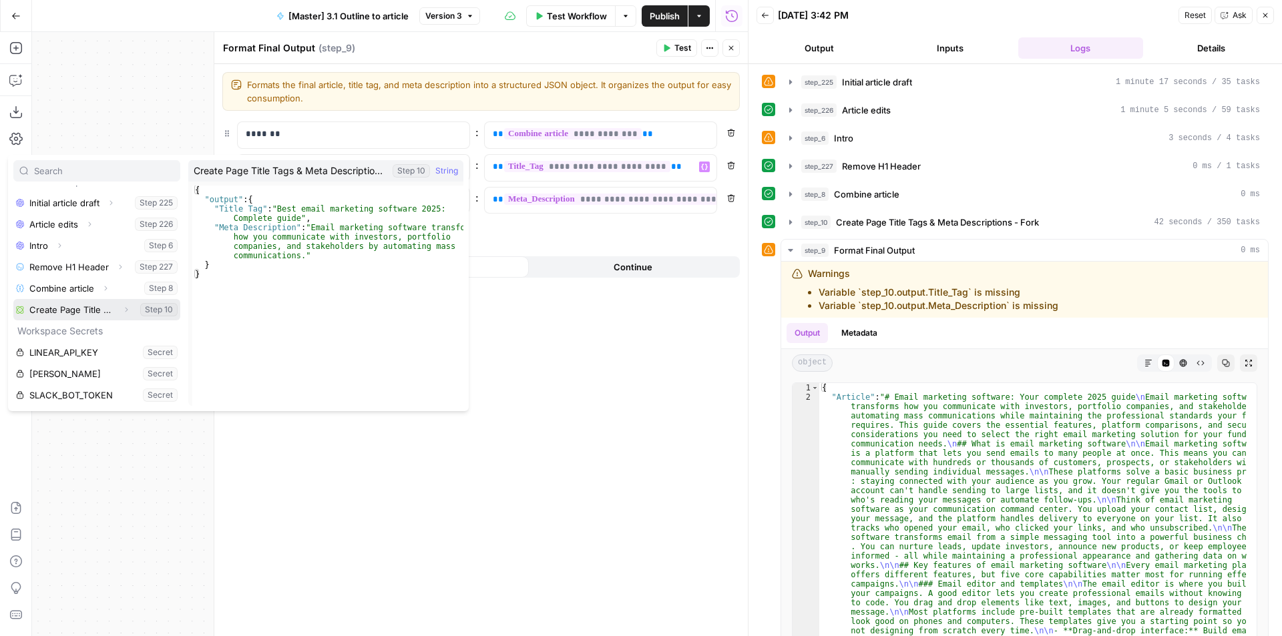
click at [118, 310] on button "Expand" at bounding box center [126, 309] width 17 height 17
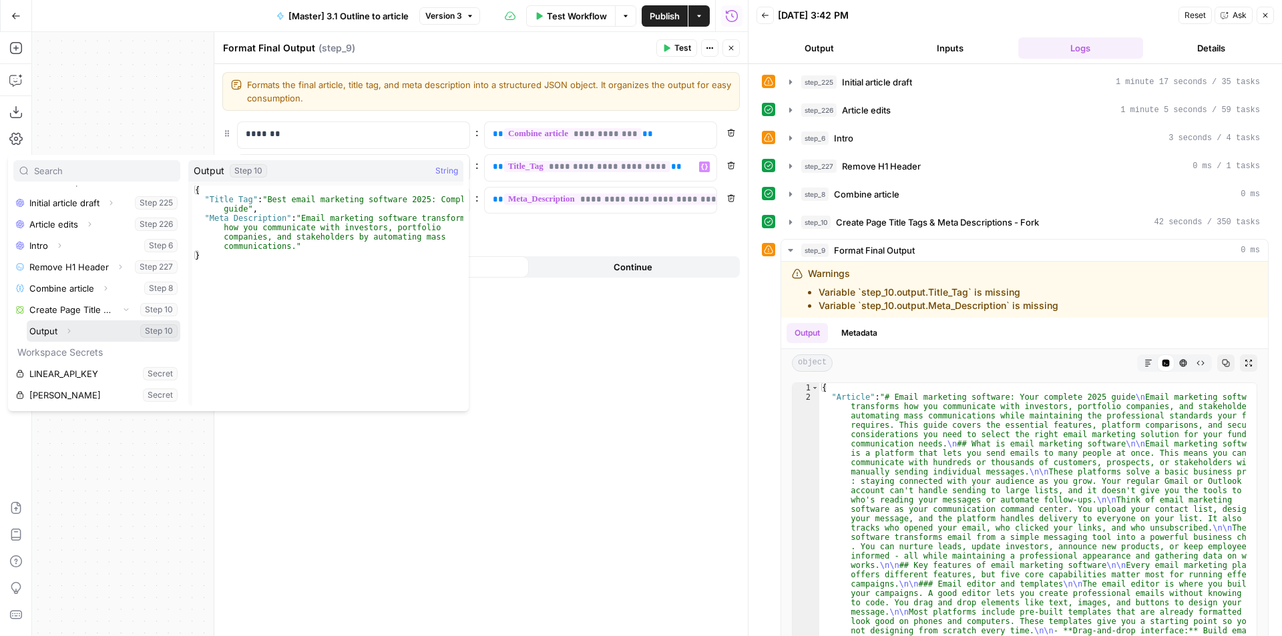
click at [74, 331] on button "Expand" at bounding box center [68, 331] width 17 height 17
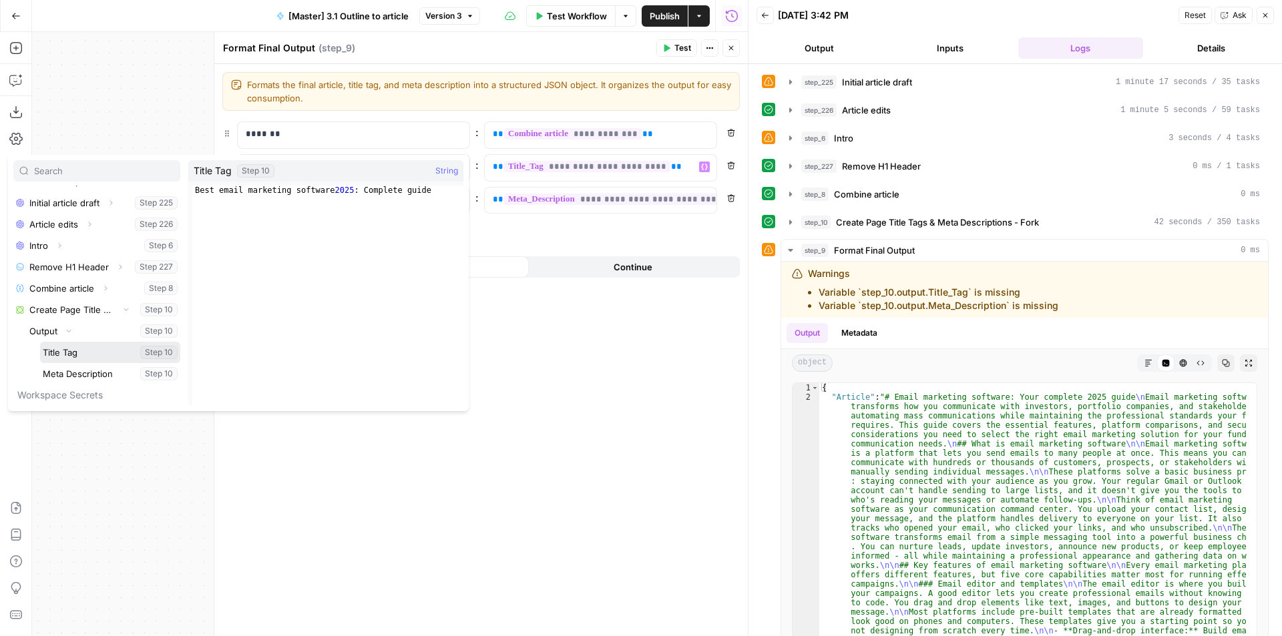
click at [74, 357] on button "Select variable Title Tag" at bounding box center [110, 352] width 140 height 21
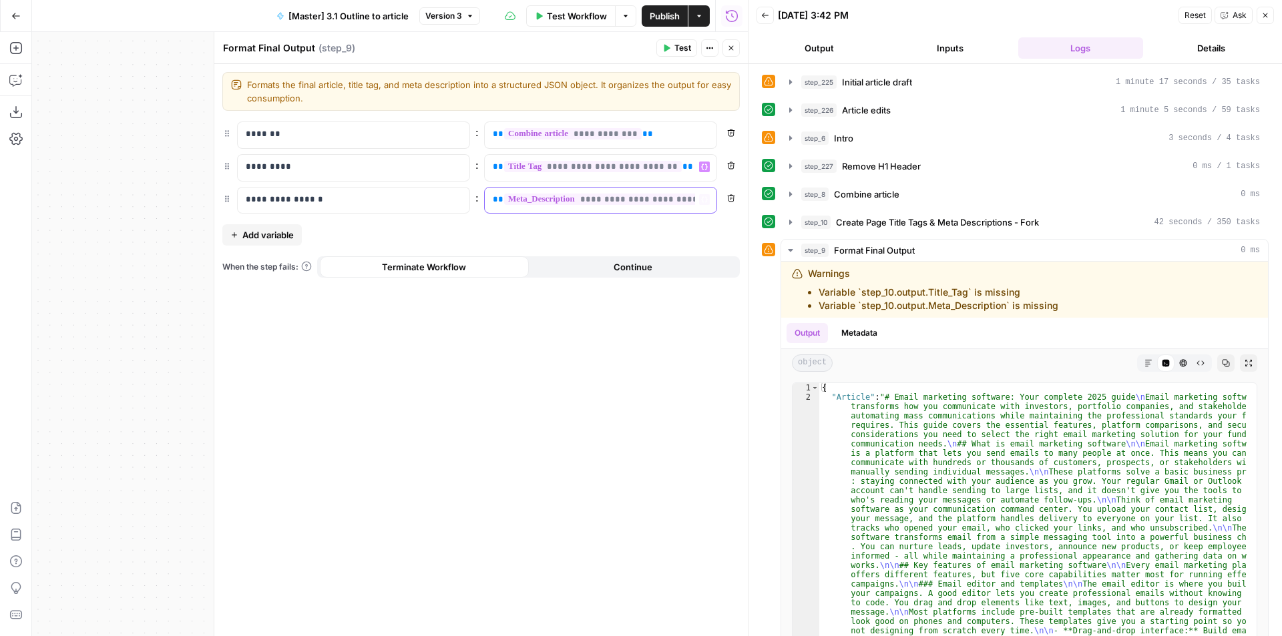
click at [636, 202] on span "**********" at bounding box center [619, 199] width 230 height 11
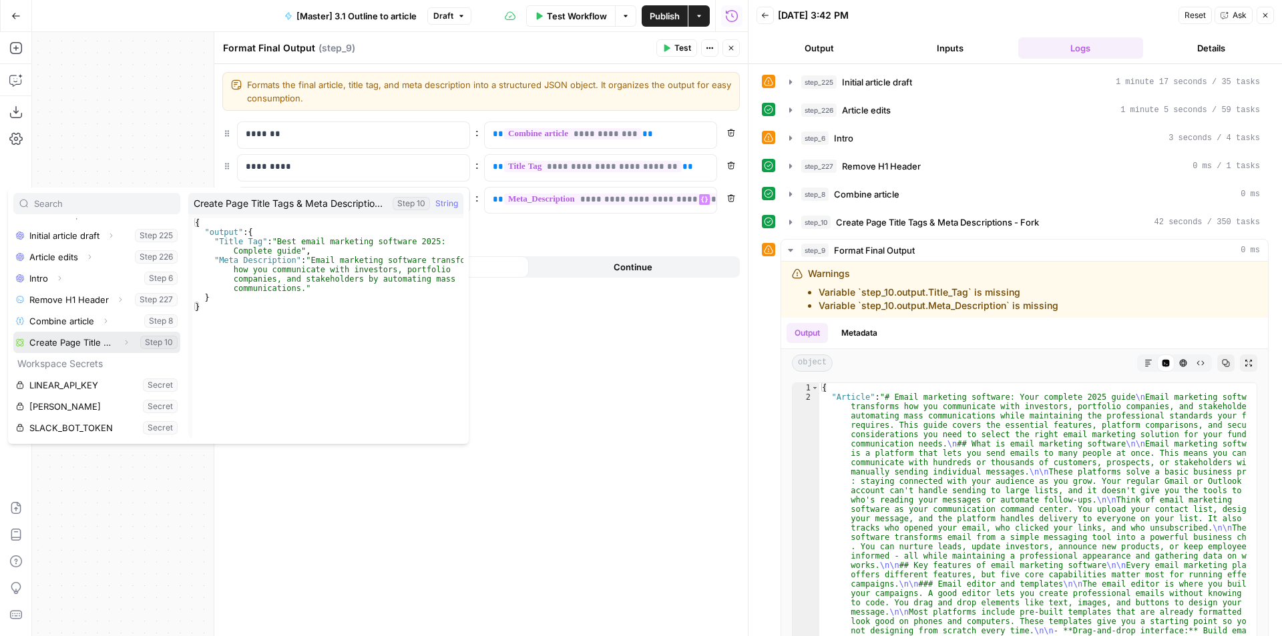
click at [122, 340] on icon "button" at bounding box center [126, 343] width 8 height 8
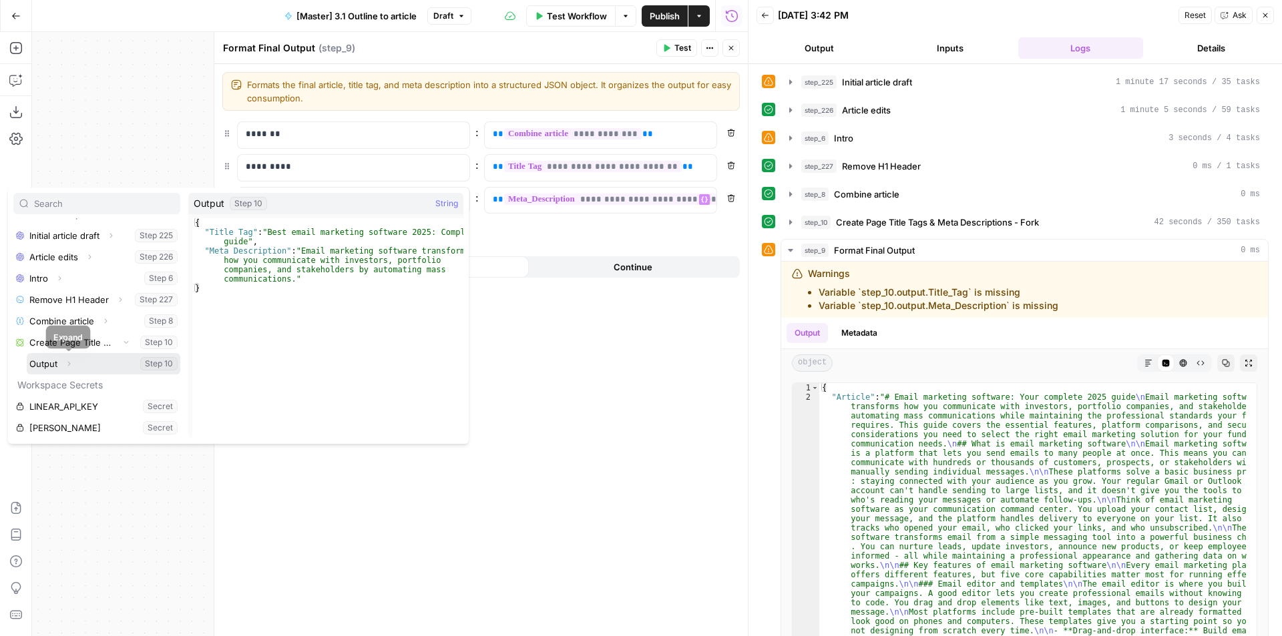
click at [71, 364] on icon "button" at bounding box center [69, 364] width 8 height 8
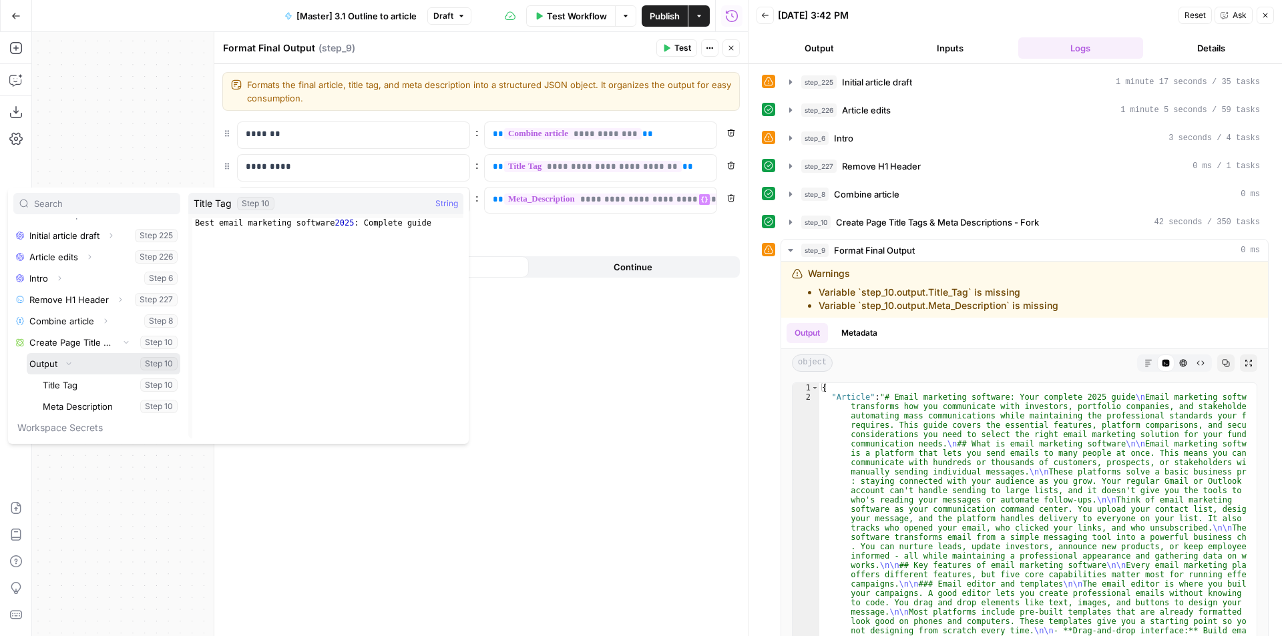
scroll to position [207, 0]
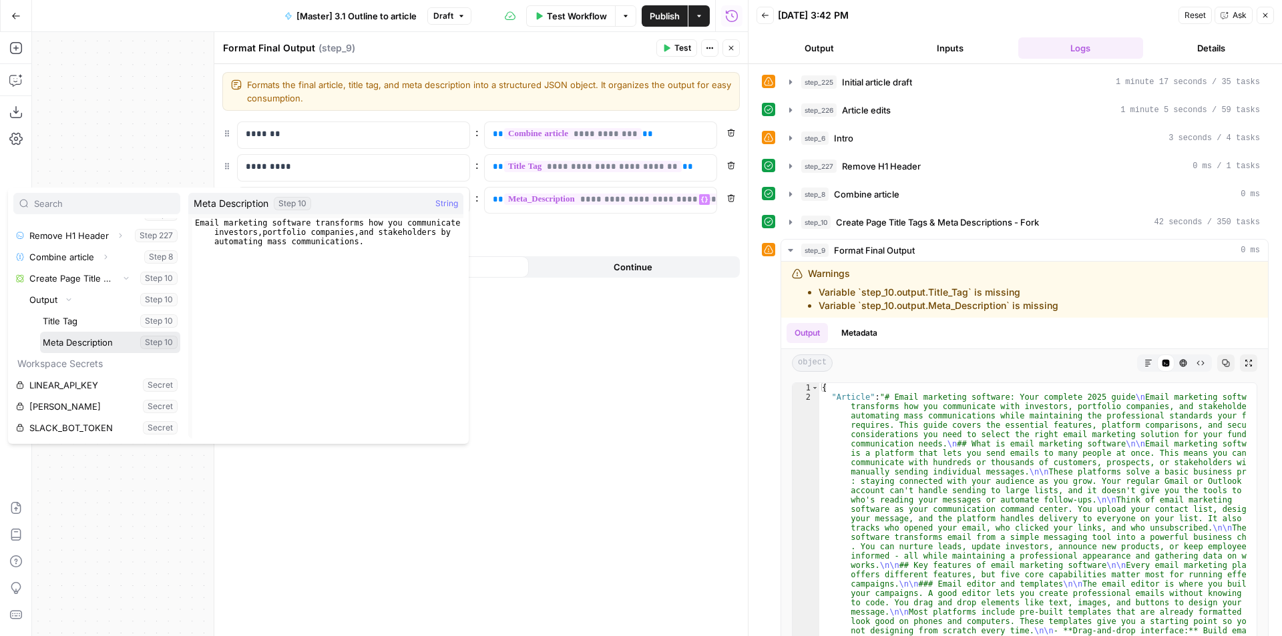
click at [98, 345] on button "Select variable Meta Description" at bounding box center [110, 342] width 140 height 21
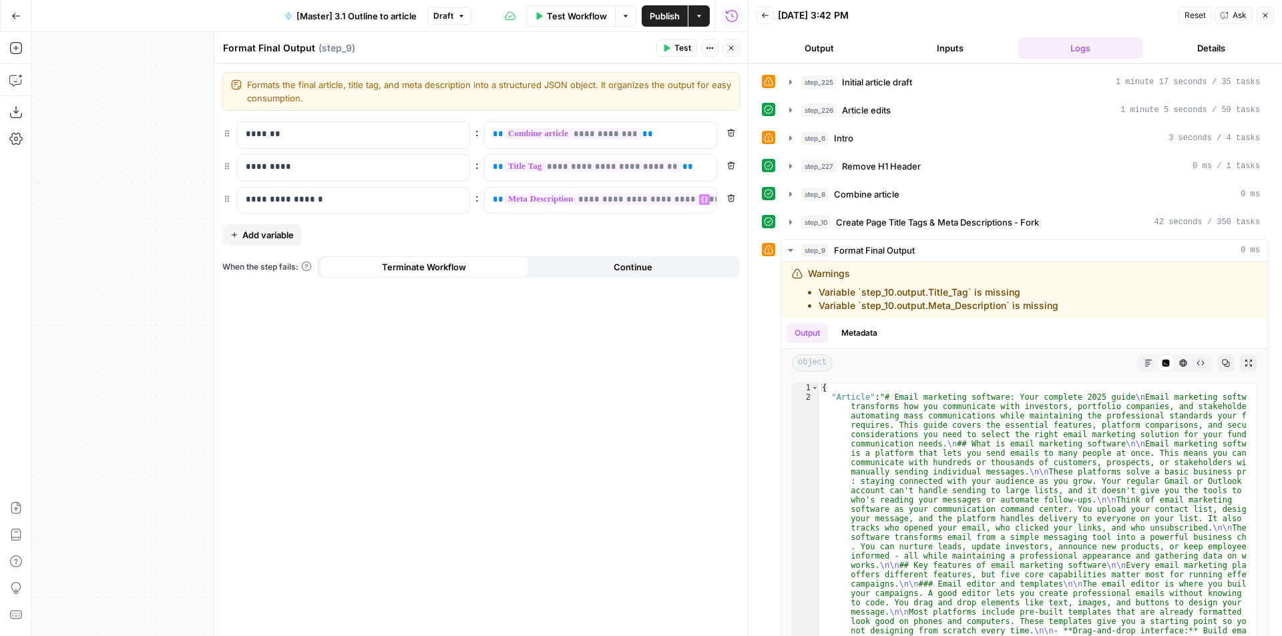
click at [652, 29] on div "Test Workflow Options Publish Actions Run History" at bounding box center [609, 15] width 276 height 31
click at [667, 12] on span "Publish" at bounding box center [665, 15] width 30 height 13
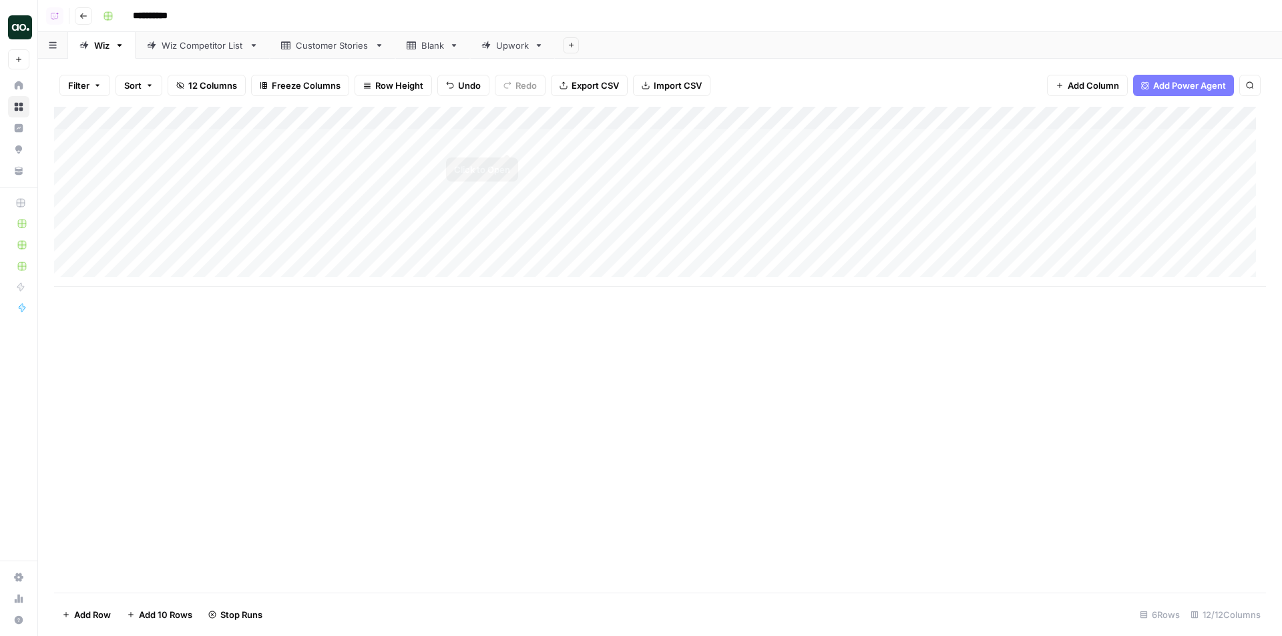
click at [506, 136] on div "Add Column" at bounding box center [660, 197] width 1212 height 180
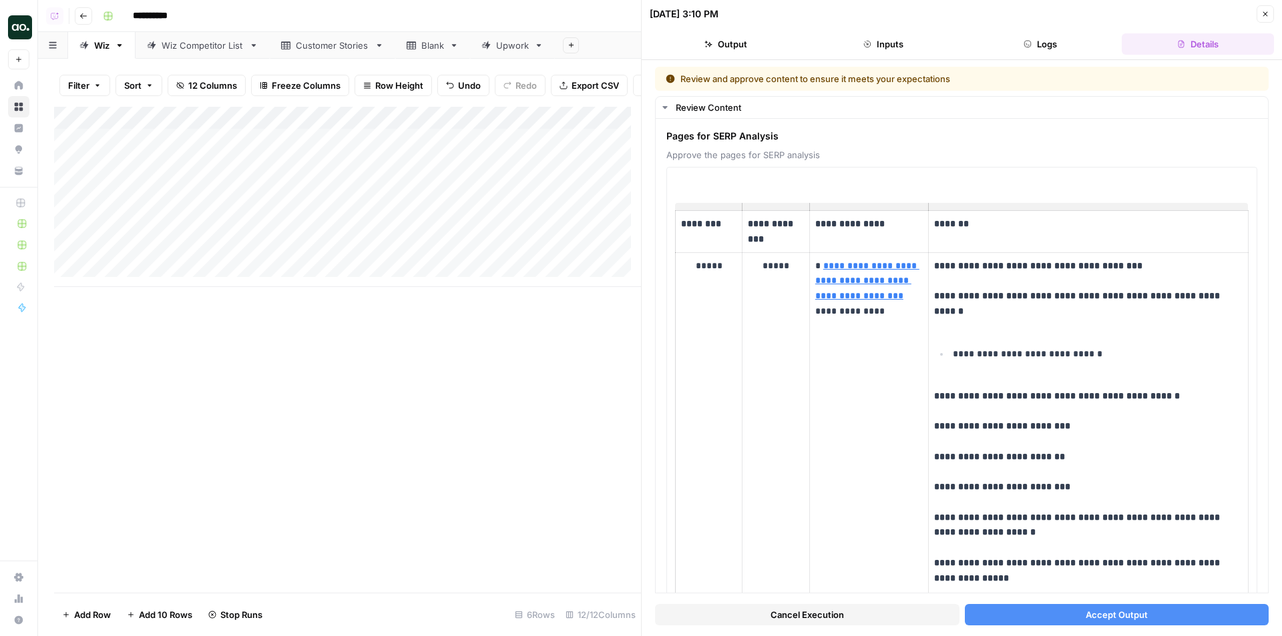
click at [1118, 617] on span "Accept Output" at bounding box center [1117, 614] width 62 height 13
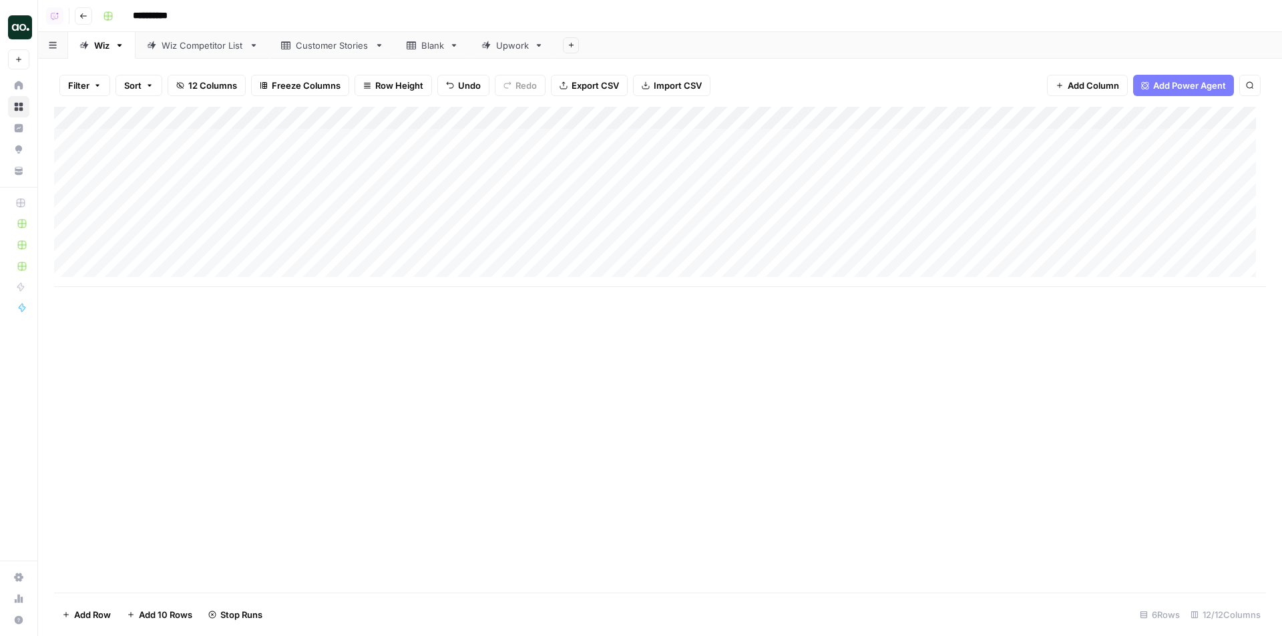
click at [512, 158] on div "Add Column" at bounding box center [660, 197] width 1212 height 180
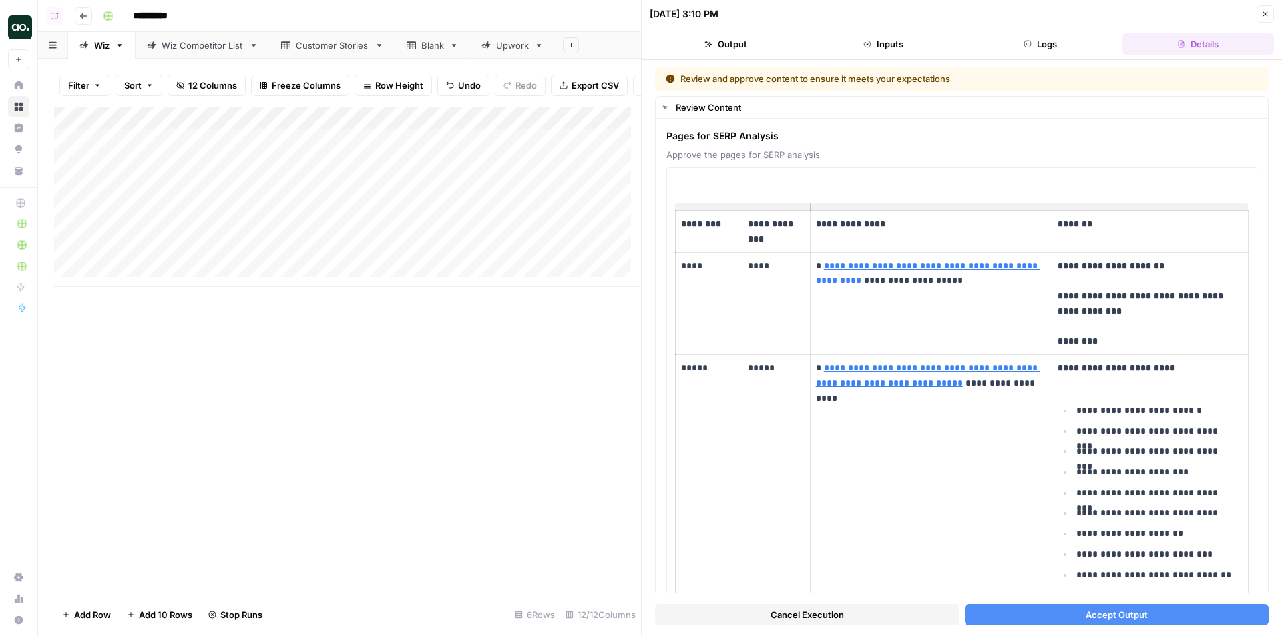
click at [1139, 611] on span "Accept Output" at bounding box center [1117, 614] width 62 height 13
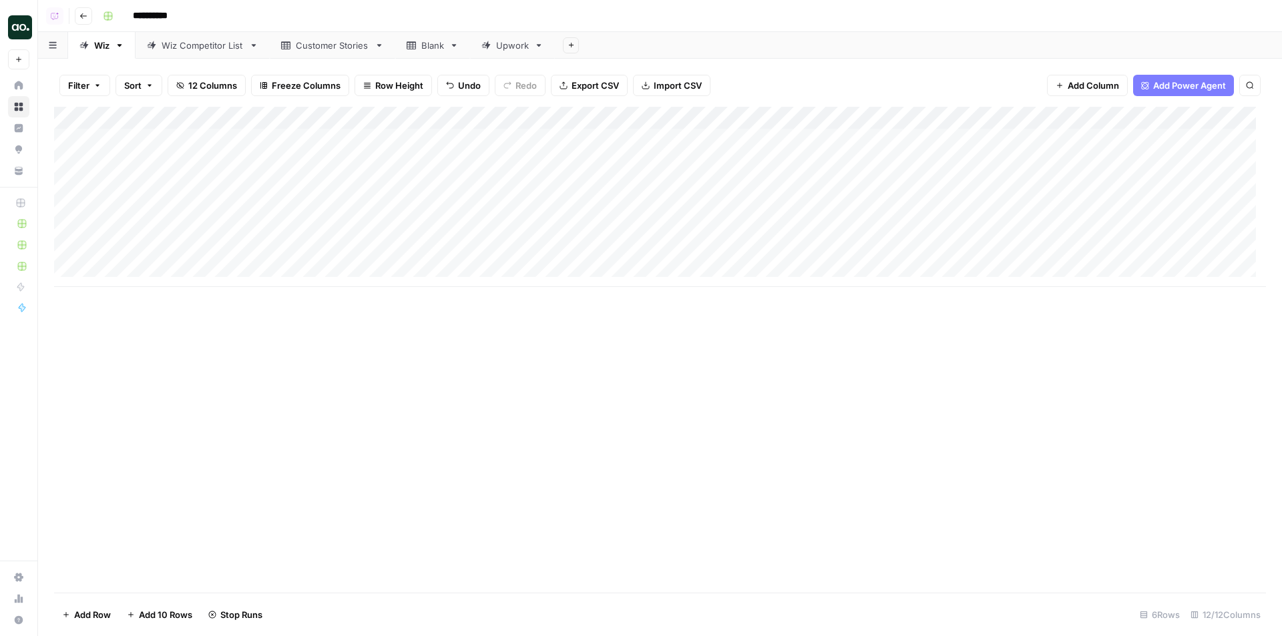
click at [509, 183] on div "Add Column" at bounding box center [660, 197] width 1212 height 180
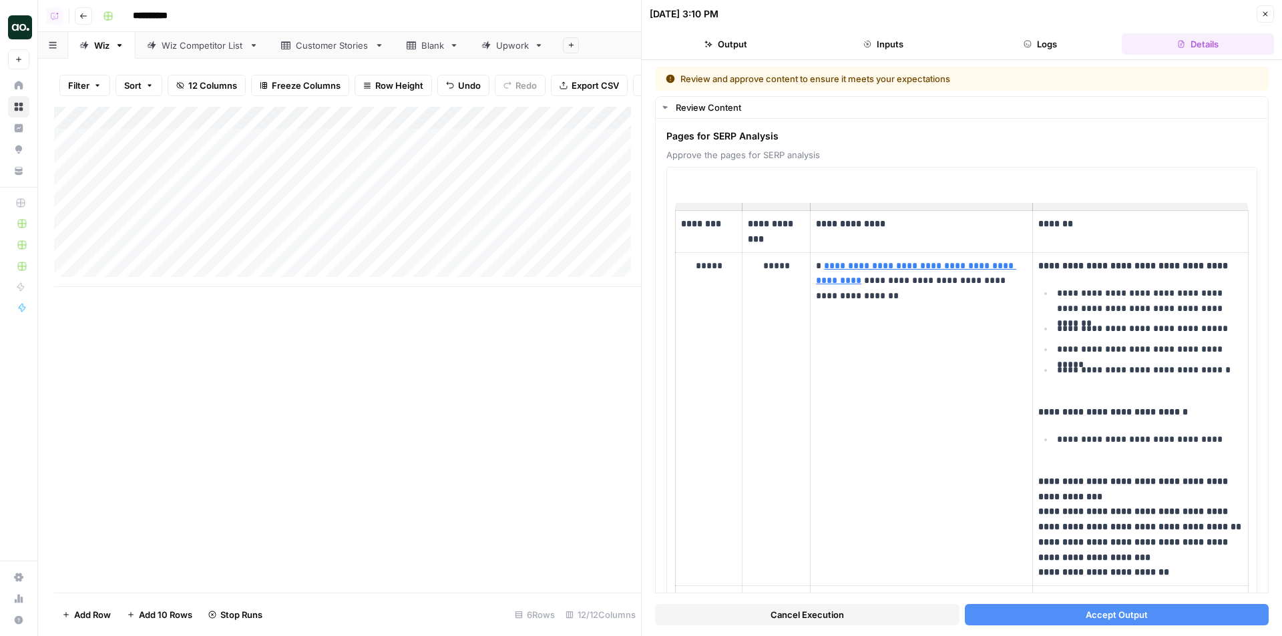
click at [1141, 616] on button "Accept Output" at bounding box center [1117, 614] width 305 height 21
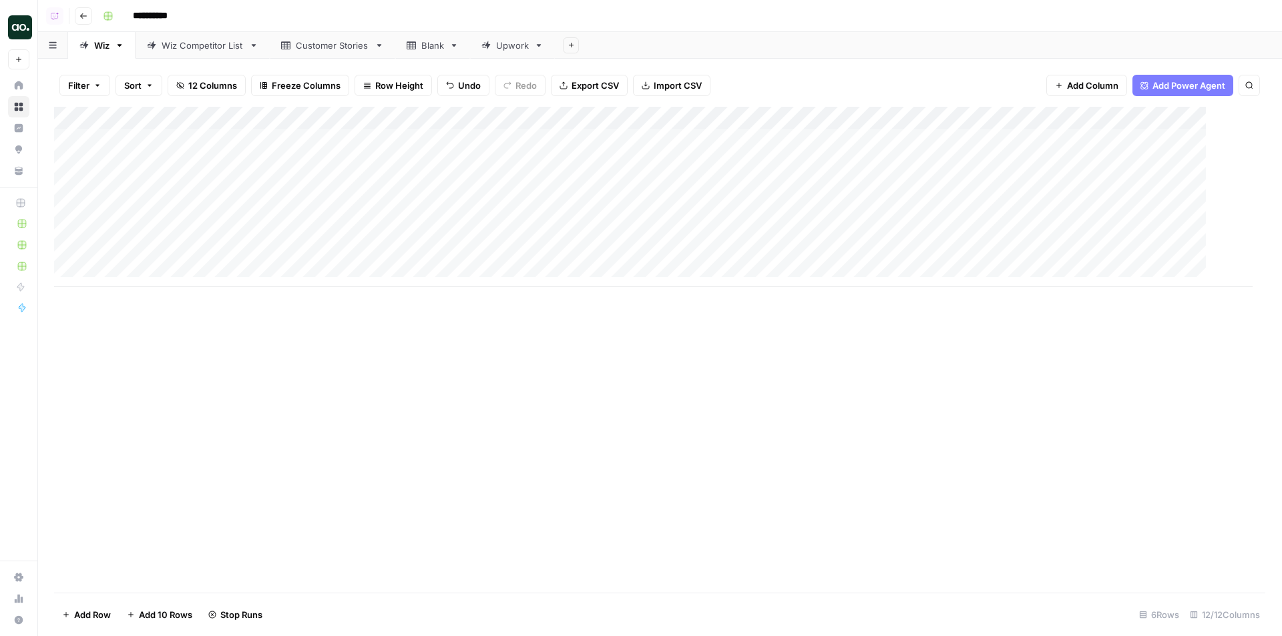
click at [510, 215] on div "Add Column" at bounding box center [653, 197] width 1199 height 180
click at [508, 209] on div "Add Column" at bounding box center [660, 197] width 1212 height 180
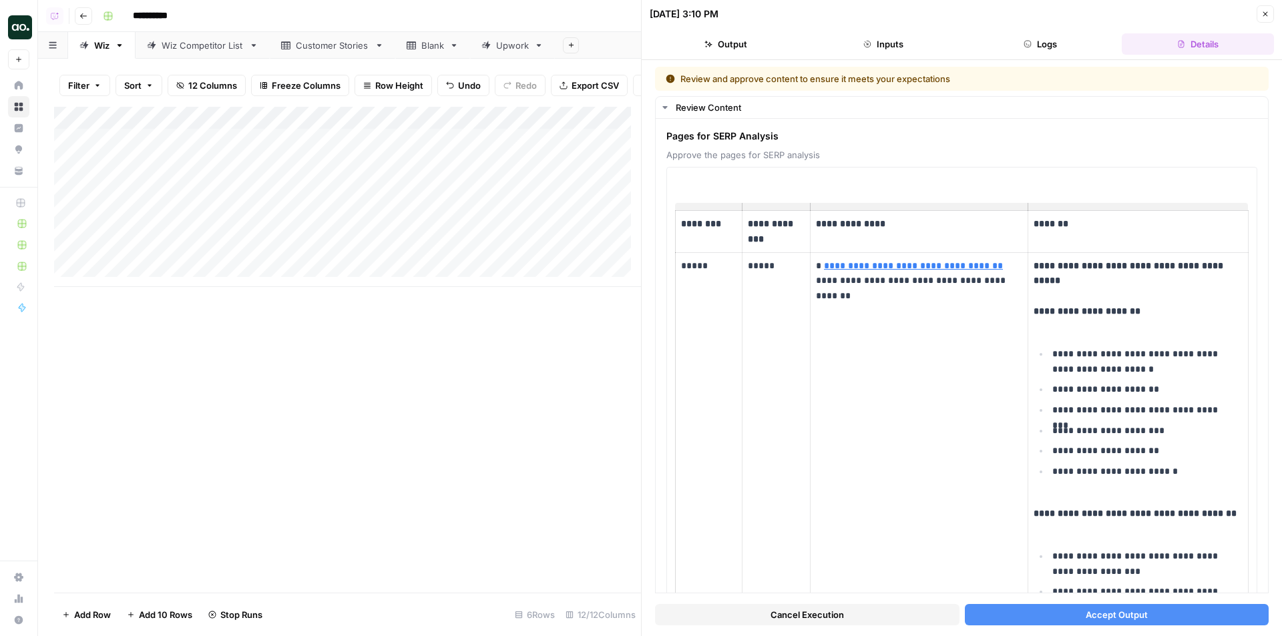
click at [1161, 615] on button "Accept Output" at bounding box center [1117, 614] width 305 height 21
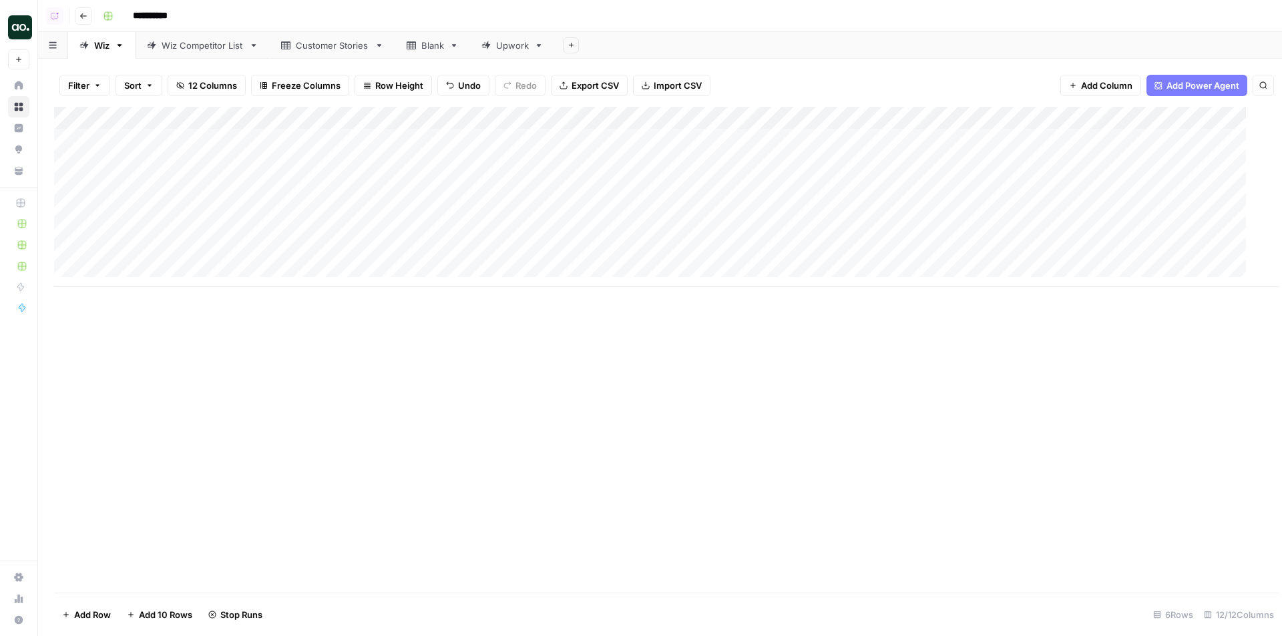
click at [509, 237] on div "Add Column" at bounding box center [666, 197] width 1225 height 180
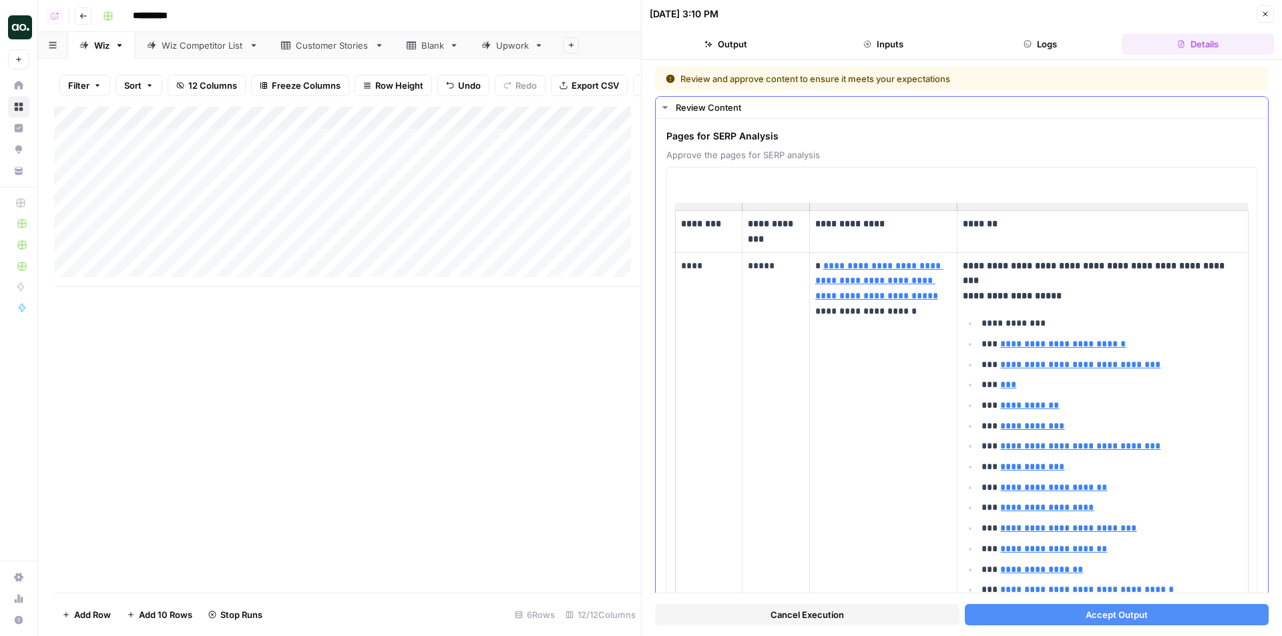
scroll to position [401, 0]
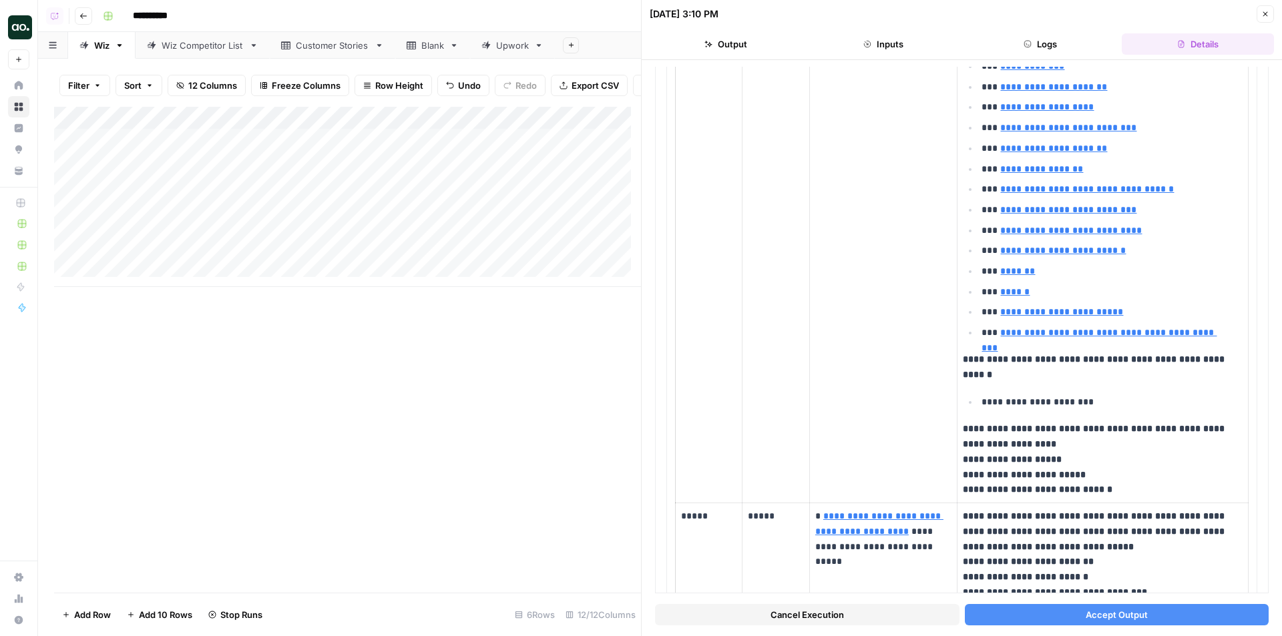
click at [1097, 614] on span "Accept Output" at bounding box center [1117, 614] width 62 height 13
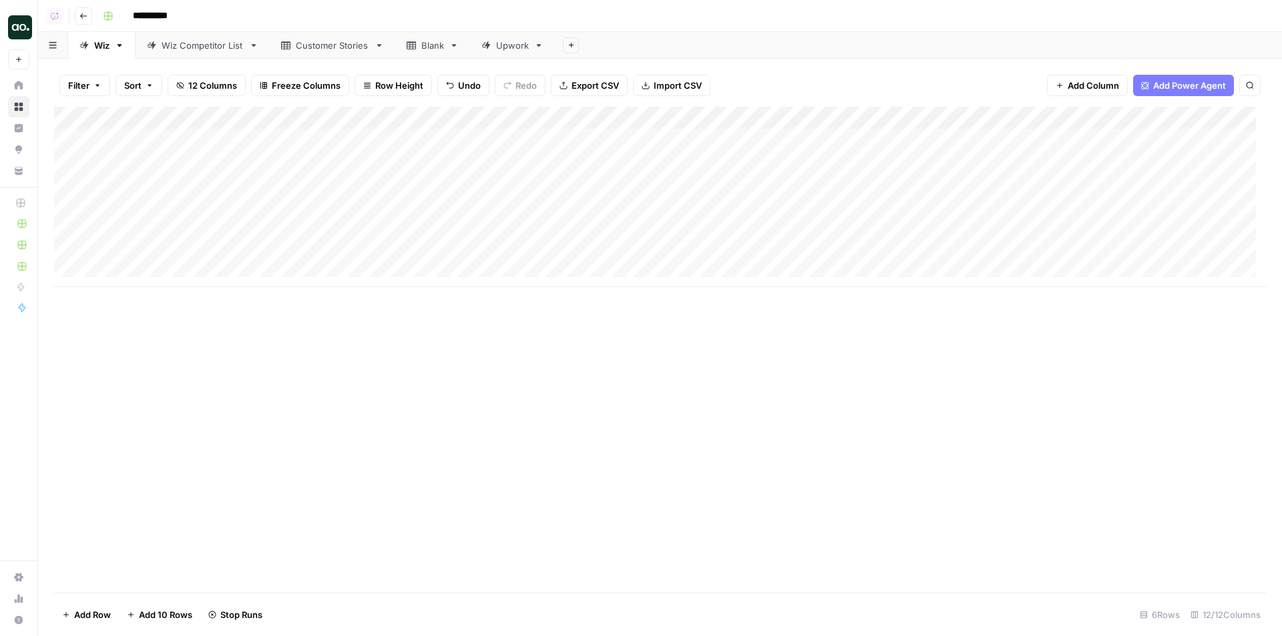
click at [507, 254] on div "Add Column" at bounding box center [660, 197] width 1212 height 180
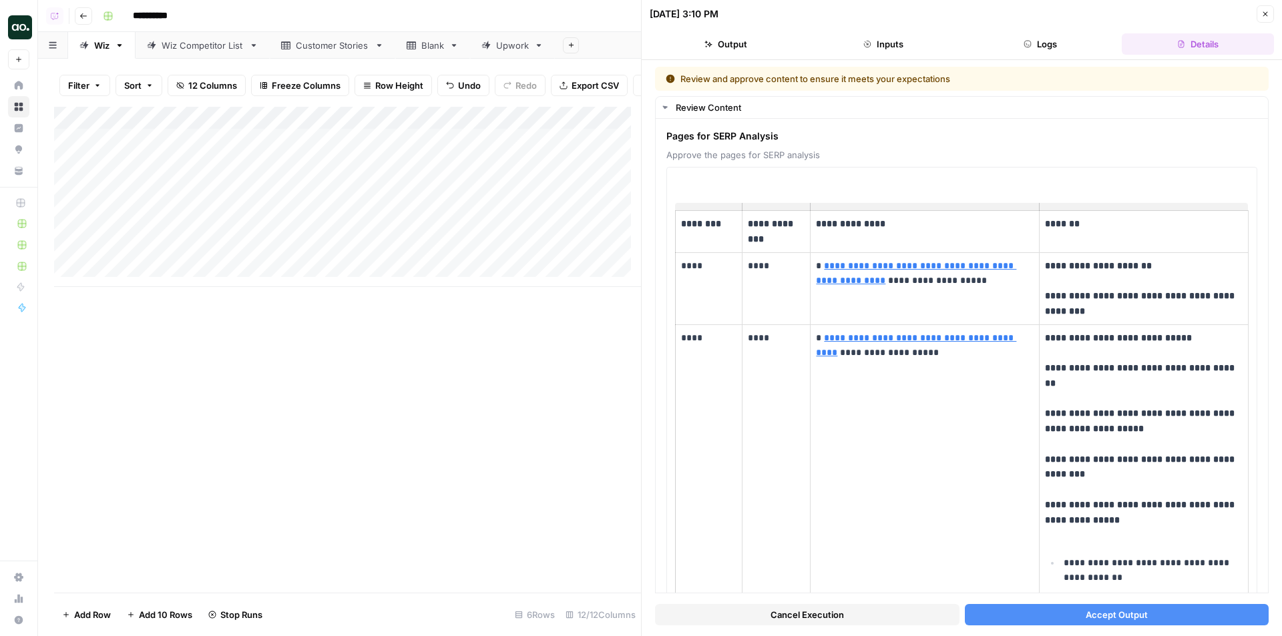
click at [1161, 614] on button "Accept Output" at bounding box center [1117, 614] width 305 height 21
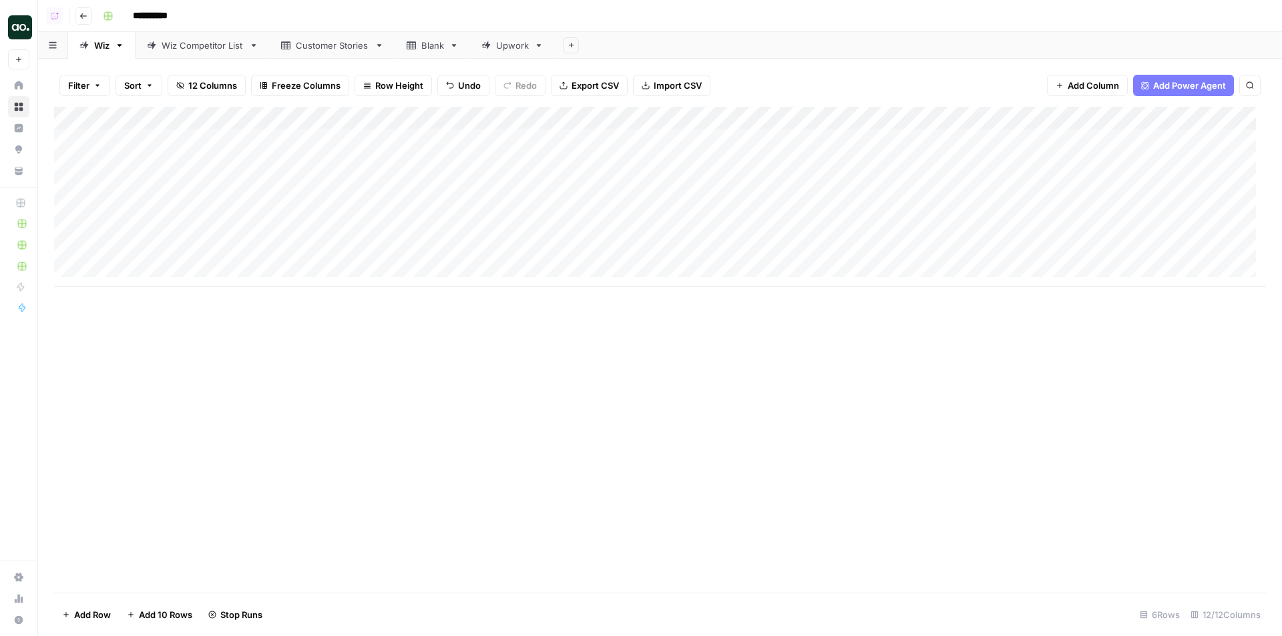
click at [506, 138] on div "Add Column" at bounding box center [660, 197] width 1212 height 180
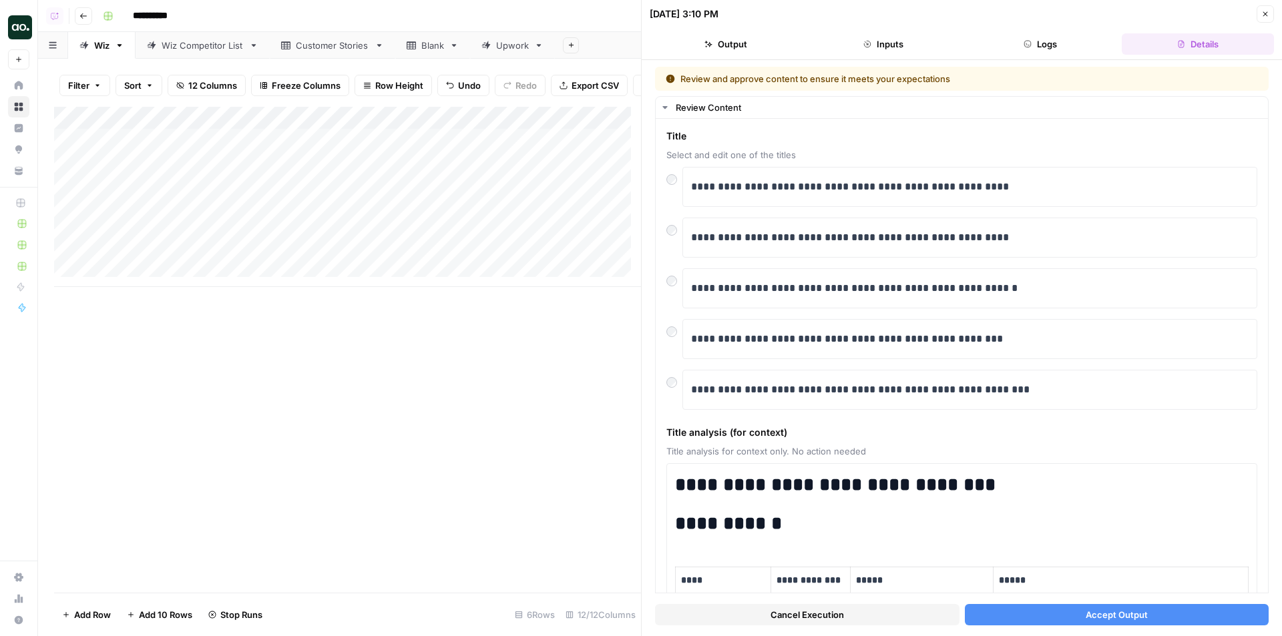
click at [1059, 612] on button "Accept Output" at bounding box center [1117, 614] width 305 height 21
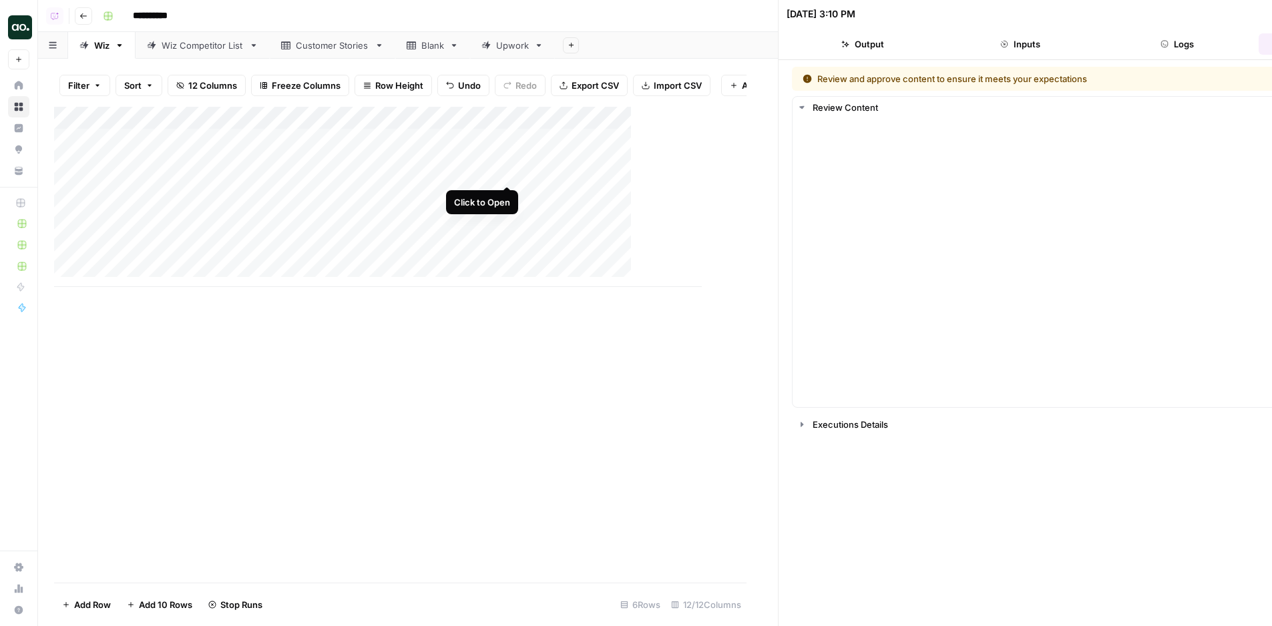
click at [508, 172] on div "Add Column" at bounding box center [378, 197] width 648 height 180
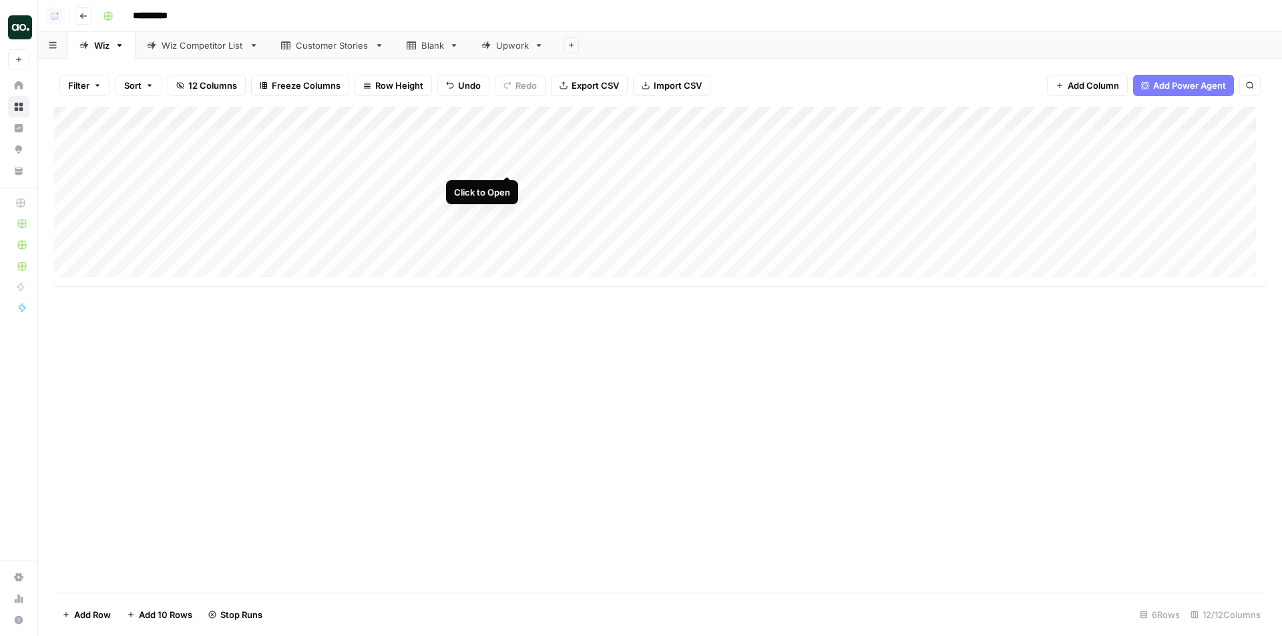
click at [509, 160] on div "Add Column" at bounding box center [660, 197] width 1212 height 180
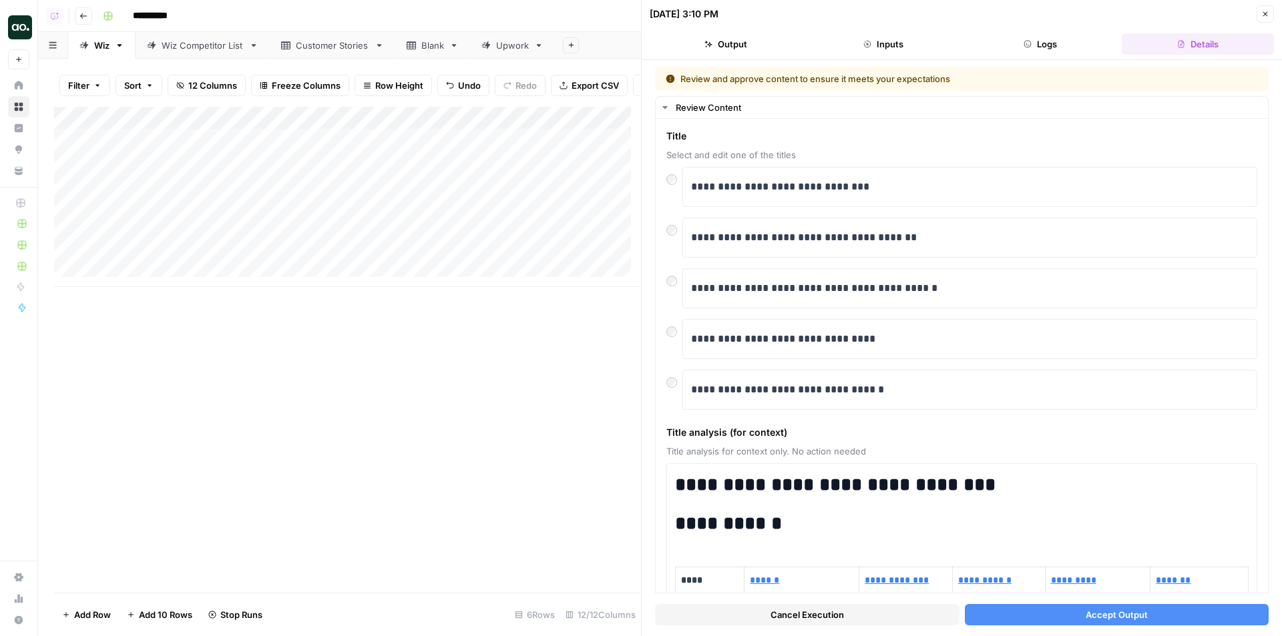
click at [1097, 613] on span "Accept Output" at bounding box center [1117, 614] width 62 height 13
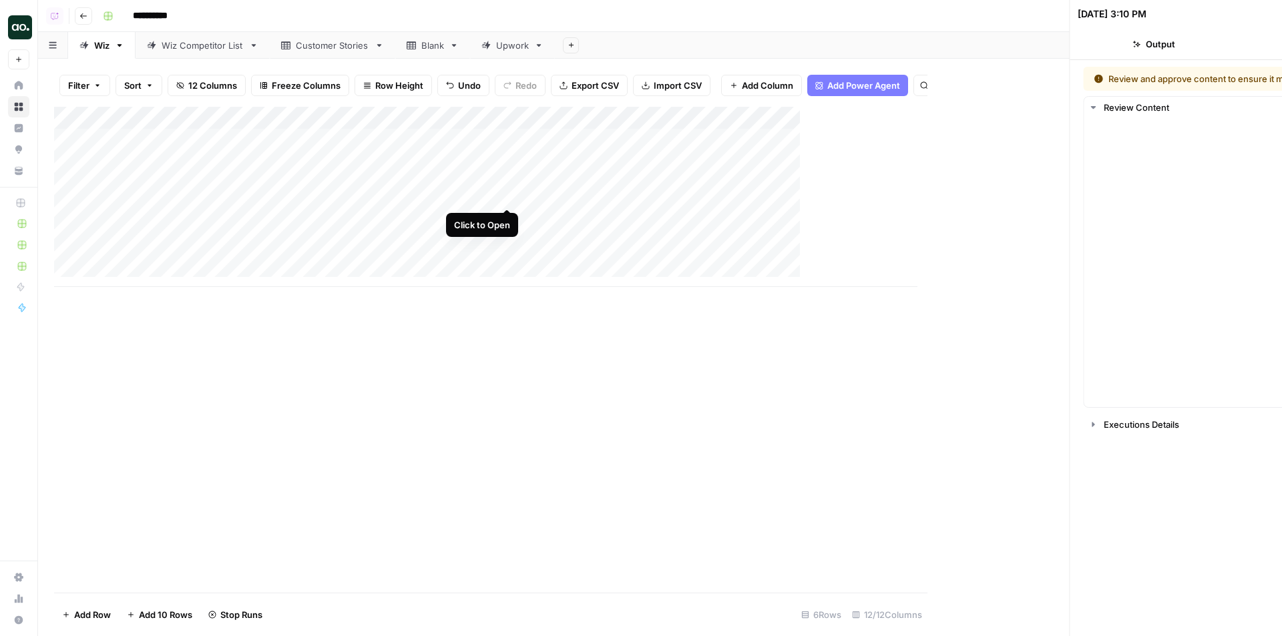
click at [506, 193] on div "Add Column" at bounding box center [485, 197] width 863 height 180
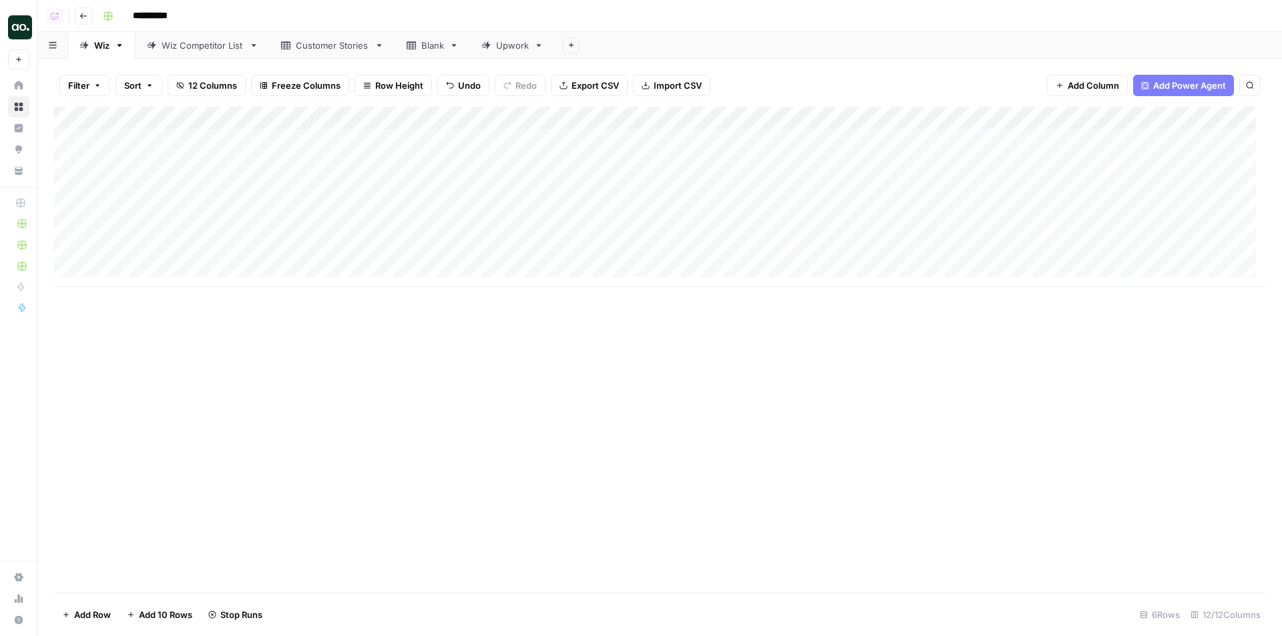
click at [508, 184] on div "Add Column" at bounding box center [660, 197] width 1212 height 180
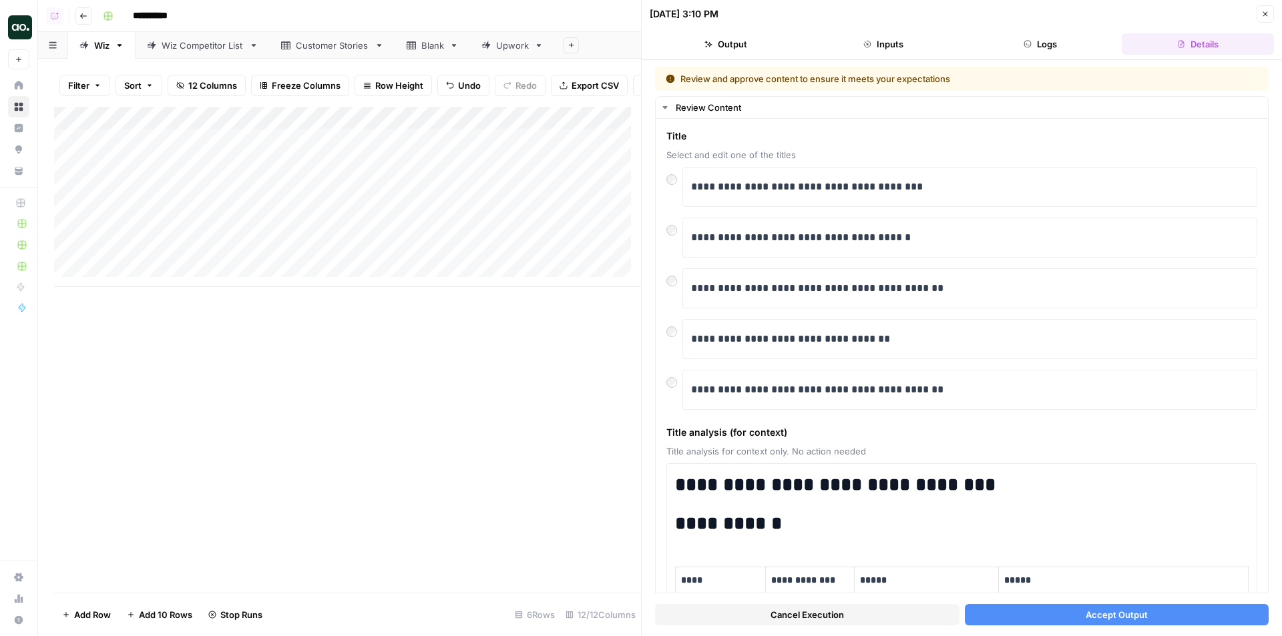
click at [1105, 612] on span "Accept Output" at bounding box center [1117, 614] width 62 height 13
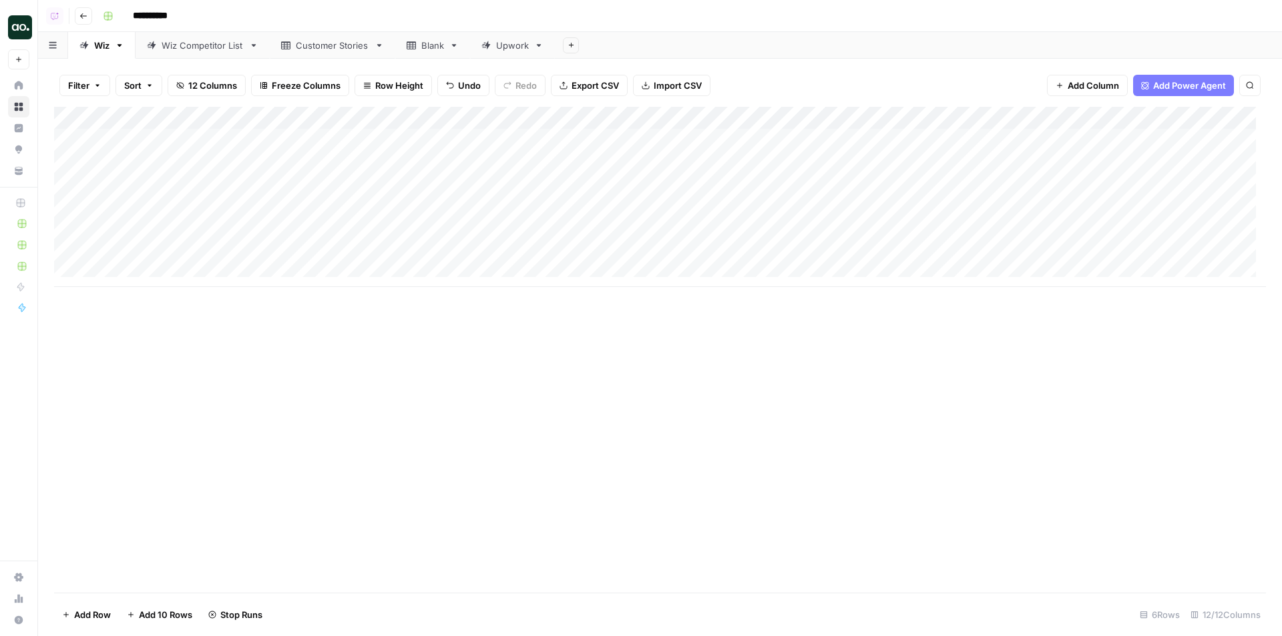
click at [506, 207] on div "Add Column" at bounding box center [660, 197] width 1212 height 180
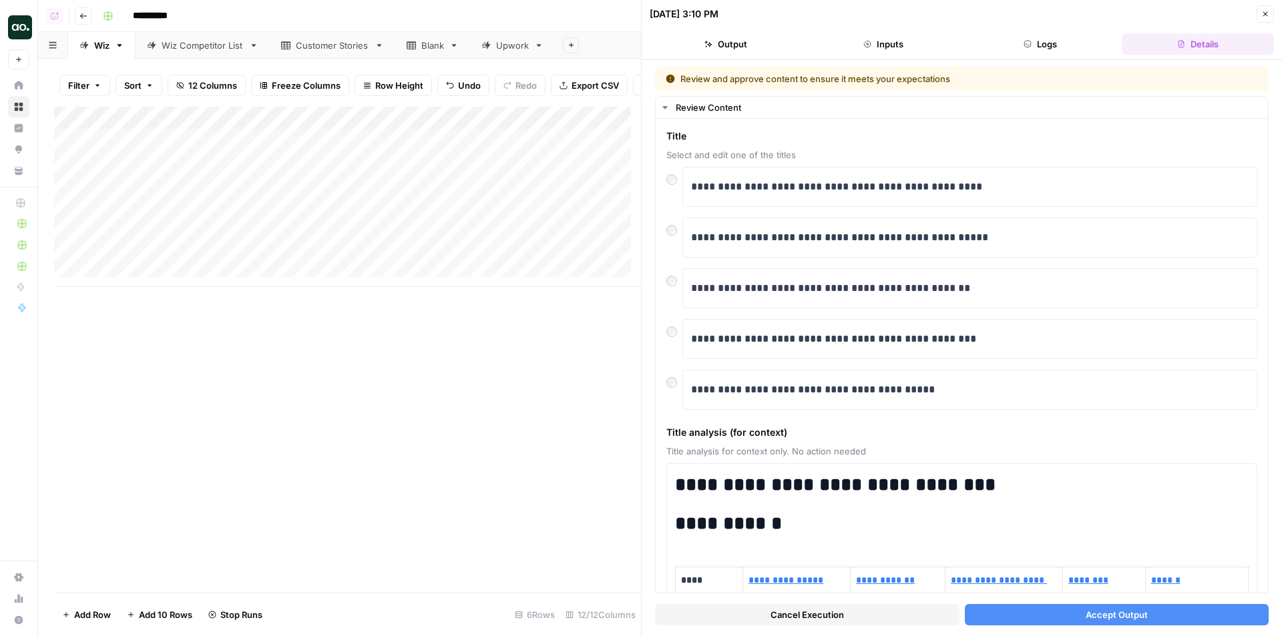
click at [1118, 620] on span "Accept Output" at bounding box center [1117, 614] width 62 height 13
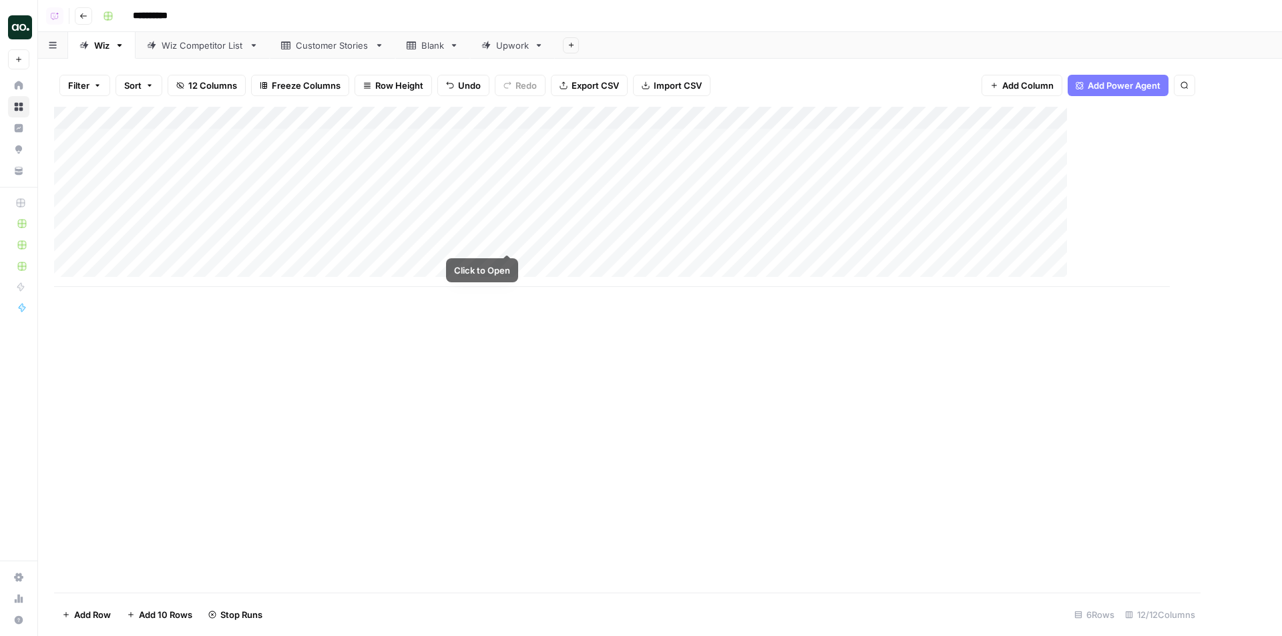
click at [506, 240] on div "Add Column" at bounding box center [612, 197] width 1116 height 180
click at [507, 231] on div "Add Column" at bounding box center [660, 197] width 1212 height 180
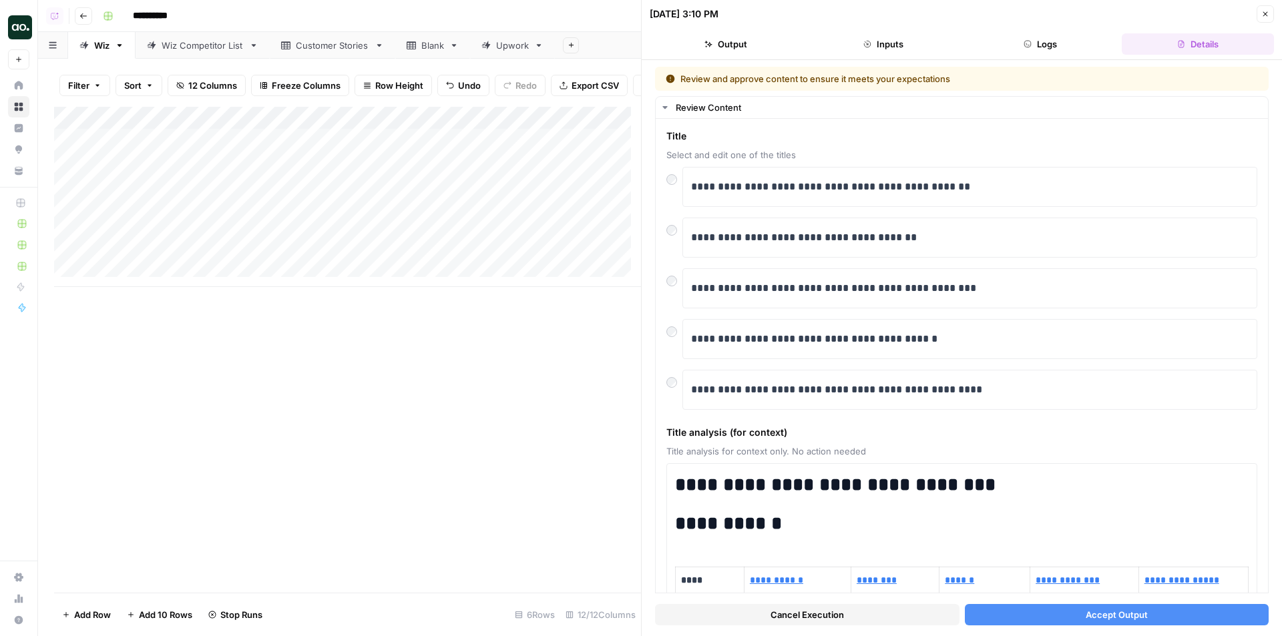
click at [1126, 618] on span "Accept Output" at bounding box center [1117, 614] width 62 height 13
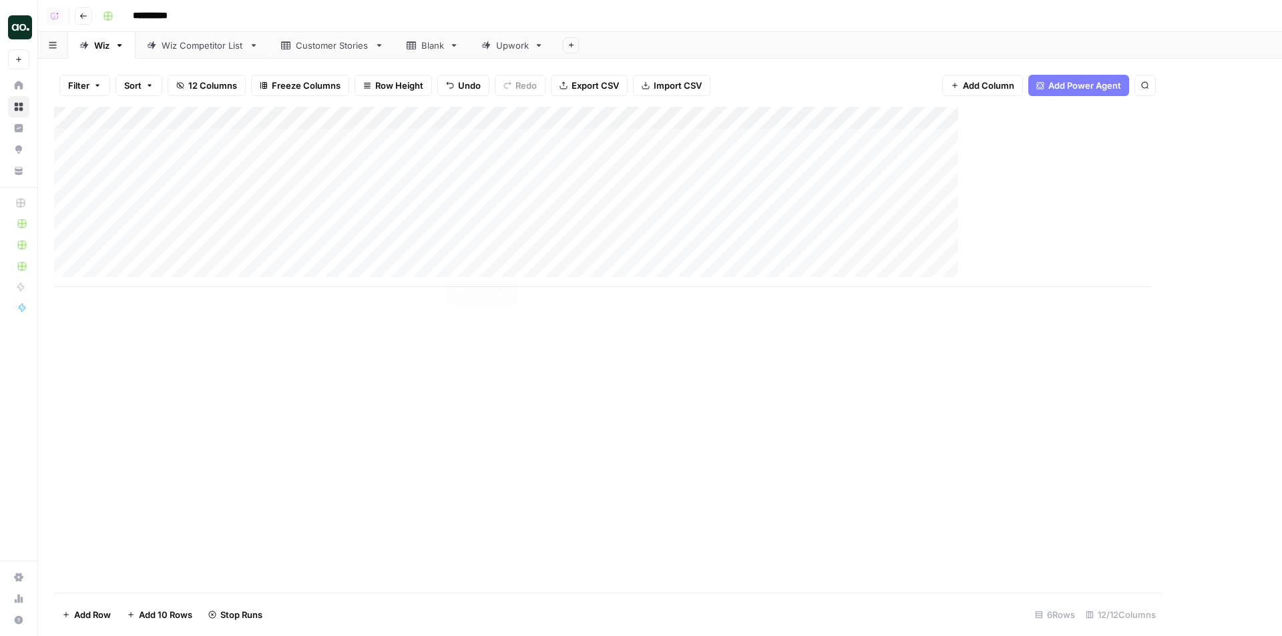
click at [506, 262] on div "Add Column" at bounding box center [602, 197] width 1097 height 180
click at [512, 254] on div "Add Column" at bounding box center [660, 197] width 1212 height 180
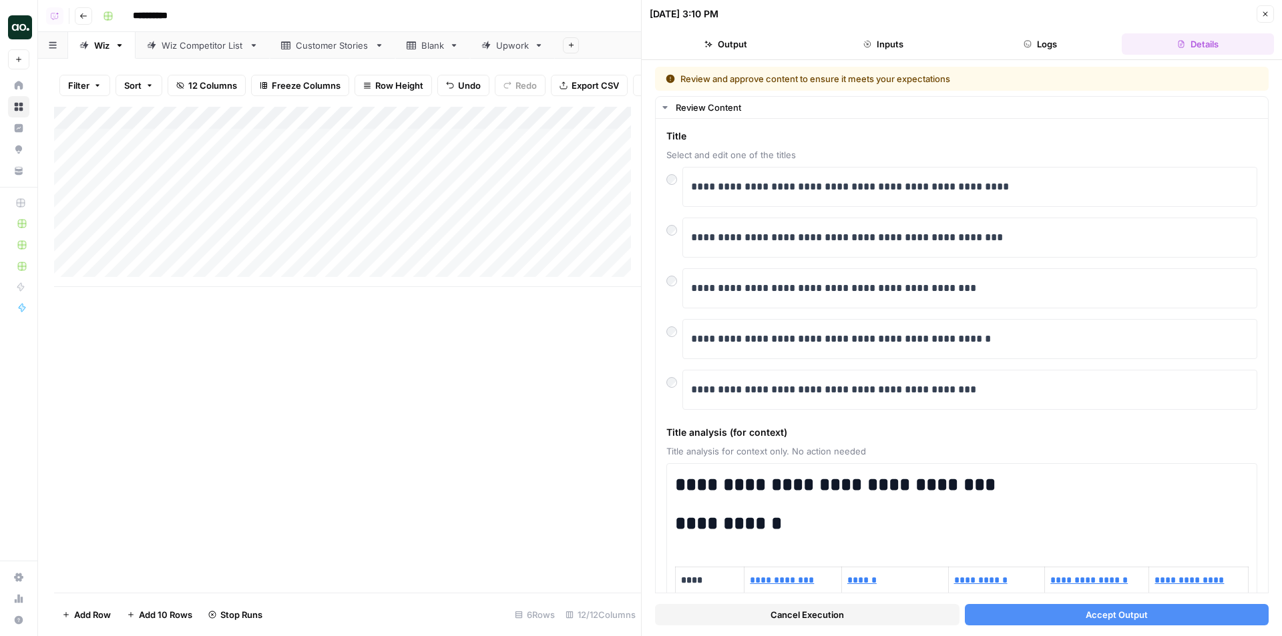
click at [1074, 616] on button "Accept Output" at bounding box center [1117, 614] width 305 height 21
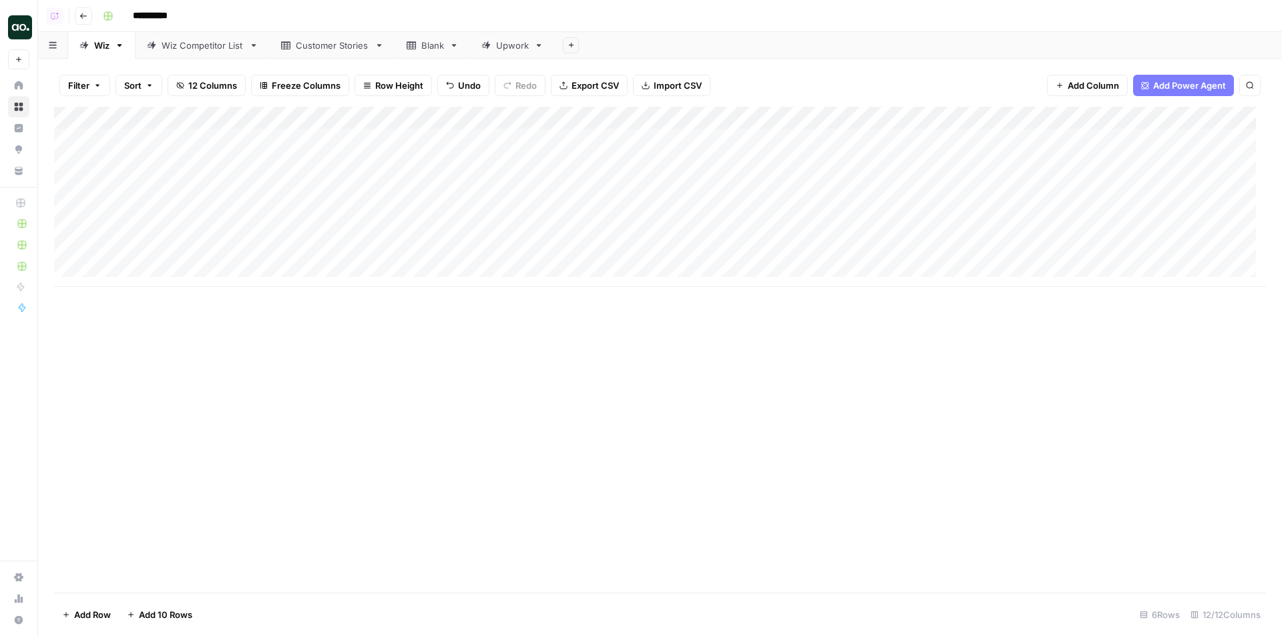
click at [942, 136] on div "Add Column" at bounding box center [660, 197] width 1212 height 180
click at [941, 162] on div "Add Column" at bounding box center [660, 197] width 1212 height 180
click at [941, 185] on div "Add Column" at bounding box center [660, 197] width 1212 height 180
click at [941, 214] on div "Add Column" at bounding box center [660, 197] width 1212 height 180
click at [940, 230] on div "Add Column" at bounding box center [660, 197] width 1212 height 180
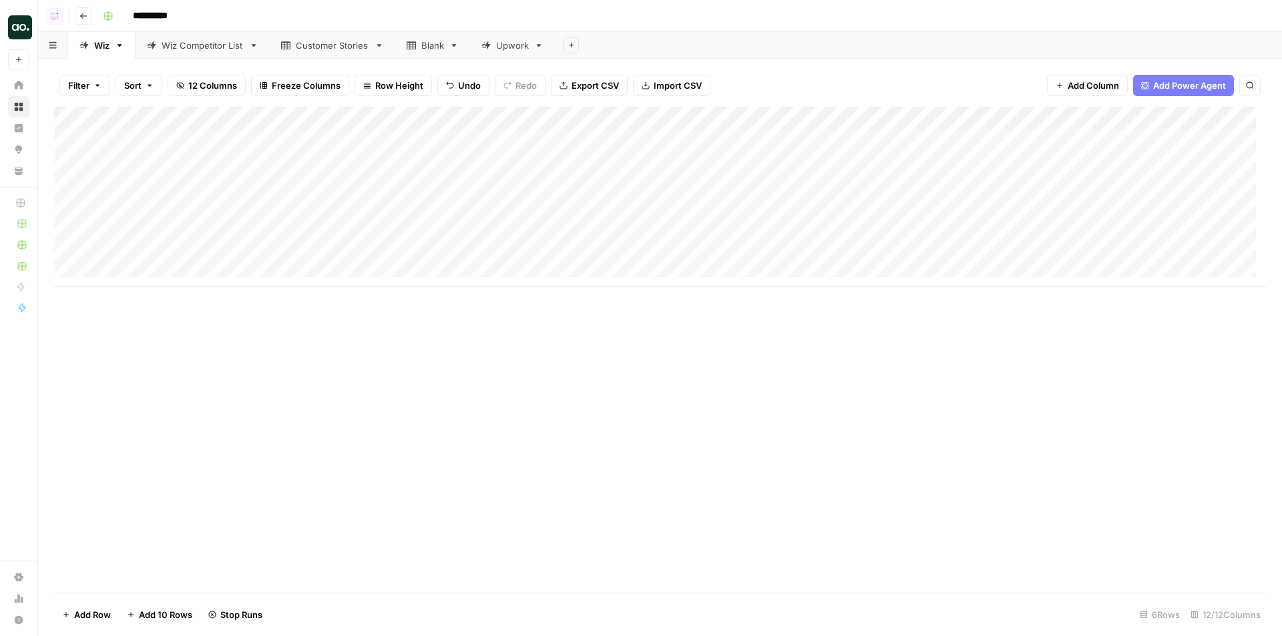
click at [940, 254] on div "Add Column" at bounding box center [660, 197] width 1212 height 180
click at [940, 208] on div "Add Column" at bounding box center [660, 197] width 1212 height 180
